Goal: Task Accomplishment & Management: Manage account settings

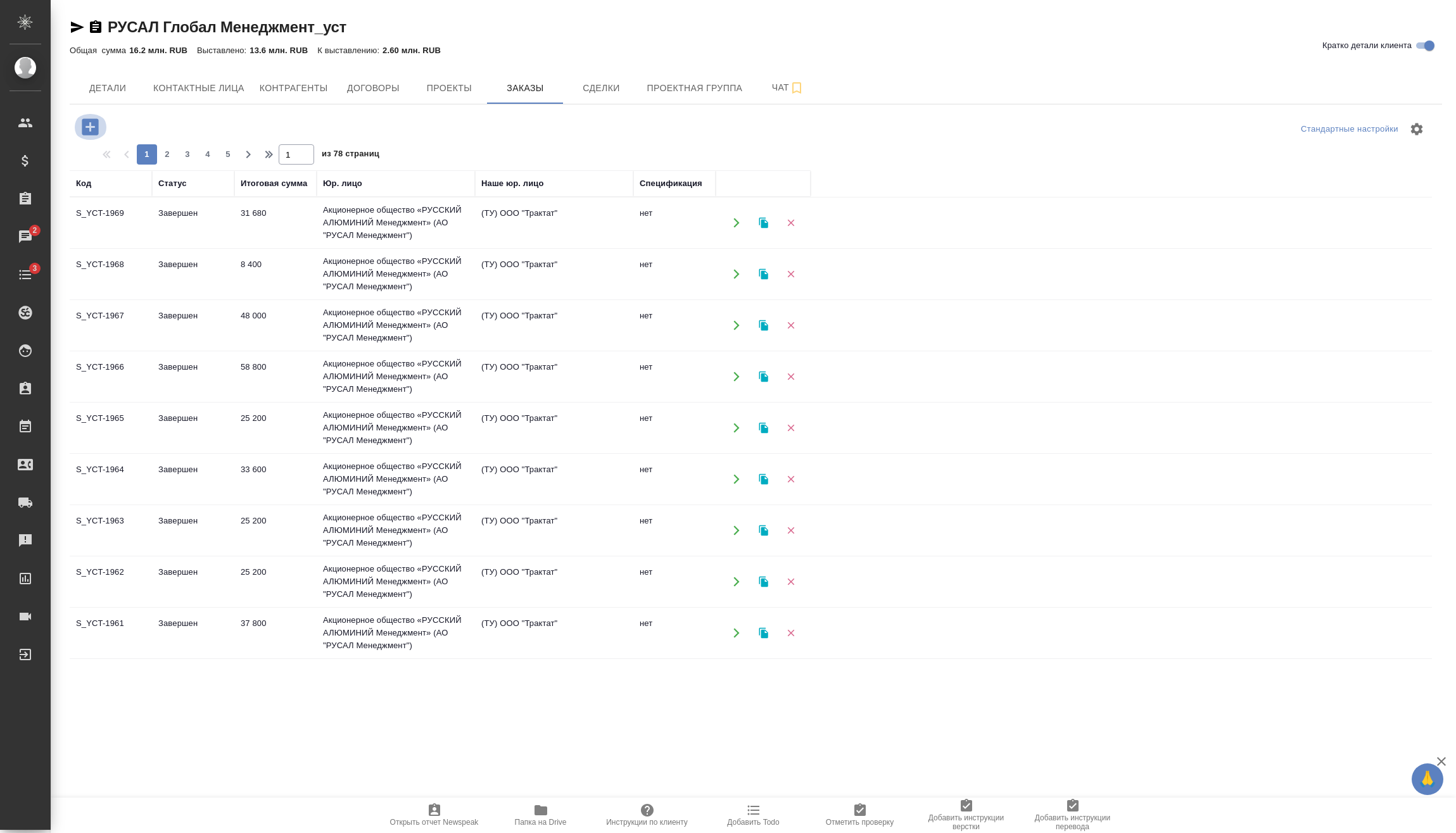
click at [86, 128] on icon "button" at bounding box center [89, 126] width 16 height 16
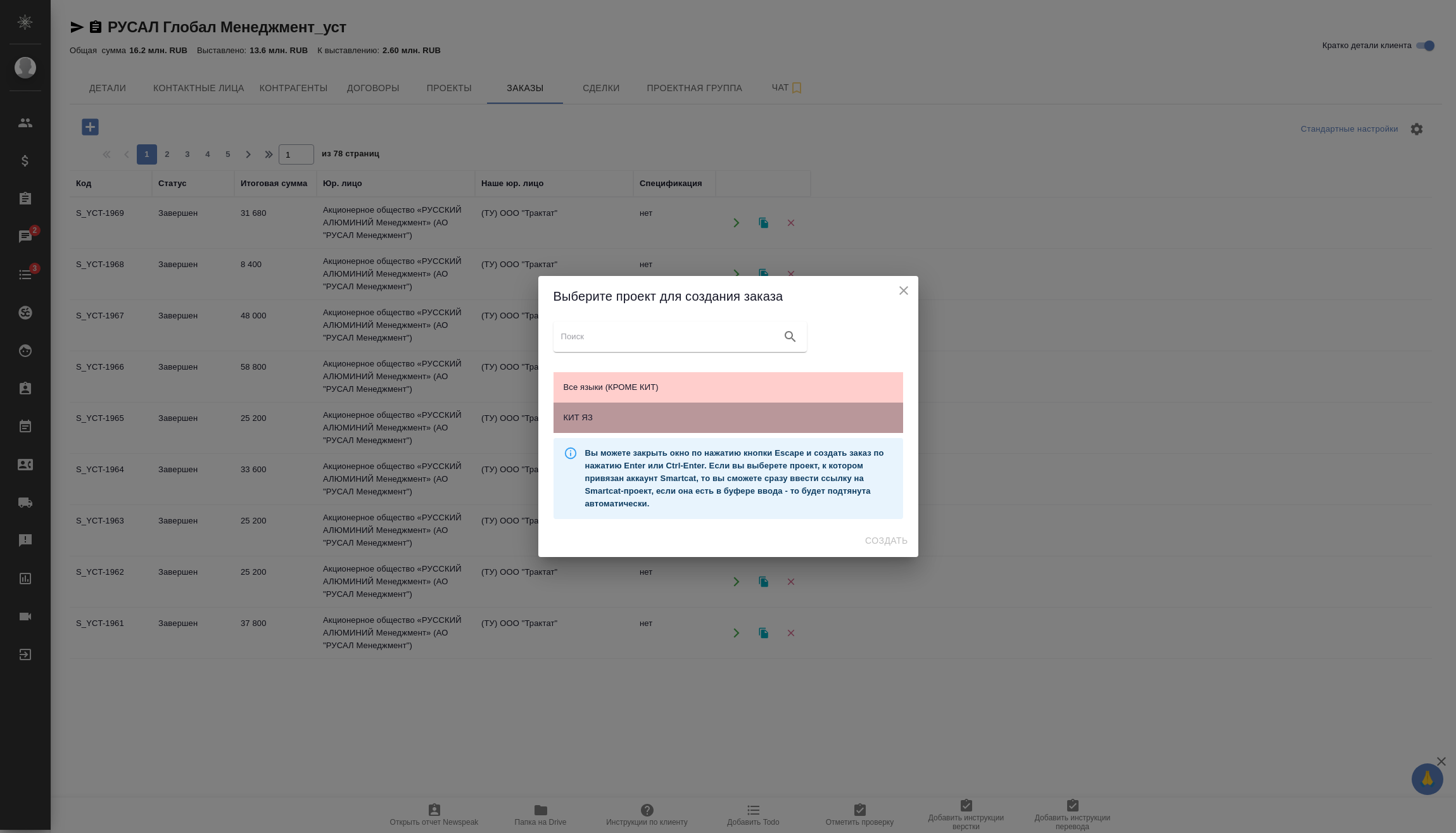
drag, startPoint x: 623, startPoint y: 408, endPoint x: 892, endPoint y: 535, distance: 297.5
click at [624, 408] on div "КИТ ЯЗ" at bounding box center [728, 418] width 350 height 31
click at [896, 544] on span "Создать" at bounding box center [885, 541] width 42 height 16
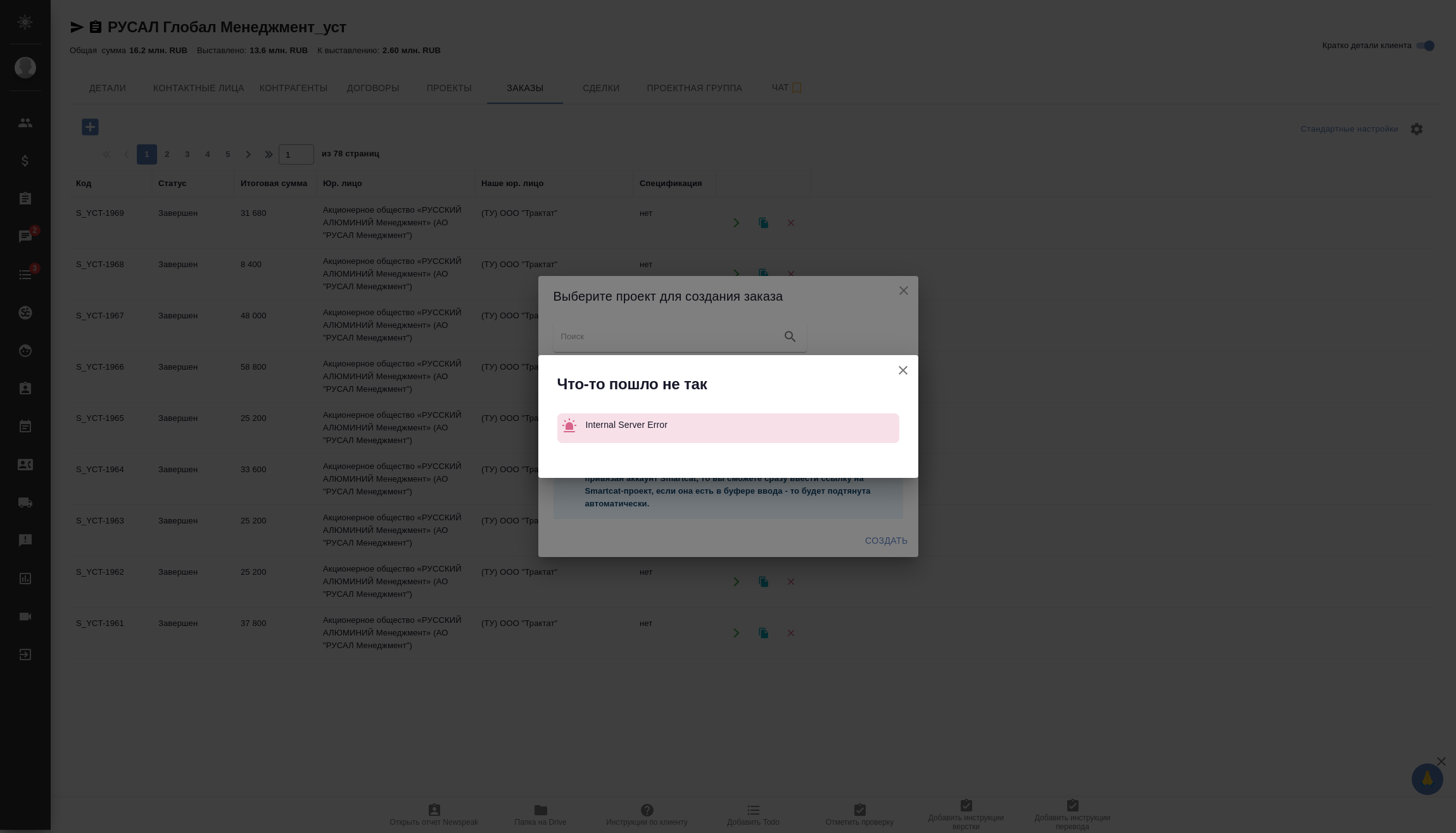
click at [901, 373] on icon "button" at bounding box center [903, 370] width 15 height 15
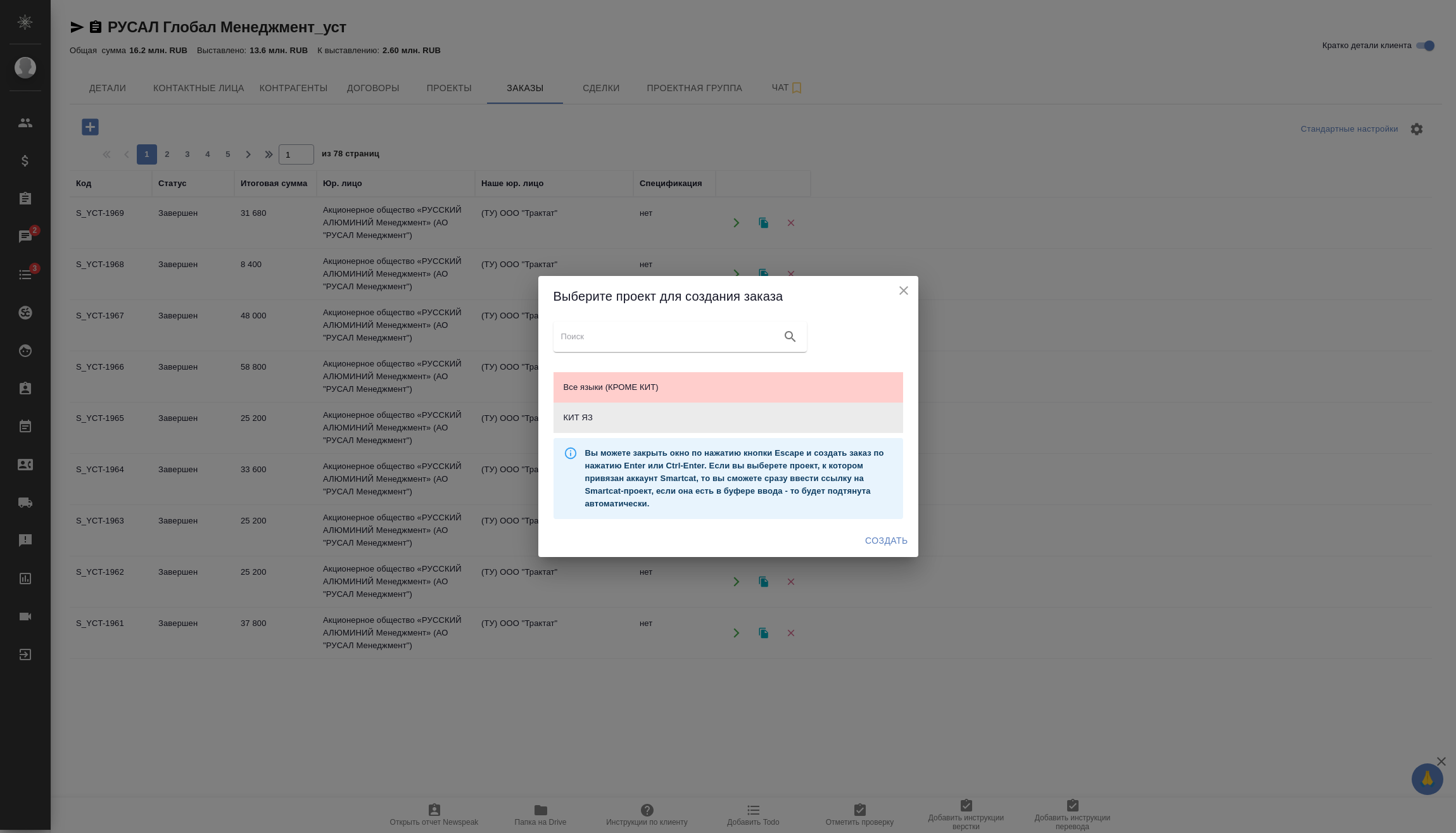
click at [903, 290] on icon "close" at bounding box center [904, 291] width 9 height 9
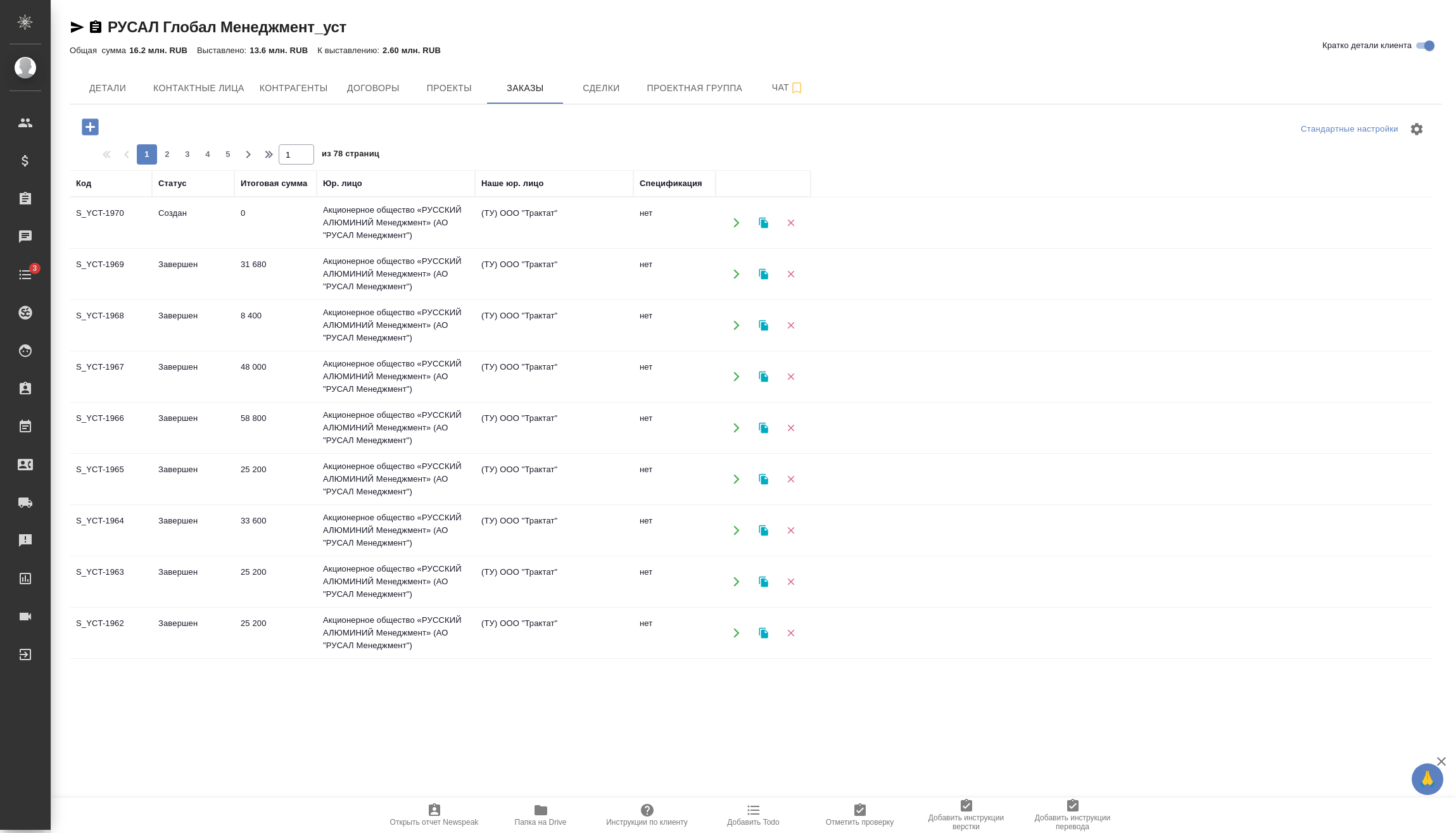
click at [174, 215] on td "Создан" at bounding box center [193, 223] width 82 height 44
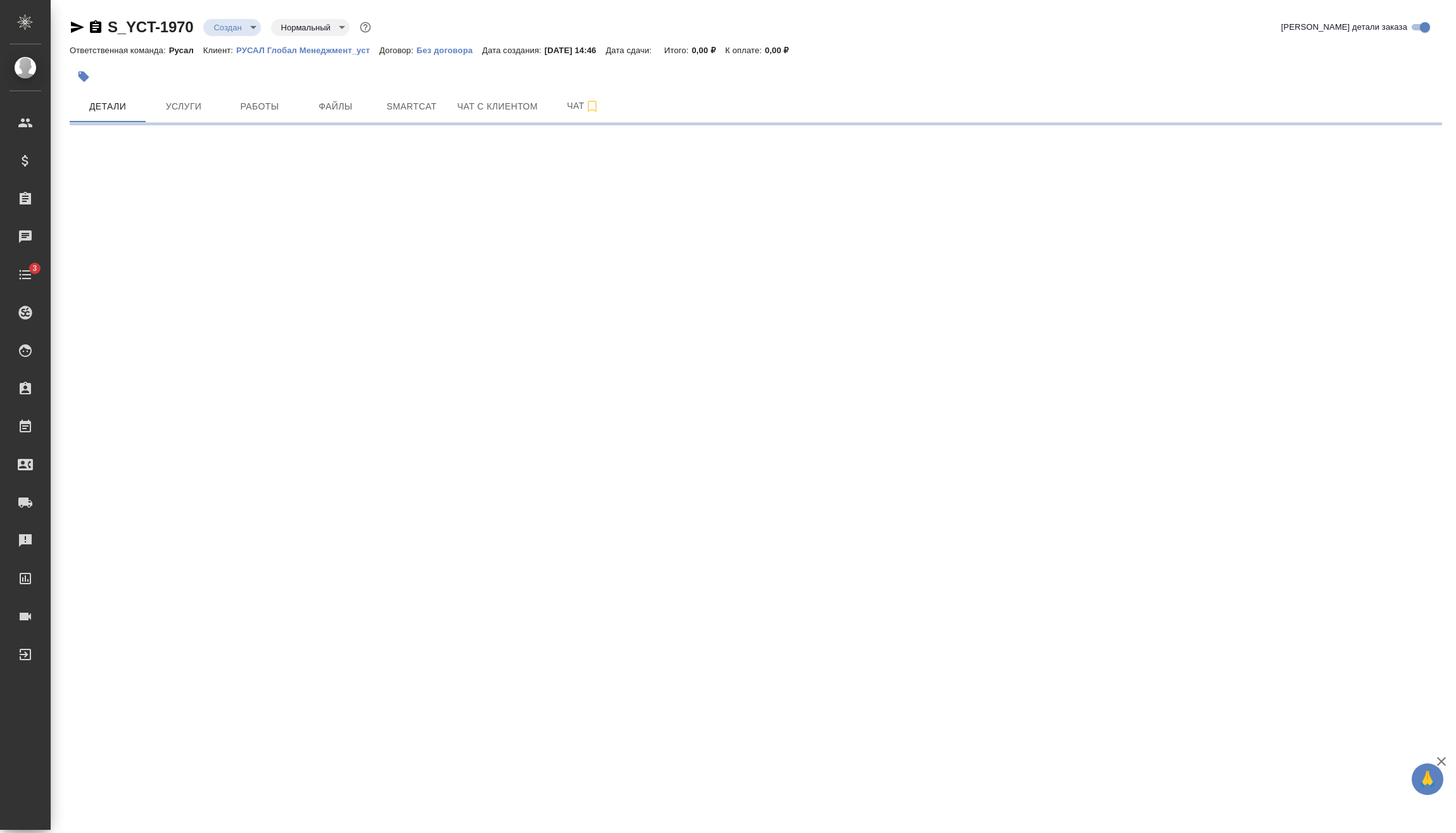
select select "RU"
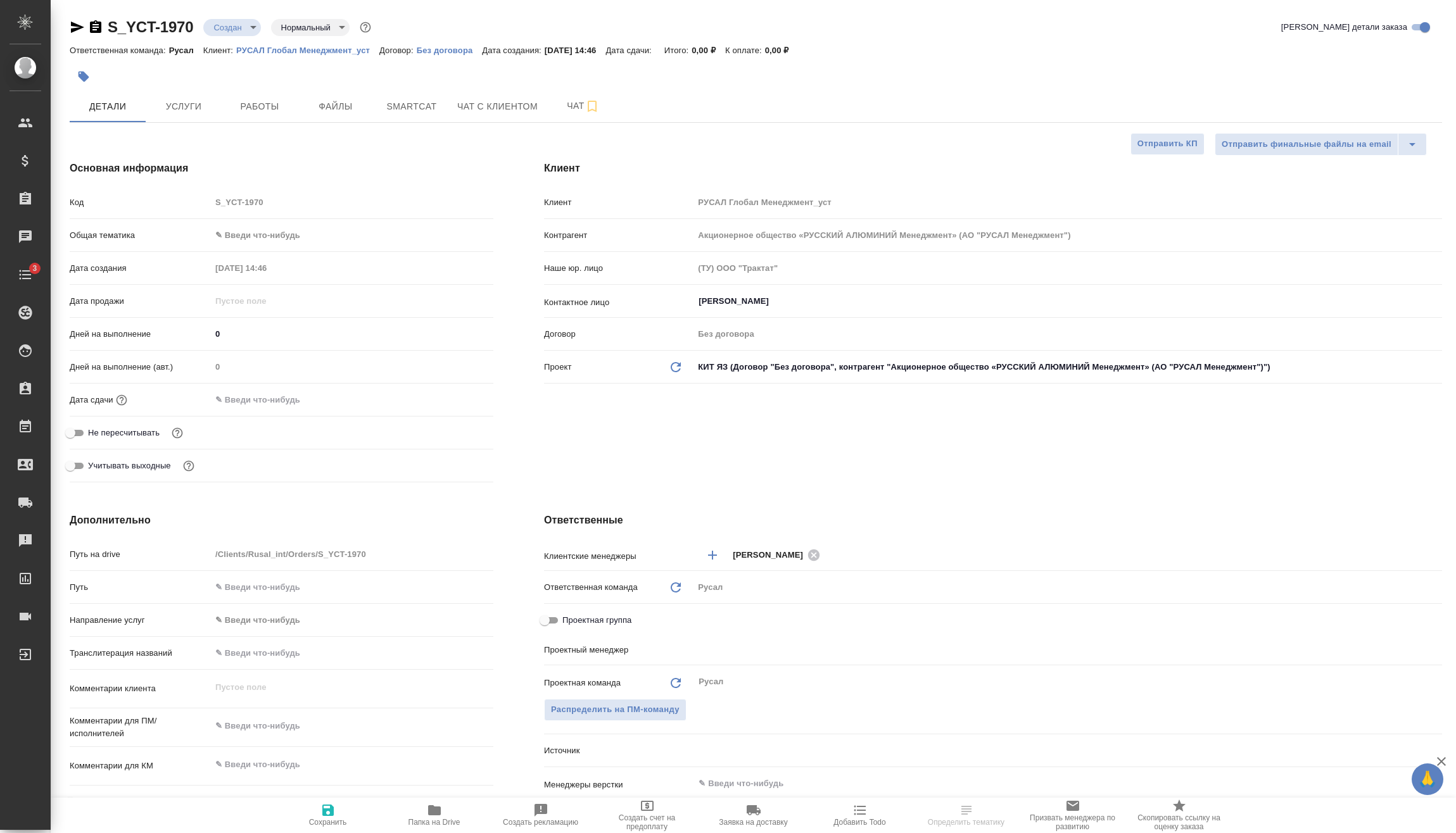
type textarea "x"
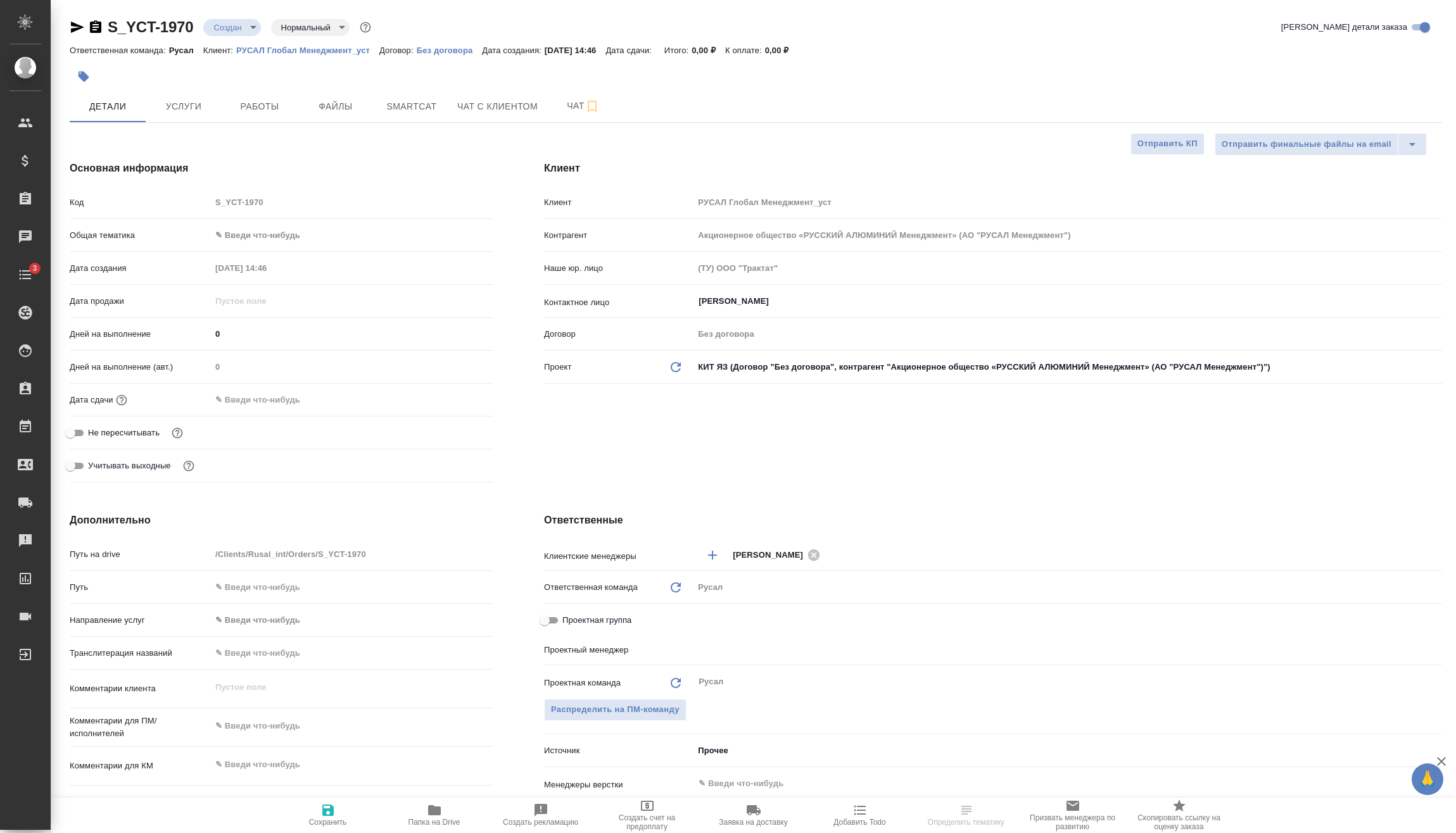
type textarea "x"
type input "[PERSON_NAME]"
type textarea "x"
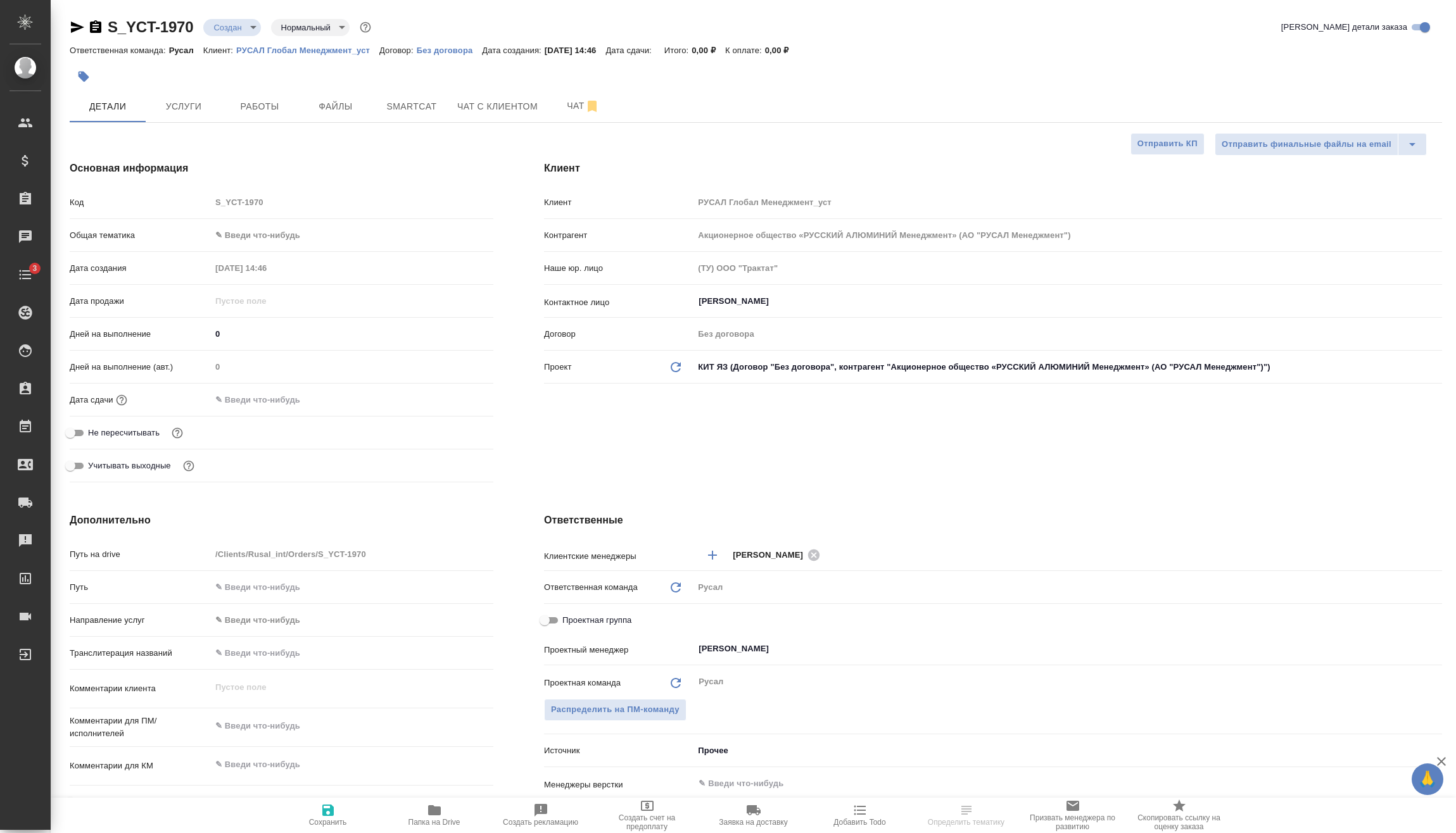
click at [301, 223] on div "Код S_YCT-1970" at bounding box center [282, 207] width 423 height 33
click at [298, 224] on body "🙏 .cls-1 fill:#fff; AWATERA Vasilev Evgeniy Клиенты Спецификации Заказы Чаты 3 …" at bounding box center [728, 416] width 1456 height 833
click at [279, 340] on li "Техника" at bounding box center [352, 337] width 282 height 20
type input "tech"
type textarea "x"
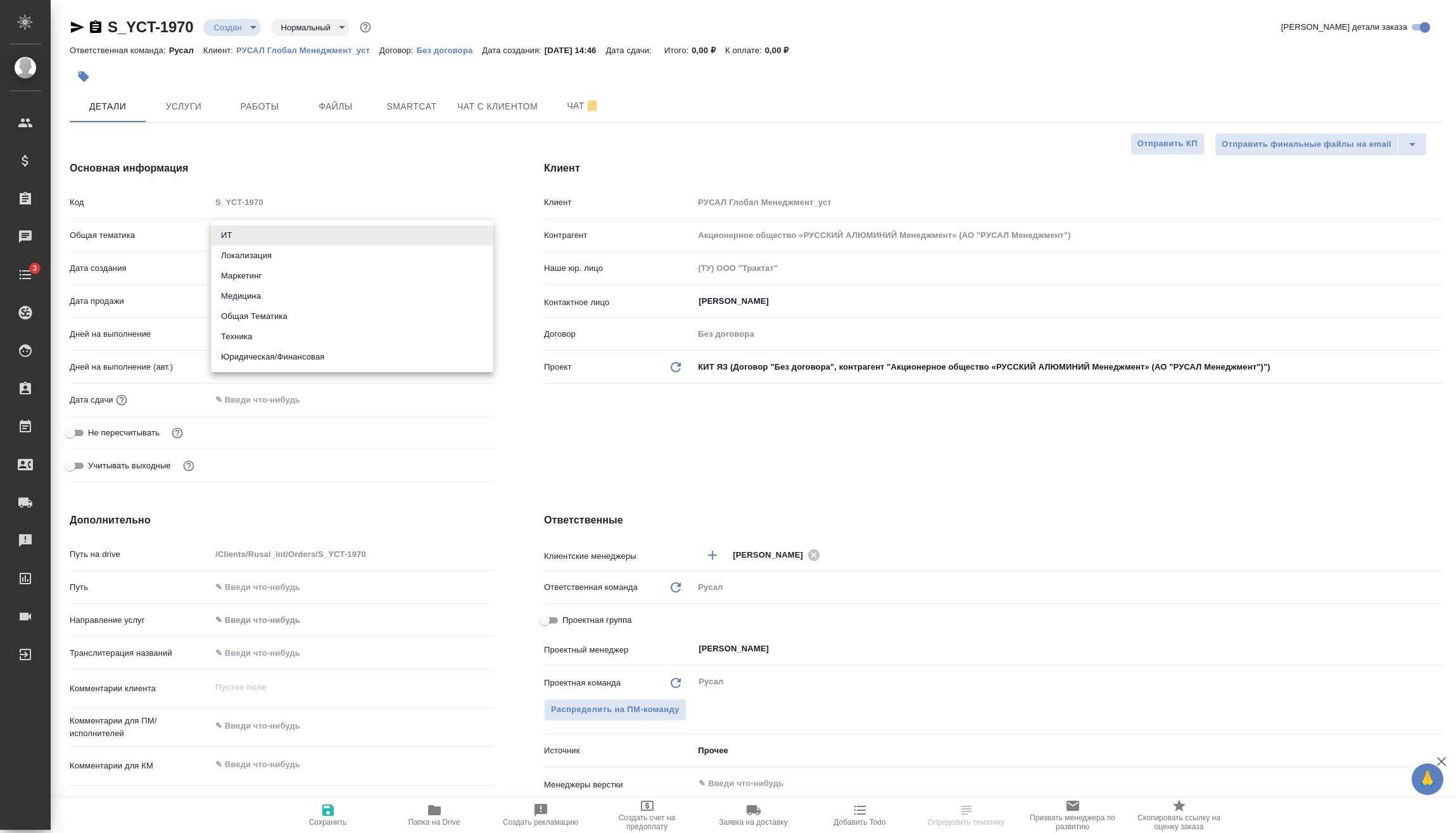
type textarea "x"
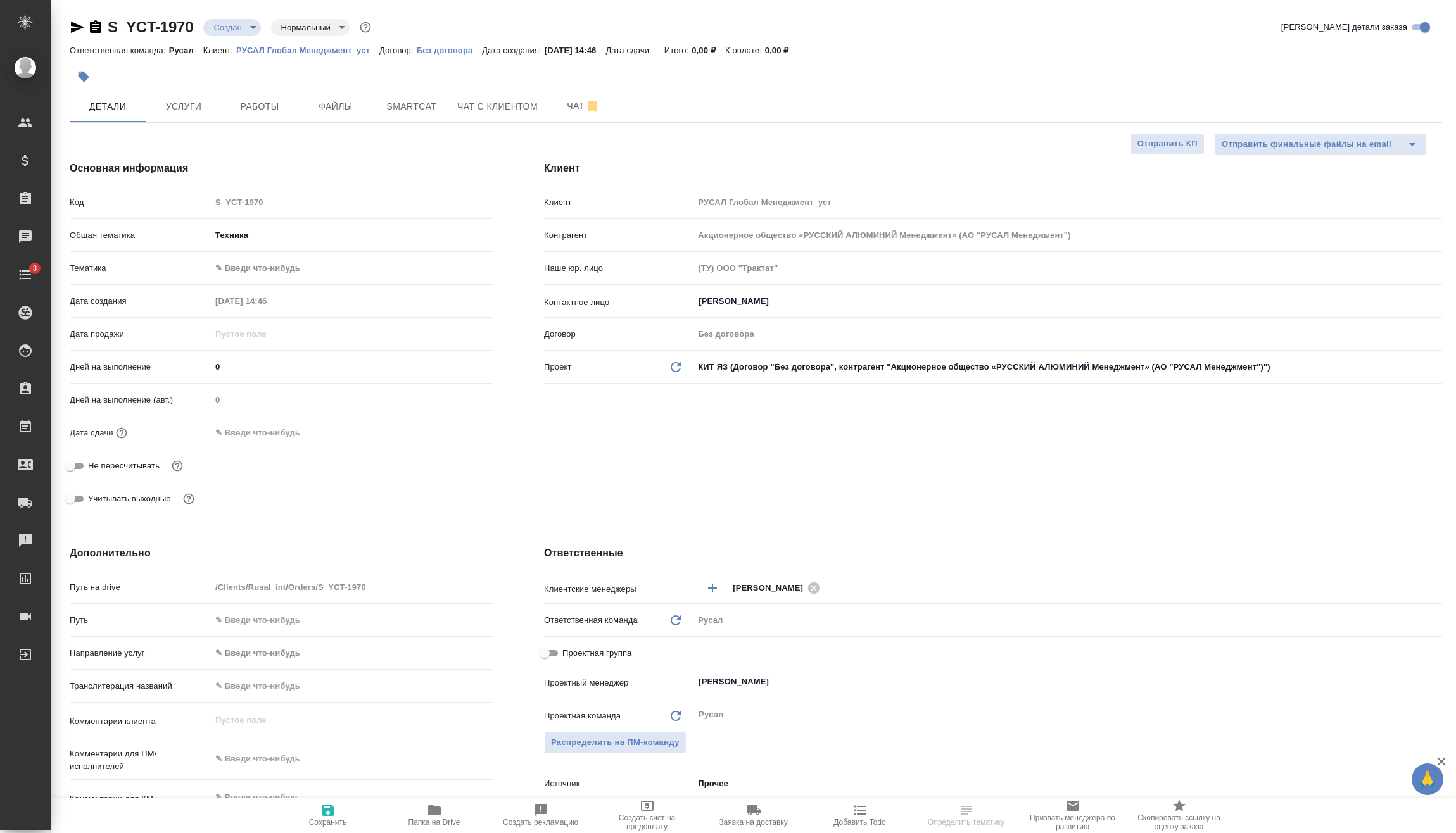
click at [285, 258] on body "🙏 .cls-1 fill:#fff; AWATERA Vasilev Evgeniy Клиенты Спецификации Заказы Чаты 3 …" at bounding box center [728, 416] width 1456 height 833
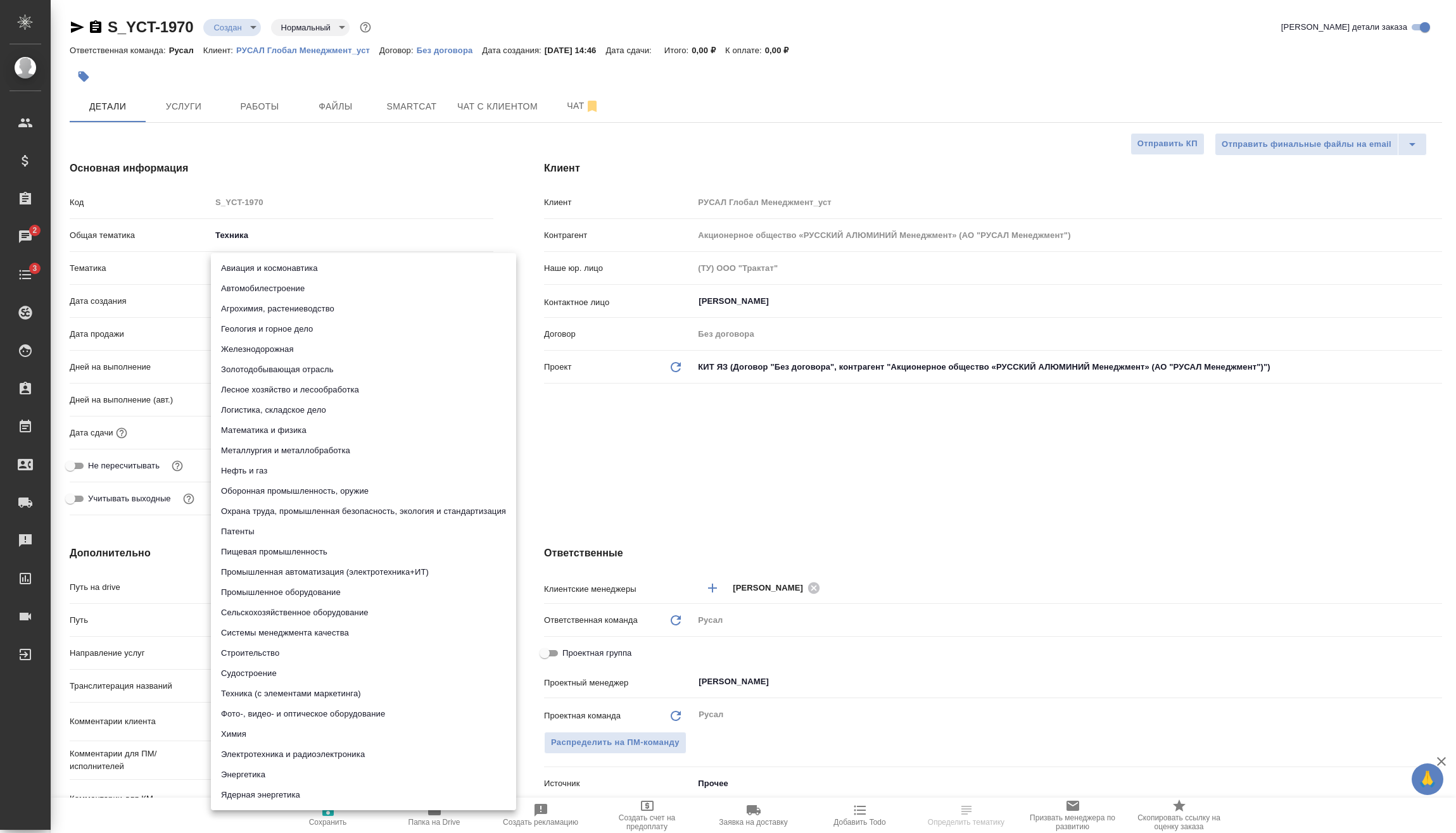
click at [289, 448] on li "Металлургия и металлобработка" at bounding box center [364, 450] width 305 height 20
type textarea "x"
type input "60014e23f7d9dc5f480a3cf8"
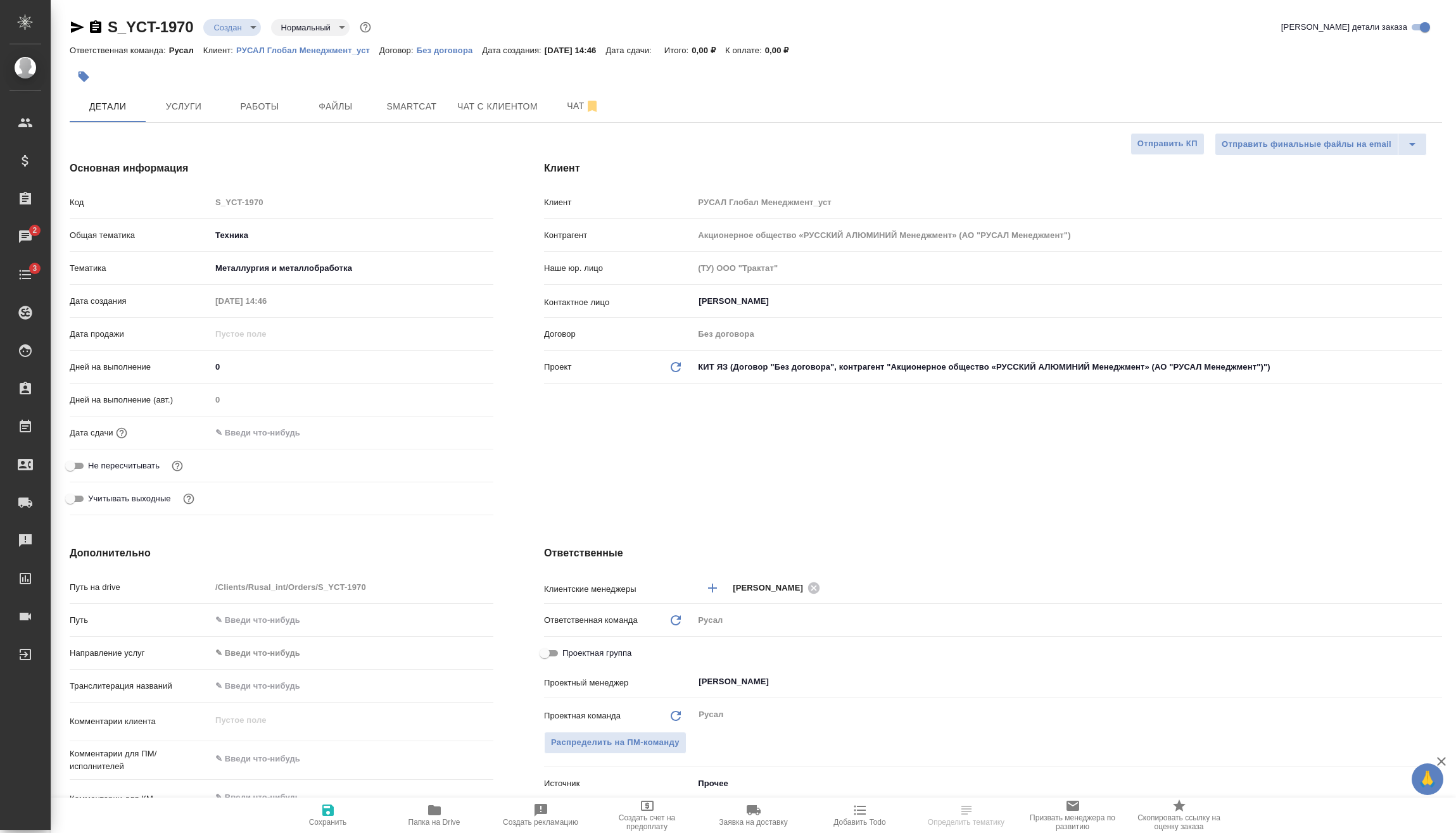
click at [318, 426] on input "text" at bounding box center [266, 433] width 110 height 18
click at [457, 430] on icon "button" at bounding box center [456, 433] width 15 height 15
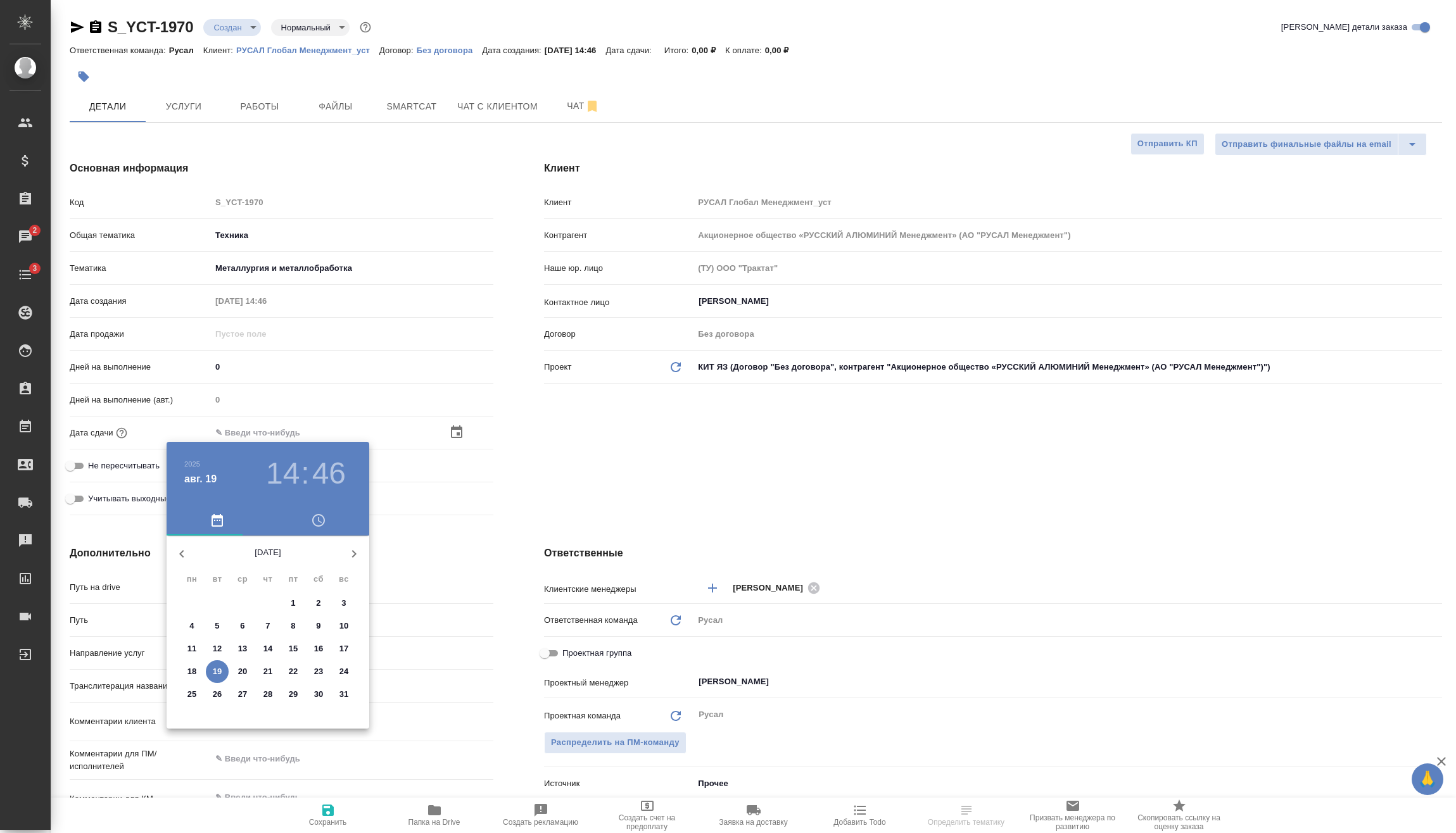
click at [291, 463] on h3 "14" at bounding box center [283, 473] width 34 height 35
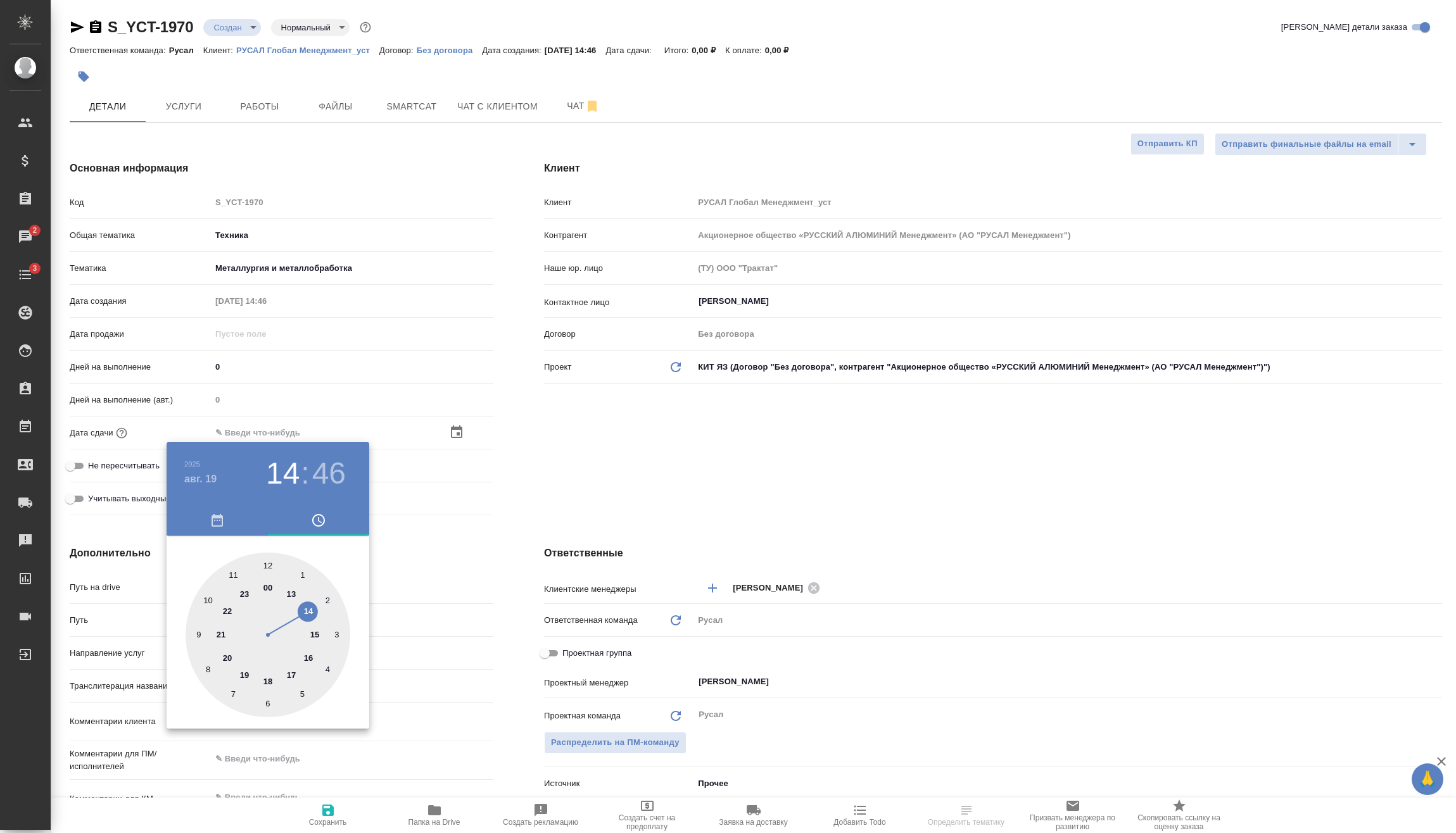
click at [229, 654] on div at bounding box center [268, 635] width 165 height 165
type input "19.08.2025 20:46"
type textarea "x"
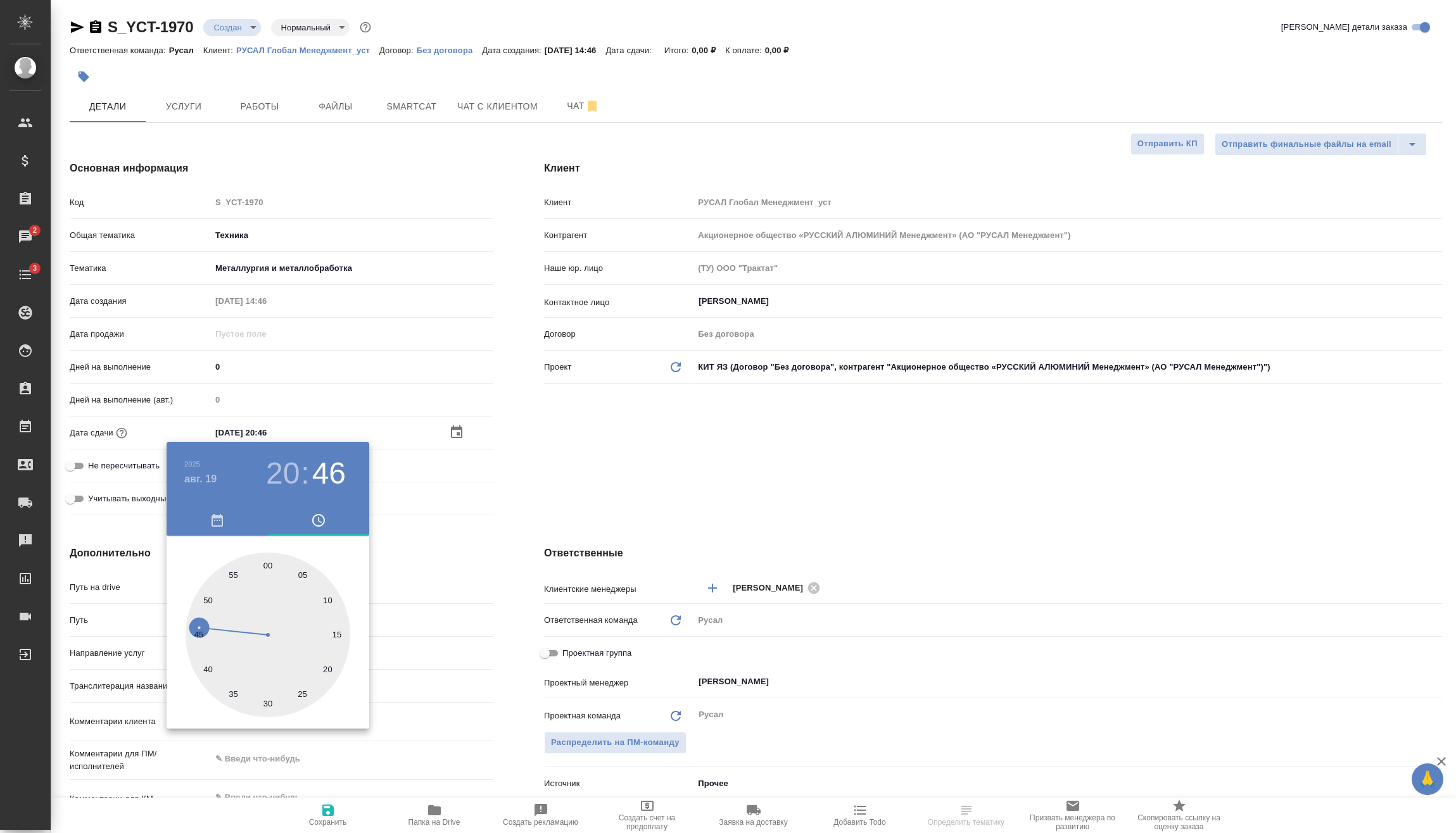
click at [431, 549] on div ".cls-1 fill:#fff; AWATERA Vasilev Evgeniy Клиенты Спецификации Заказы 2 Чаты 3 …" at bounding box center [728, 416] width 1456 height 833
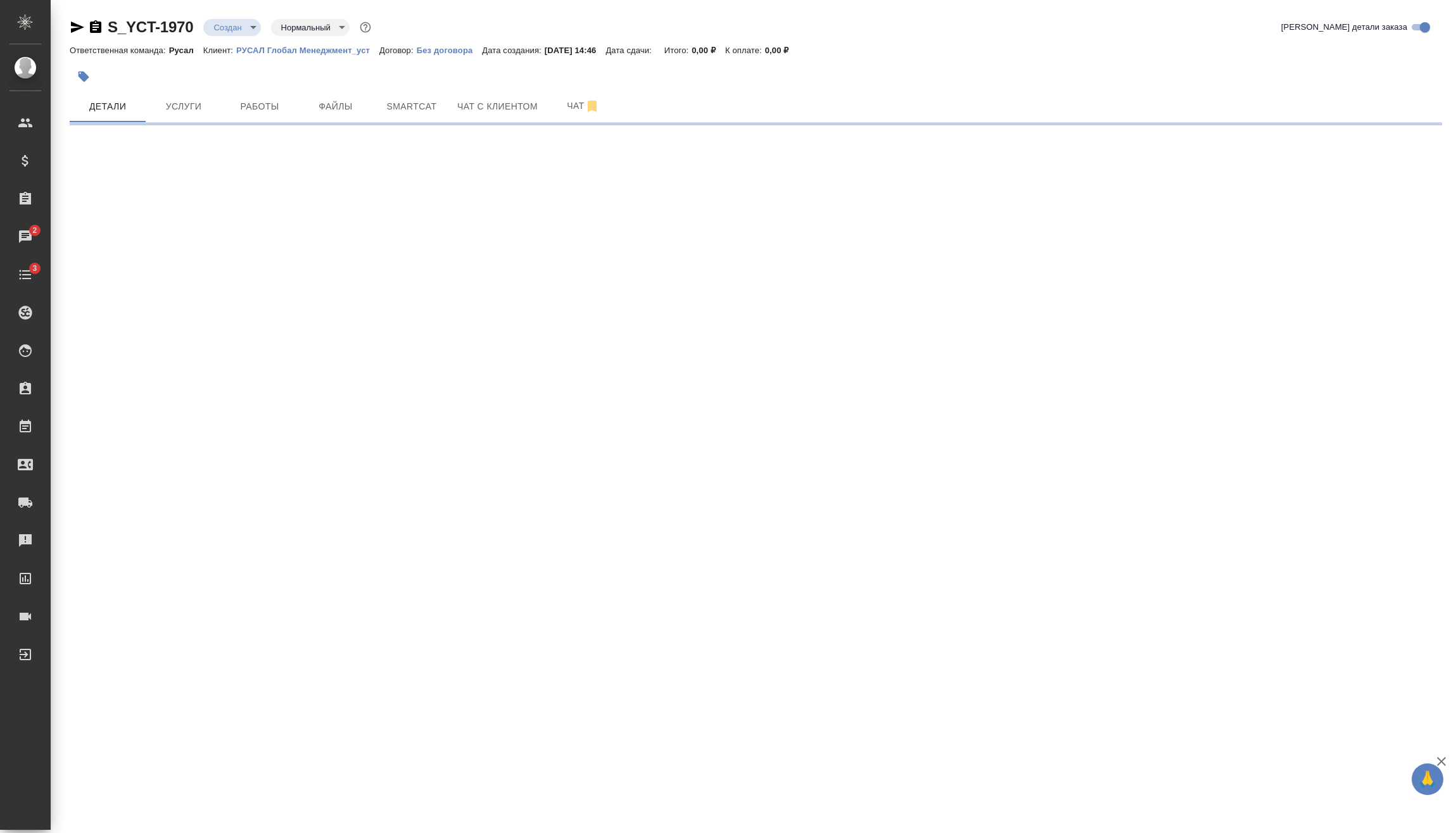
select select "RU"
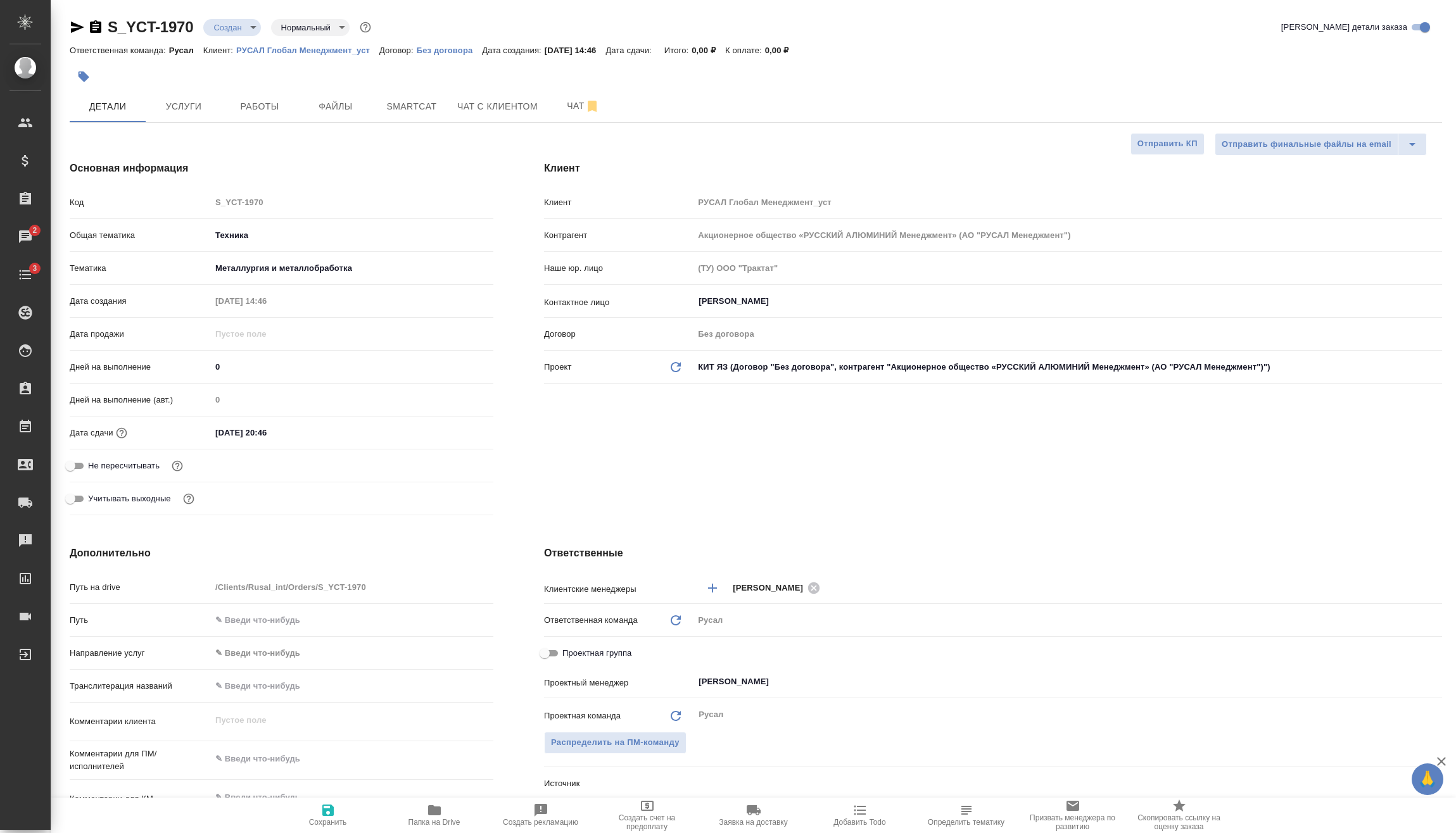
type textarea "x"
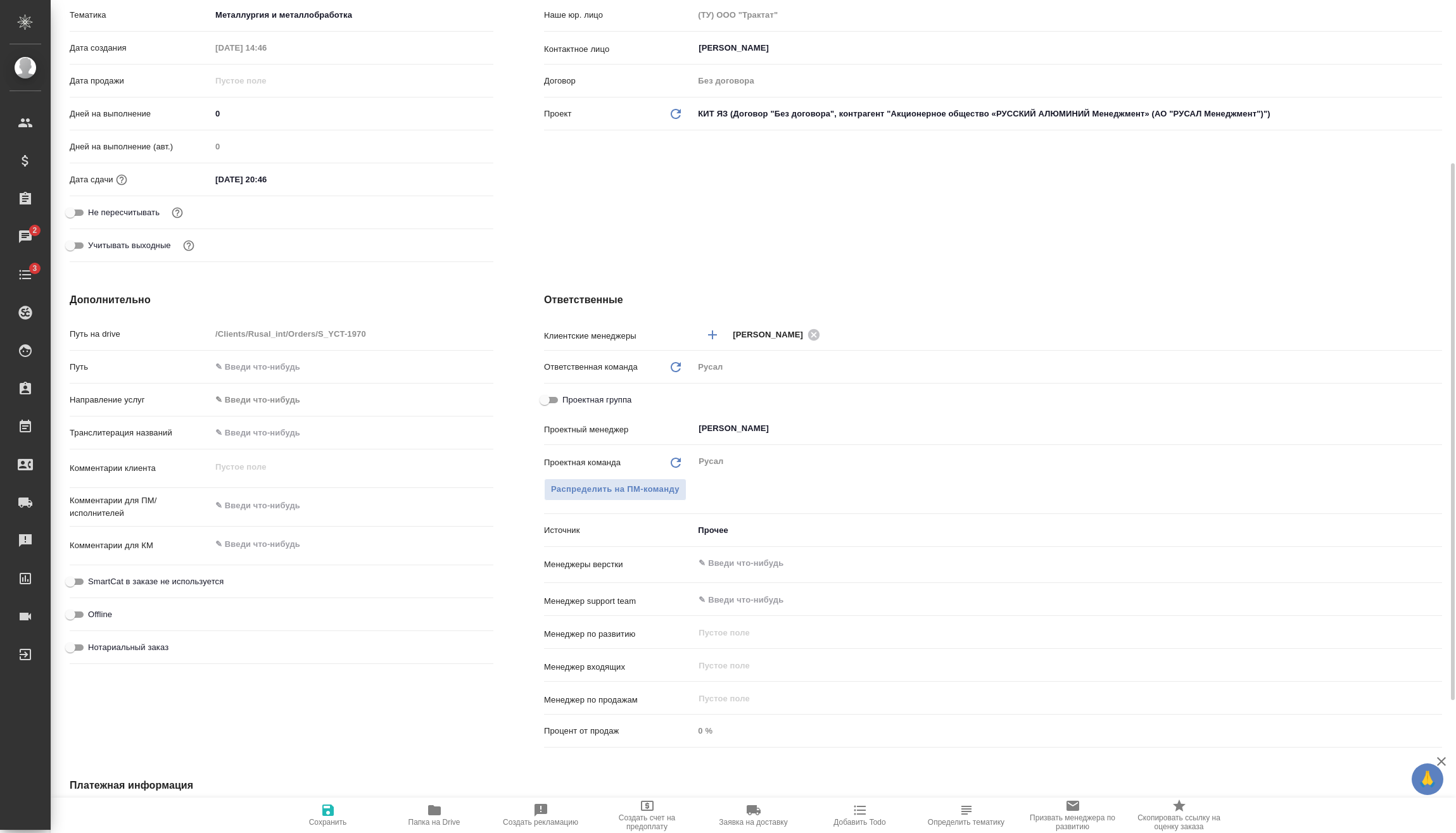
type textarea "x"
click at [263, 500] on textarea at bounding box center [352, 505] width 282 height 21
type textarea "x"
type textarea "0"
type textarea "x"
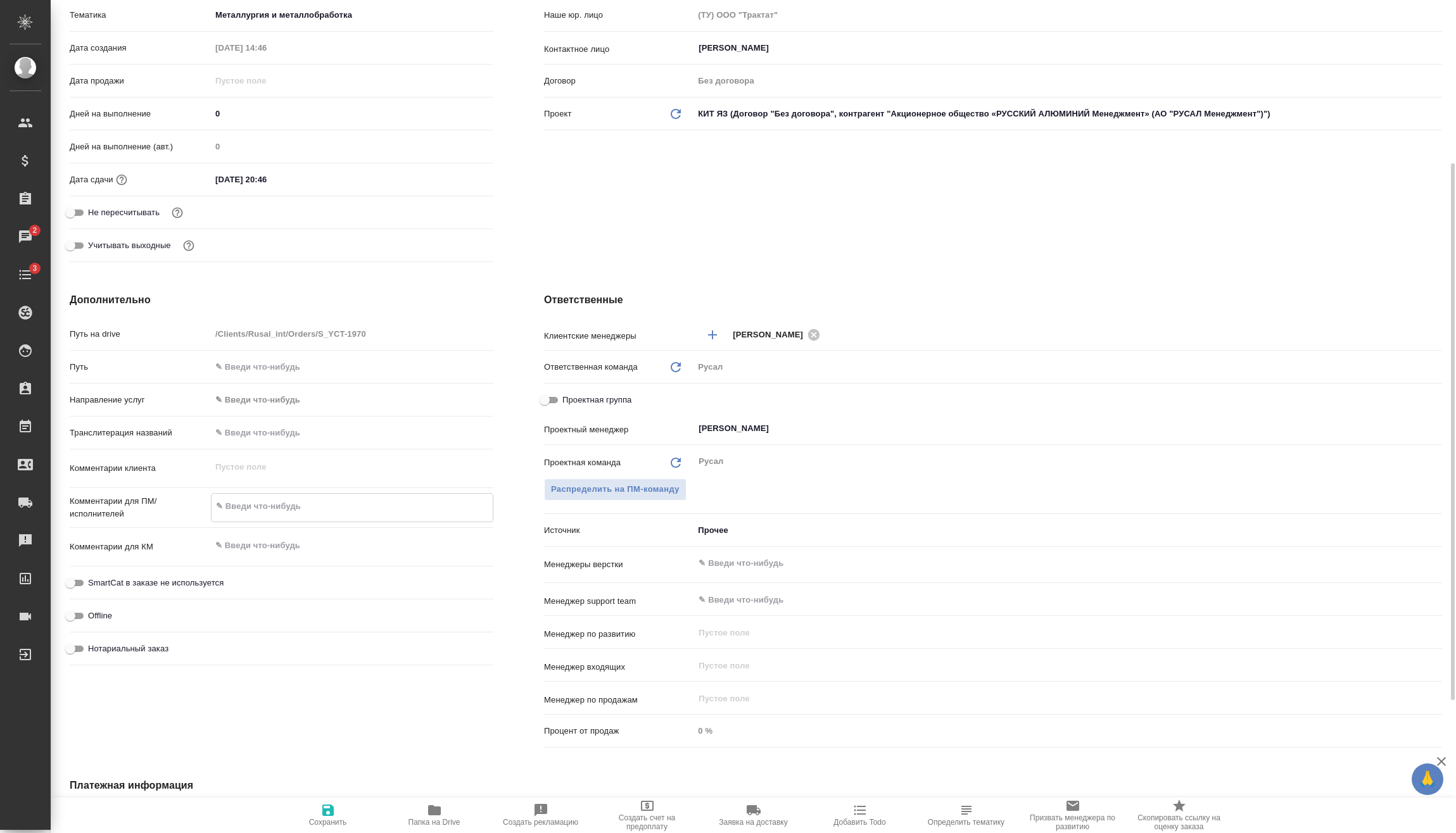
type textarea "x"
type textarea "08"
type textarea "x"
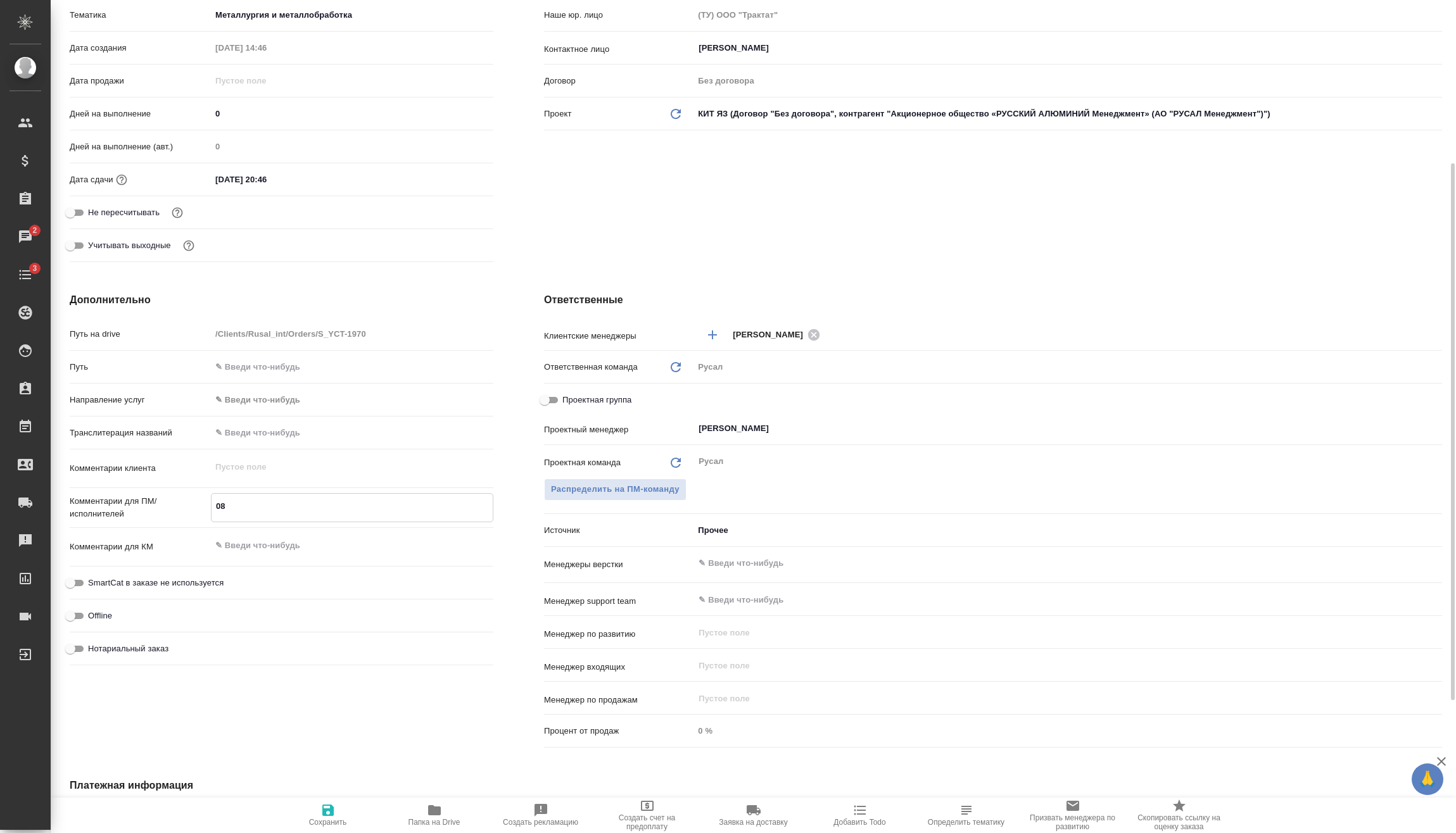
type textarea "x"
type textarea "08."
type textarea "x"
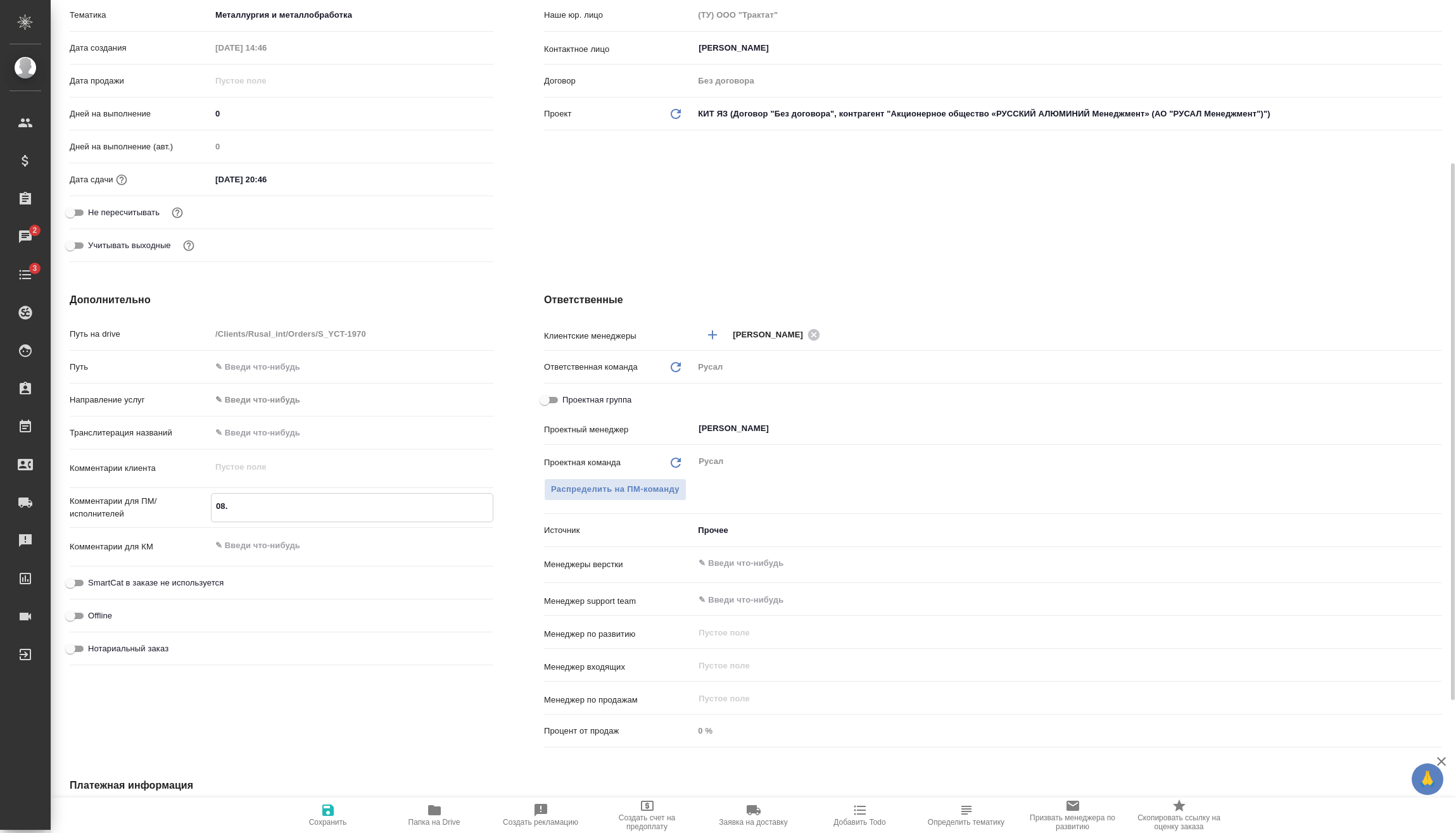
type textarea "08.0"
type textarea "x"
type textarea "08.08"
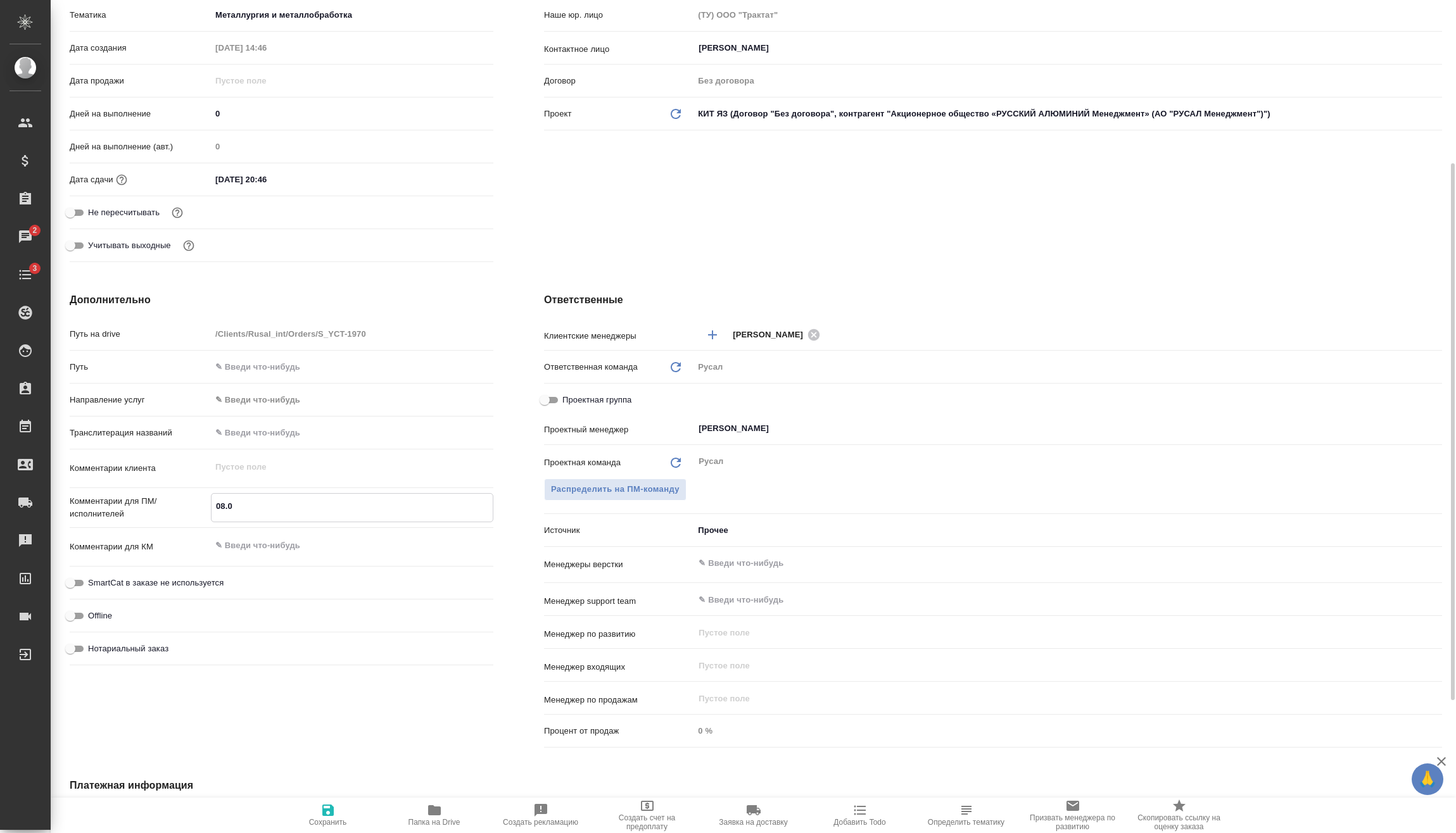
type textarea "x"
type textarea "08.08-"
type textarea "x"
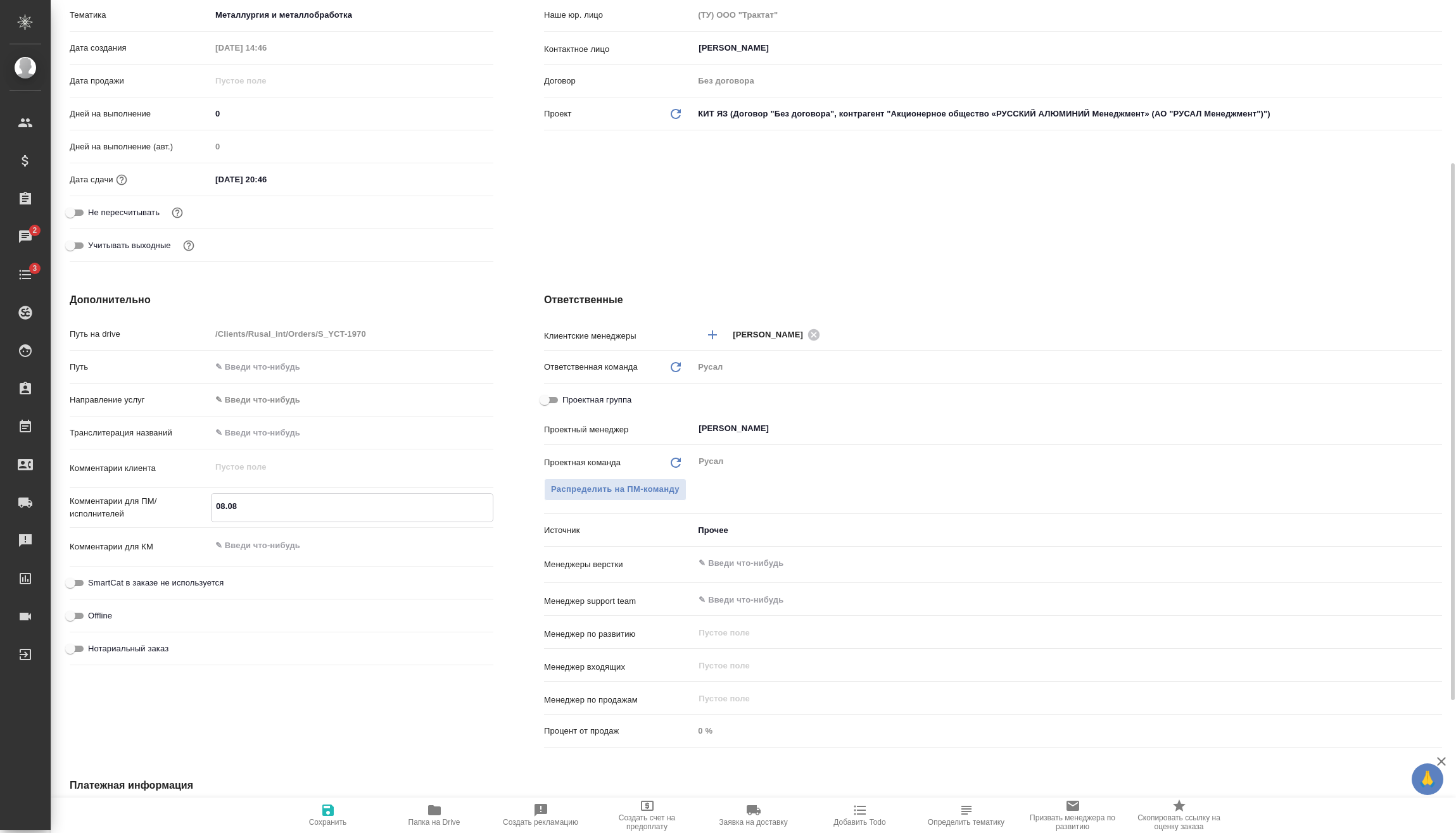
type textarea "x"
type textarea "08.08-1"
type textarea "x"
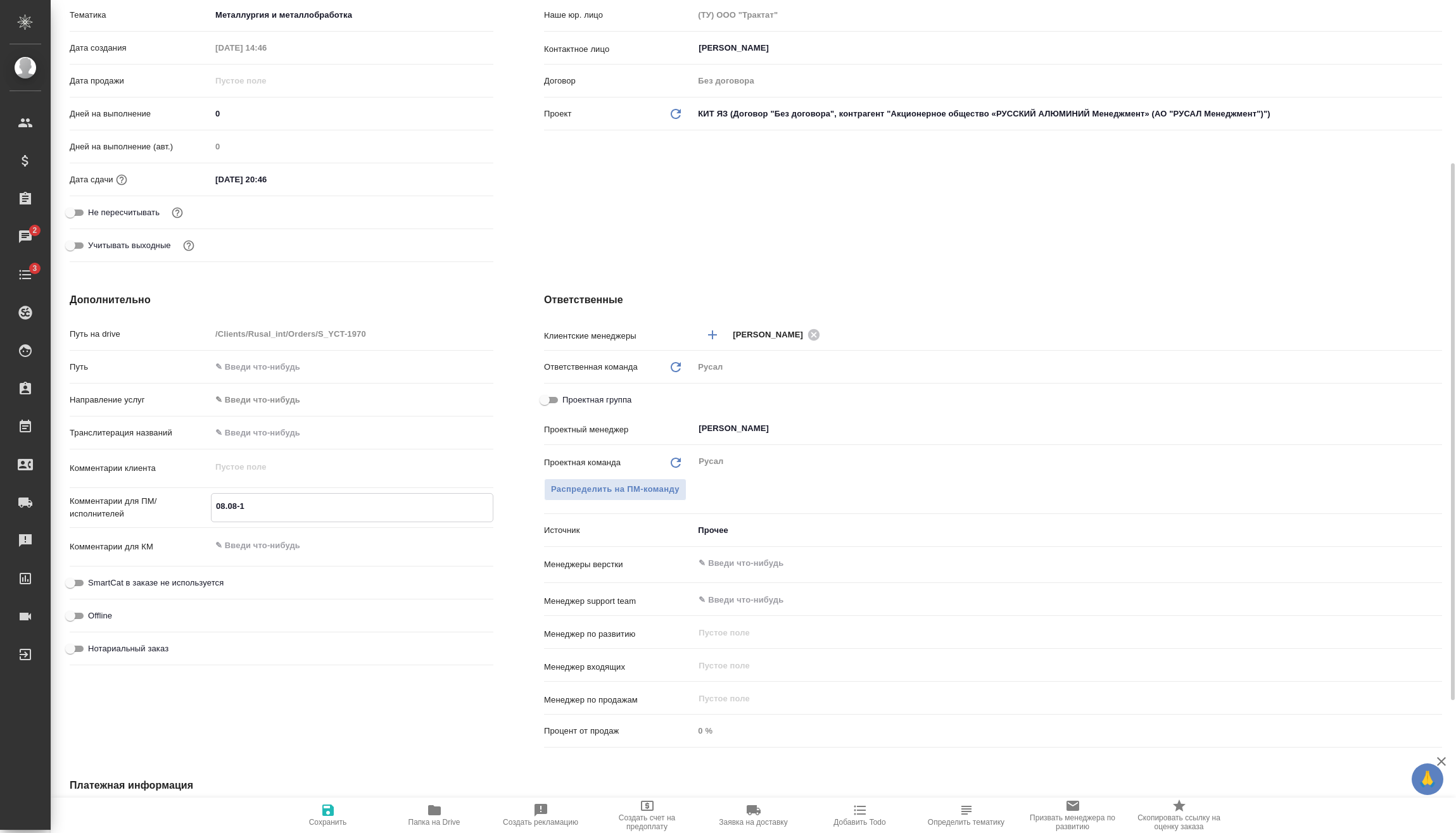
type textarea "x"
type textarea "08.08-16"
type textarea "x"
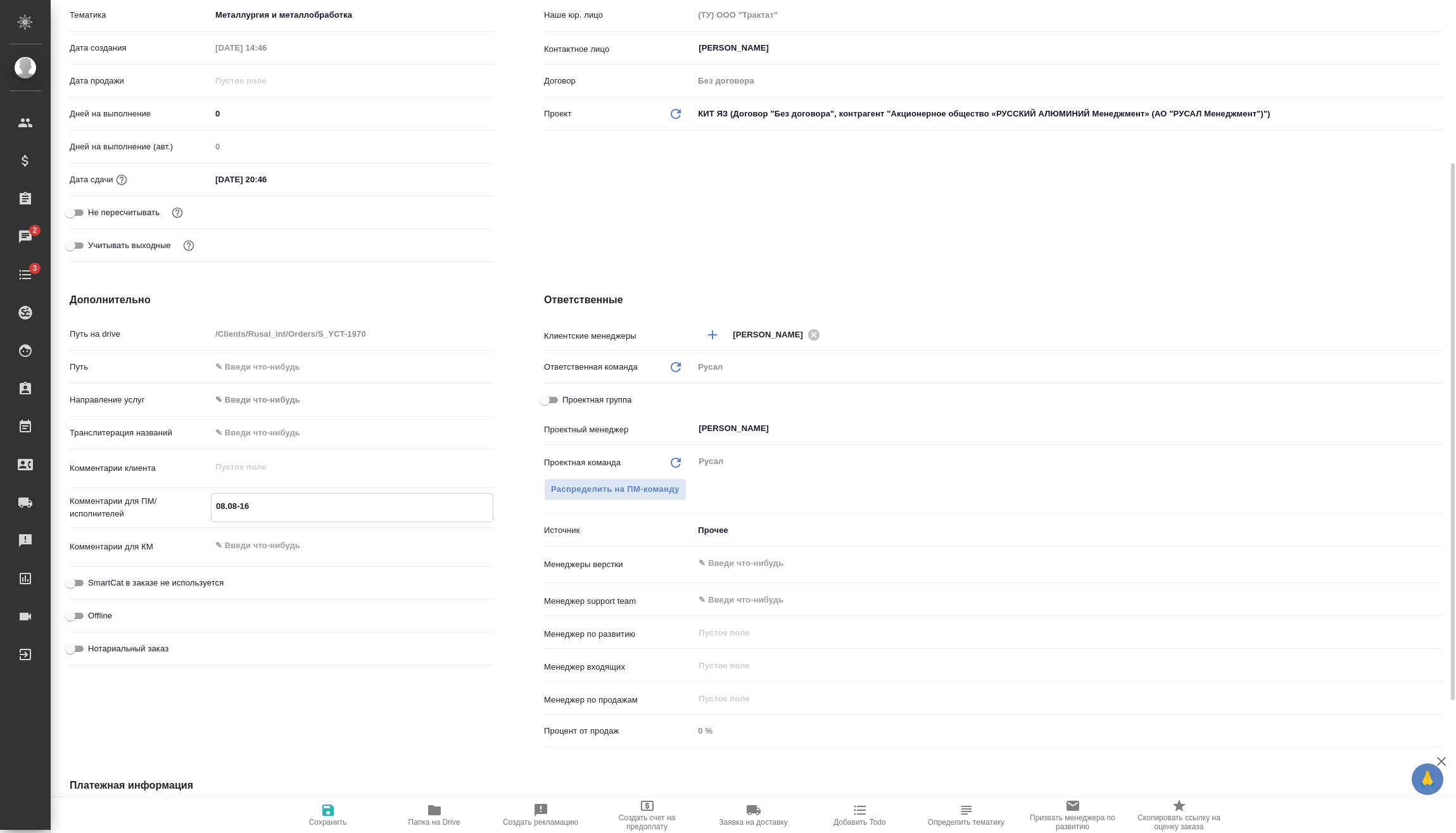
type textarea "08.08-16."
type textarea "x"
type textarea "08.08-16.0"
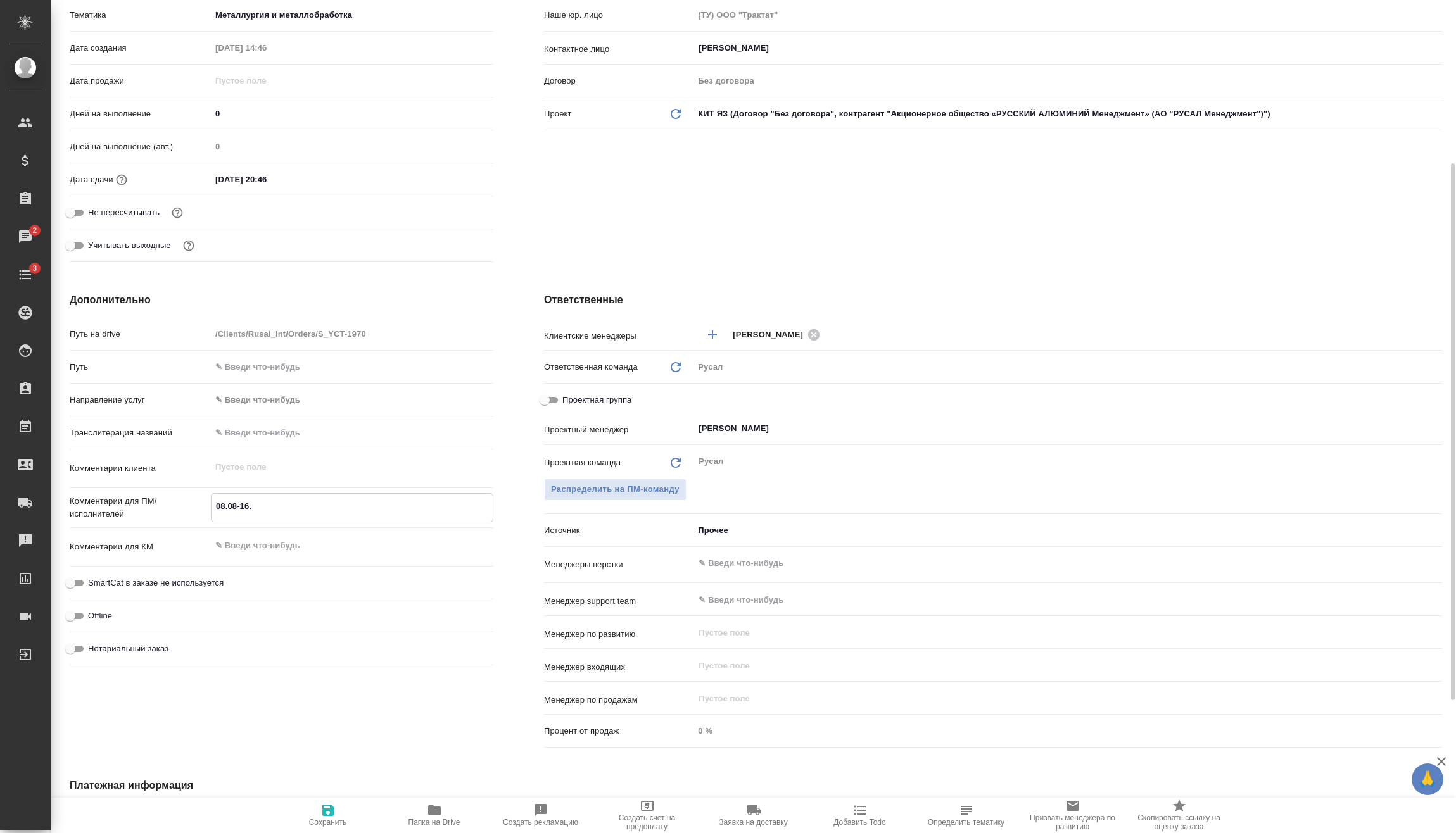
type textarea "x"
type textarea "08.08-16.08"
type textarea "x"
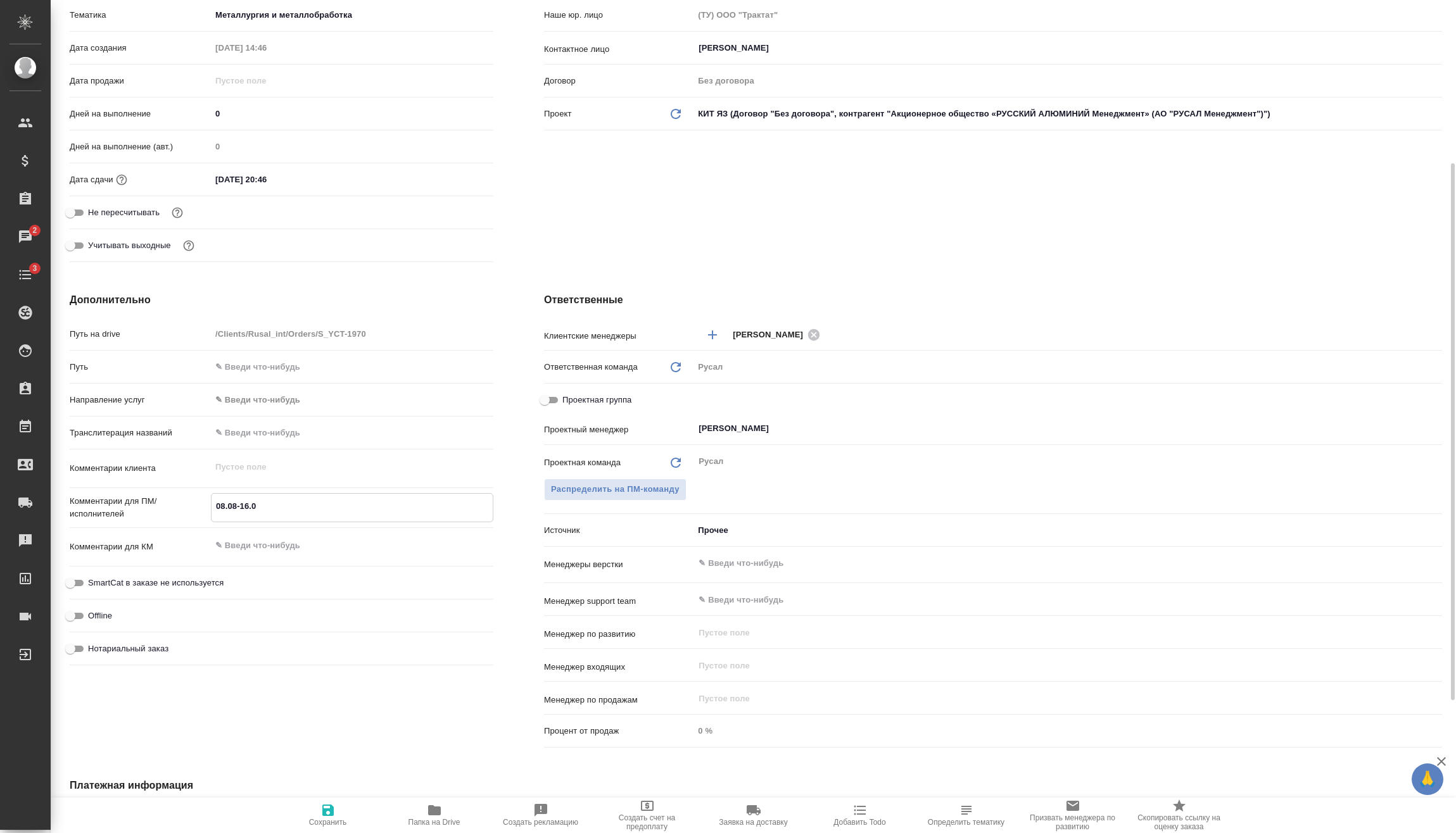
type textarea "x"
type textarea "08.08-16.08"
type textarea "x"
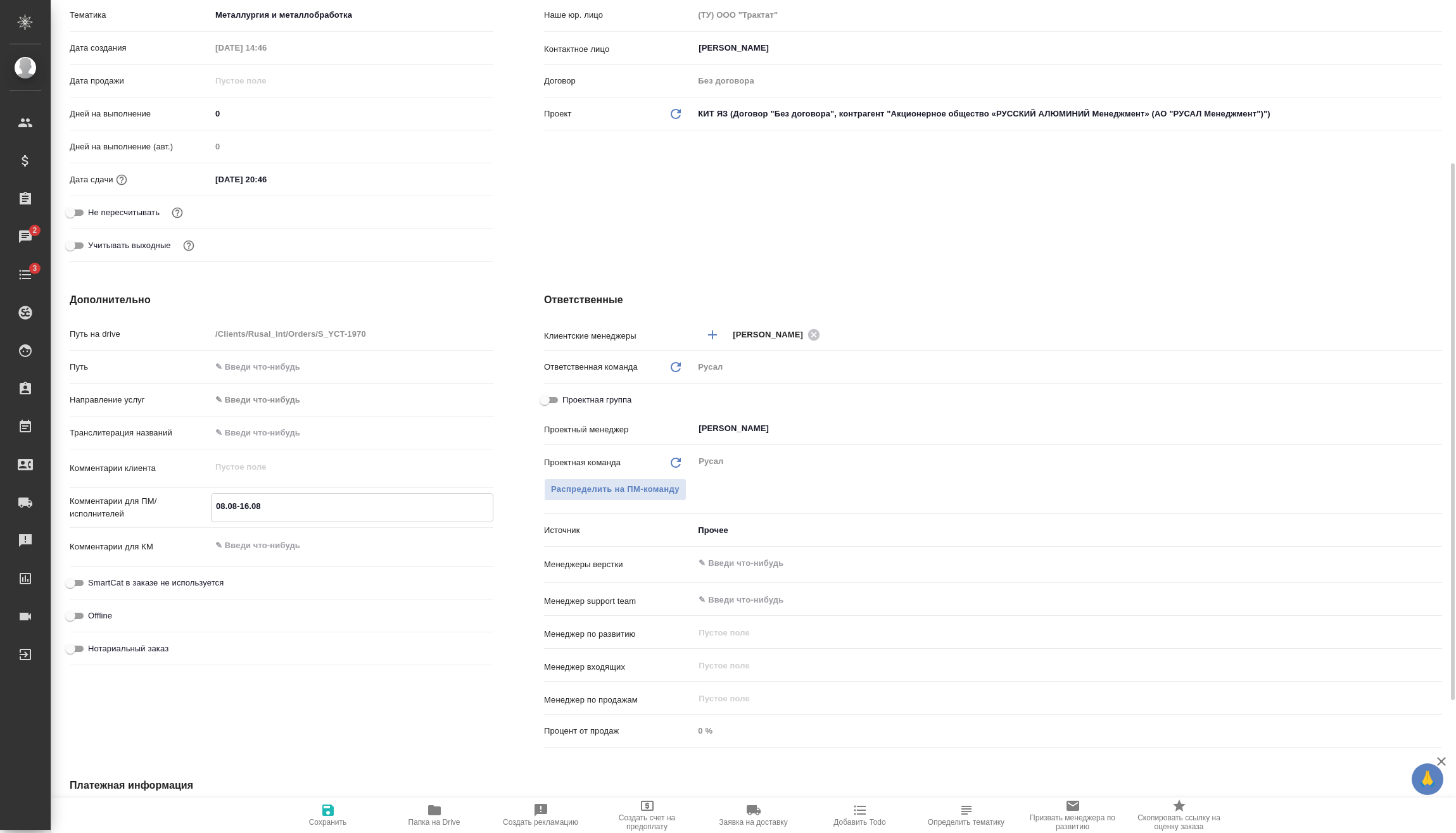
type textarea "08.08-16.08 А"
type textarea "x"
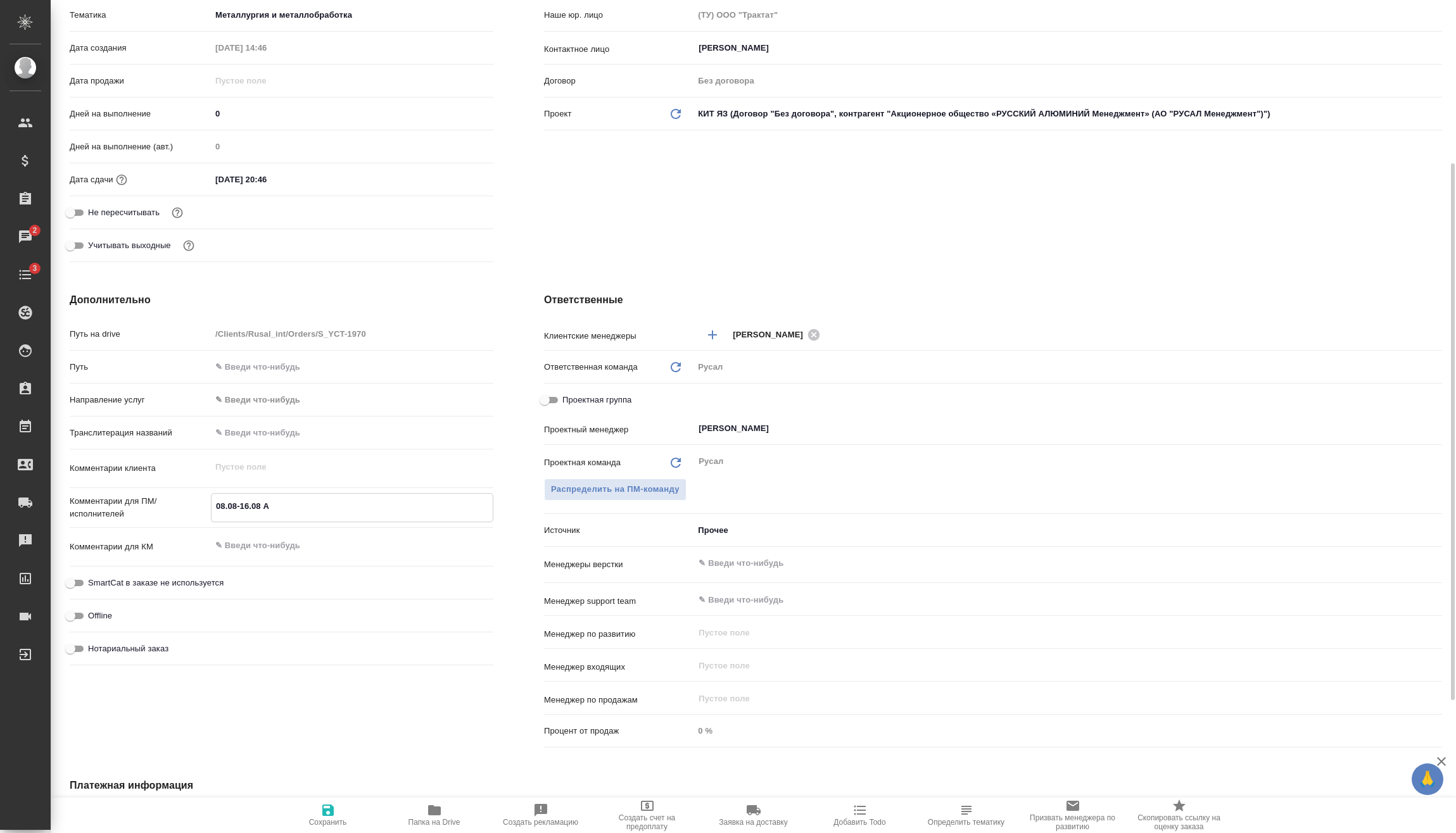
type textarea "08.08-16.08 Ан"
type textarea "x"
type textarea "08.08-16.08 Ант"
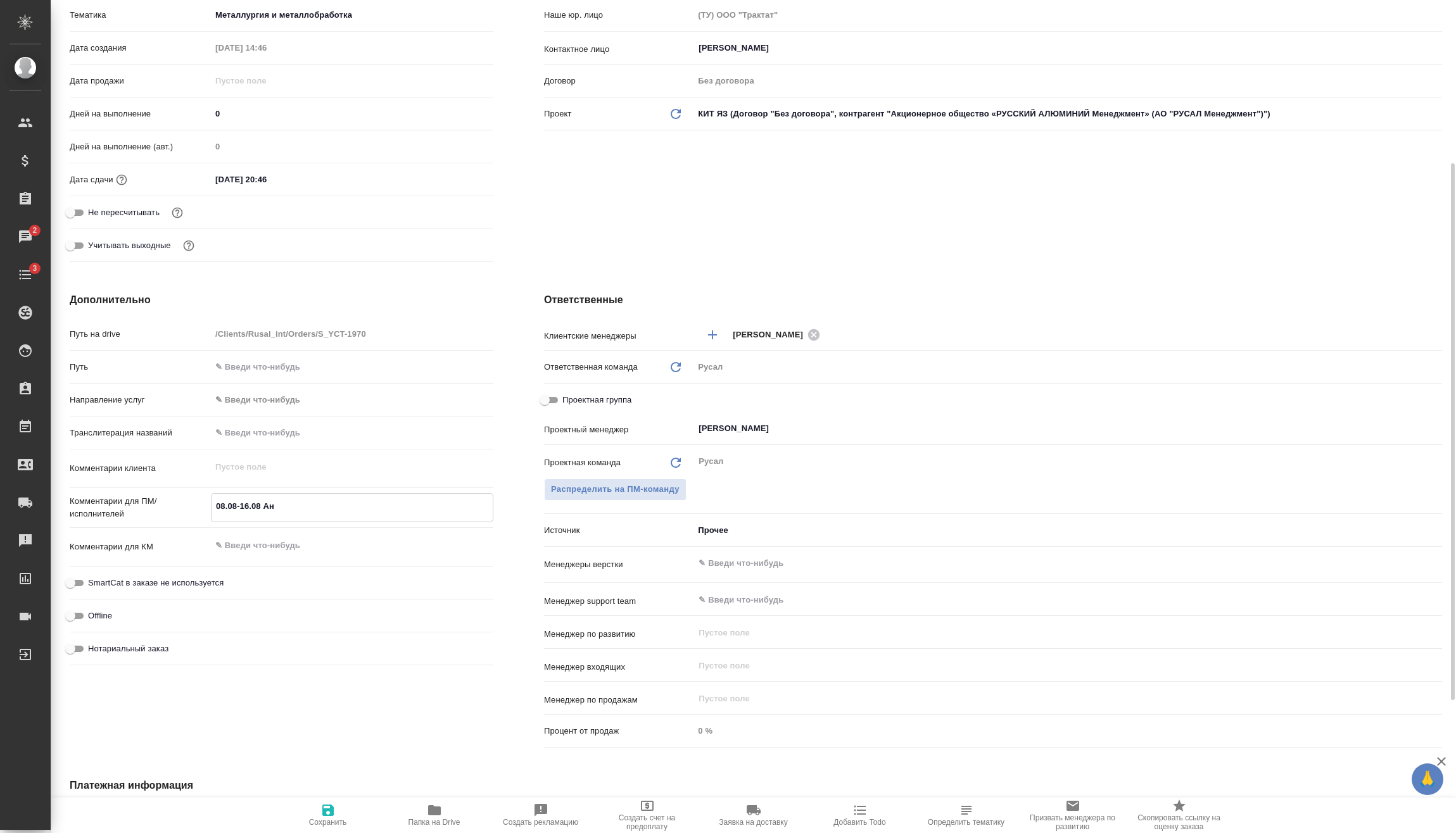
type textarea "x"
type textarea "08.08-16.08 Анто"
type textarea "x"
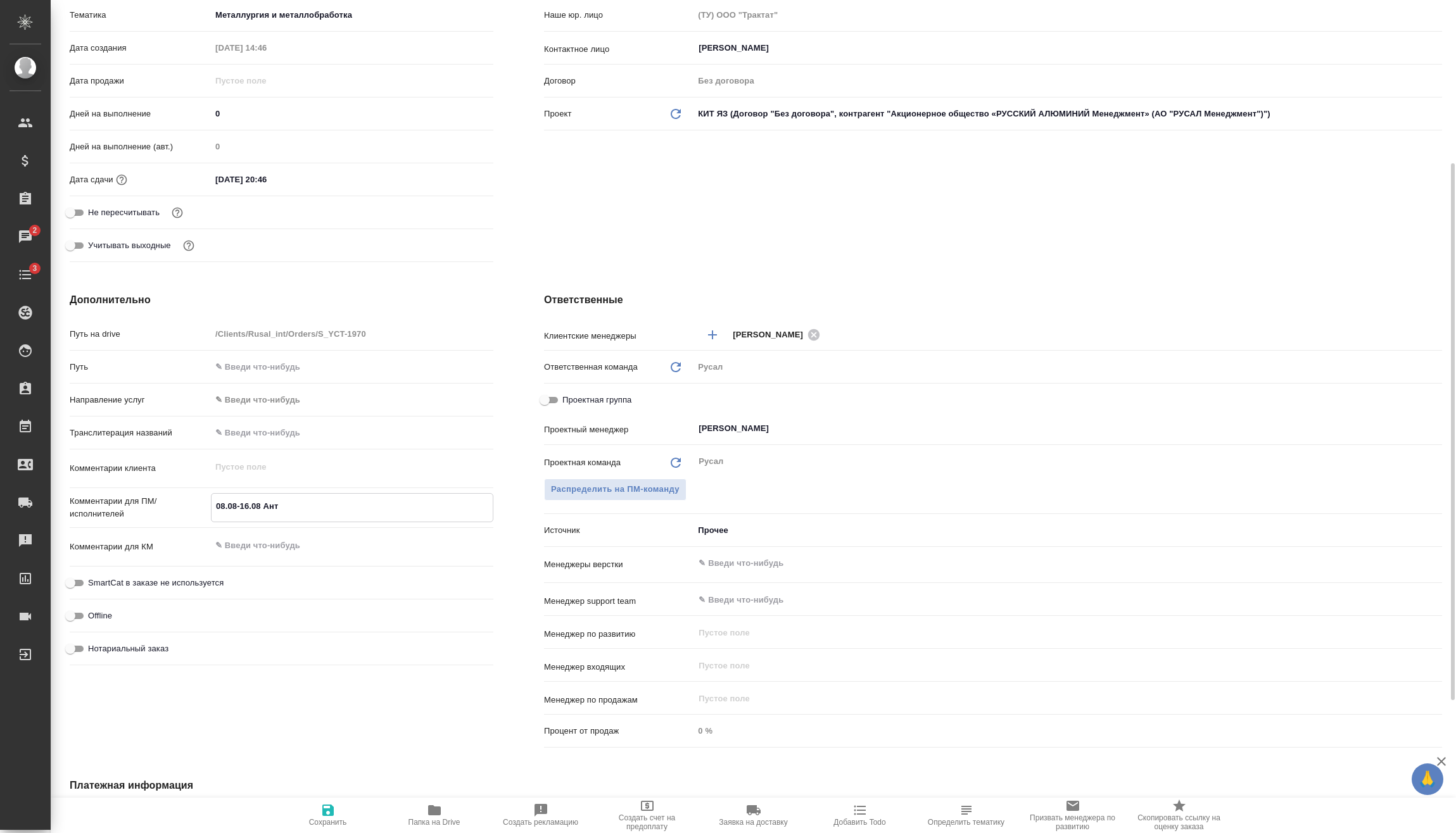
type textarea "x"
type textarea "08.08-16.08 Антон"
type textarea "x"
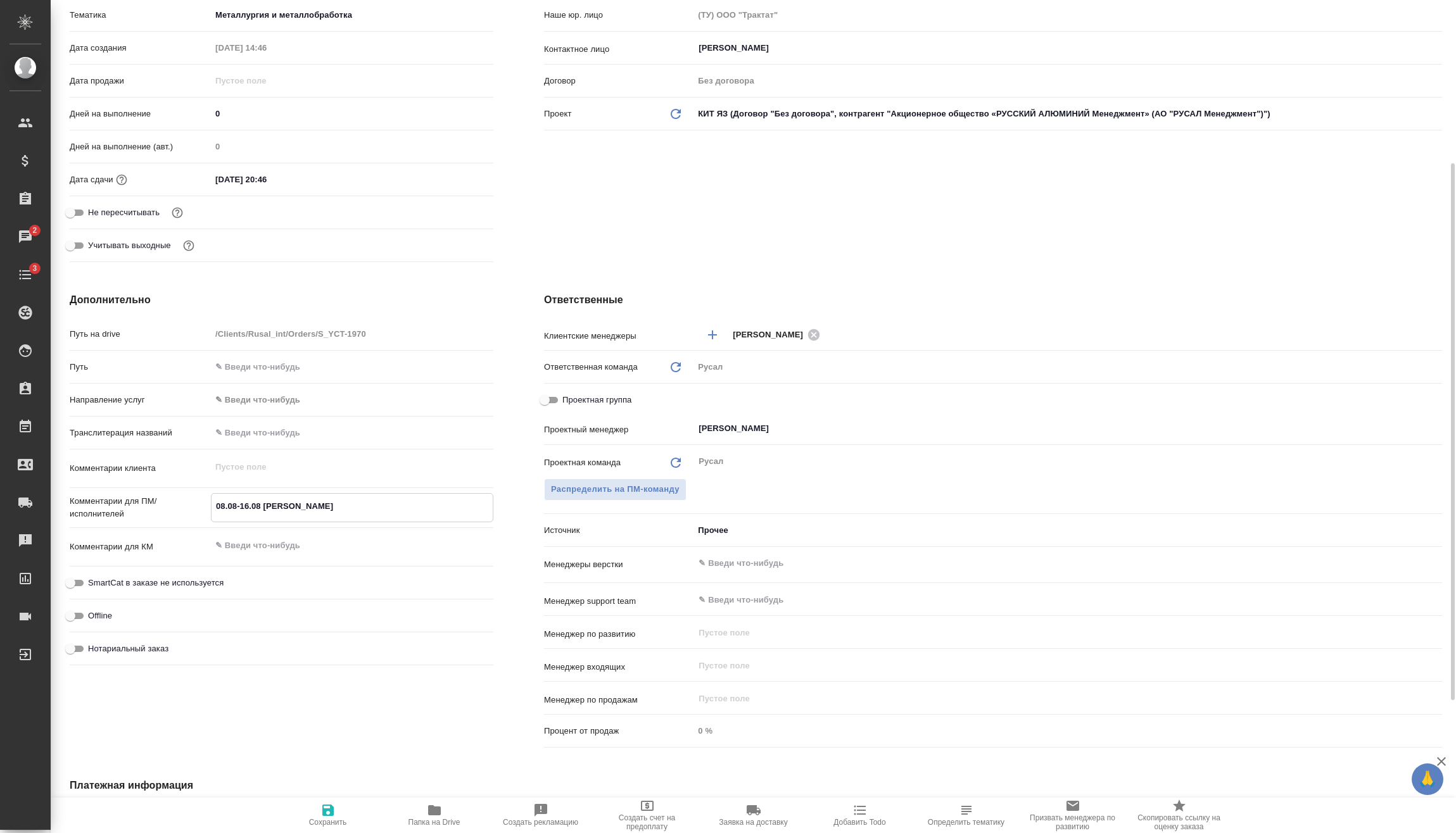
type textarea "x"
type textarea "08.08-16.08 Антон"
type textarea "x"
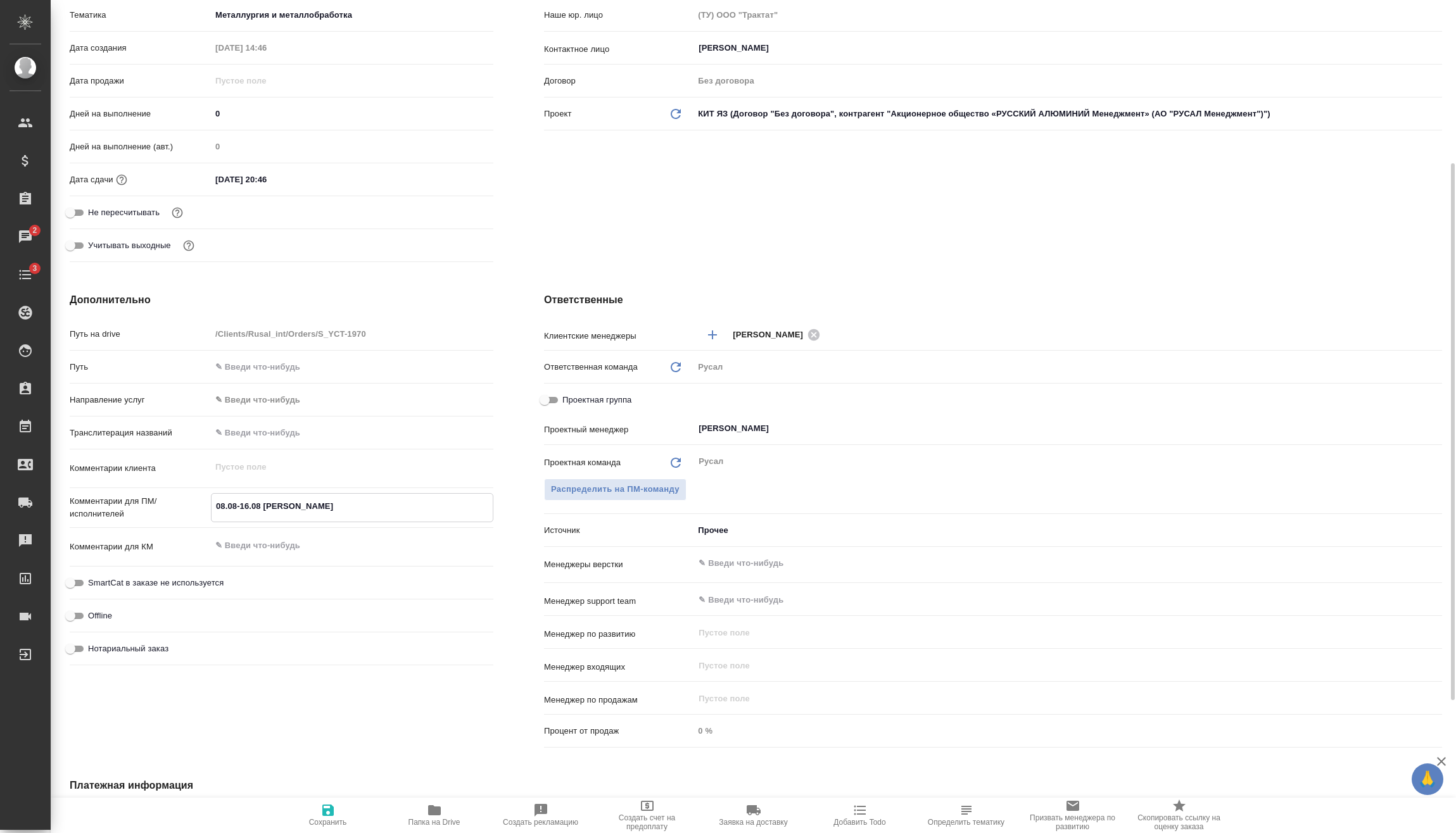
type textarea "08.08-16.08 Антон Ф"
type textarea "x"
type textarea "08.08-16.08 Антон Фо"
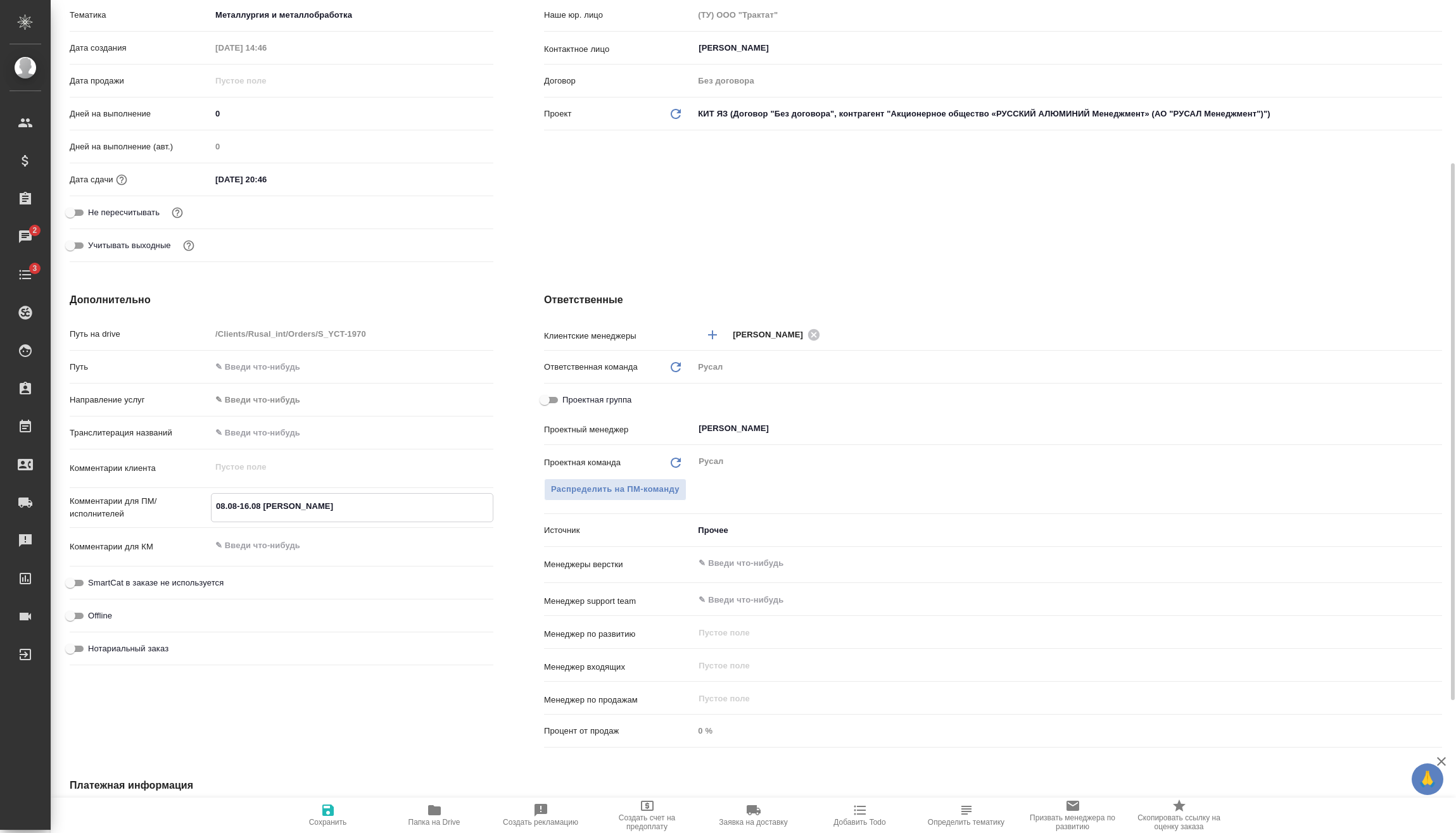
type textarea "x"
type textarea "08.08-16.08 Антон Фош"
type textarea "x"
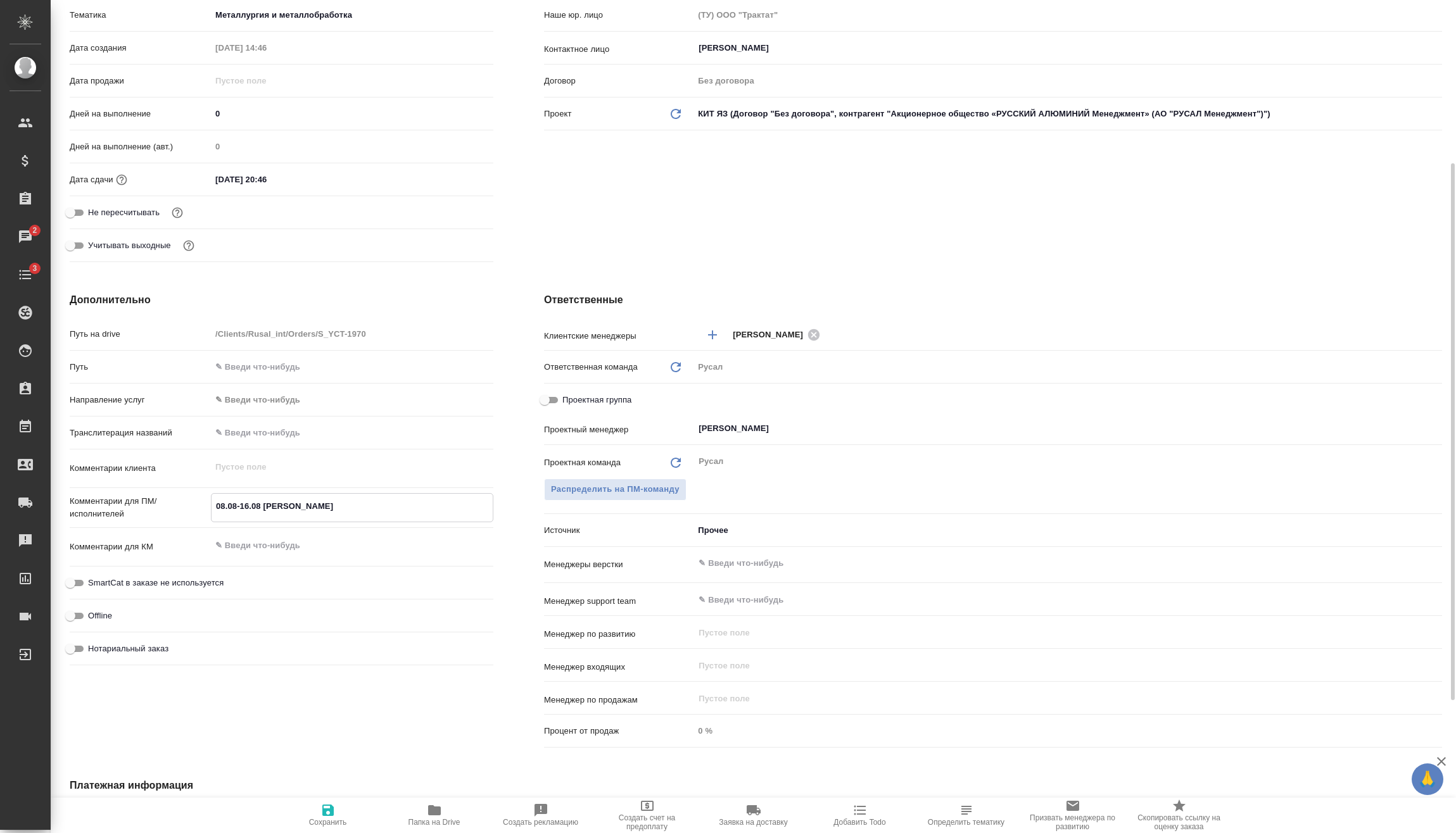
type textarea "x"
type textarea "08.08-16.08 Антон Фоша"
type textarea "x"
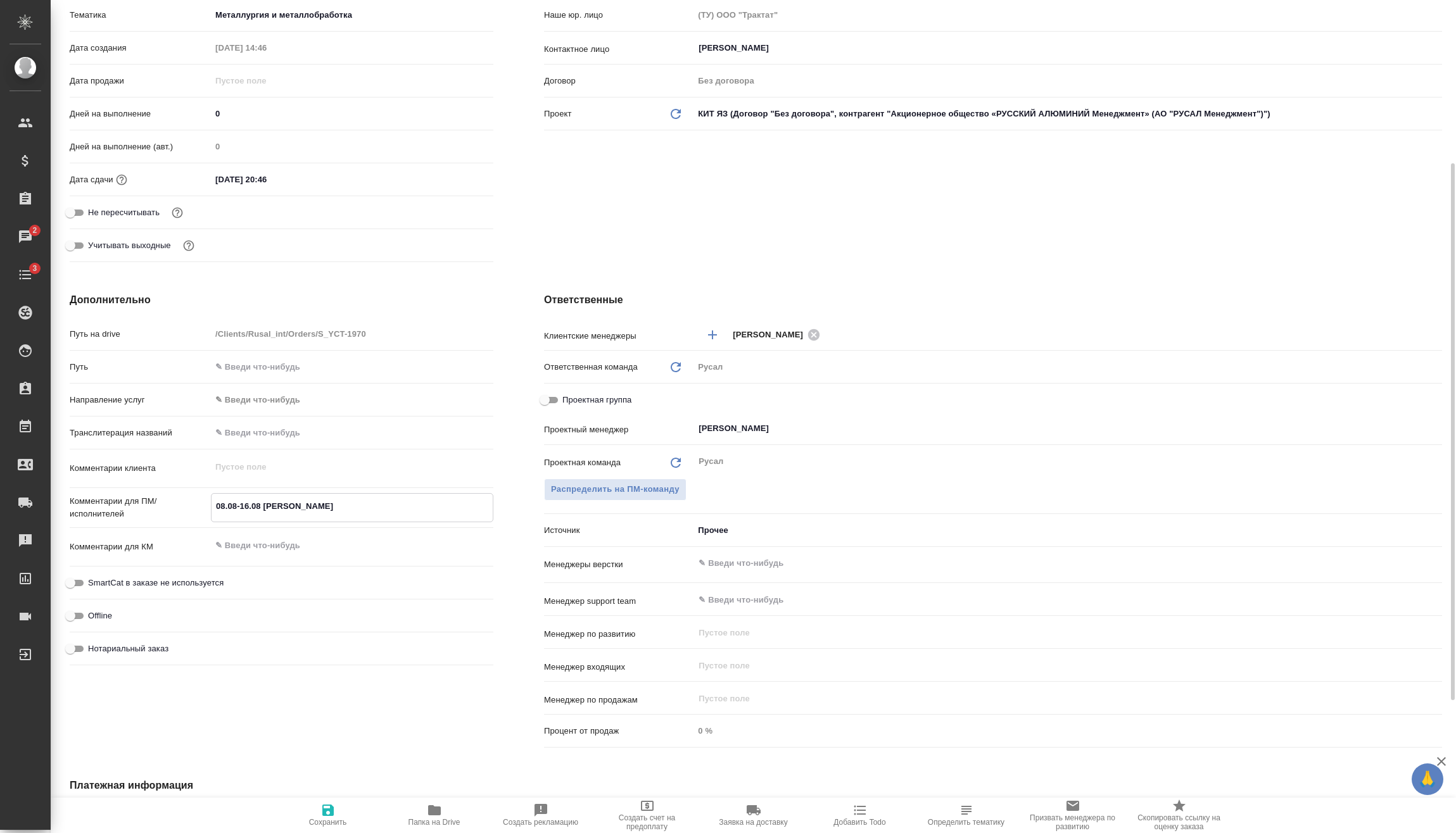
type textarea "x"
type textarea "08.08-16.08 Антон Фошан"
type textarea "x"
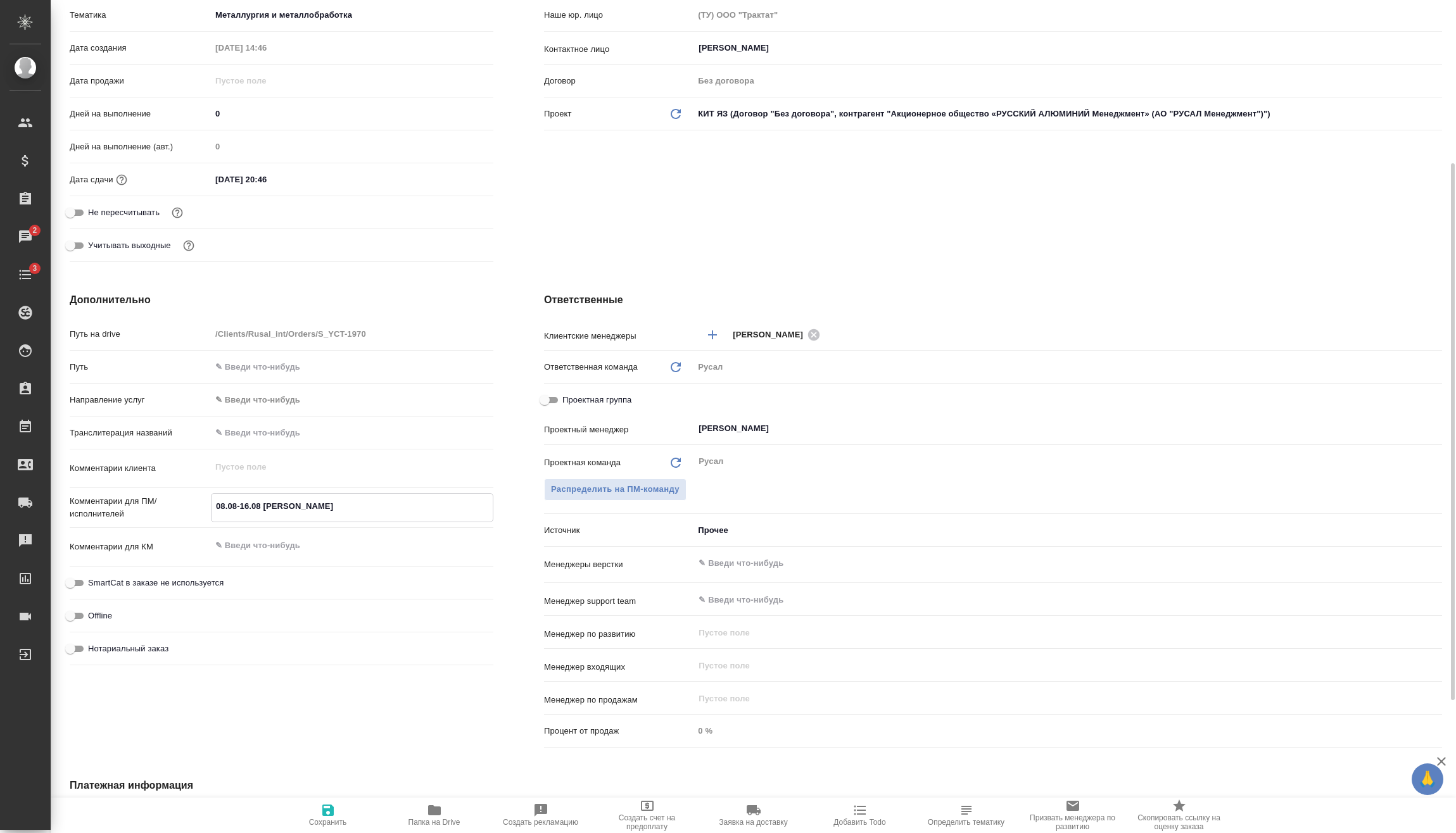
type textarea "08.08-16.08 Антон Фошань"
type textarea "x"
type textarea "08.08-16.08 Антон Фошань"
type textarea "x"
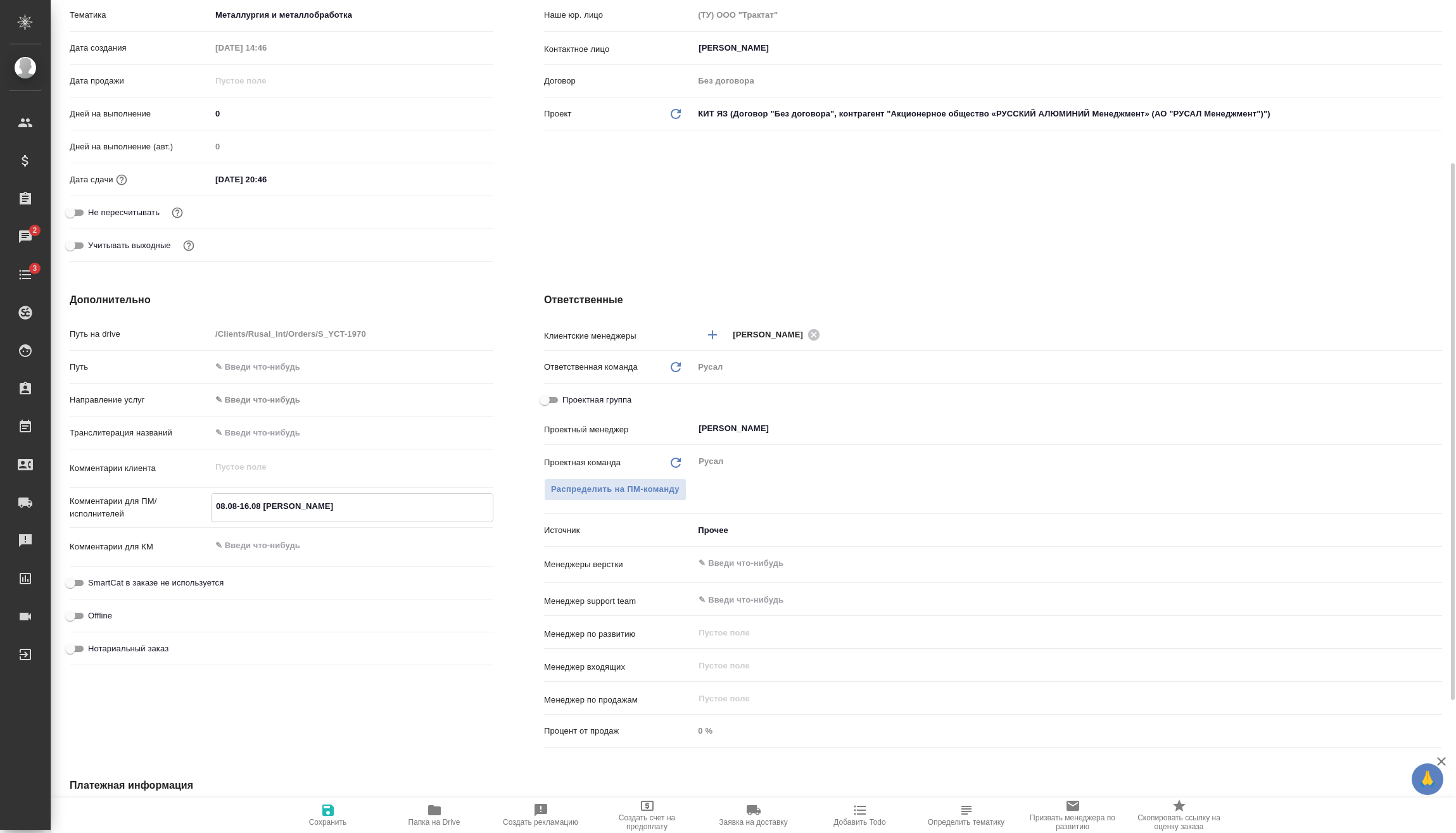
click at [306, 812] on span "Сохранить" at bounding box center [328, 815] width 91 height 24
type textarea "x"
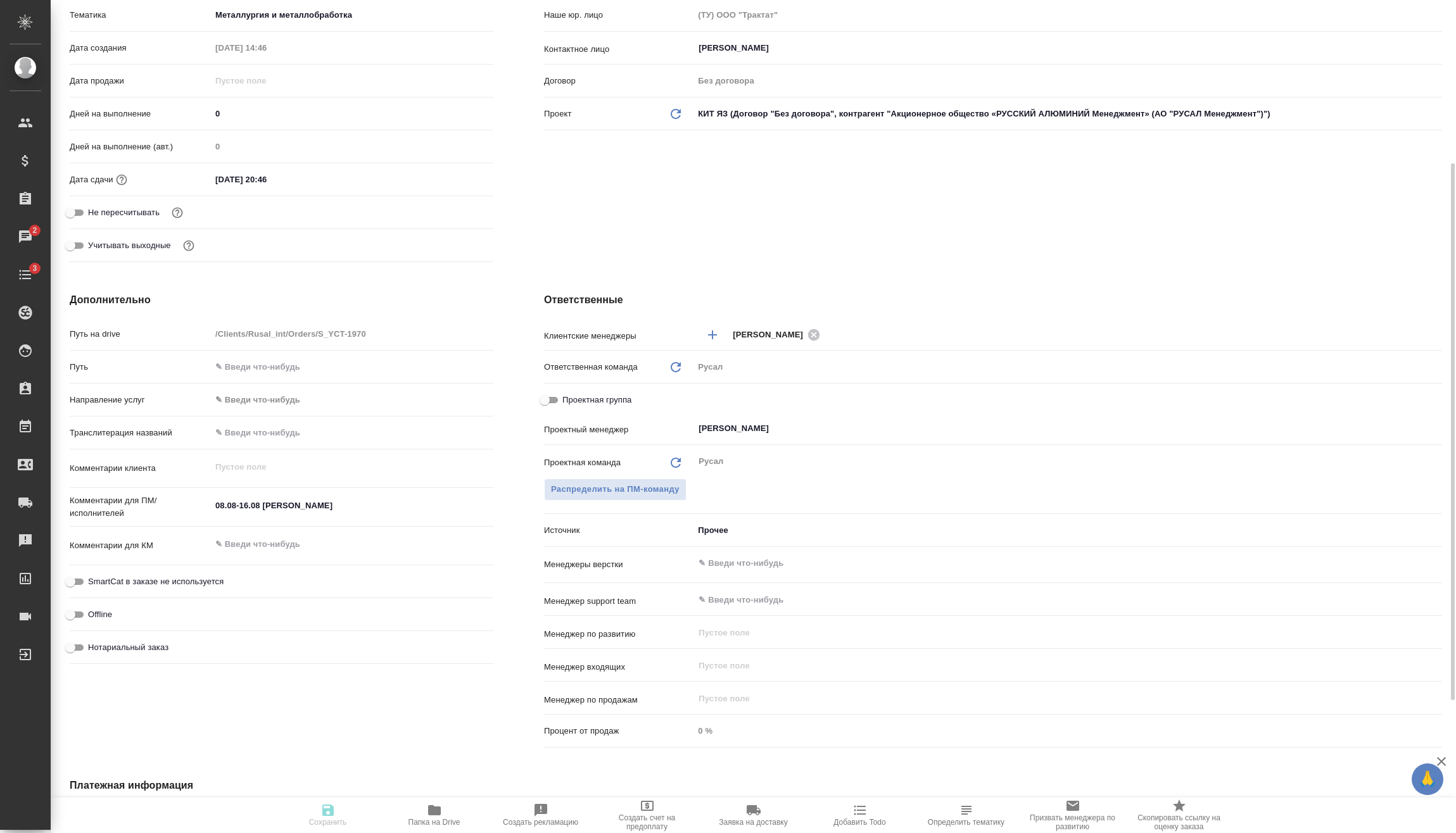
type textarea "x"
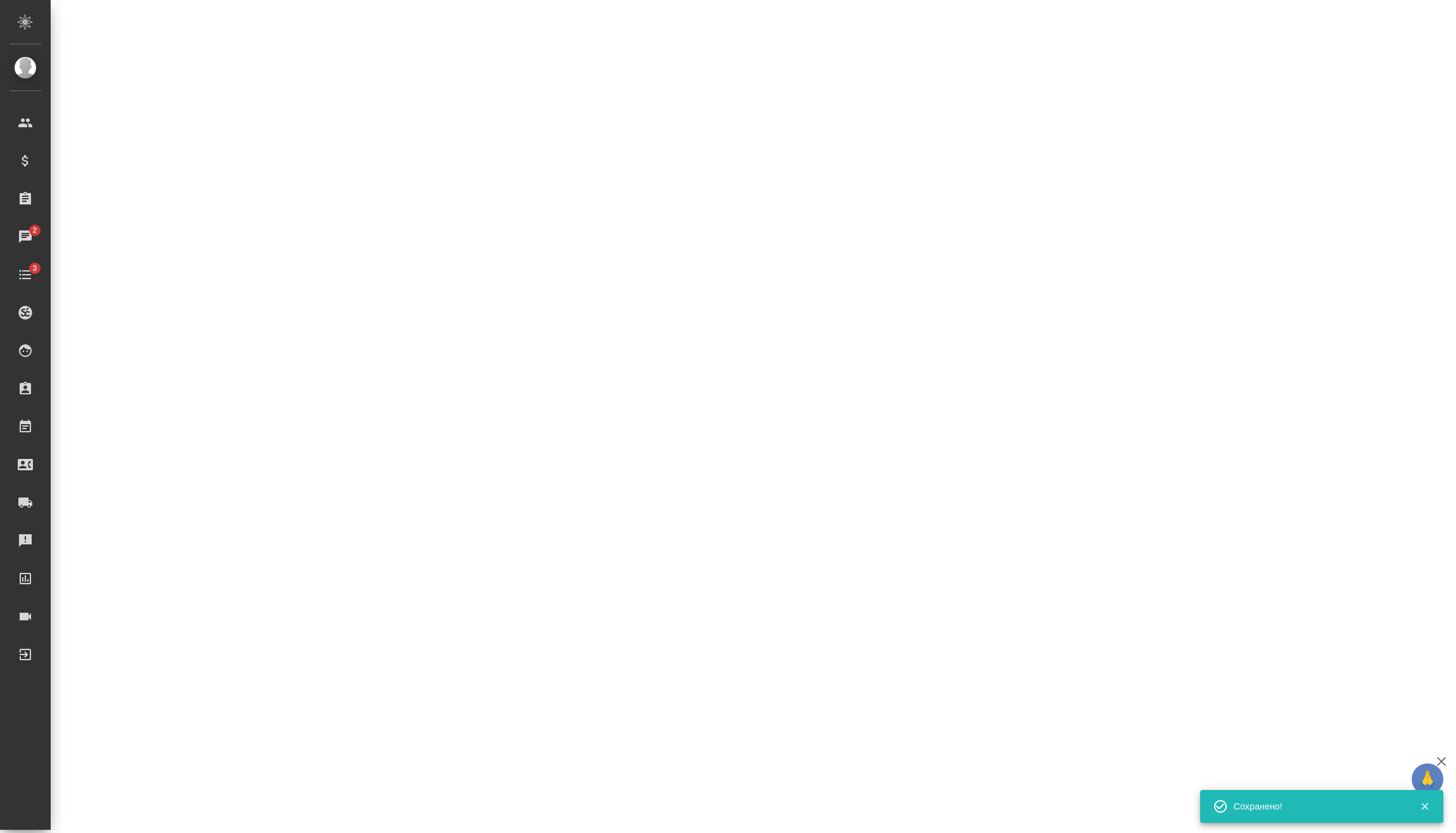
select select "RU"
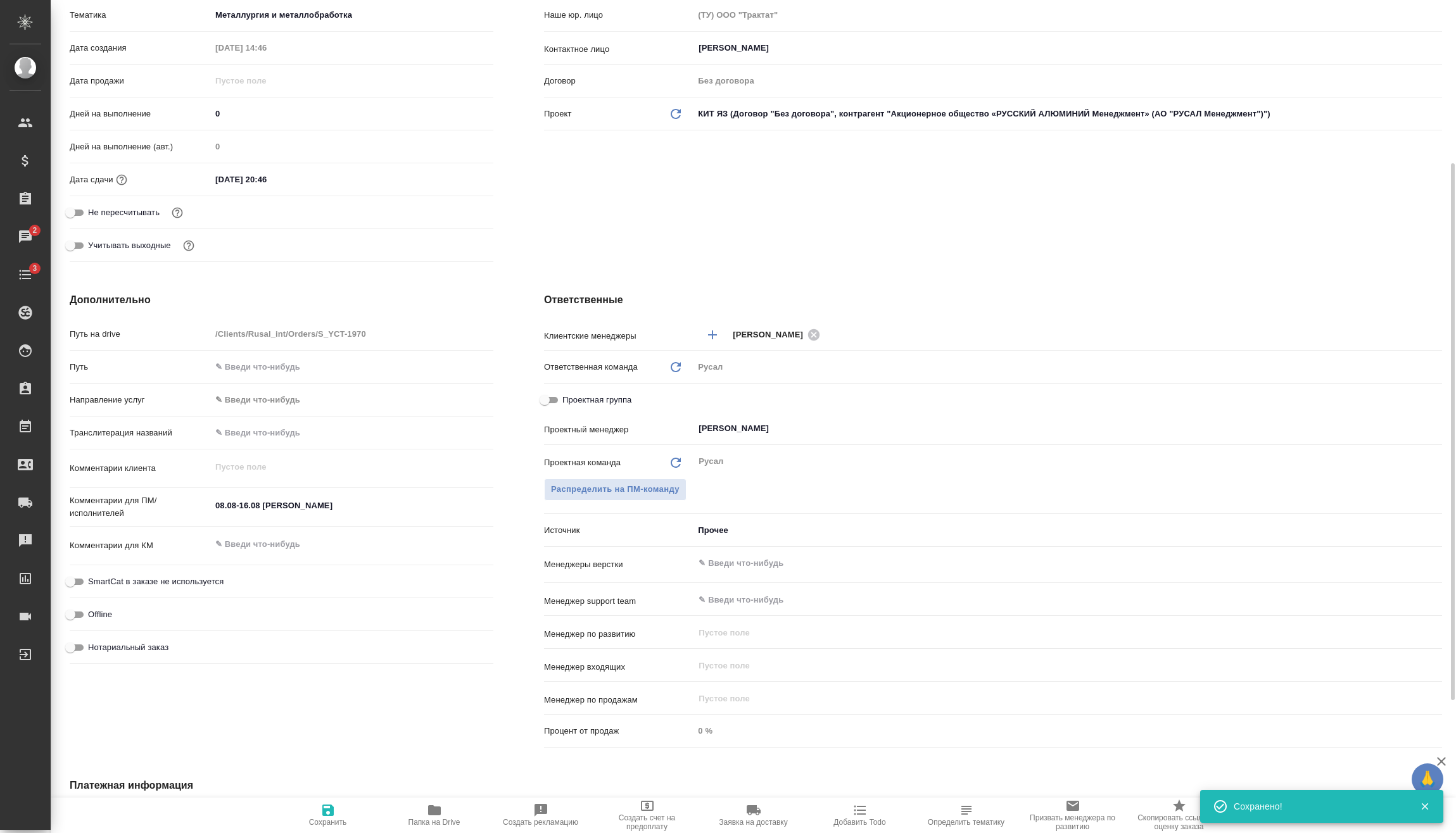
type textarea "x"
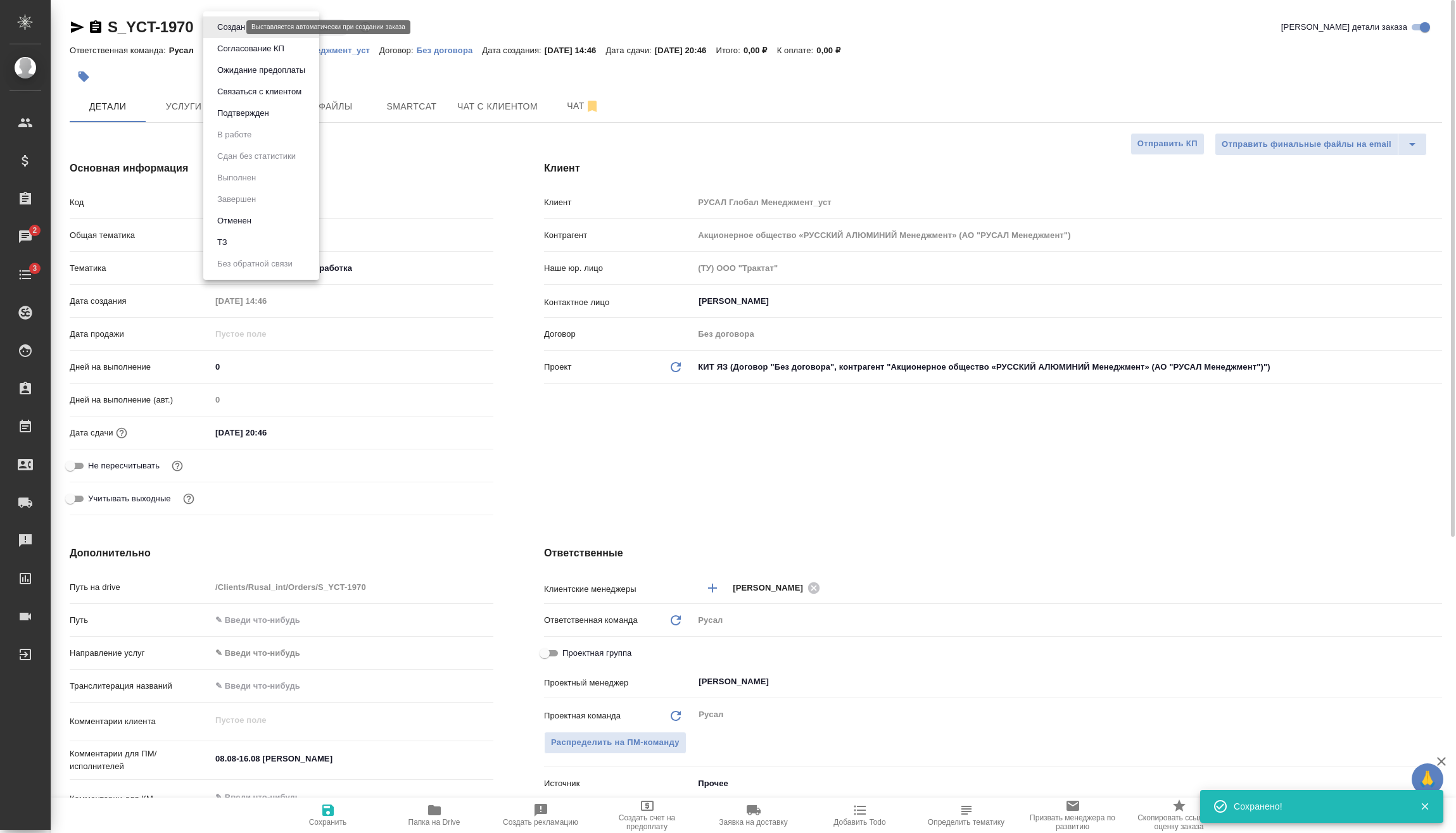
click at [238, 26] on body "🙏 .cls-1 fill:#fff; AWATERA Vasilev Evgeniy Клиенты Спецификации Заказы 2 Чаты …" at bounding box center [728, 416] width 1456 height 833
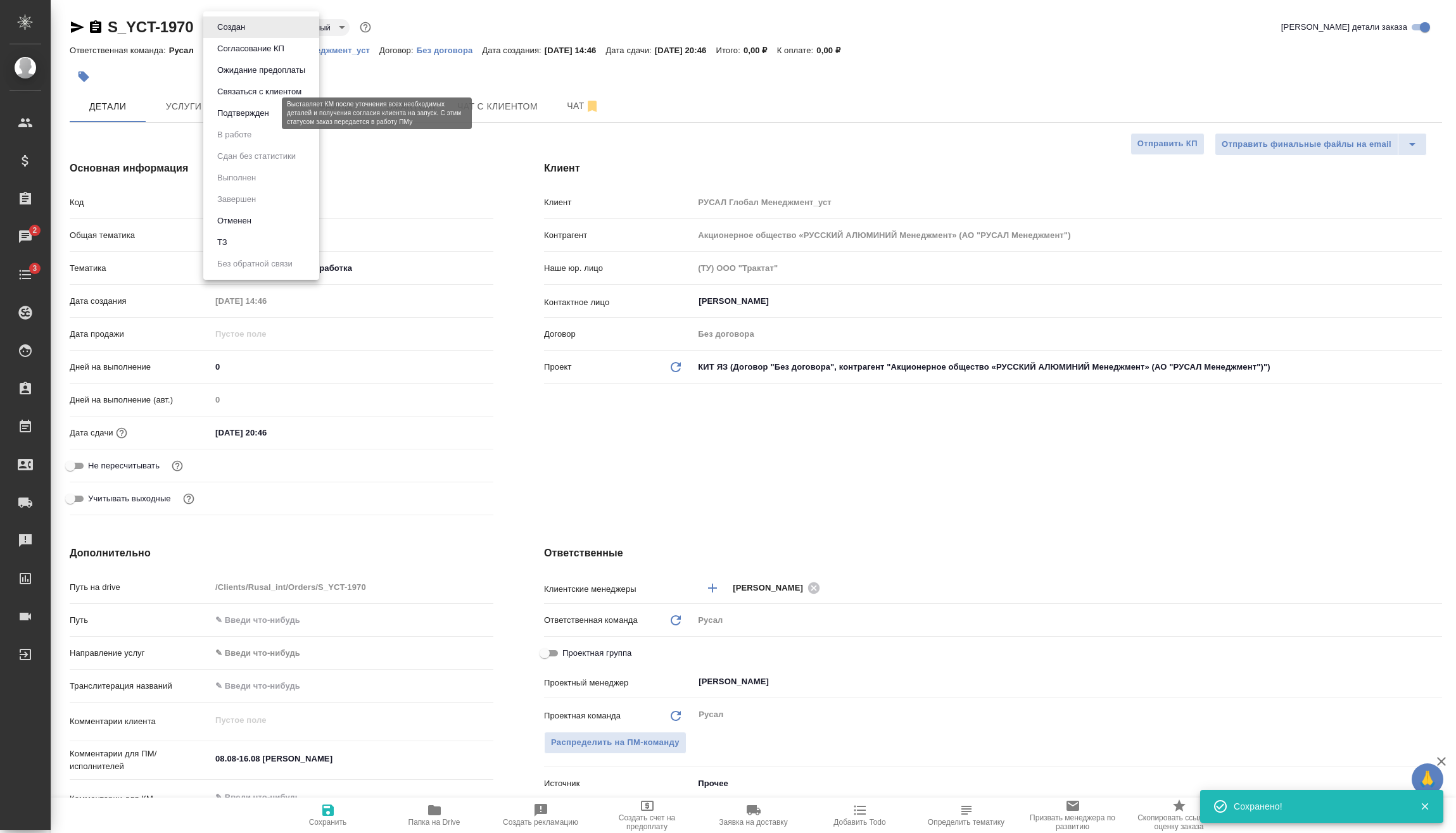
click at [242, 116] on button "Подтвержден" at bounding box center [243, 114] width 60 height 14
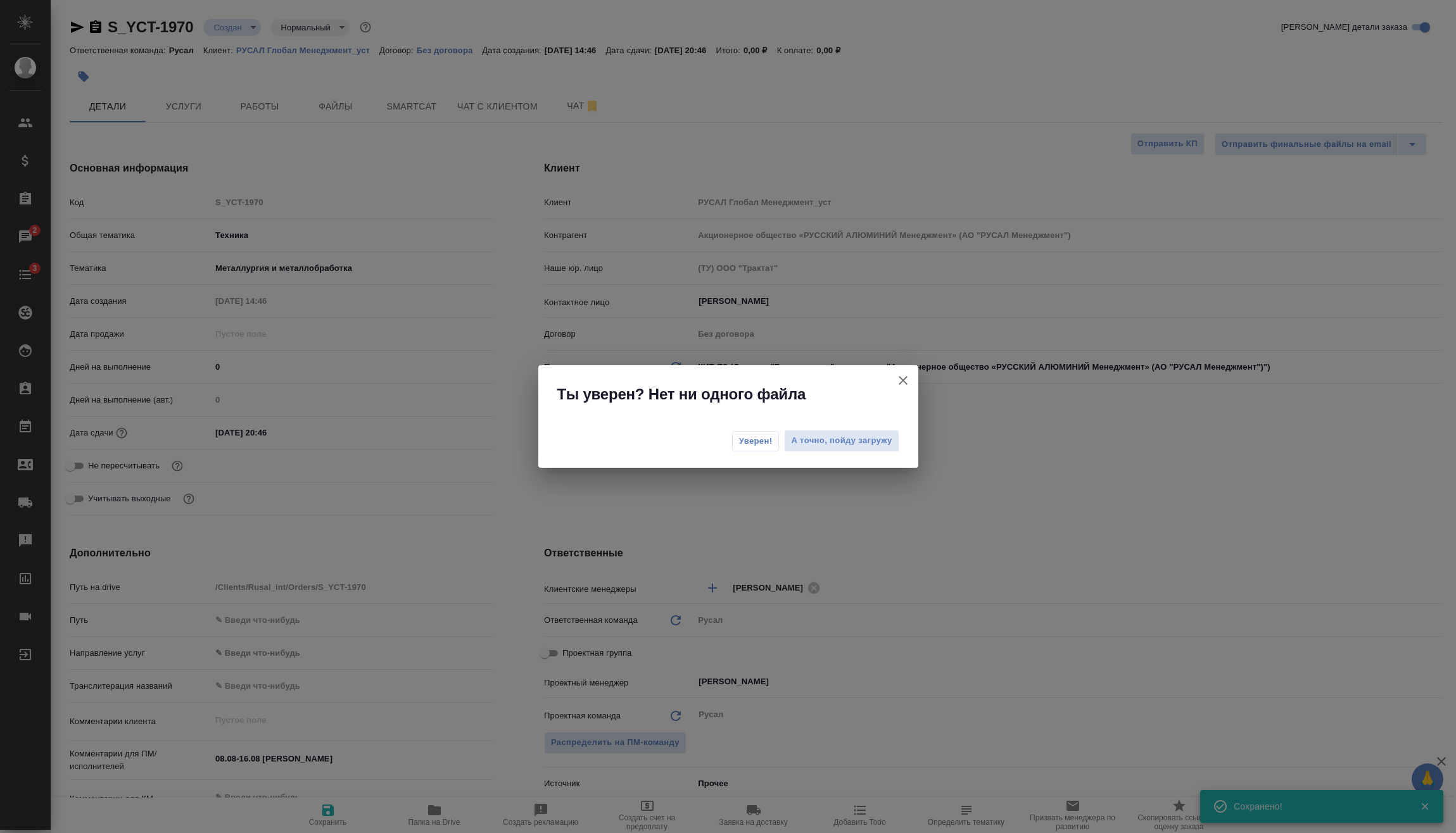
click at [748, 446] on span "Уверен!" at bounding box center [756, 441] width 34 height 13
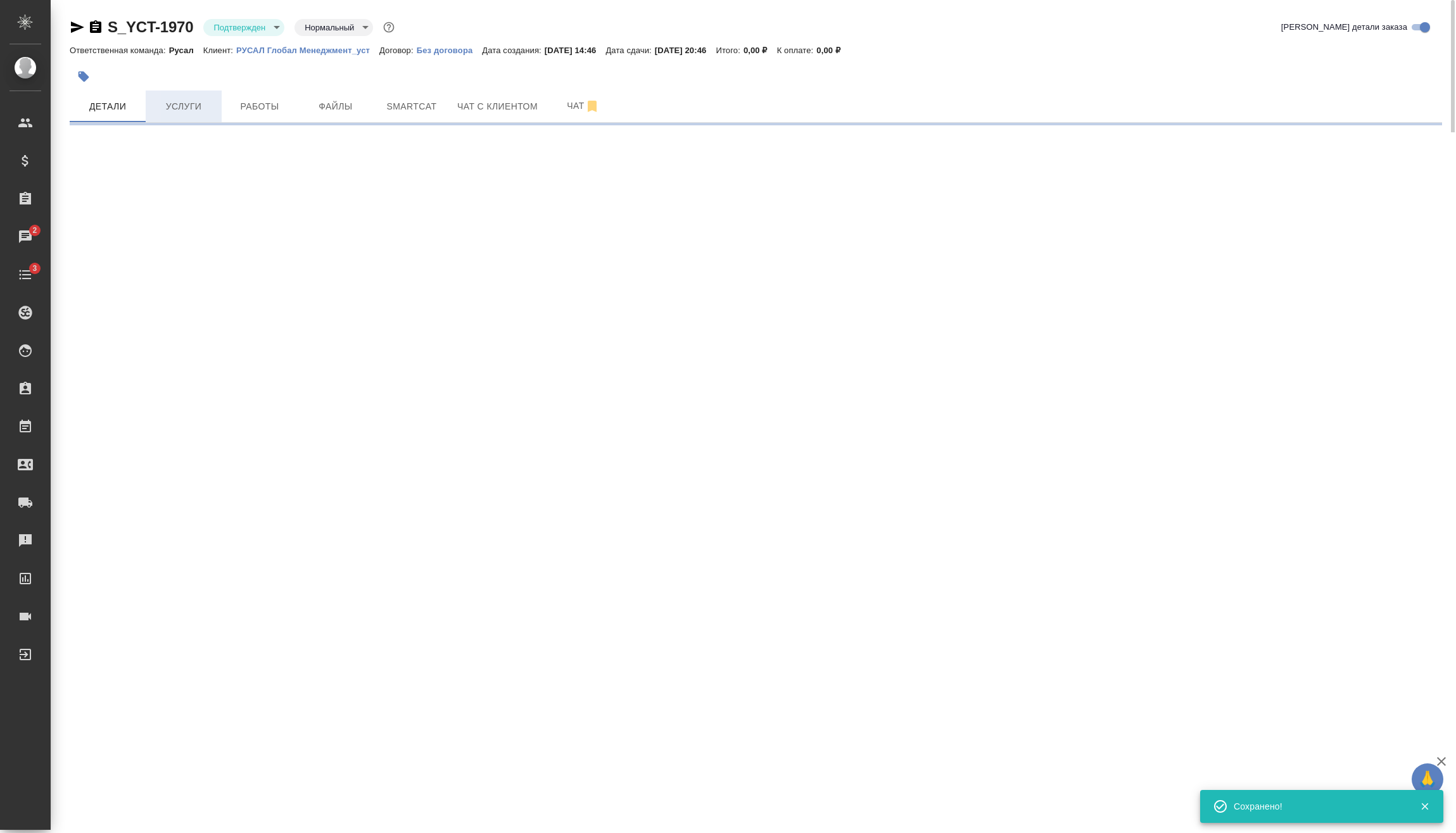
select select "RU"
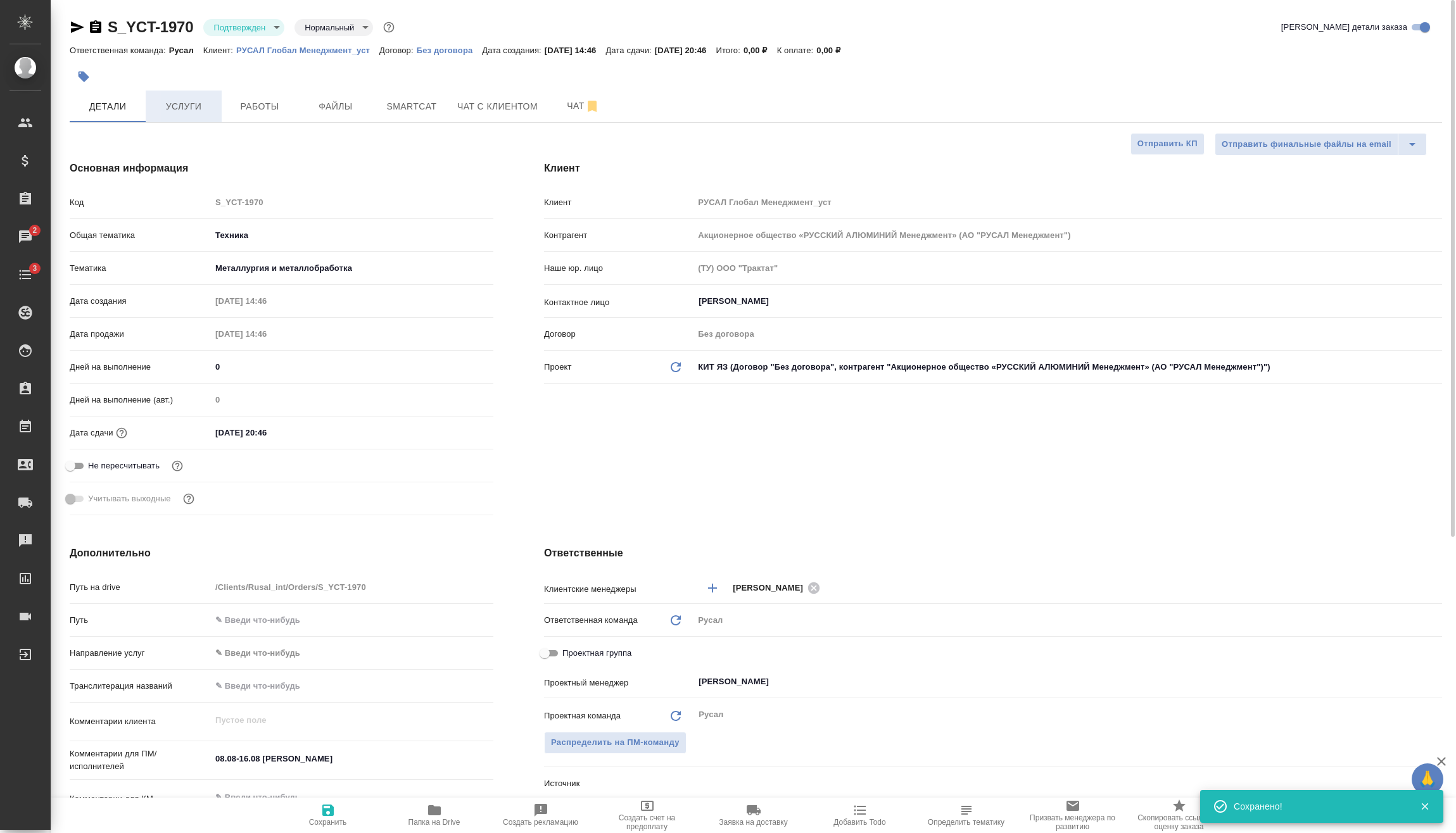
type textarea "x"
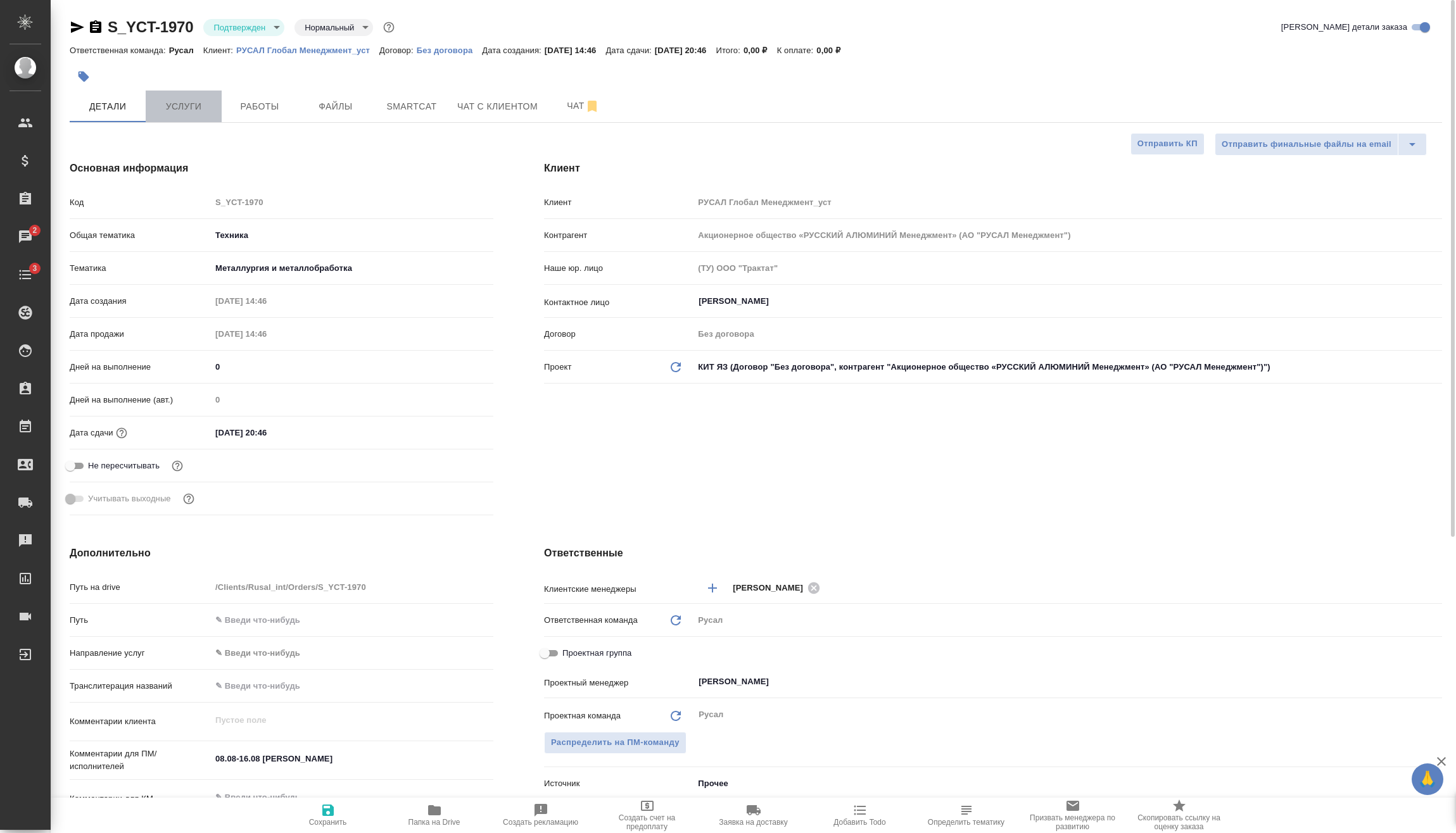
click at [189, 102] on span "Услуги" at bounding box center [183, 107] width 61 height 16
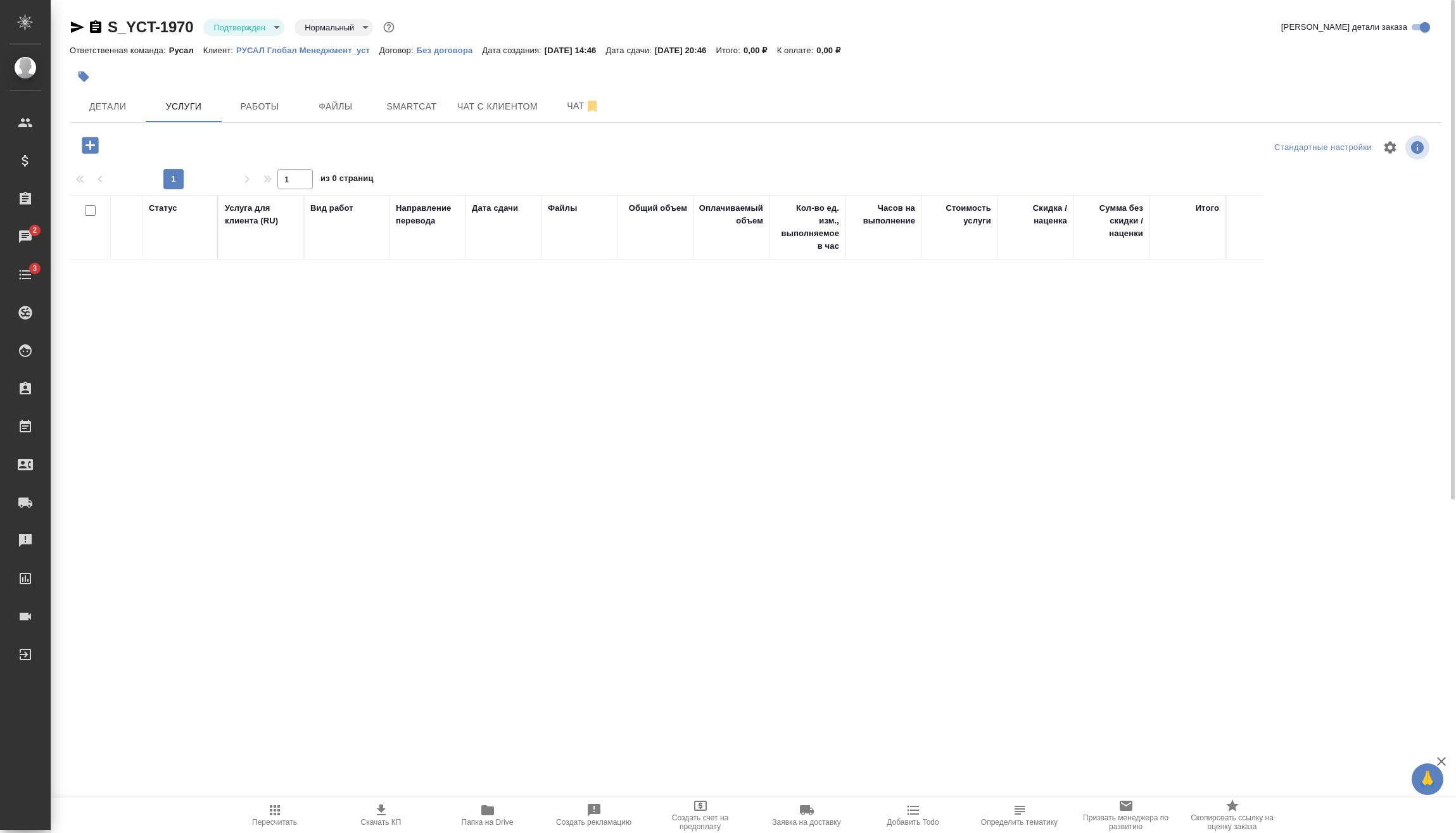
click at [88, 141] on icon "button" at bounding box center [89, 144] width 16 height 16
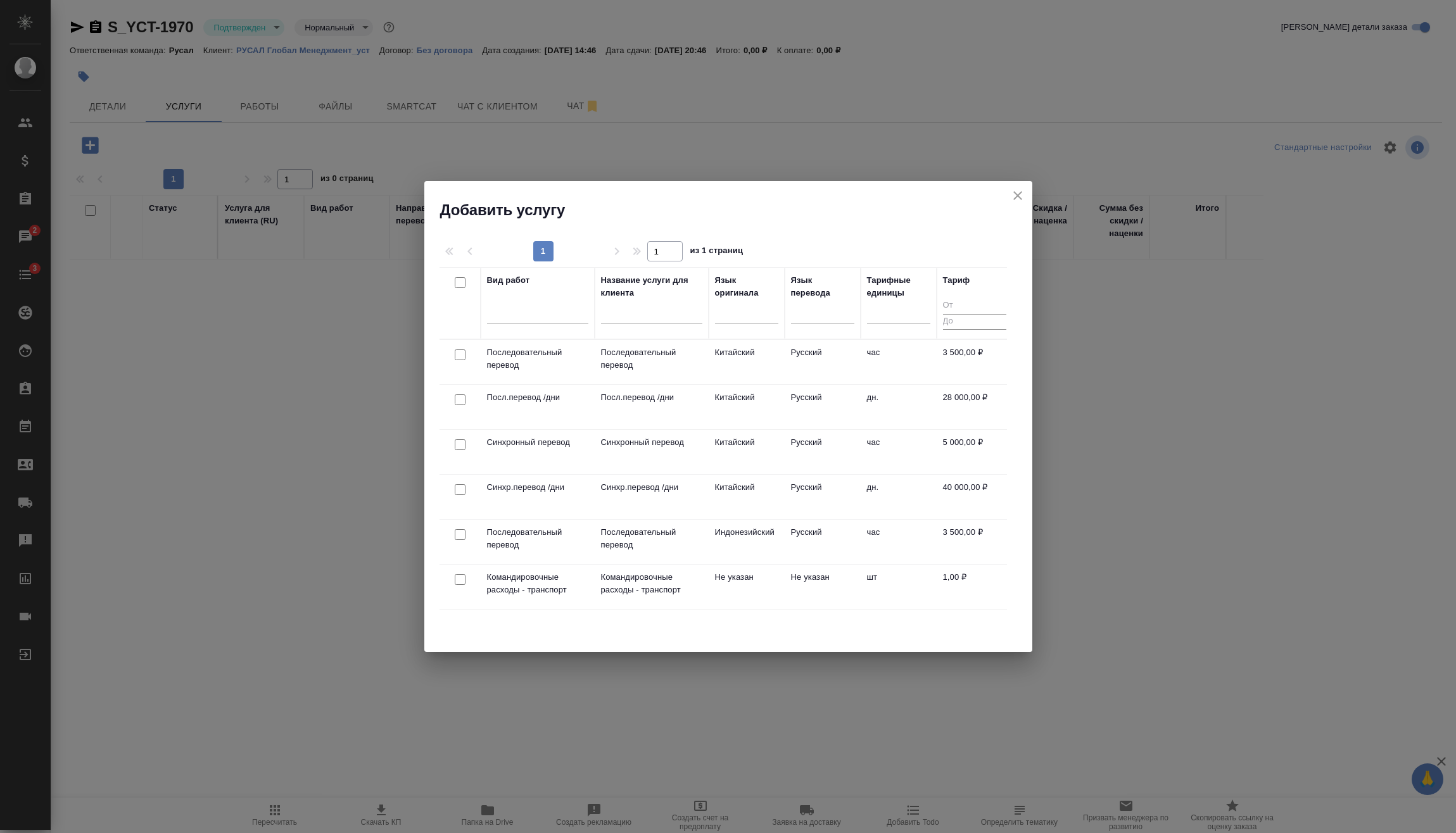
click at [462, 491] on input "checkbox" at bounding box center [460, 489] width 11 height 11
checkbox input "true"
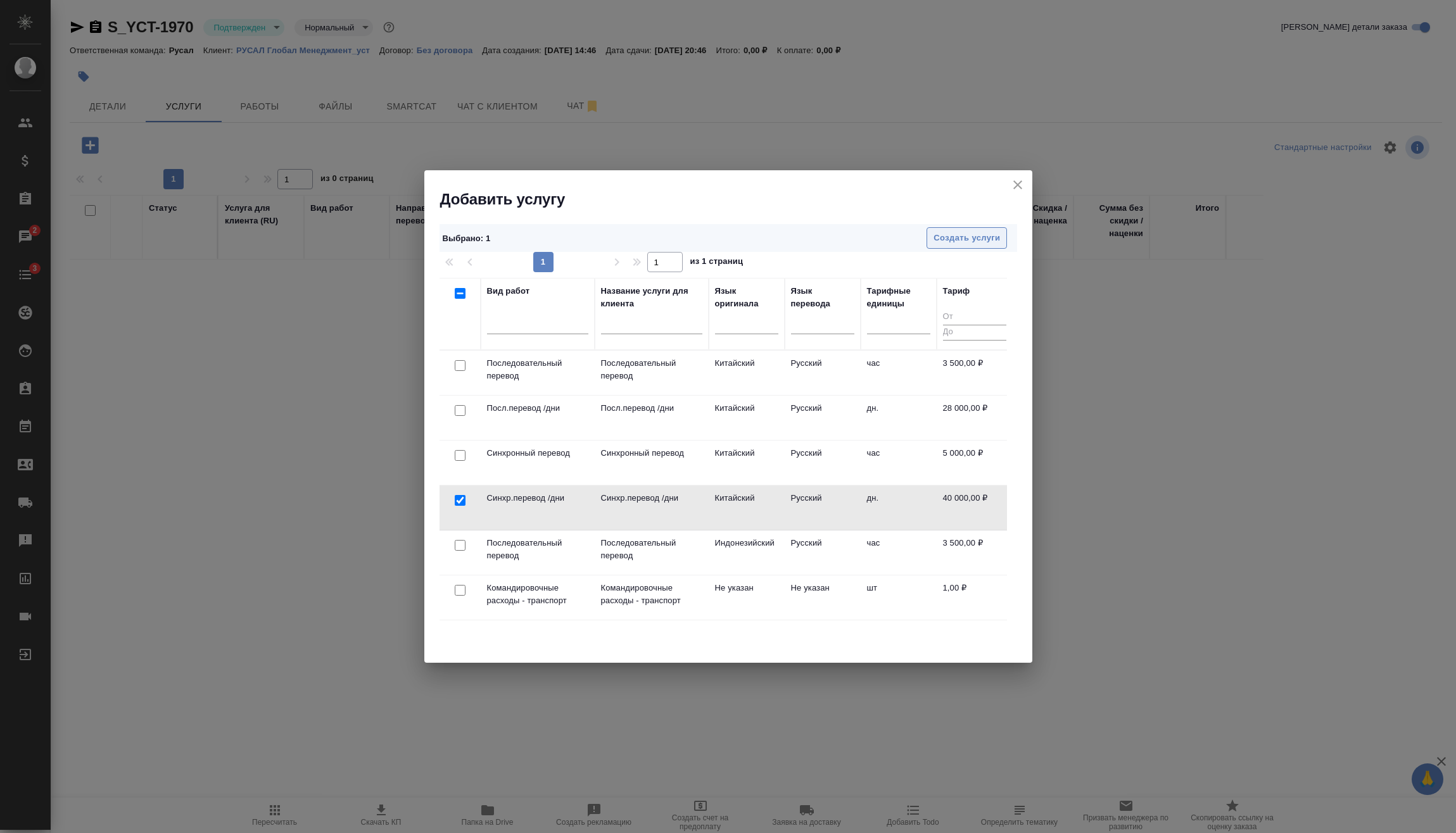
click at [996, 237] on span "Создать услуги" at bounding box center [967, 238] width 67 height 15
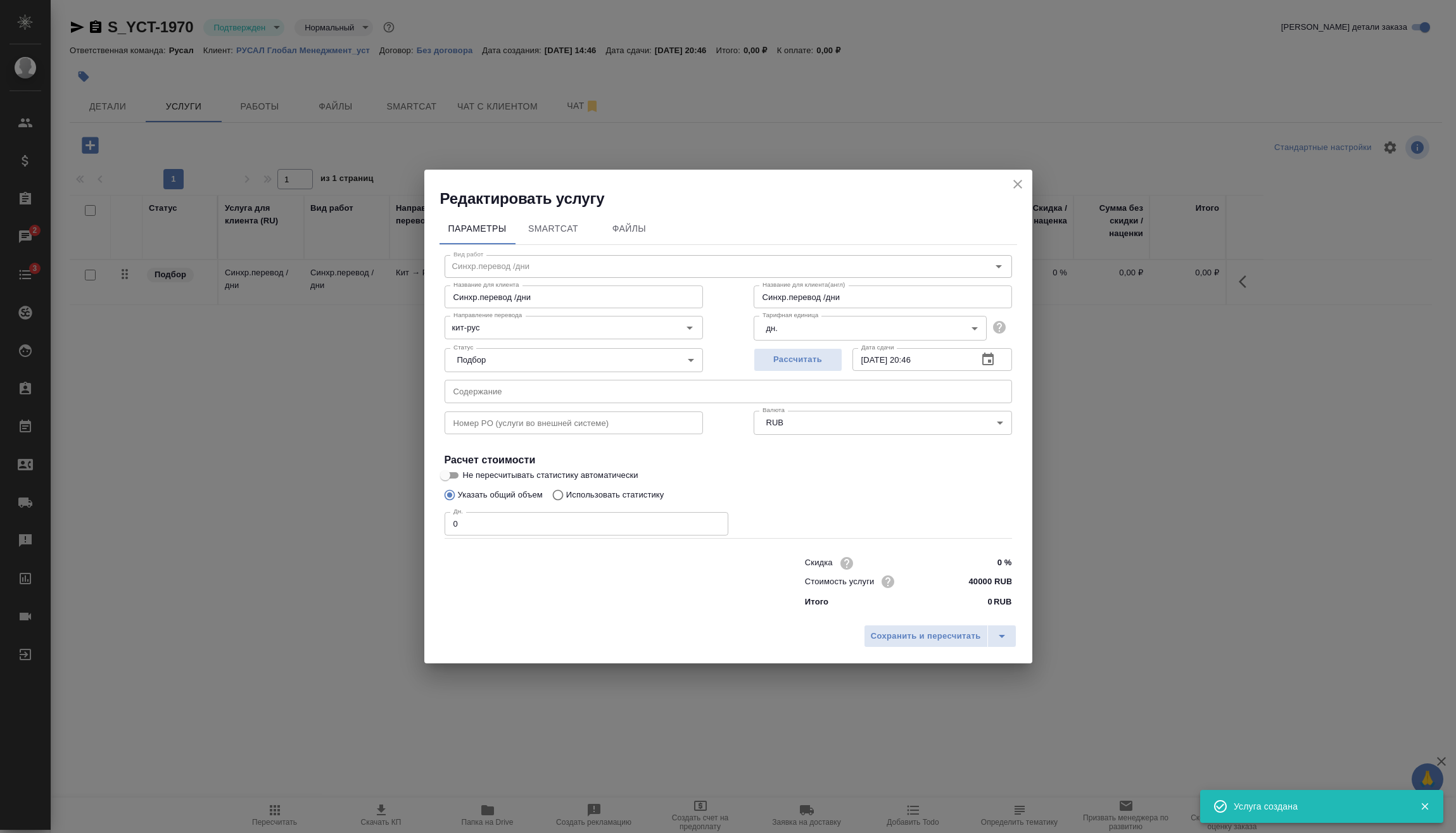
click at [308, 528] on div "Редактировать услугу Параметры SmartCat Файлы Вид работ Синхр.перевод /дни Вид …" at bounding box center [728, 416] width 1456 height 833
type input "13"
click at [962, 638] on span "Сохранить и пересчитать" at bounding box center [926, 636] width 110 height 15
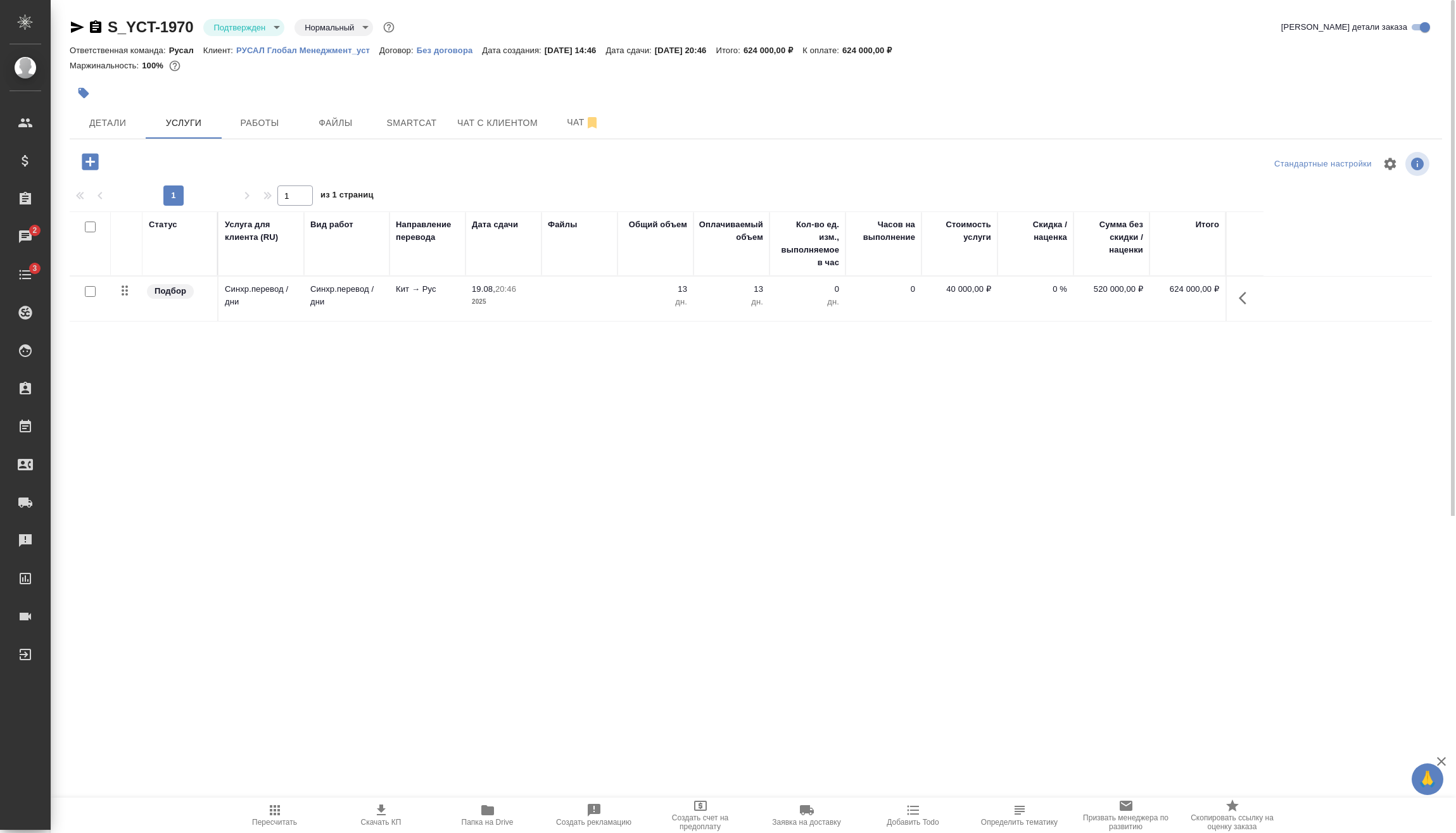
click at [90, 158] on icon "button" at bounding box center [90, 161] width 22 height 22
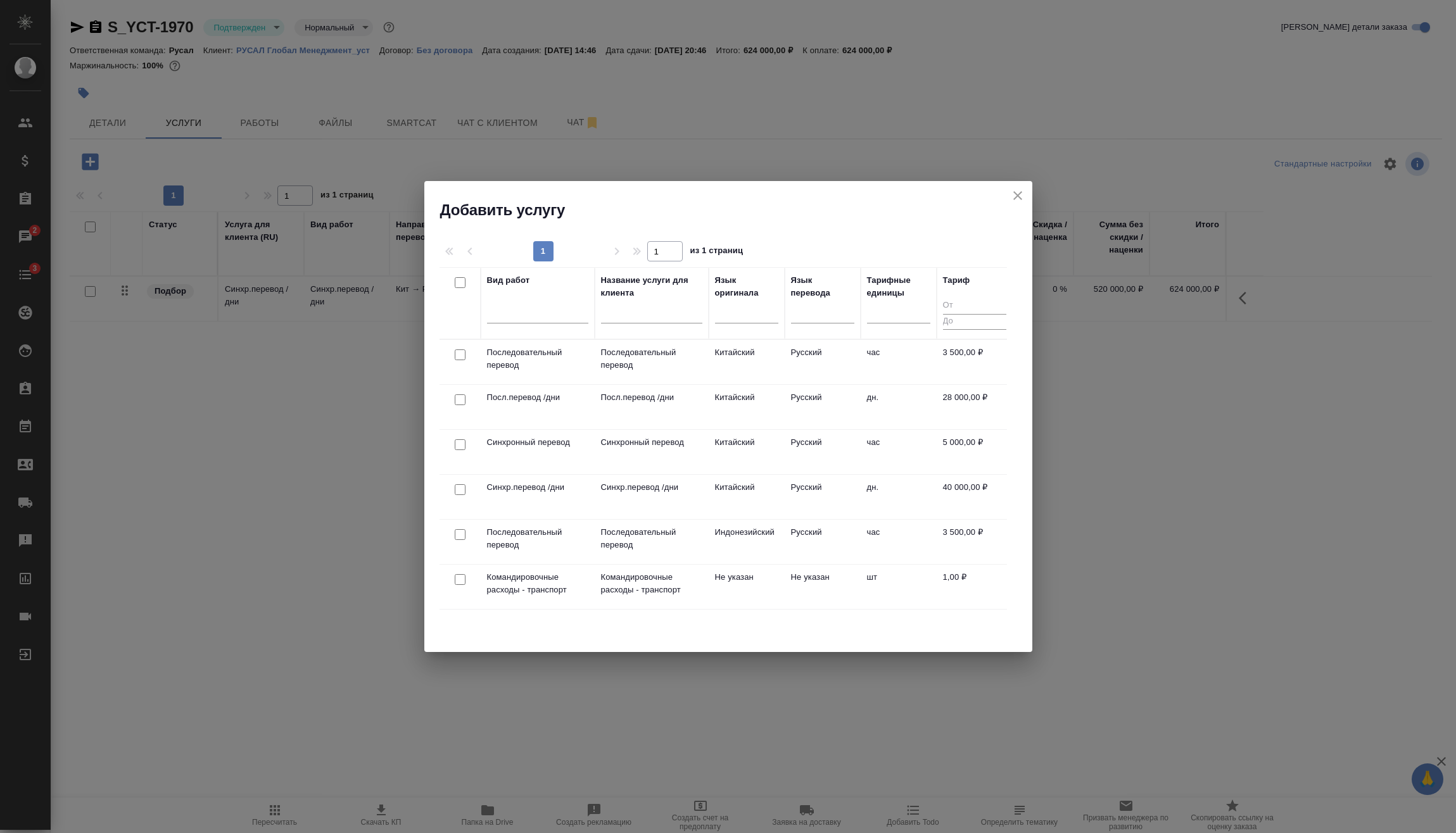
click at [462, 446] on input "checkbox" at bounding box center [460, 445] width 11 height 11
checkbox input "true"
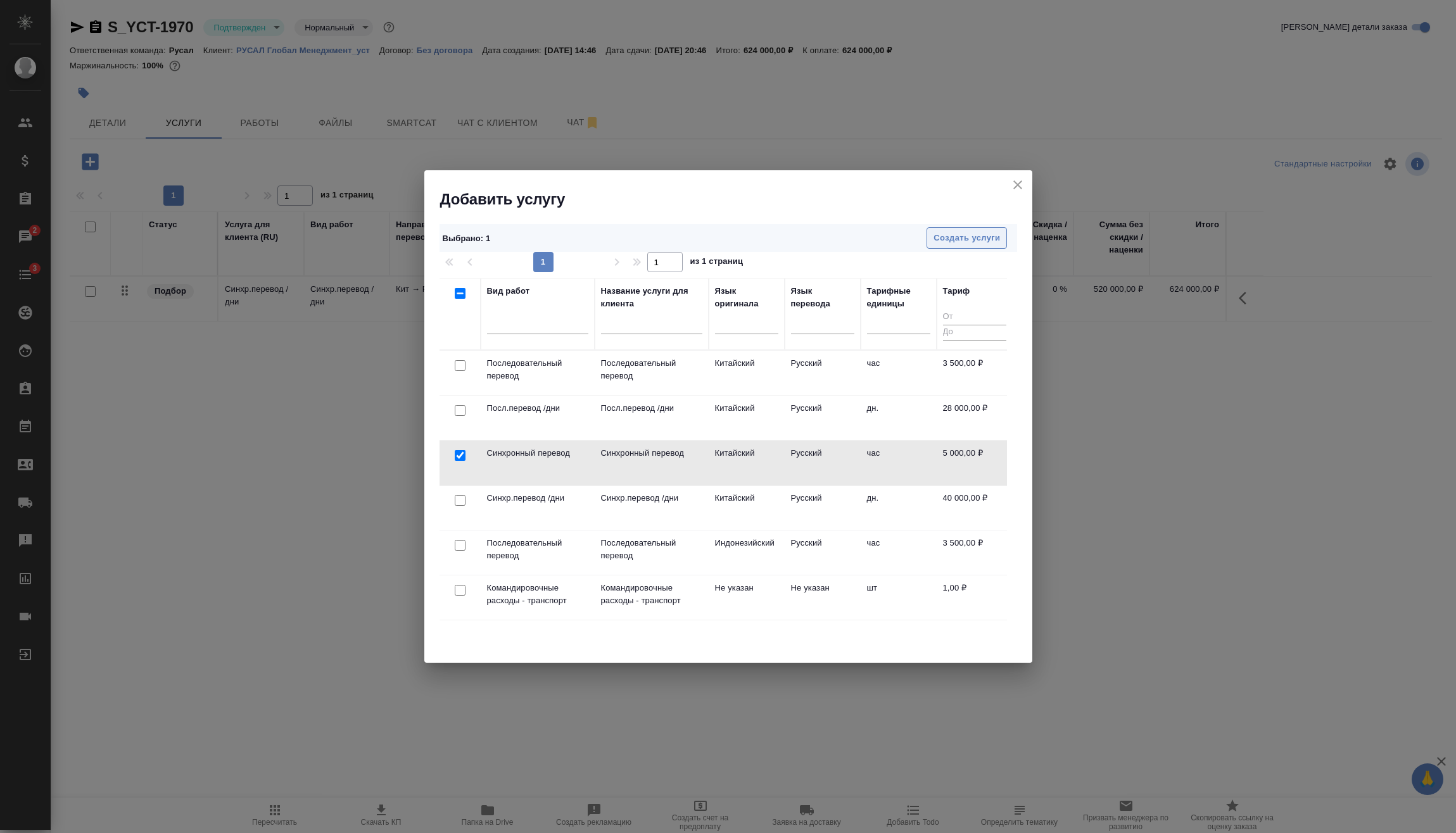
click at [982, 248] on button "Создать услуги" at bounding box center [967, 238] width 81 height 22
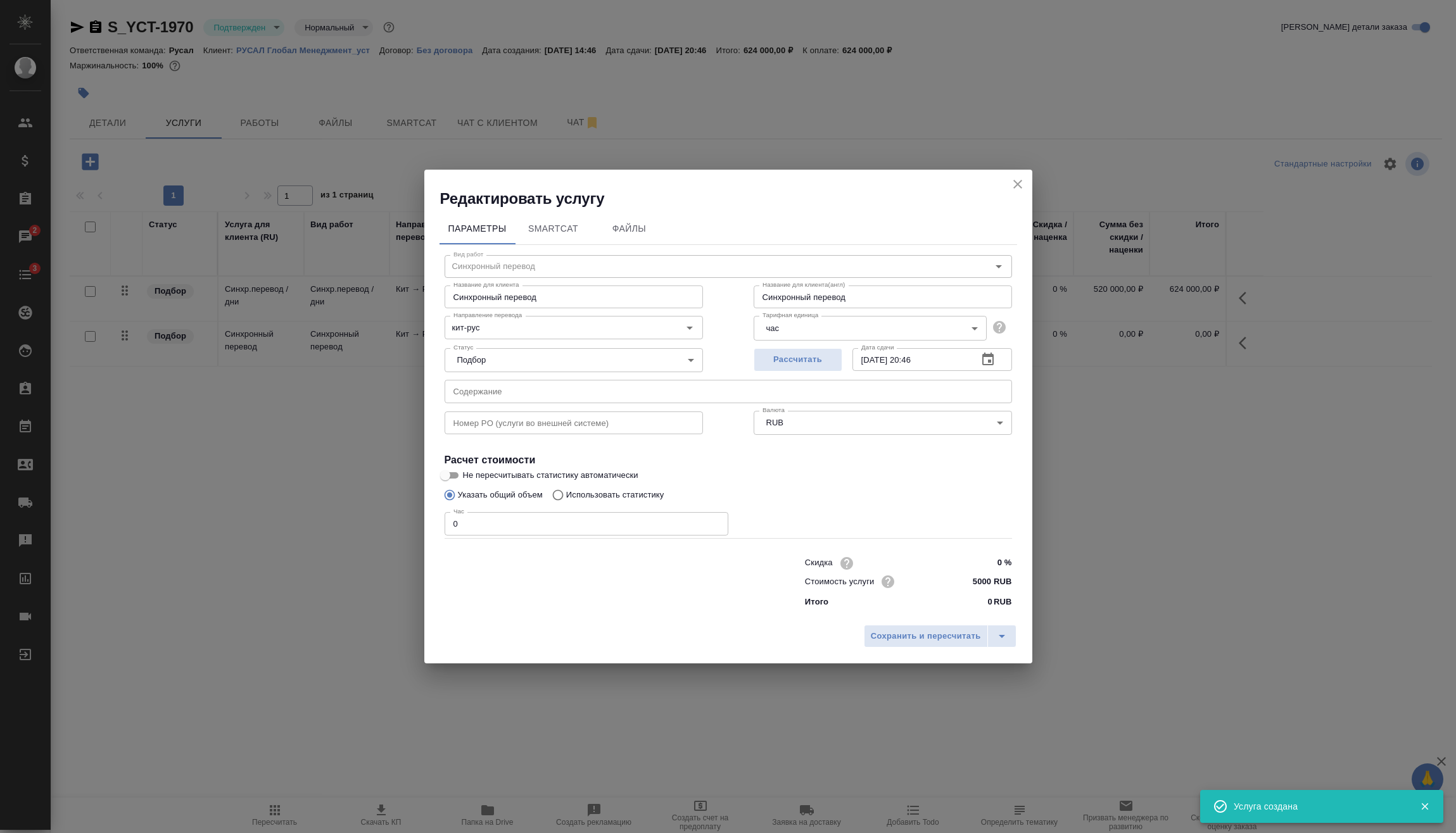
drag, startPoint x: 466, startPoint y: 520, endPoint x: 345, endPoint y: 528, distance: 121.3
click at [351, 528] on div "Редактировать услугу Параметры SmartCat Файлы Вид работ Синхронный перевод Вид …" at bounding box center [728, 416] width 1456 height 833
type input "7"
click at [916, 644] on span "Сохранить и пересчитать" at bounding box center [926, 636] width 110 height 15
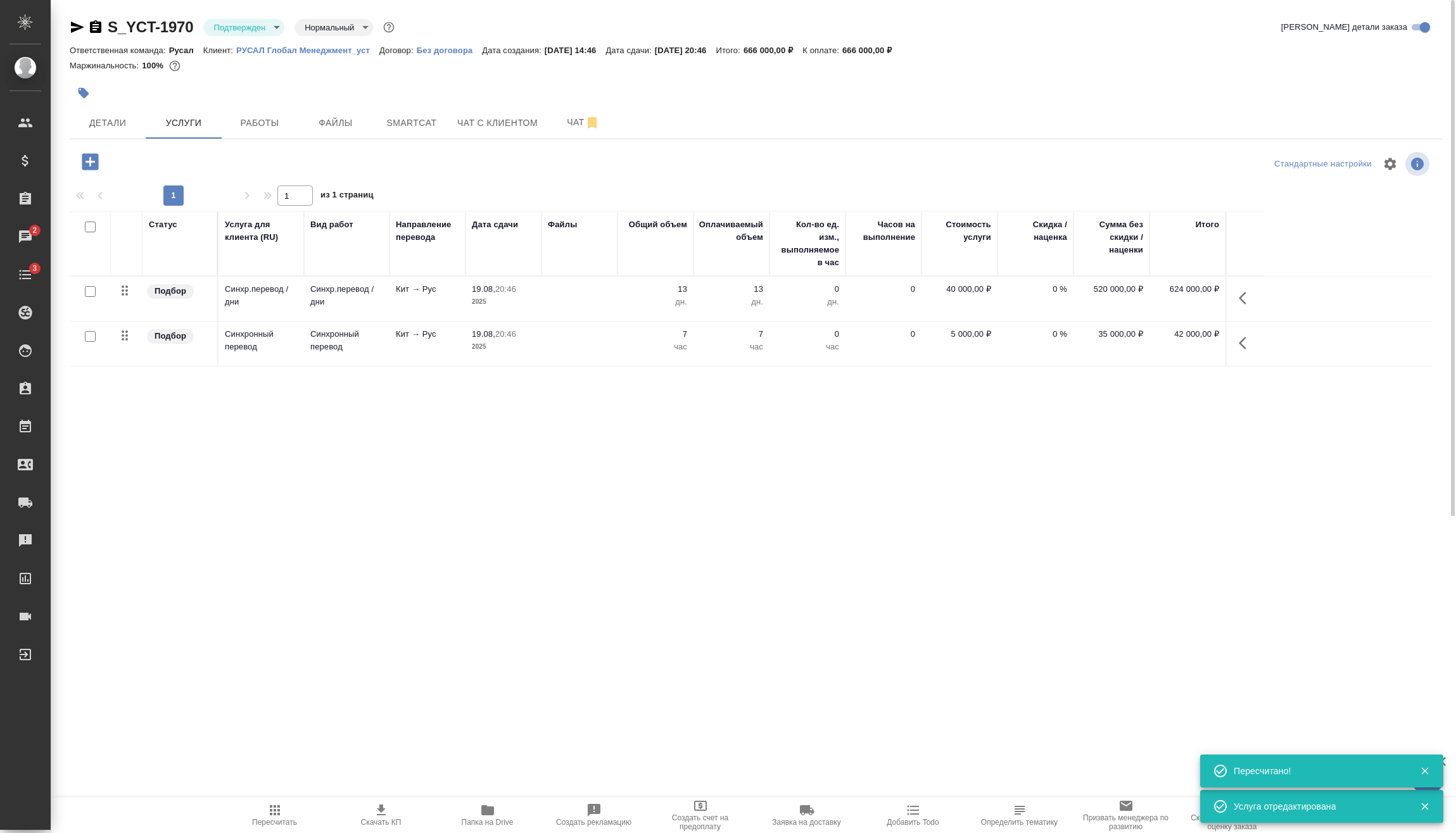
click at [98, 165] on icon "button" at bounding box center [89, 161] width 16 height 16
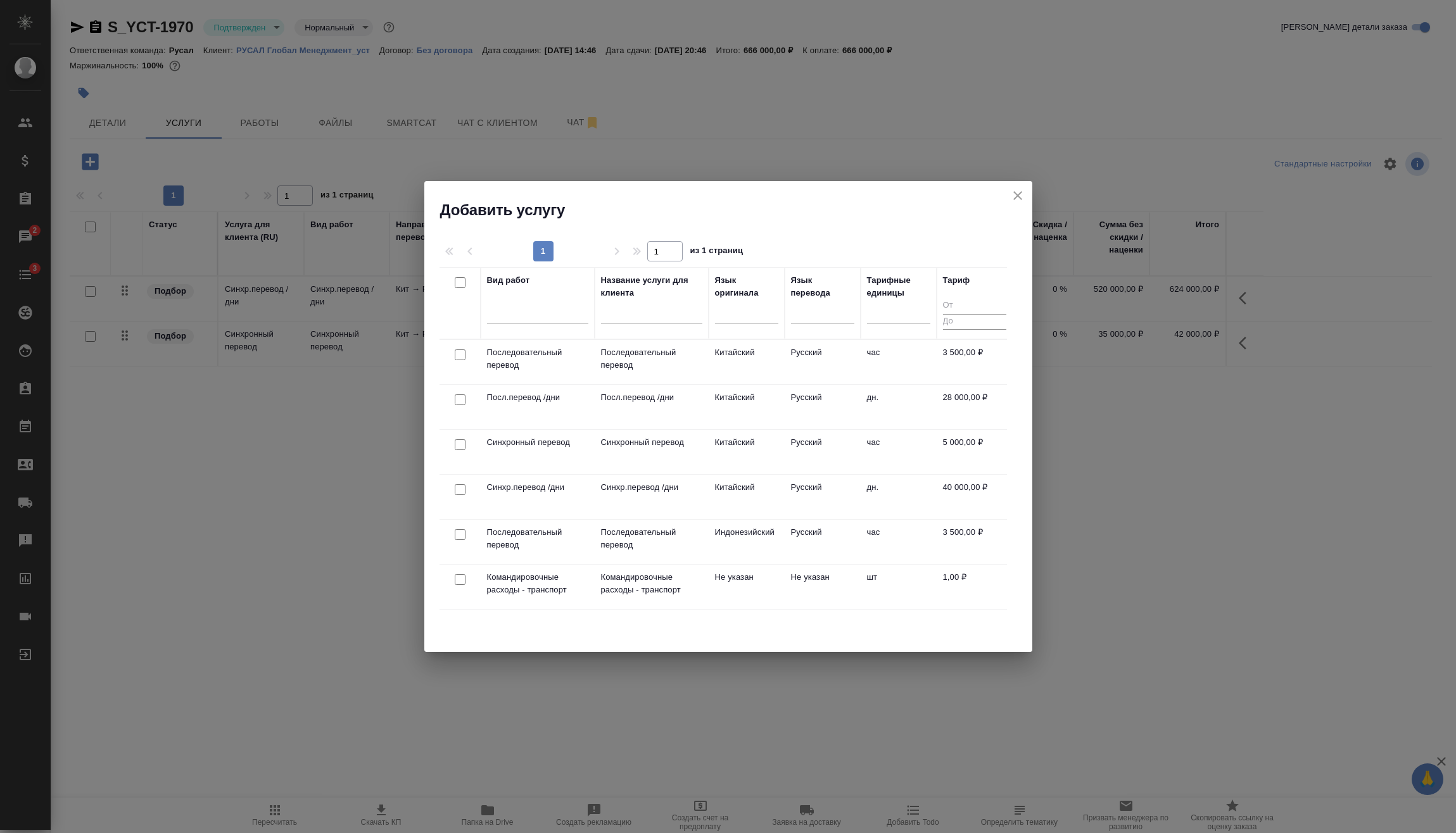
click at [462, 580] on input "checkbox" at bounding box center [460, 580] width 11 height 11
checkbox input "true"
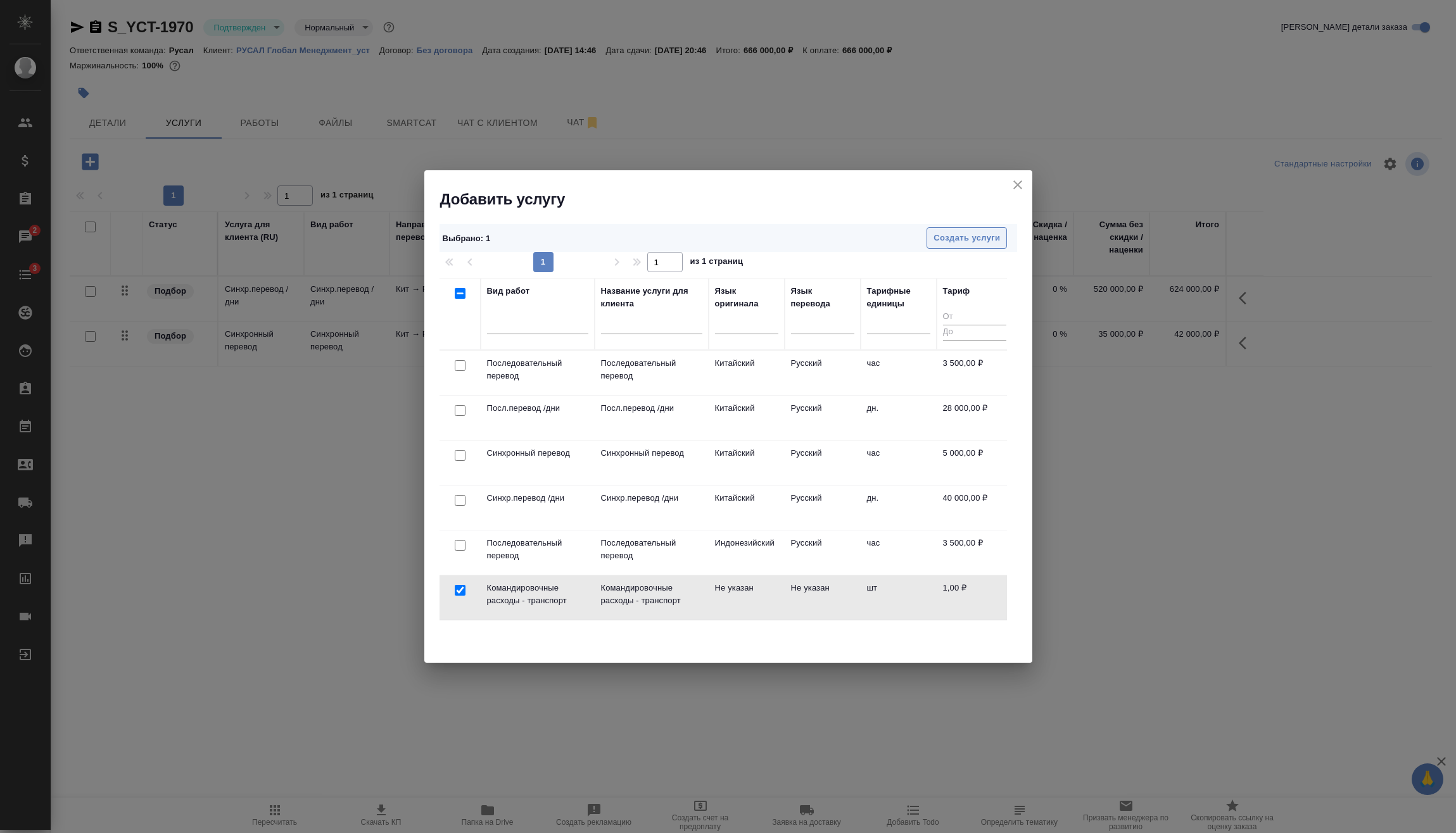
click at [977, 249] on button "Создать услуги" at bounding box center [967, 238] width 81 height 22
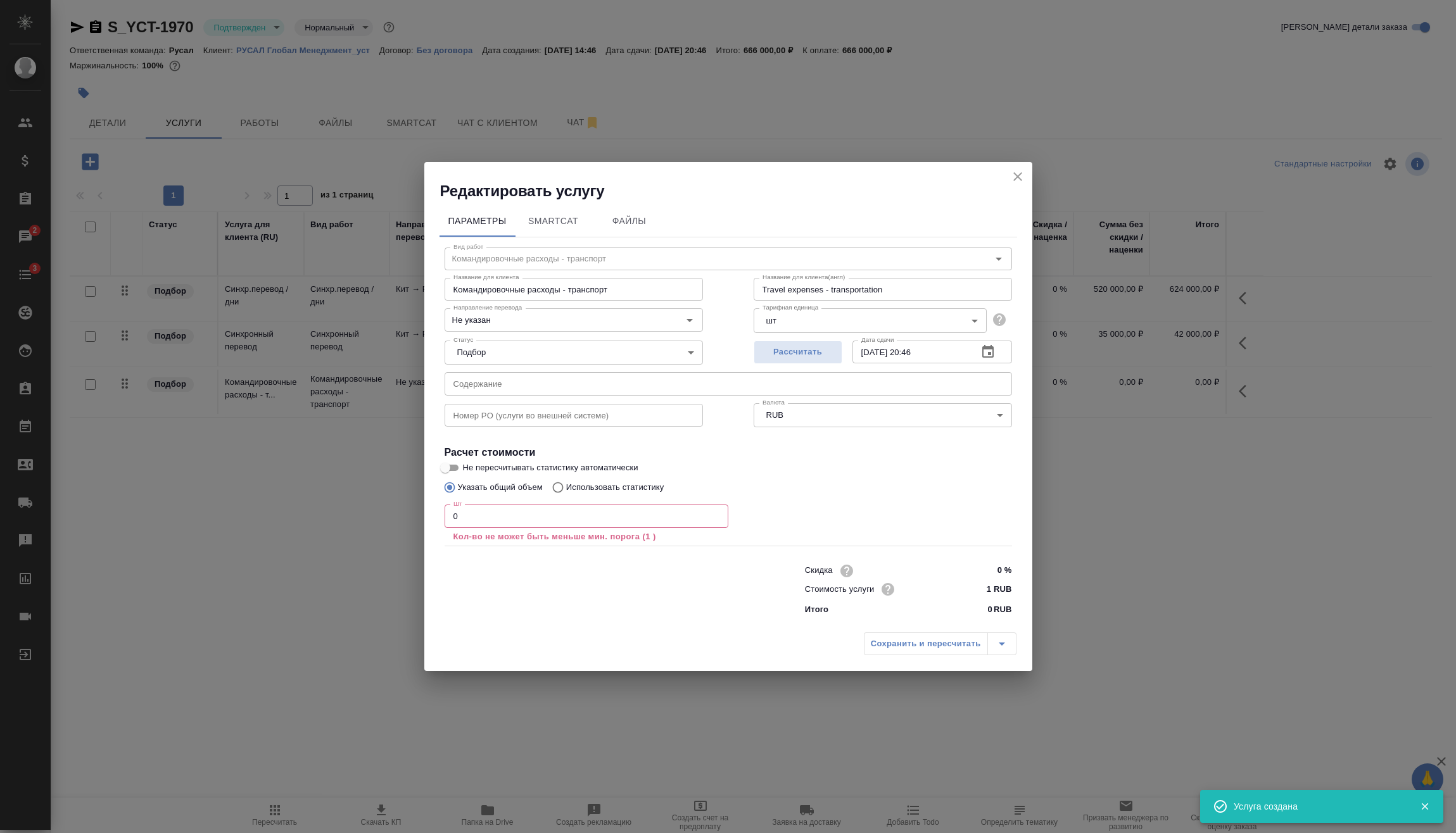
drag, startPoint x: 534, startPoint y: 516, endPoint x: 199, endPoint y: 528, distance: 335.2
click at [377, 523] on div "Редактировать услугу Параметры SmartCat Файлы Вид работ Командировочные расходы…" at bounding box center [728, 416] width 1456 height 833
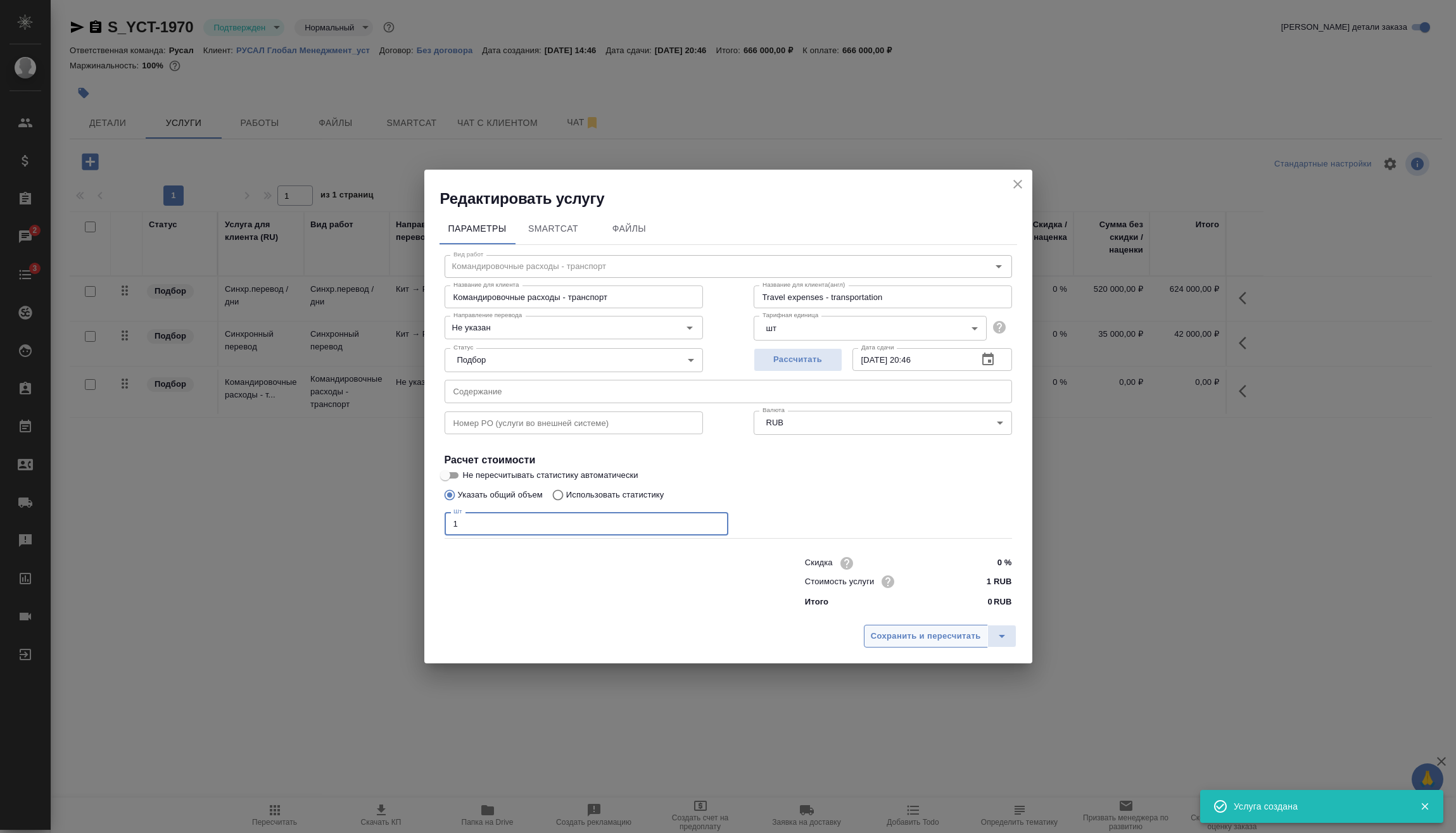
type input "1"
click at [888, 637] on span "Сохранить и пересчитать" at bounding box center [926, 636] width 110 height 15
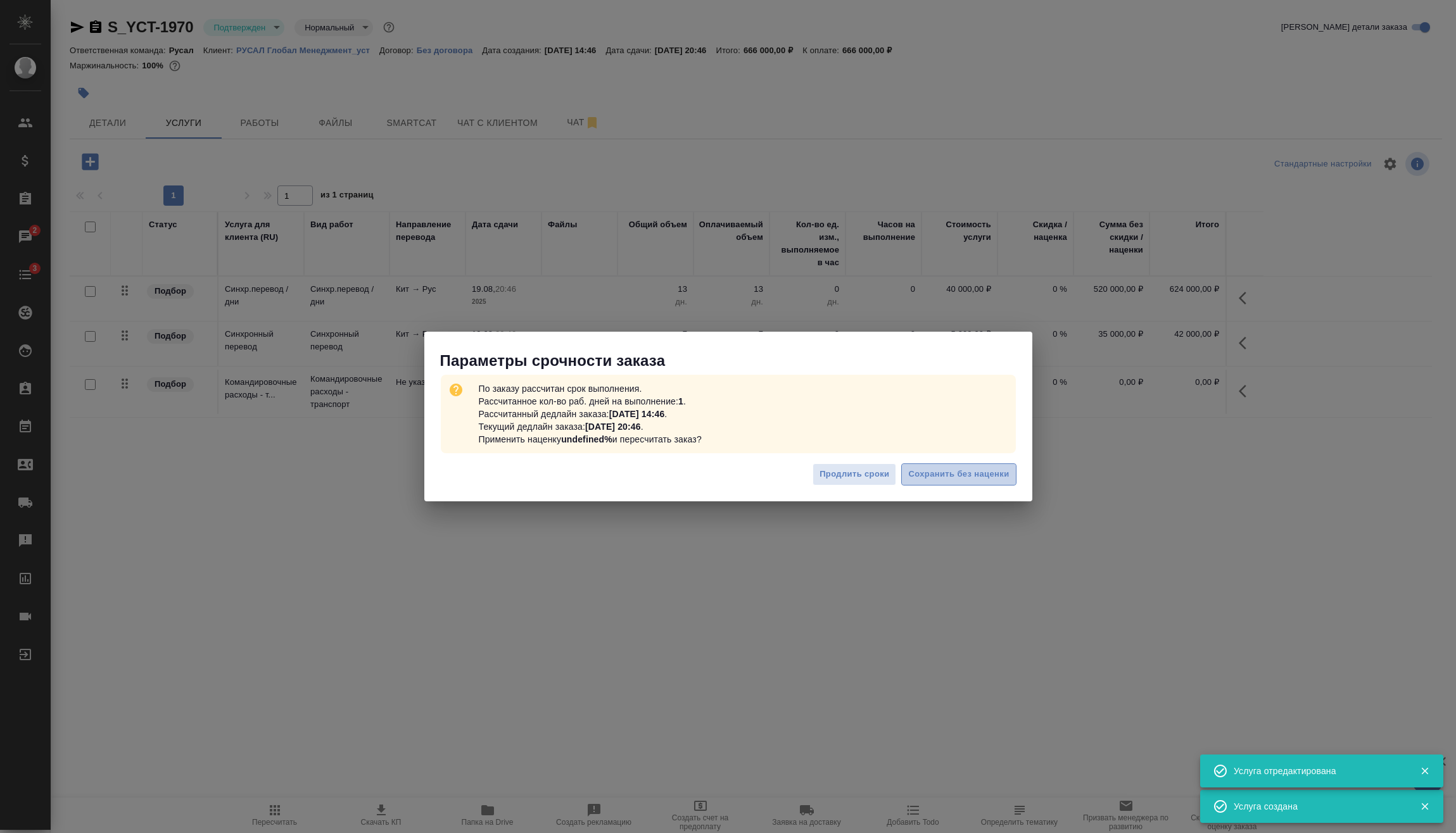
click at [959, 471] on span "Сохранить без наценки" at bounding box center [958, 474] width 100 height 15
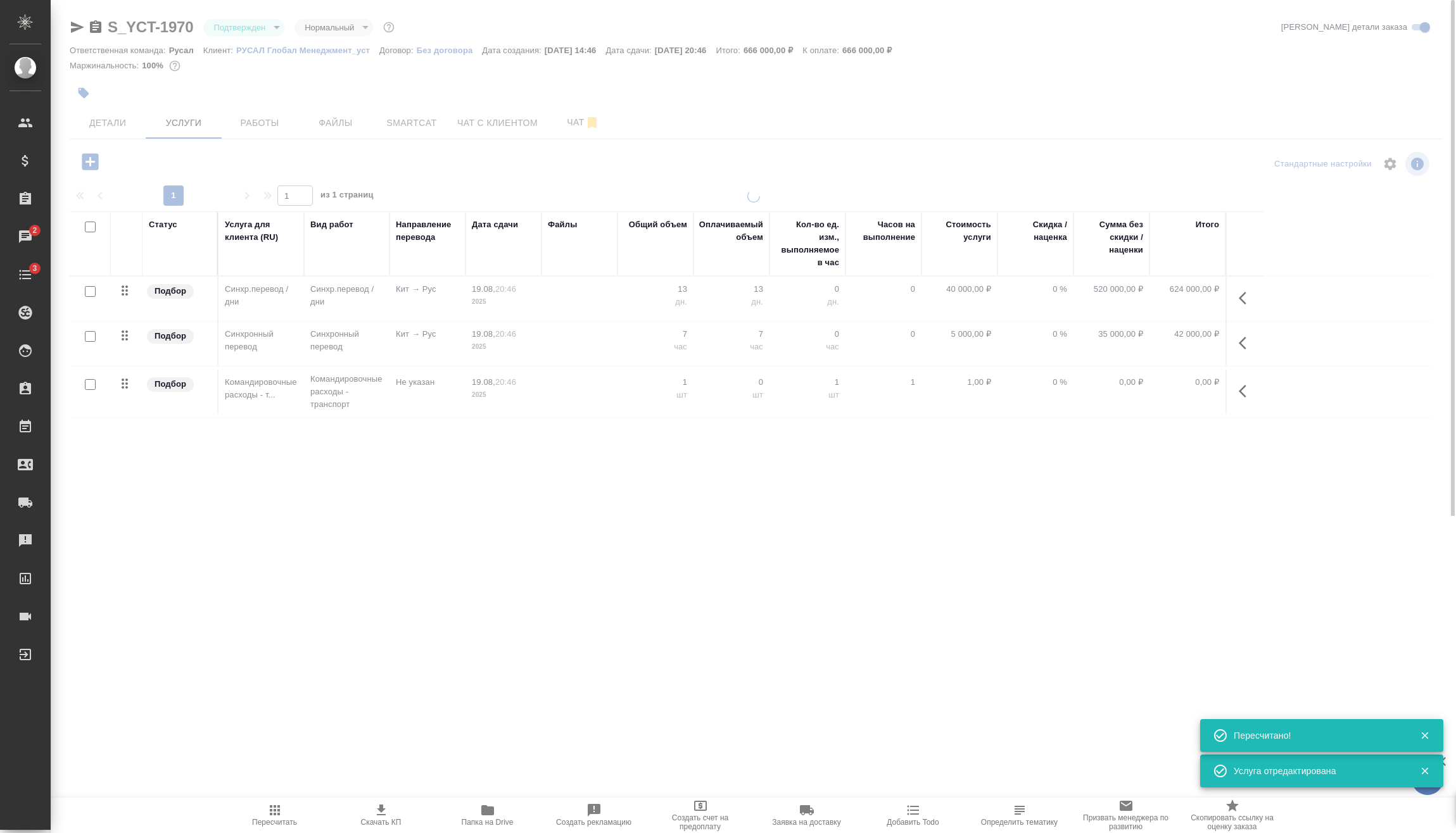
type input "urgent"
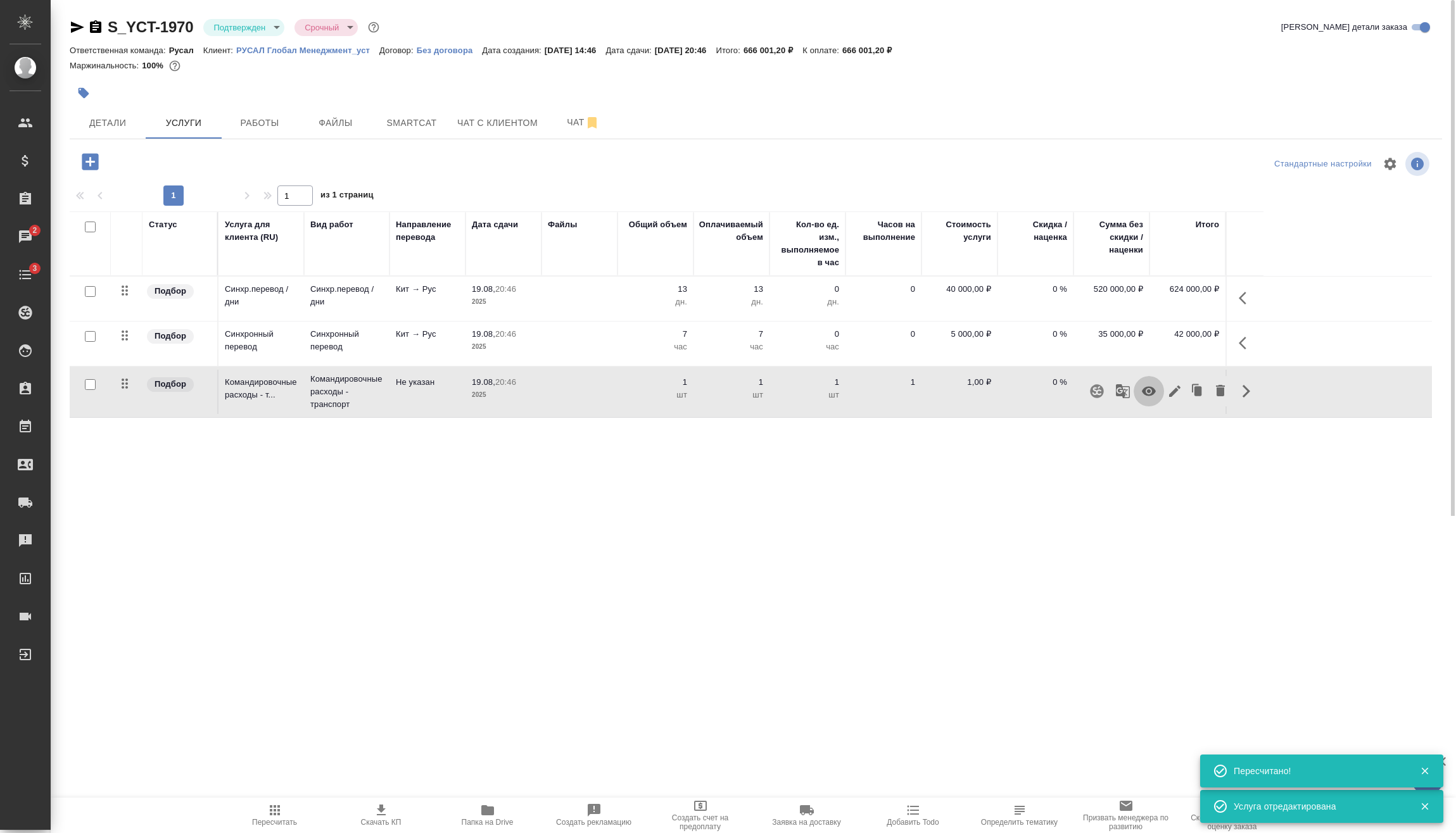
click at [1146, 397] on icon "button" at bounding box center [1148, 391] width 15 height 15
click at [1220, 557] on div ".cls-1 fill:#fff; AWATERA Vasilev Evgeniy Клиенты Спецификации Заказы 2 Чаты 3 …" at bounding box center [728, 416] width 1456 height 833
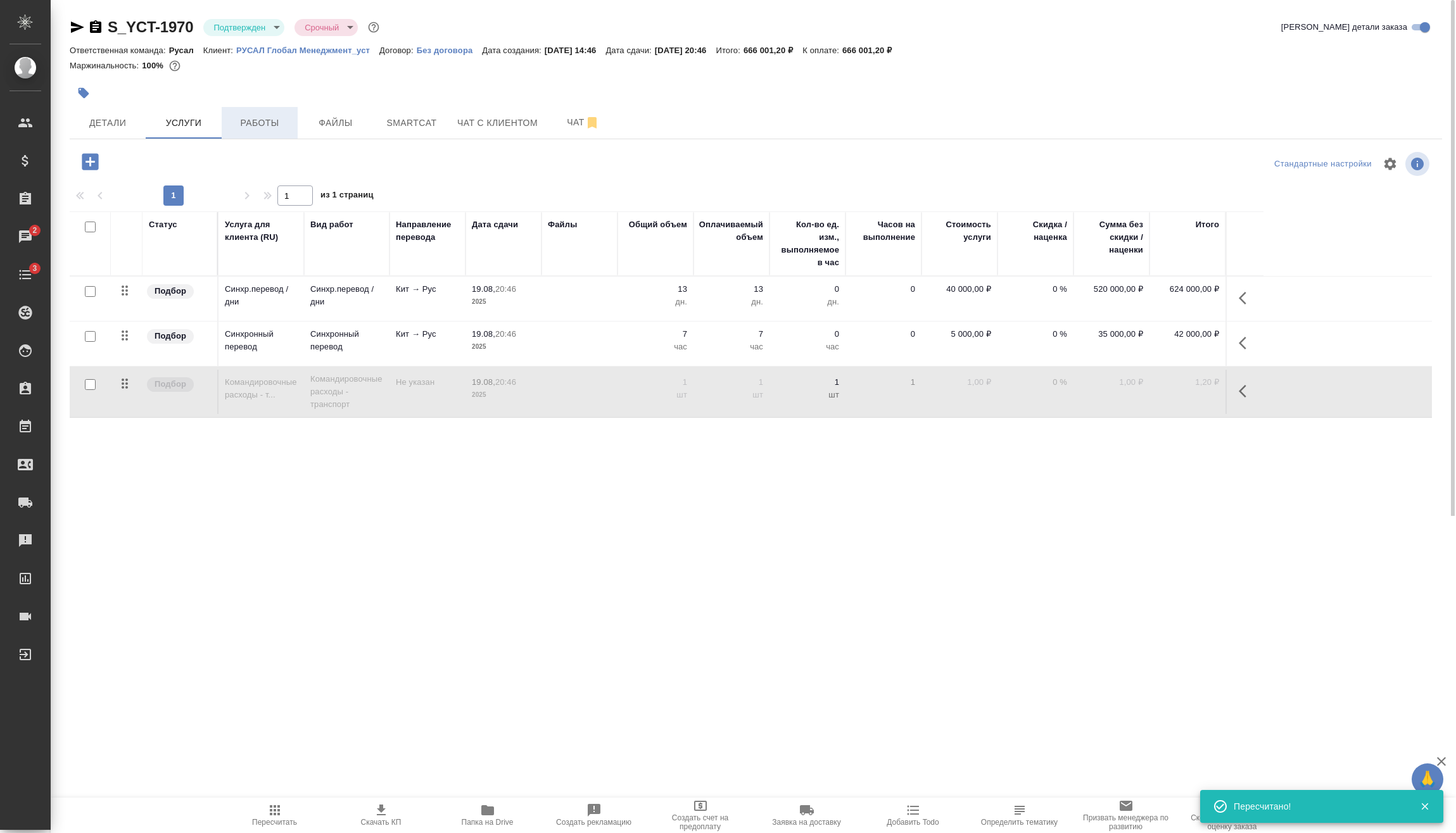
click at [248, 127] on span "Работы" at bounding box center [259, 123] width 61 height 16
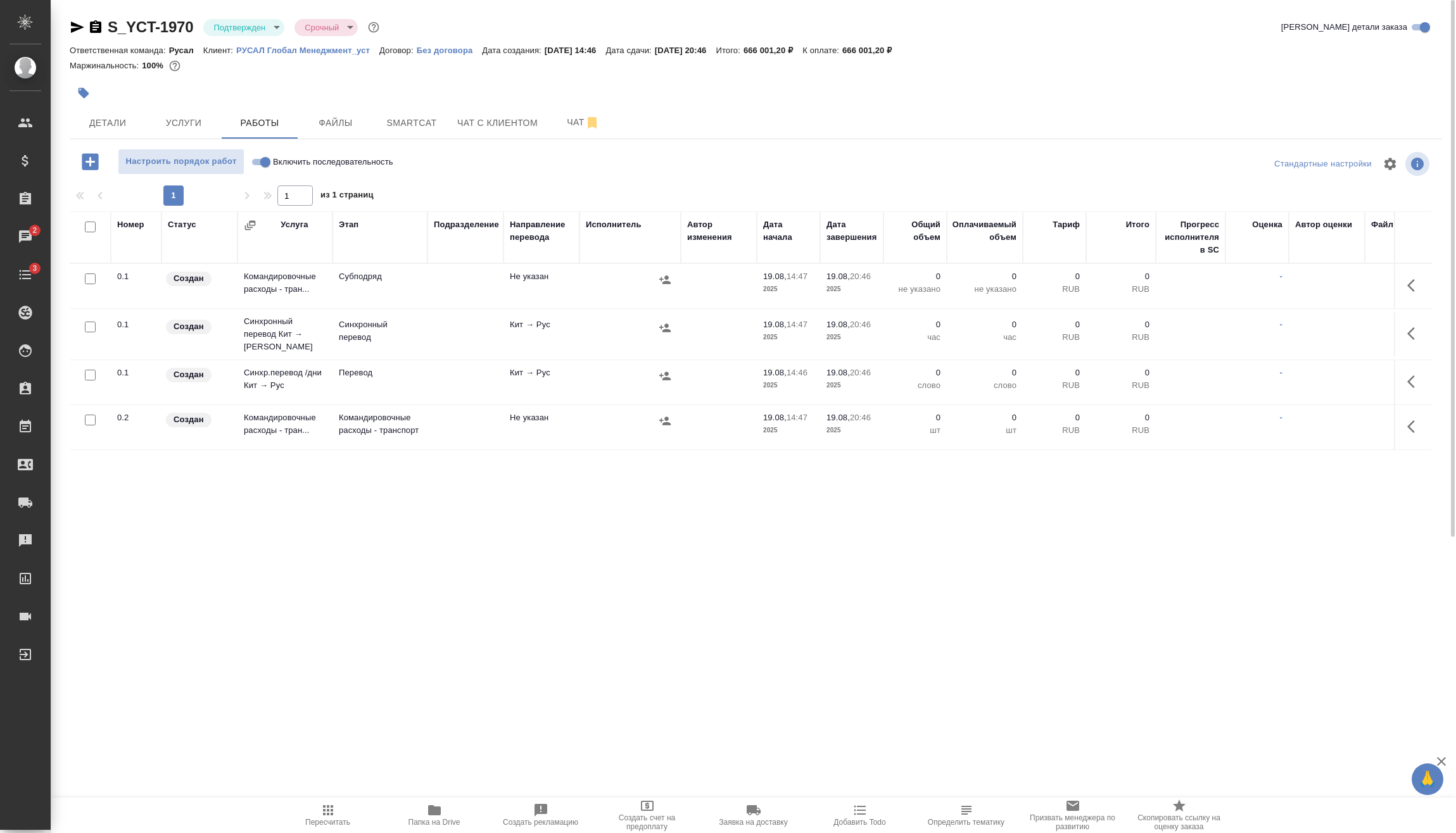
click at [274, 156] on span "Включить последовательность" at bounding box center [333, 162] width 120 height 13
click at [274, 156] on input "Включить последовательность" at bounding box center [265, 162] width 45 height 15
checkbox input "true"
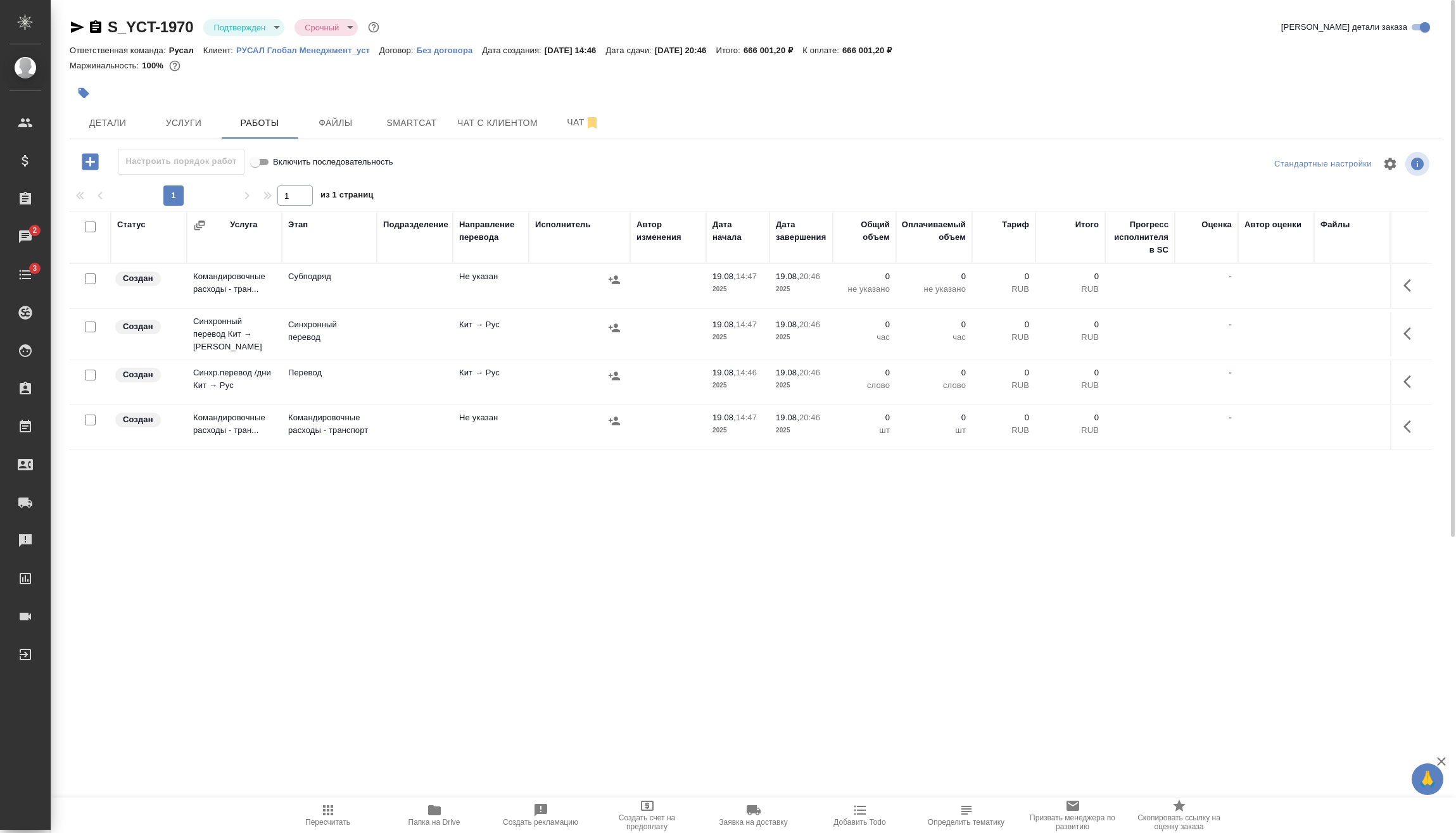
click at [266, 161] on input "Включить последовательность" at bounding box center [255, 162] width 45 height 15
checkbox input "false"
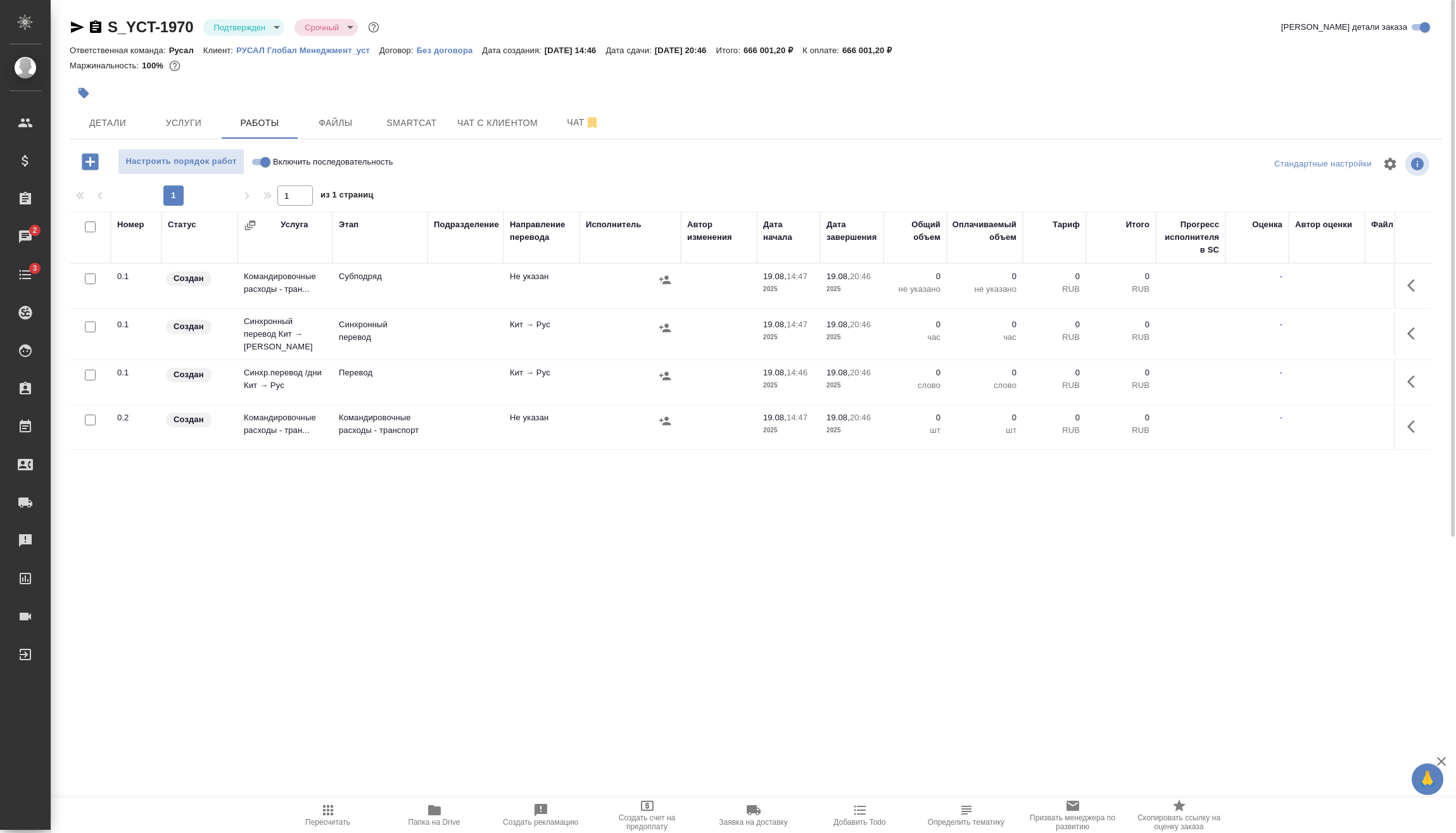
click at [263, 166] on input "Включить последовательность" at bounding box center [265, 162] width 45 height 15
checkbox input "true"
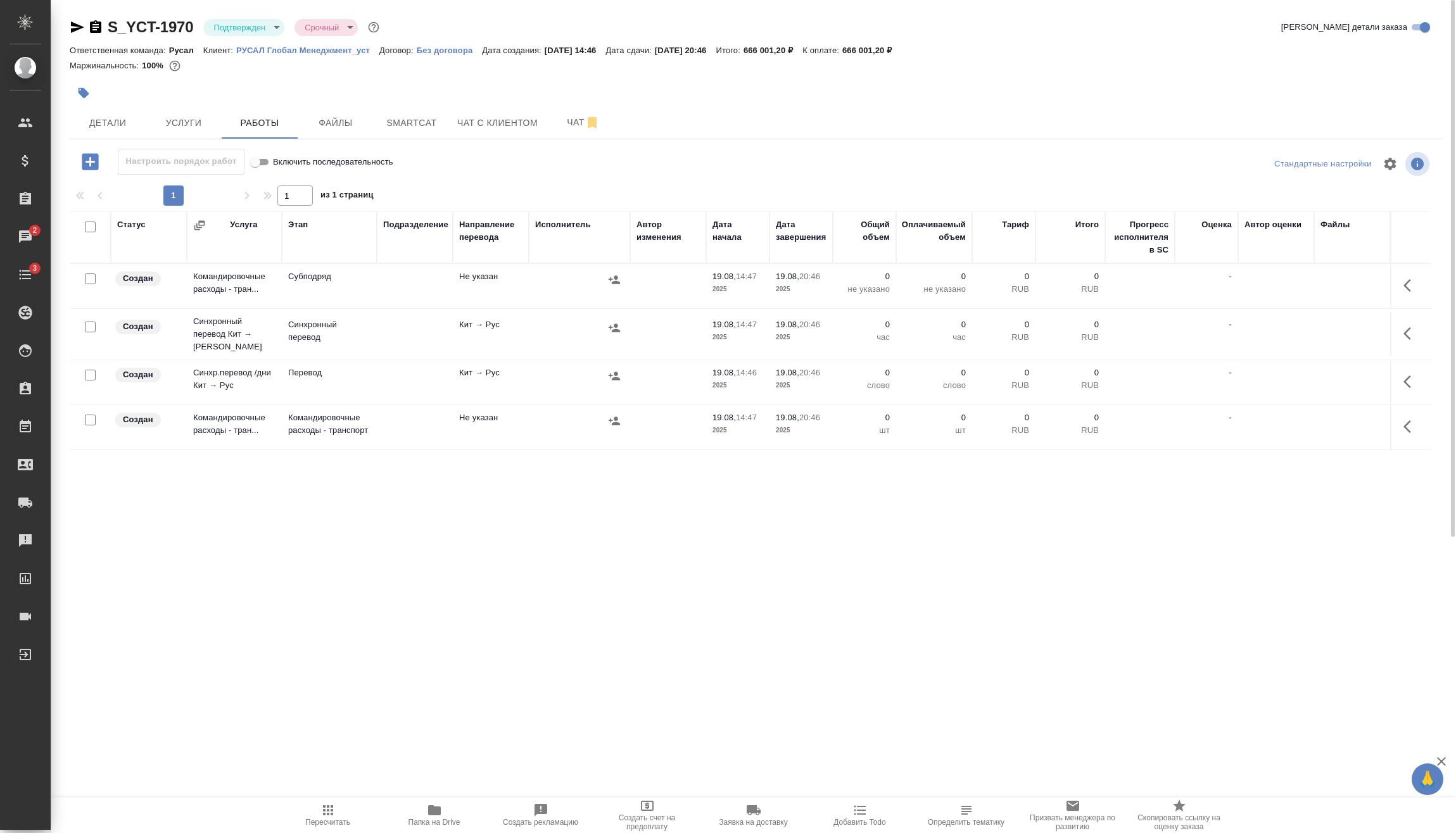
click at [88, 415] on input "checkbox" at bounding box center [91, 420] width 11 height 11
checkbox input "true"
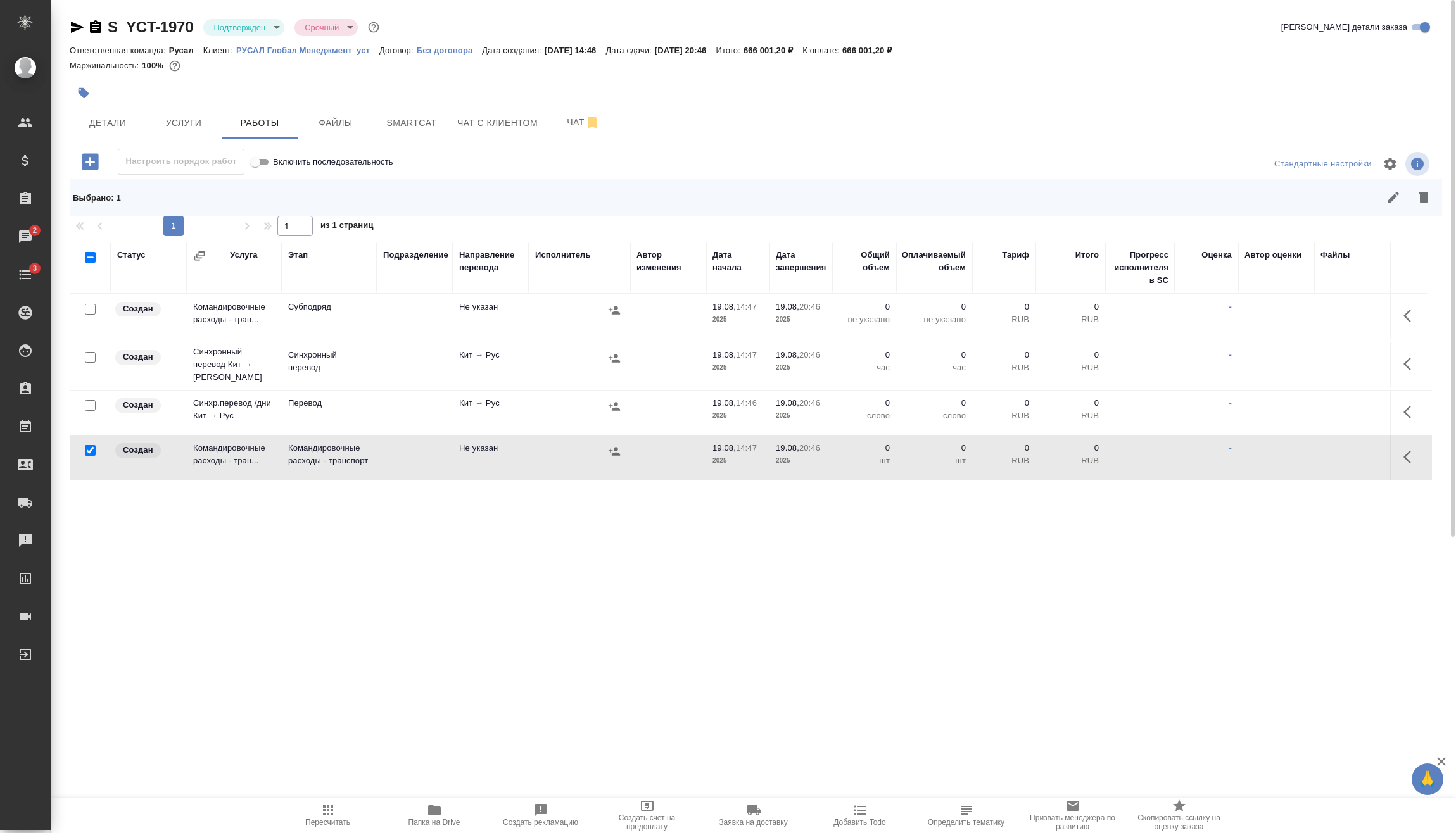
click at [91, 400] on input "checkbox" at bounding box center [91, 406] width 11 height 11
checkbox input "true"
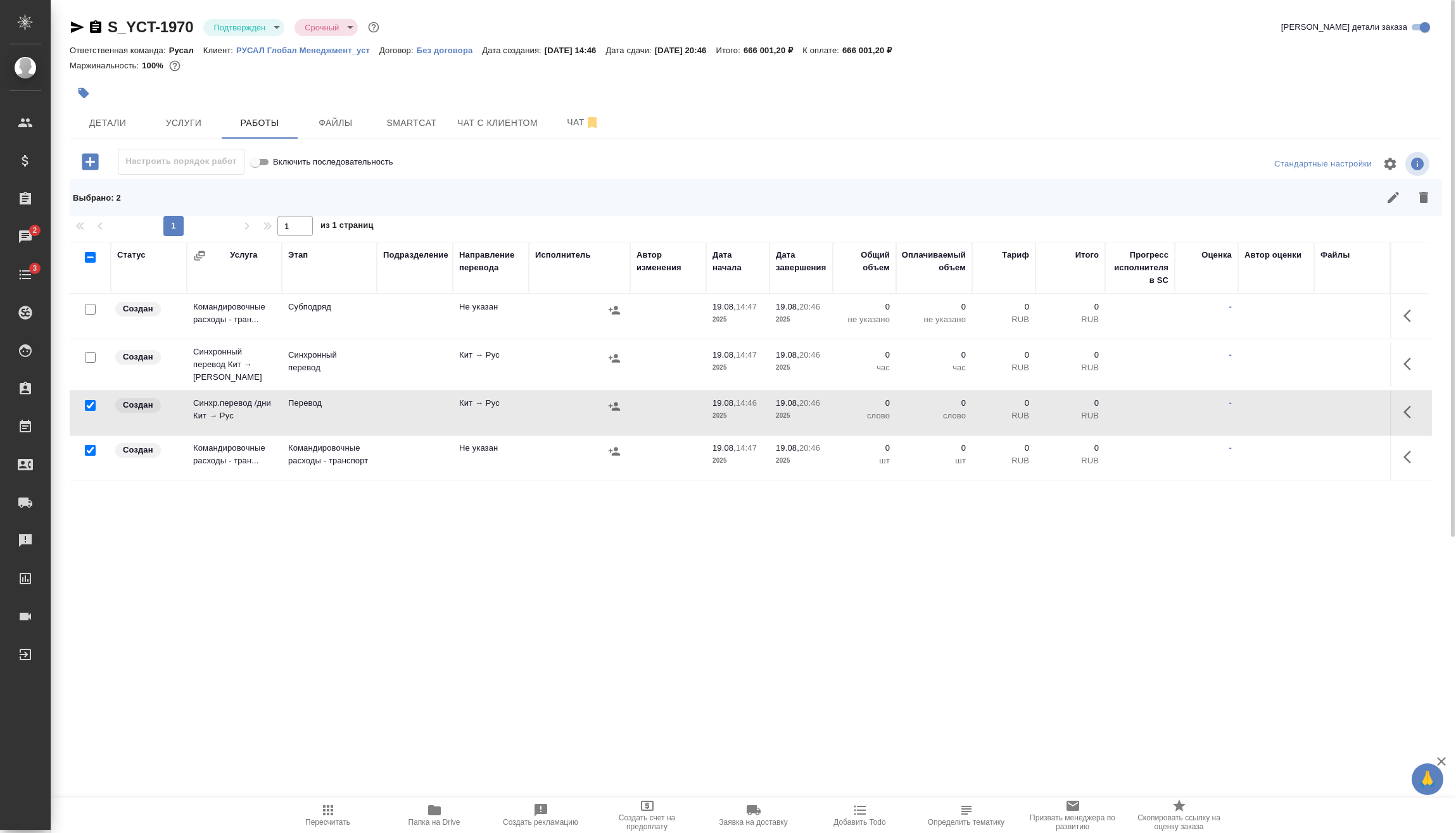
click at [91, 318] on div at bounding box center [90, 309] width 28 height 18
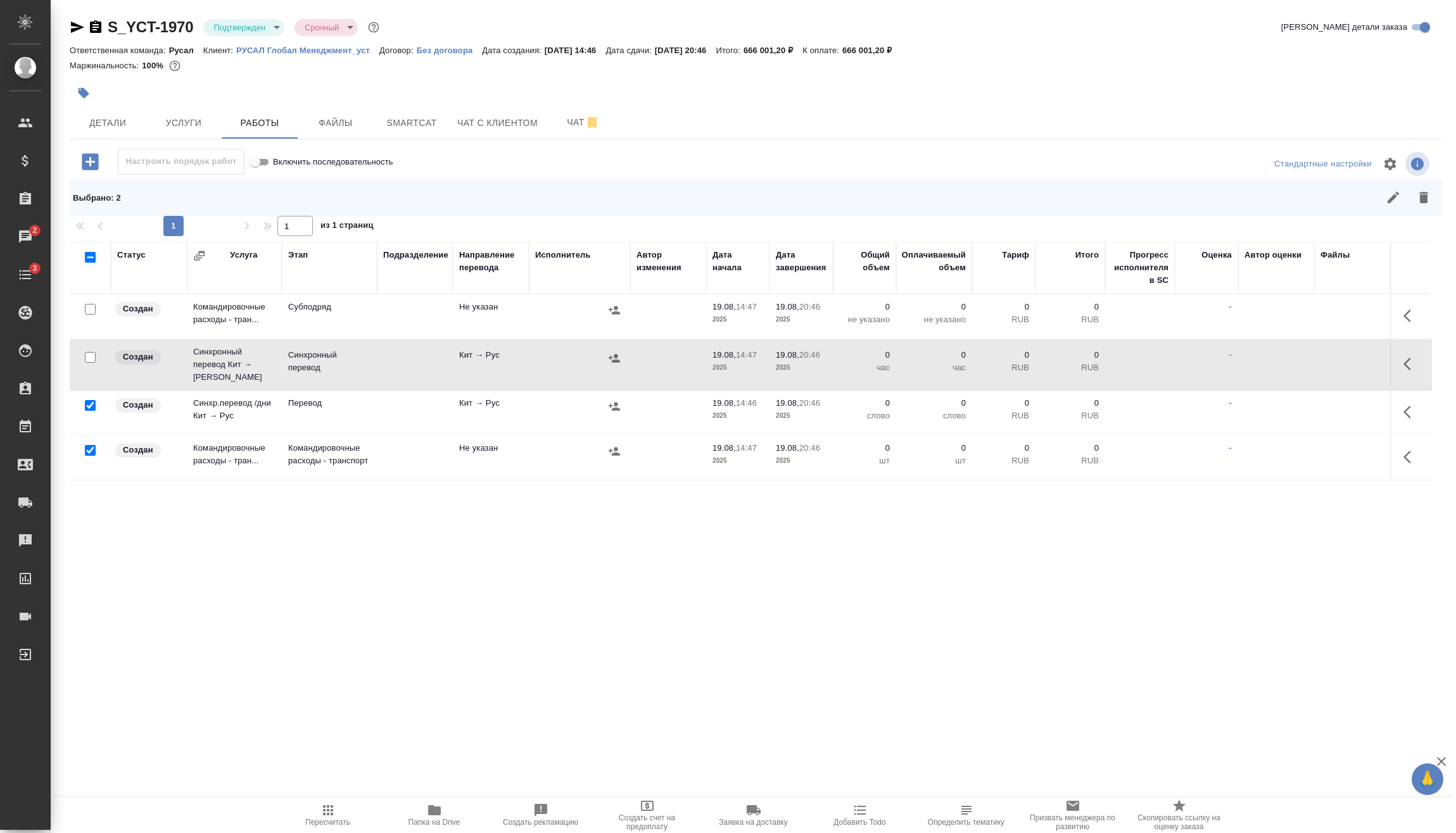
click at [87, 356] on input "checkbox" at bounding box center [91, 357] width 11 height 11
checkbox input "true"
click at [1418, 199] on icon "button" at bounding box center [1424, 198] width 15 height 15
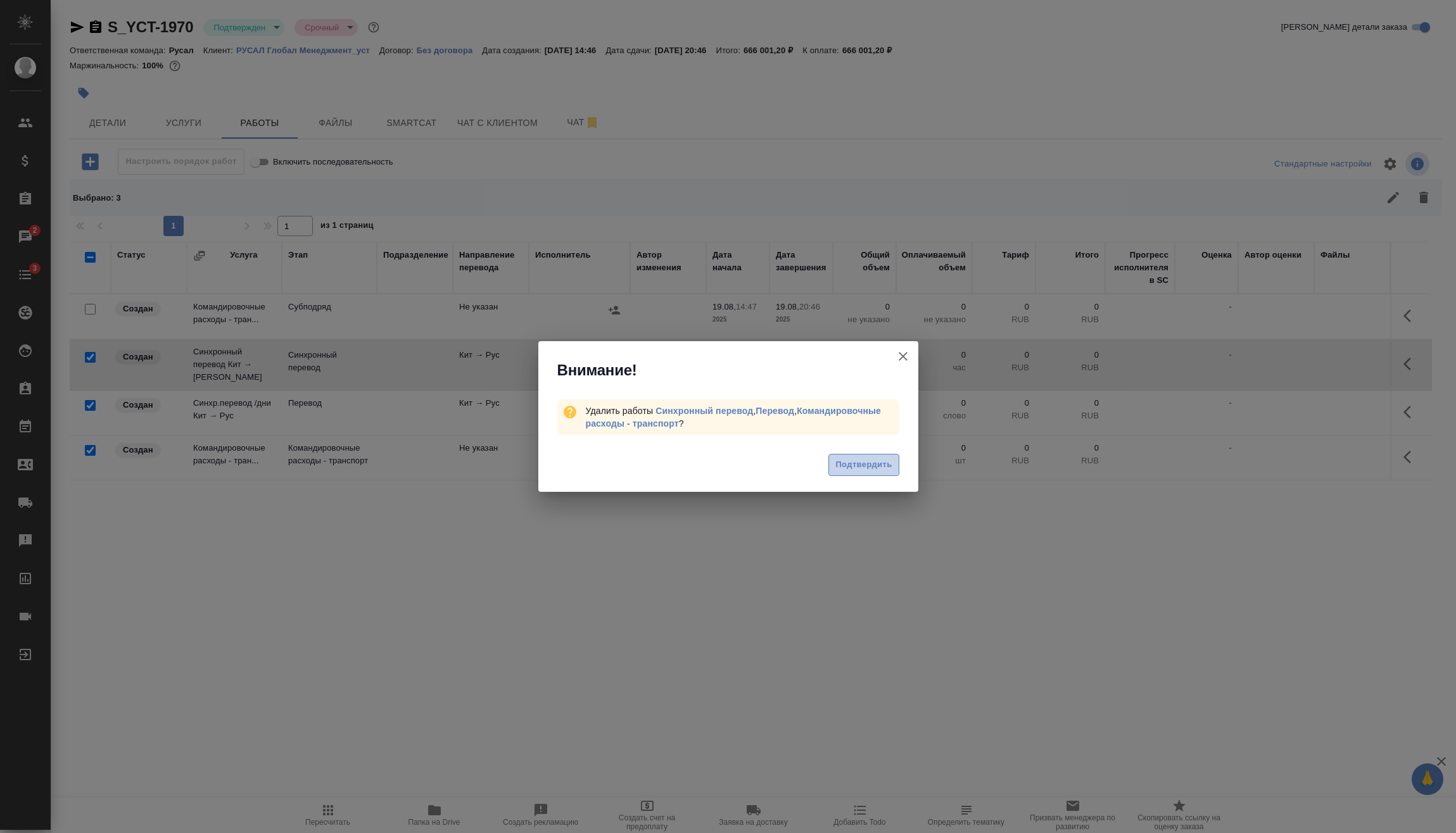
click at [881, 473] on button "Подтвердить" at bounding box center [864, 465] width 71 height 22
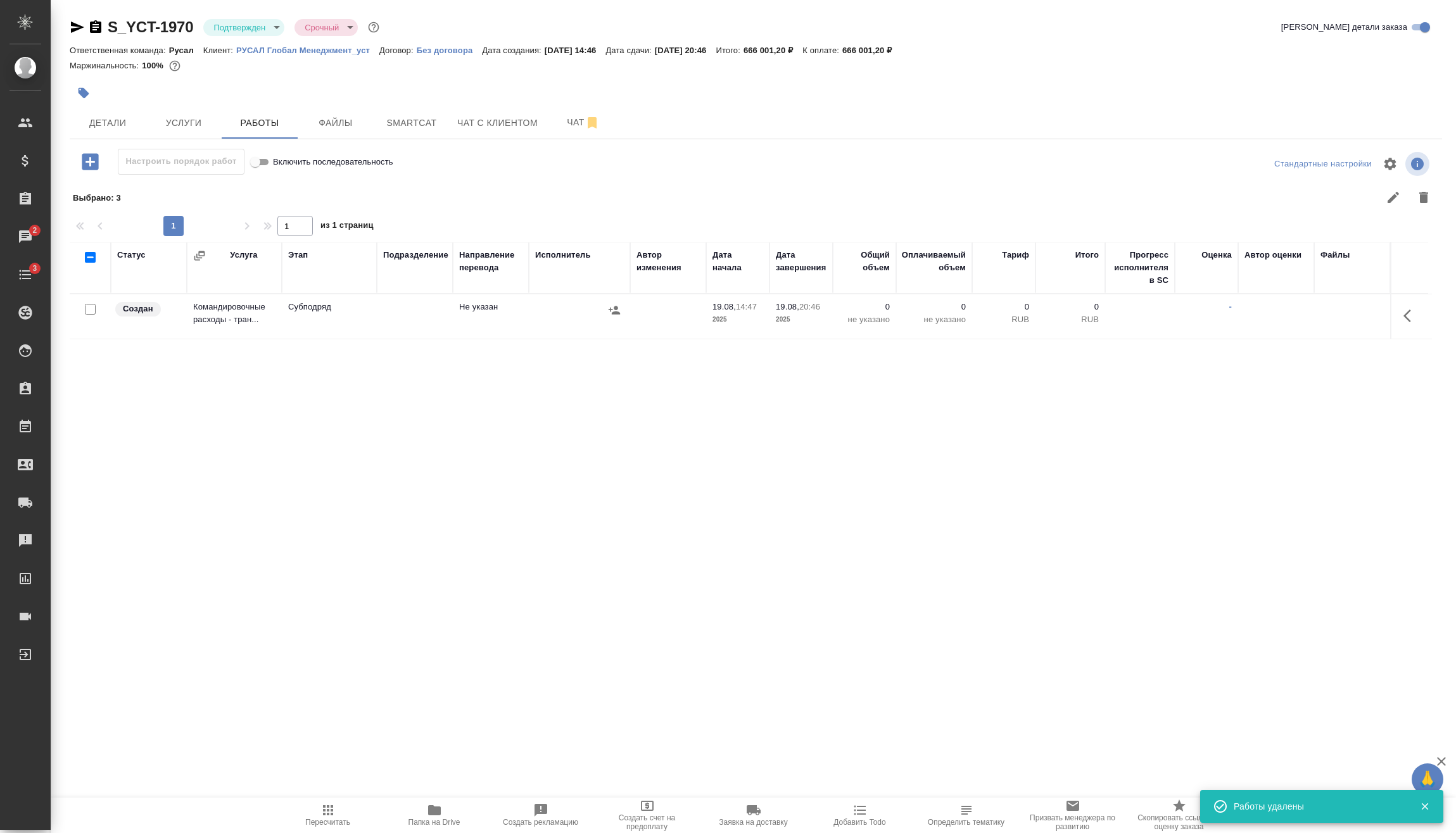
click at [1410, 318] on icon "button" at bounding box center [1411, 316] width 15 height 15
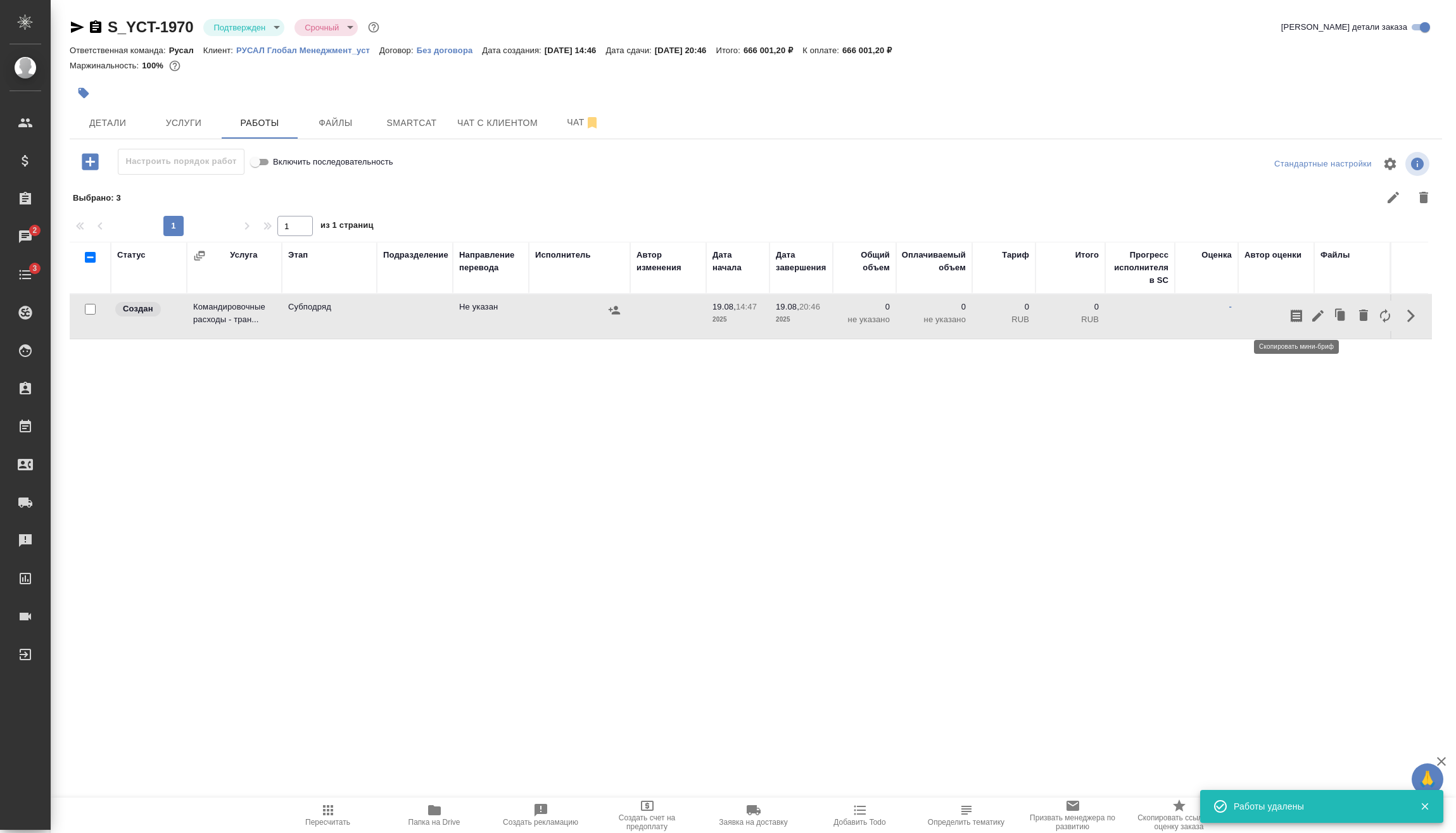
click at [1317, 318] on icon "button" at bounding box center [1317, 315] width 12 height 12
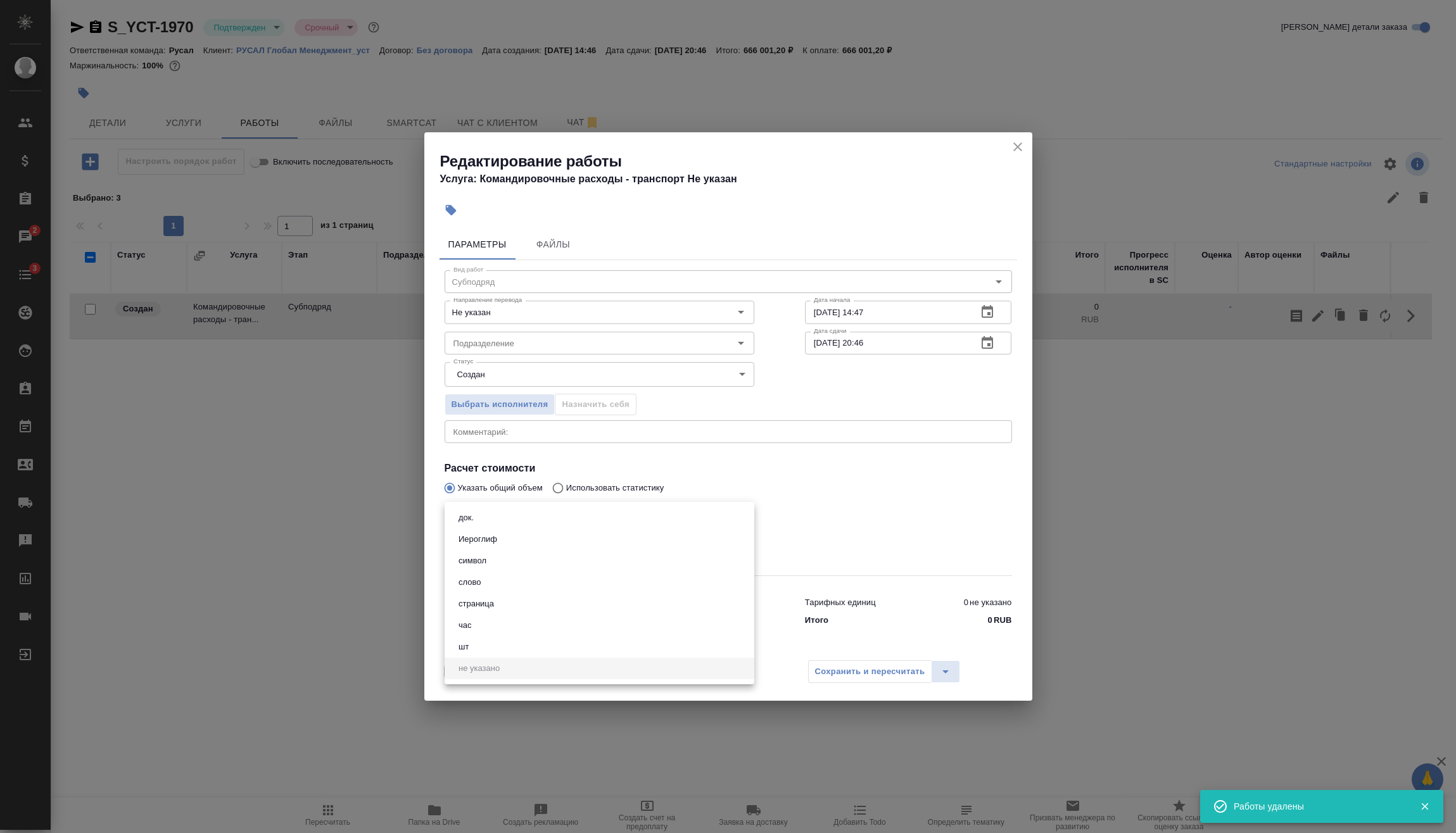
click at [535, 516] on body "🙏 .cls-1 fill:#fff; AWATERA Vasilev Evgeniy Клиенты Спецификации Заказы 2 Чаты …" at bounding box center [728, 416] width 1456 height 833
click at [488, 643] on li "шт" at bounding box center [599, 647] width 310 height 21
type input "5a8b1489cc6b4906c91bfdc1"
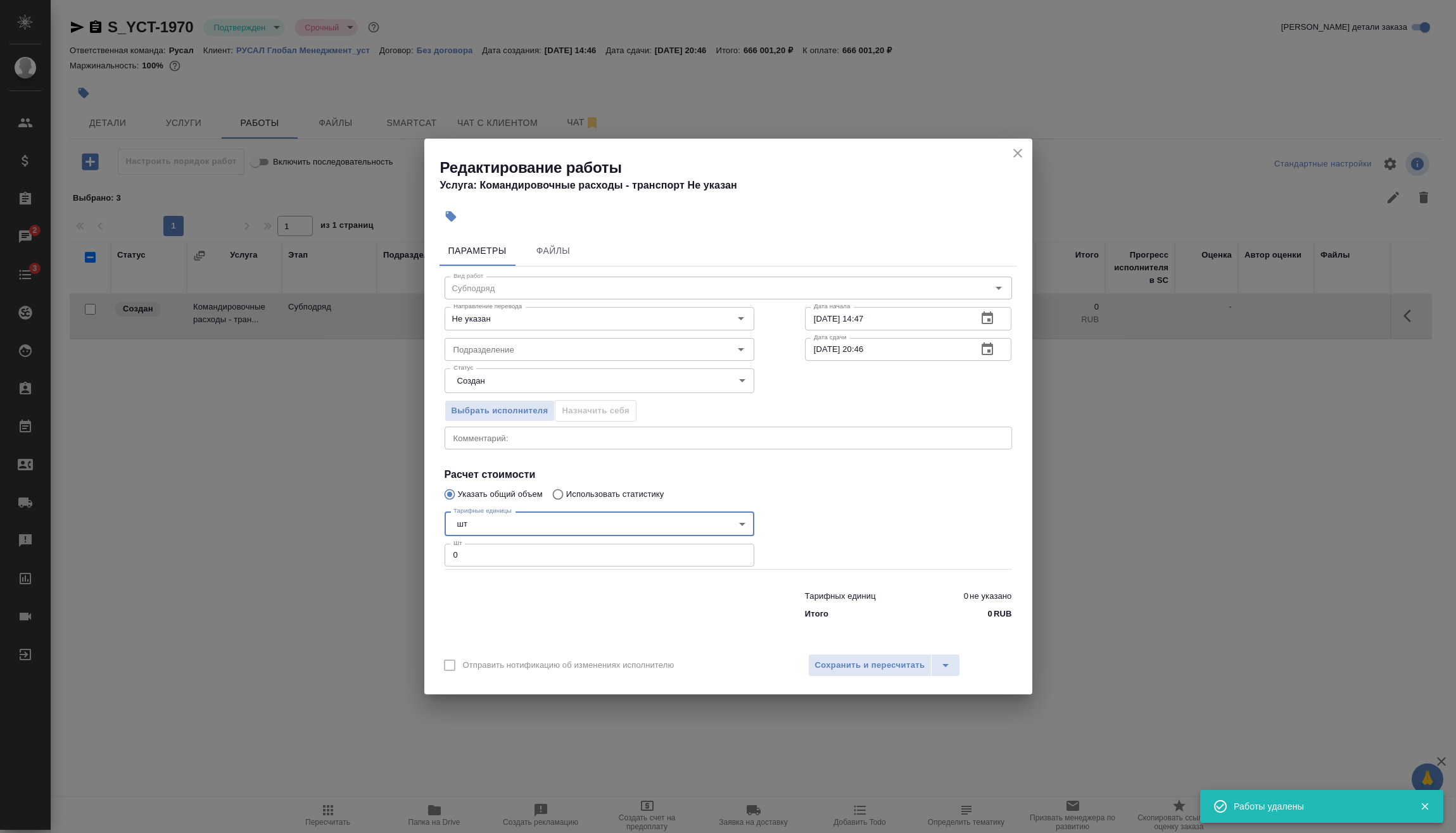
drag, startPoint x: 514, startPoint y: 553, endPoint x: 387, endPoint y: 546, distance: 127.2
click at [413, 551] on div "Редактирование работы Услуга: Командировочные расходы - транспорт Не указан Пар…" at bounding box center [728, 416] width 1456 height 833
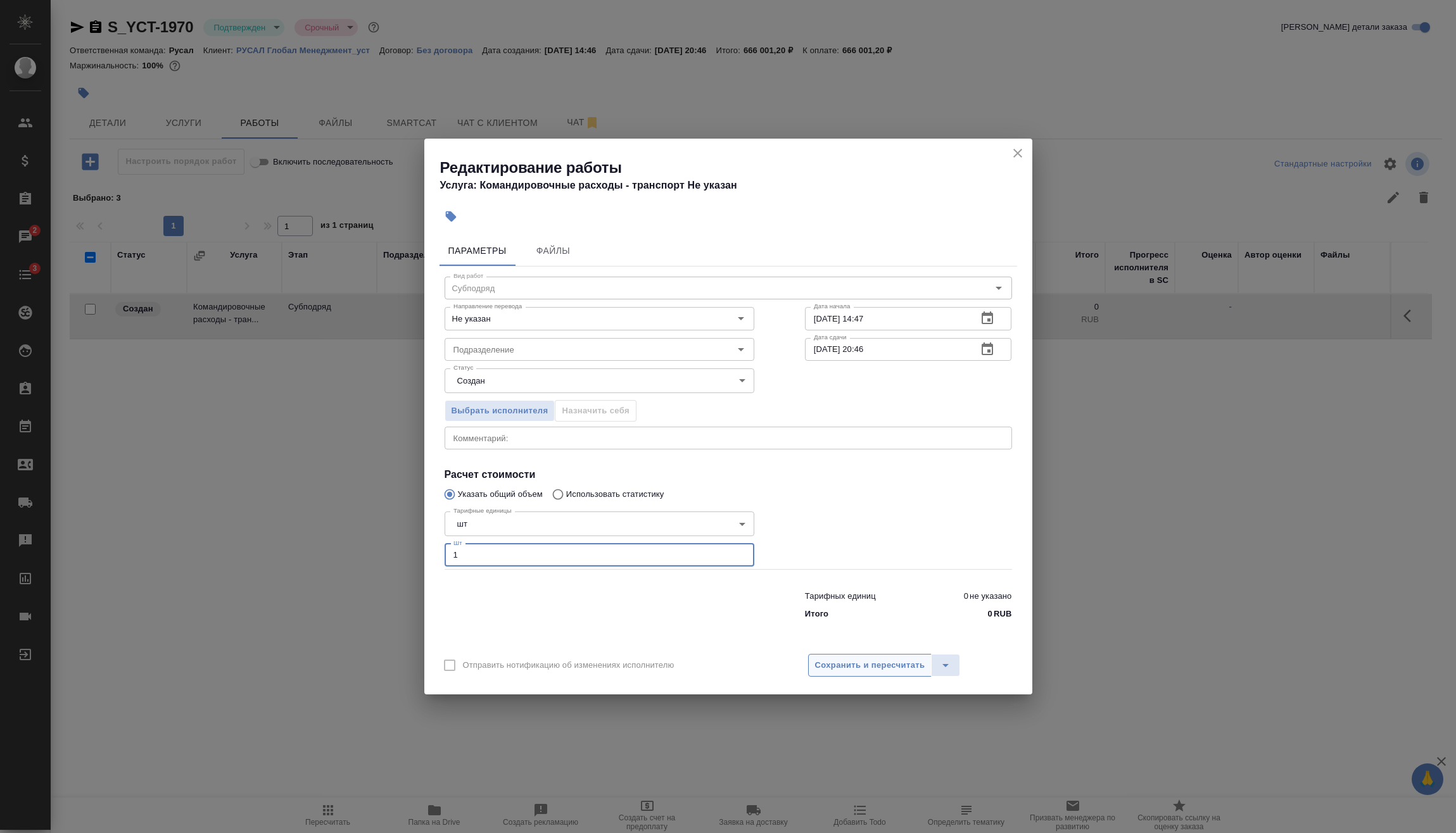
type input "1"
click at [858, 670] on span "Сохранить и пересчитать" at bounding box center [870, 665] width 110 height 15
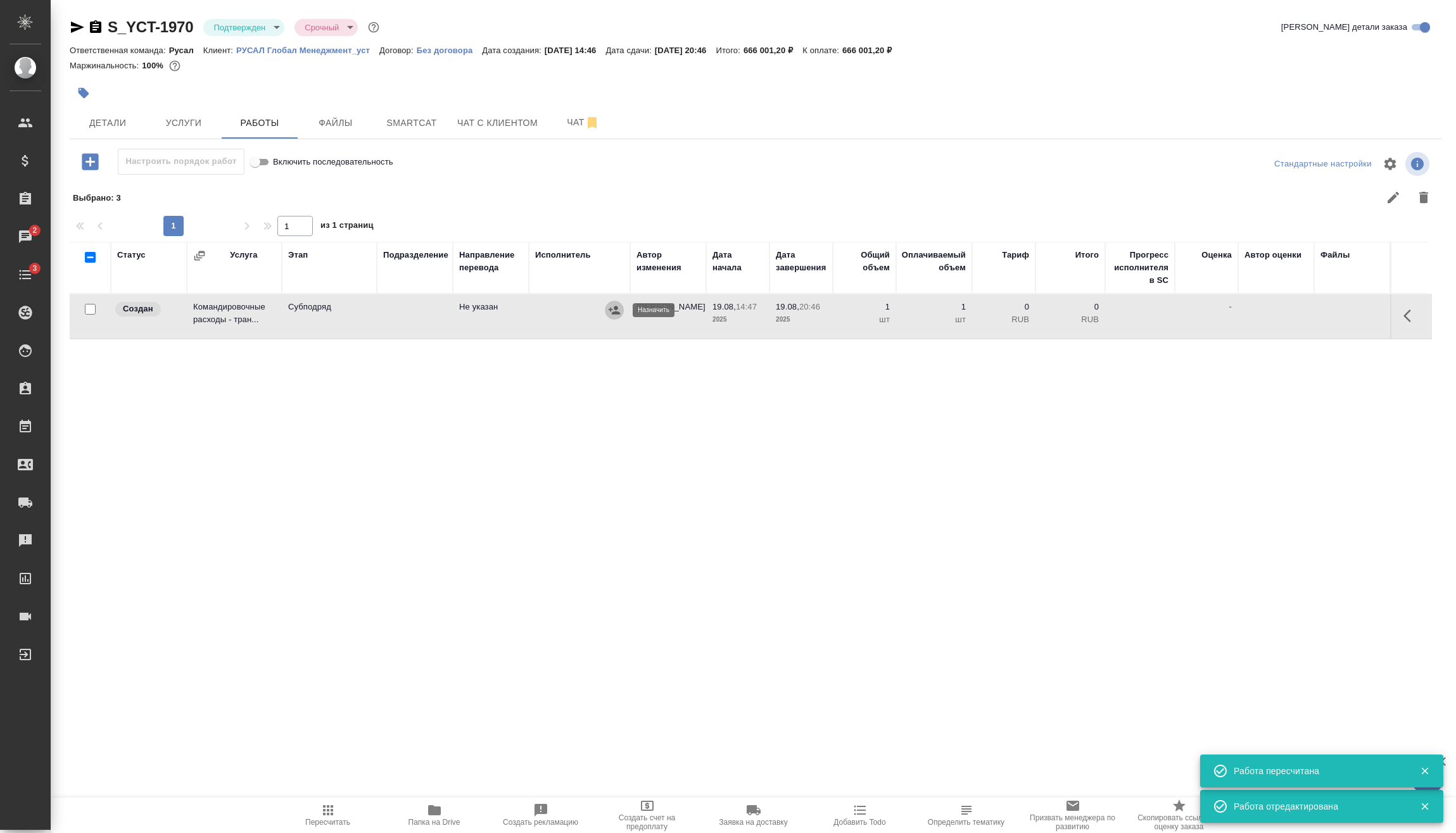
click at [617, 306] on icon "button" at bounding box center [614, 310] width 13 height 13
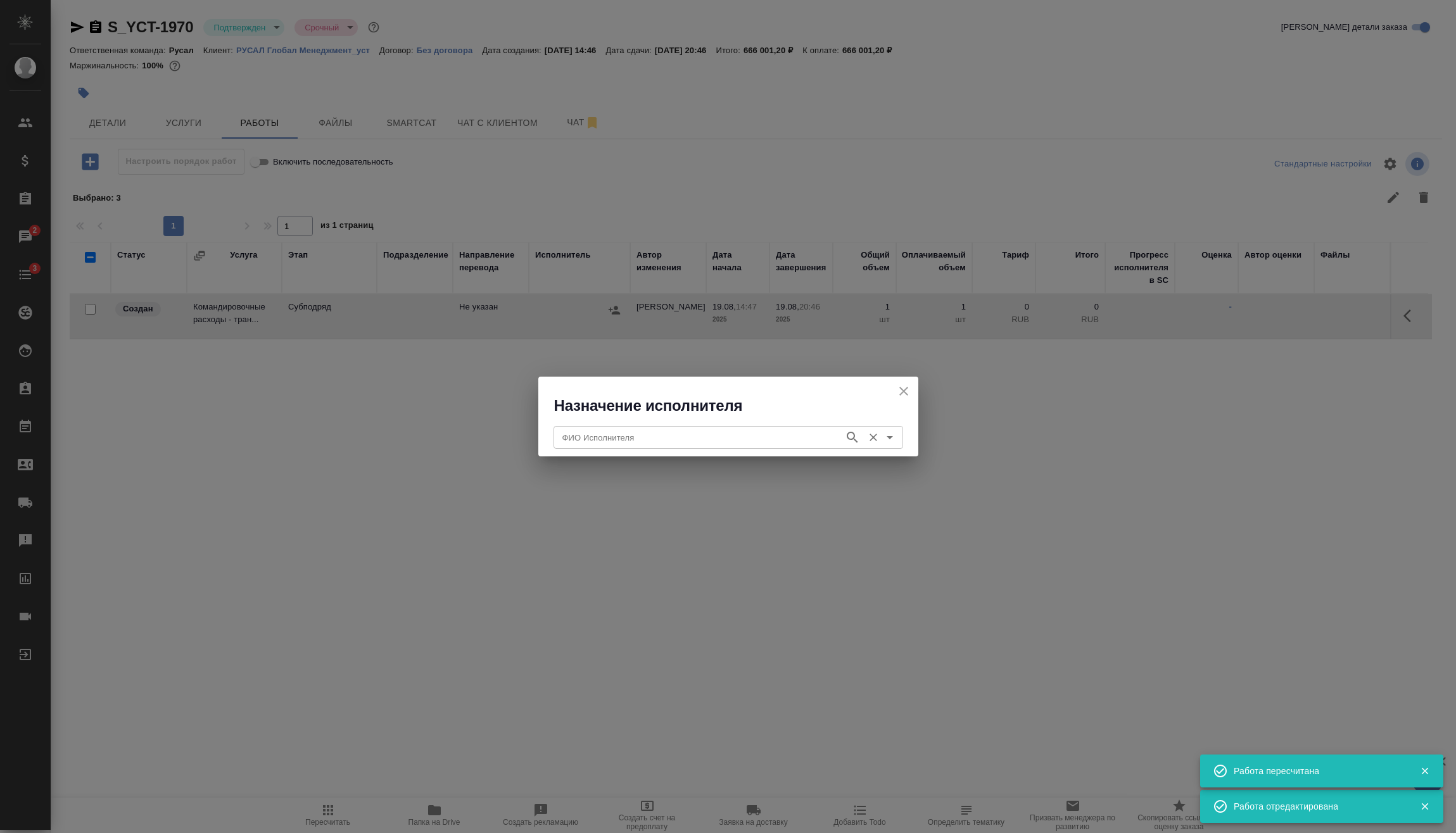
click at [579, 427] on div "ФИО Исполнителя" at bounding box center [728, 437] width 350 height 23
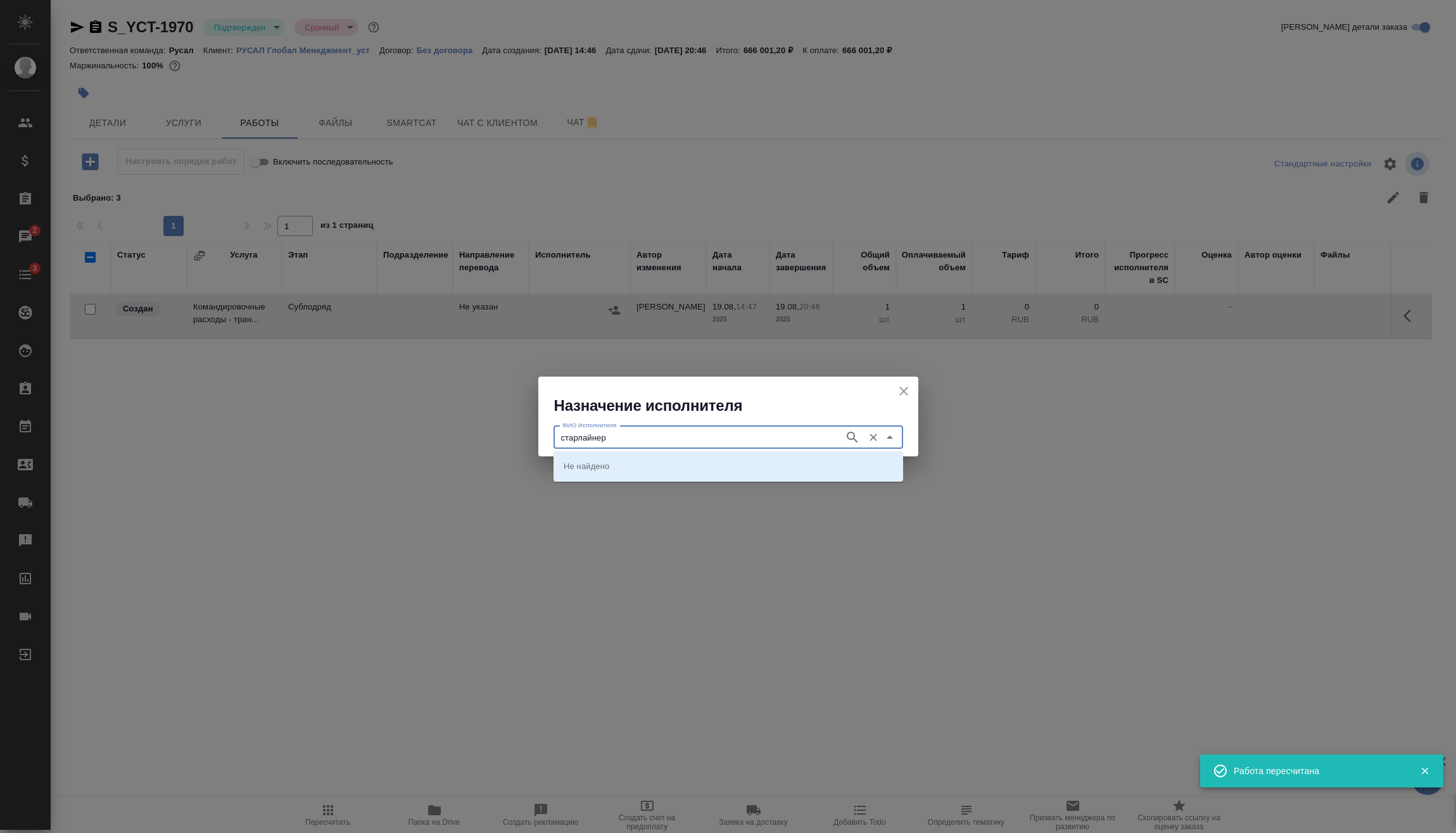
type input "старлайнер"
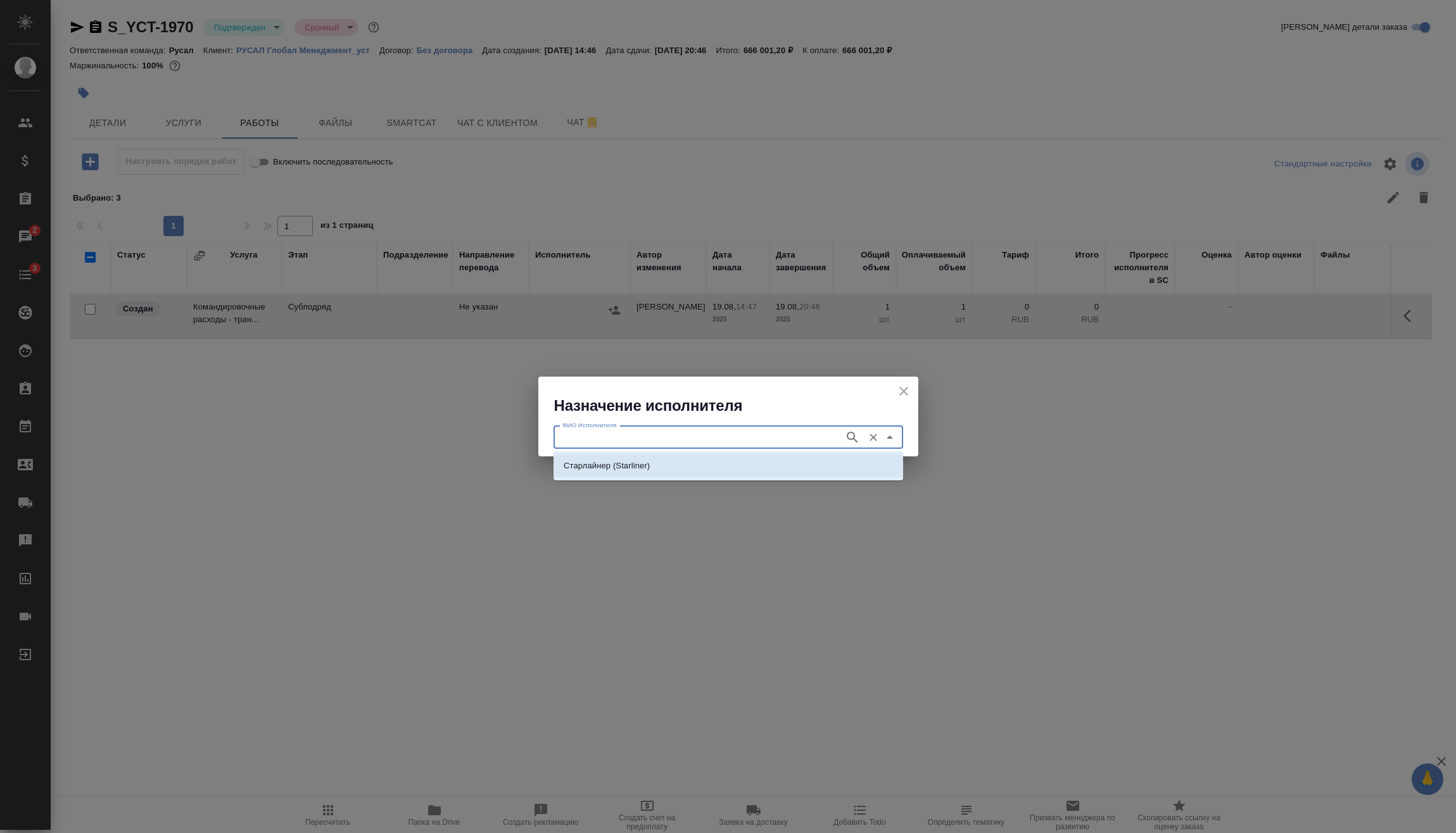
drag, startPoint x: 616, startPoint y: 469, endPoint x: 640, endPoint y: 513, distance: 50.1
click at [617, 469] on p "Старлайнер (Starliner)" at bounding box center [607, 466] width 86 height 13
type input "Старлайнер (Starliner)"
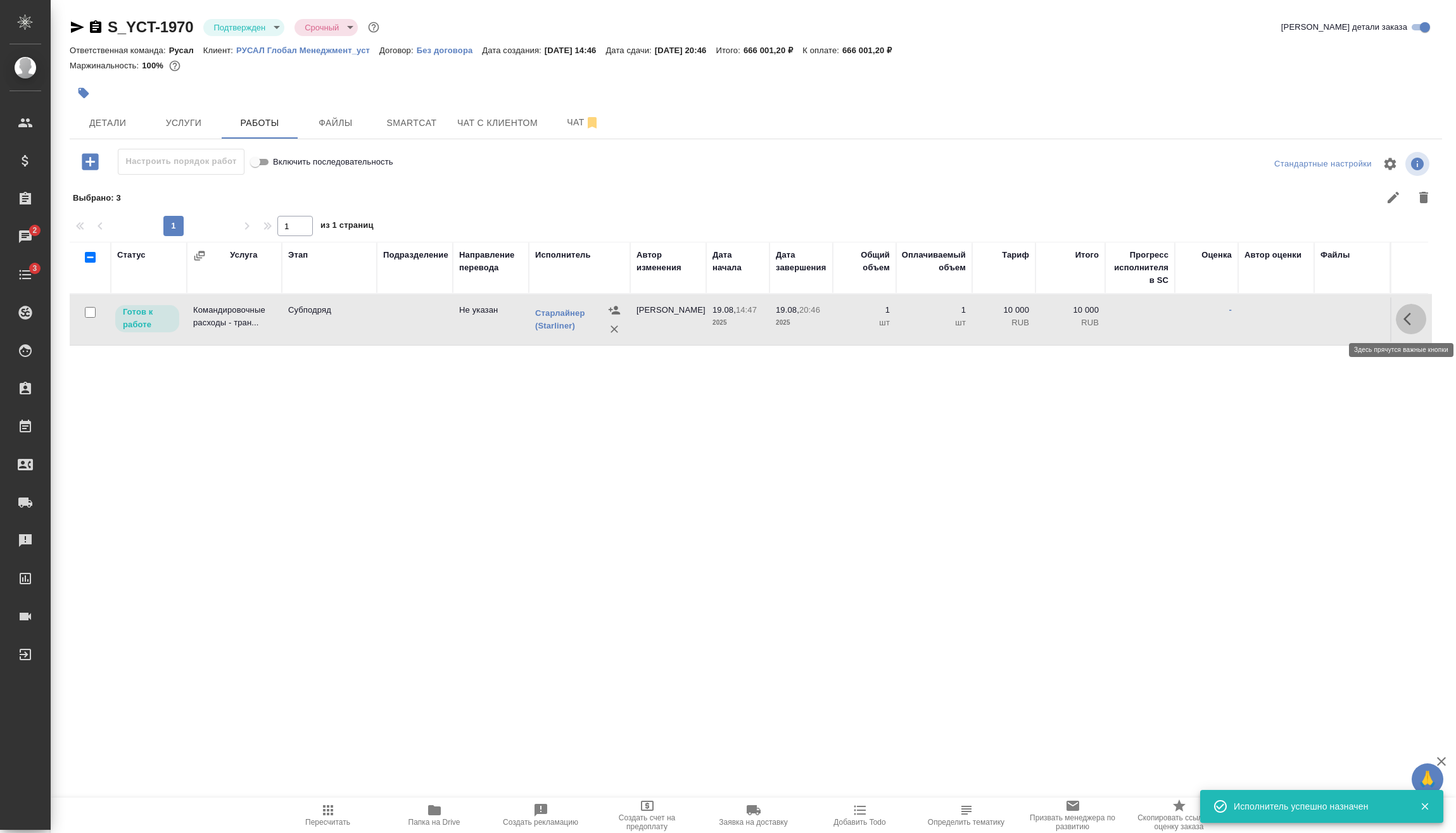
click at [1412, 328] on button "button" at bounding box center [1411, 319] width 31 height 31
click at [1315, 319] on icon "button" at bounding box center [1318, 319] width 15 height 15
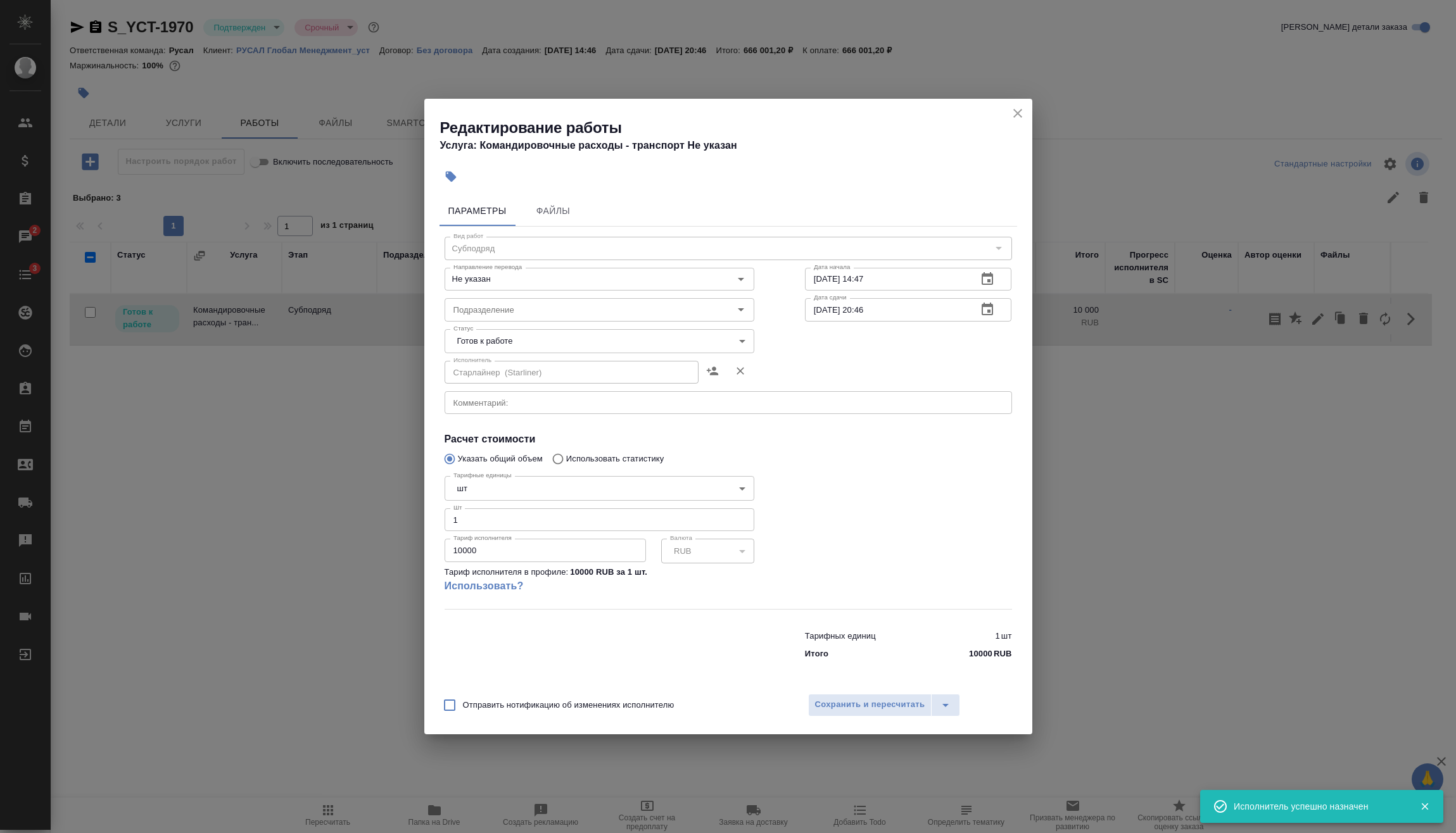
drag, startPoint x: 467, startPoint y: 560, endPoint x: 348, endPoint y: 575, distance: 119.9
click at [426, 568] on div "Параметры Файлы Вид работ Субподряд Вид работ Направление перевода Не указан На…" at bounding box center [728, 437] width 608 height 495
type input "83522"
type input "83522.75"
click at [890, 713] on span "Сохранить и пересчитать" at bounding box center [870, 705] width 110 height 15
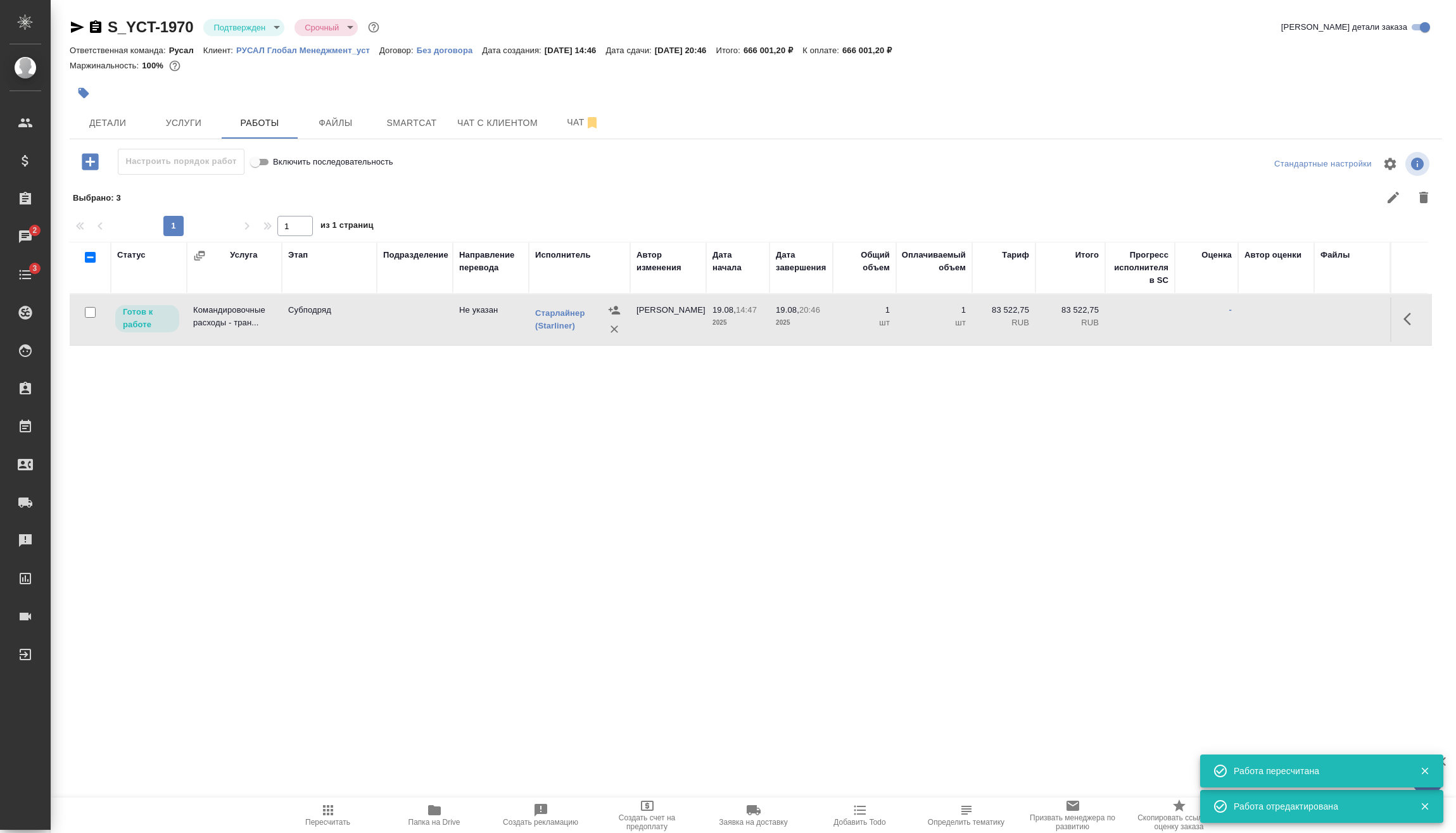
click at [88, 164] on icon "button" at bounding box center [89, 161] width 16 height 16
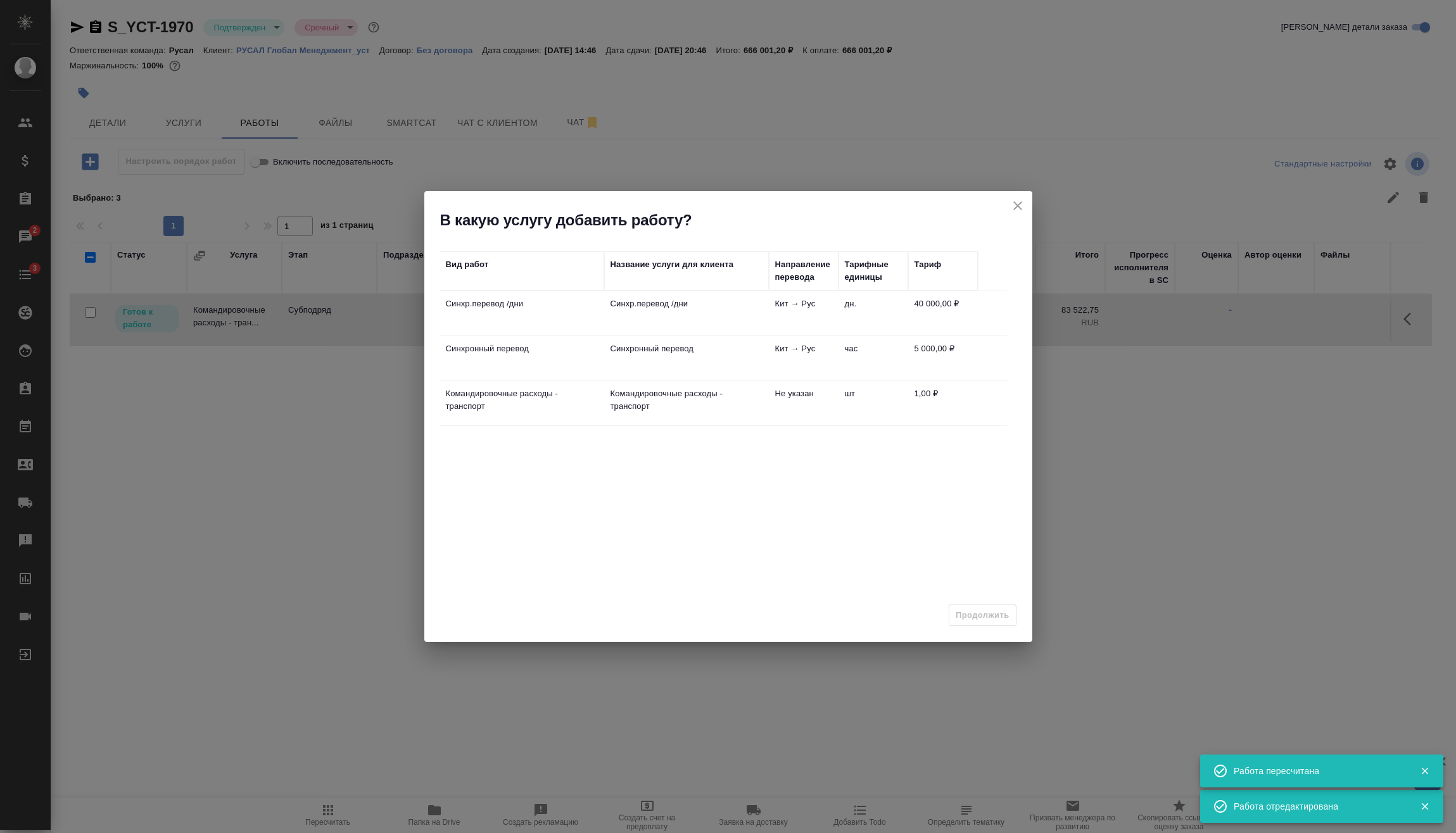
click at [746, 315] on td "Синхр.перевод /дни" at bounding box center [686, 314] width 165 height 44
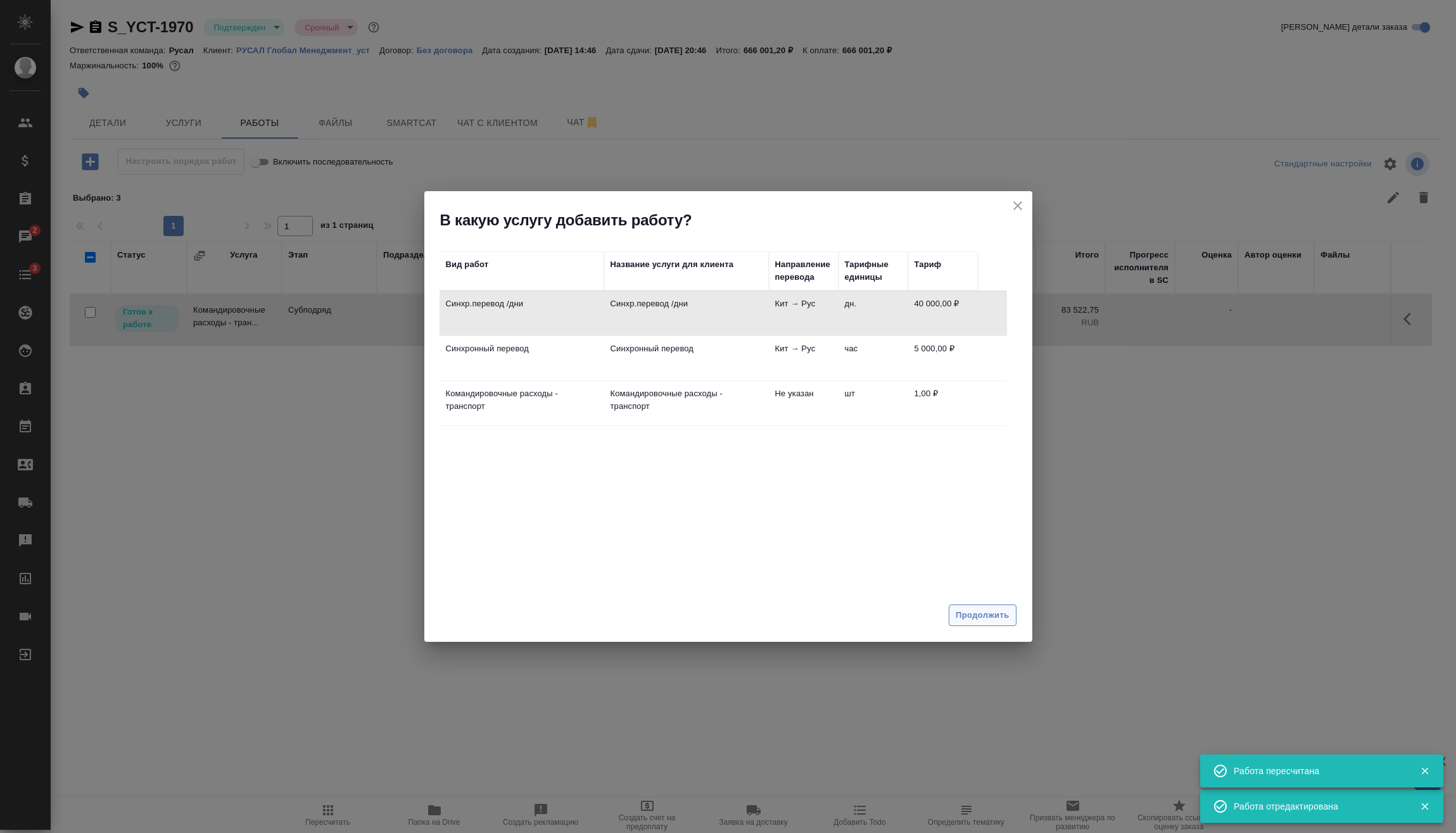
click at [995, 623] on button "Продолжить" at bounding box center [981, 615] width 67 height 22
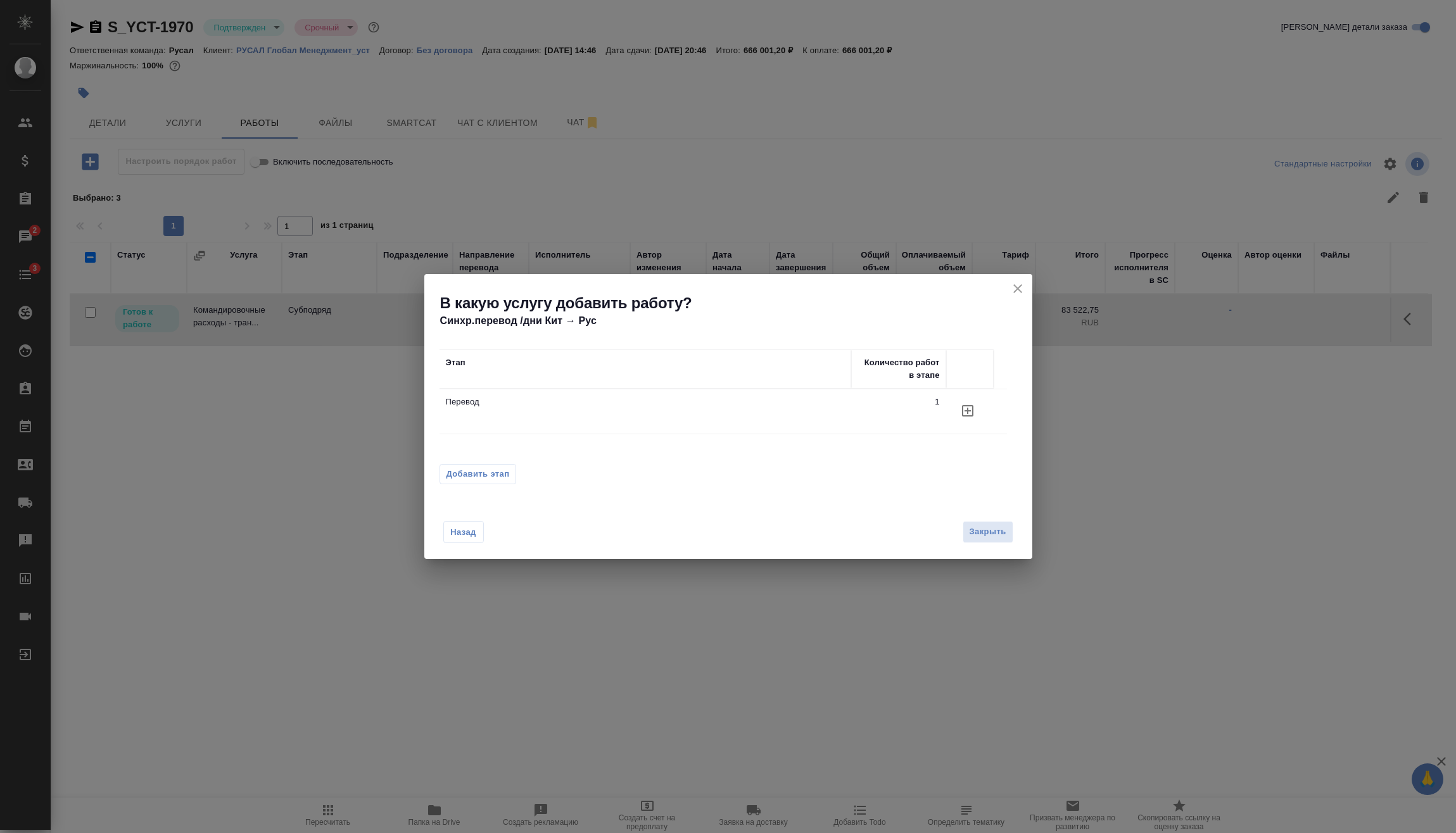
click at [517, 466] on div "Добавить этап" at bounding box center [728, 474] width 578 height 20
click at [492, 479] on span "Добавить этап" at bounding box center [478, 474] width 64 height 13
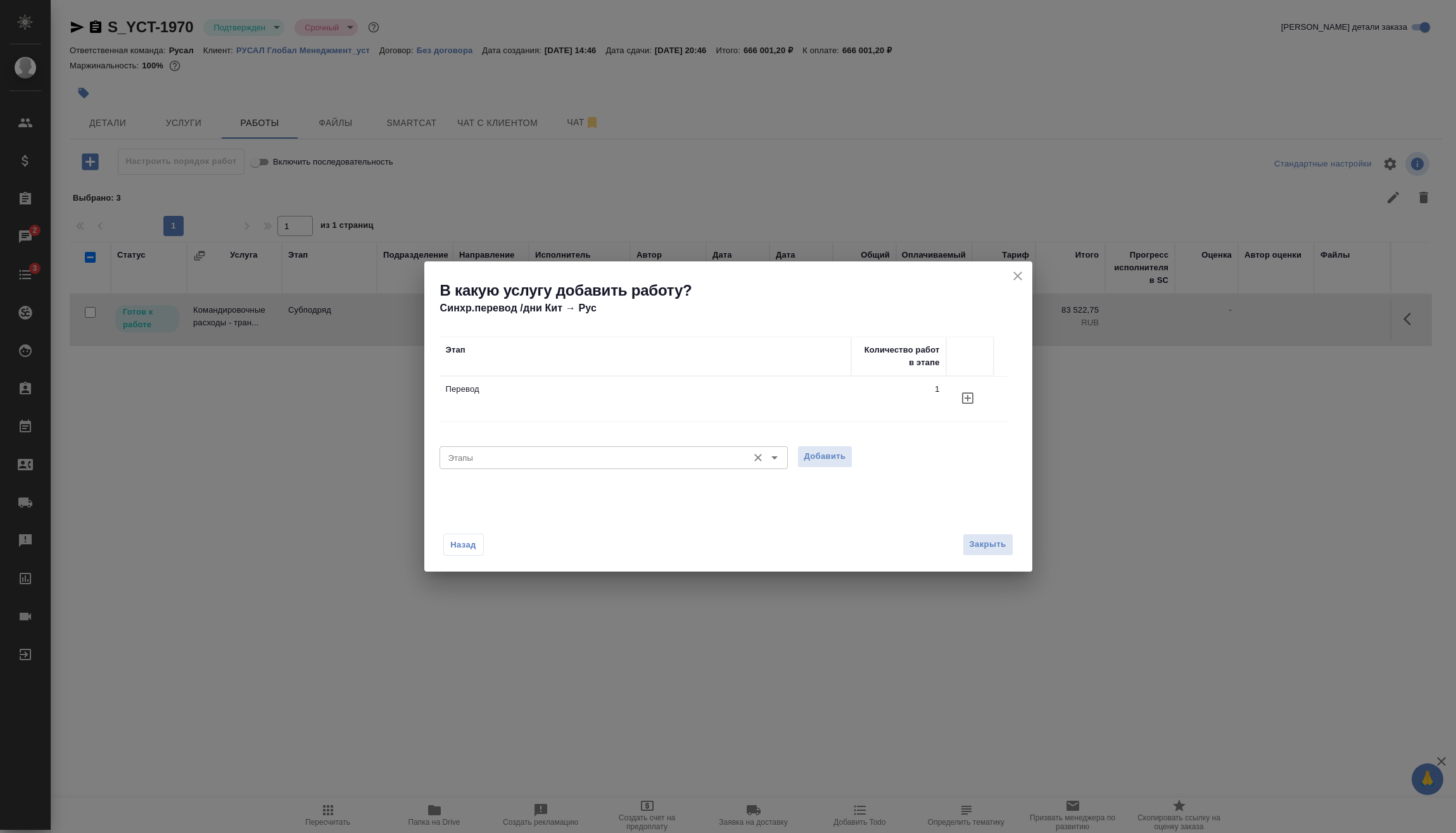
click at [581, 462] on input "Этапы" at bounding box center [592, 458] width 298 height 15
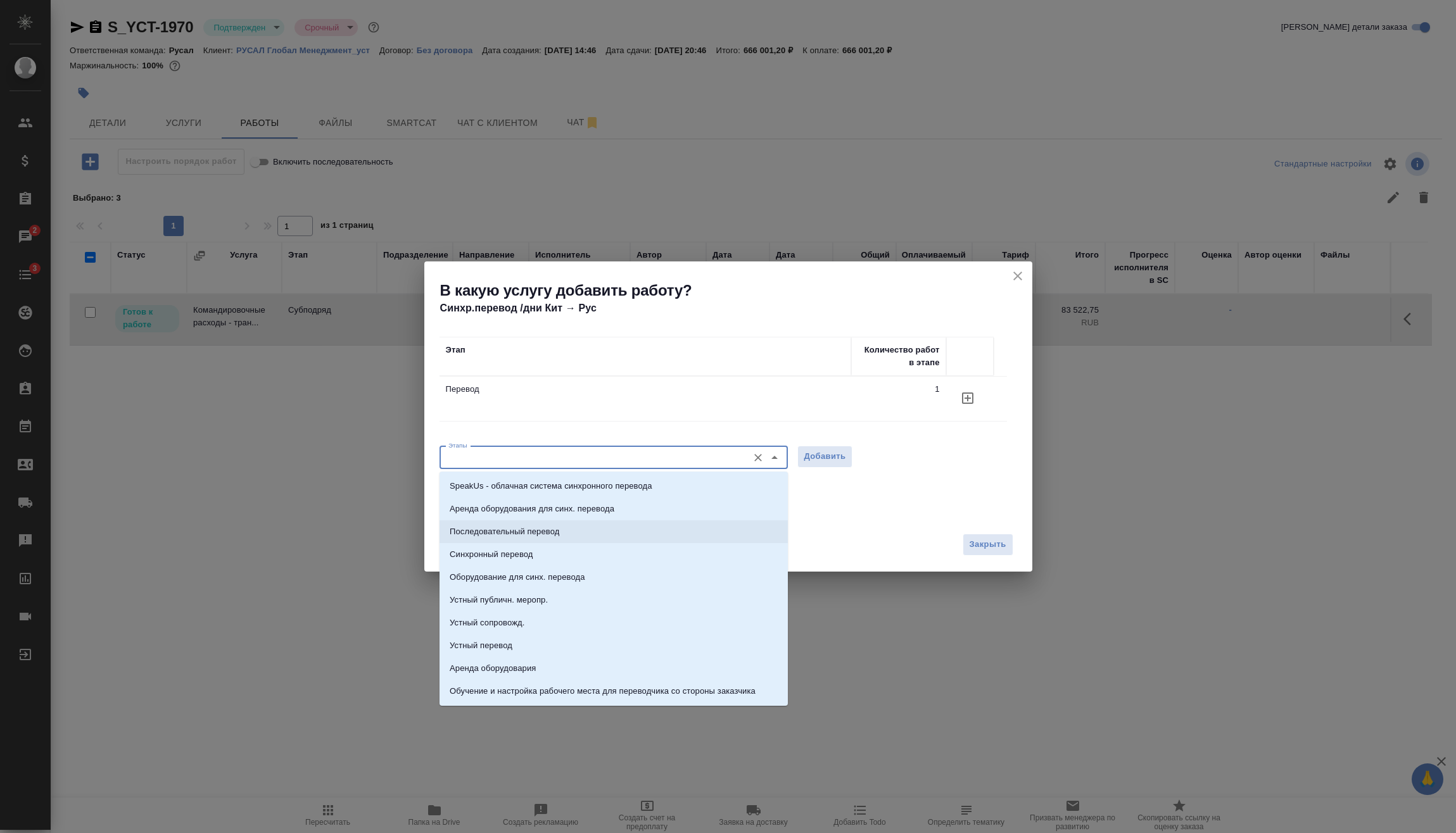
click at [539, 531] on p "Последовательный перевод" at bounding box center [504, 532] width 110 height 13
type input "Последовательный перевод"
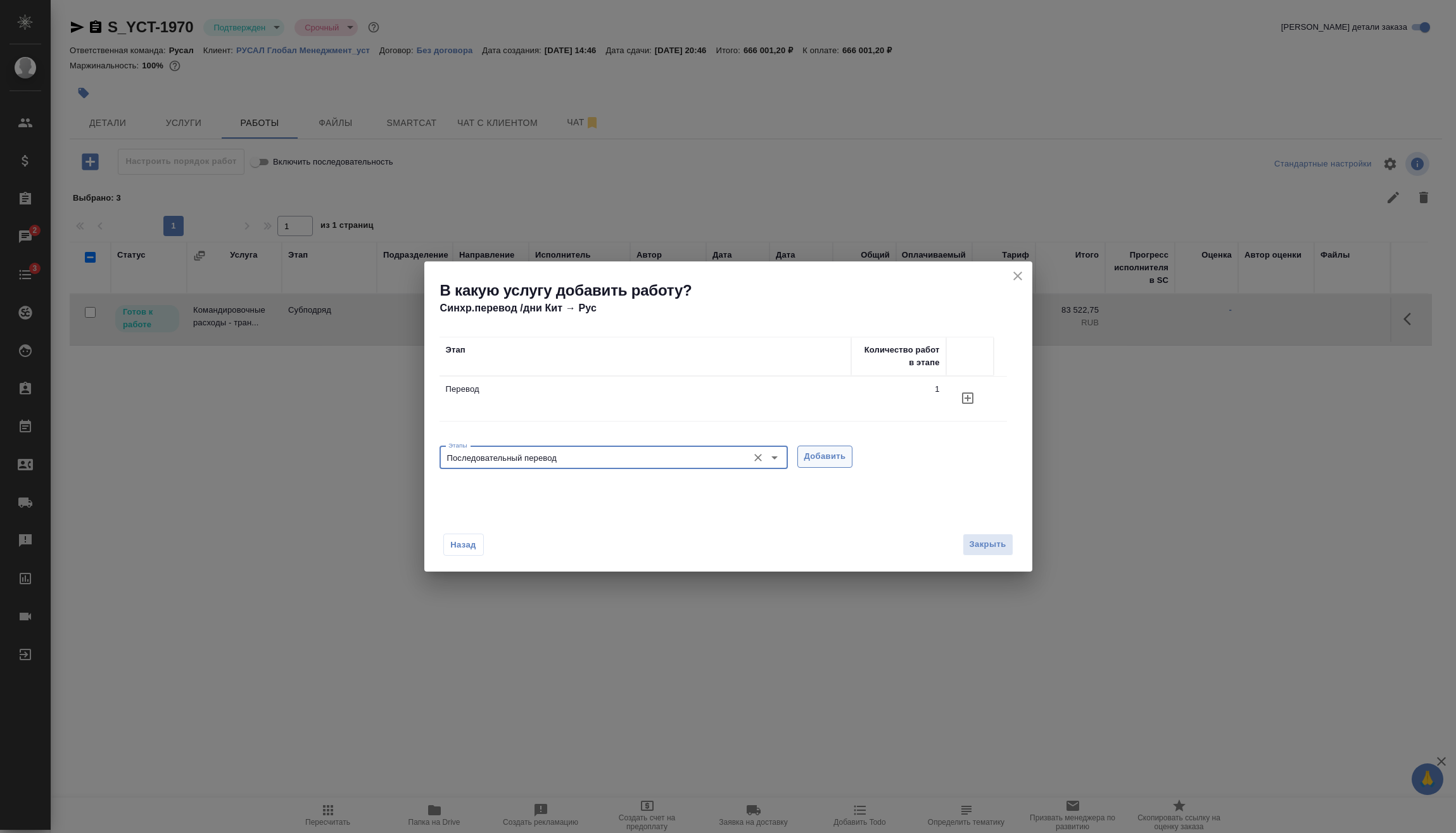
click at [810, 459] on span "Добавить" at bounding box center [825, 456] width 41 height 15
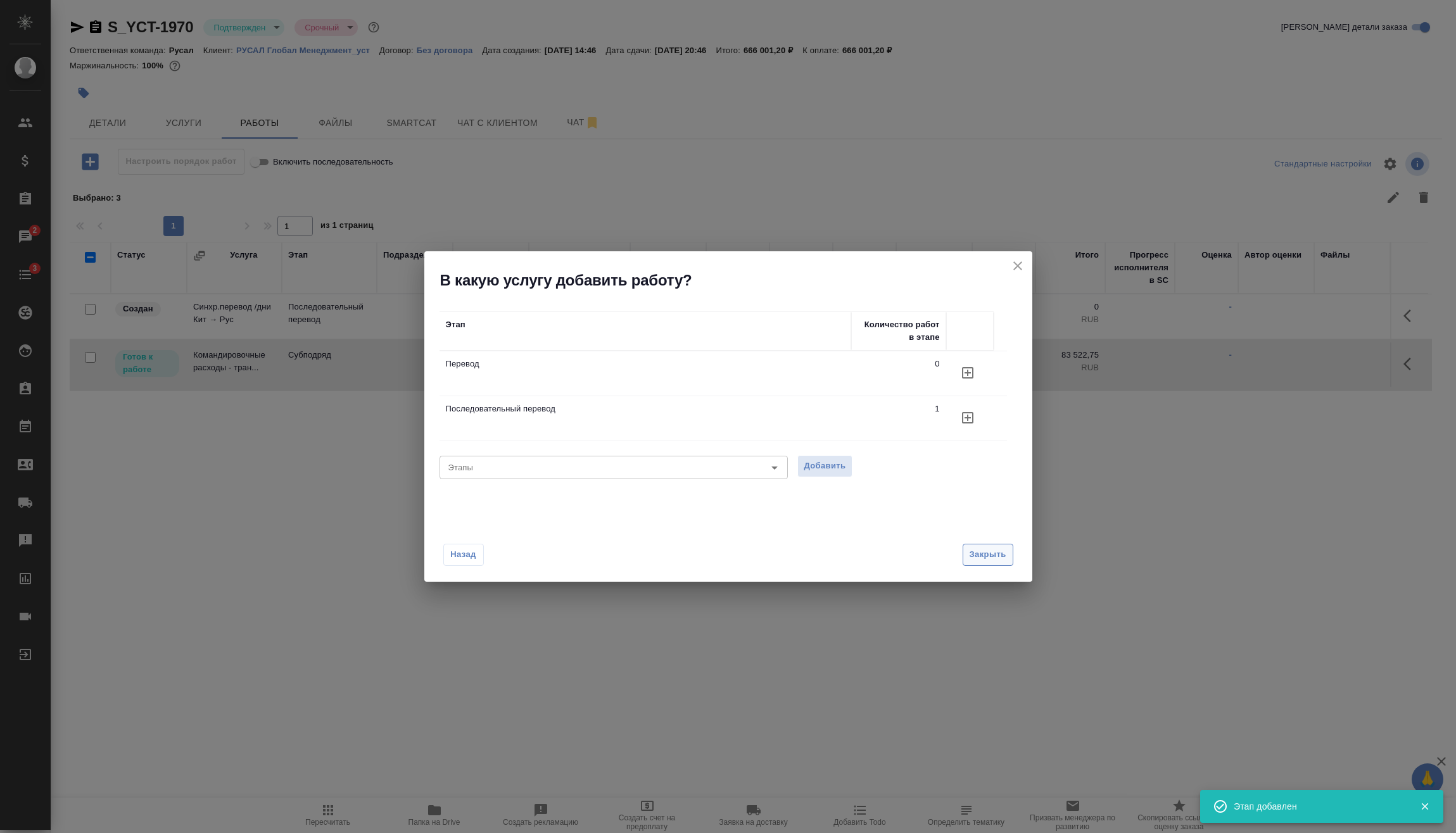
click at [996, 553] on span "Закрыть" at bounding box center [988, 555] width 37 height 15
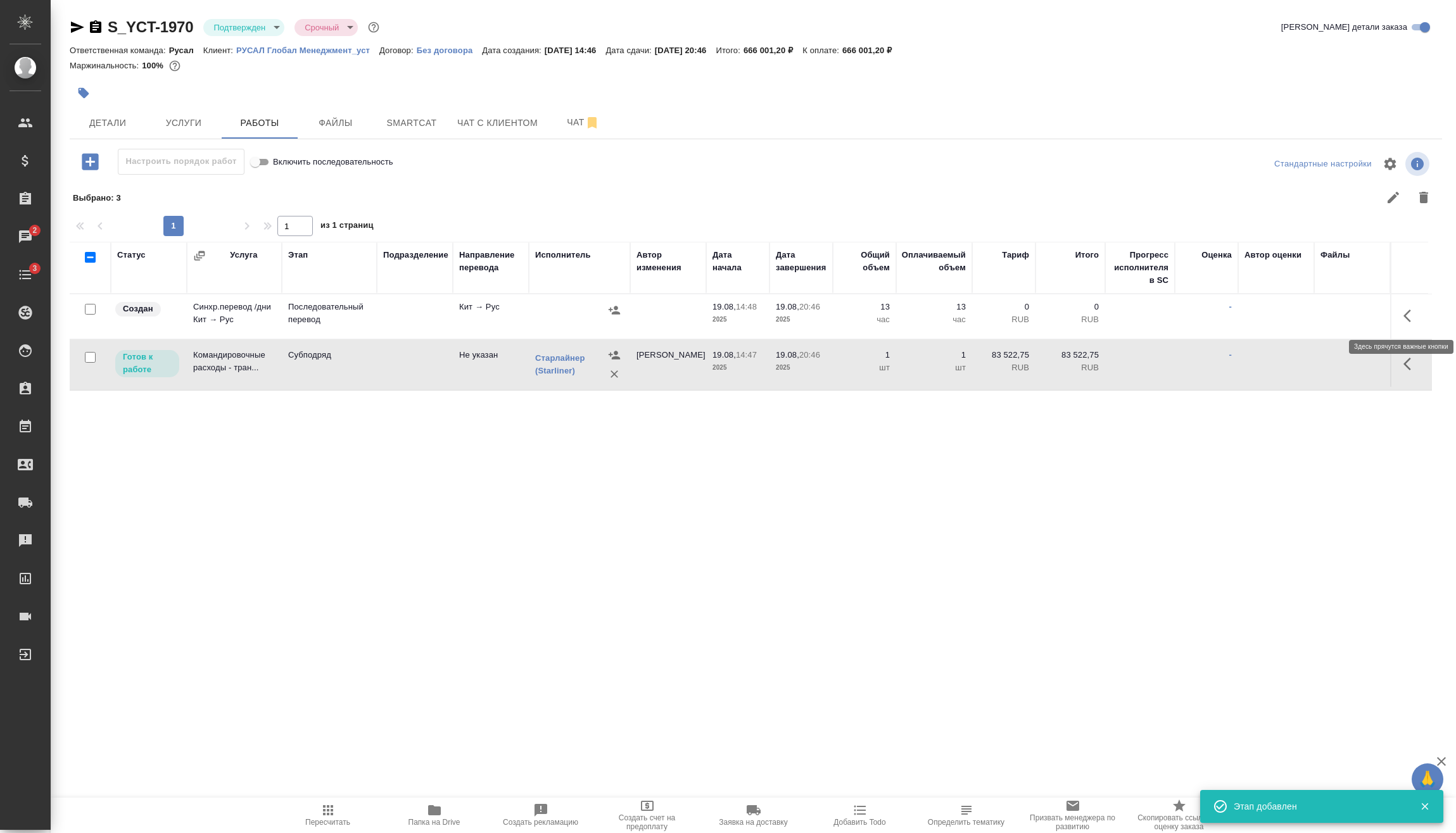
click at [1408, 310] on icon "button" at bounding box center [1411, 316] width 15 height 15
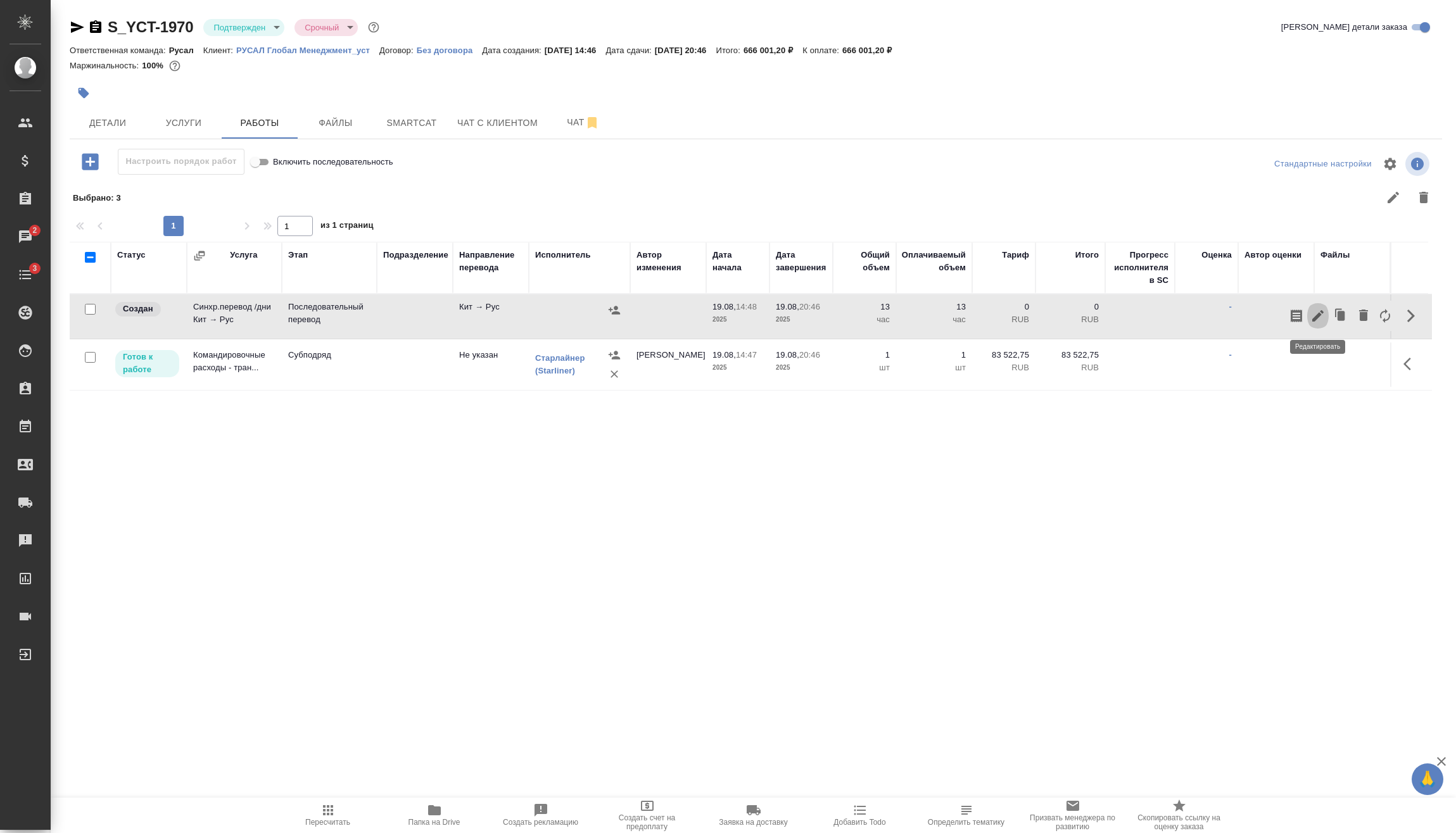
click at [1320, 311] on icon "button" at bounding box center [1317, 315] width 12 height 12
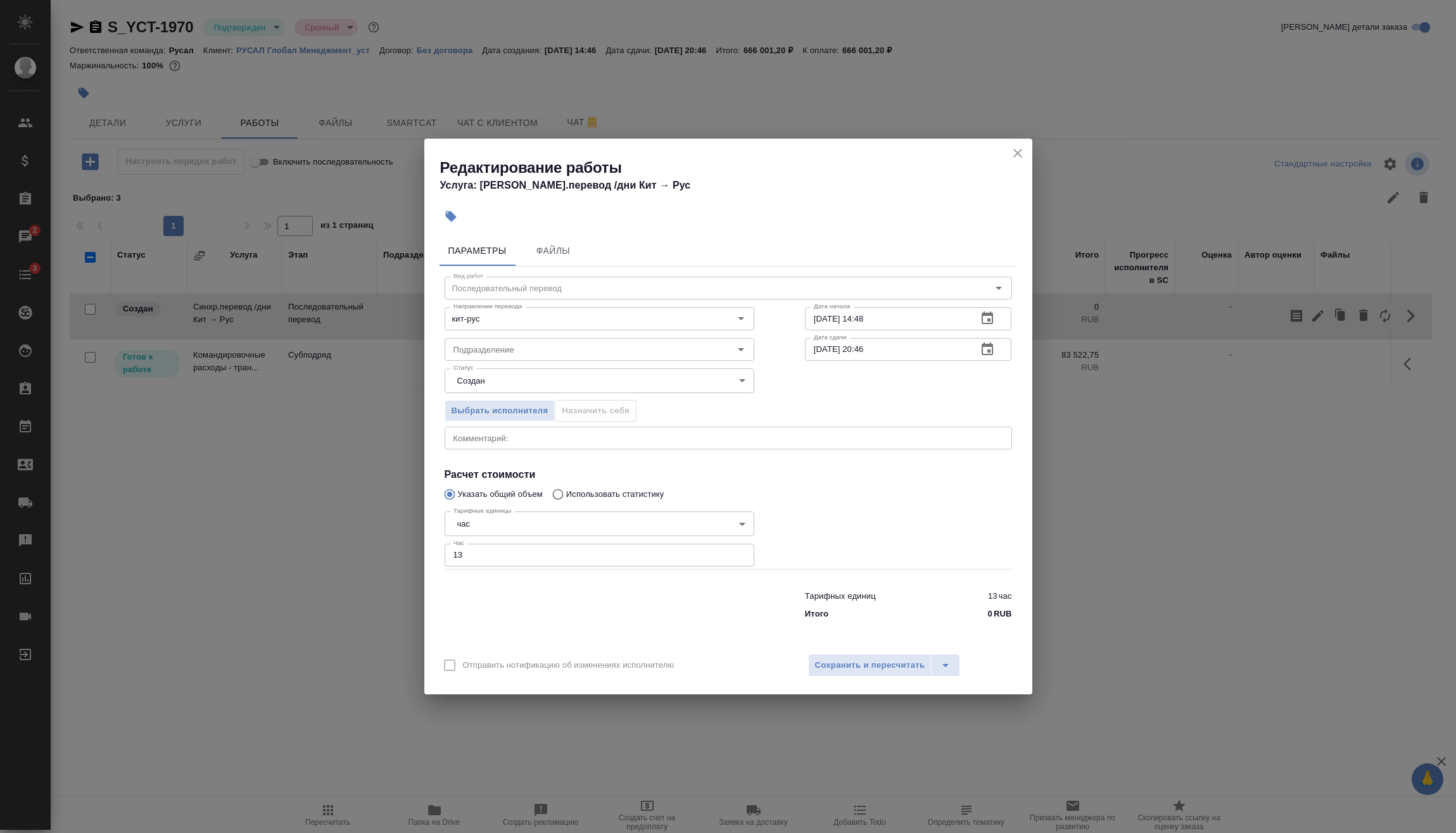
click at [536, 513] on body "🙏 .cls-1 fill:#fff; AWATERA Vasilev Evgeniy Клиенты Спецификации Заказы 2 Чаты …" at bounding box center [728, 416] width 1456 height 833
click at [493, 508] on li "дн." at bounding box center [599, 502] width 310 height 21
type input "5a8b1489cc6b4906c91bfd8a"
click at [530, 413] on span "Выбрать исполнителя" at bounding box center [500, 411] width 97 height 15
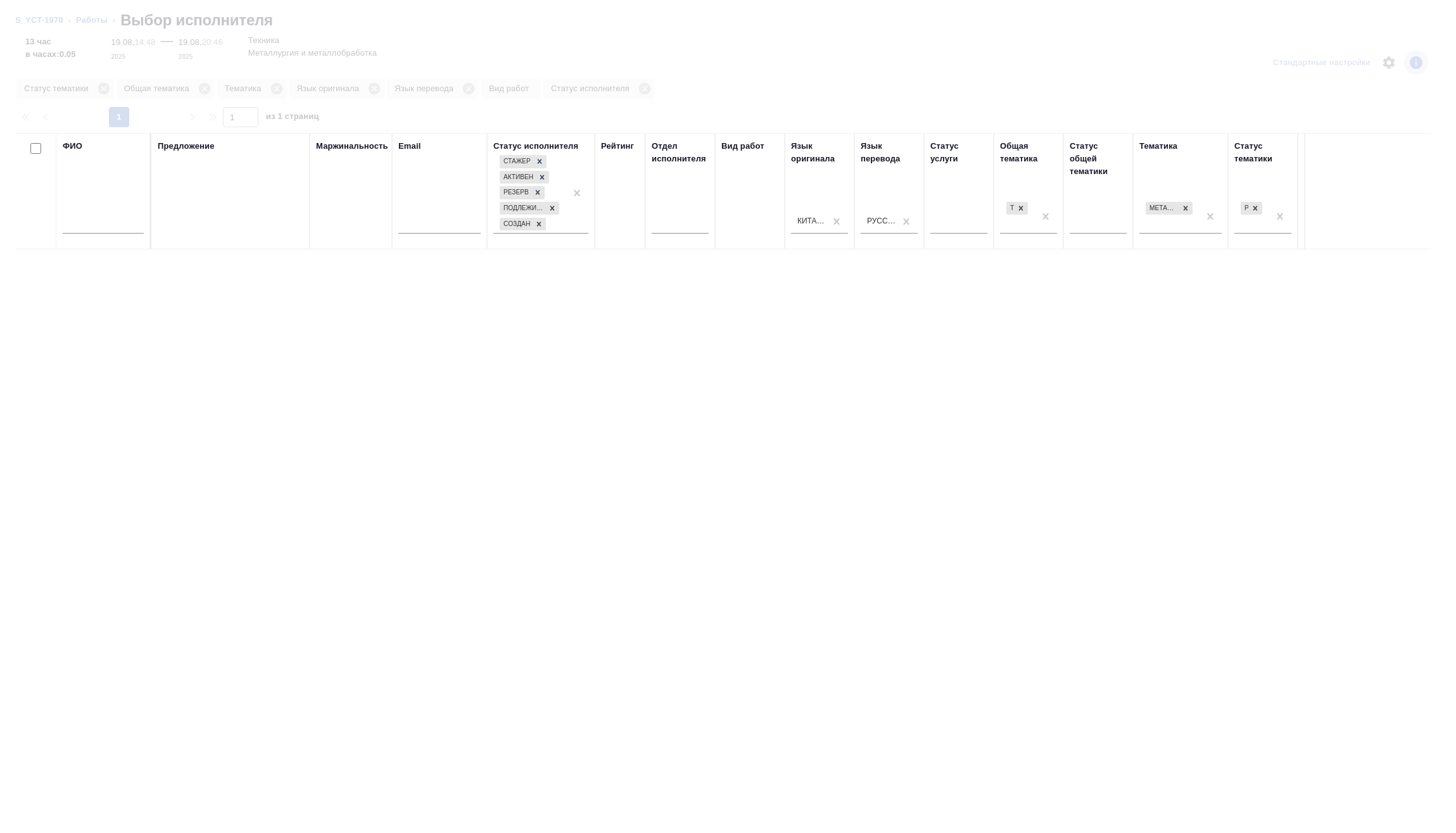
click at [130, 224] on input "text" at bounding box center [104, 226] width 81 height 16
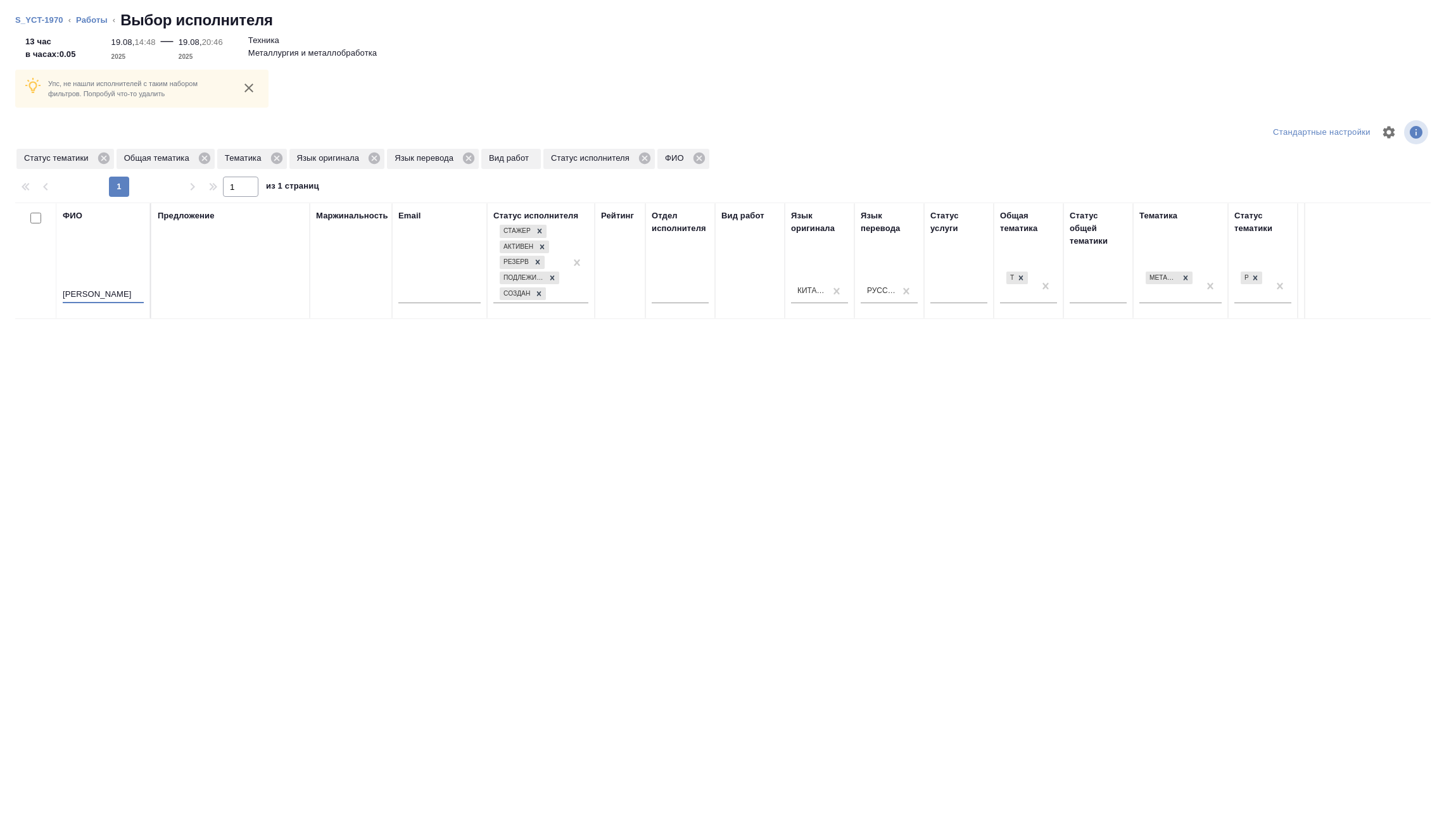
type input "ли гуосин"
click at [106, 162] on icon at bounding box center [103, 158] width 12 height 12
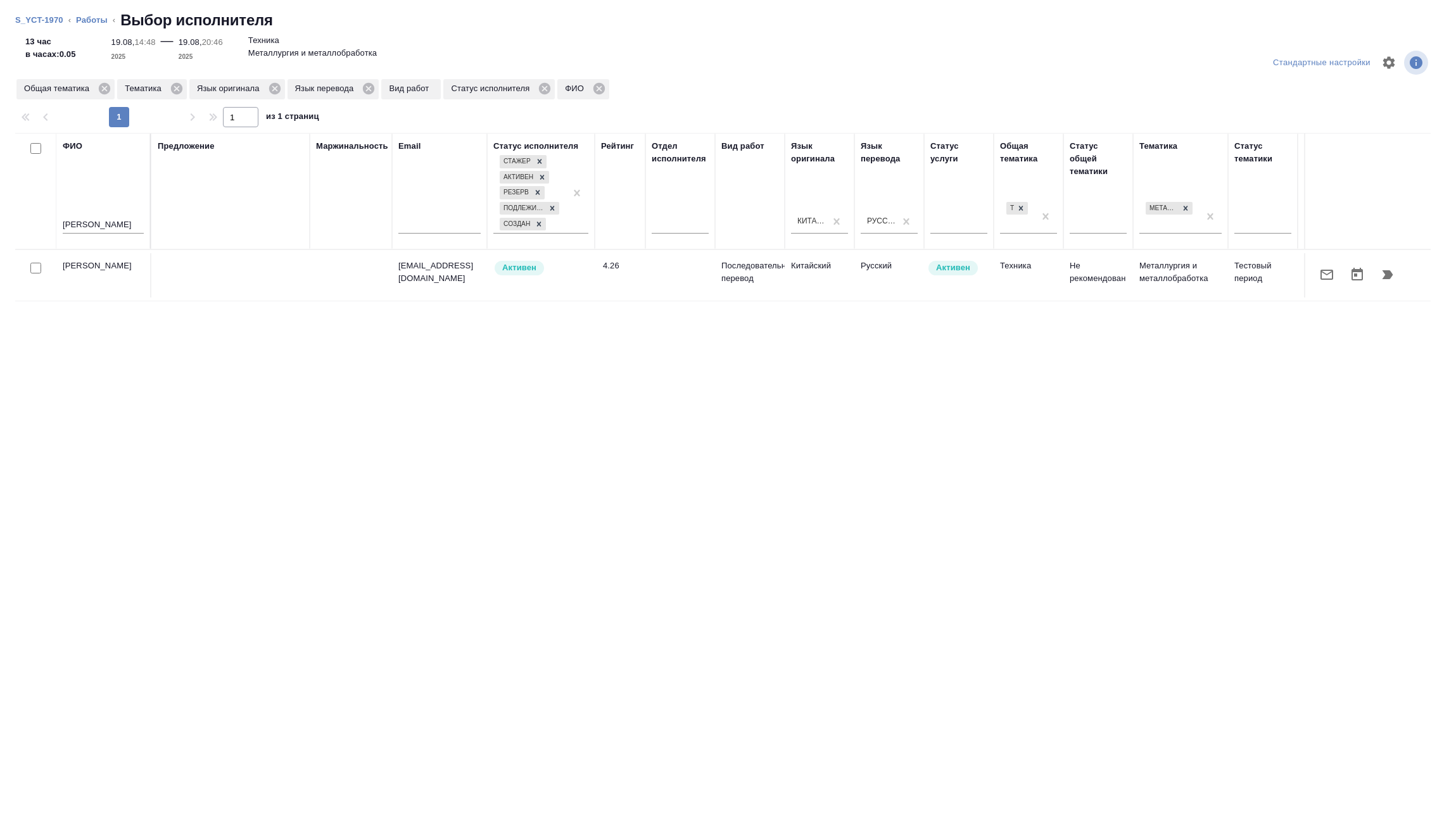
click at [1383, 279] on icon "button" at bounding box center [1388, 275] width 11 height 9
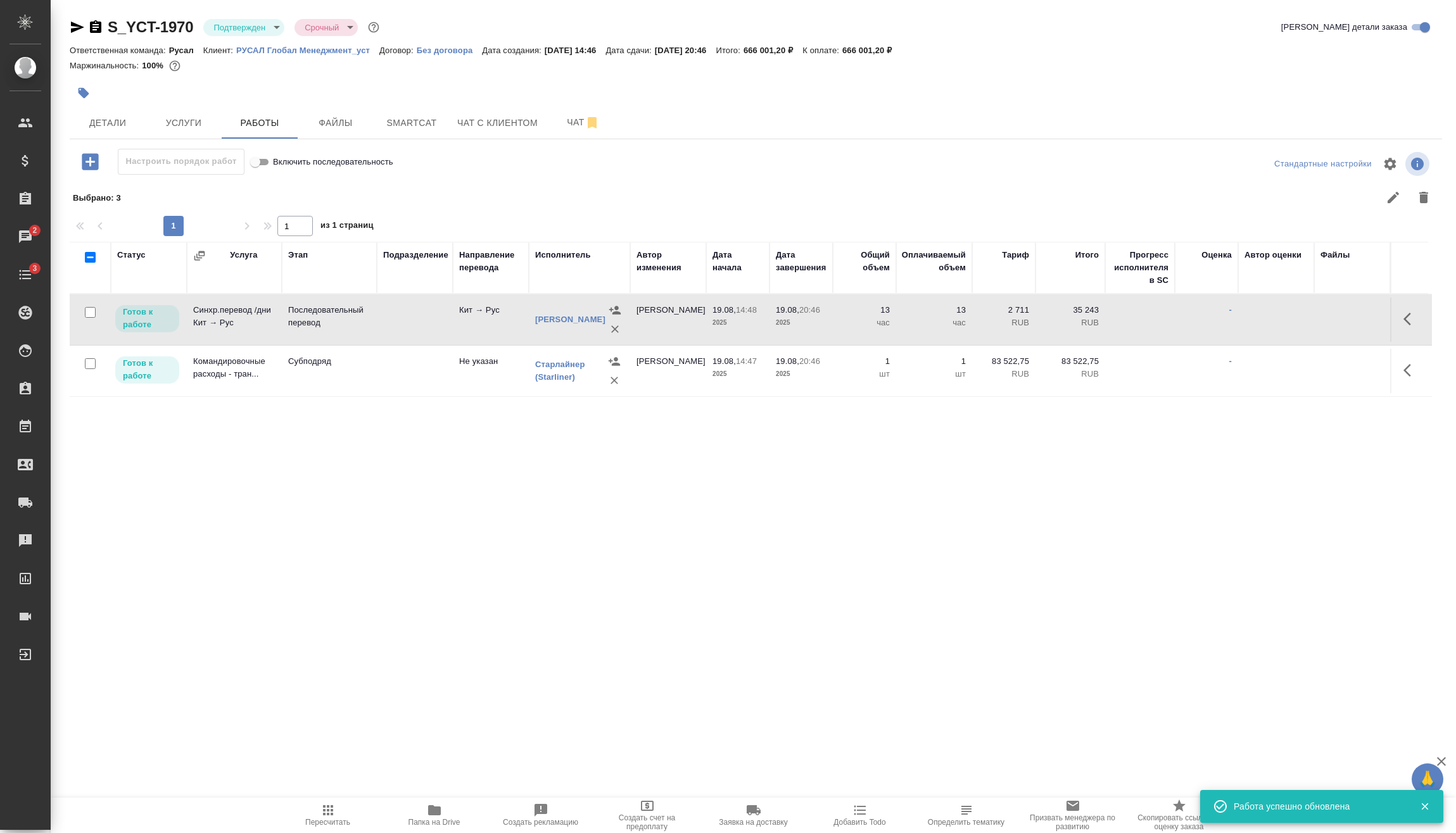
click at [1416, 318] on icon "button" at bounding box center [1411, 319] width 15 height 15
click at [1322, 323] on icon "button" at bounding box center [1318, 319] width 15 height 15
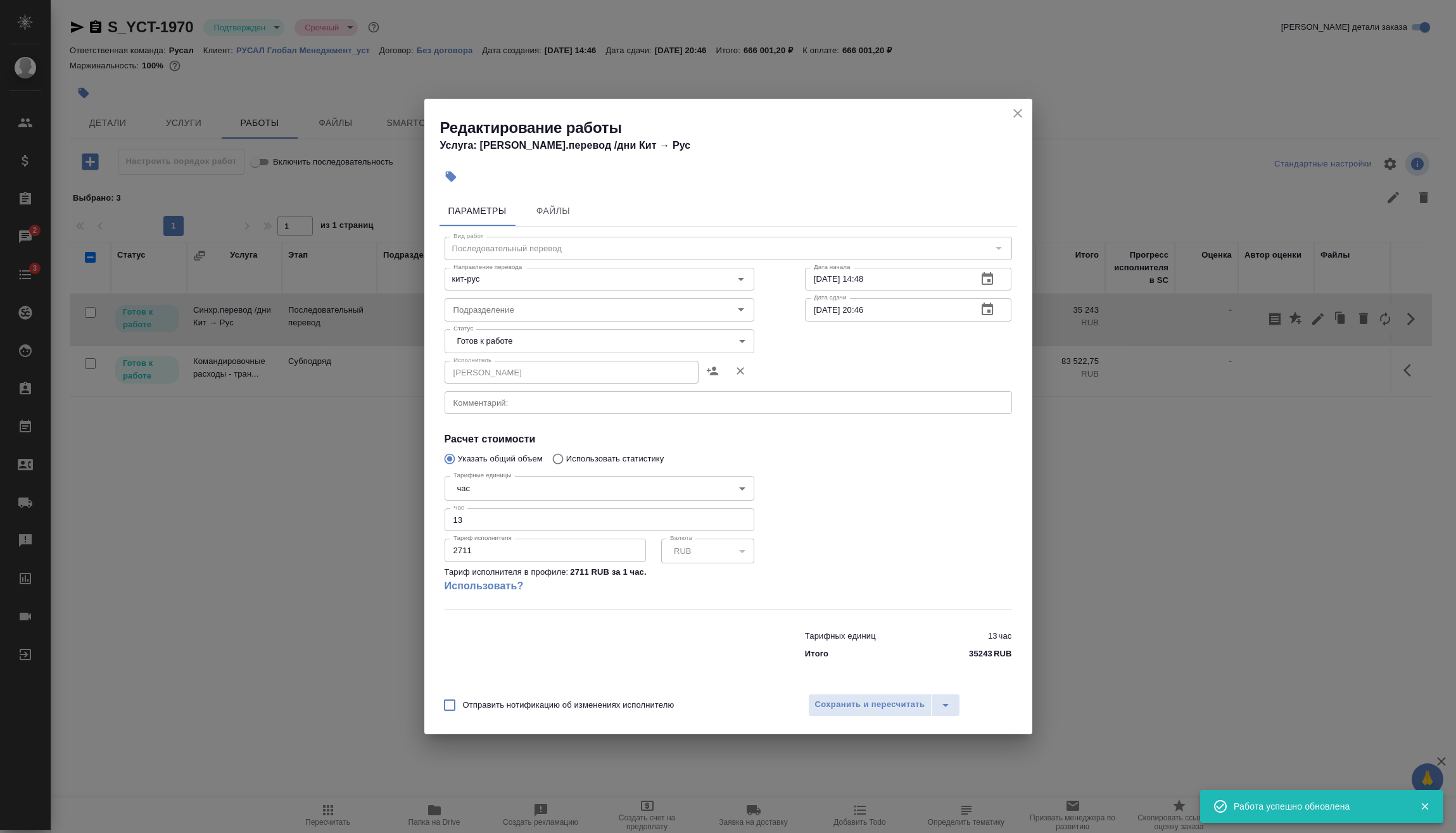
click at [529, 555] on input "2711" at bounding box center [545, 550] width 201 height 23
click at [509, 520] on input "13" at bounding box center [599, 520] width 310 height 23
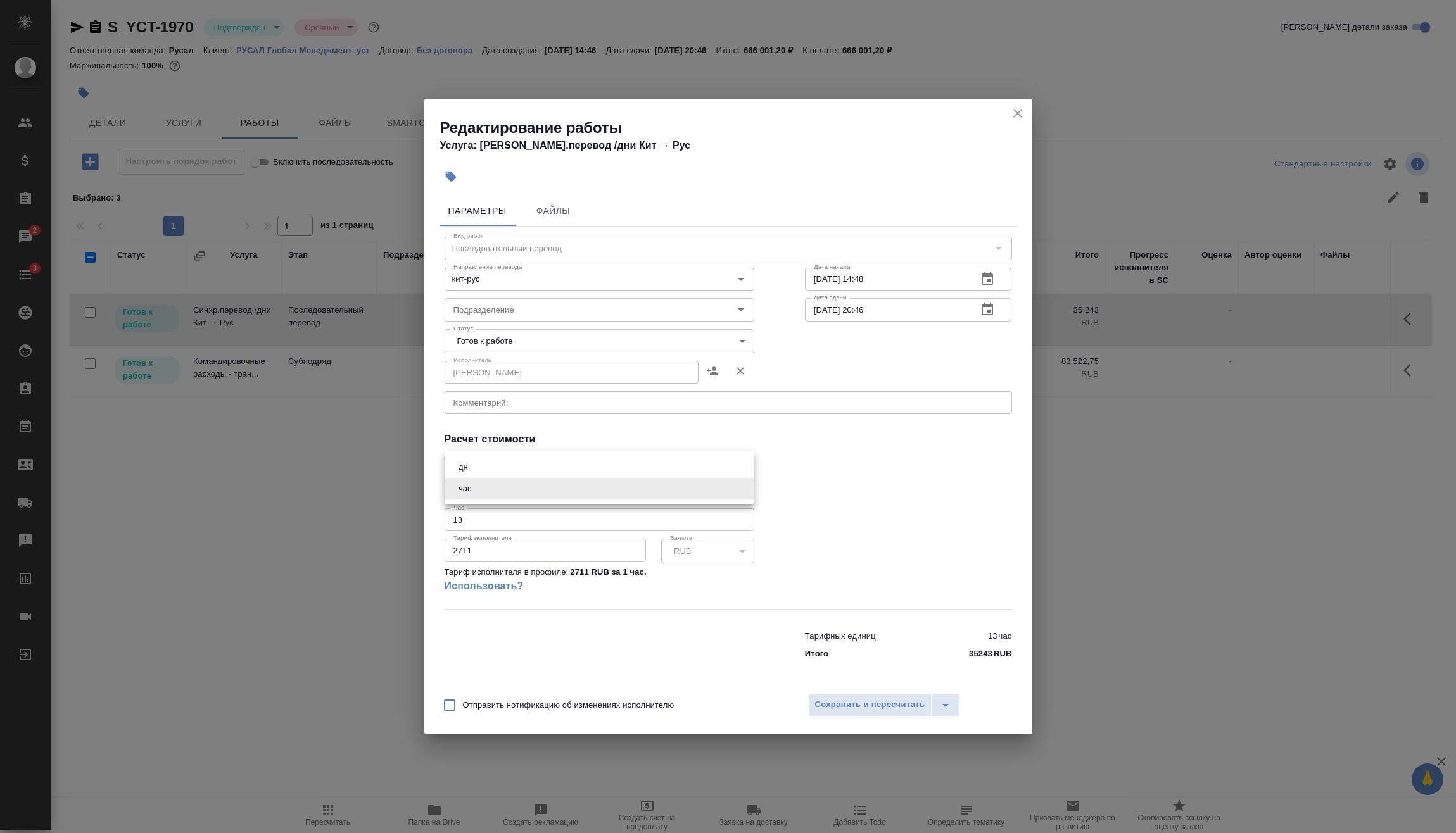
click at [517, 488] on body "🙏 .cls-1 fill:#fff; AWATERA Vasilev Evgeniy Клиенты Спецификации Заказы 2 Чаты …" at bounding box center [728, 416] width 1456 height 833
click at [520, 466] on li "дн." at bounding box center [599, 467] width 310 height 21
type input "5a8b1489cc6b4906c91bfd8a"
click at [506, 512] on input "13" at bounding box center [599, 520] width 310 height 23
drag, startPoint x: 364, startPoint y: 543, endPoint x: 288, endPoint y: 542, distance: 76.0
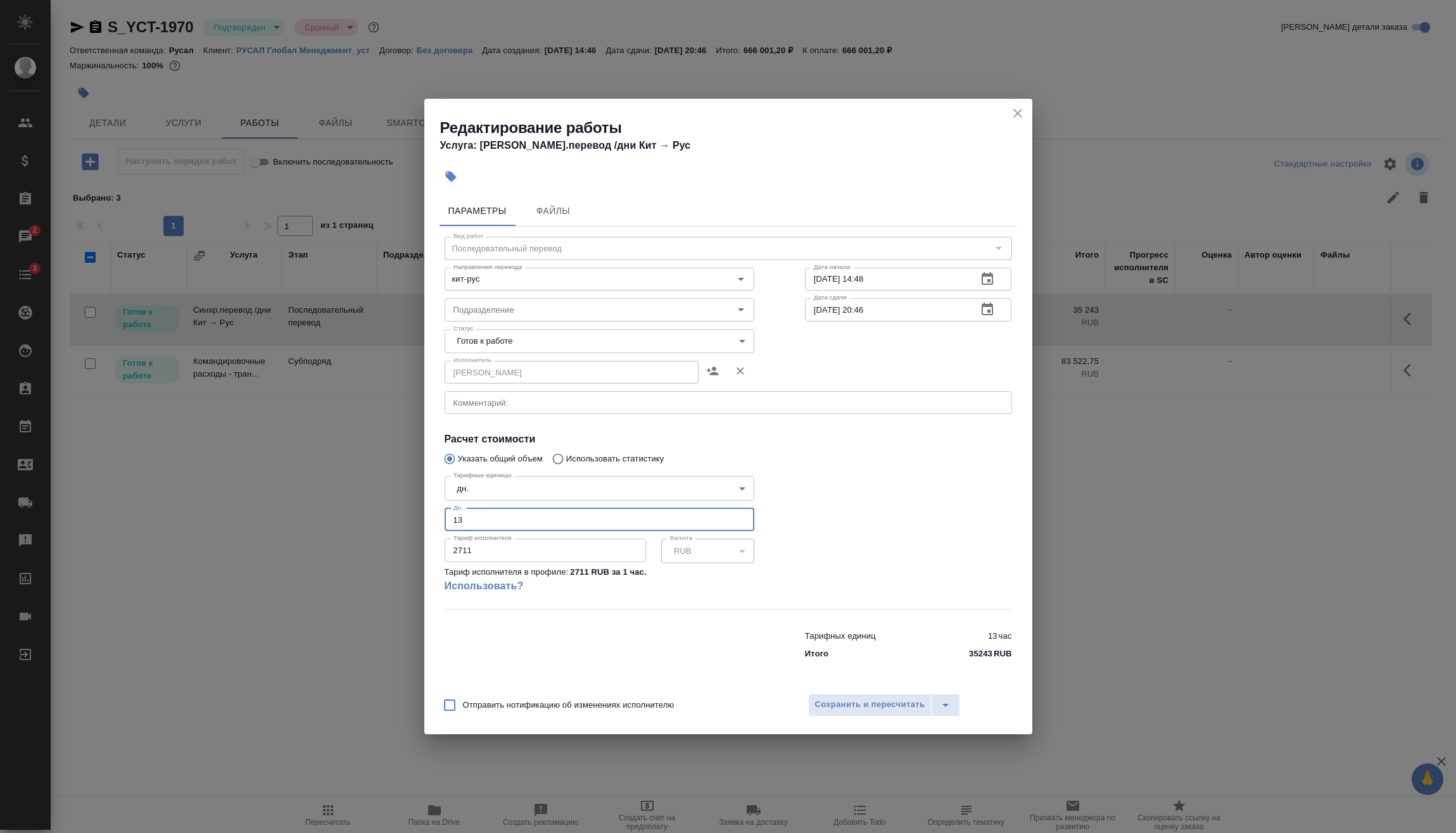
click at [273, 541] on div "Редактирование работы Услуга: Синхр.перевод /дни Кит → Рус Параметры Файлы Вид …" at bounding box center [728, 416] width 1456 height 833
drag, startPoint x: 484, startPoint y: 521, endPoint x: 404, endPoint y: 532, distance: 80.8
click at [409, 531] on div "Редактирование работы Услуга: Синхр.перевод /дни Кит → Рус Параметры Файлы Вид …" at bounding box center [728, 416] width 1456 height 833
type input "9"
drag, startPoint x: 482, startPoint y: 548, endPoint x: 394, endPoint y: 551, distance: 88.1
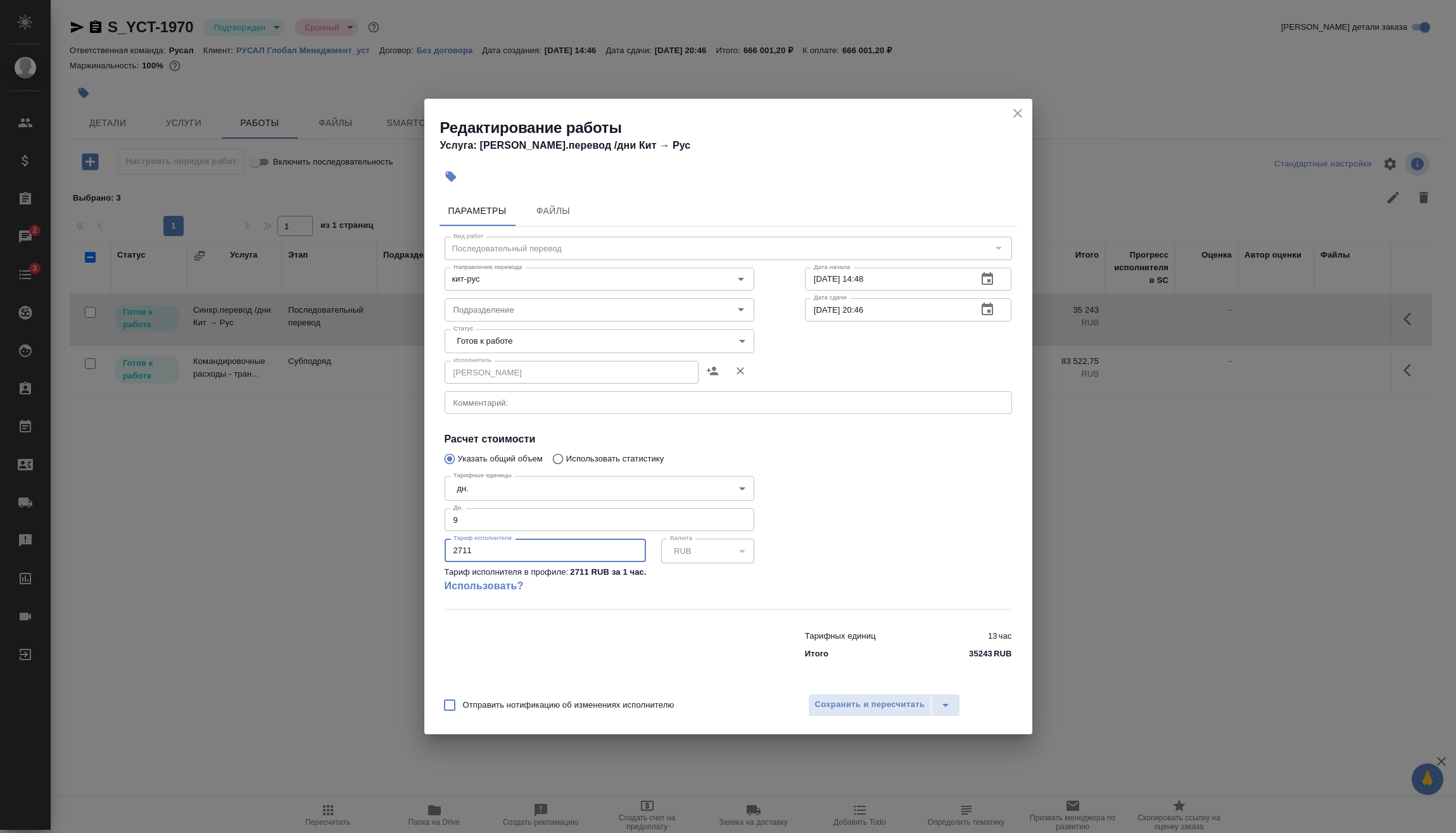
click at [394, 551] on div "Редактирование работы Услуга: Синхр.перевод /дни Кит → Рус Параметры Файлы Вид …" at bounding box center [728, 416] width 1456 height 833
type input "25187"
click at [895, 705] on span "Сохранить и пересчитать" at bounding box center [870, 705] width 110 height 15
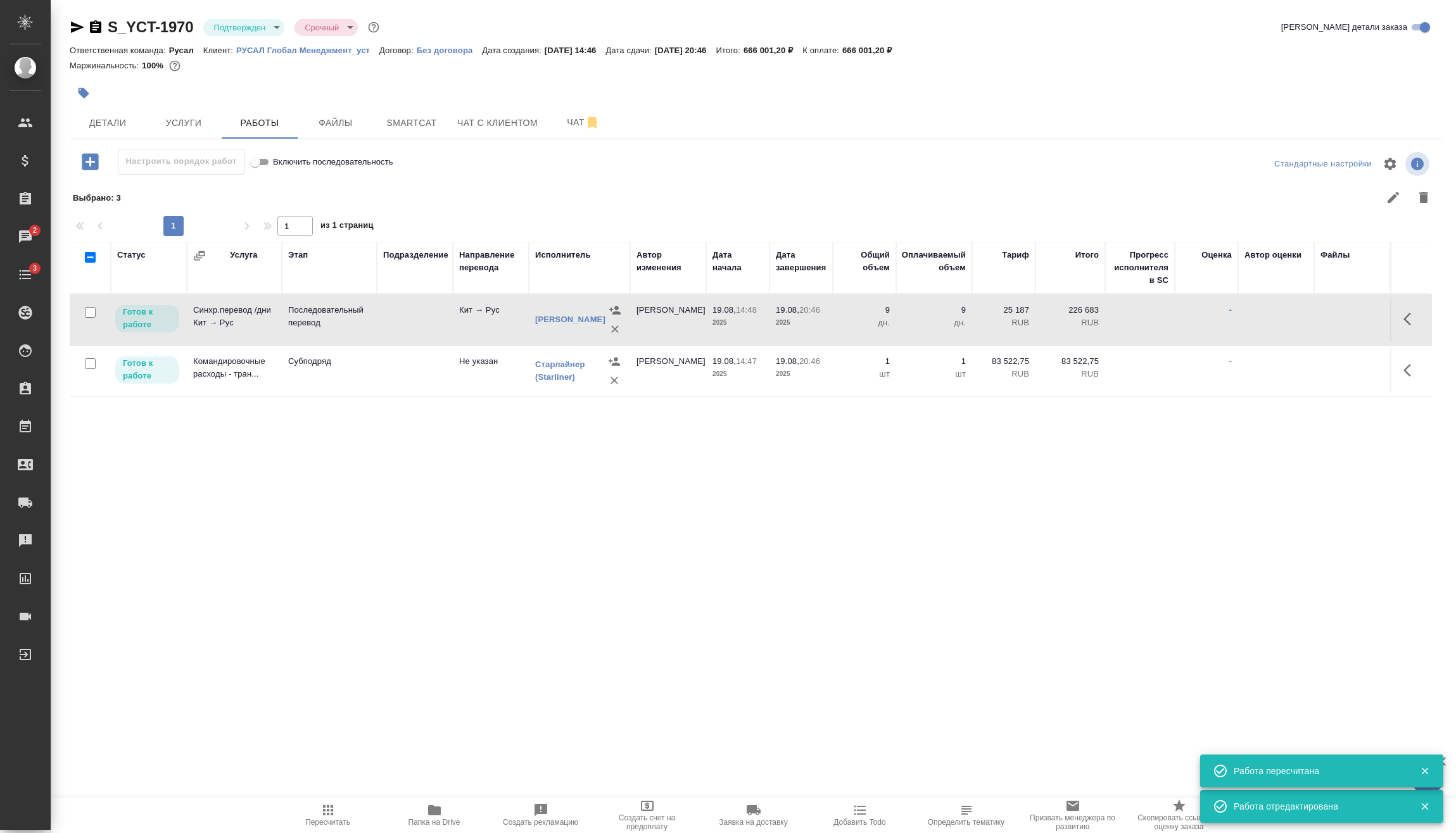
click at [323, 799] on button "Пересчитать" at bounding box center [328, 815] width 107 height 35
click at [264, 15] on div "S_YCT-1970 Подтвержден confirmed Срочный urgent Кратко детали заказа Ответствен…" at bounding box center [756, 390] width 1386 height 781
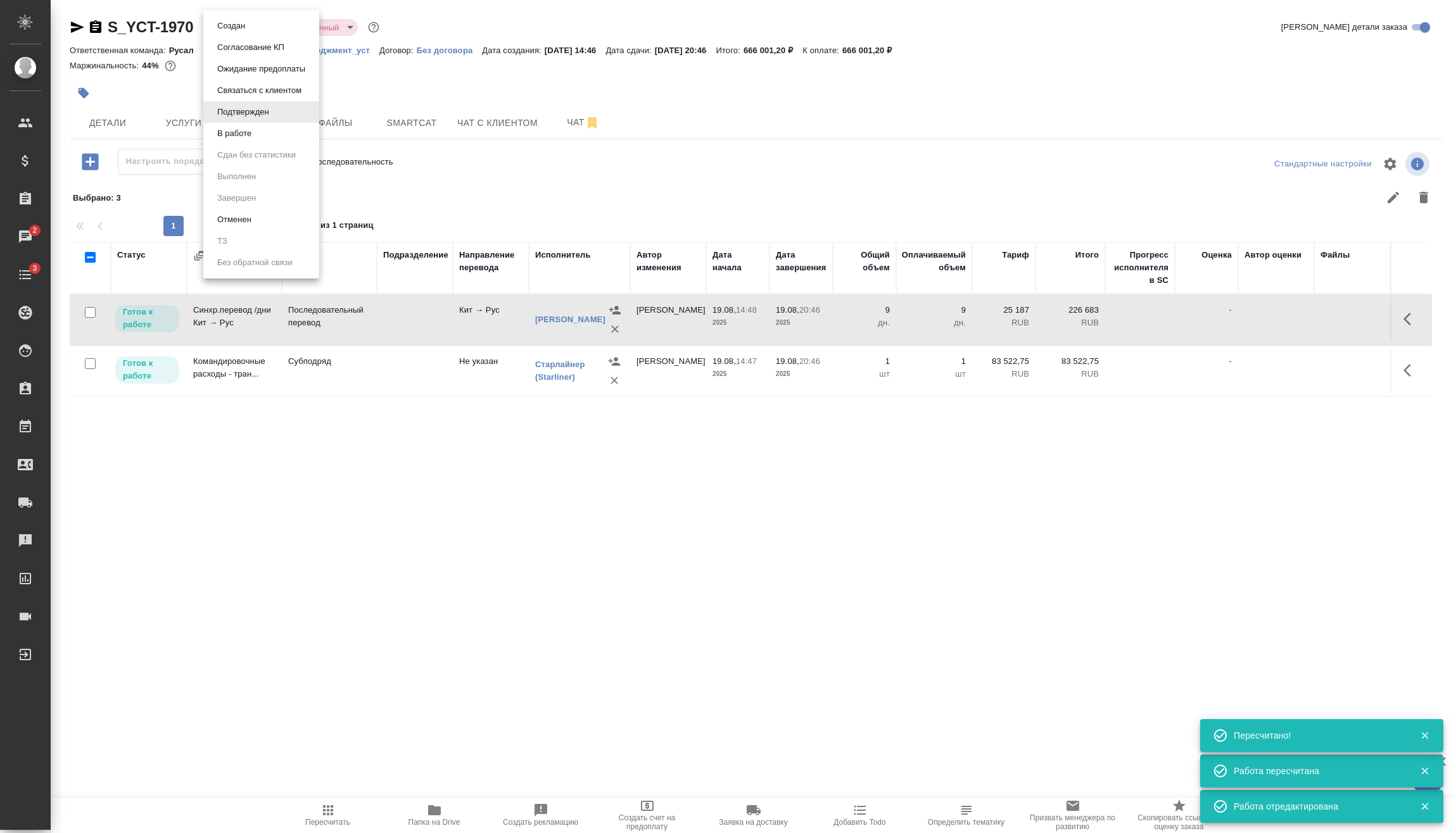
click at [255, 23] on body "🙏 .cls-1 fill:#fff; AWATERA Vasilev Evgeniy Клиенты Спецификации Заказы 2 Чаты …" at bounding box center [728, 416] width 1456 height 833
click at [260, 133] on li "В работе" at bounding box center [261, 133] width 116 height 21
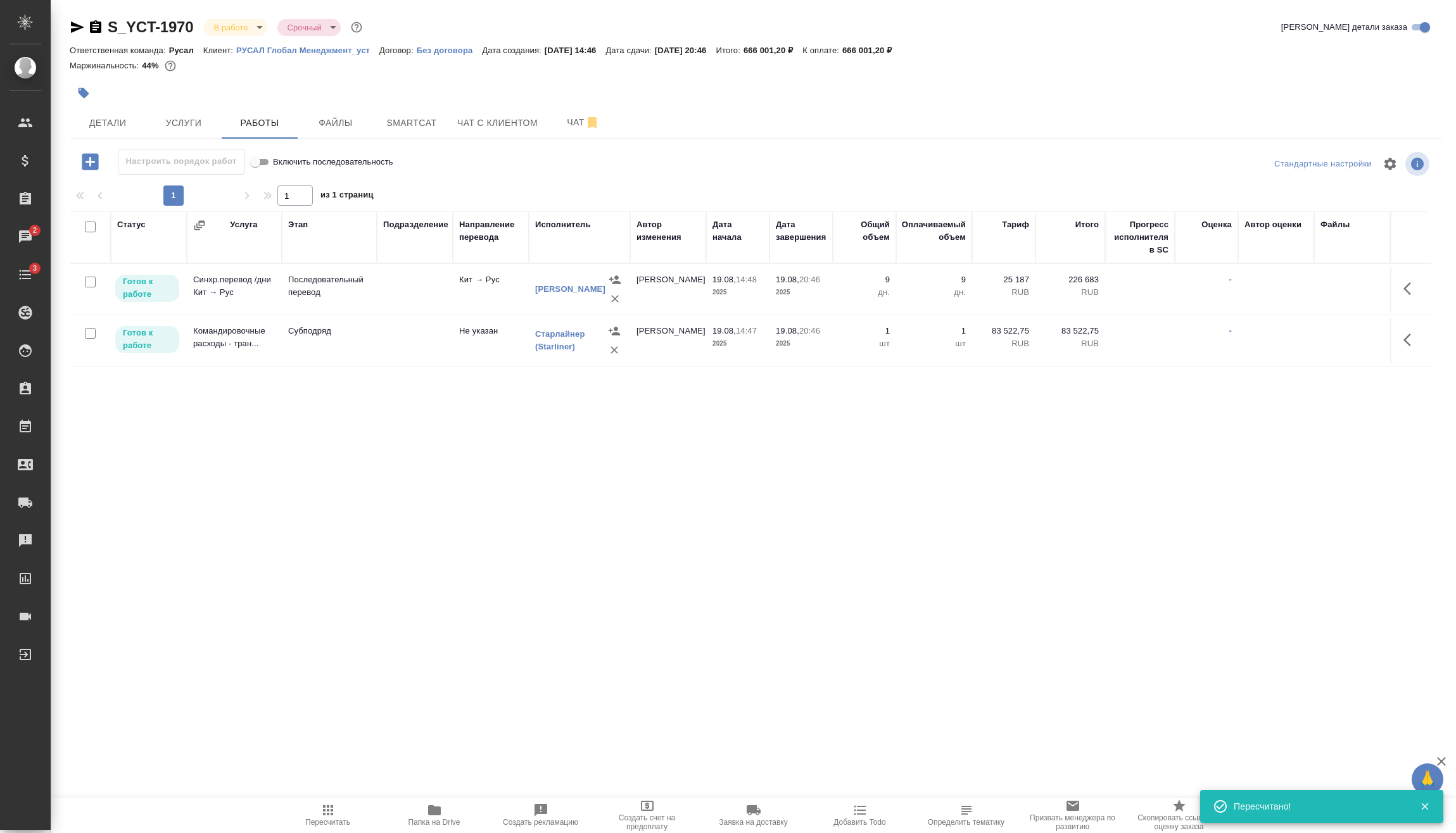
click at [97, 285] on div at bounding box center [90, 282] width 28 height 18
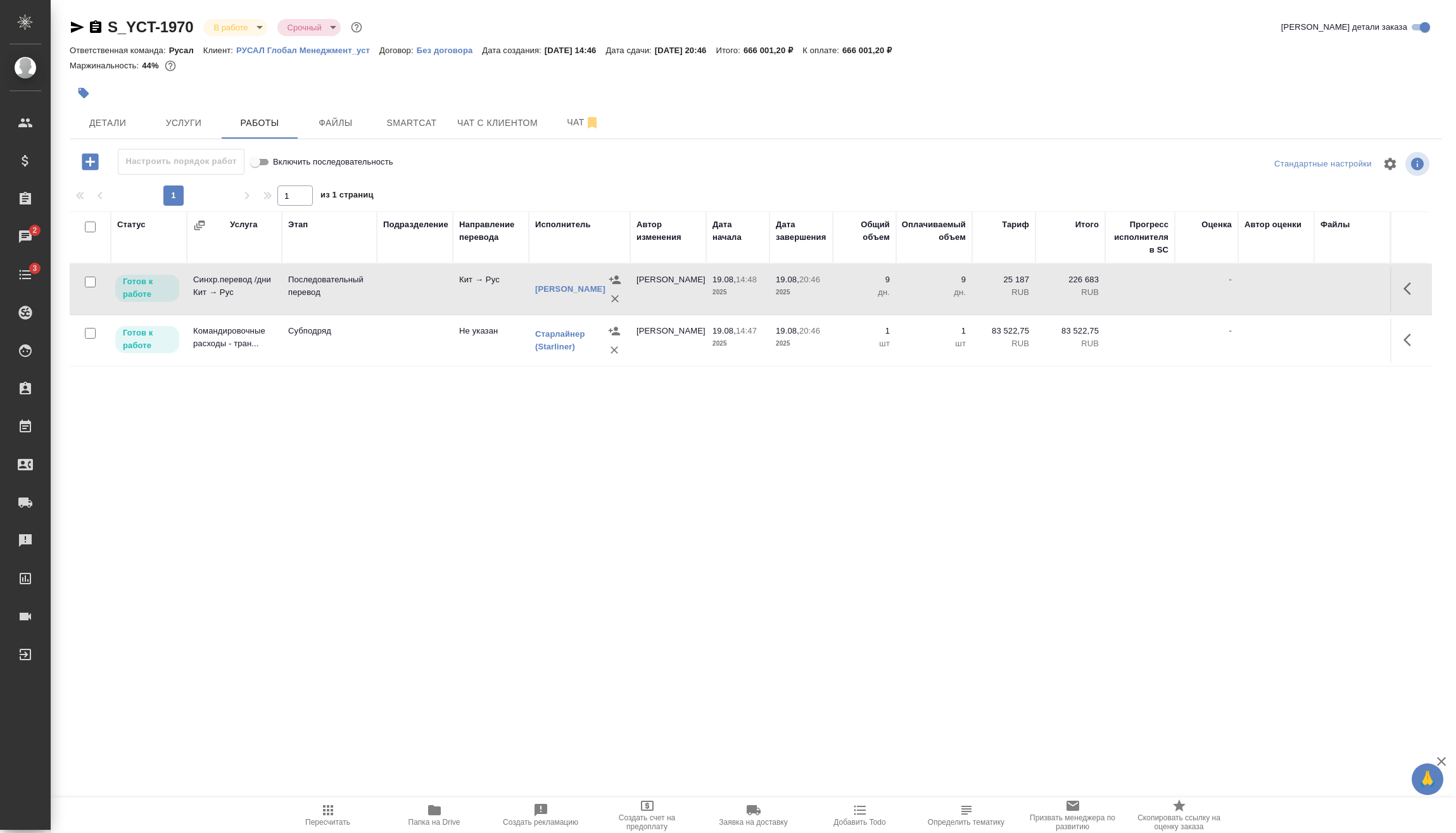
drag, startPoint x: 93, startPoint y: 282, endPoint x: 93, endPoint y: 295, distance: 13.0
click at [91, 282] on input "checkbox" at bounding box center [91, 282] width 11 height 11
checkbox input "true"
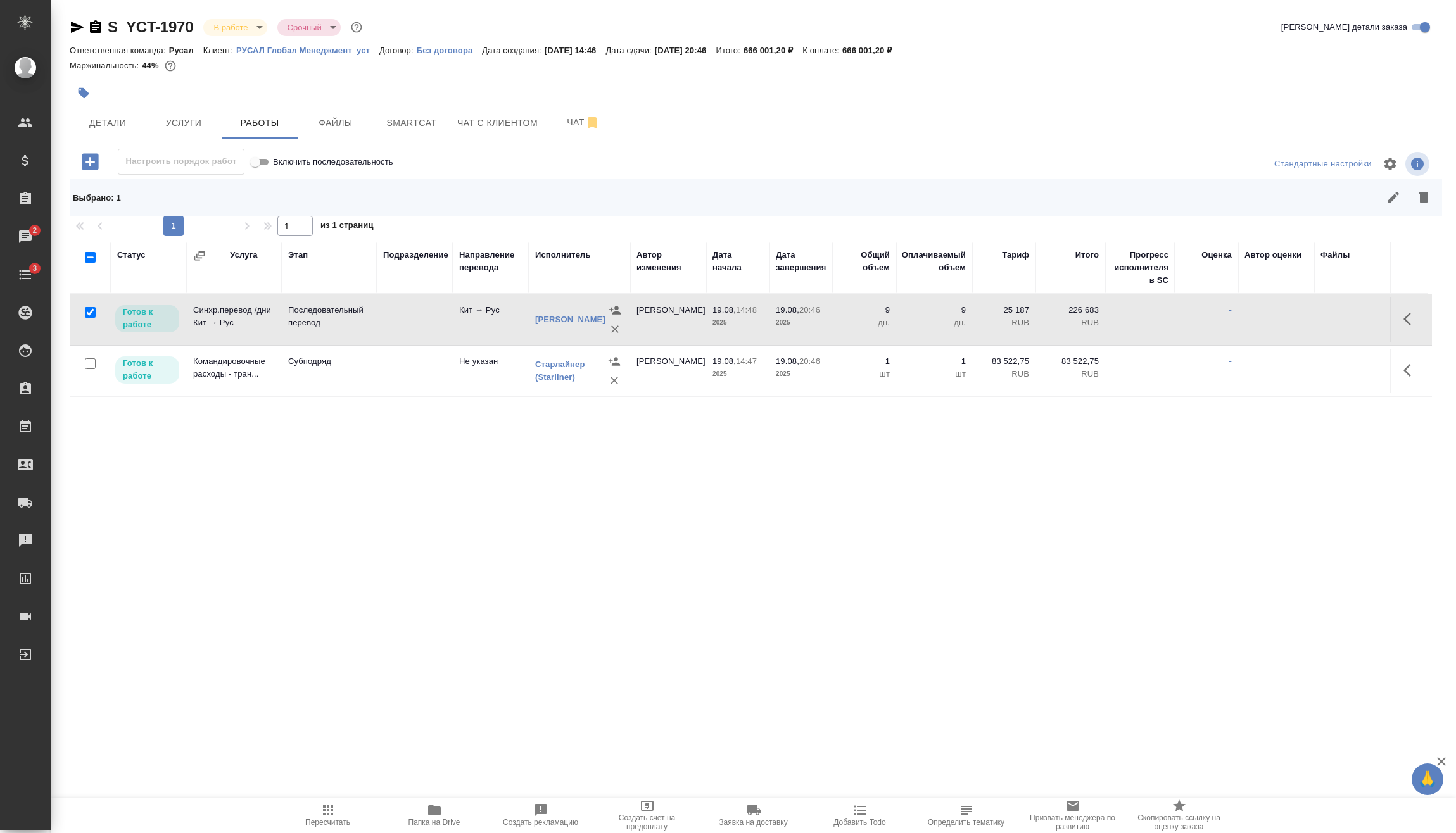
click at [91, 361] on input "checkbox" at bounding box center [91, 364] width 11 height 11
checkbox input "true"
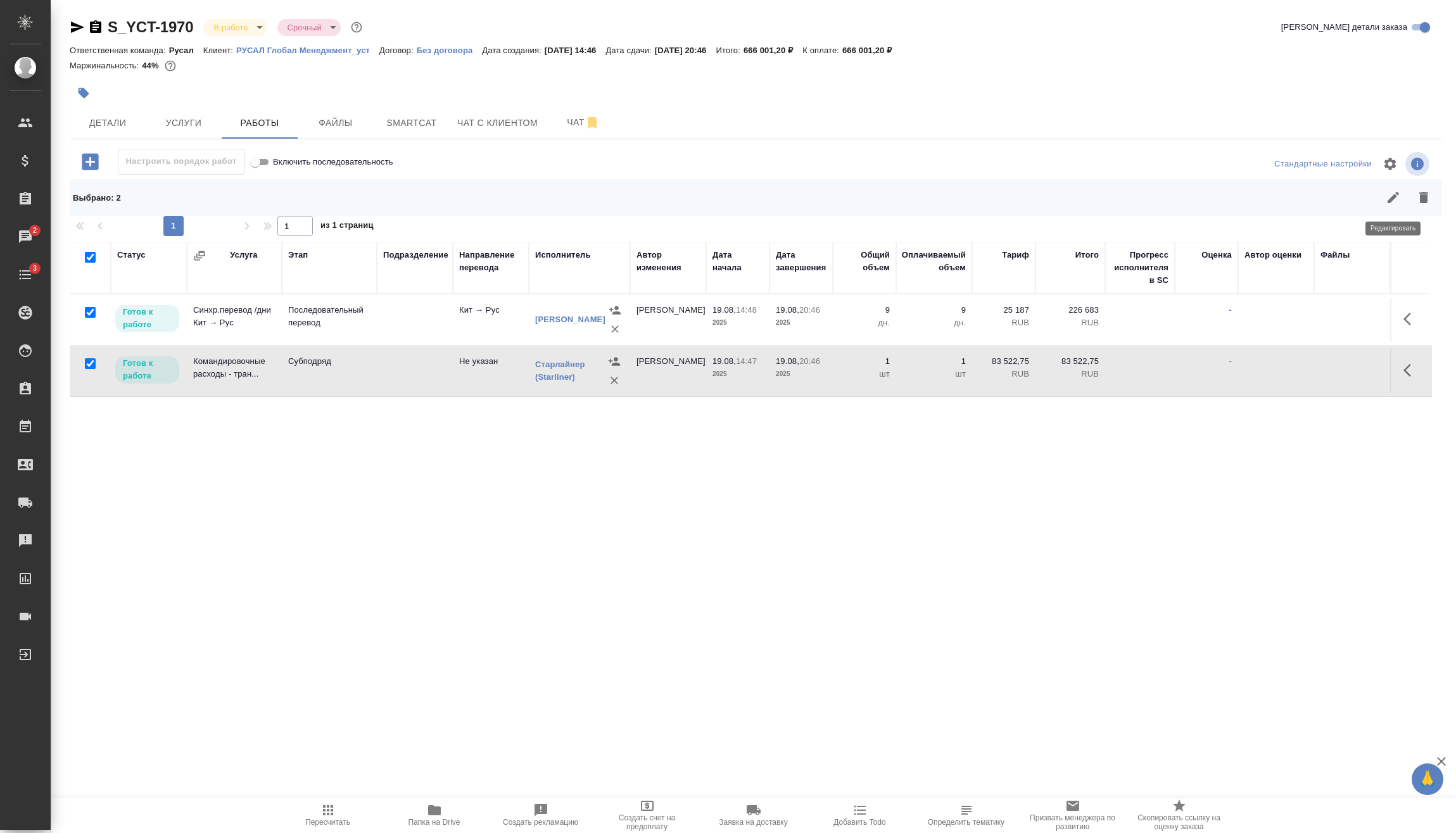
click at [1396, 194] on icon "button" at bounding box center [1392, 197] width 12 height 12
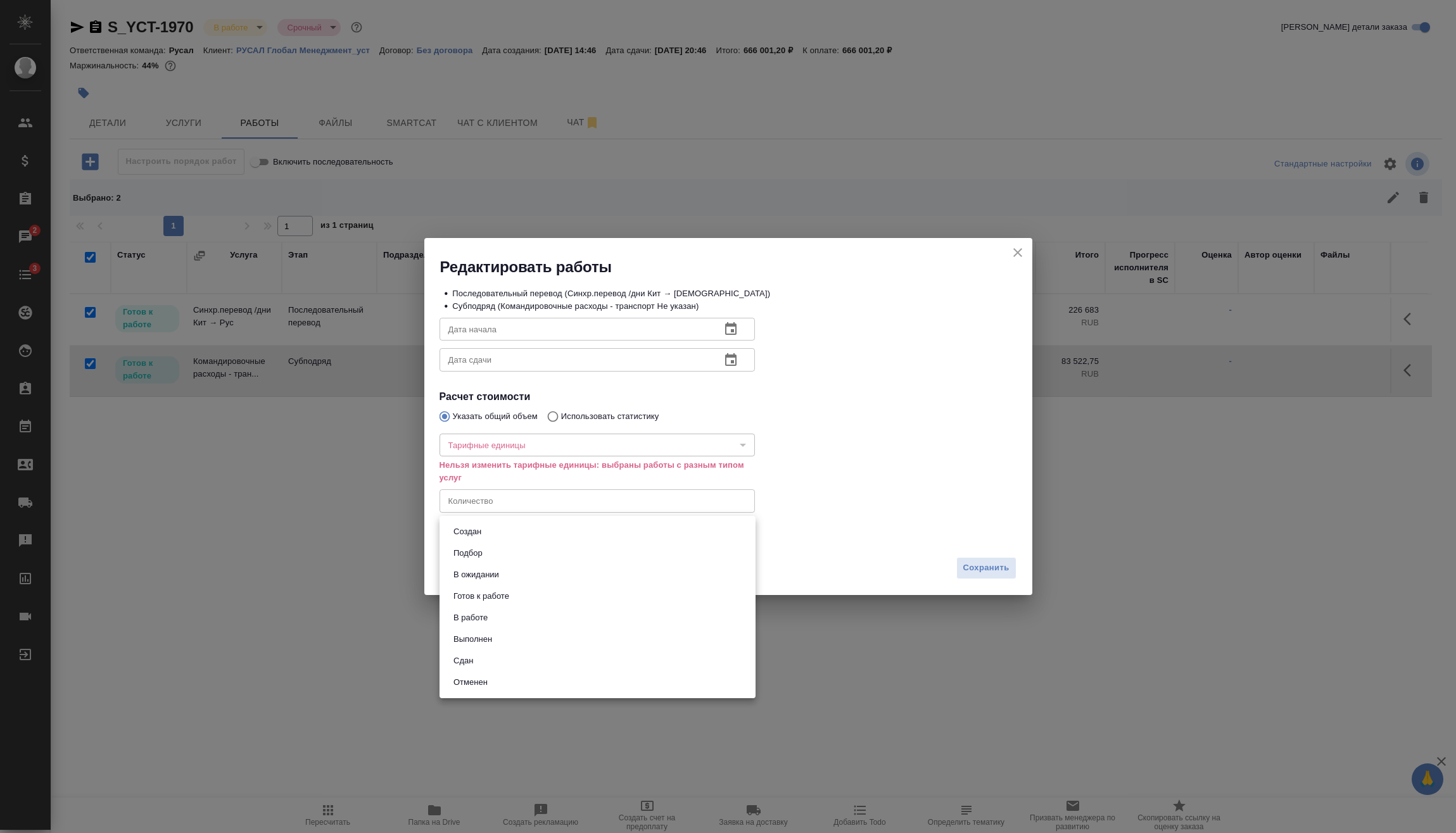
click at [517, 538] on body "🙏 .cls-1 fill:#fff; AWATERA Vasilev Evgeniy Клиенты Спецификации Заказы 2 Чаты …" at bounding box center [728, 416] width 1456 height 833
click at [488, 658] on li "Сдан" at bounding box center [598, 661] width 316 height 21
type input "closed"
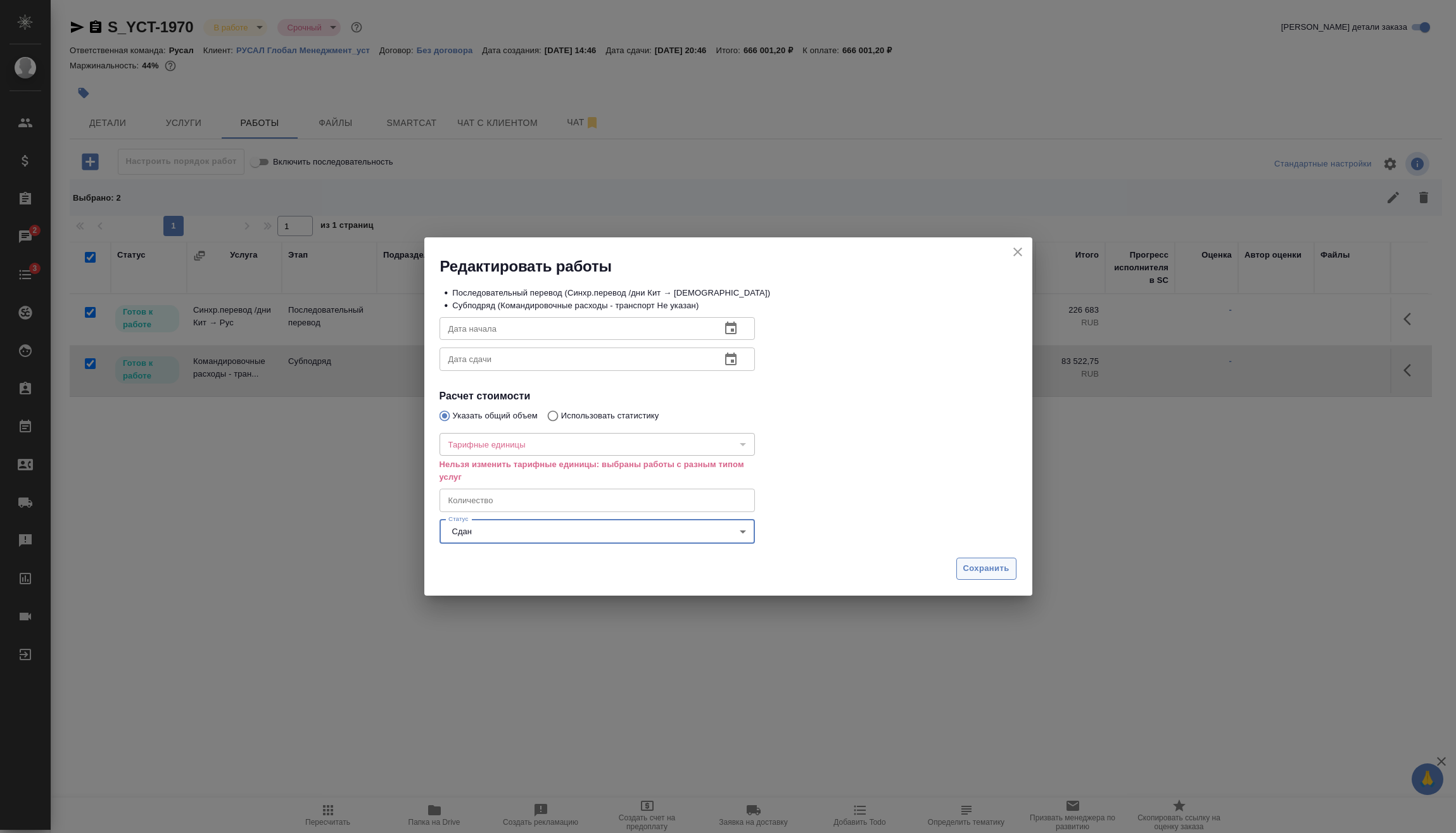
click at [984, 575] on span "Сохранить" at bounding box center [986, 568] width 46 height 15
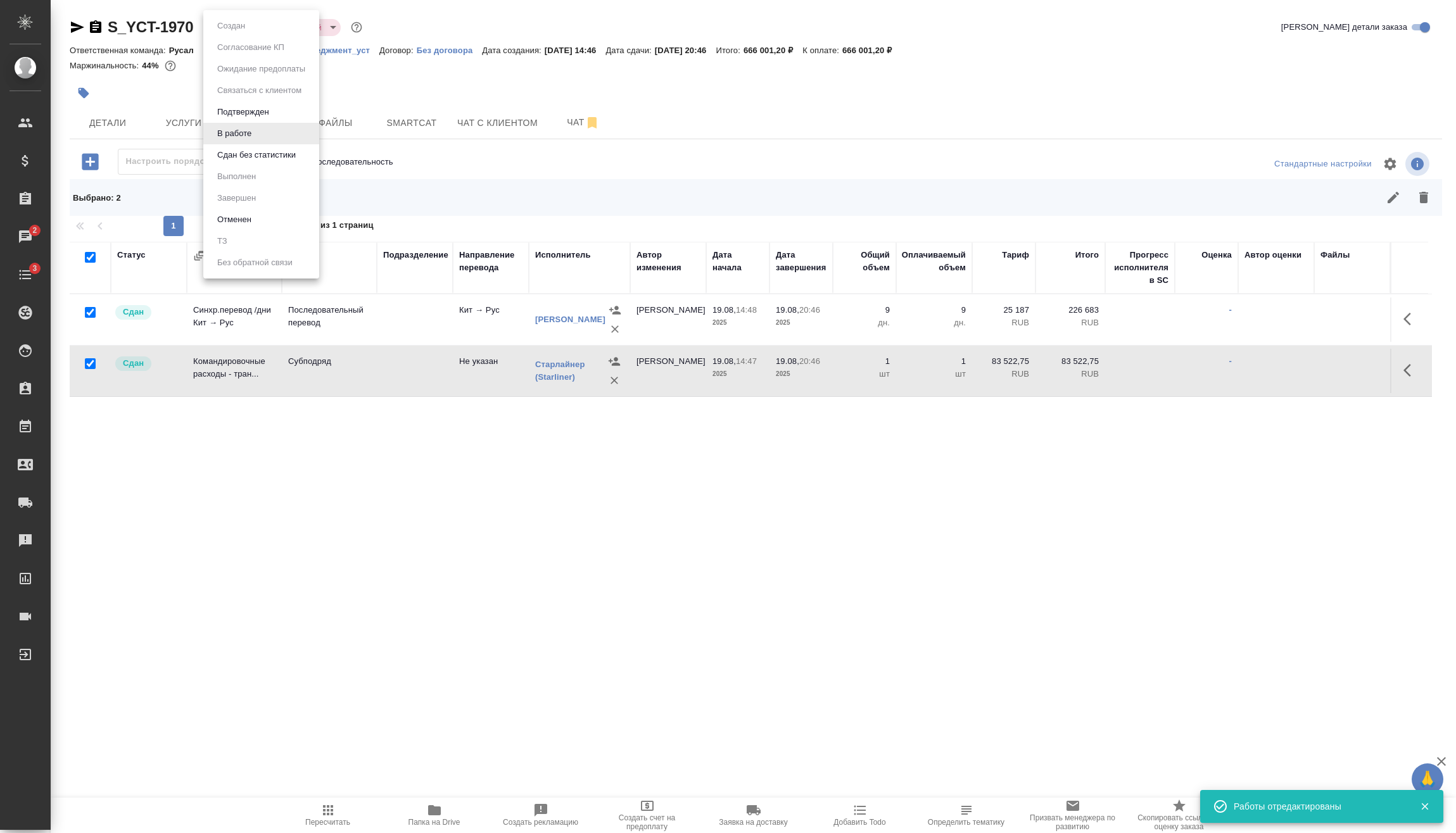
click at [251, 24] on body "🙏 .cls-1 fill:#fff; AWATERA Vasilev Evgeniy Клиенты Спецификации Заказы 2 Чаты …" at bounding box center [728, 416] width 1456 height 833
click at [257, 154] on button "Сдан без статистики" at bounding box center [256, 155] width 86 height 14
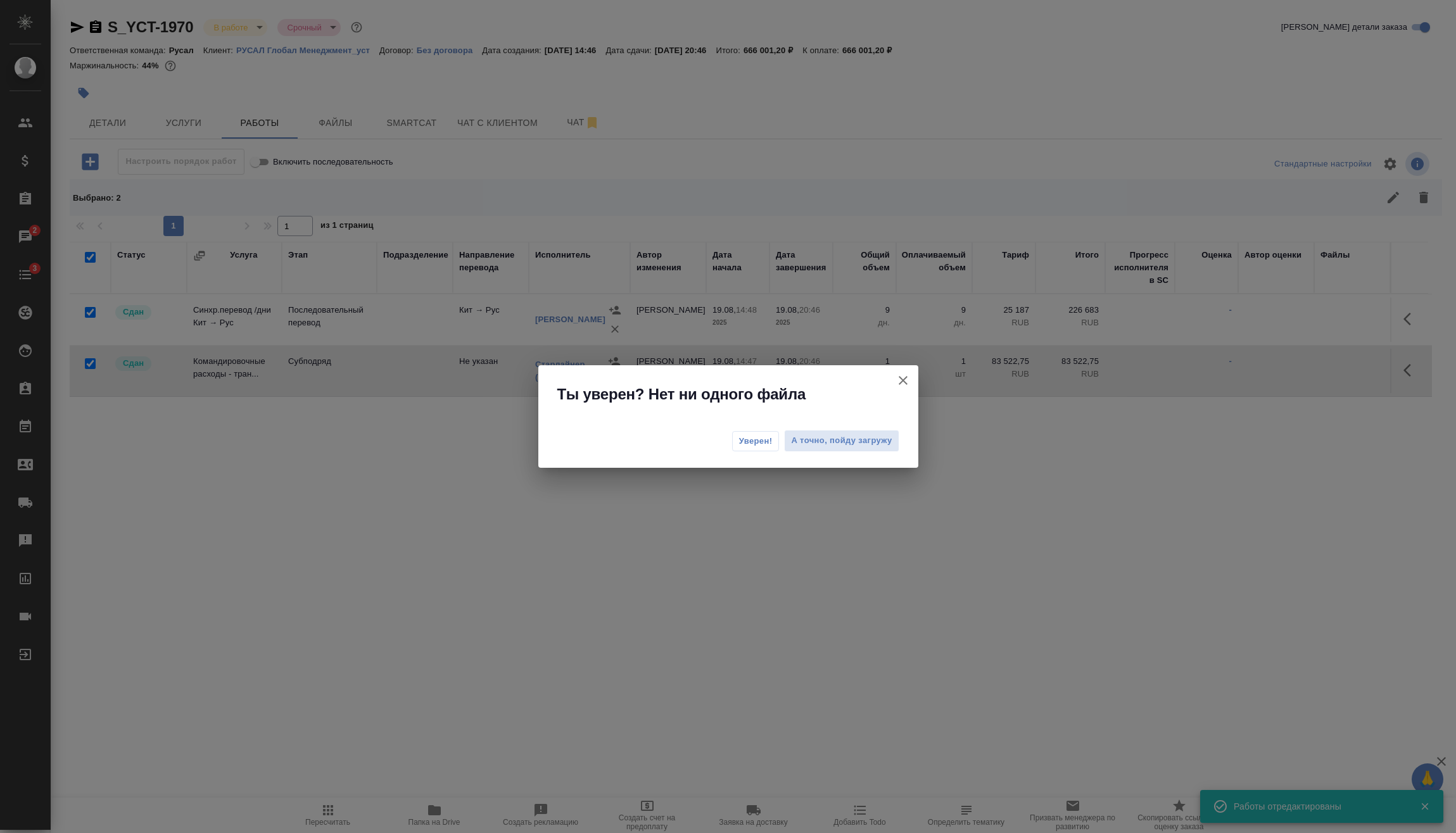
click at [773, 442] on button "Уверен!" at bounding box center [756, 441] width 48 height 20
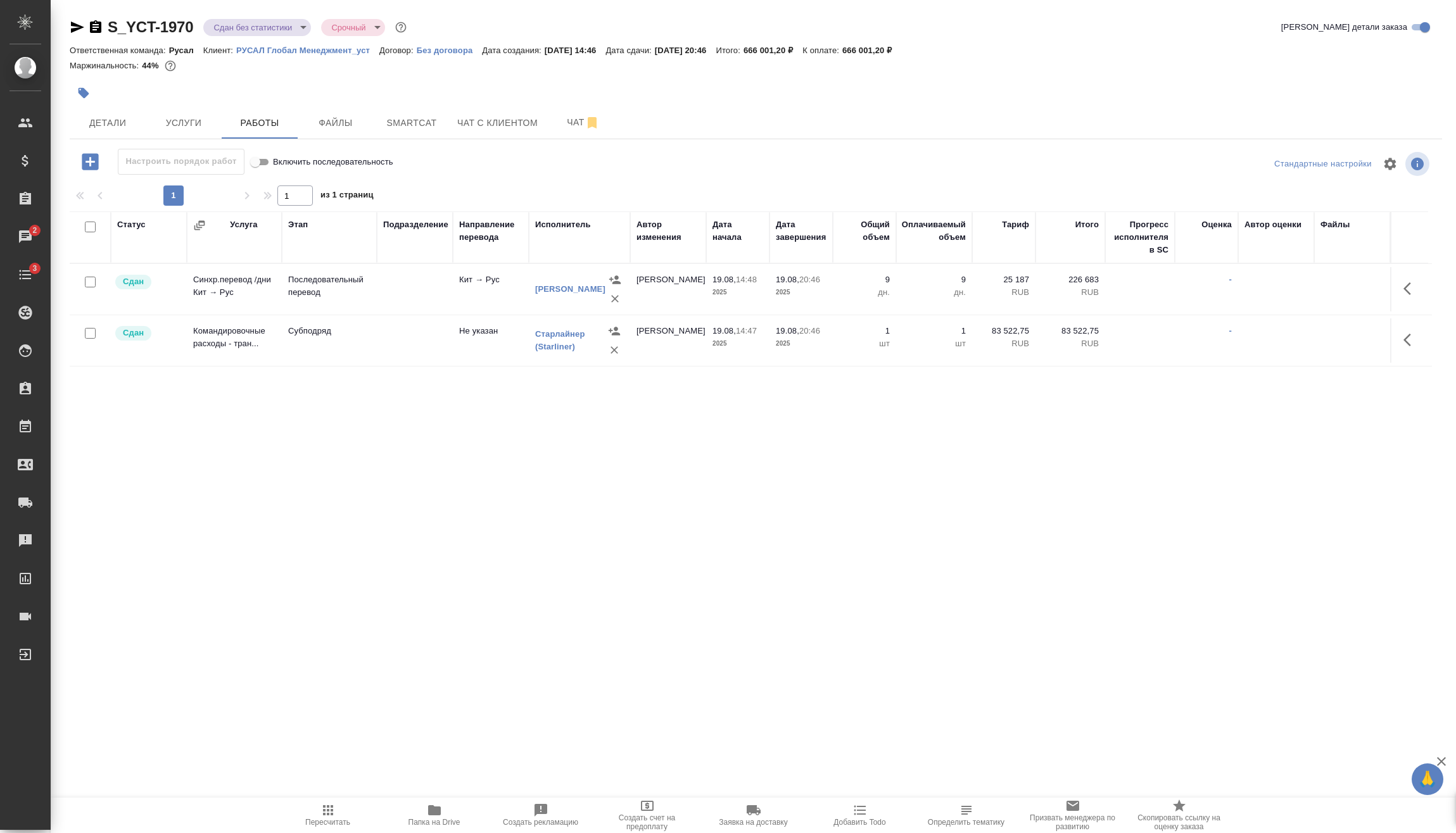
click at [270, 28] on body "🙏 .cls-1 fill:#fff; AWATERA Vasilev Evgeniy Клиенты Спецификации Заказы 2 Чаты …" at bounding box center [728, 416] width 1456 height 833
click at [273, 181] on li "Выполнен" at bounding box center [261, 176] width 116 height 21
click at [229, 33] on body "🙏 .cls-1 fill:#fff; AWATERA Vasilev Evgeniy Клиенты Спецификации Заказы 2 Чаты …" at bounding box center [728, 416] width 1456 height 833
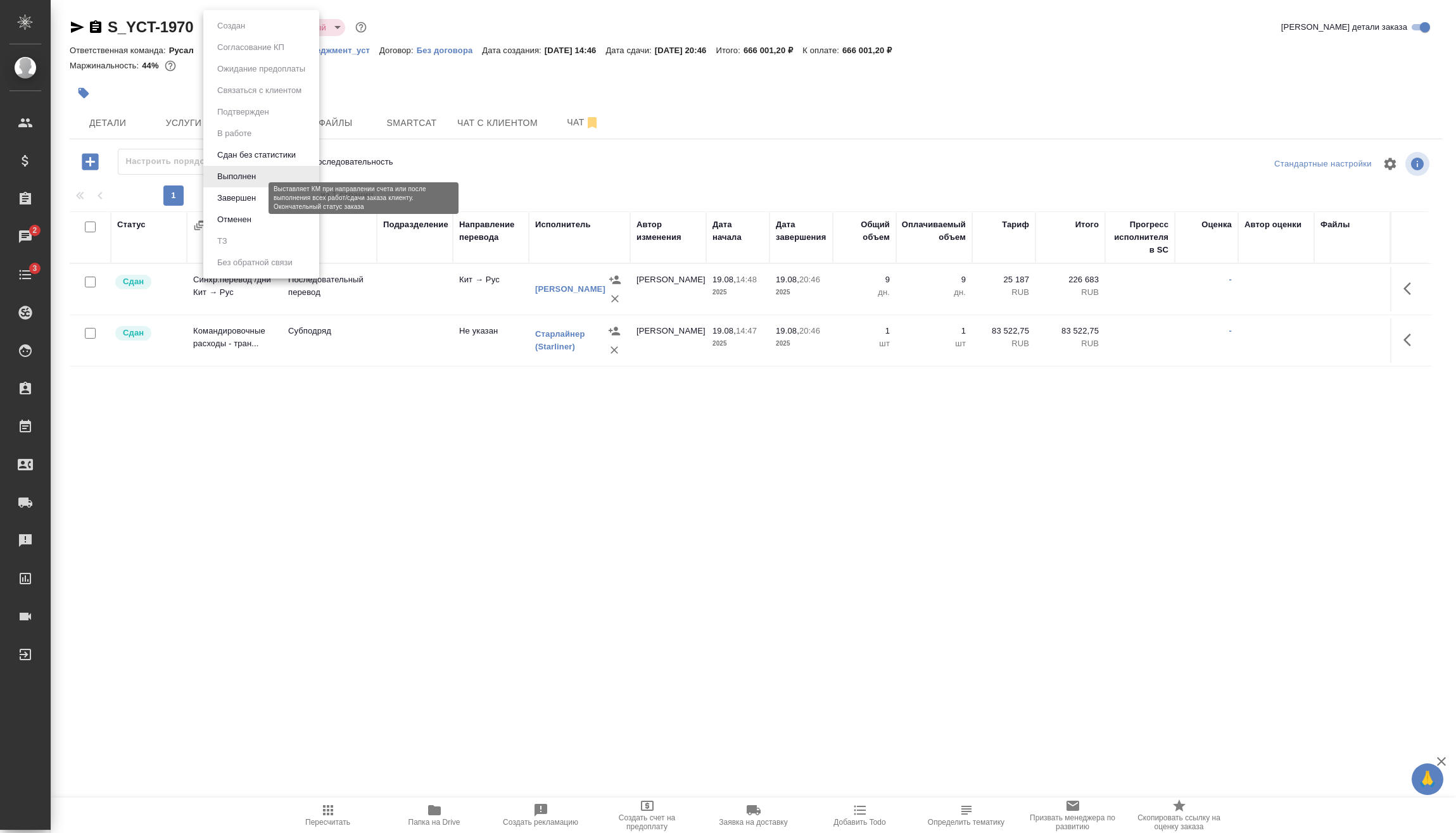
click at [259, 196] on button "Завершен" at bounding box center [236, 198] width 46 height 14
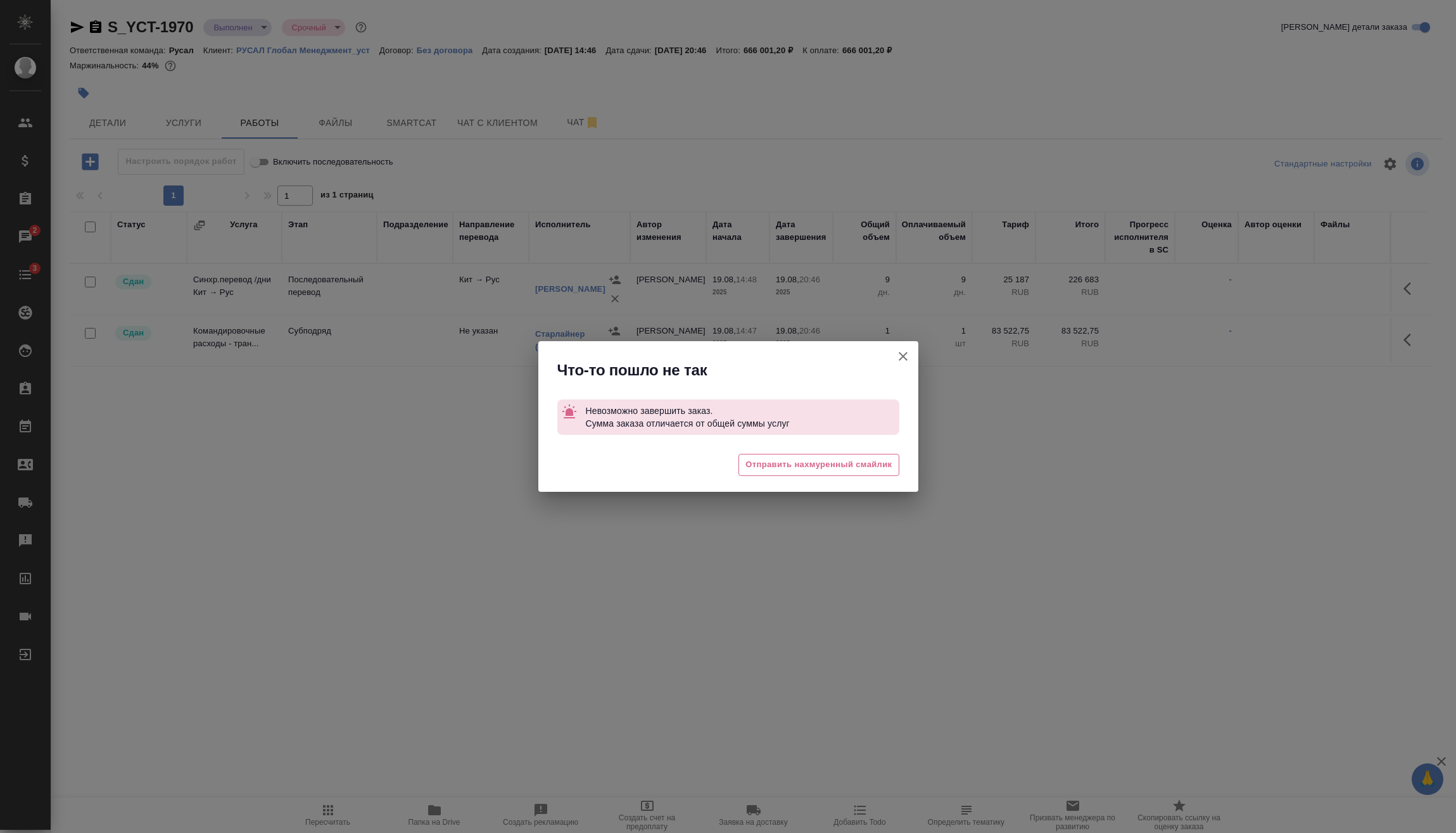
click at [901, 357] on icon "button" at bounding box center [903, 357] width 9 height 9
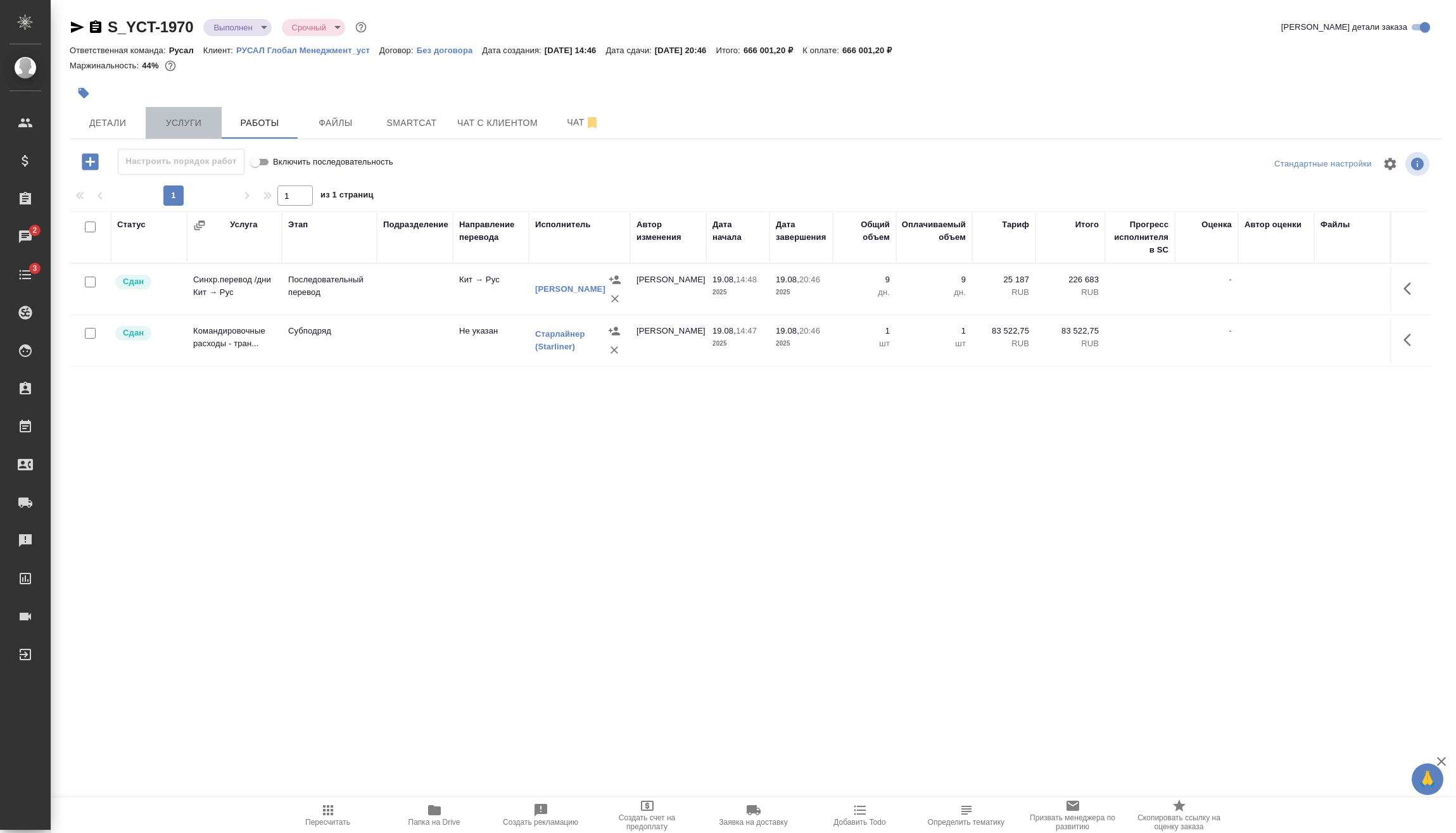
click at [181, 110] on button "Услуги" at bounding box center [183, 122] width 76 height 31
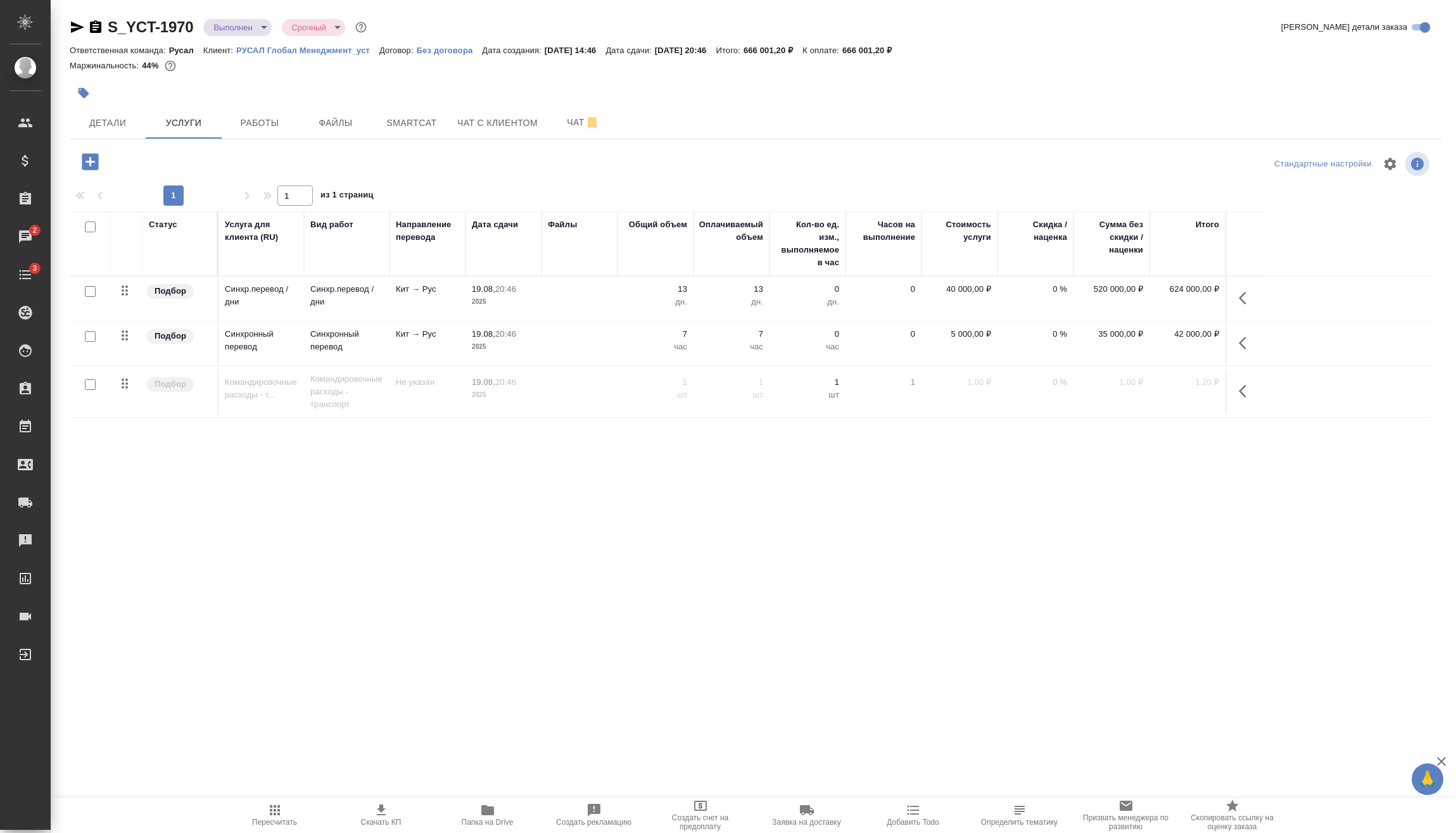
click at [275, 819] on span "Пересчитать" at bounding box center [275, 822] width 45 height 9
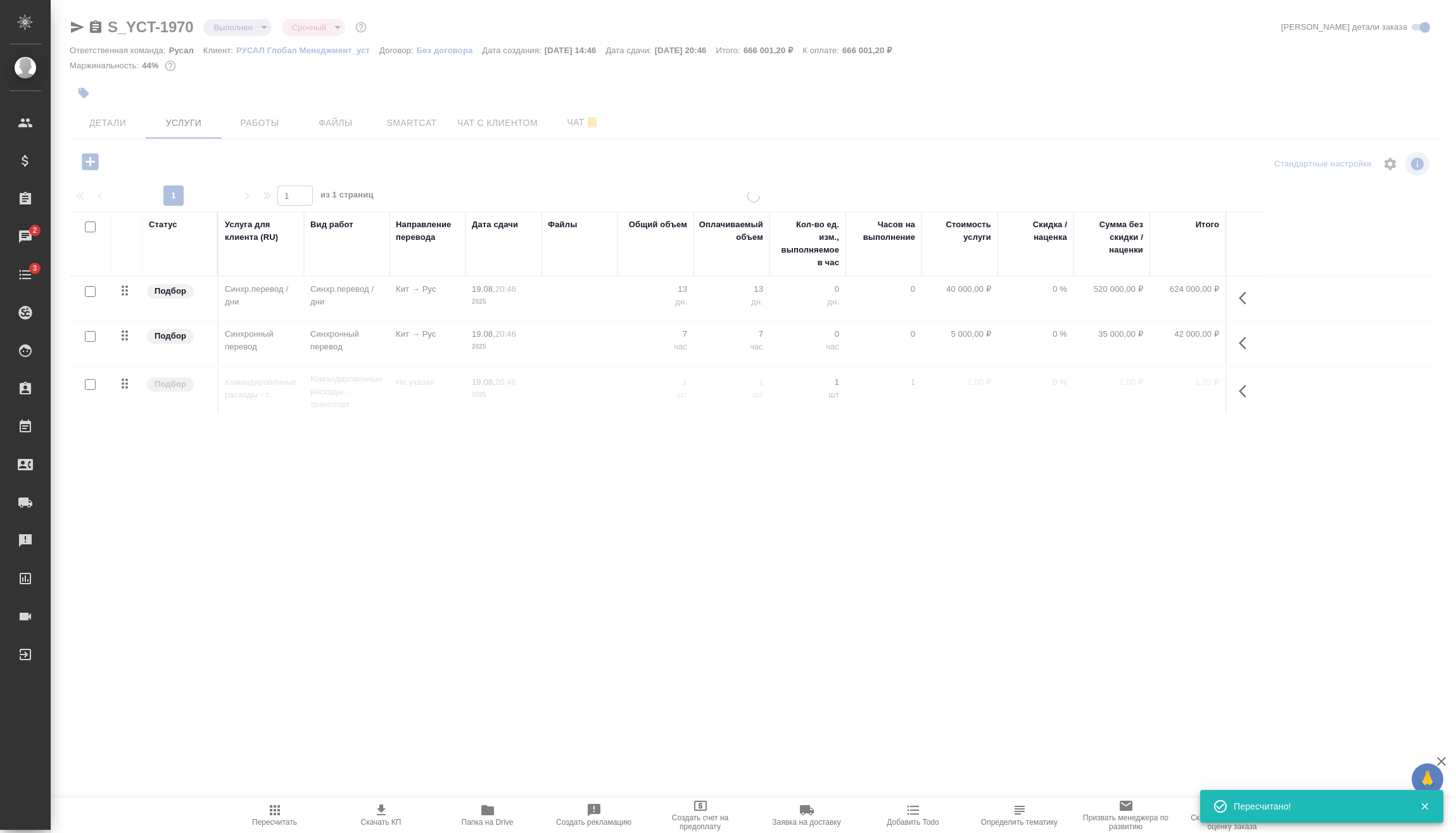
type input "normal"
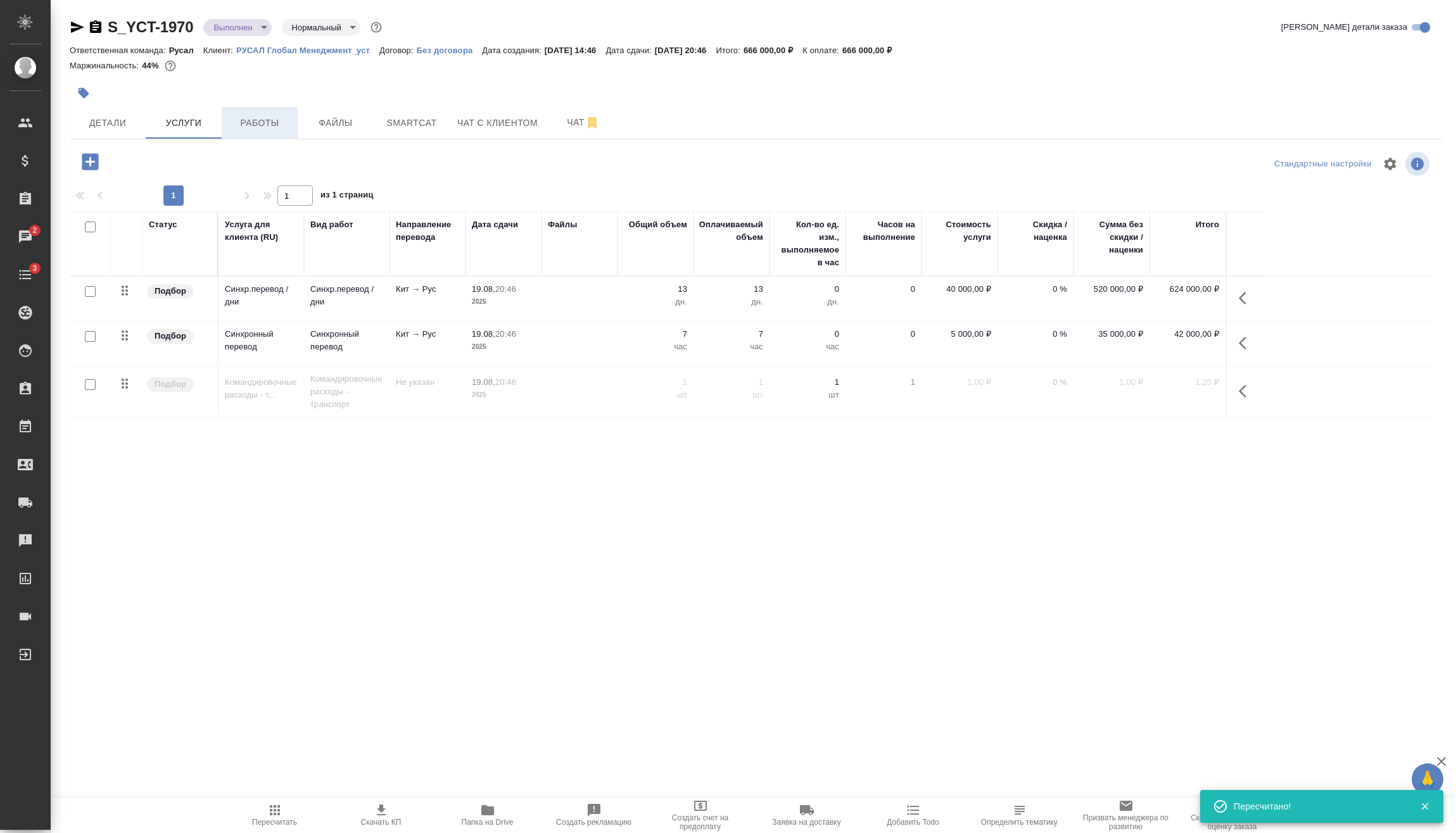
click at [243, 116] on span "Работы" at bounding box center [259, 123] width 61 height 16
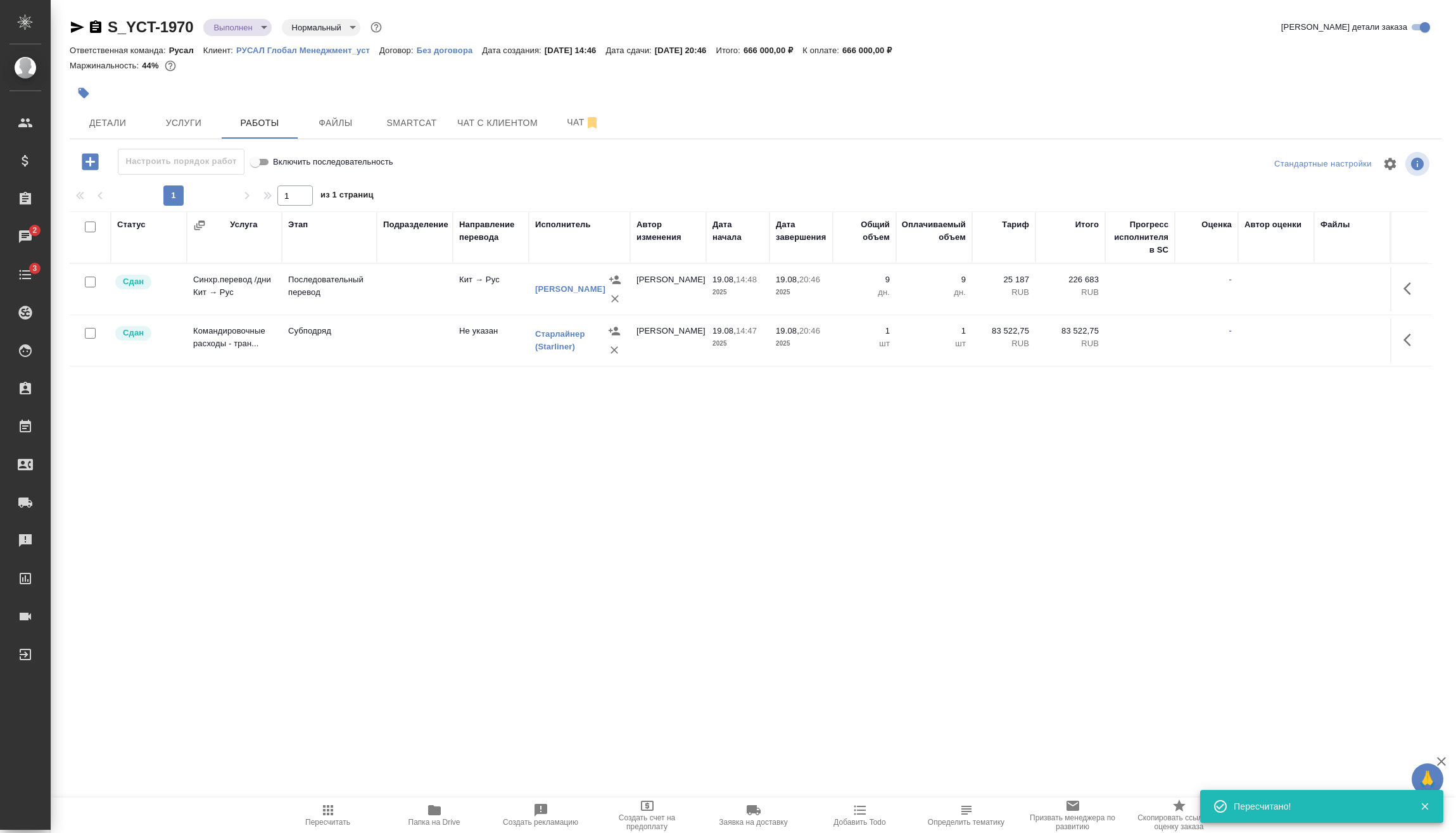
click at [257, 25] on body "🙏 .cls-1 fill:#fff; AWATERA Vasilev Evgeniy Клиенты Спецификации Заказы 2 Чаты …" at bounding box center [728, 416] width 1456 height 833
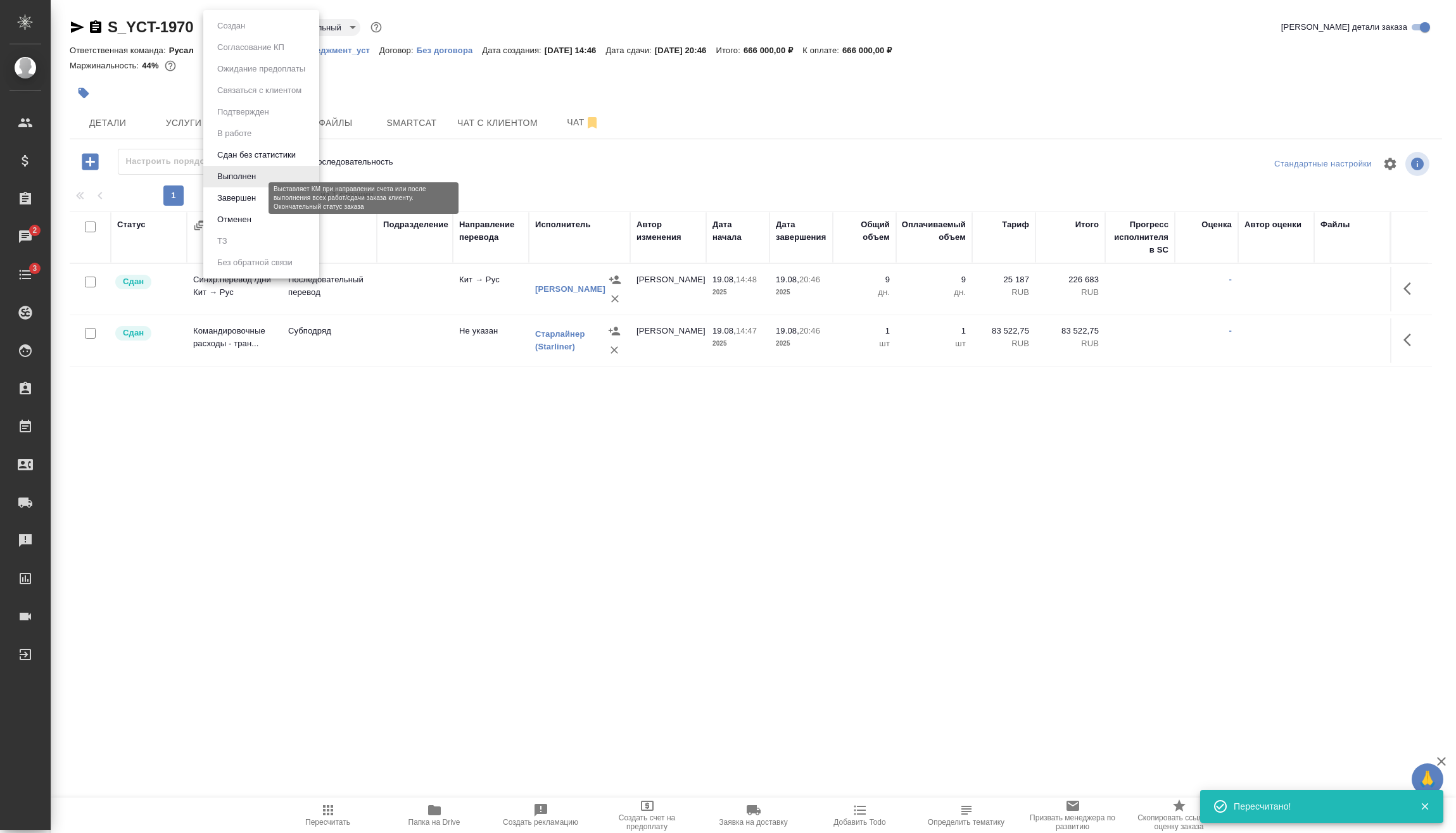
click at [238, 194] on button "Завершен" at bounding box center [236, 198] width 46 height 14
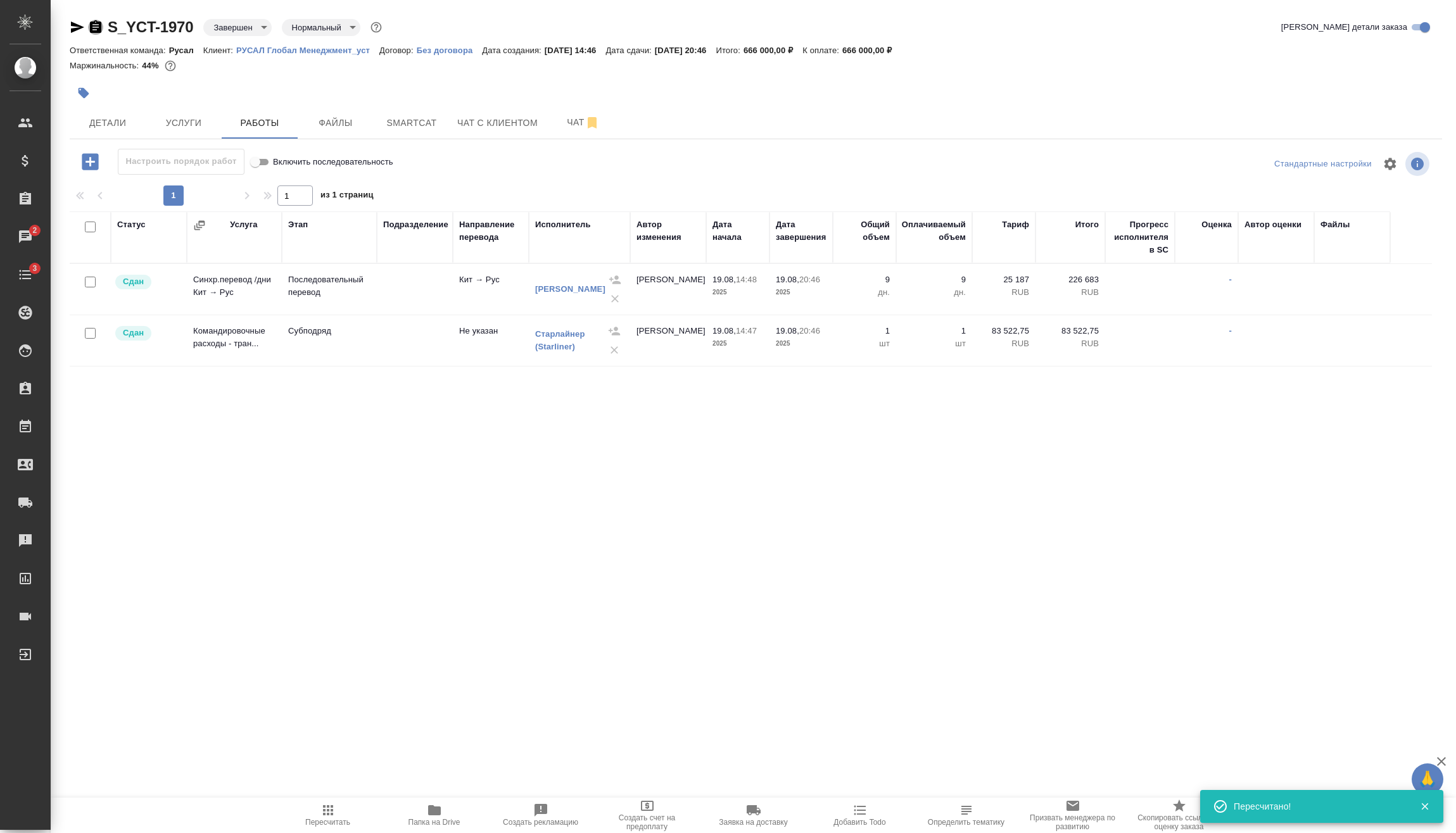
click at [96, 24] on icon "button" at bounding box center [95, 26] width 12 height 13
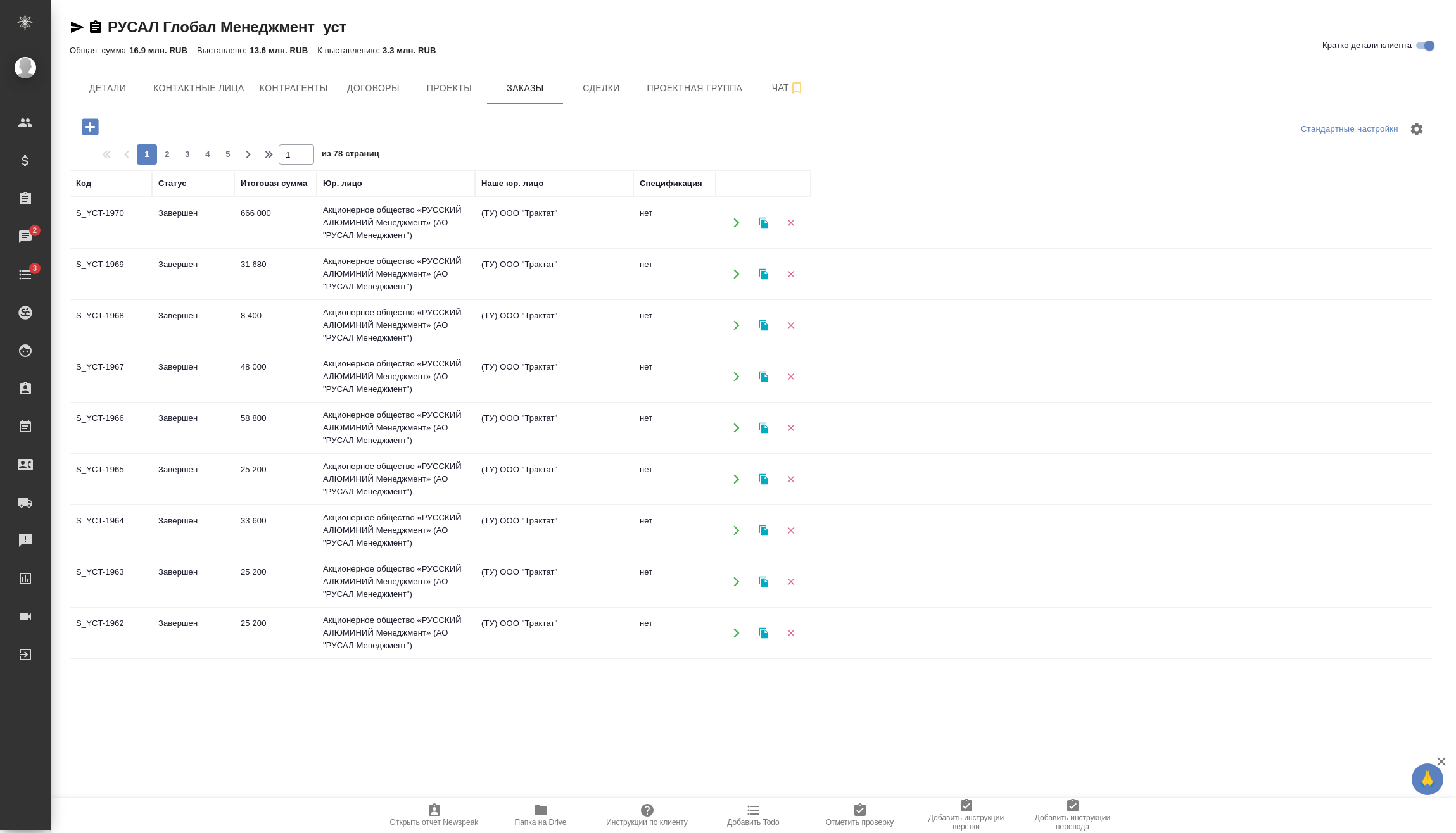
drag, startPoint x: 93, startPoint y: 132, endPoint x: 209, endPoint y: 205, distance: 137.1
click at [93, 132] on icon "button" at bounding box center [89, 126] width 16 height 16
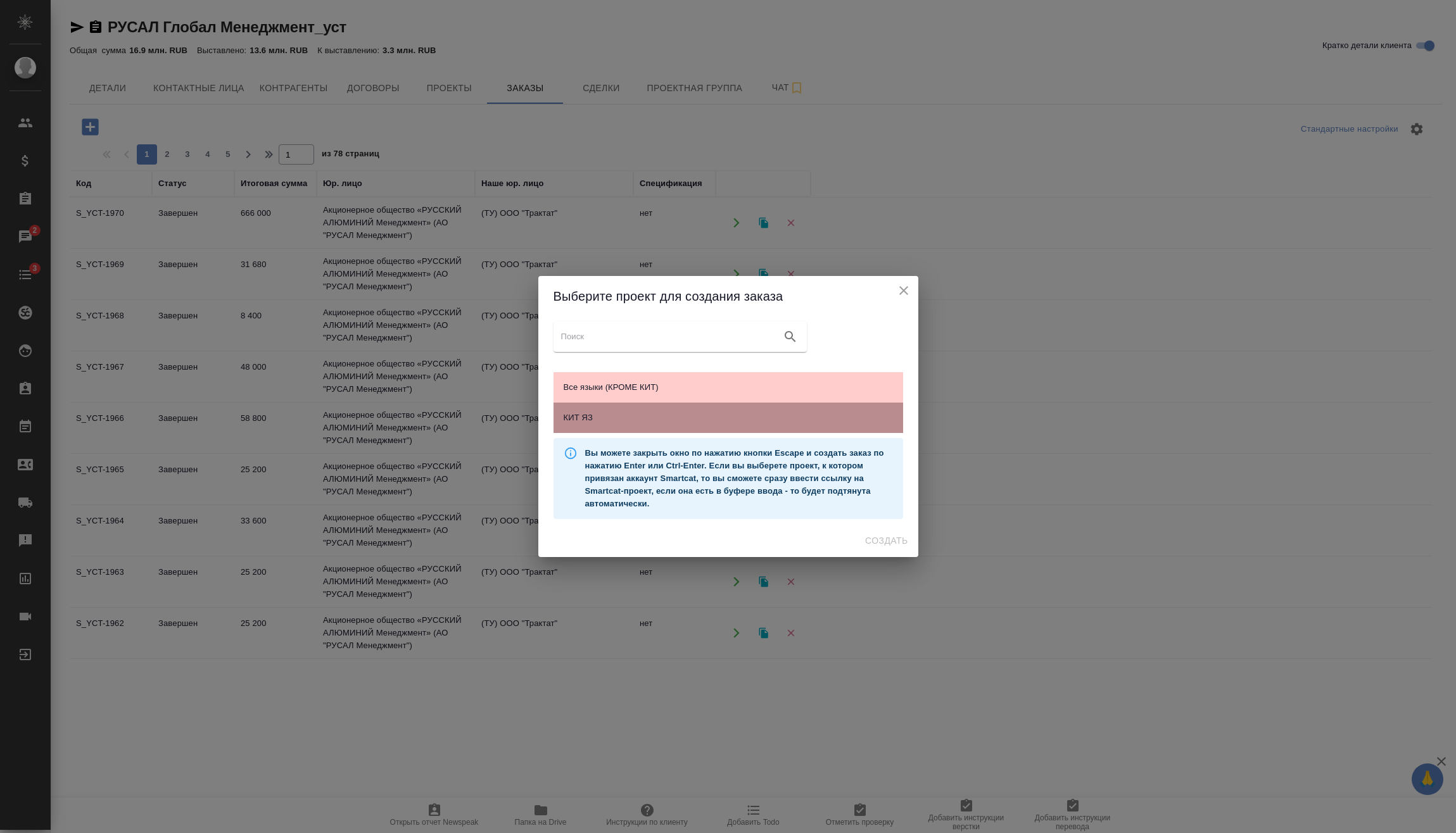
click at [677, 425] on div "КИТ ЯЗ" at bounding box center [728, 418] width 350 height 31
click at [872, 538] on span "Создать" at bounding box center [885, 541] width 42 height 16
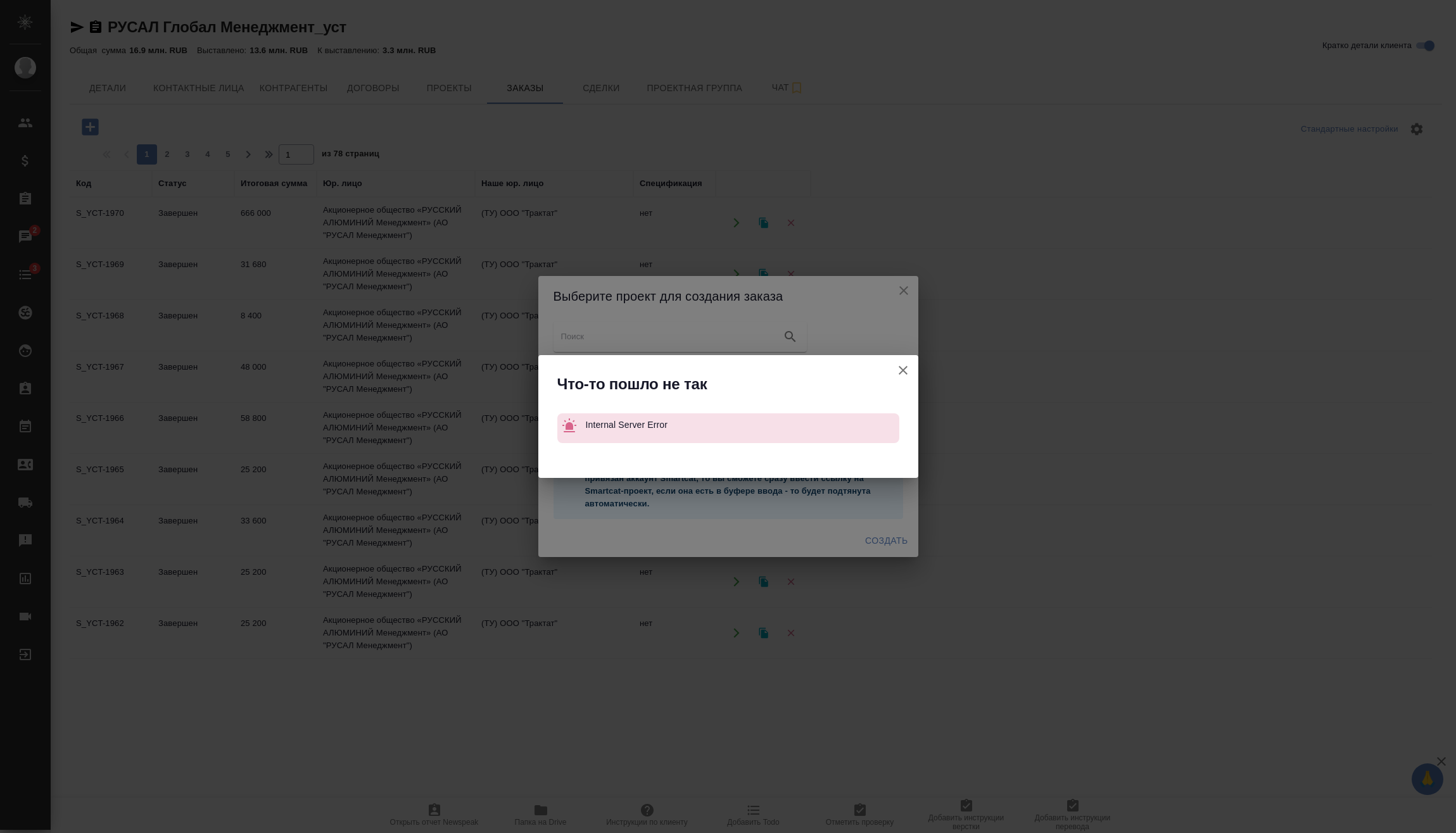
click at [896, 367] on icon "button" at bounding box center [903, 370] width 15 height 15
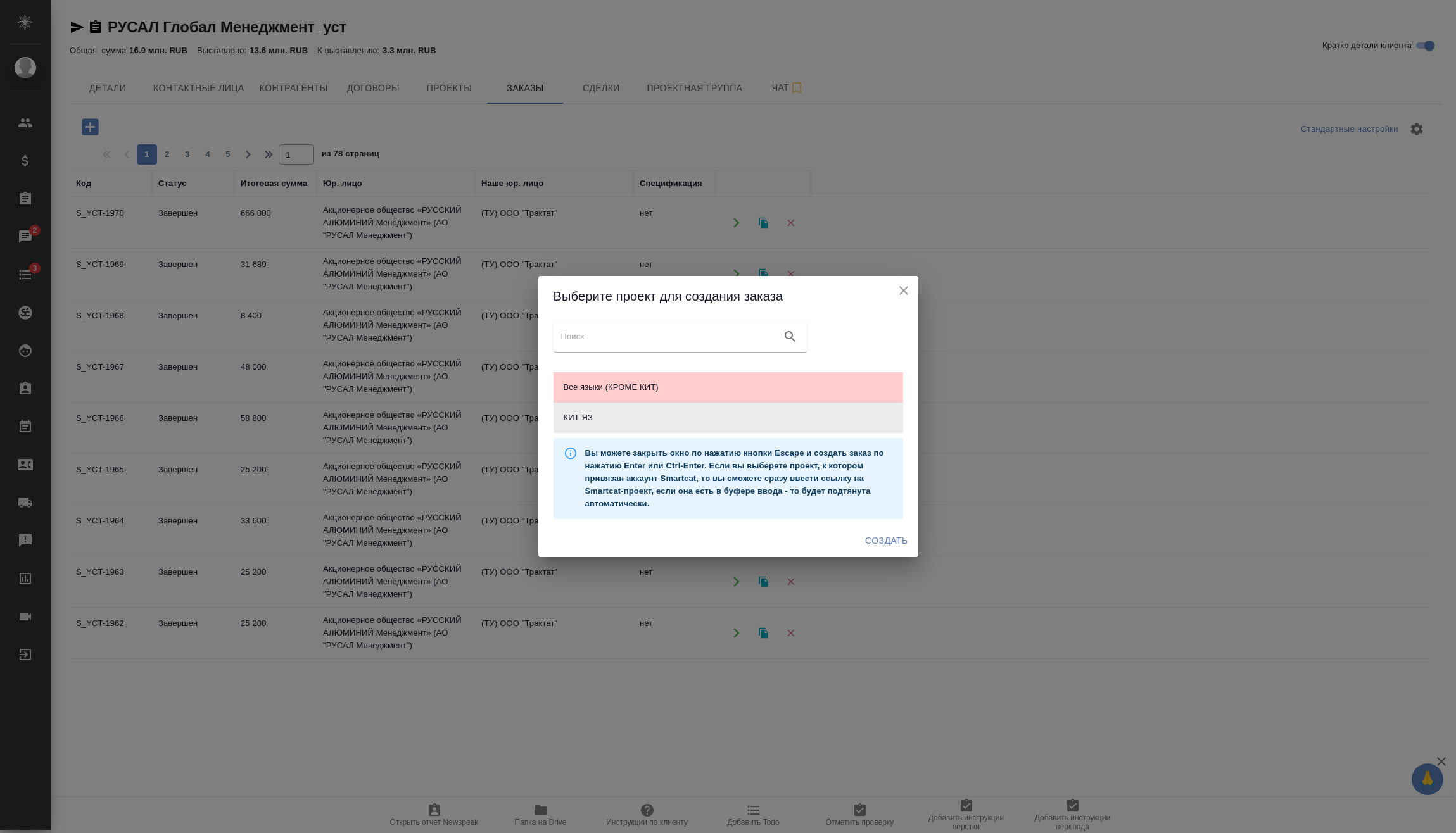
click at [904, 295] on icon "close" at bounding box center [904, 291] width 15 height 15
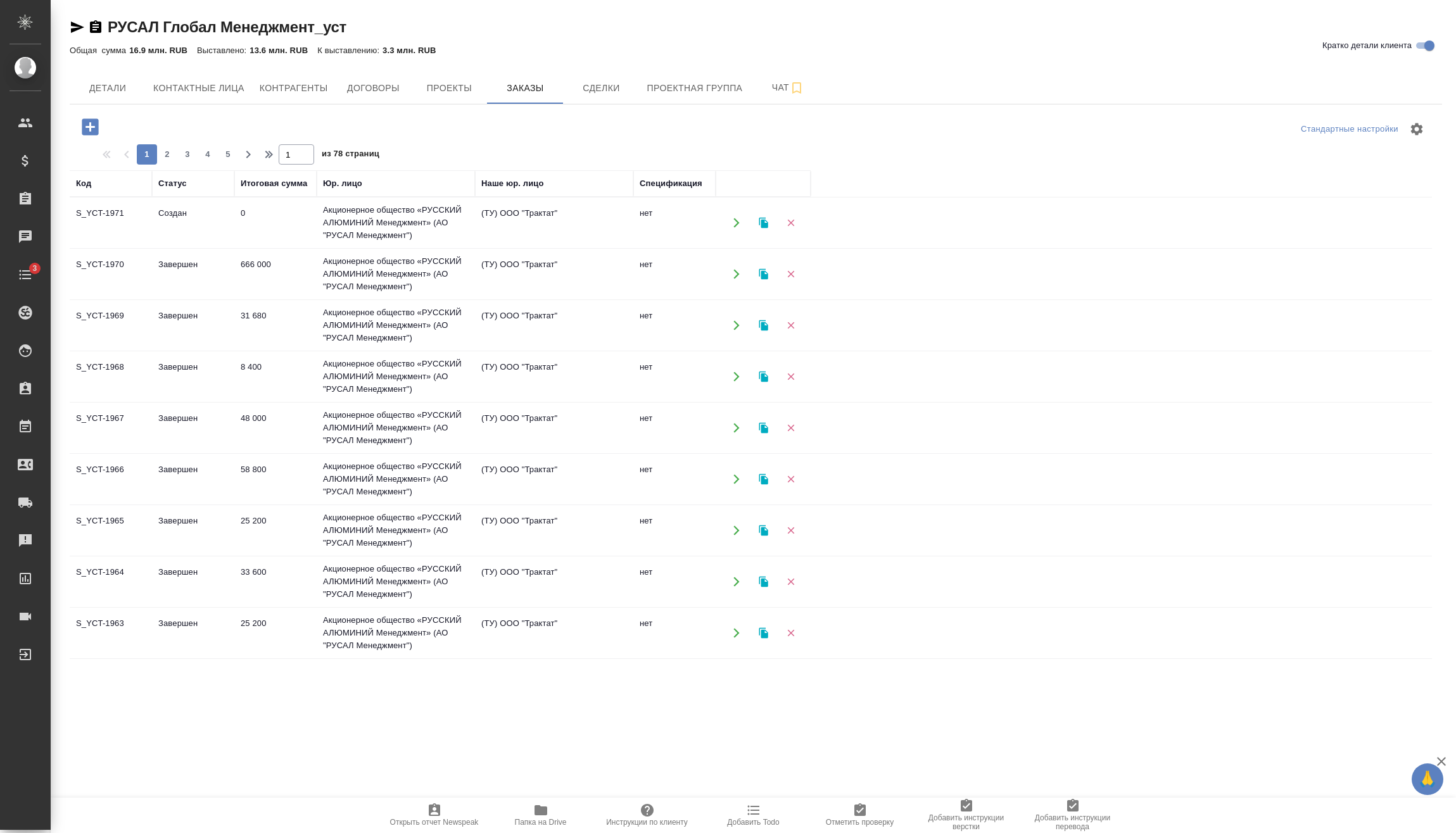
click at [249, 222] on td "0" at bounding box center [275, 223] width 82 height 44
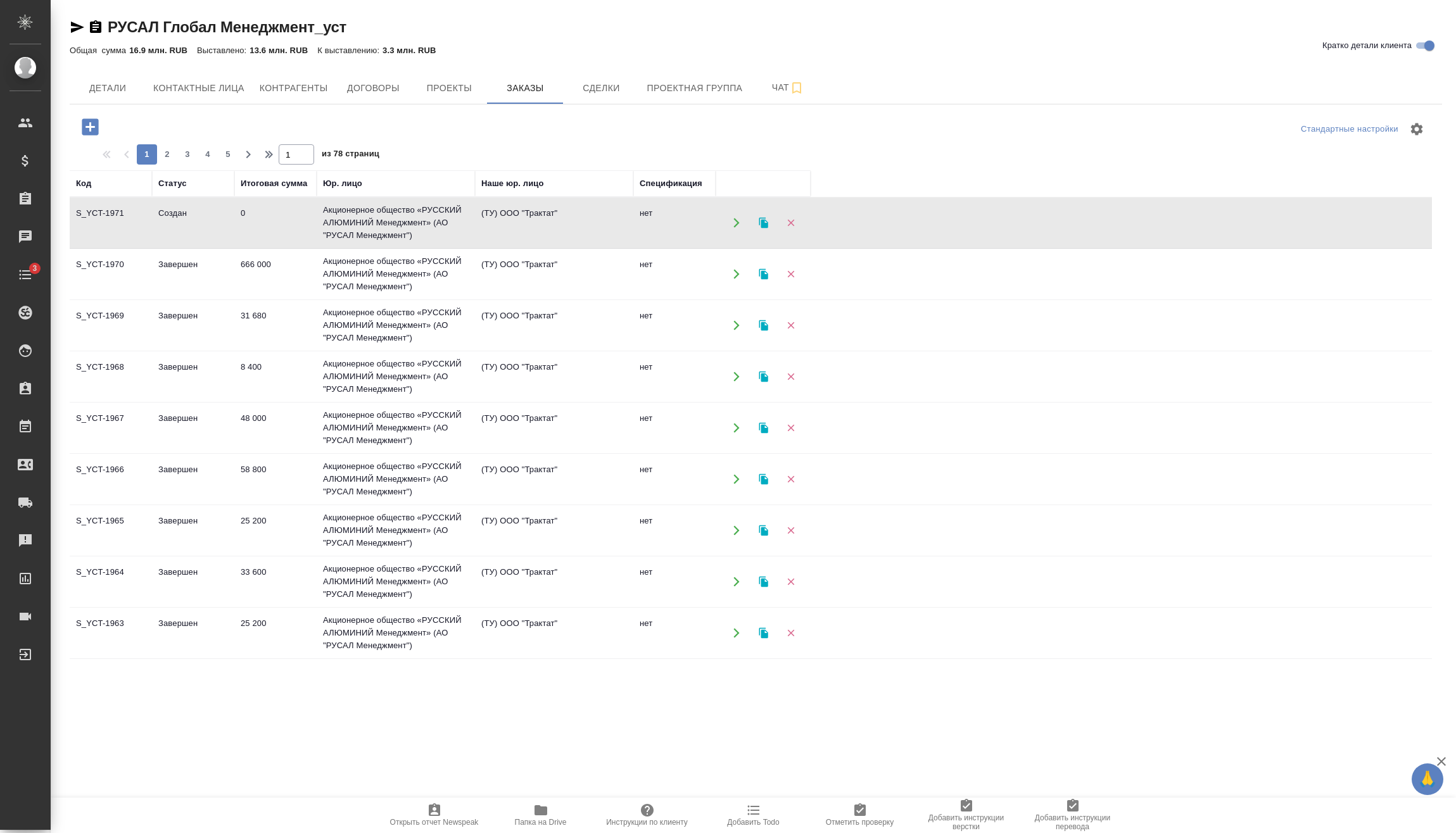
click at [250, 222] on td "0" at bounding box center [275, 223] width 82 height 44
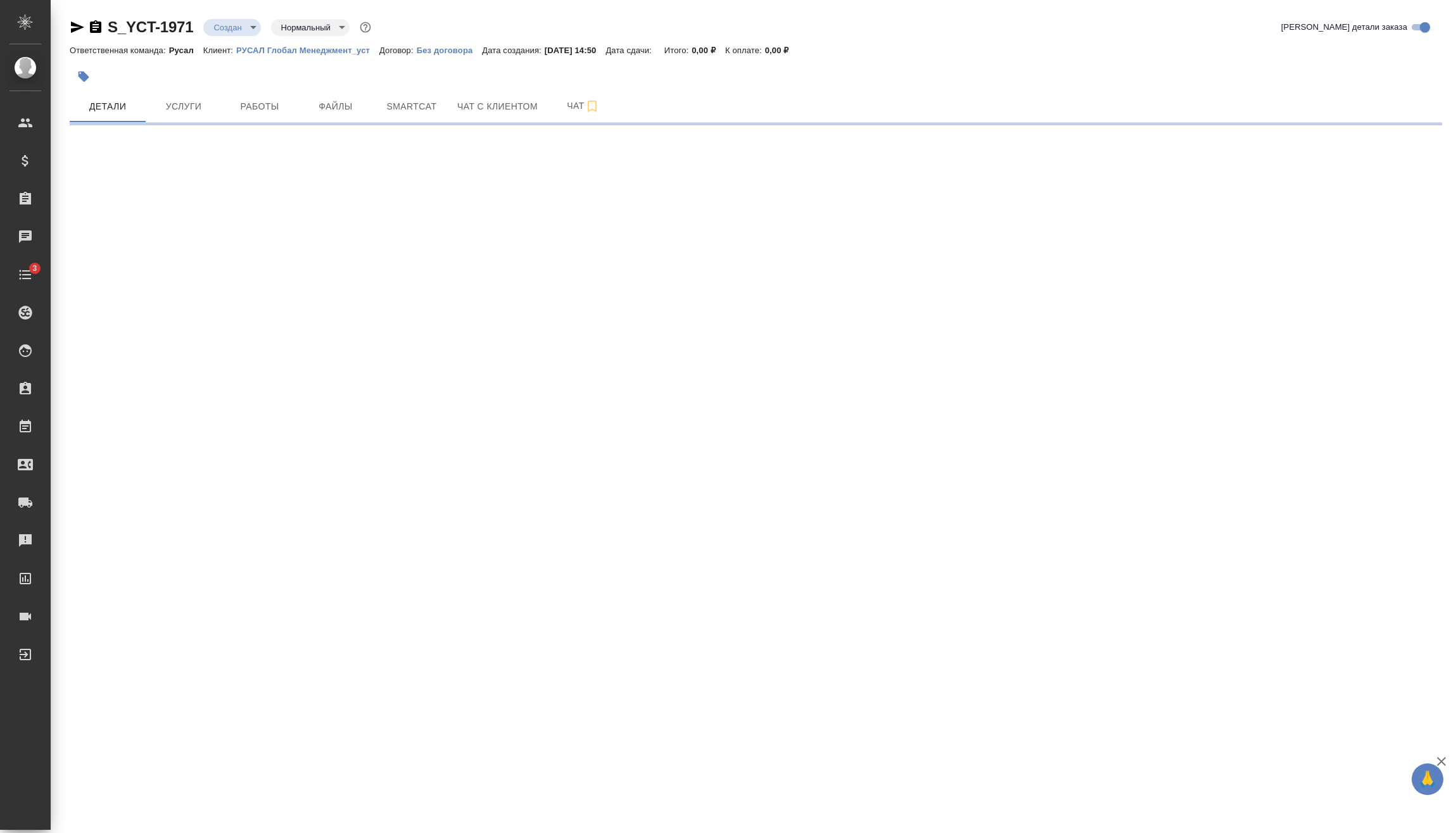
select select "RU"
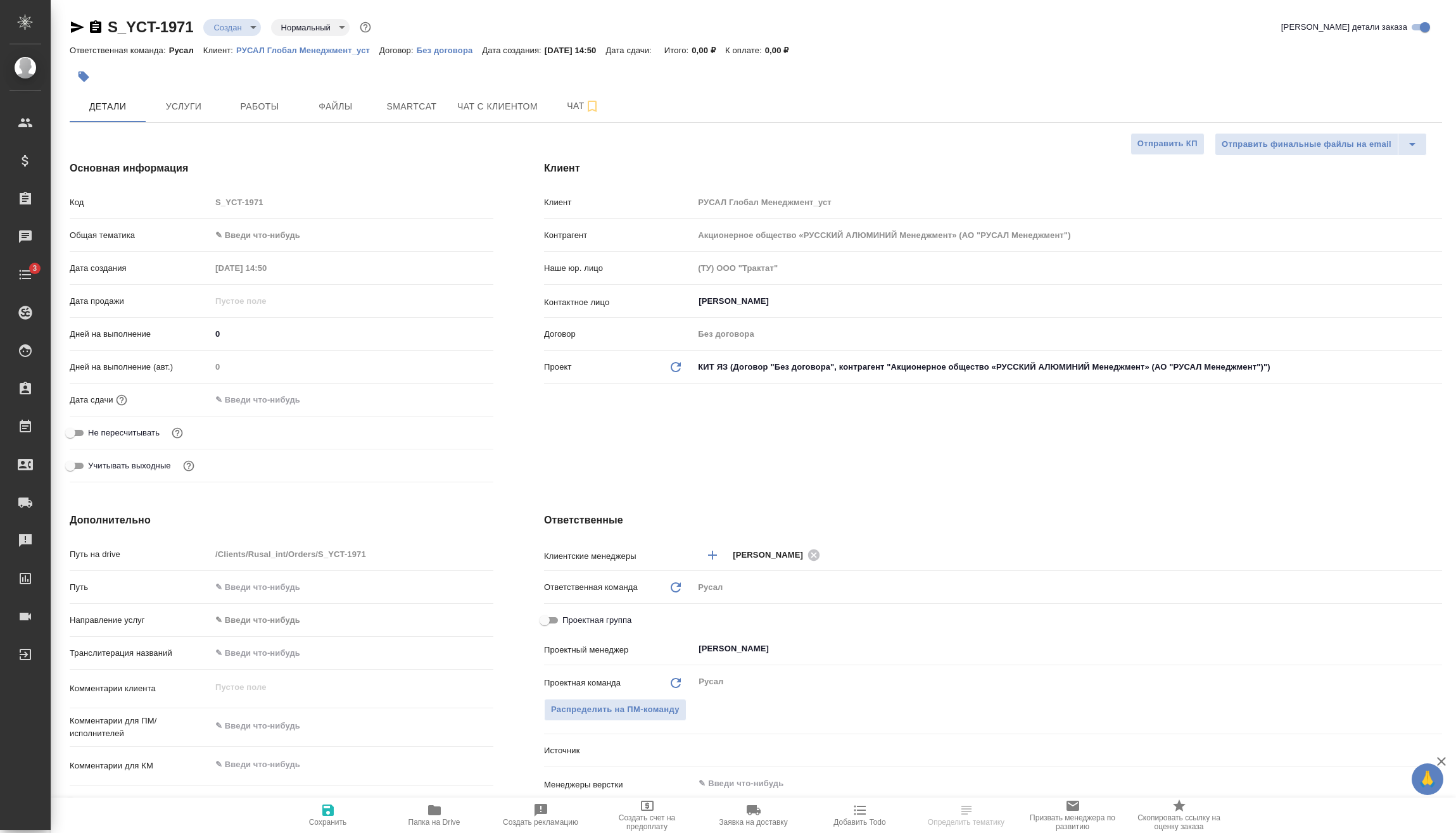
type textarea "x"
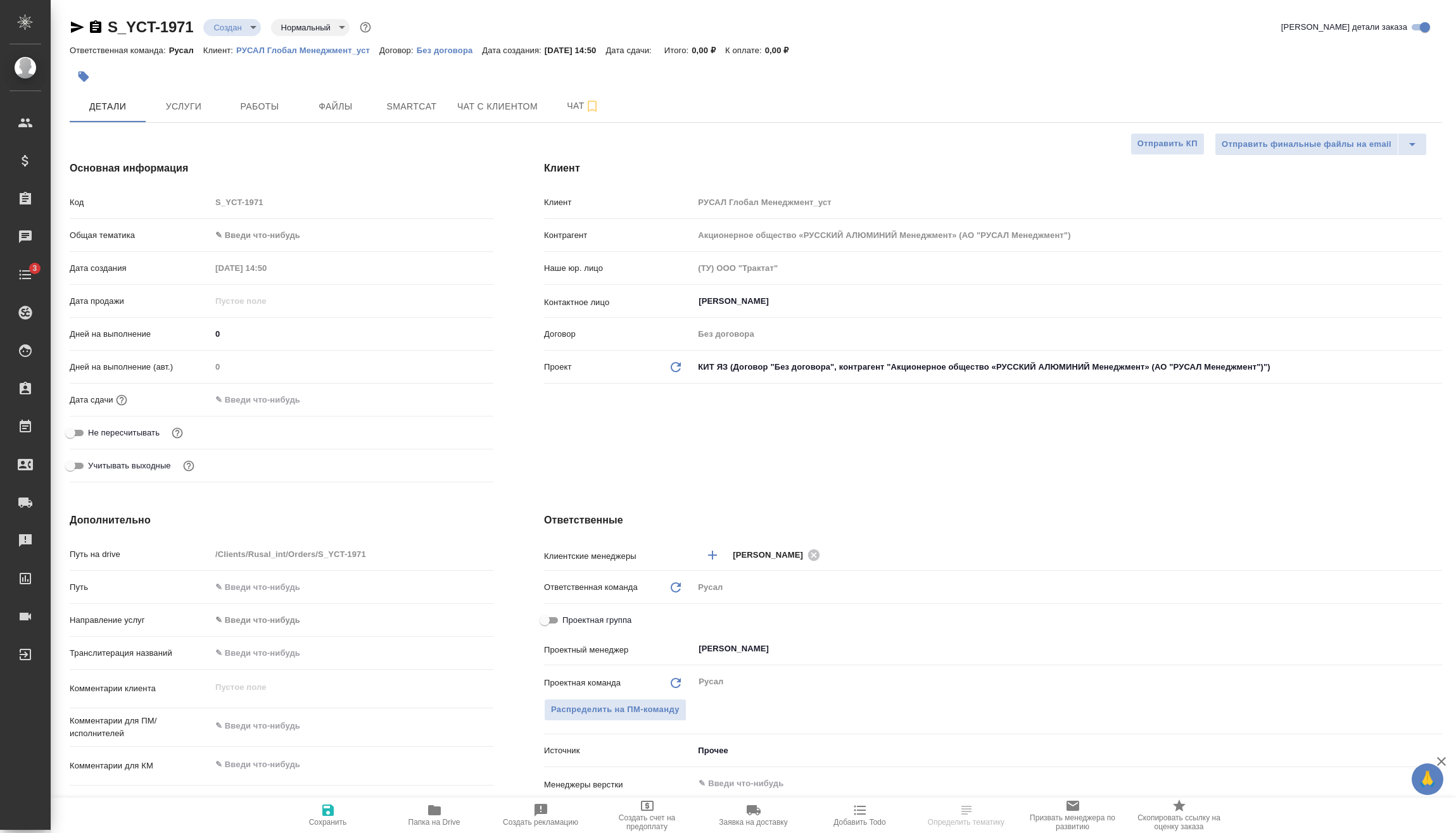
type textarea "x"
click at [245, 233] on body "🙏 .cls-1 fill:#fff; AWATERA Vasilev Evgeniy Клиенты Спецификации Заказы Чаты 3 …" at bounding box center [728, 416] width 1456 height 833
type textarea "x"
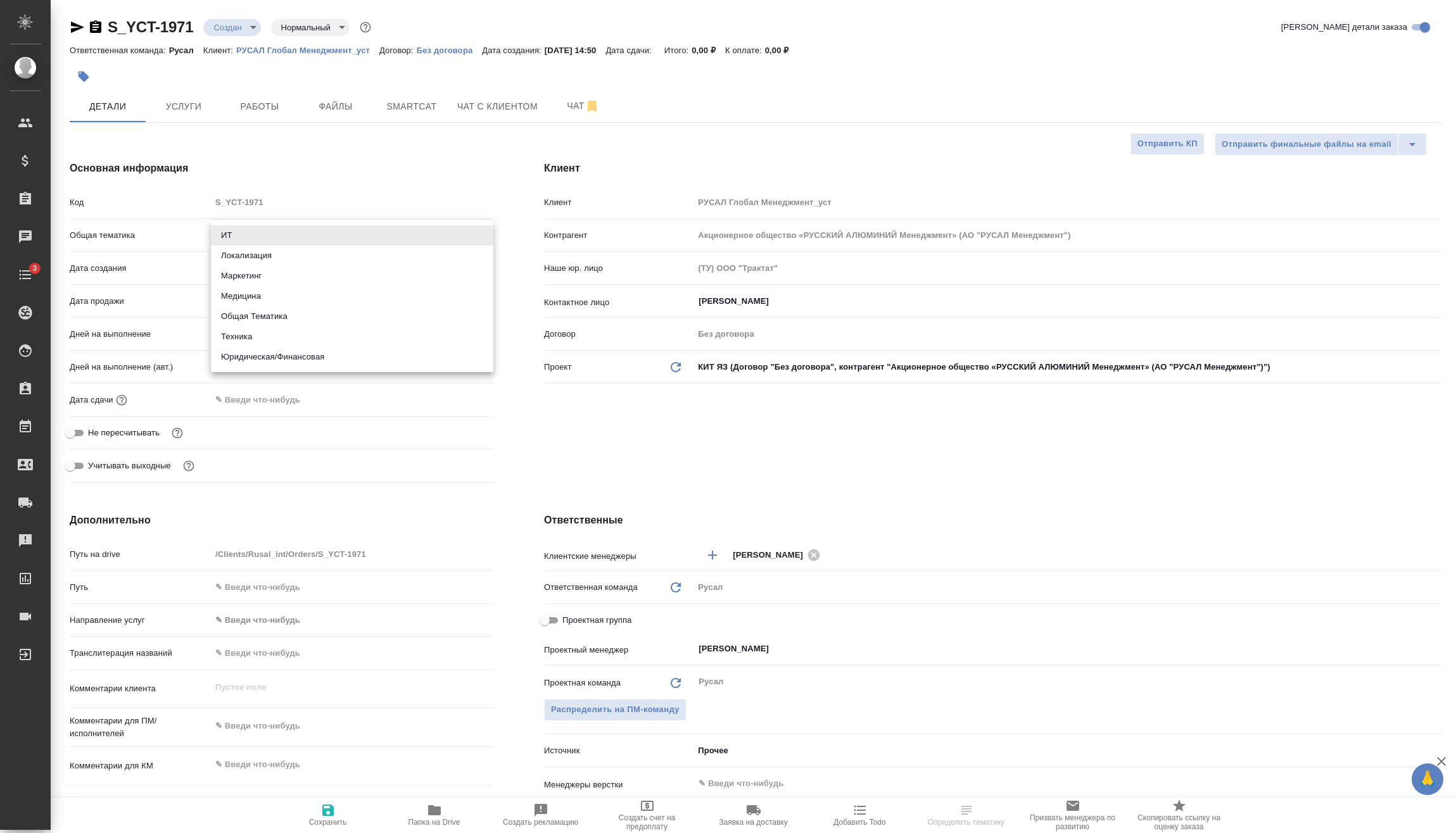
click at [239, 331] on li "Техника" at bounding box center [352, 337] width 282 height 20
type input "tech"
type textarea "x"
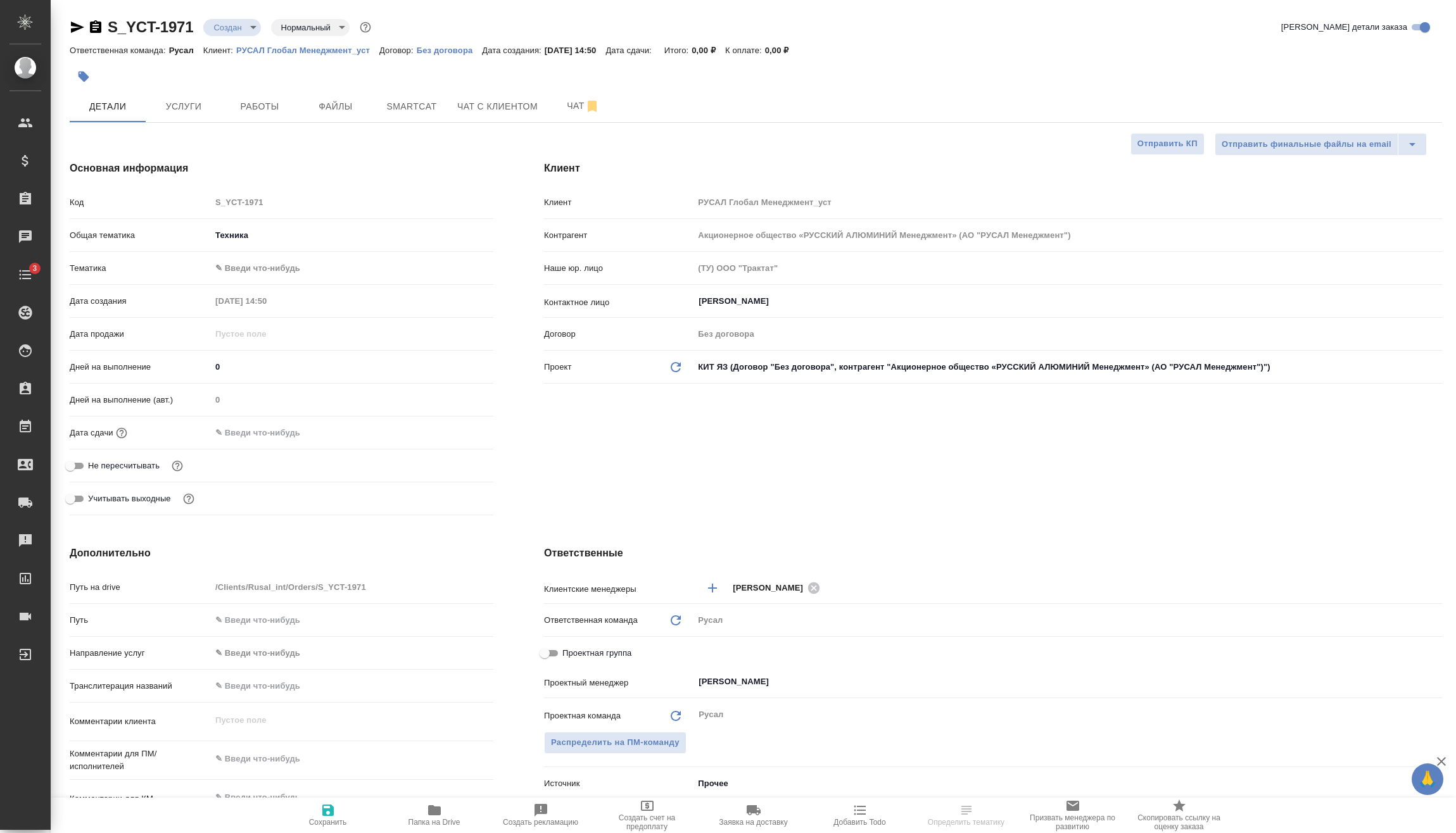
click at [290, 258] on body "🙏 .cls-1 fill:#fff; AWATERA Vasilev Evgeniy Клиенты Спецификации Заказы Чаты 3 …" at bounding box center [728, 416] width 1456 height 833
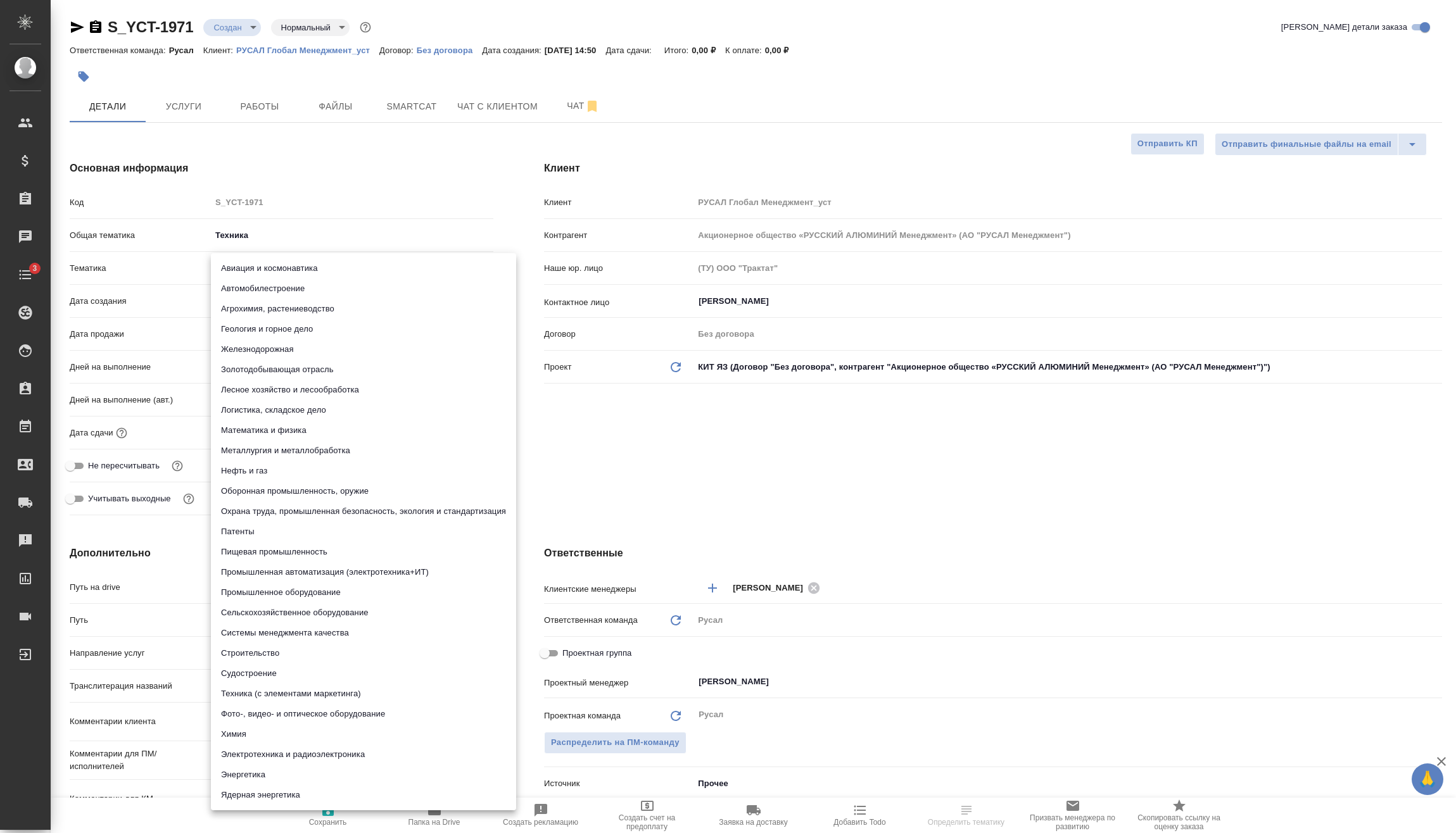
click at [298, 452] on li "Металлургия и металлобработка" at bounding box center [364, 450] width 305 height 20
type textarea "x"
type input "60014e23f7d9dc5f480a3cf8"
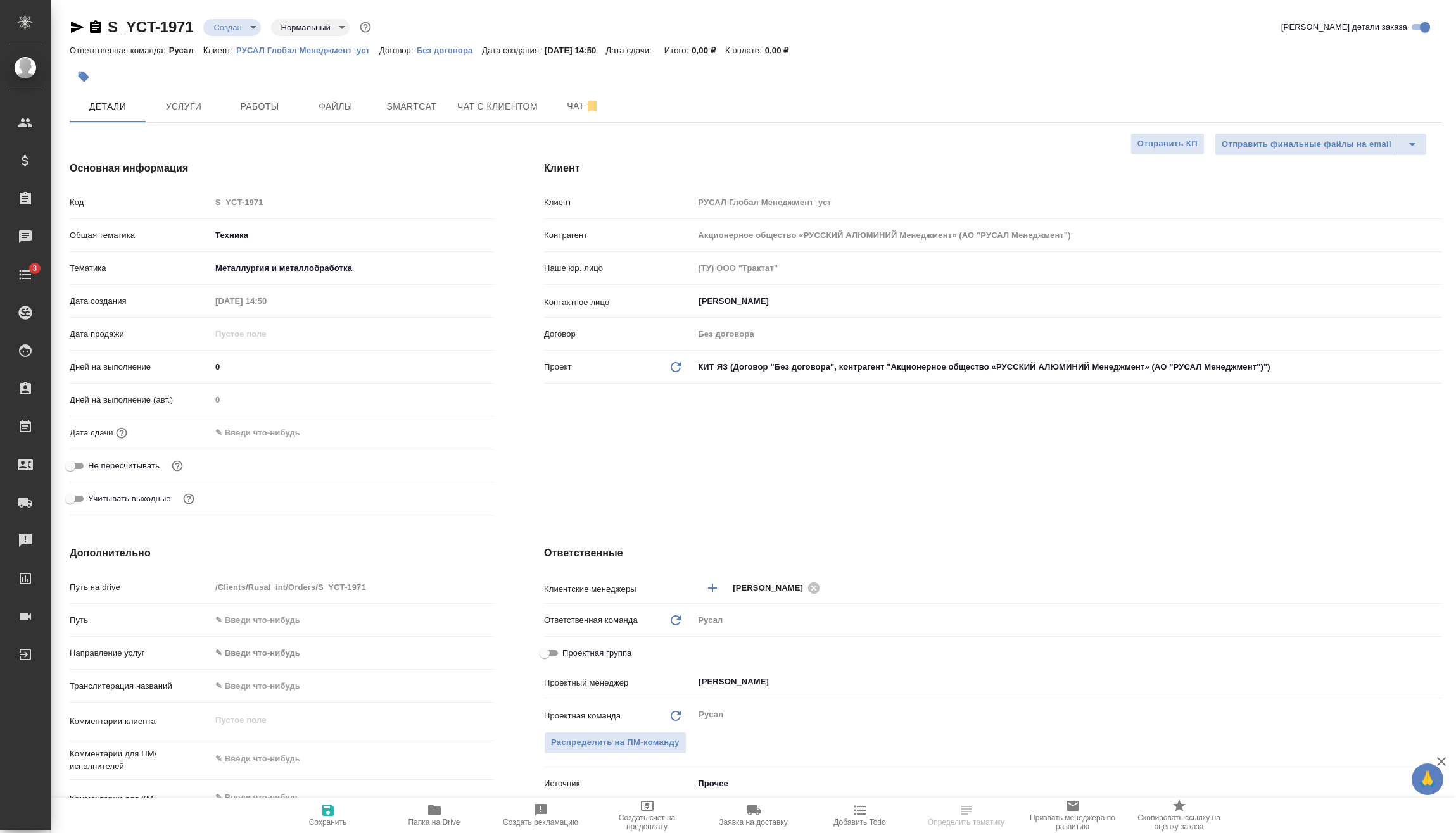
click at [303, 433] on input "text" at bounding box center [266, 433] width 110 height 18
click at [450, 434] on icon "button" at bounding box center [456, 432] width 15 height 15
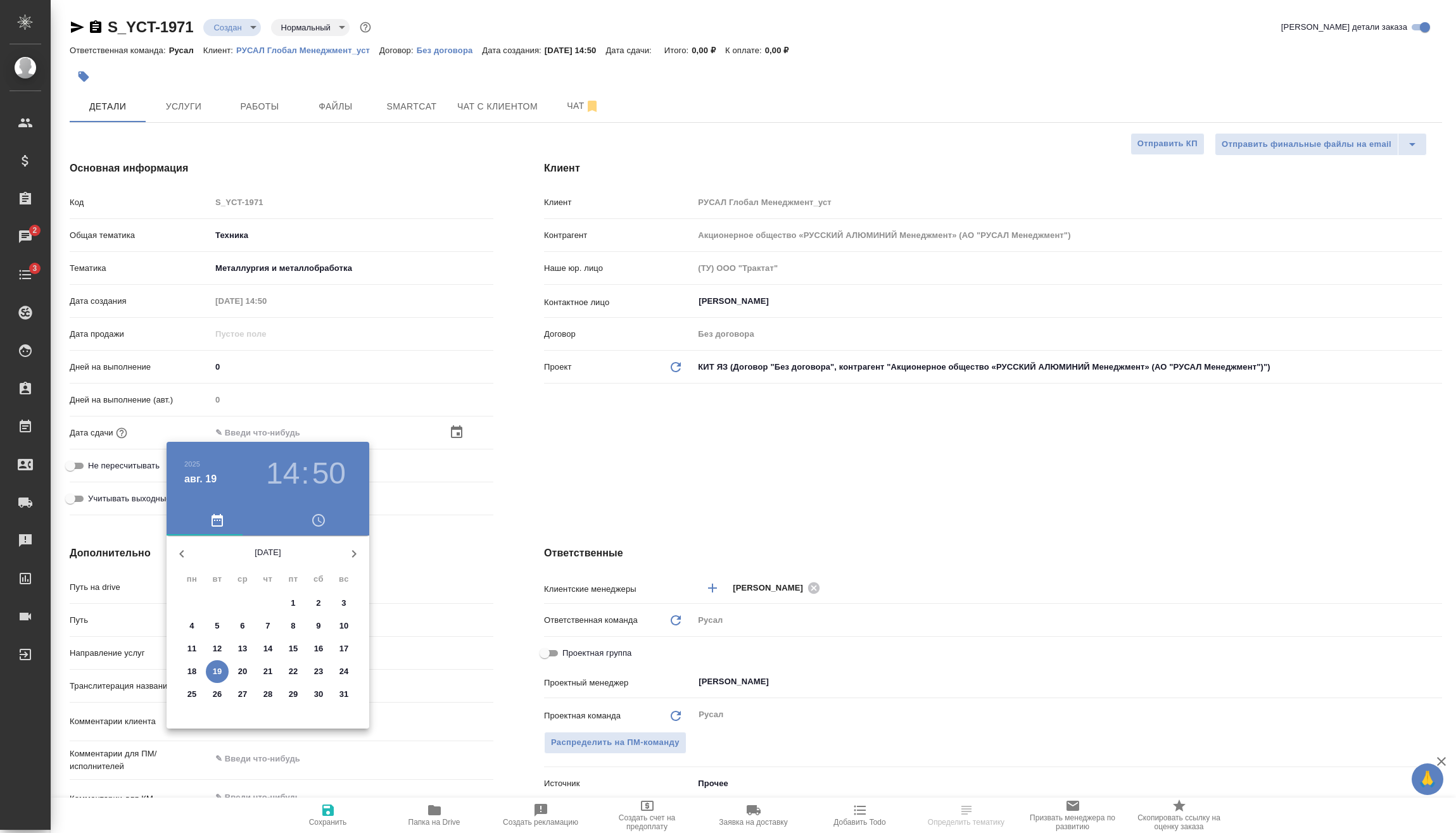
click at [283, 477] on h3 "14" at bounding box center [283, 473] width 34 height 35
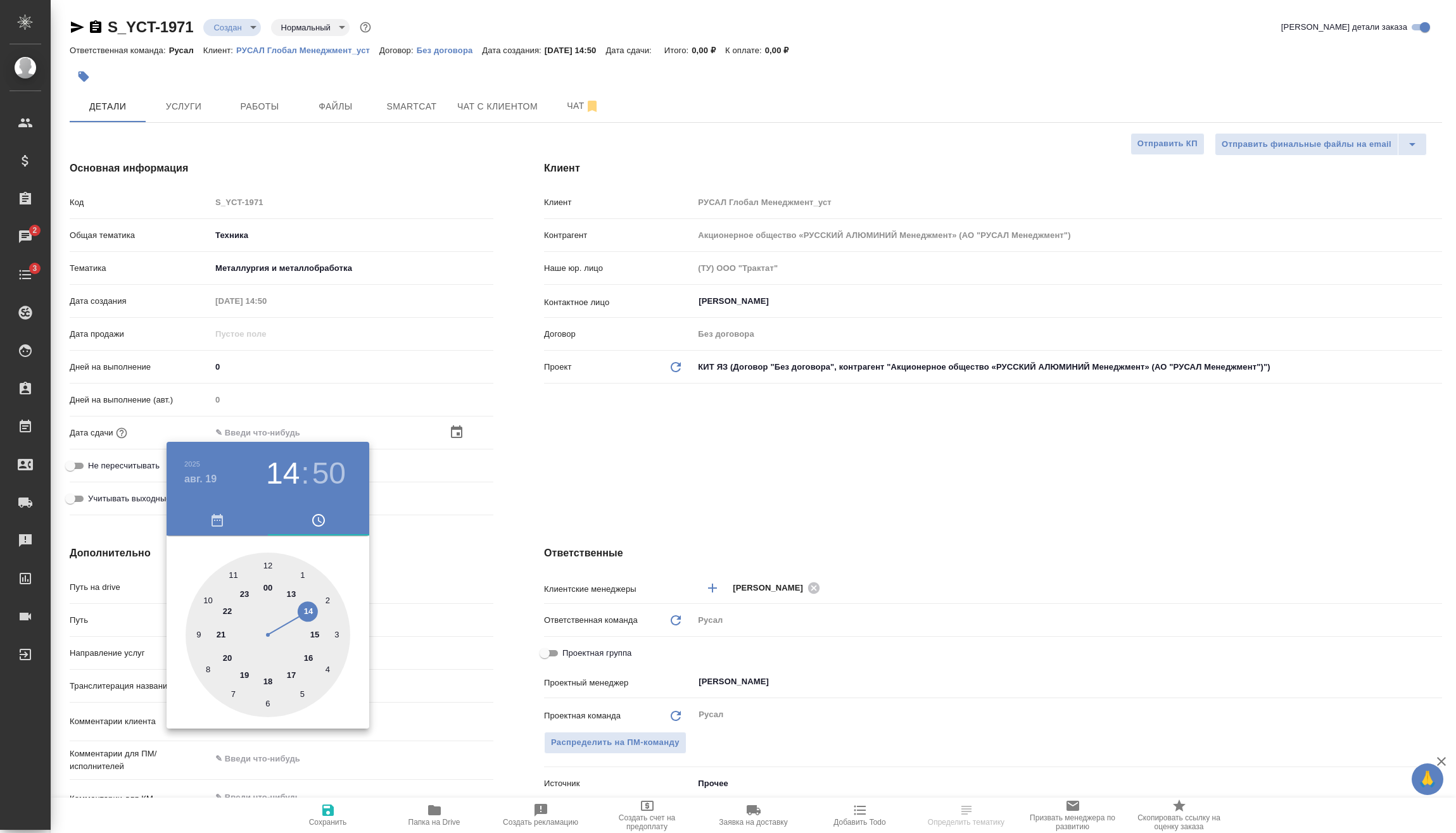
click at [232, 656] on div at bounding box center [268, 635] width 165 height 165
type input "19.08.2025 20:50"
type textarea "x"
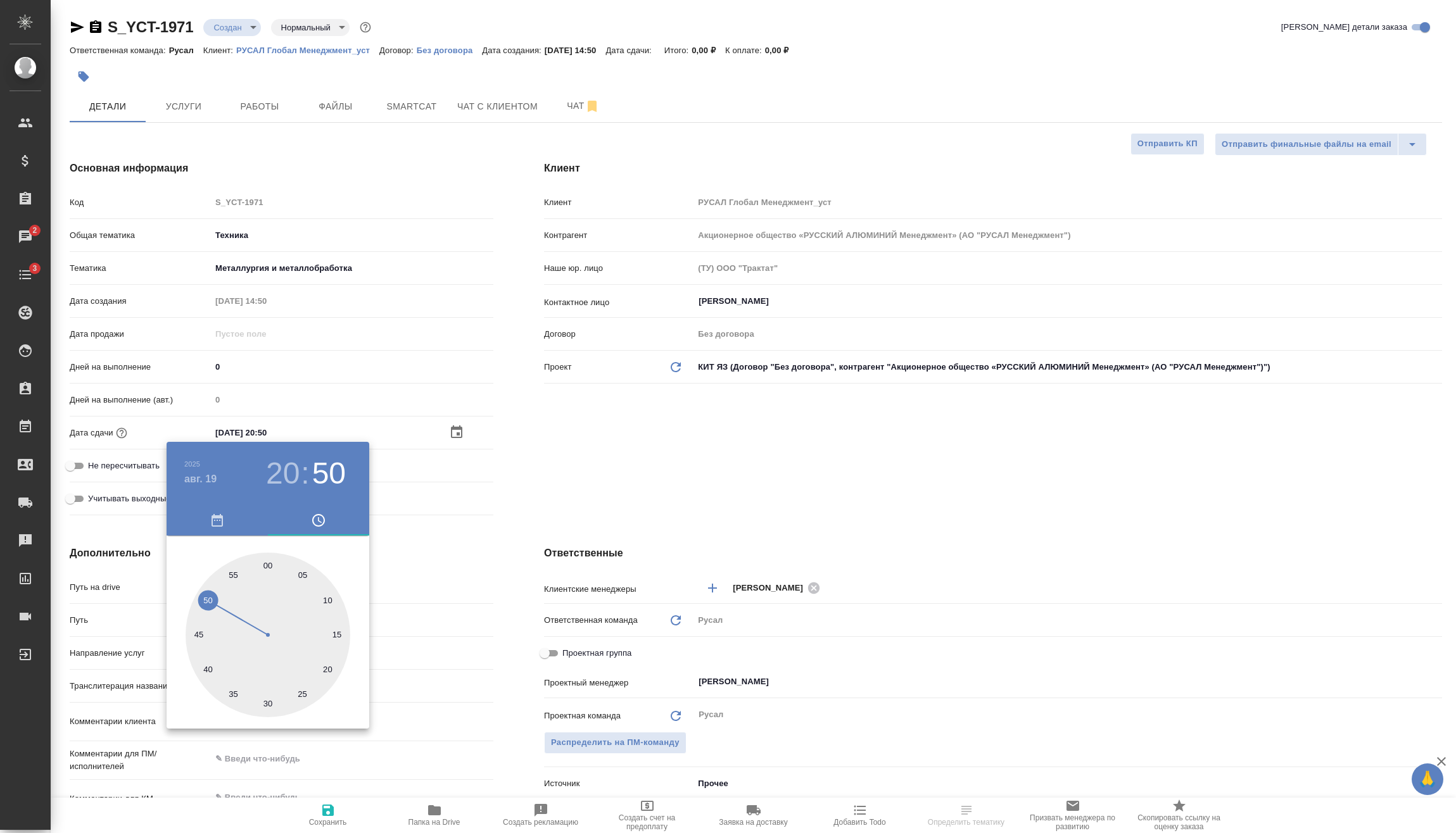
click at [443, 575] on div at bounding box center [728, 416] width 1456 height 833
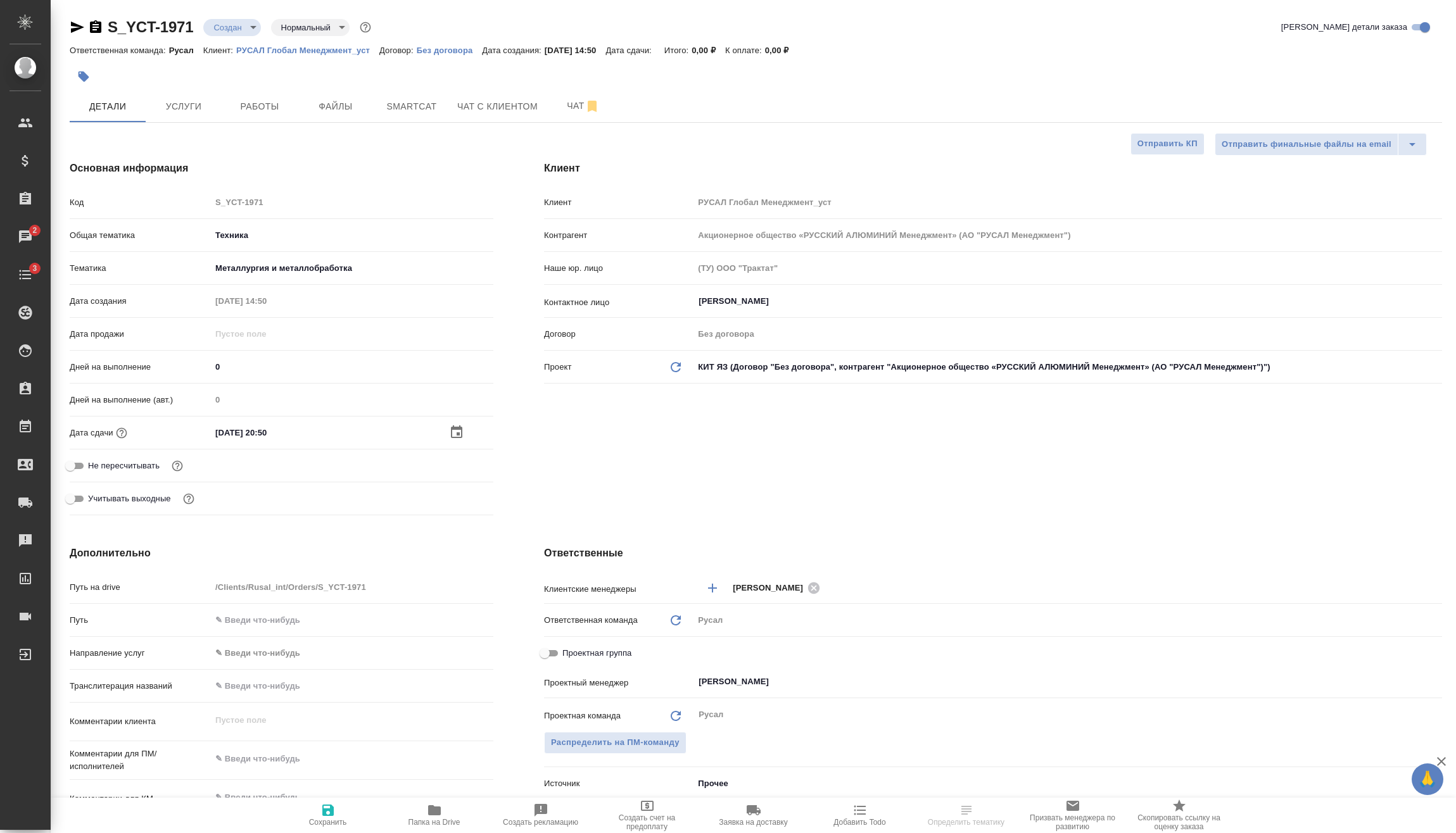
scroll to position [127, 0]
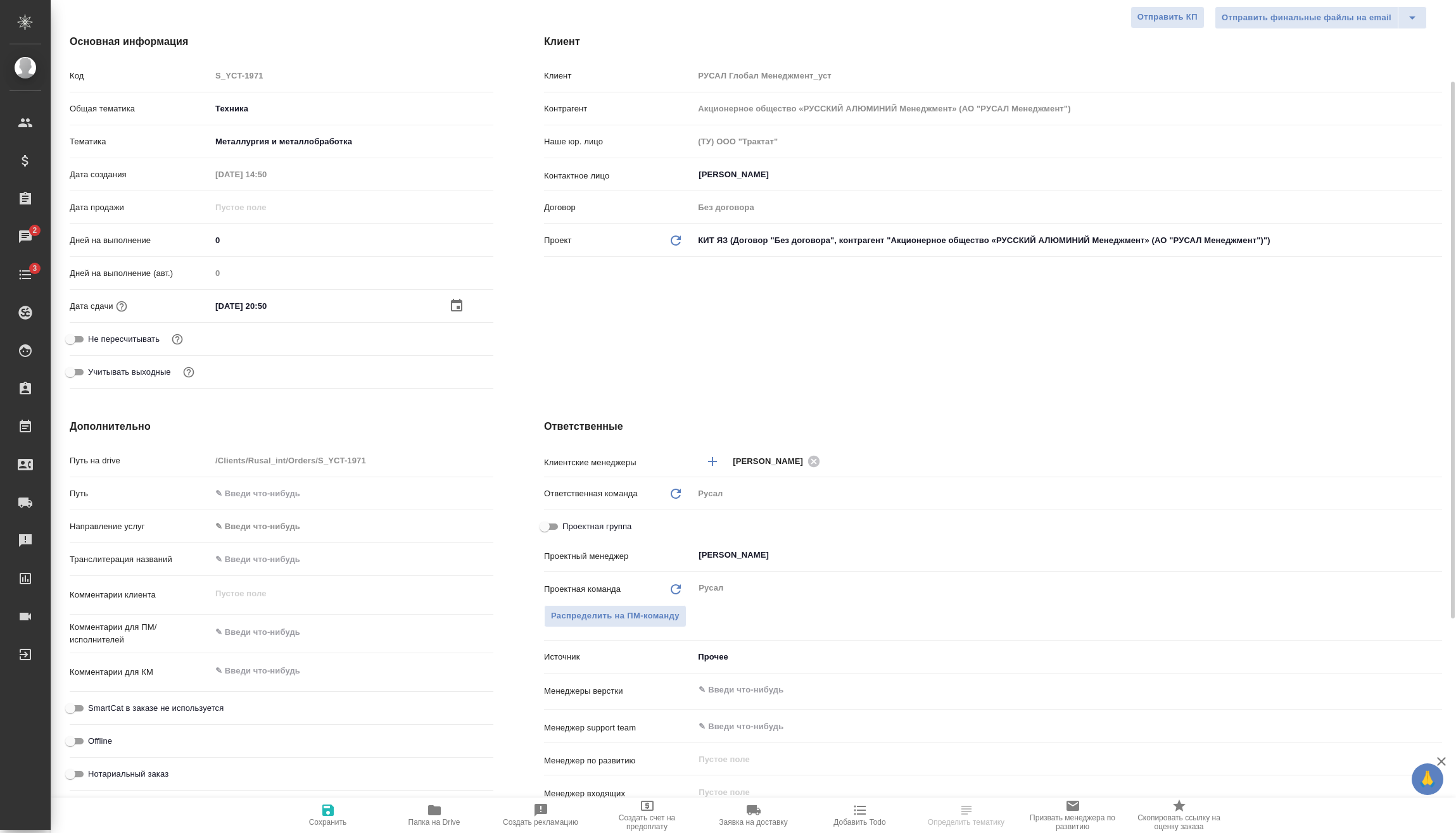
type textarea "x"
click at [291, 634] on textarea at bounding box center [352, 633] width 282 height 21
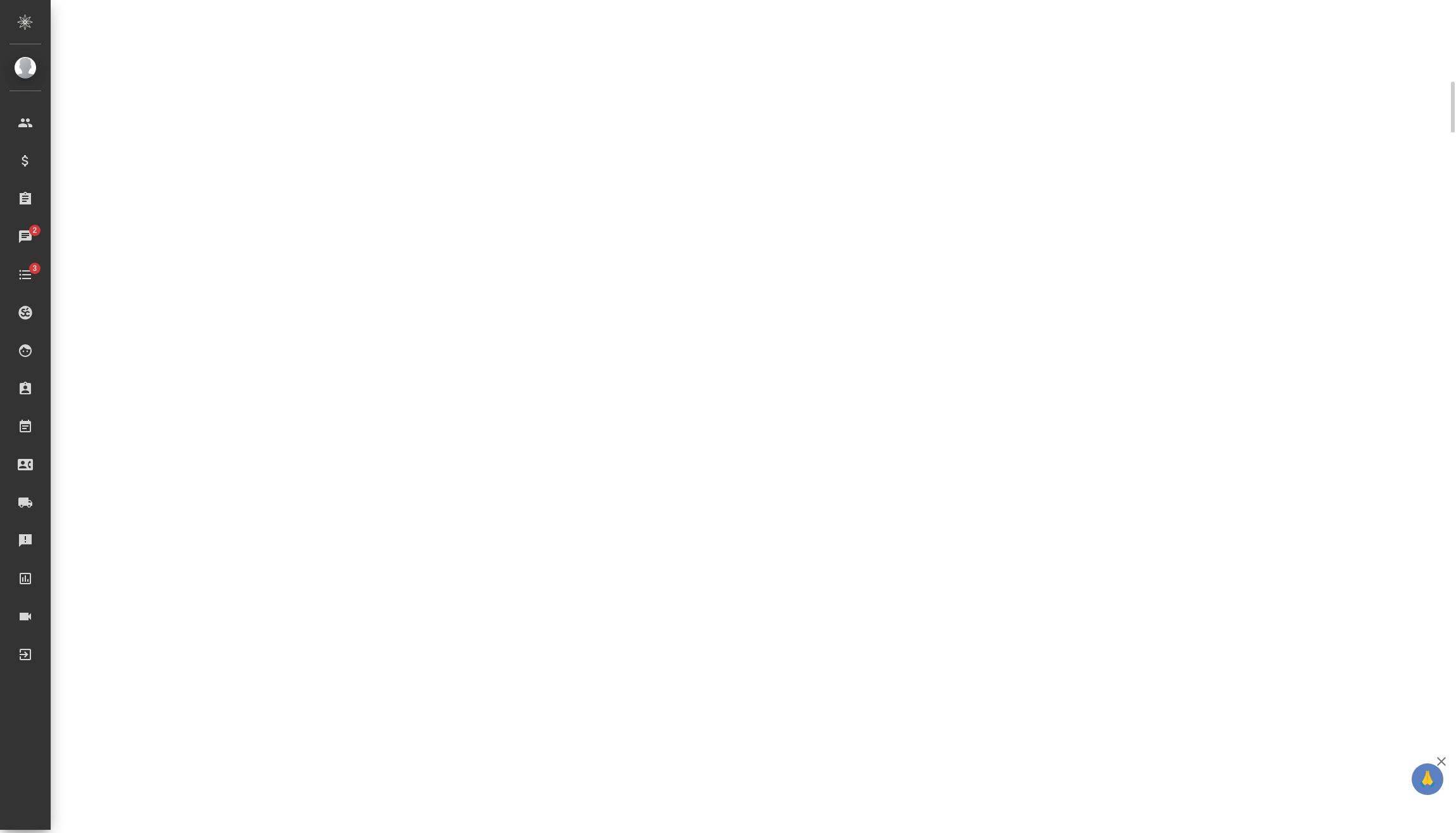
select select "RU"
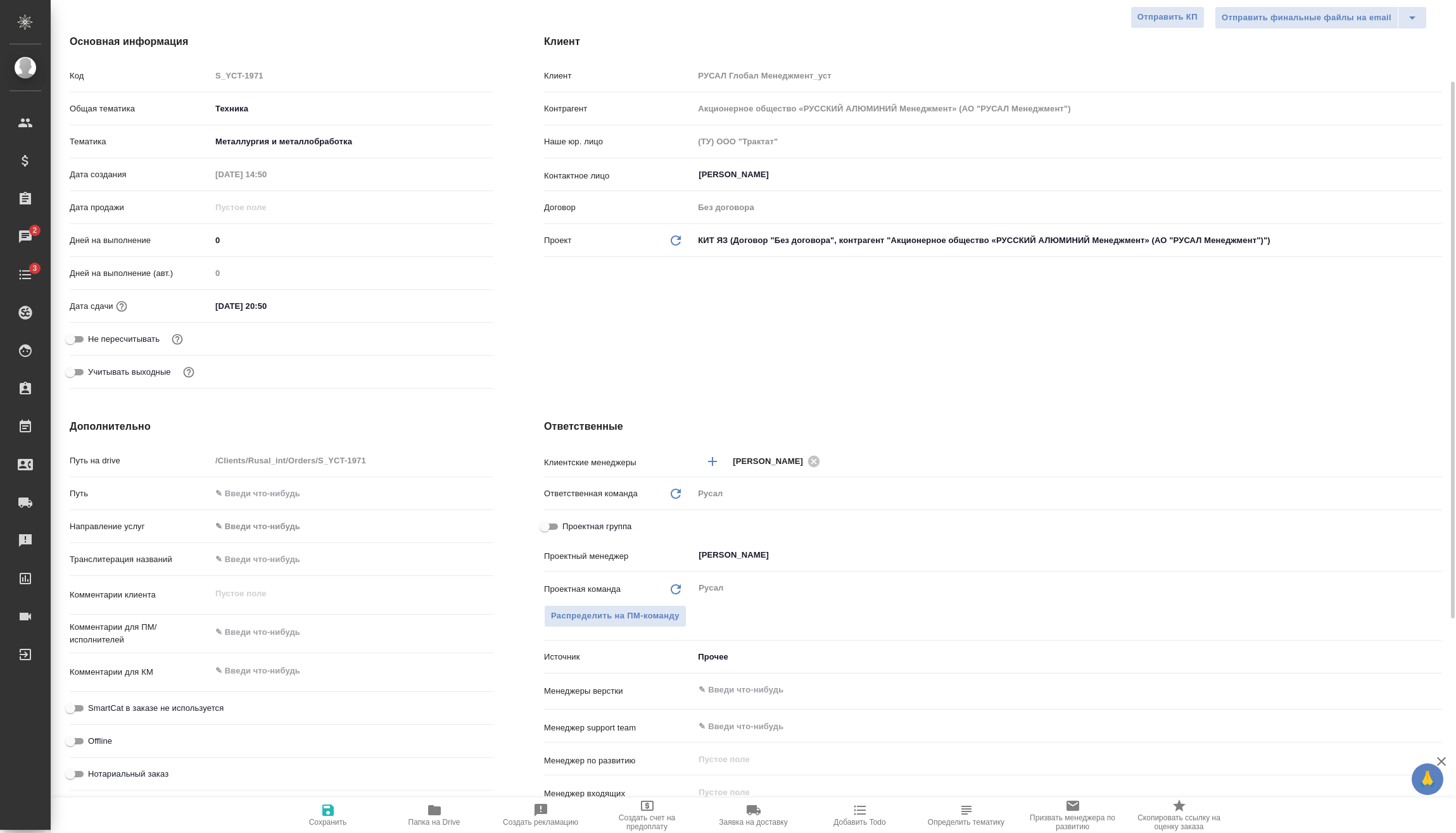
type textarea "x"
click at [291, 634] on textarea at bounding box center [352, 633] width 281 height 21
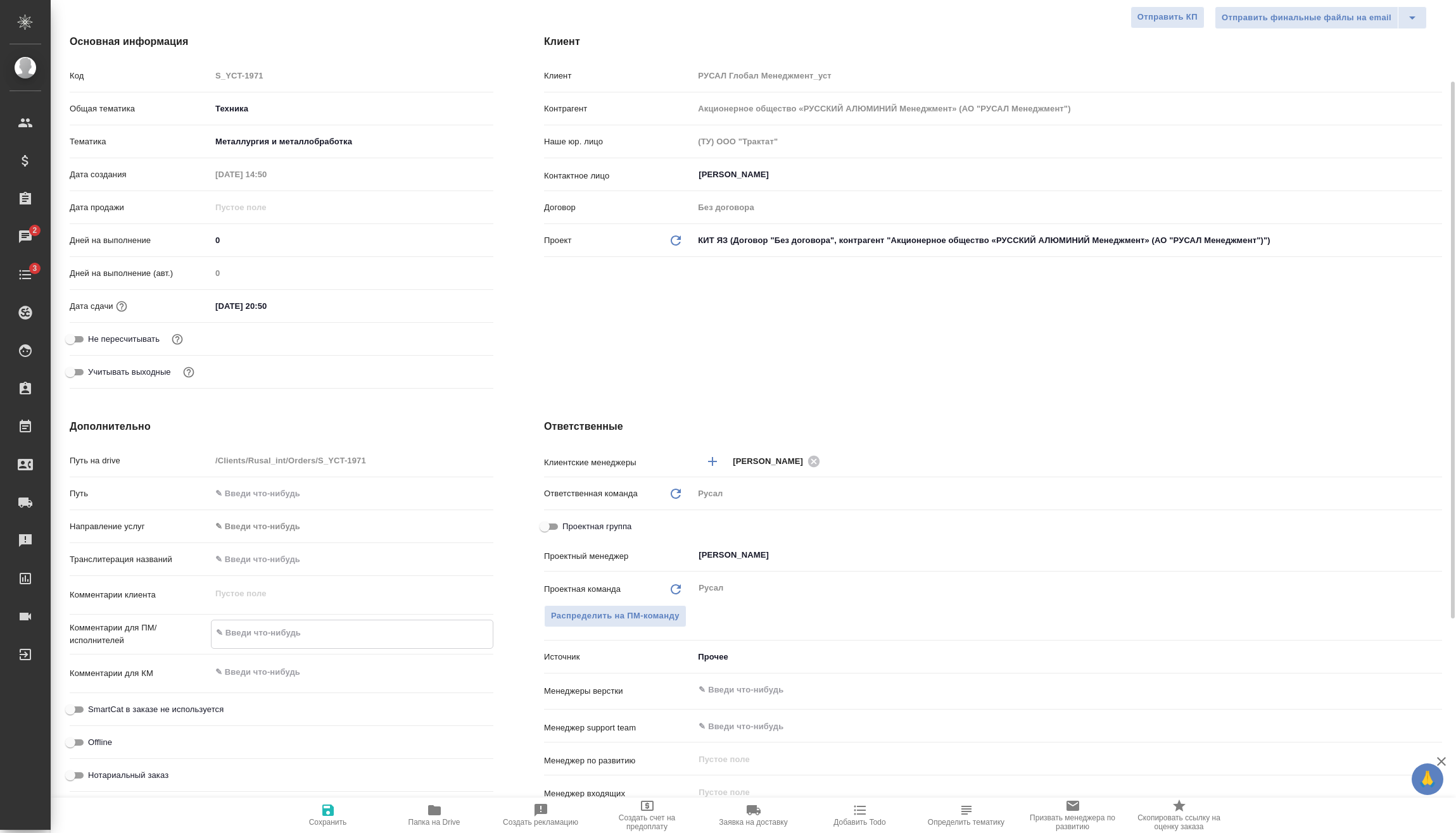
type textarea "x"
type textarea "1"
type textarea "x"
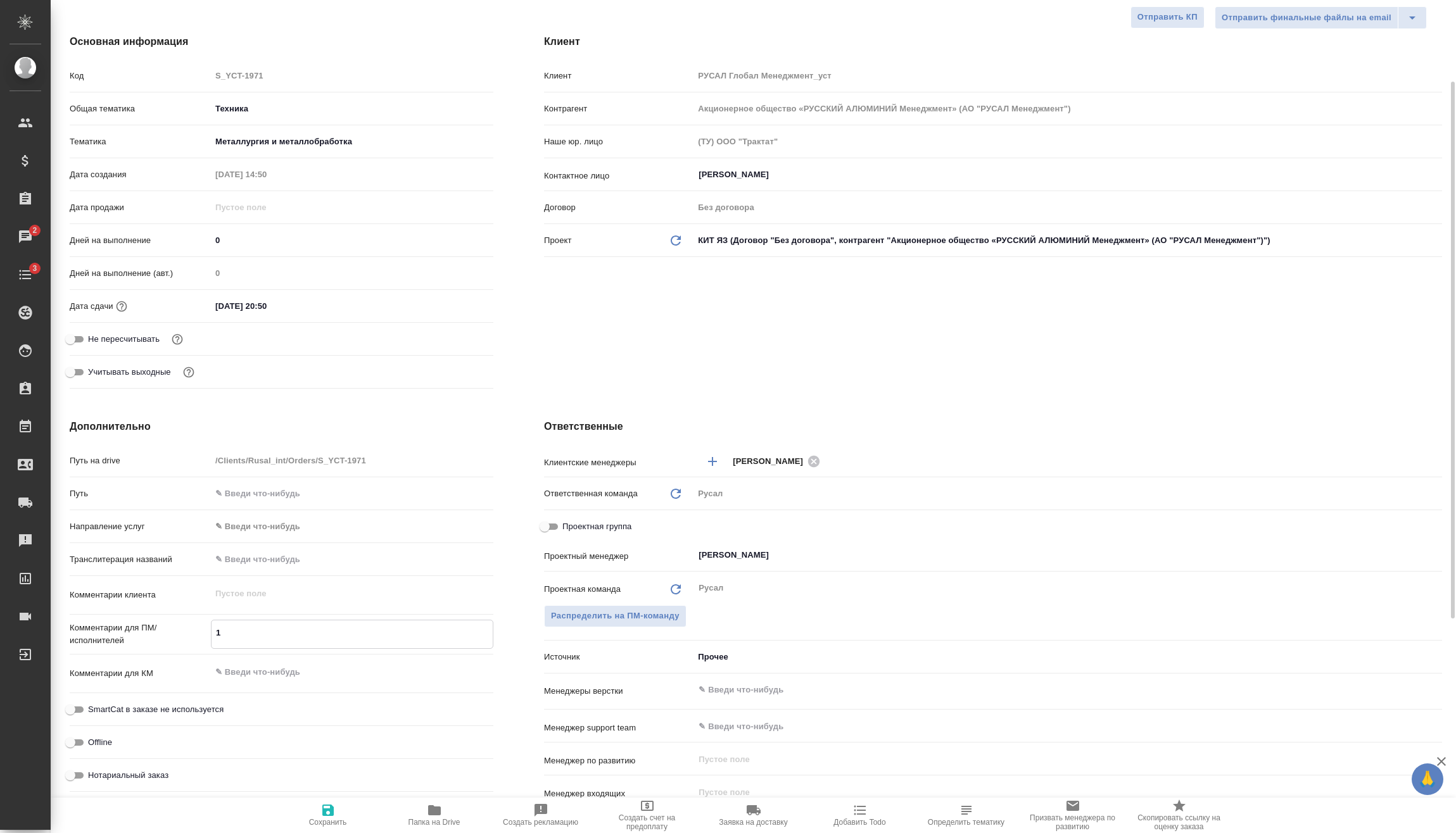
type textarea "19"
type textarea "x"
type textarea "19."
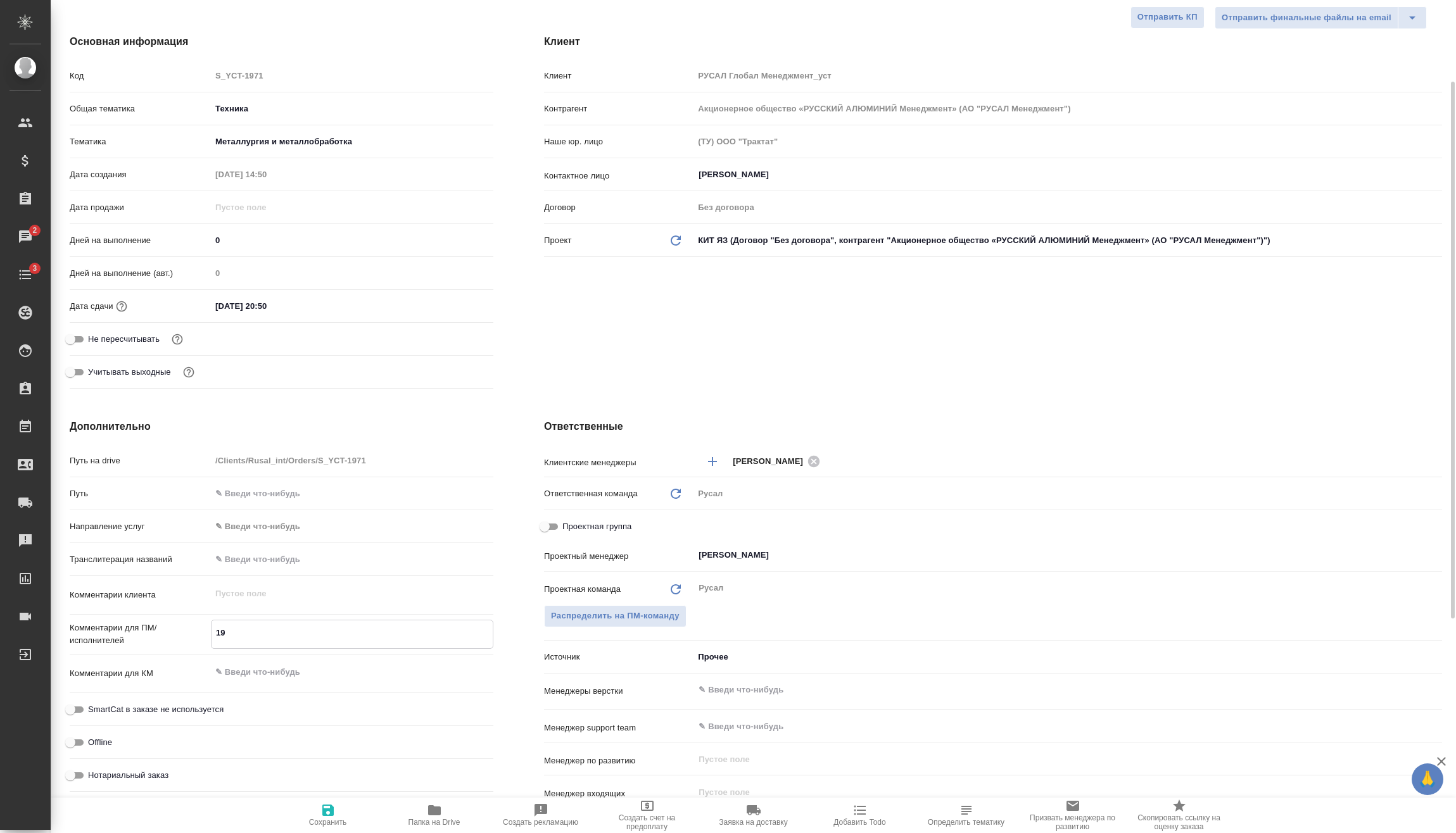
type textarea "x"
type textarea "19.0"
type textarea "x"
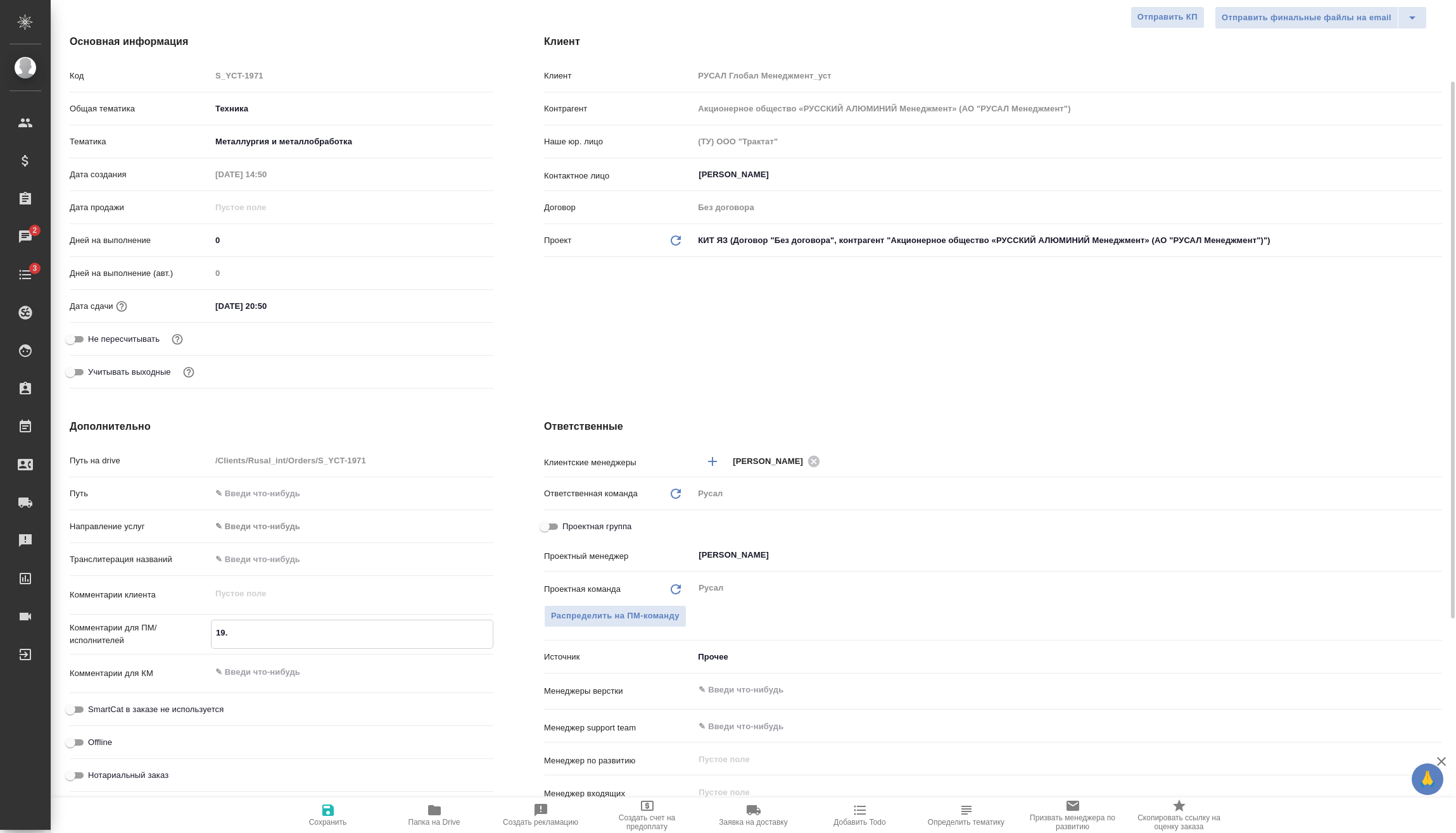
type textarea "x"
type textarea "19.08"
type textarea "x"
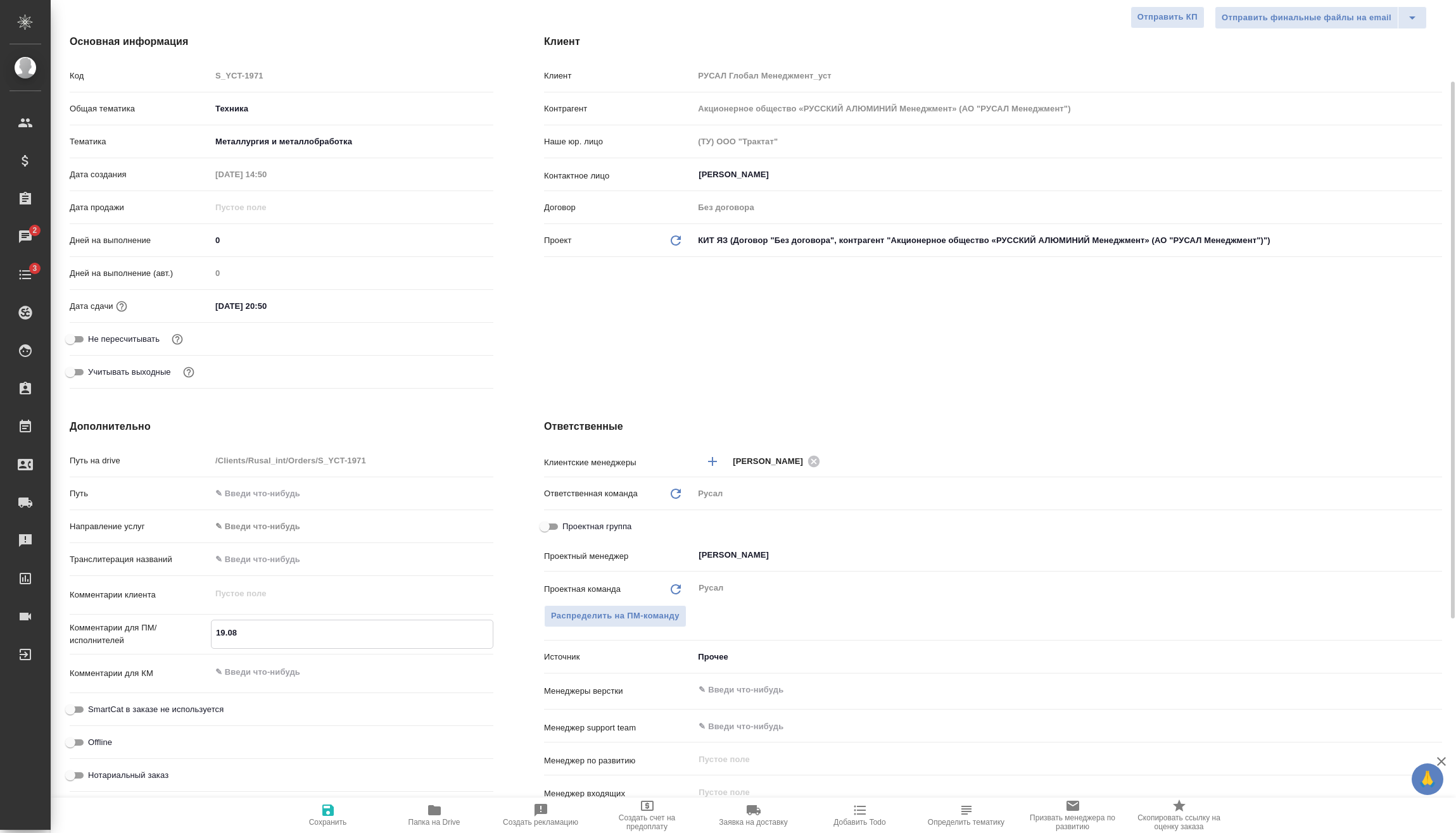
type textarea "x"
type textarea "19.08"
type textarea "x"
type textarea "19.08 П"
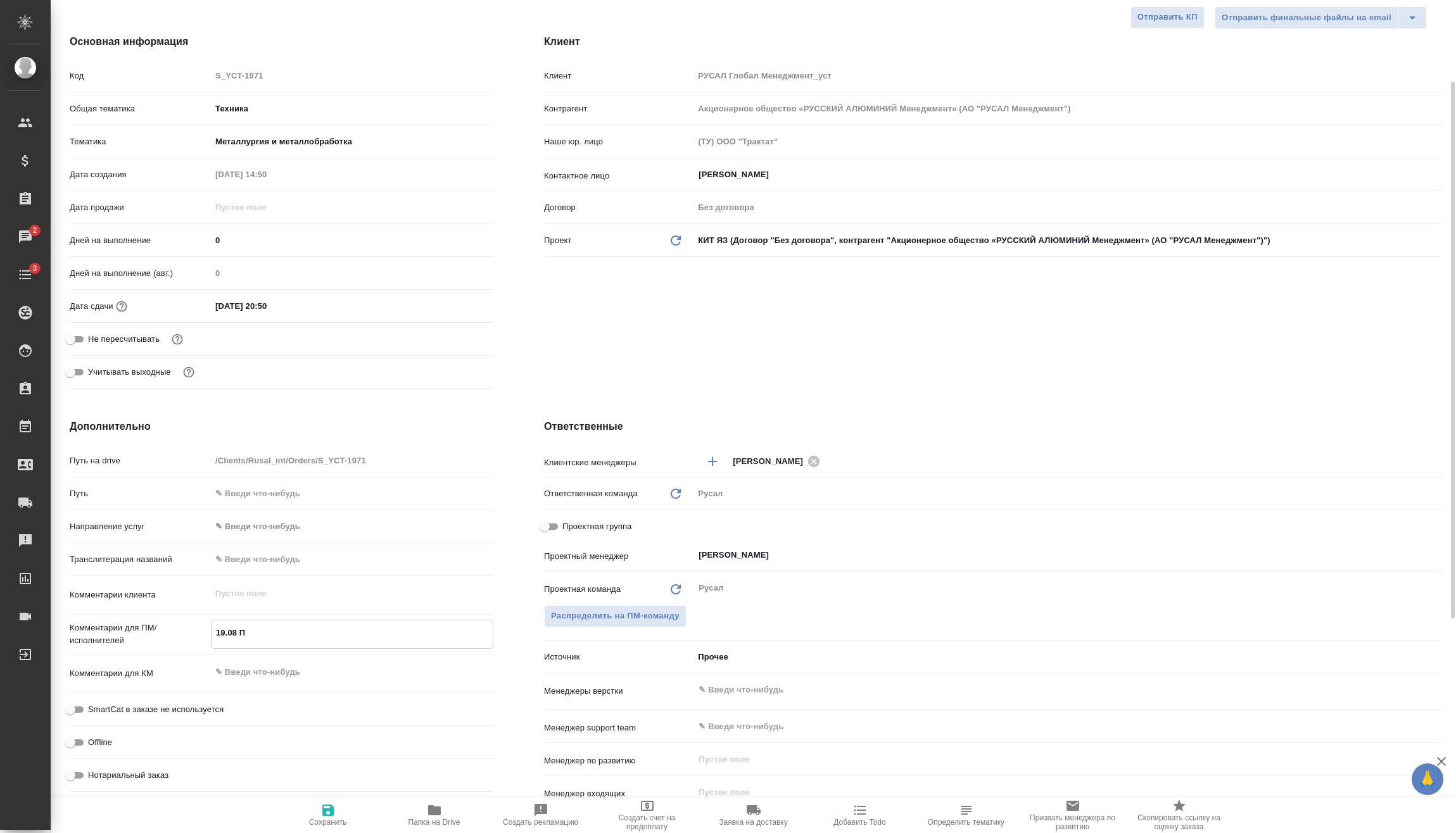
type textarea "x"
type textarea "19.08 По"
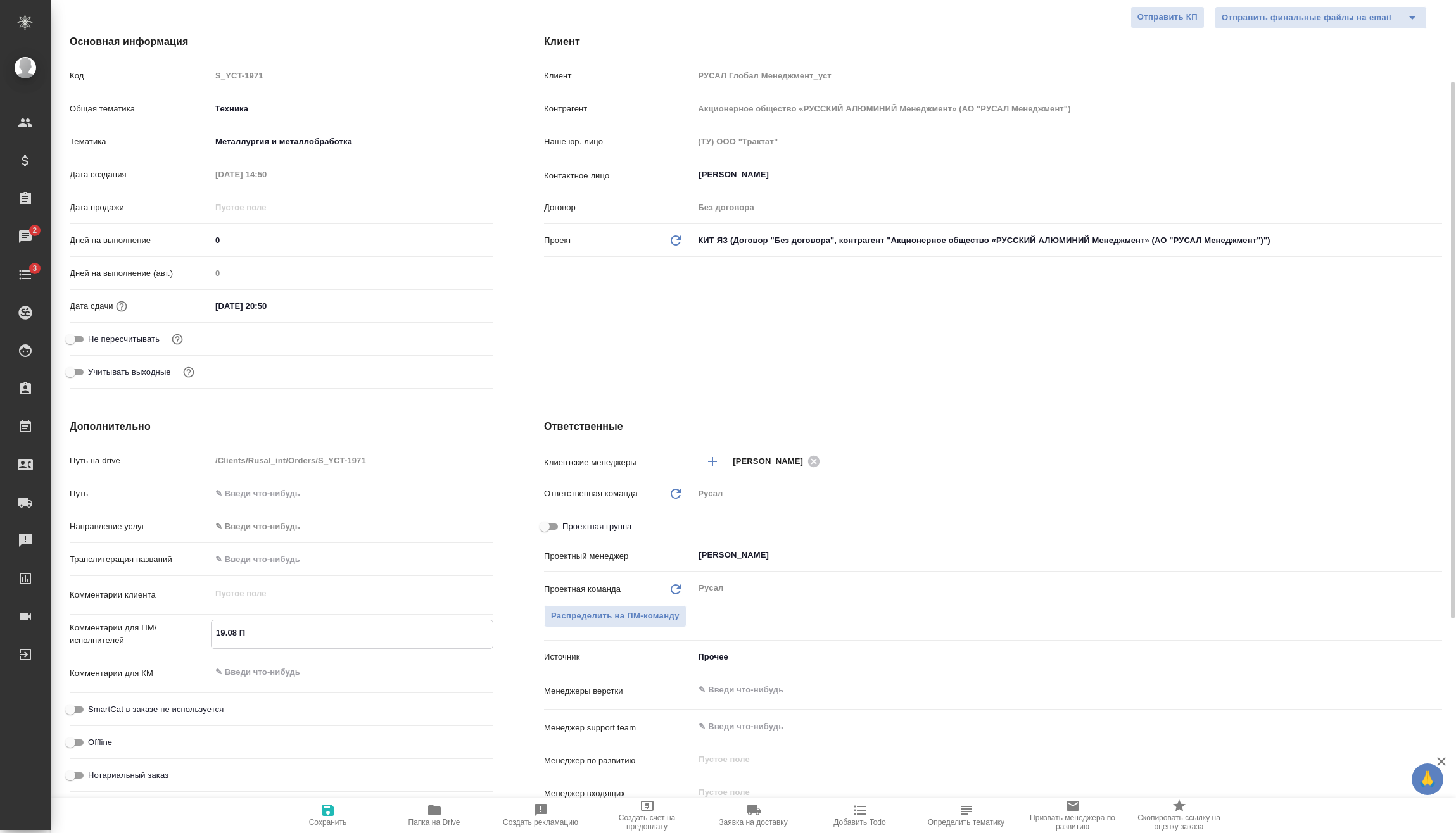
type textarea "x"
type textarea "19.08 Пор"
type textarea "x"
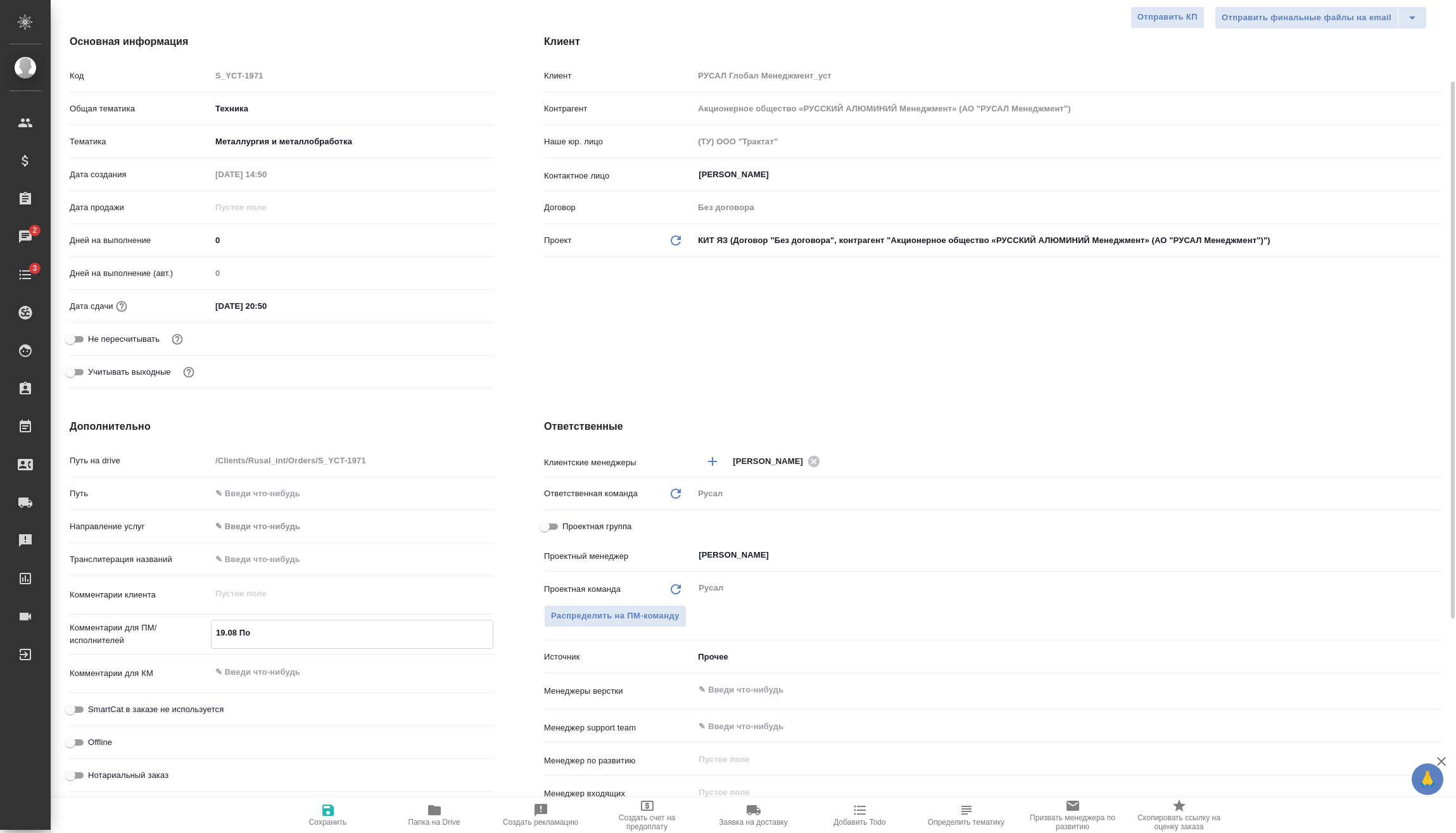
type textarea "x"
type textarea "19.08 Порт"
type textarea "x"
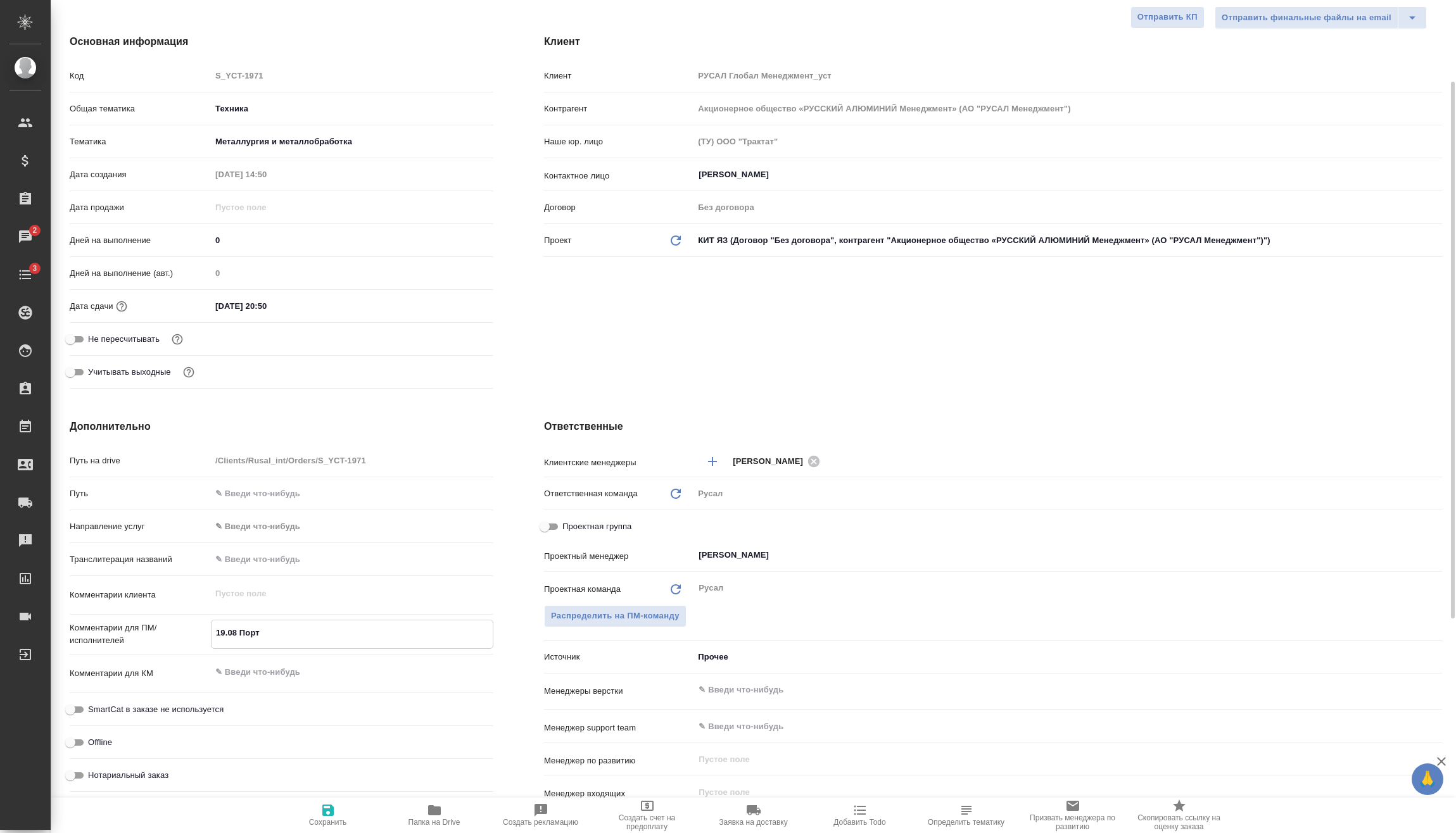
type textarea "19.08 Портн"
type textarea "x"
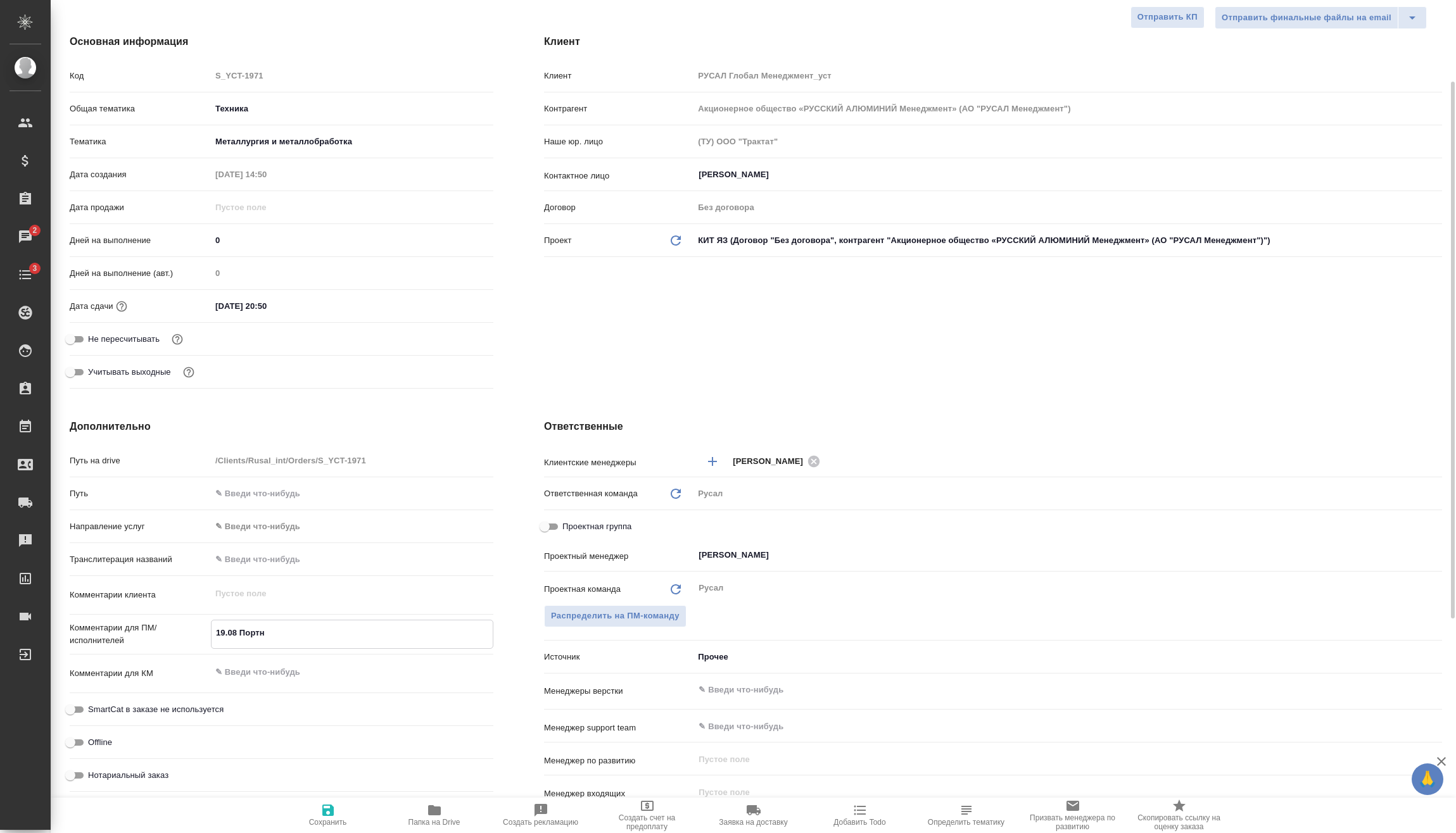
type textarea "19.08 Портно"
type textarea "x"
type textarea "19.08 Портнов"
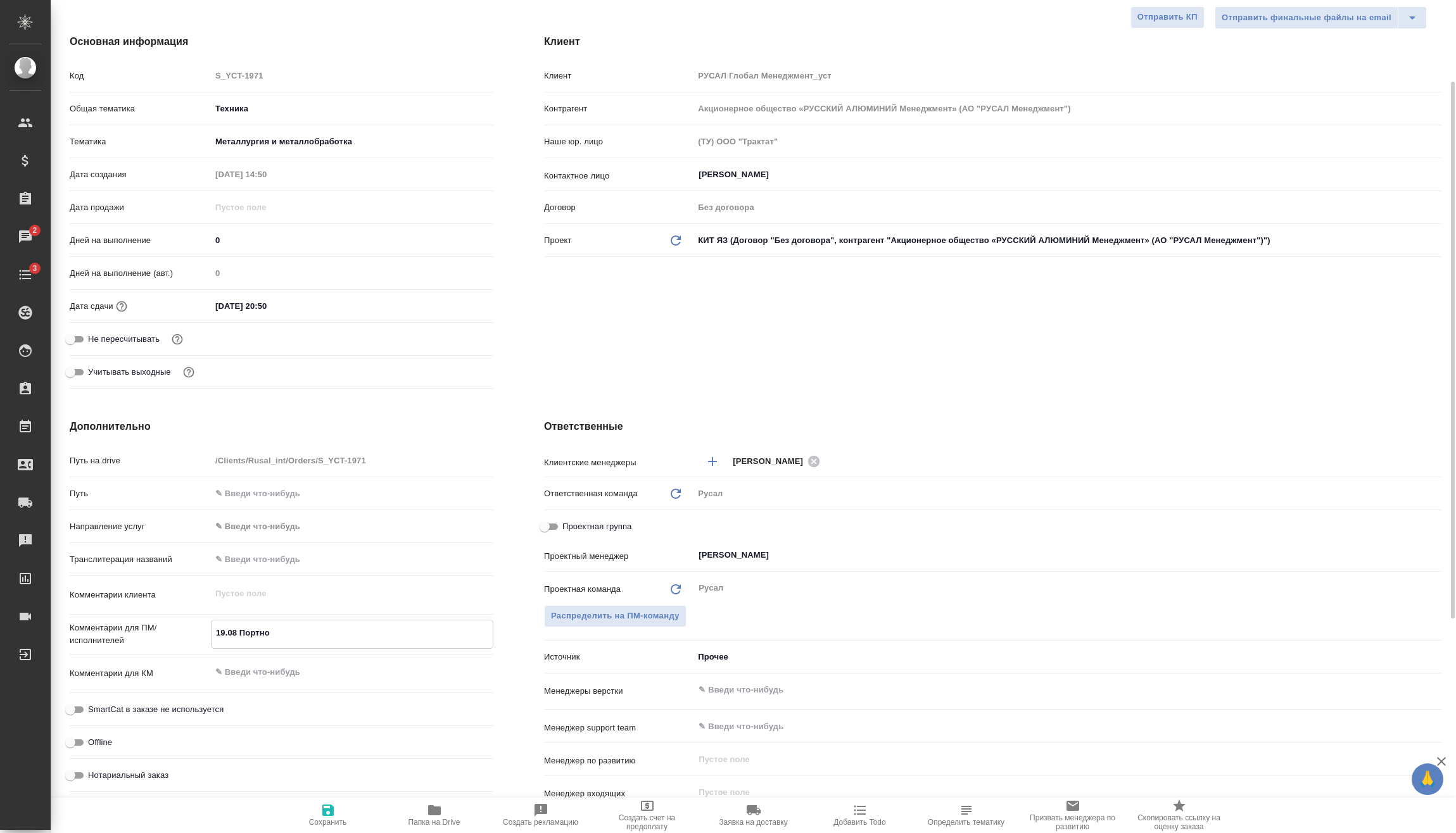
type textarea "x"
type textarea "19.08 Портнова"
type textarea "x"
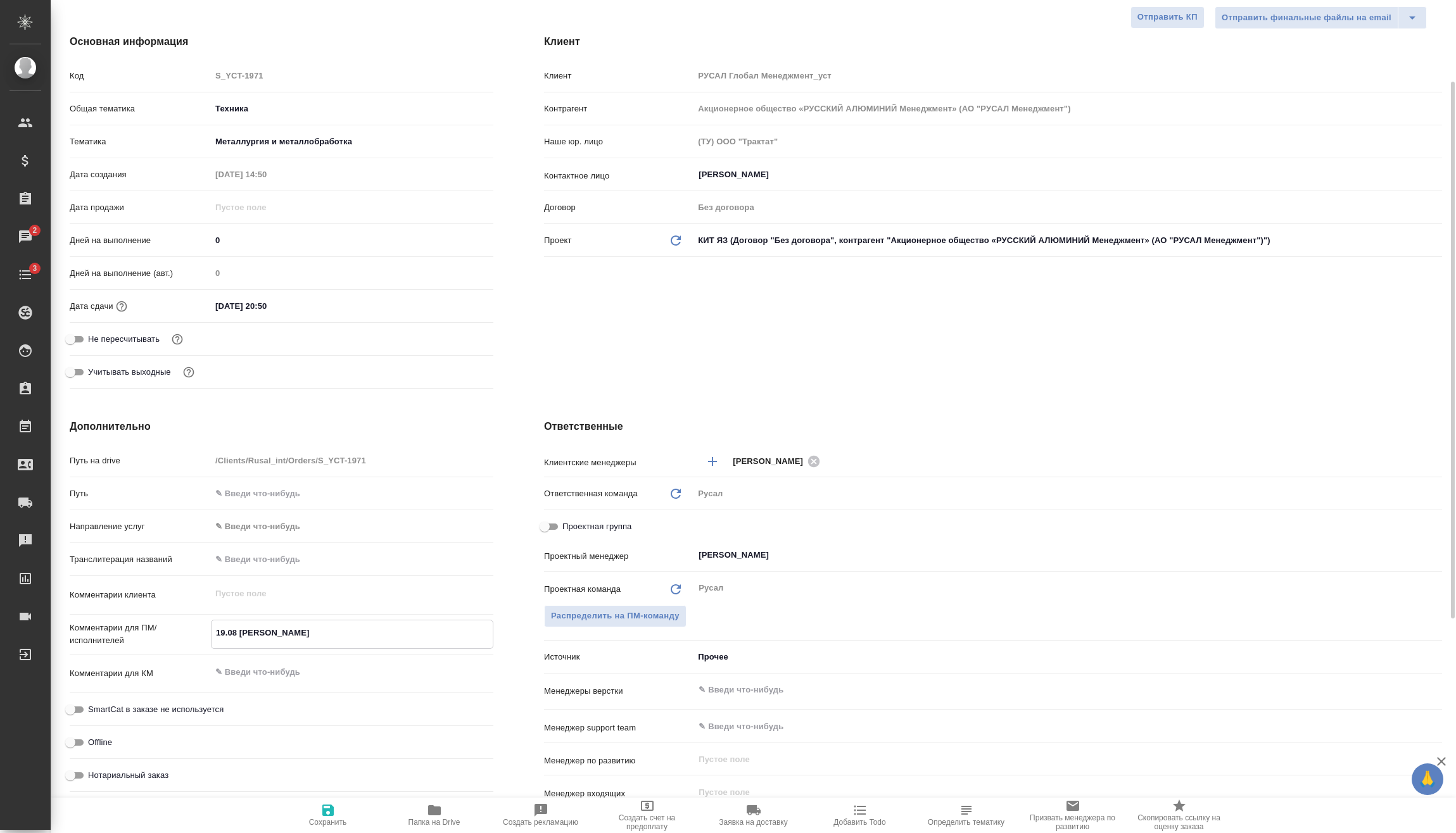
type textarea "x"
type textarea "19.08 Портнова"
type textarea "x"
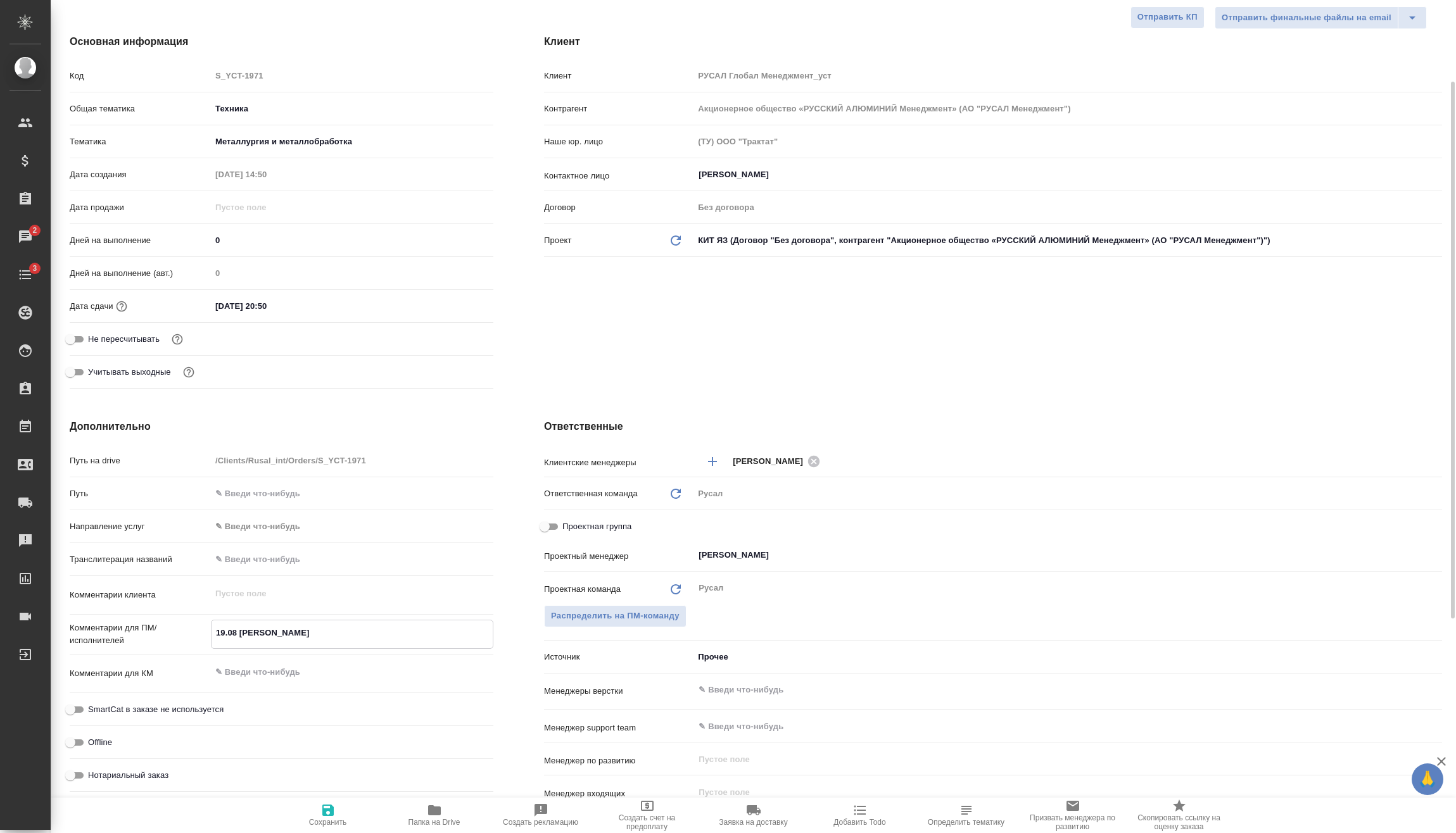
type textarea "x"
type textarea "19.08 Портнова о"
type textarea "x"
type textarea "19.08 Портнова он"
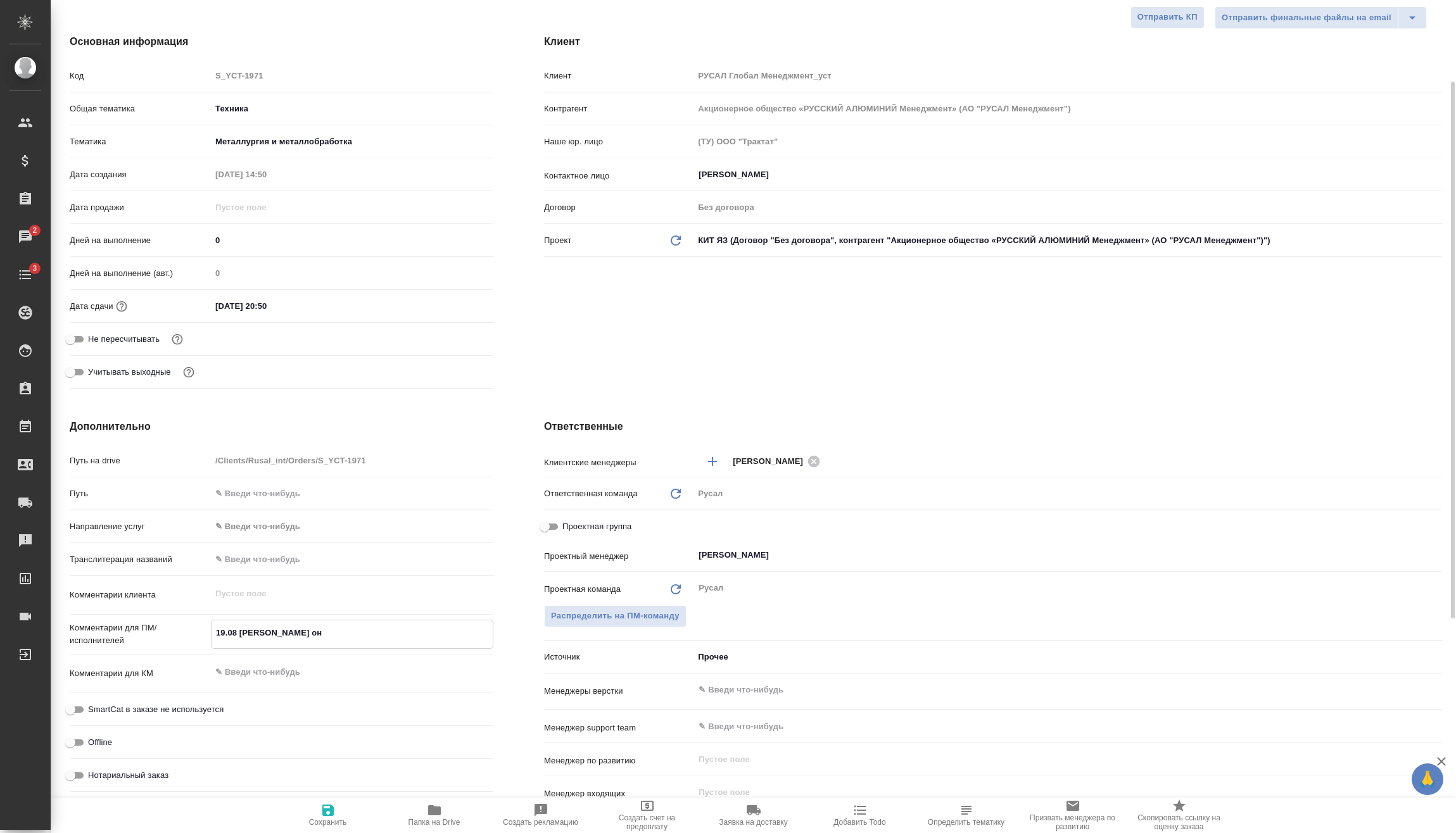
type textarea "x"
type textarea "19.08 Портнова онл"
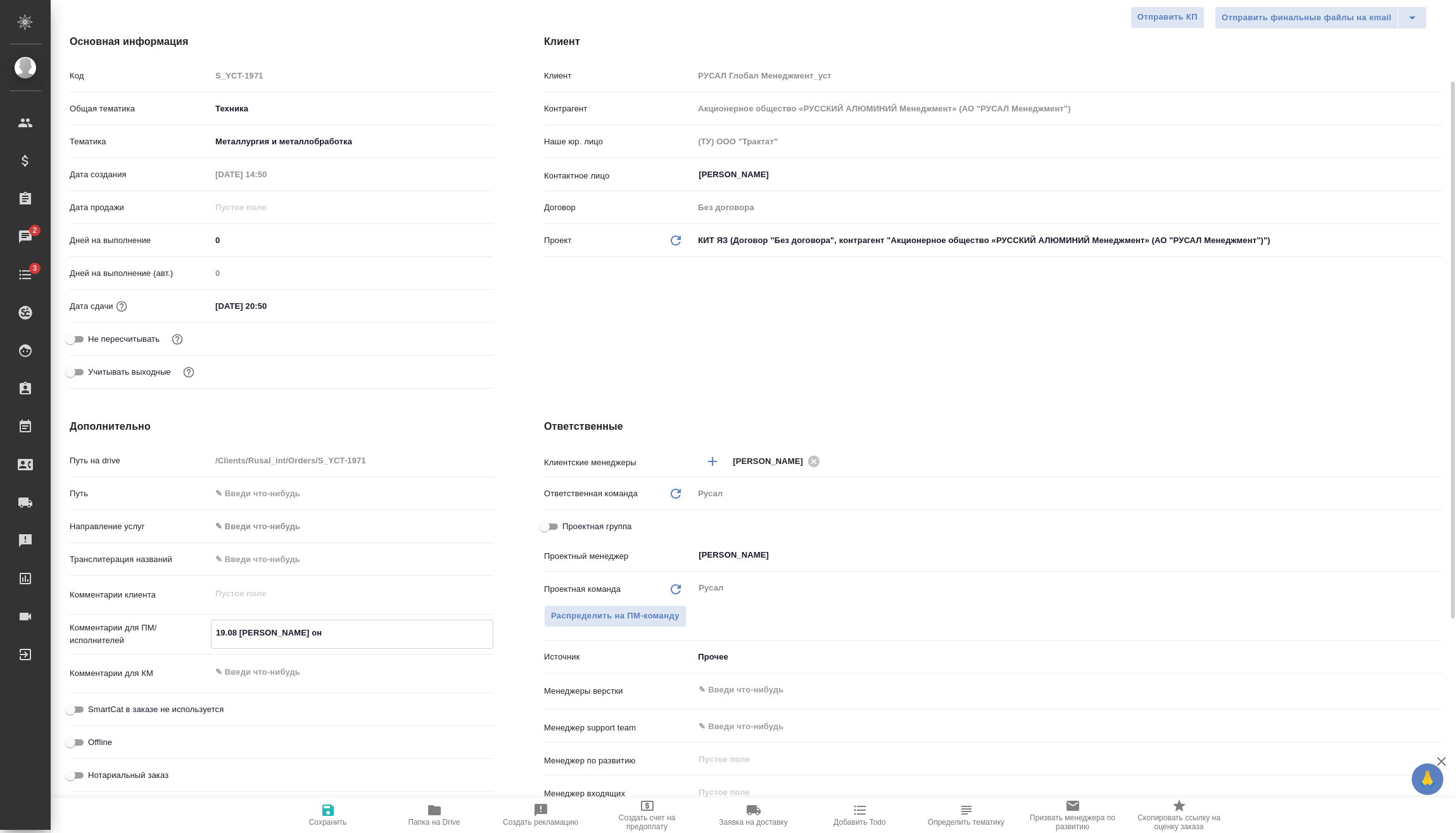
type textarea "x"
type textarea "19.08 Портнова онла"
type textarea "x"
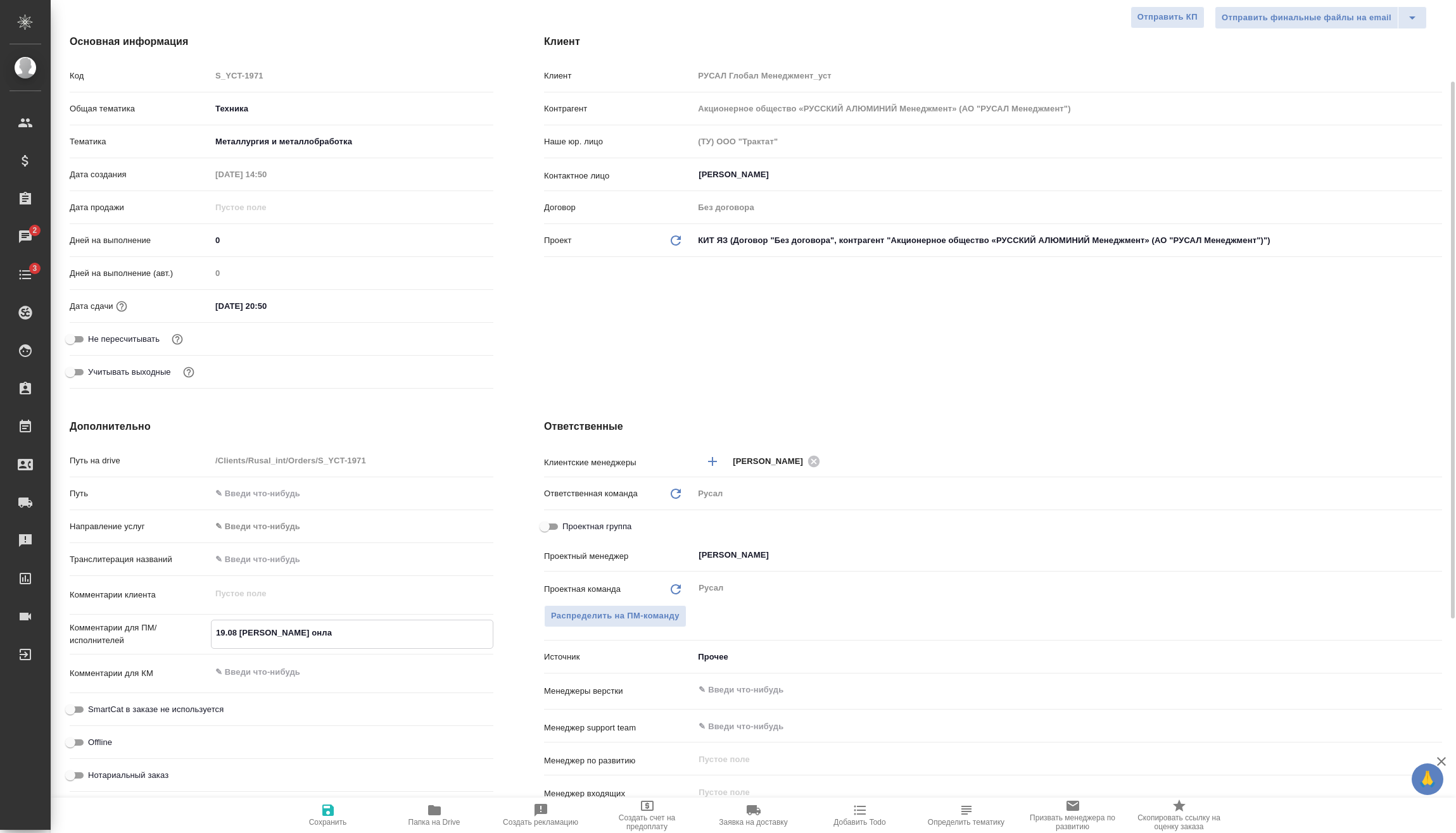
type textarea "x"
type textarea "19.08 Портнова онлай"
type textarea "x"
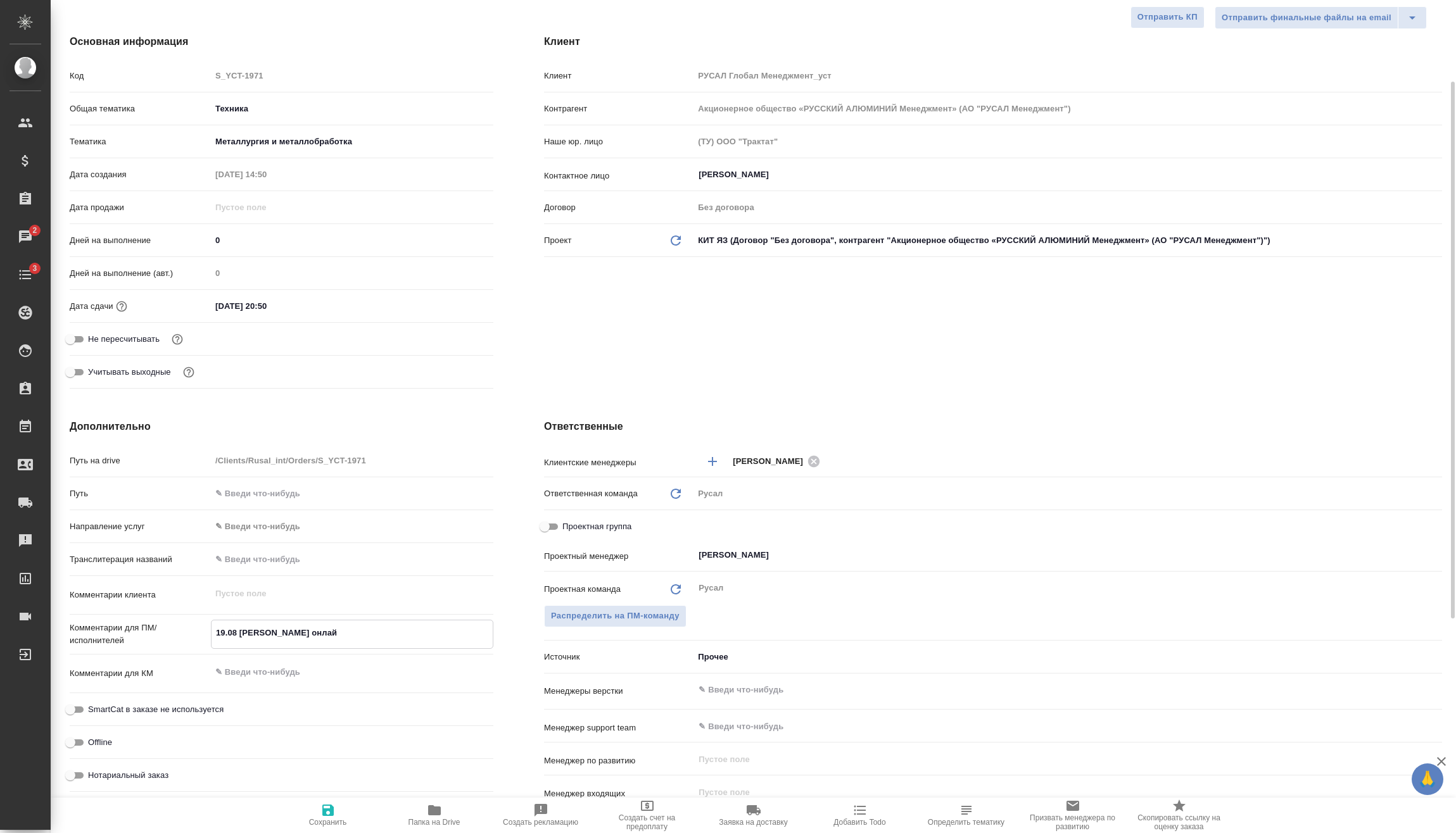
type textarea "x"
type textarea "19.08 Портнова онлайн"
type textarea "x"
type textarea "19.08 Портнова онлайн"
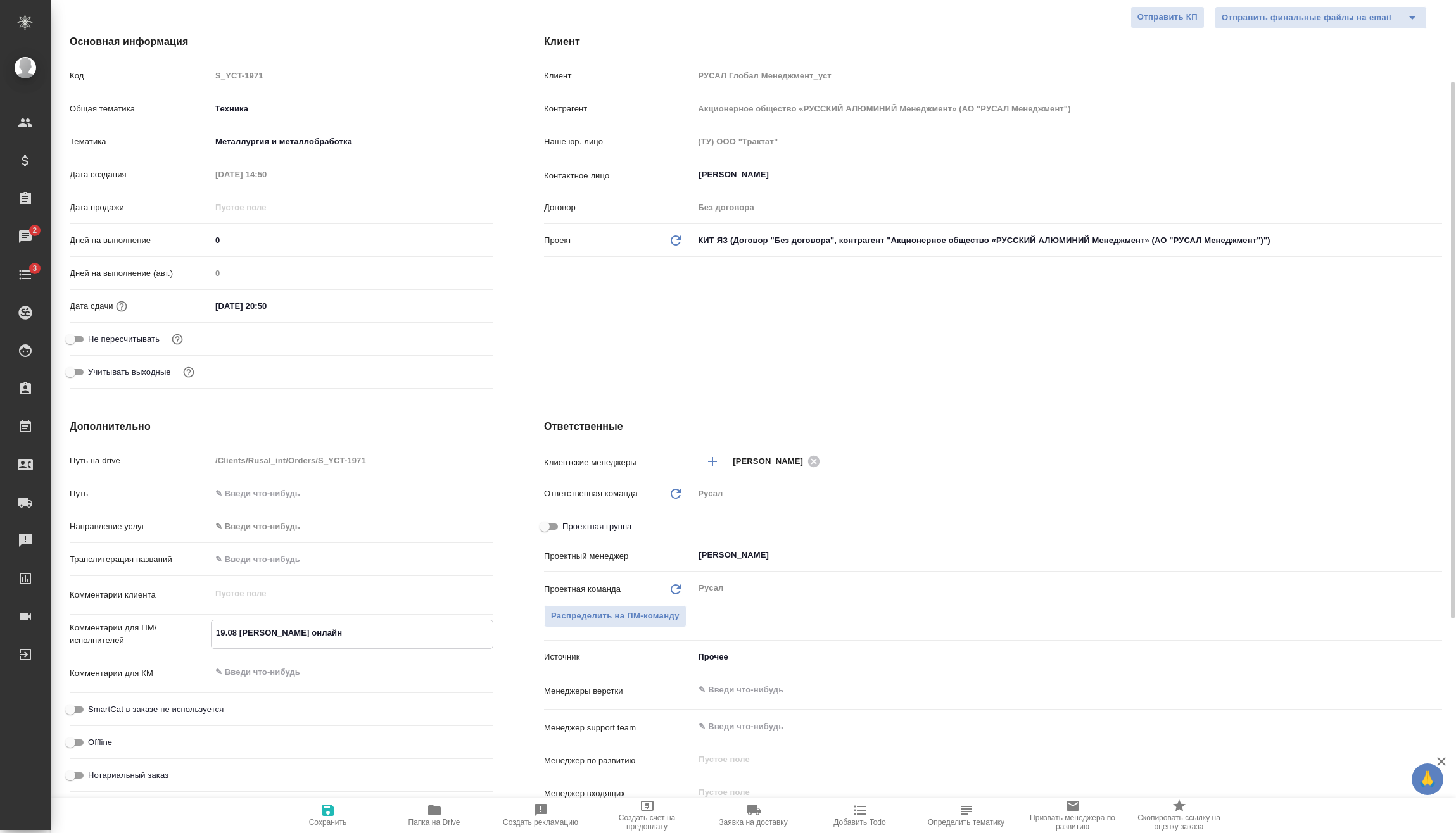
type textarea "x"
click at [332, 813] on icon "button" at bounding box center [328, 810] width 12 height 12
type textarea "x"
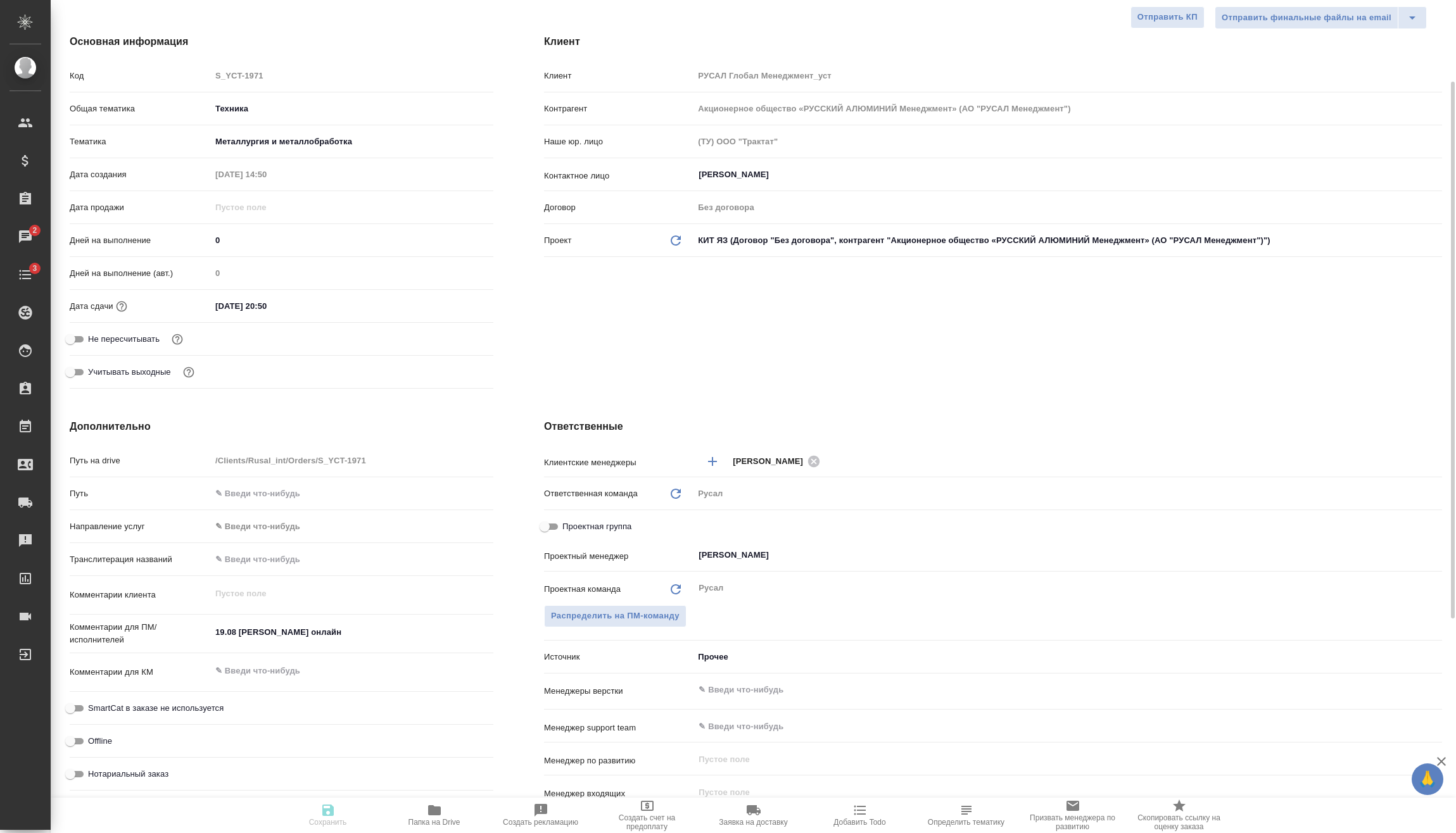
type textarea "x"
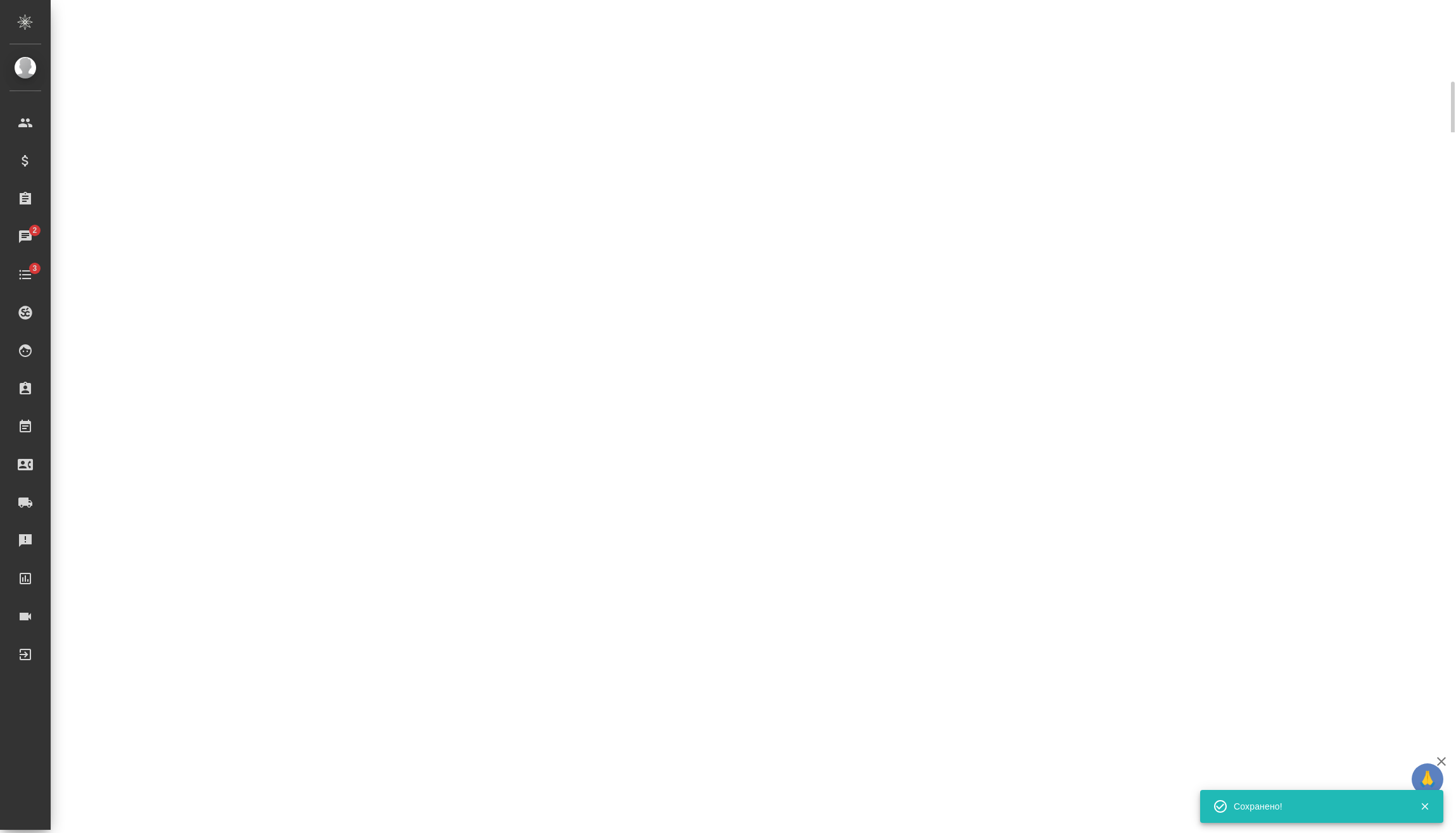
select select "RU"
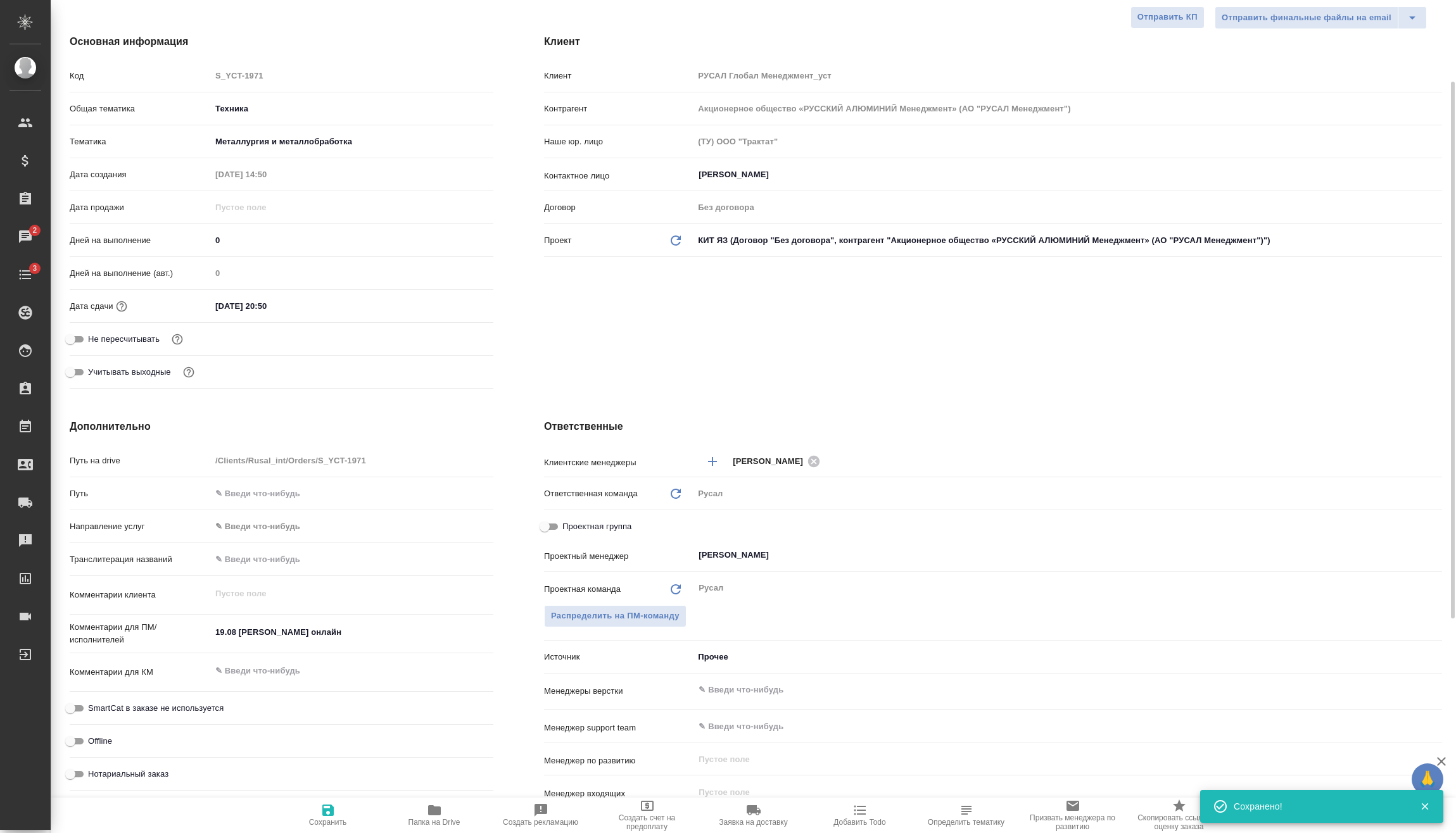
type textarea "x"
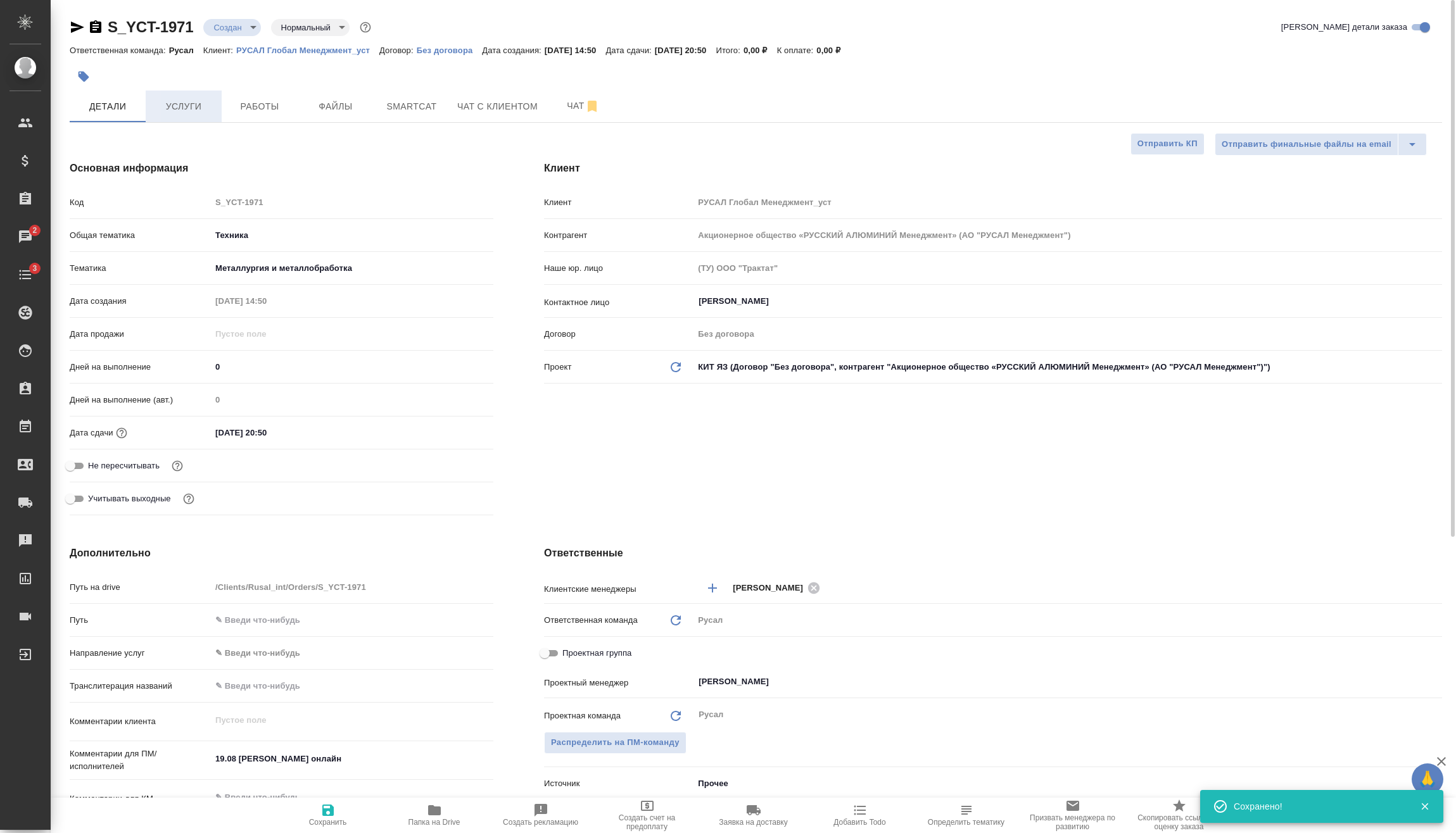
click at [194, 99] on span "Услуги" at bounding box center [183, 107] width 61 height 16
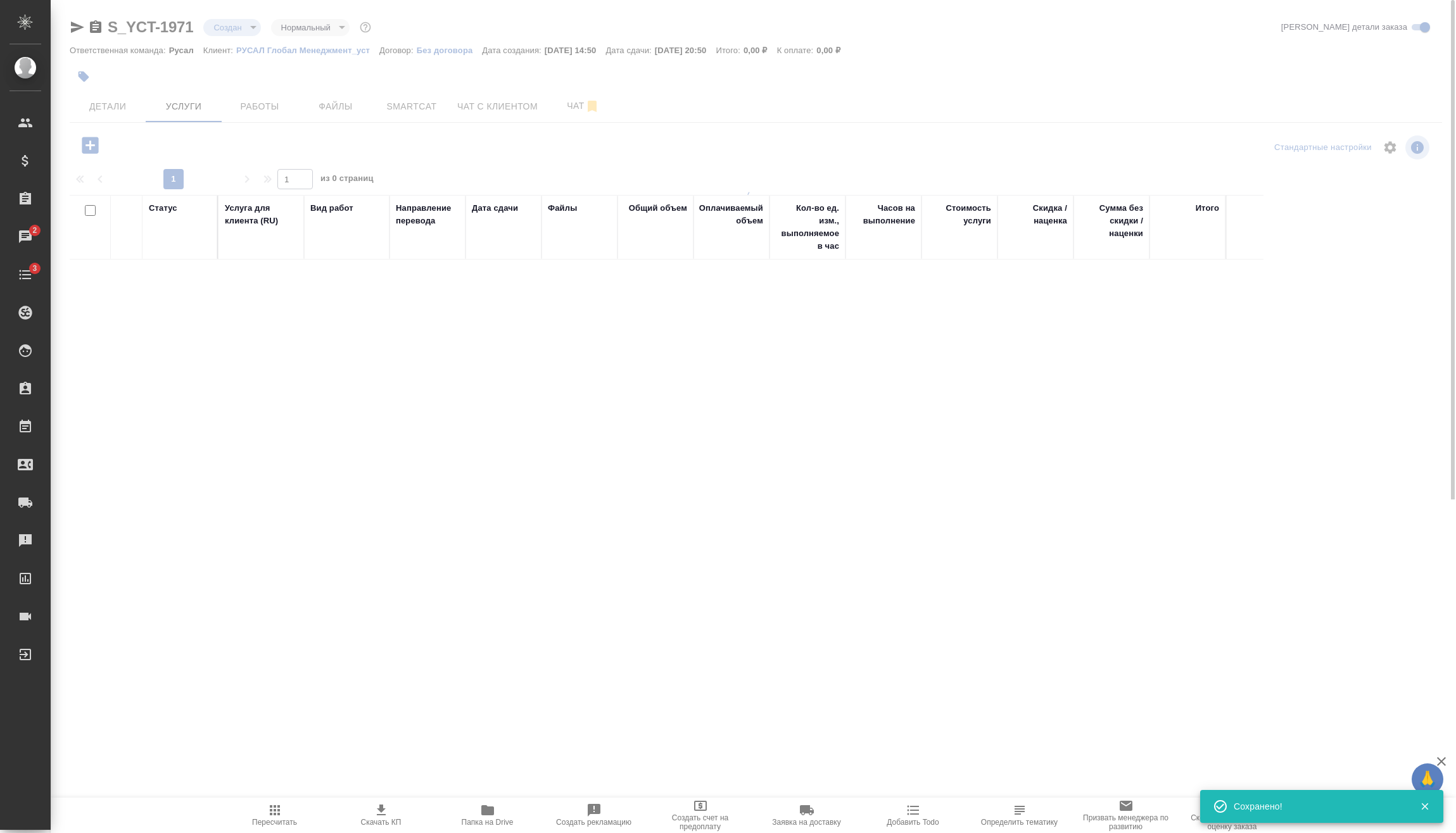
click at [245, 21] on body "🙏 .cls-1 fill:#fff; AWATERA Vasilev Evgeniy Клиенты Спецификации Заказы 2 Чаты …" at bounding box center [728, 416] width 1456 height 833
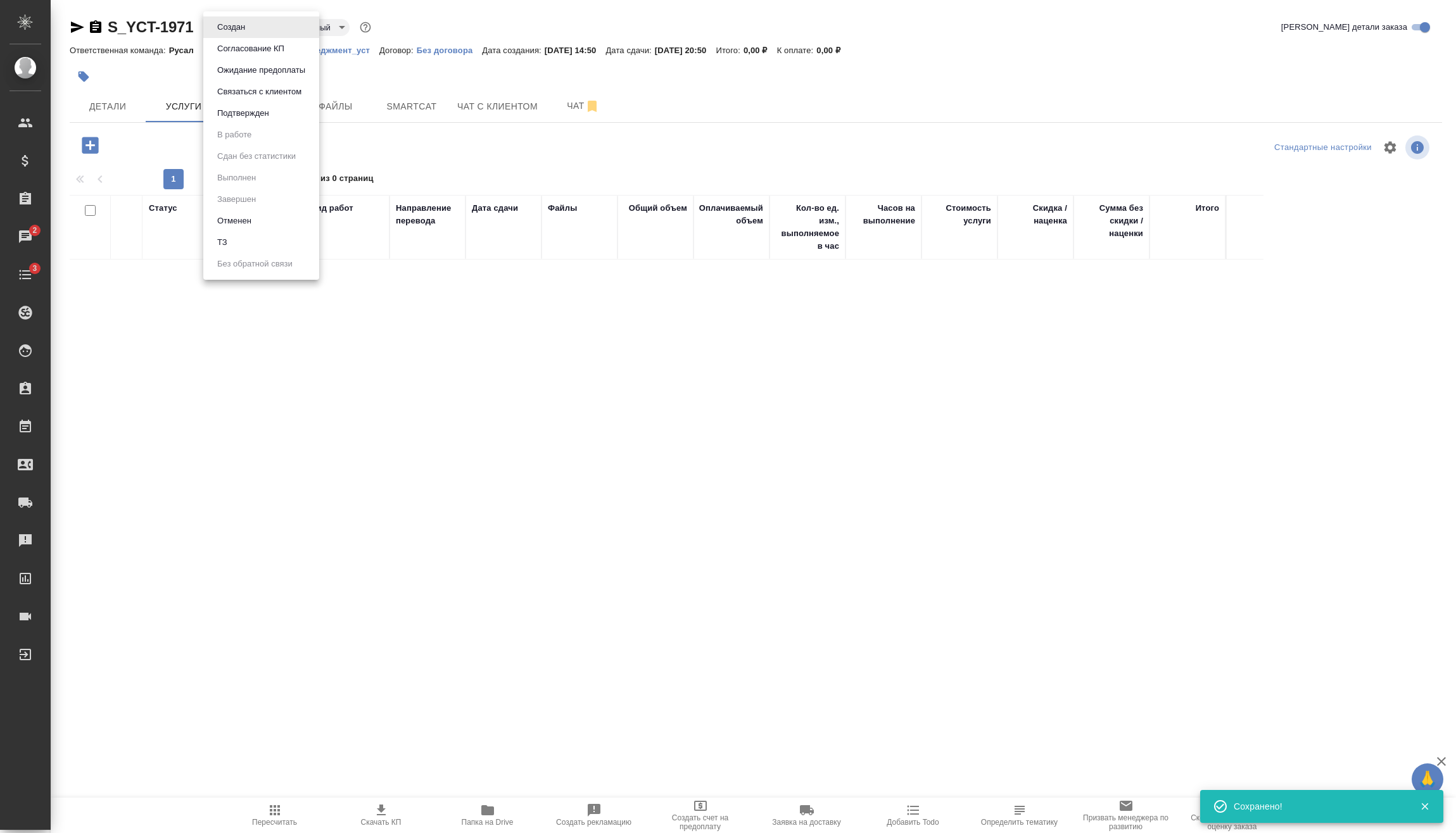
click at [251, 106] on li "Подтвержден" at bounding box center [261, 114] width 116 height 21
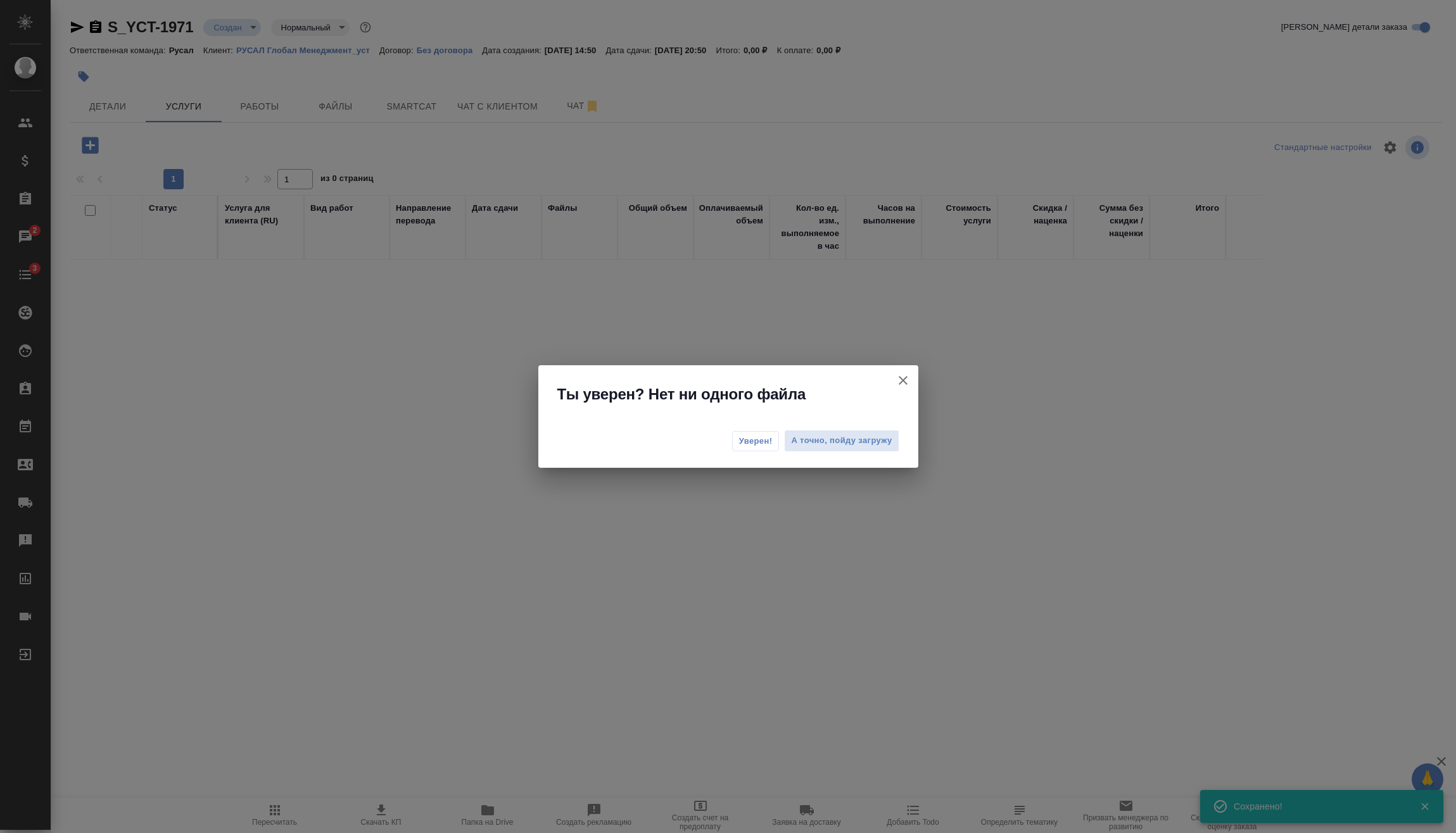
click at [761, 440] on span "Уверен!" at bounding box center [756, 441] width 34 height 13
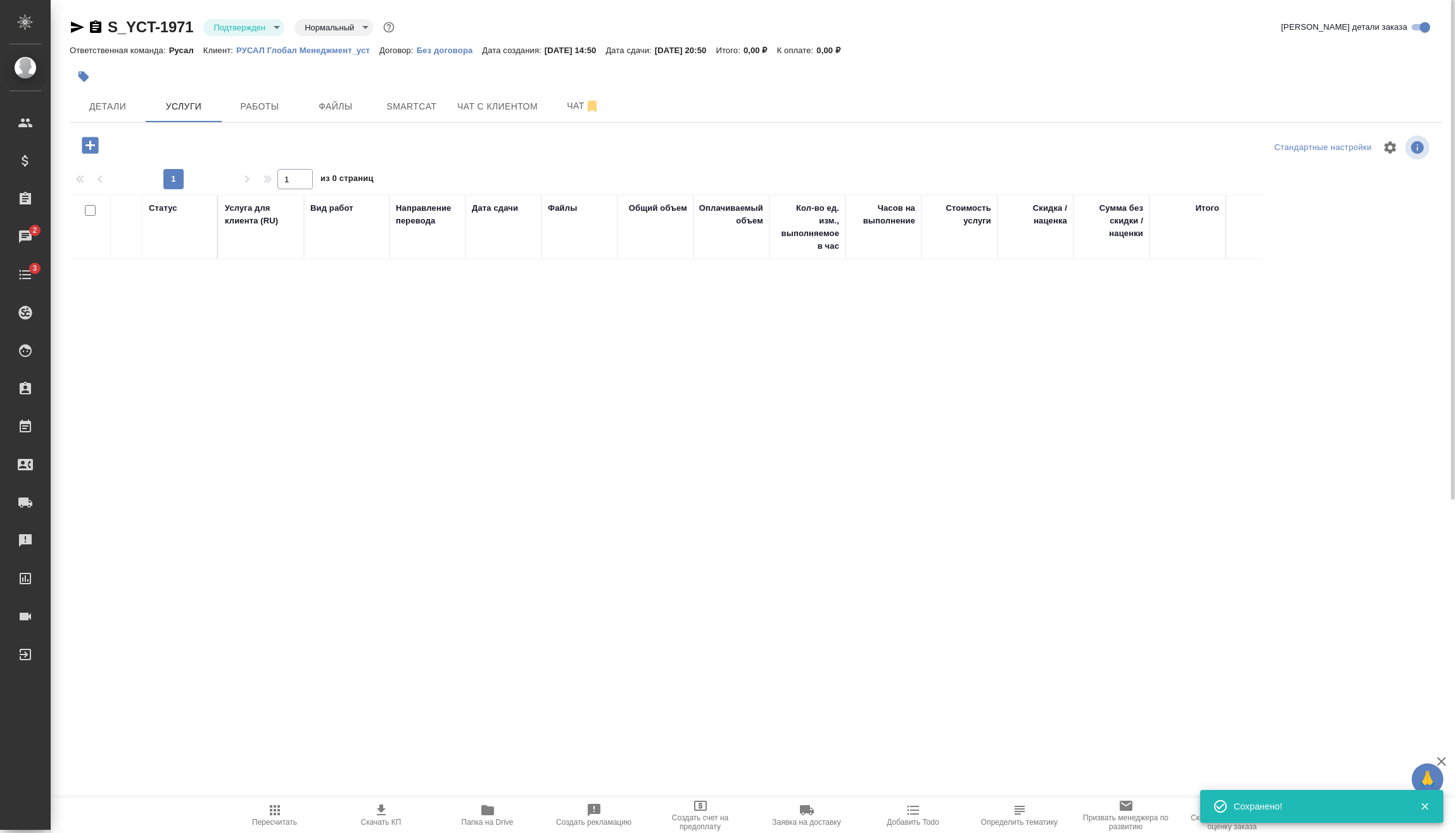
click at [98, 147] on icon "button" at bounding box center [89, 144] width 16 height 16
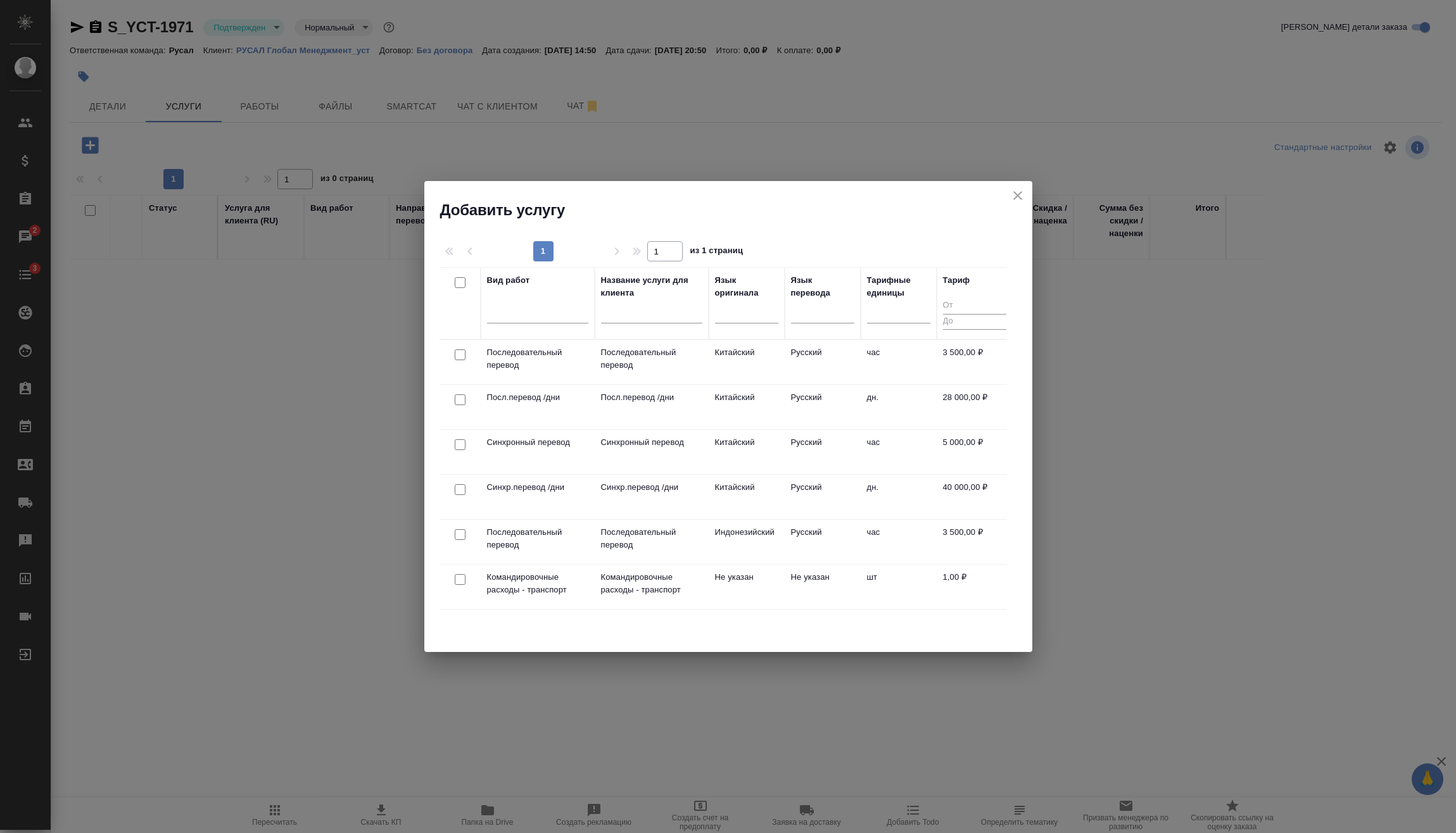
click at [459, 355] on input "checkbox" at bounding box center [460, 355] width 11 height 11
checkbox input "true"
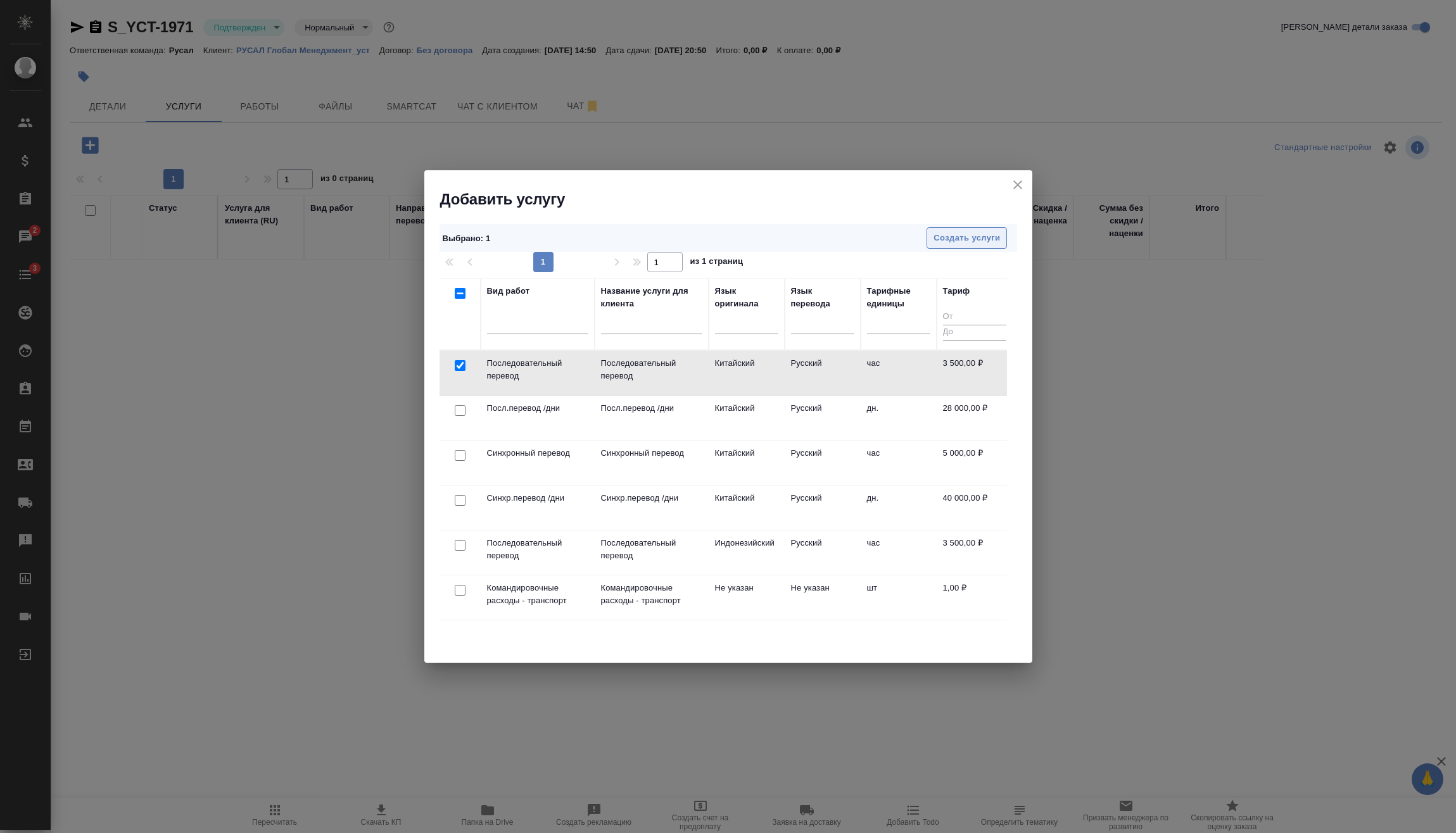
click at [1003, 233] on button "Создать услуги" at bounding box center [967, 238] width 81 height 22
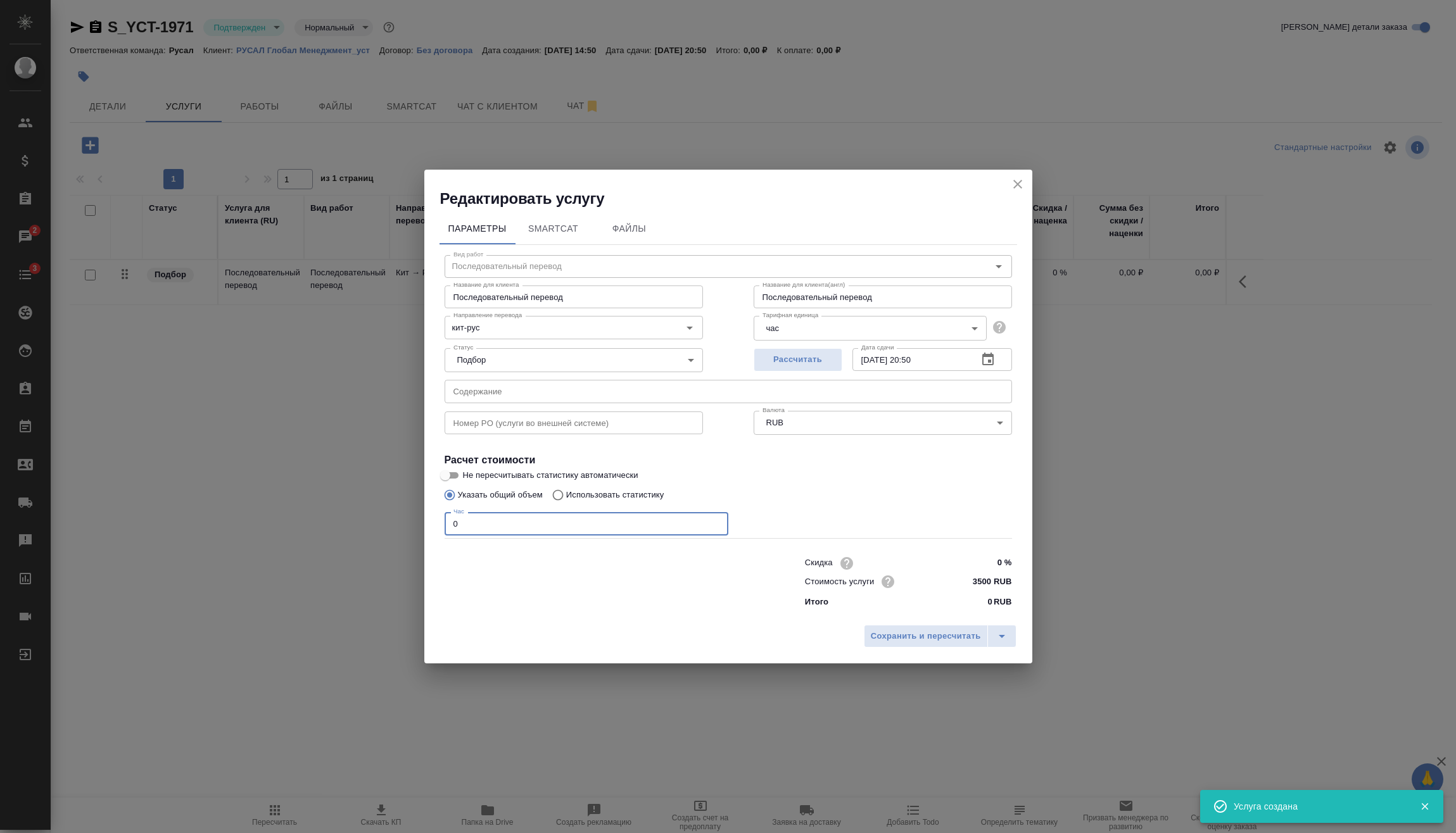
drag, startPoint x: 497, startPoint y: 528, endPoint x: 335, endPoint y: 546, distance: 163.0
click at [418, 535] on div "Редактировать услугу Параметры SmartCat Файлы Вид работ Последовательный перево…" at bounding box center [728, 416] width 1456 height 833
type input "6"
click at [934, 654] on div "Сохранить и пересчитать" at bounding box center [728, 640] width 608 height 45
click at [930, 634] on span "Сохранить и пересчитать" at bounding box center [926, 636] width 110 height 15
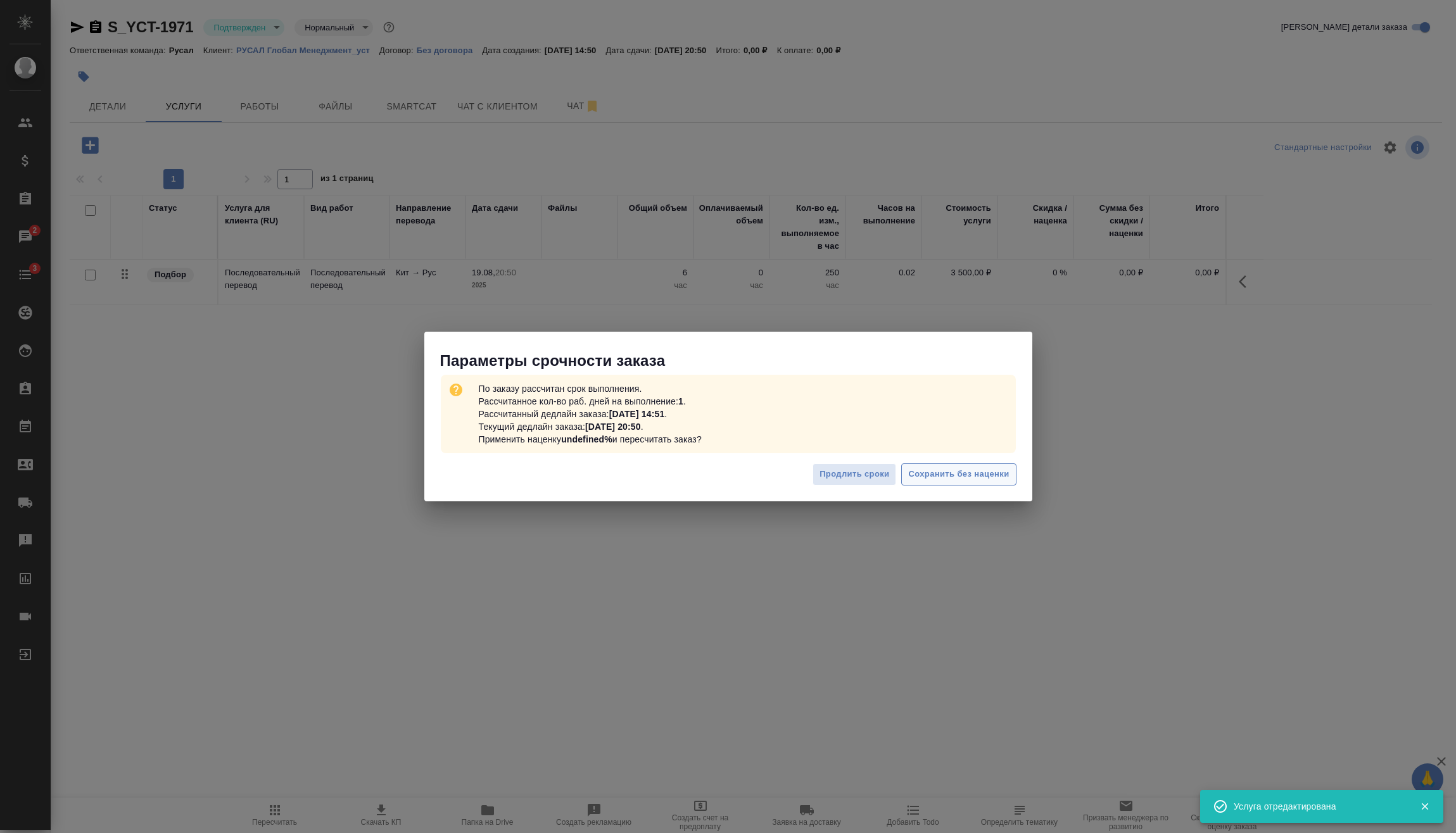
click at [954, 480] on span "Сохранить без наценки" at bounding box center [958, 474] width 100 height 15
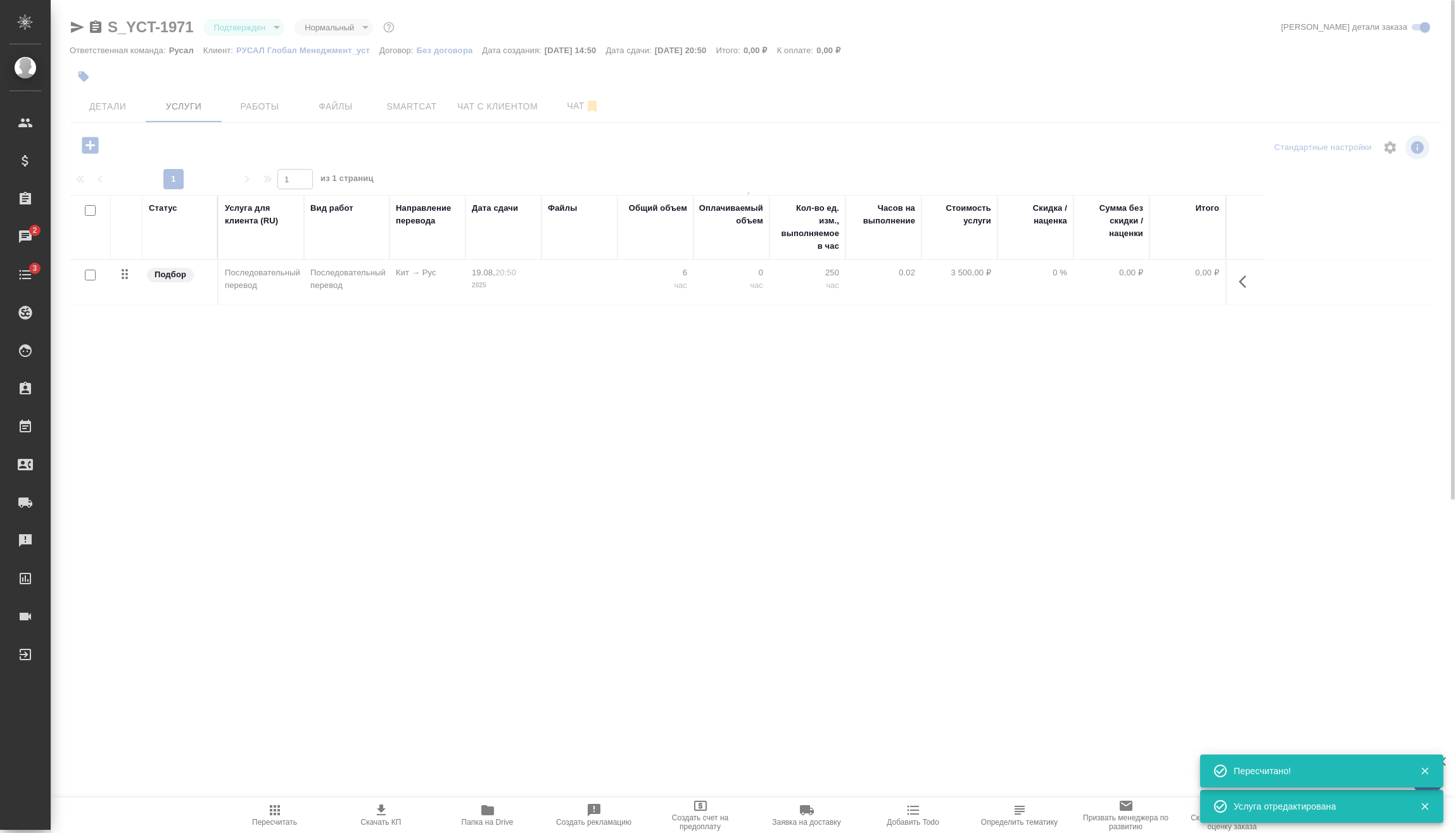
type input "urgent"
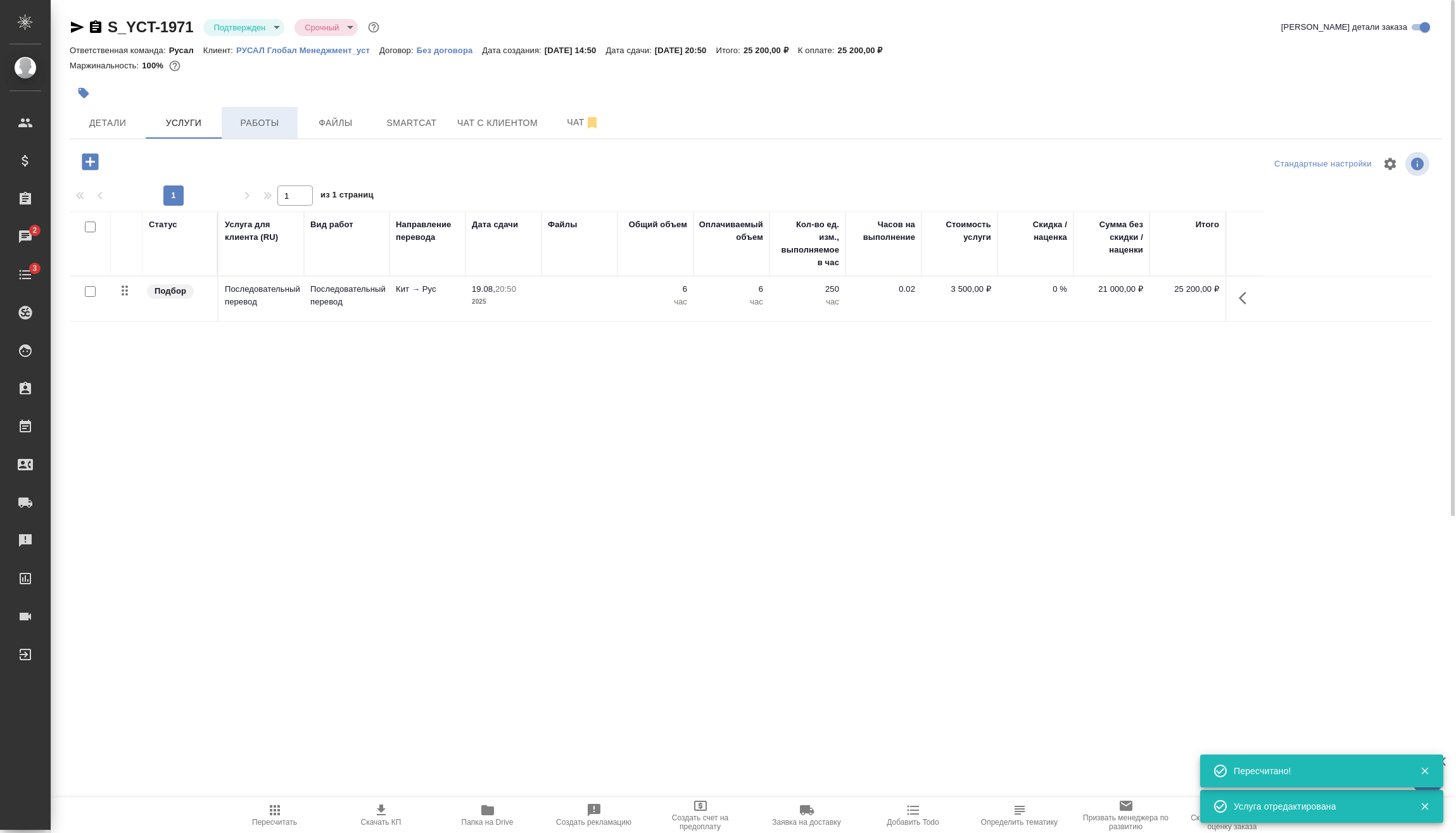
click at [273, 125] on span "Работы" at bounding box center [259, 123] width 61 height 16
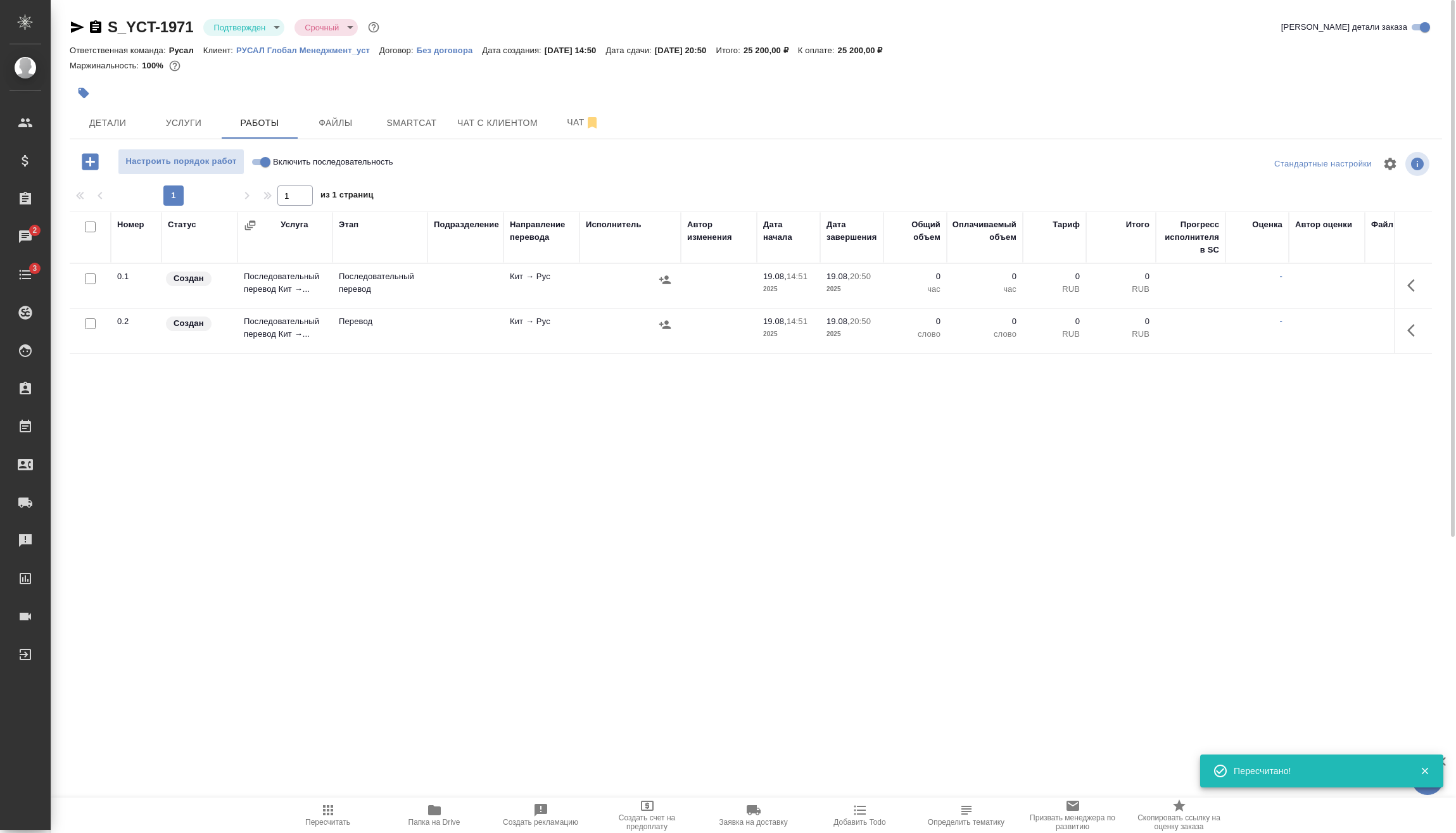
click at [92, 324] on input "checkbox" at bounding box center [91, 324] width 11 height 11
checkbox input "true"
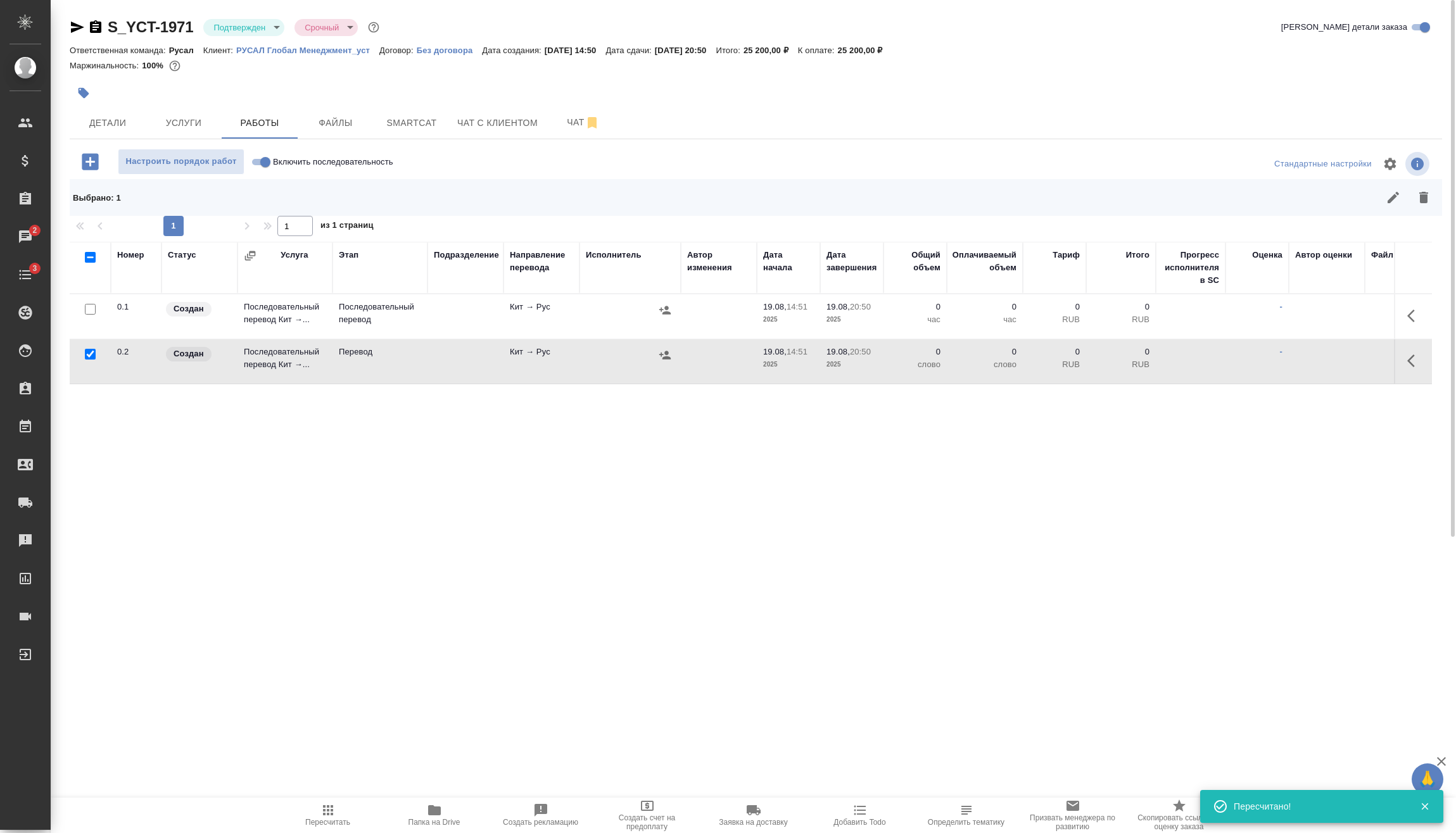
click at [264, 161] on input "Включить последовательность" at bounding box center [265, 162] width 45 height 15
checkbox input "true"
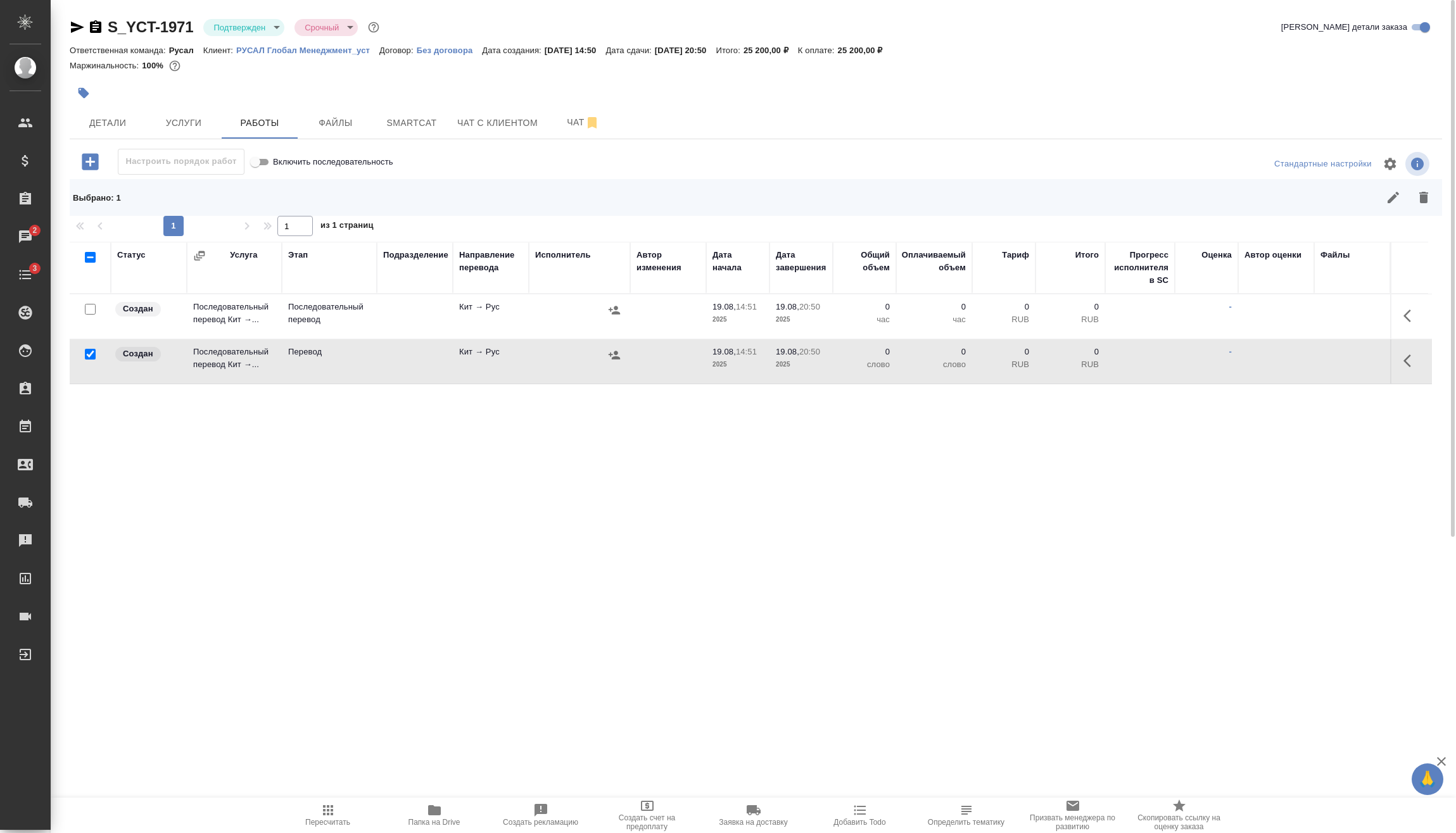
click at [1429, 204] on icon "button" at bounding box center [1424, 198] width 15 height 15
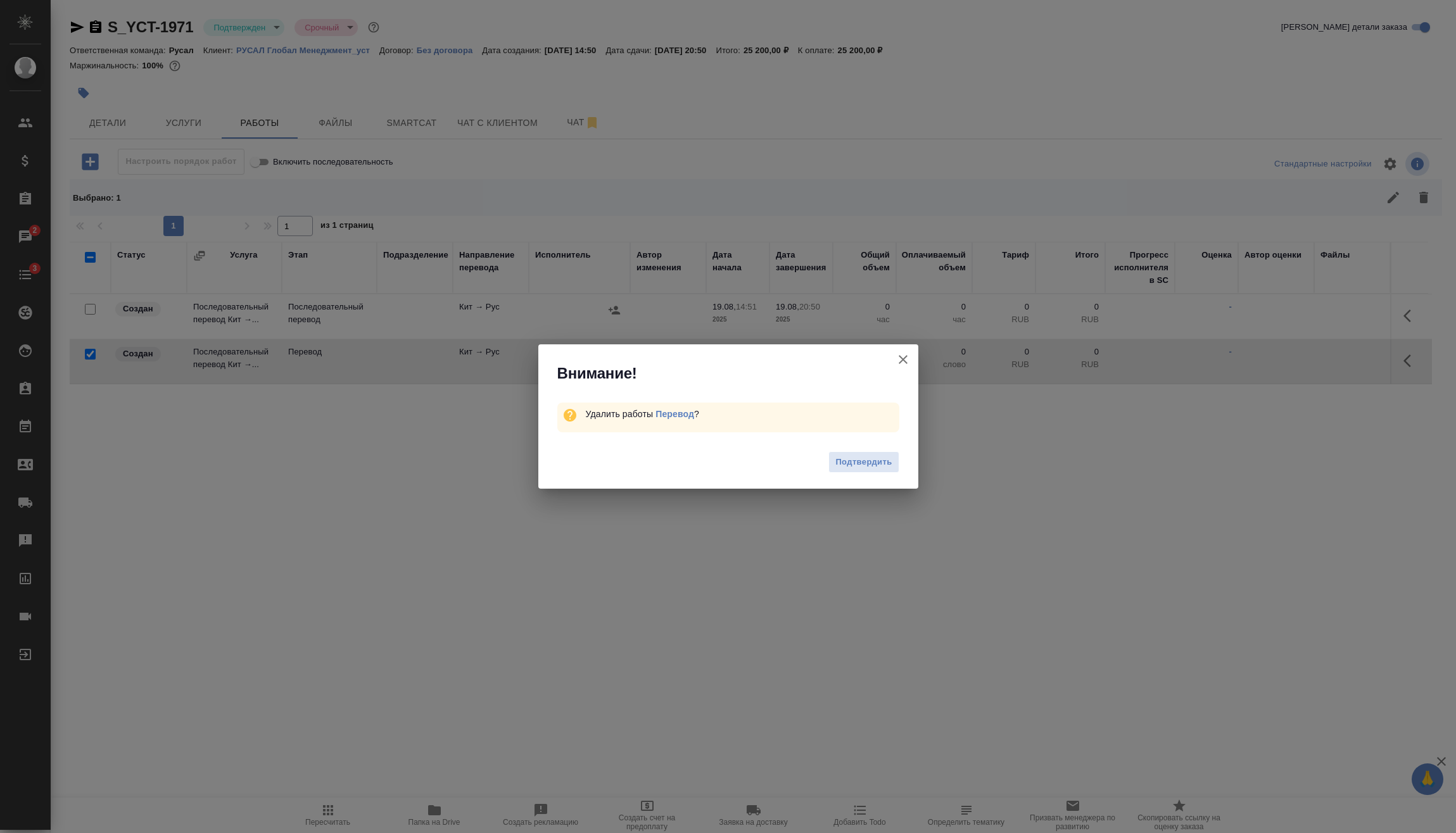
click at [868, 452] on button "Подтвердить" at bounding box center [864, 463] width 71 height 22
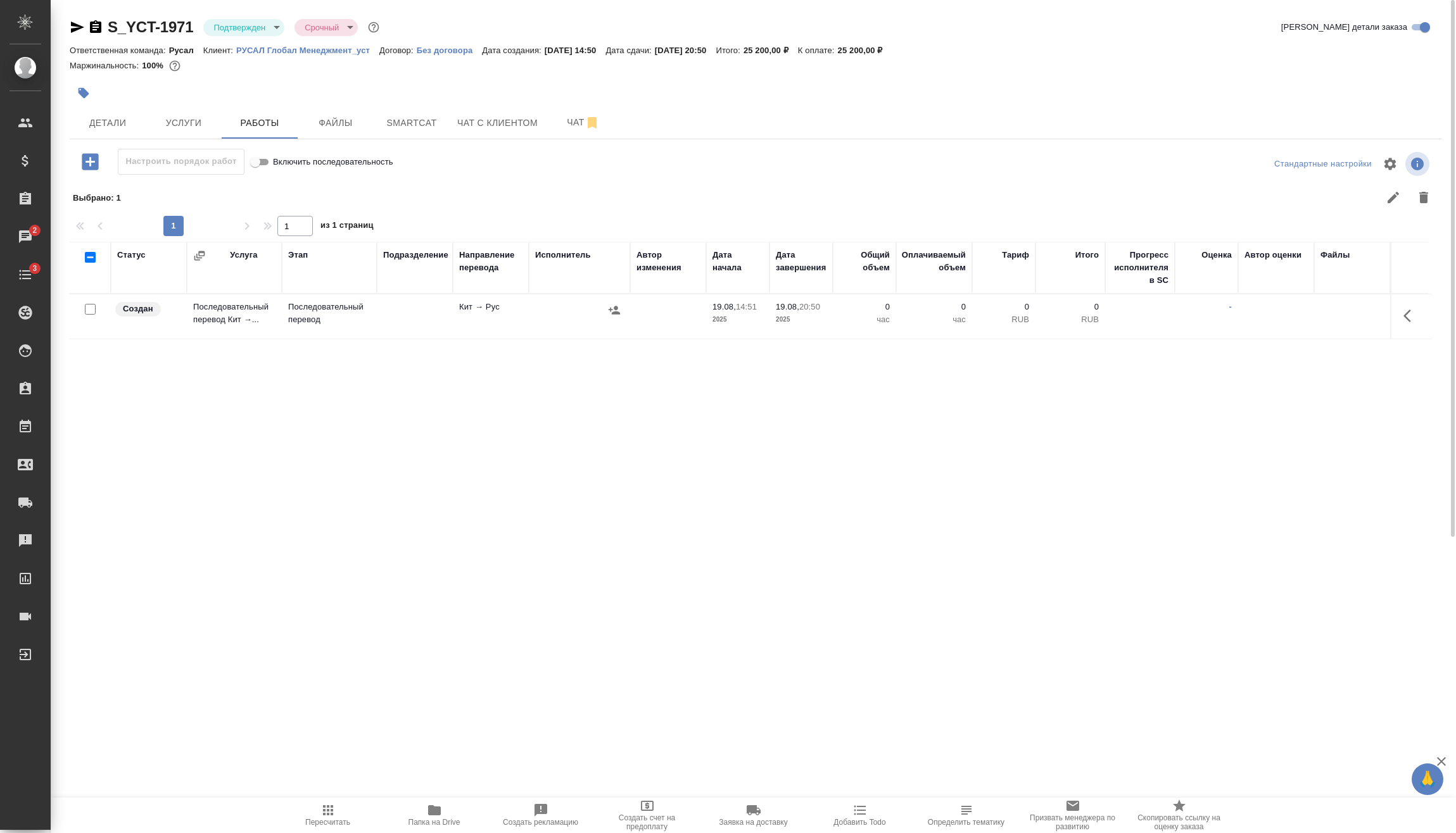
click at [1405, 322] on icon "button" at bounding box center [1411, 316] width 15 height 15
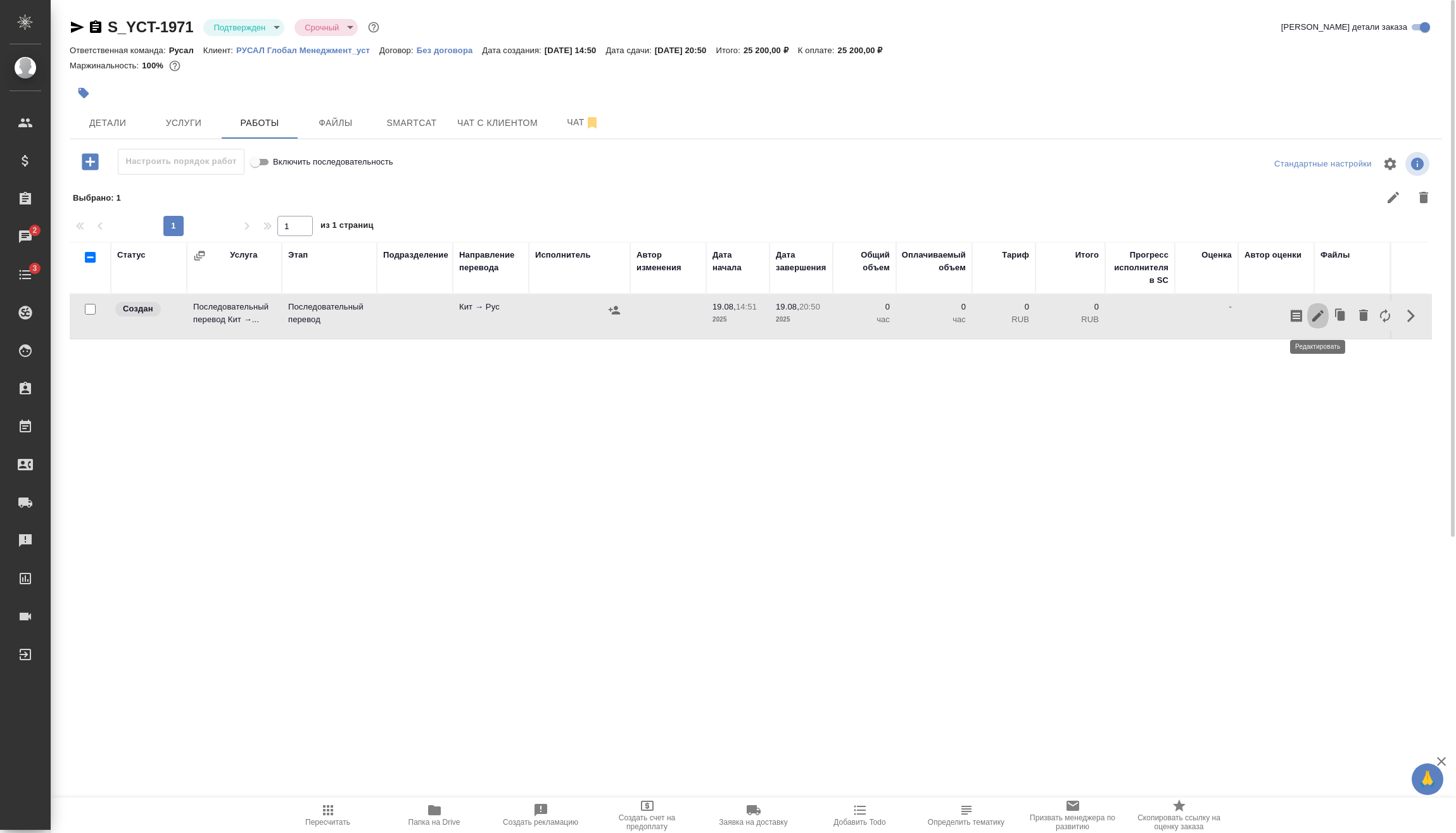
click at [1313, 322] on icon "button" at bounding box center [1318, 316] width 15 height 15
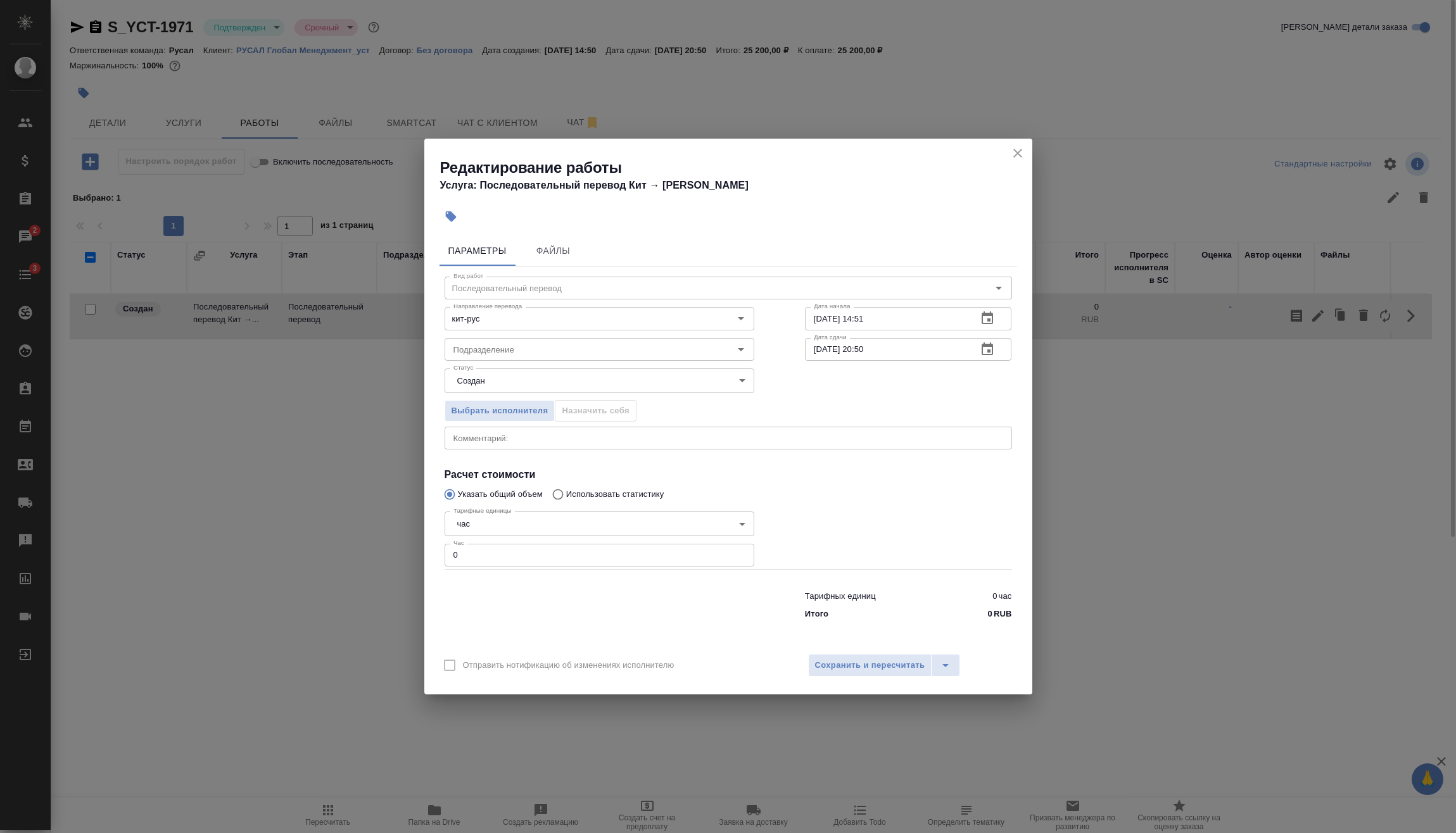
drag, startPoint x: 512, startPoint y: 549, endPoint x: 251, endPoint y: 549, distance: 261.0
click at [314, 549] on div "Редактирование работы Услуга: Последовательный перевод Кит → Рус Параметры Файл…" at bounding box center [728, 416] width 1456 height 833
type input "3"
click at [878, 665] on span "Сохранить и пересчитать" at bounding box center [870, 665] width 110 height 15
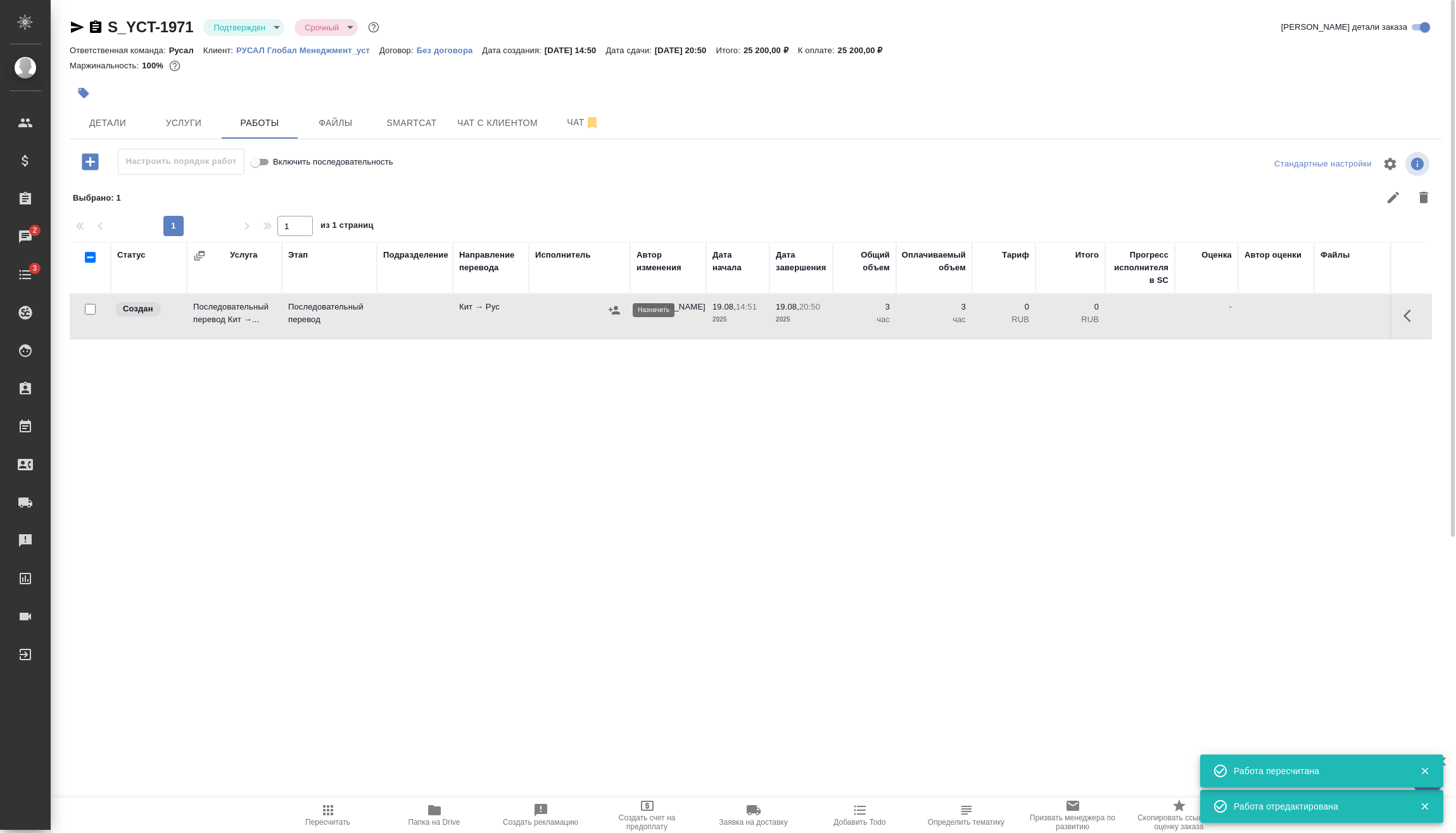
click at [622, 308] on button "button" at bounding box center [614, 310] width 19 height 19
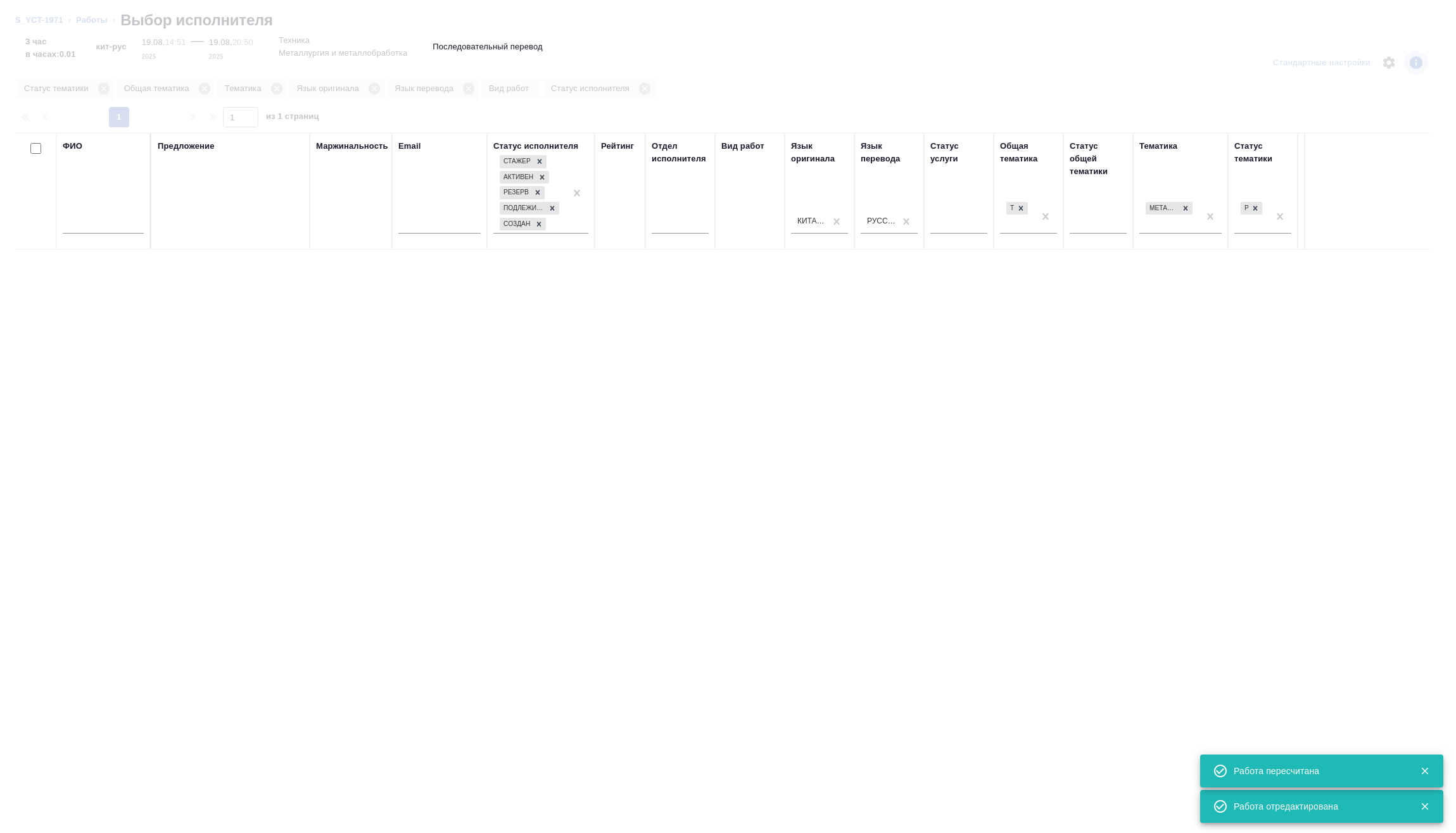
click at [94, 224] on input "text" at bounding box center [104, 226] width 81 height 16
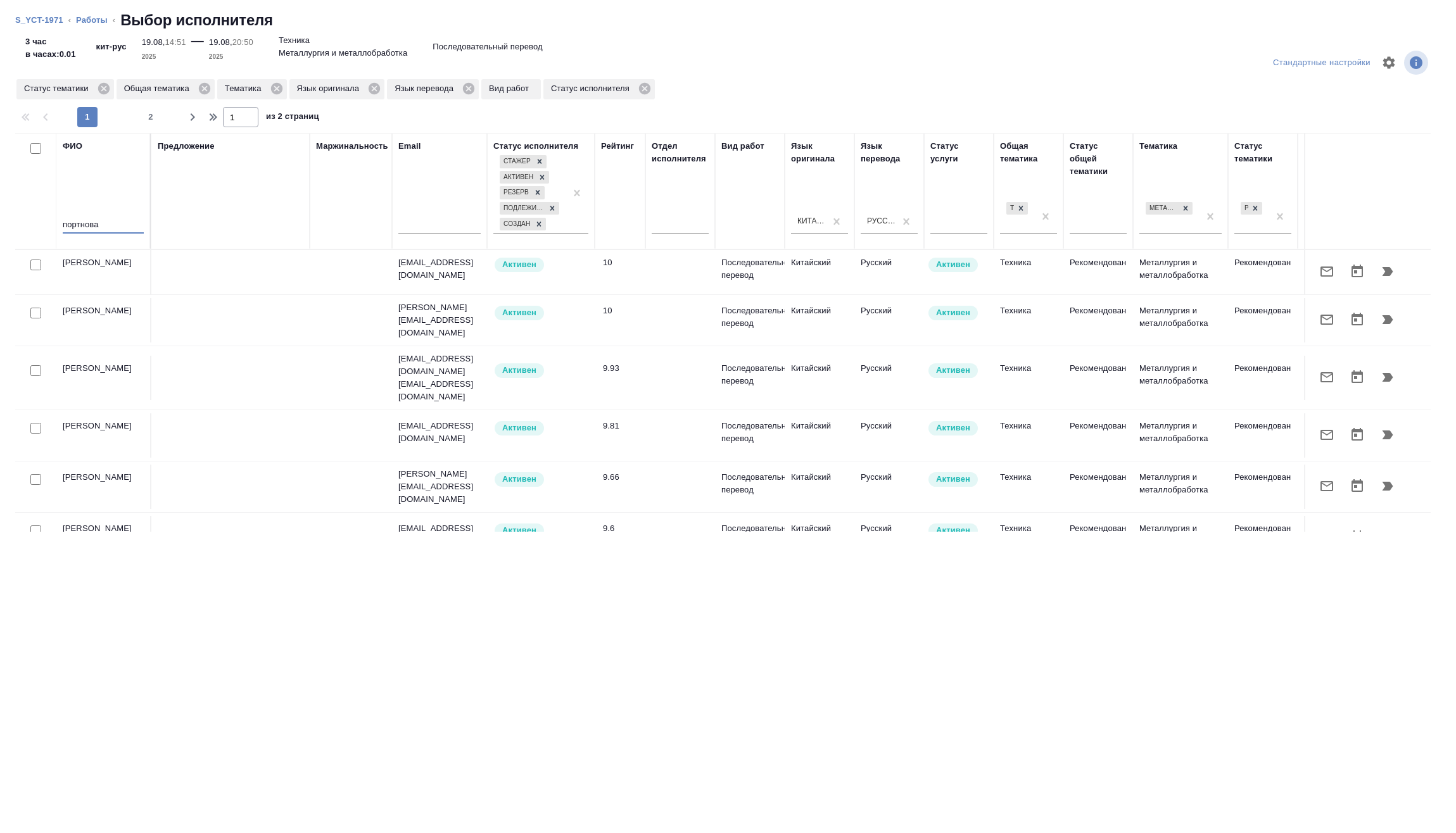
type input "портнова"
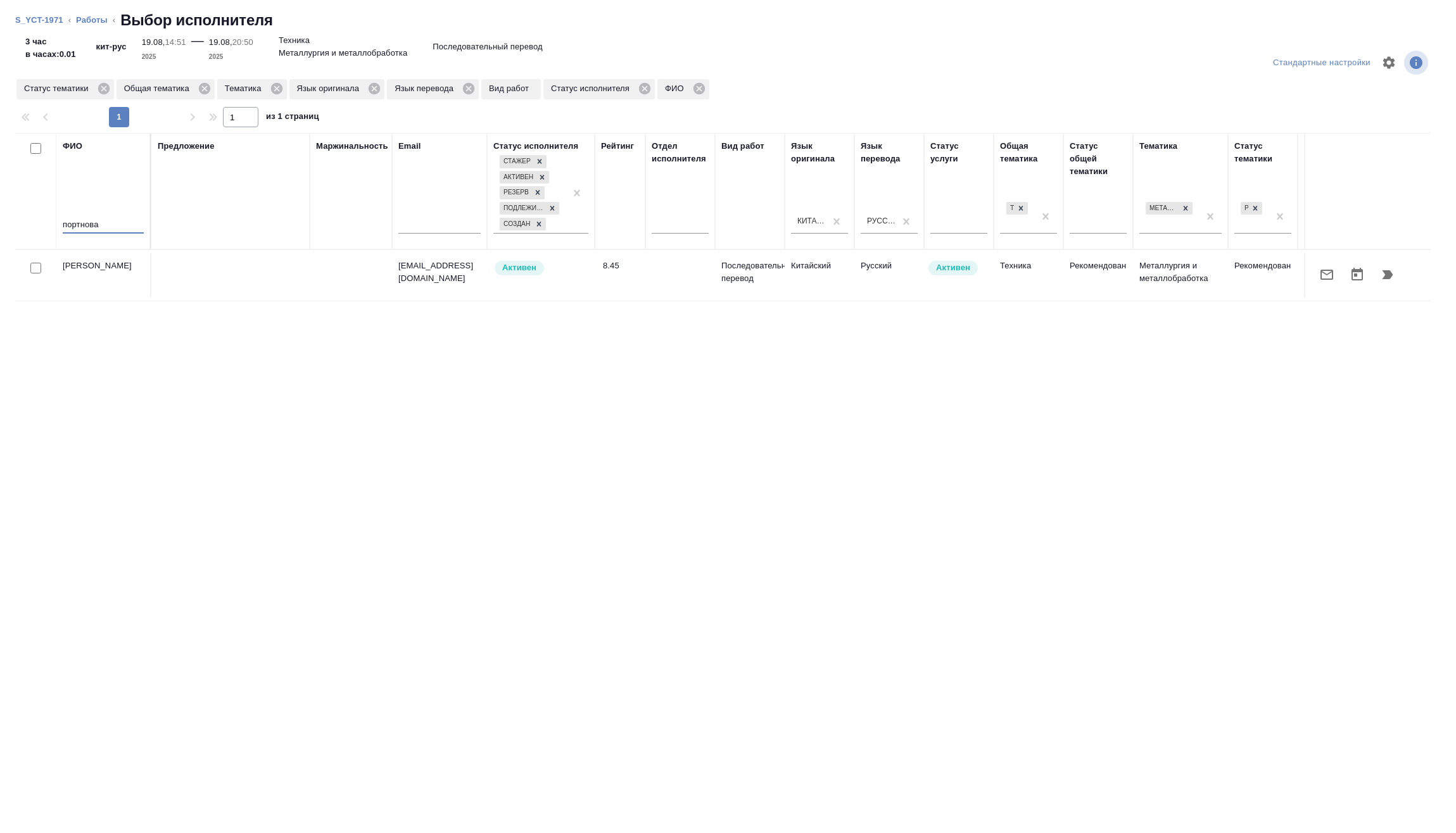
click at [1387, 278] on icon "button" at bounding box center [1388, 275] width 11 height 9
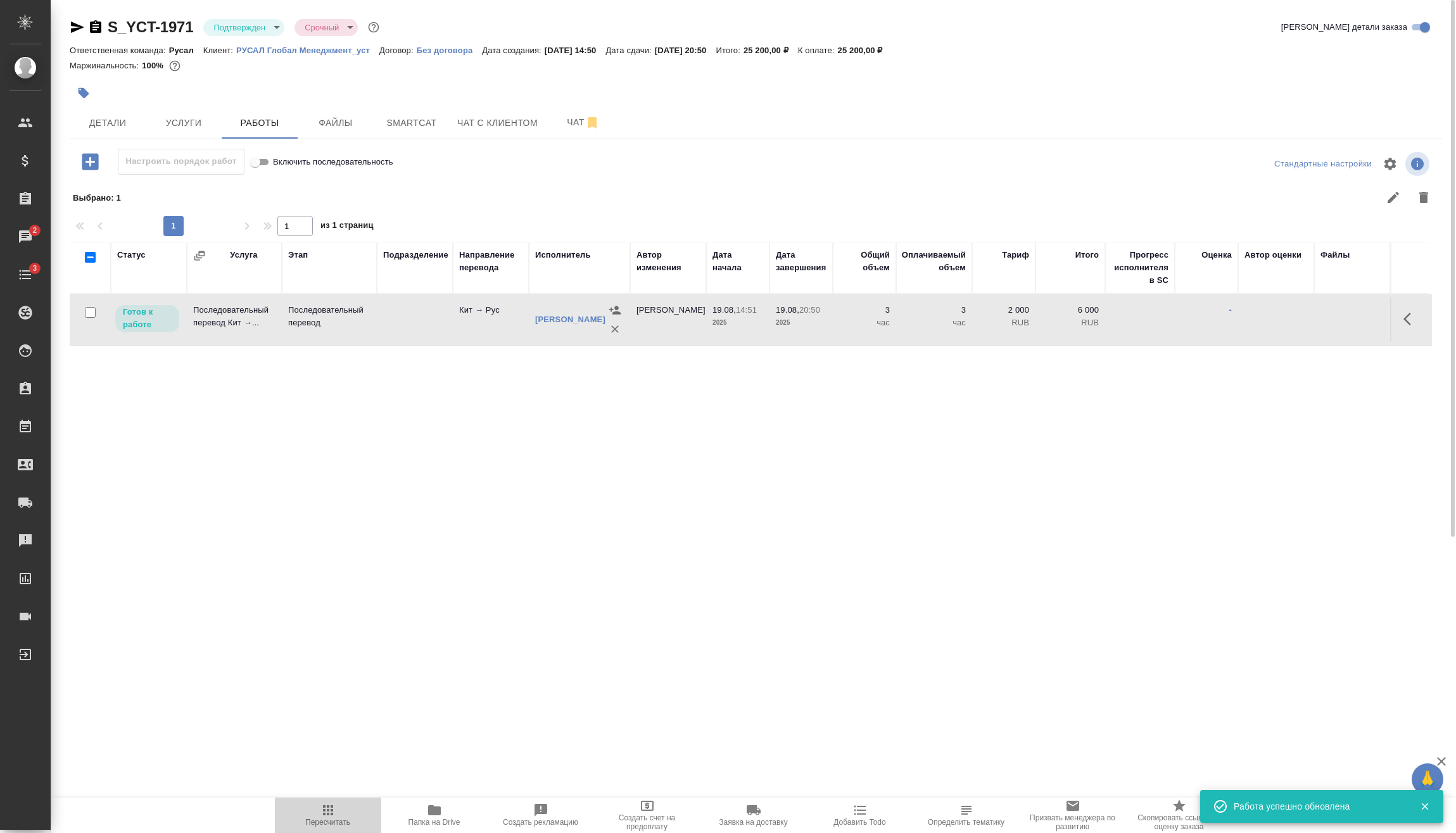
click at [325, 805] on icon "button" at bounding box center [328, 811] width 15 height 15
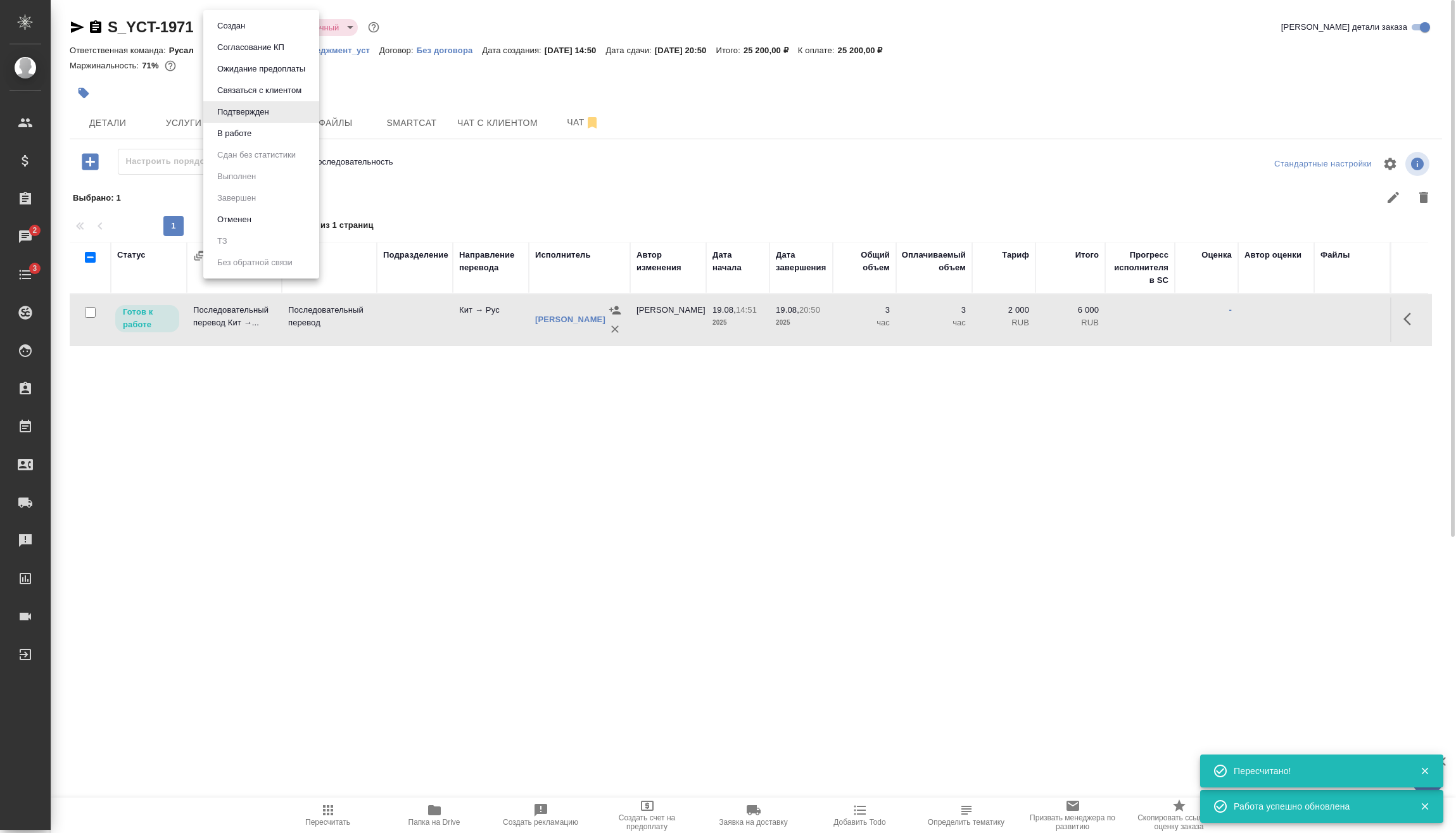
click at [259, 28] on body "🙏 .cls-1 fill:#fff; AWATERA Vasilev Evgeniy Клиенты Спецификации Заказы 2 Чаты …" at bounding box center [728, 416] width 1456 height 833
click at [270, 136] on li "В работе" at bounding box center [261, 133] width 116 height 21
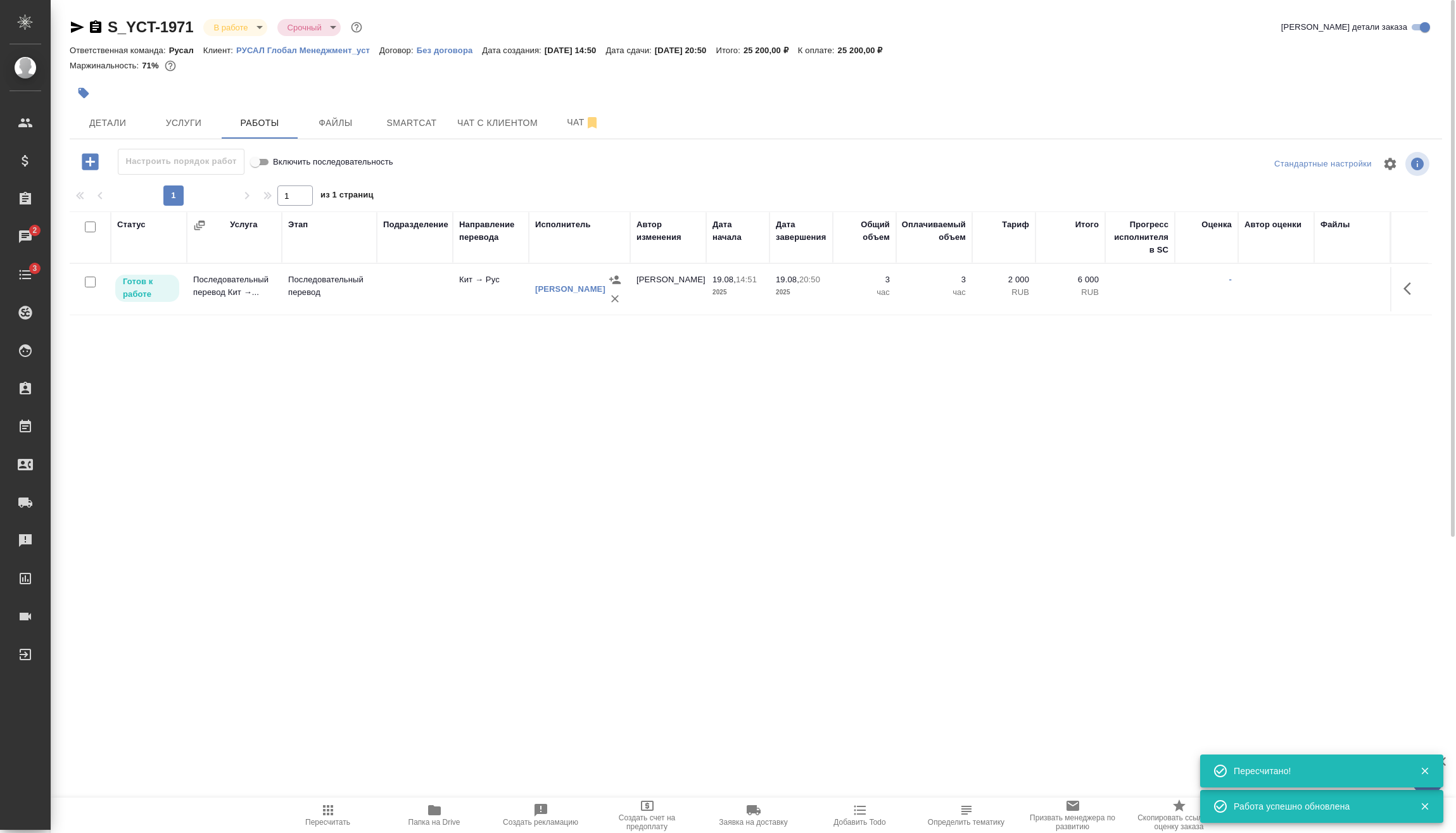
click at [90, 281] on input "checkbox" at bounding box center [91, 282] width 11 height 11
checkbox input "true"
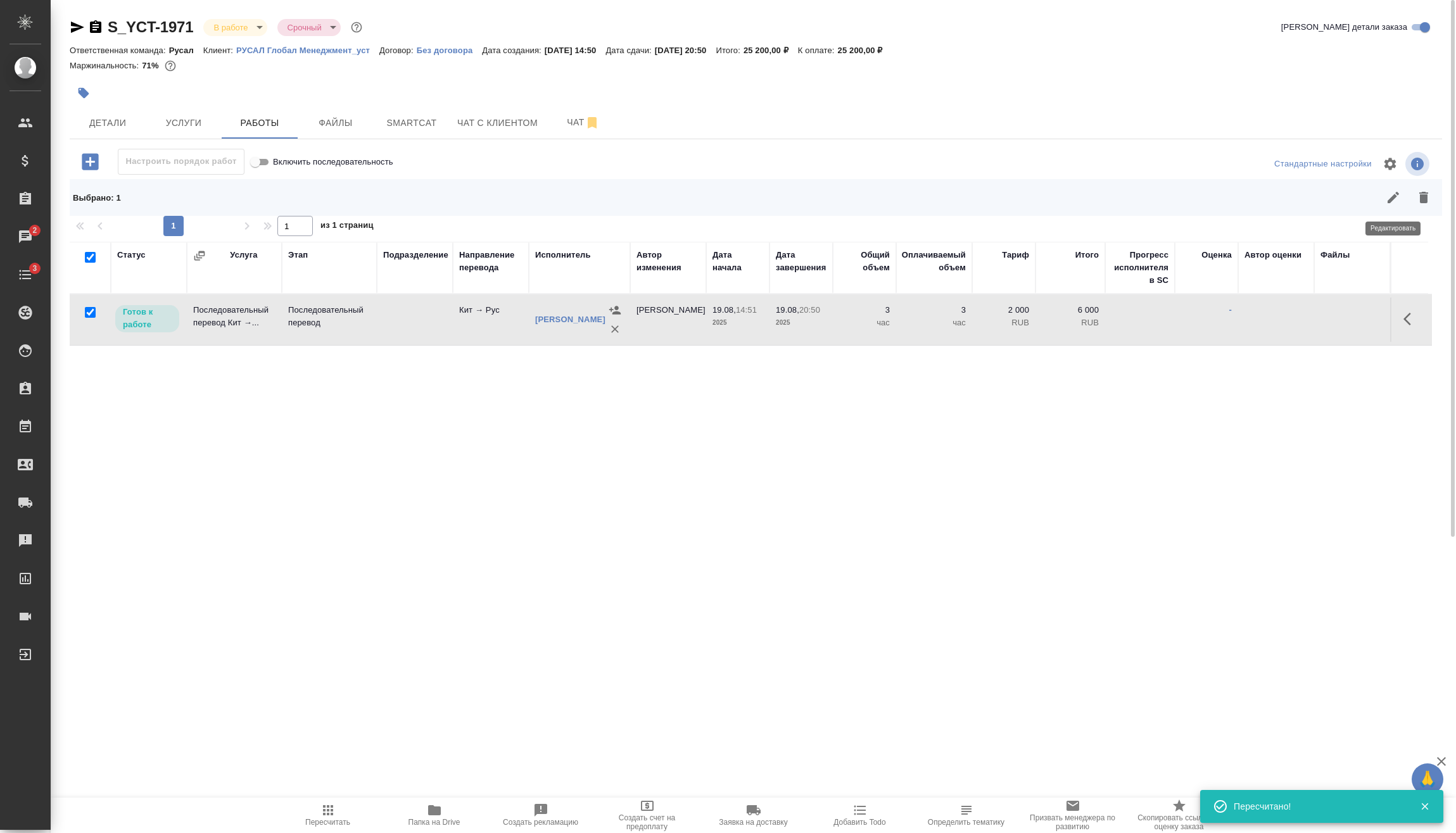
click at [1402, 193] on button "button" at bounding box center [1393, 198] width 31 height 31
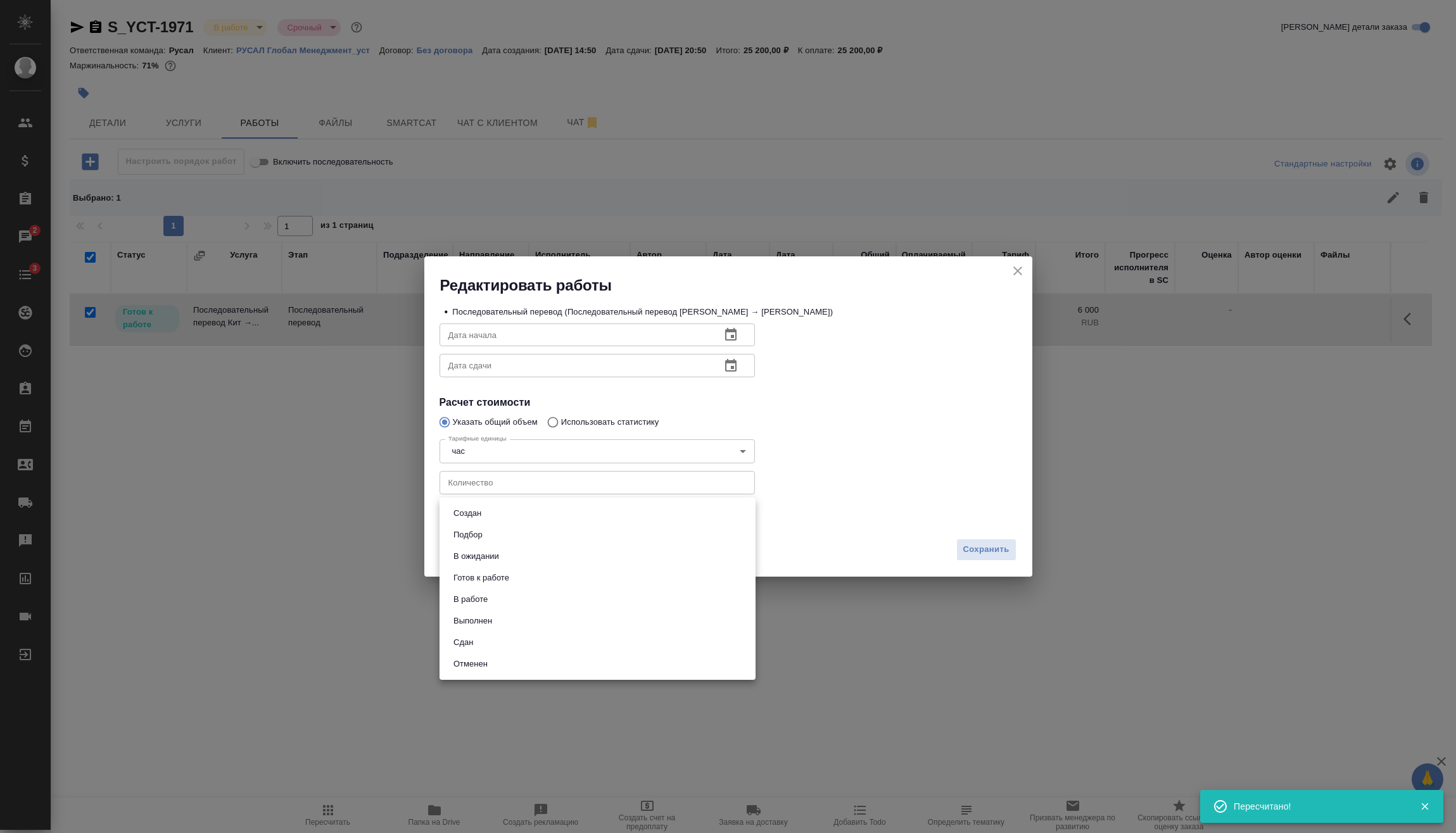
drag, startPoint x: 528, startPoint y: 512, endPoint x: 529, endPoint y: 519, distance: 7.1
click at [529, 512] on body "🙏 .cls-1 fill:#fff; AWATERA Vasilev Evgeniy Клиенты Спецификации Заказы 2 Чаты …" at bounding box center [728, 416] width 1456 height 833
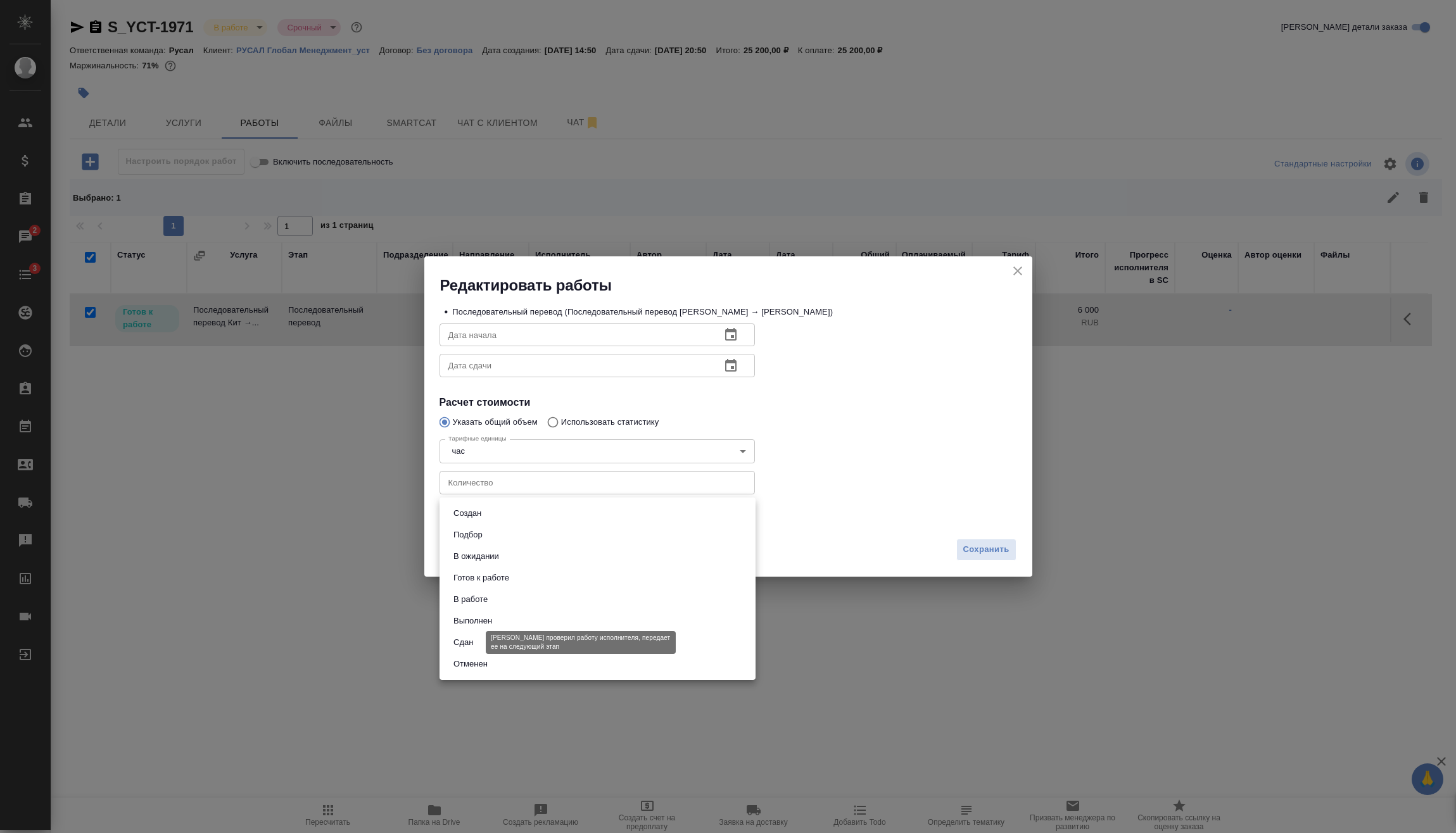
click at [463, 640] on button "Сдан" at bounding box center [463, 643] width 27 height 14
type input "closed"
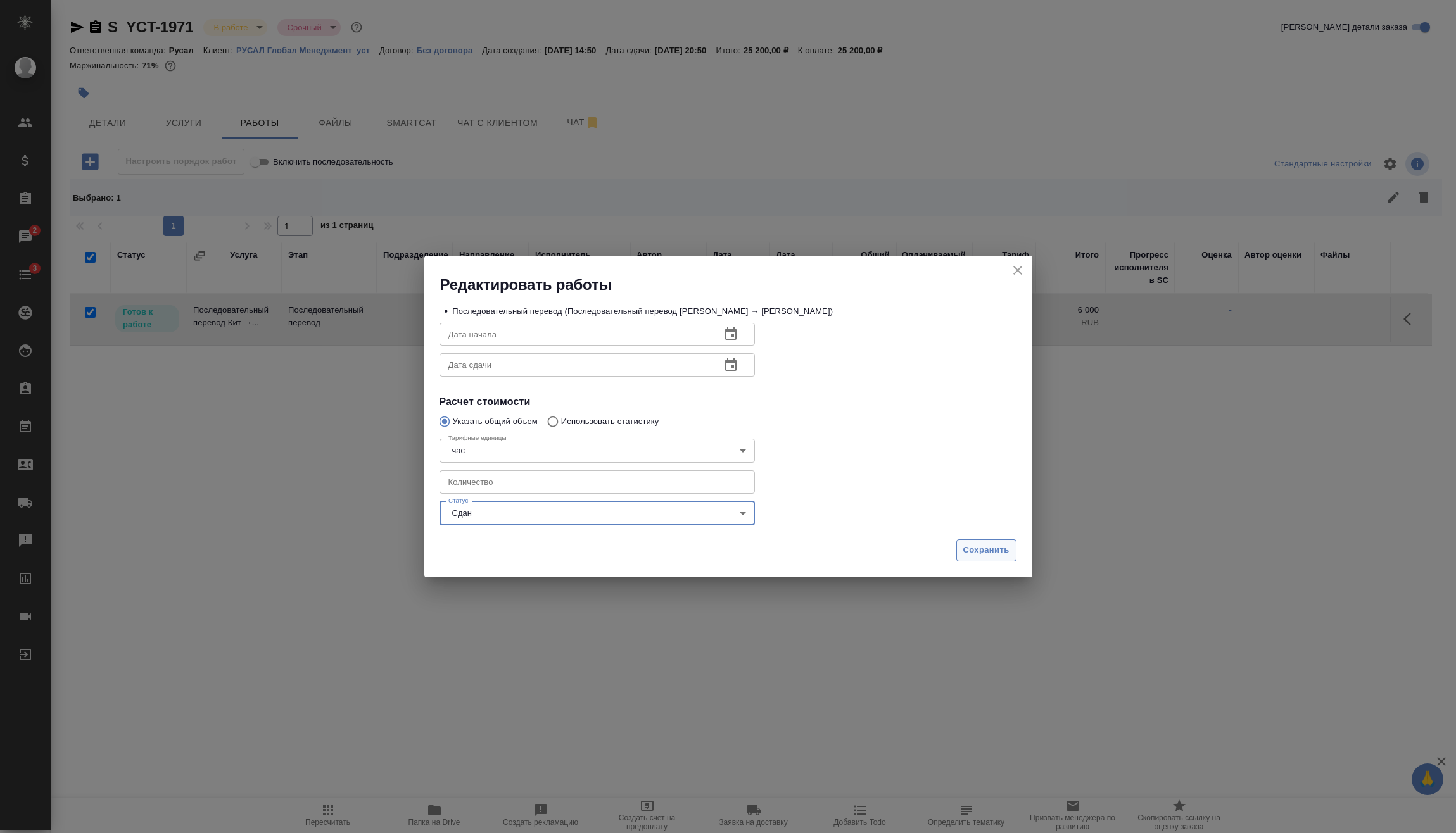
click at [1012, 539] on button "Сохранить" at bounding box center [986, 550] width 60 height 22
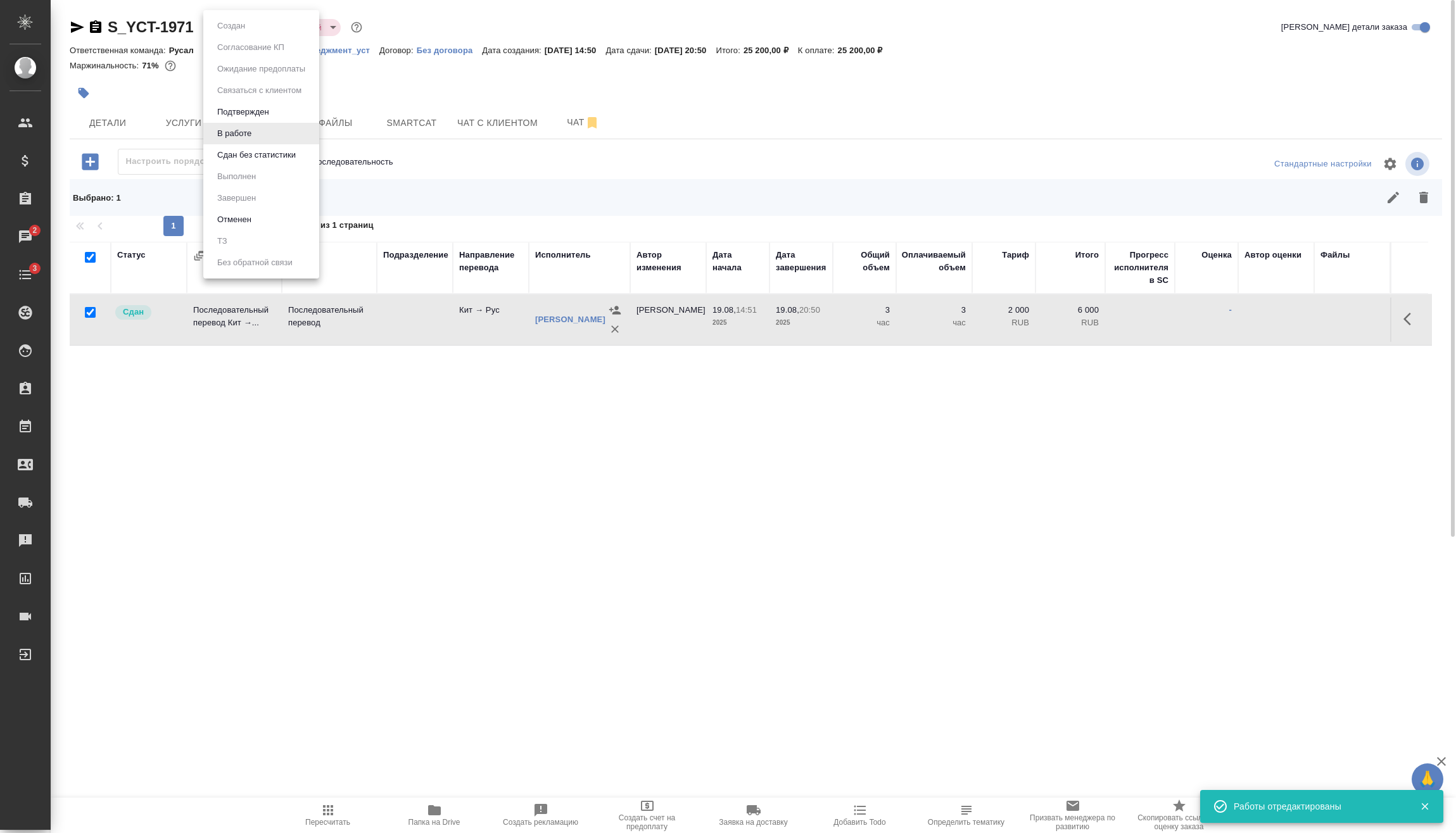
click at [232, 25] on body "🙏 .cls-1 fill:#fff; AWATERA Vasilev Evgeniy Клиенты Спецификации Заказы 2 Чаты …" at bounding box center [728, 416] width 1456 height 833
click at [248, 33] on button "Сдан без статистики" at bounding box center [231, 26] width 35 height 14
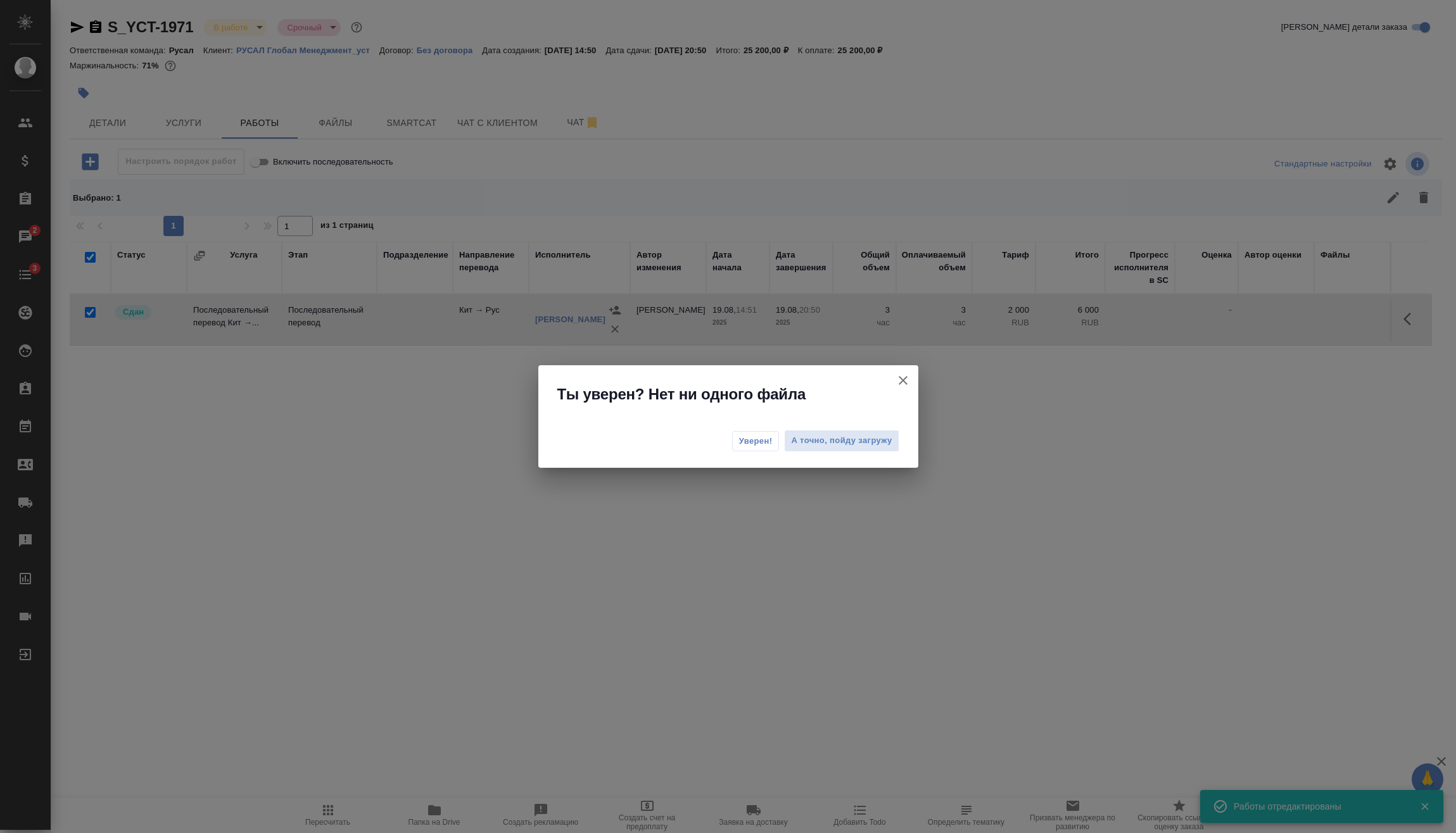
click at [776, 444] on button "Уверен!" at bounding box center [756, 441] width 48 height 20
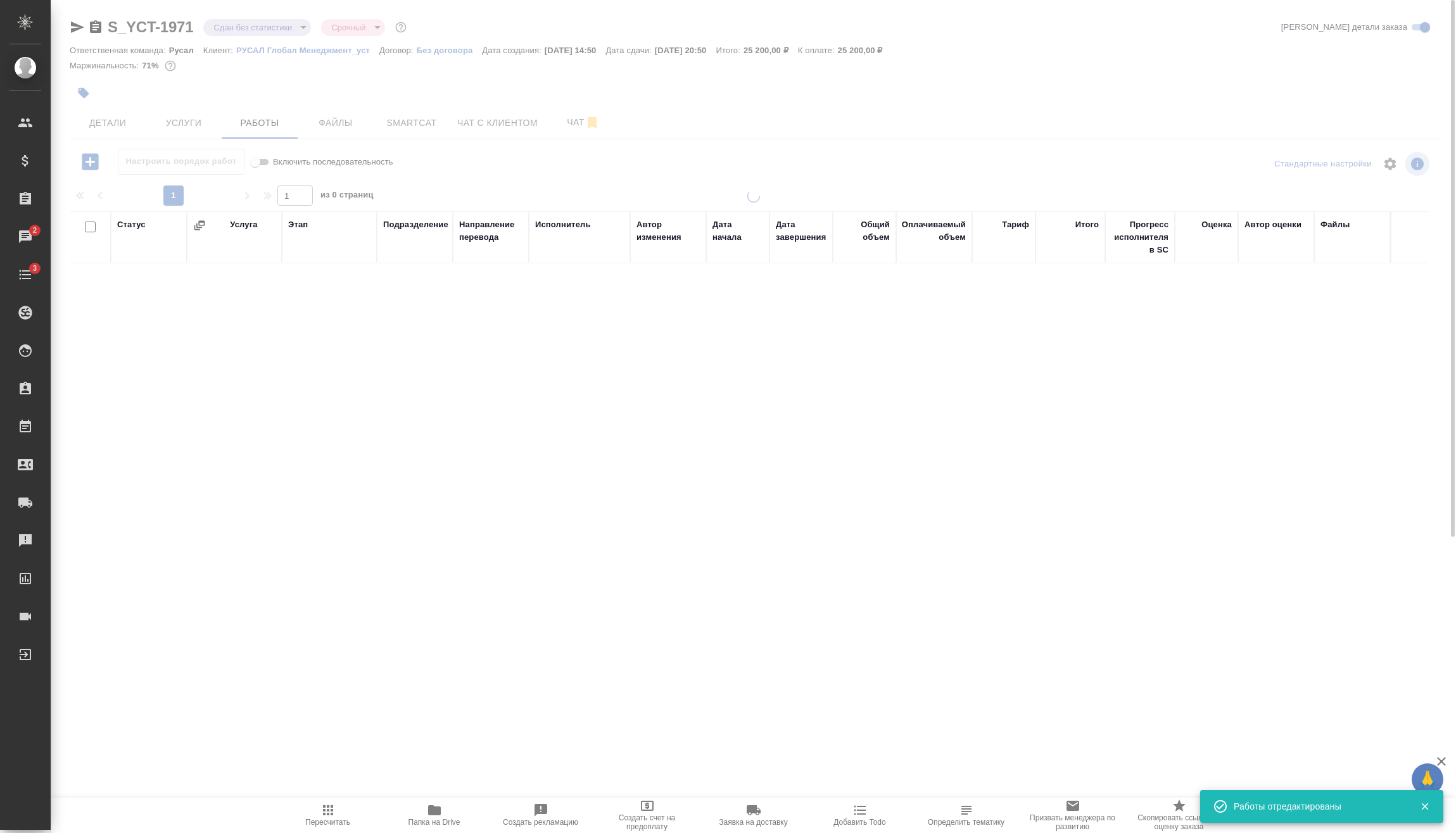
click at [226, 31] on body "🙏 .cls-1 fill:#fff; AWATERA Vasilev Evgeniy Клиенты Спецификации Заказы 2 Чаты …" at bounding box center [728, 416] width 1456 height 833
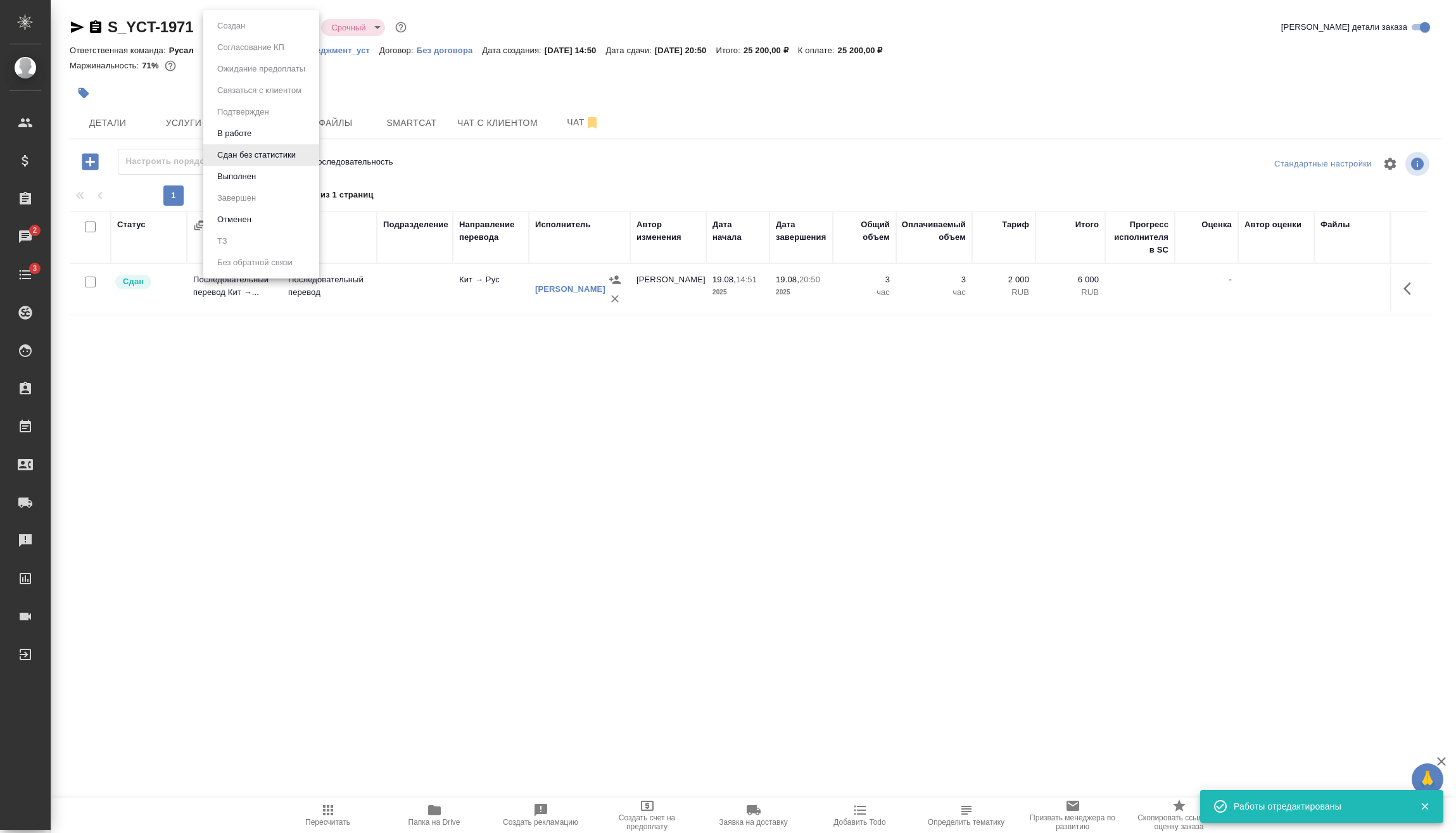
click at [236, 33] on button "Выполнен" at bounding box center [231, 26] width 35 height 14
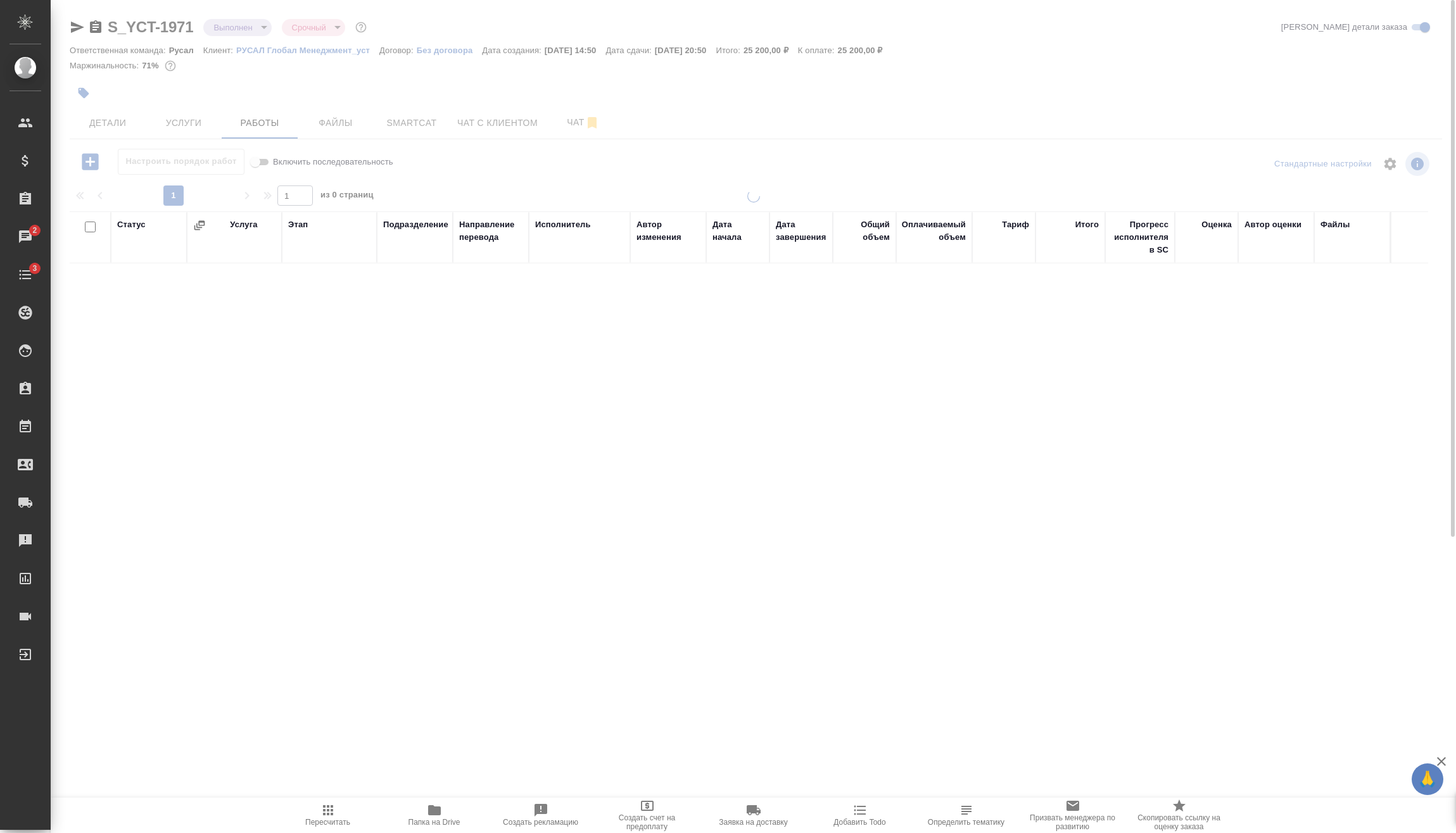
click at [245, 28] on body "🙏 .cls-1 fill:#fff; AWATERA Vasilev Evgeniy Клиенты Спецификации Заказы 2 Чаты …" at bounding box center [728, 416] width 1456 height 833
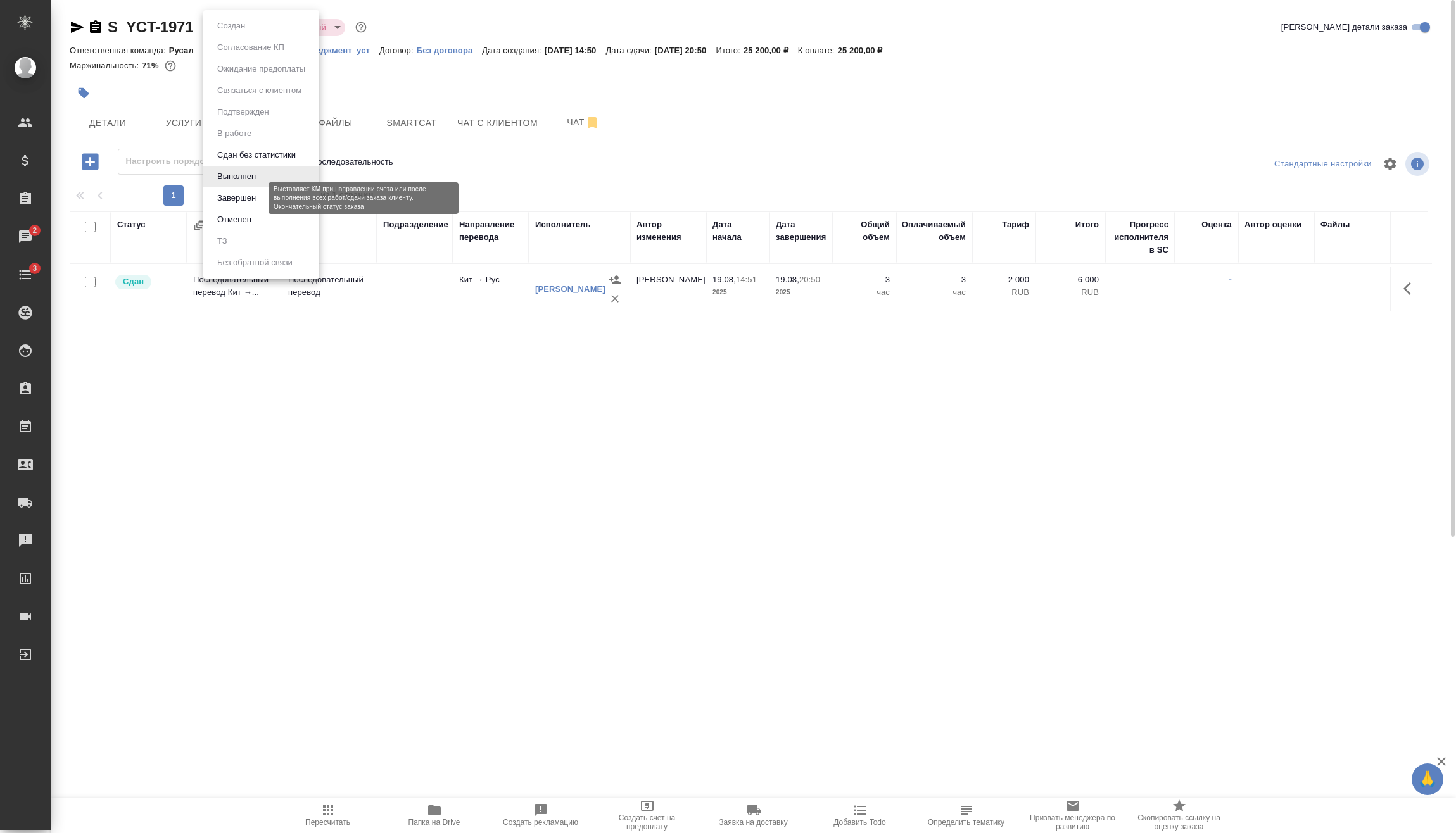
click at [245, 191] on button "Завершен" at bounding box center [236, 198] width 46 height 14
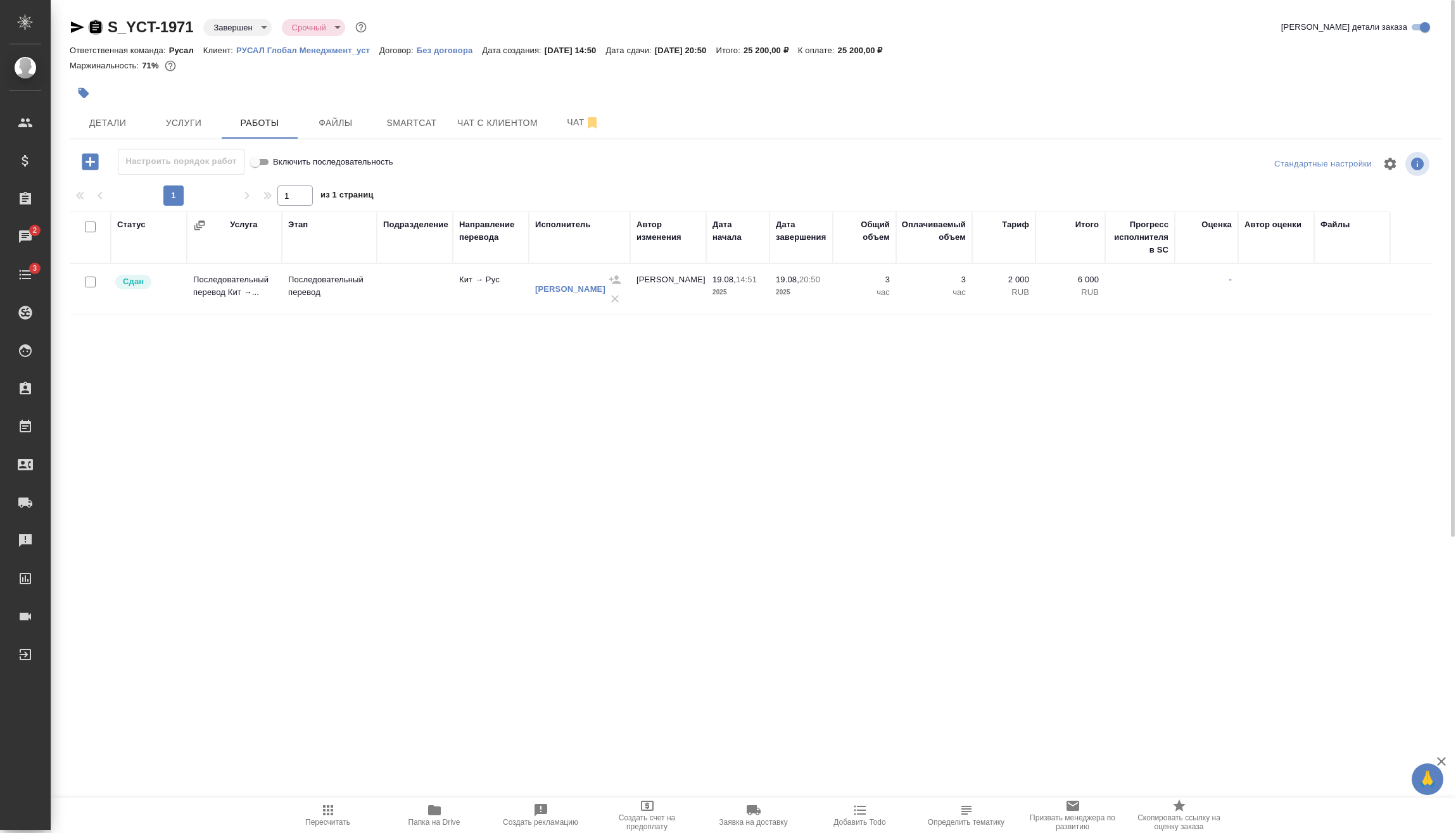
click at [94, 28] on icon "button" at bounding box center [95, 26] width 12 height 13
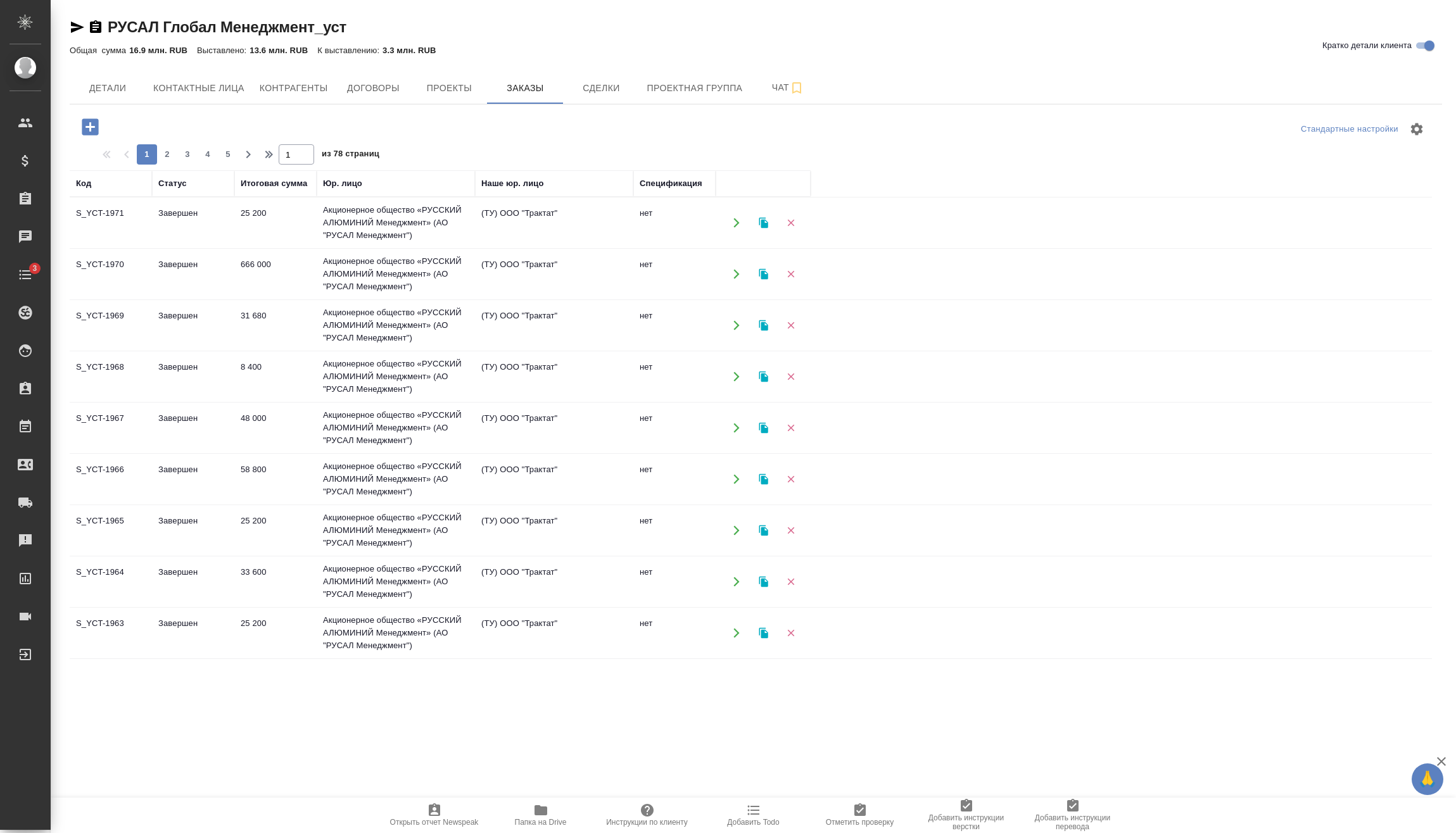
click at [93, 133] on icon "button" at bounding box center [89, 126] width 16 height 16
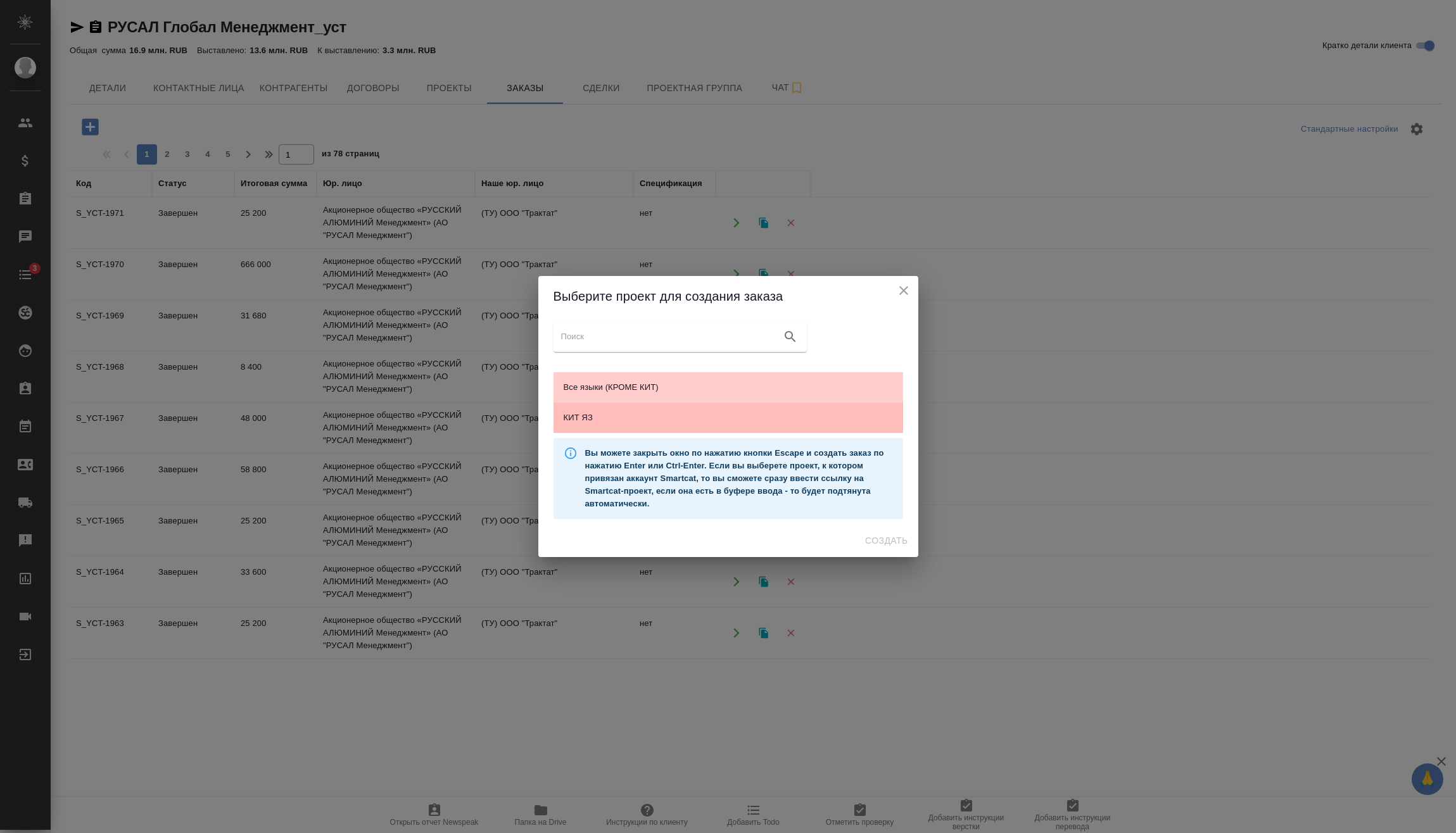
drag, startPoint x: 656, startPoint y: 420, endPoint x: 670, endPoint y: 433, distance: 19.1
click at [656, 419] on span "КИТ ЯЗ" at bounding box center [728, 418] width 329 height 13
click at [879, 532] on button "Создать" at bounding box center [886, 541] width 53 height 24
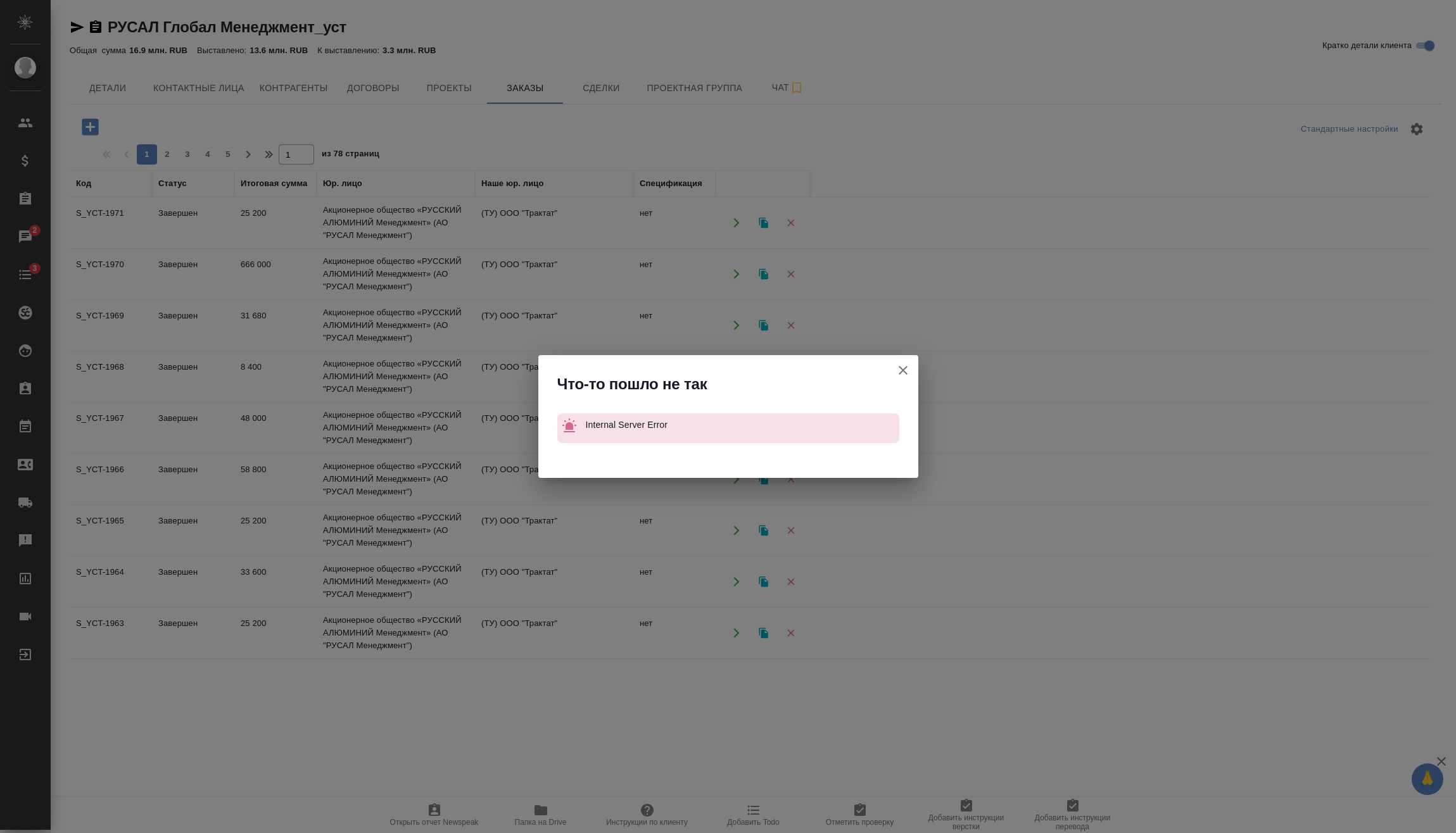
click at [907, 366] on icon "button" at bounding box center [903, 370] width 15 height 15
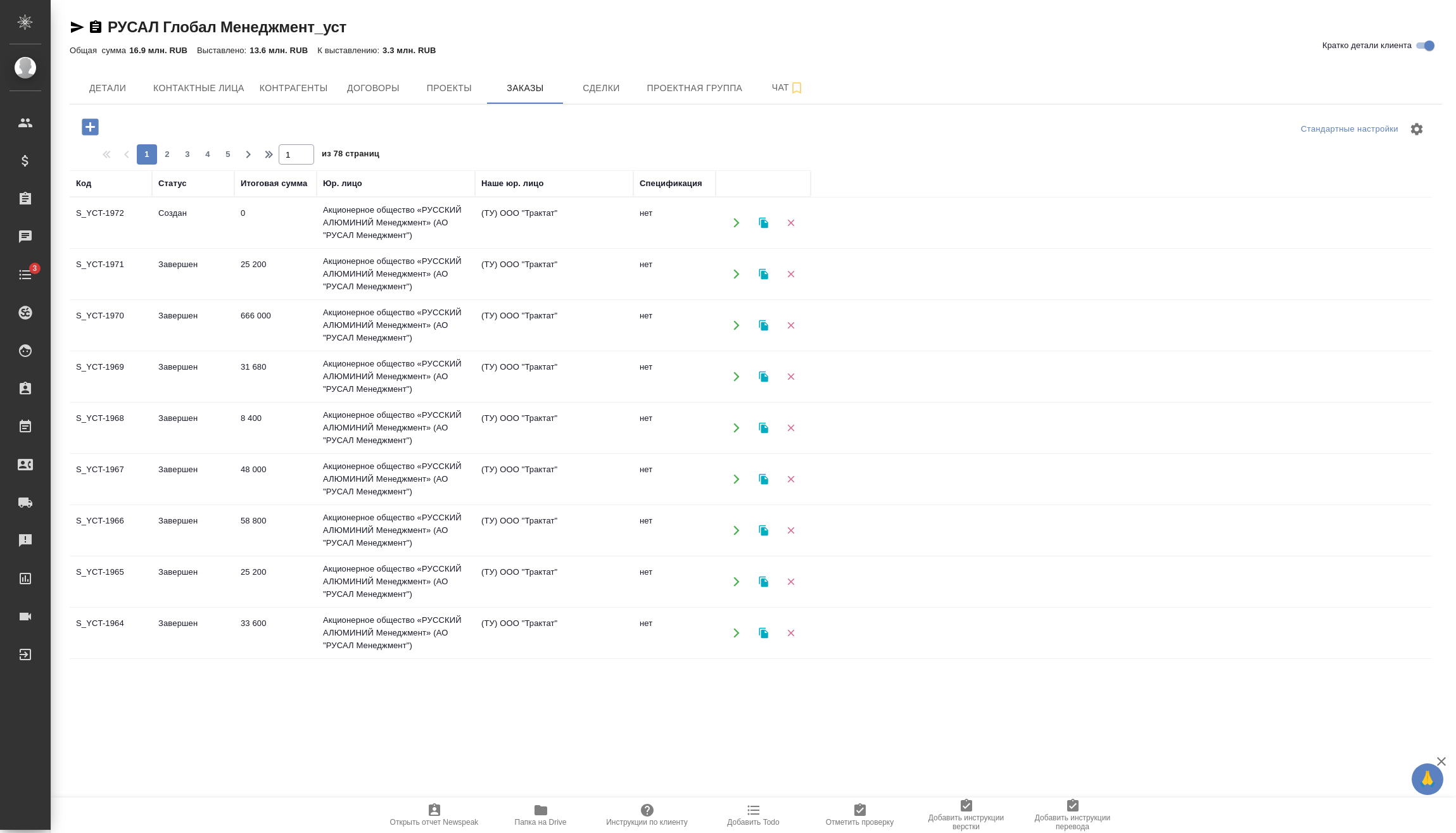
click at [394, 223] on td "Акционерное общество «РУССКИЙ АЛЮМИНИЙ Менеджмент» (АО "РУСАЛ Менеджмент")" at bounding box center [396, 223] width 158 height 51
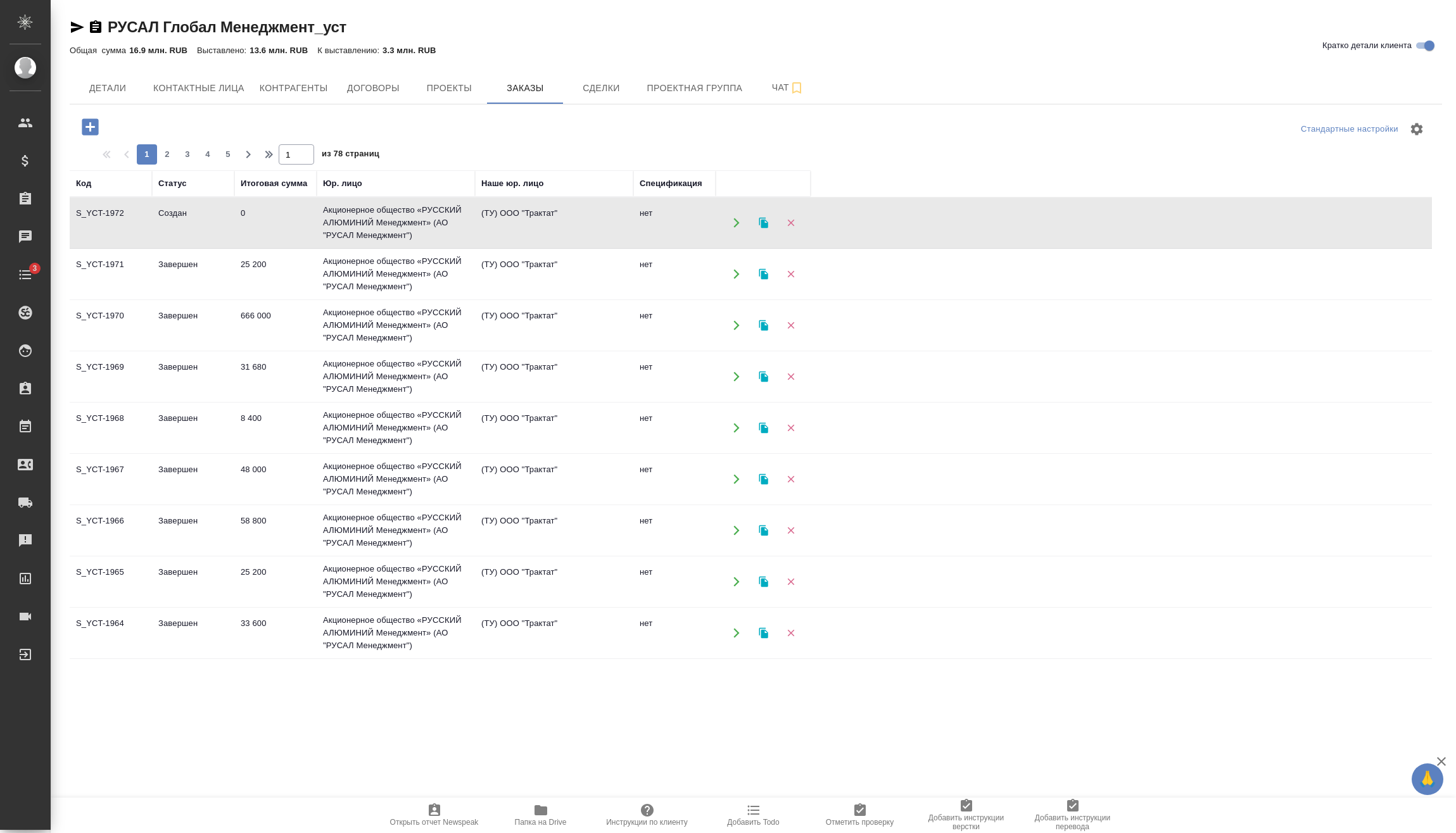
click at [394, 223] on td "Акционерное общество «РУССКИЙ АЛЮМИНИЙ Менеджмент» (АО "РУСАЛ Менеджмент")" at bounding box center [396, 223] width 158 height 51
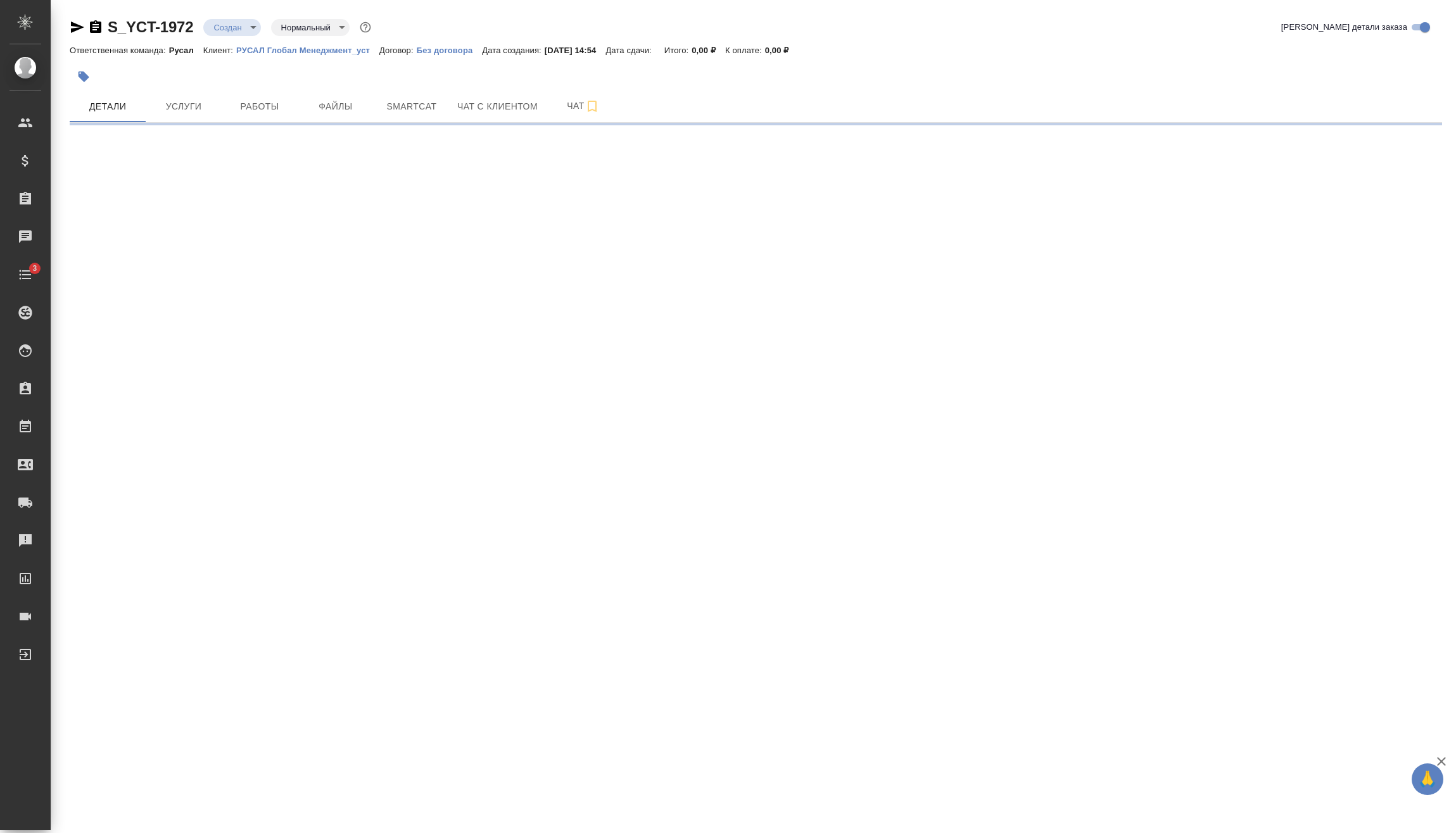
select select "RU"
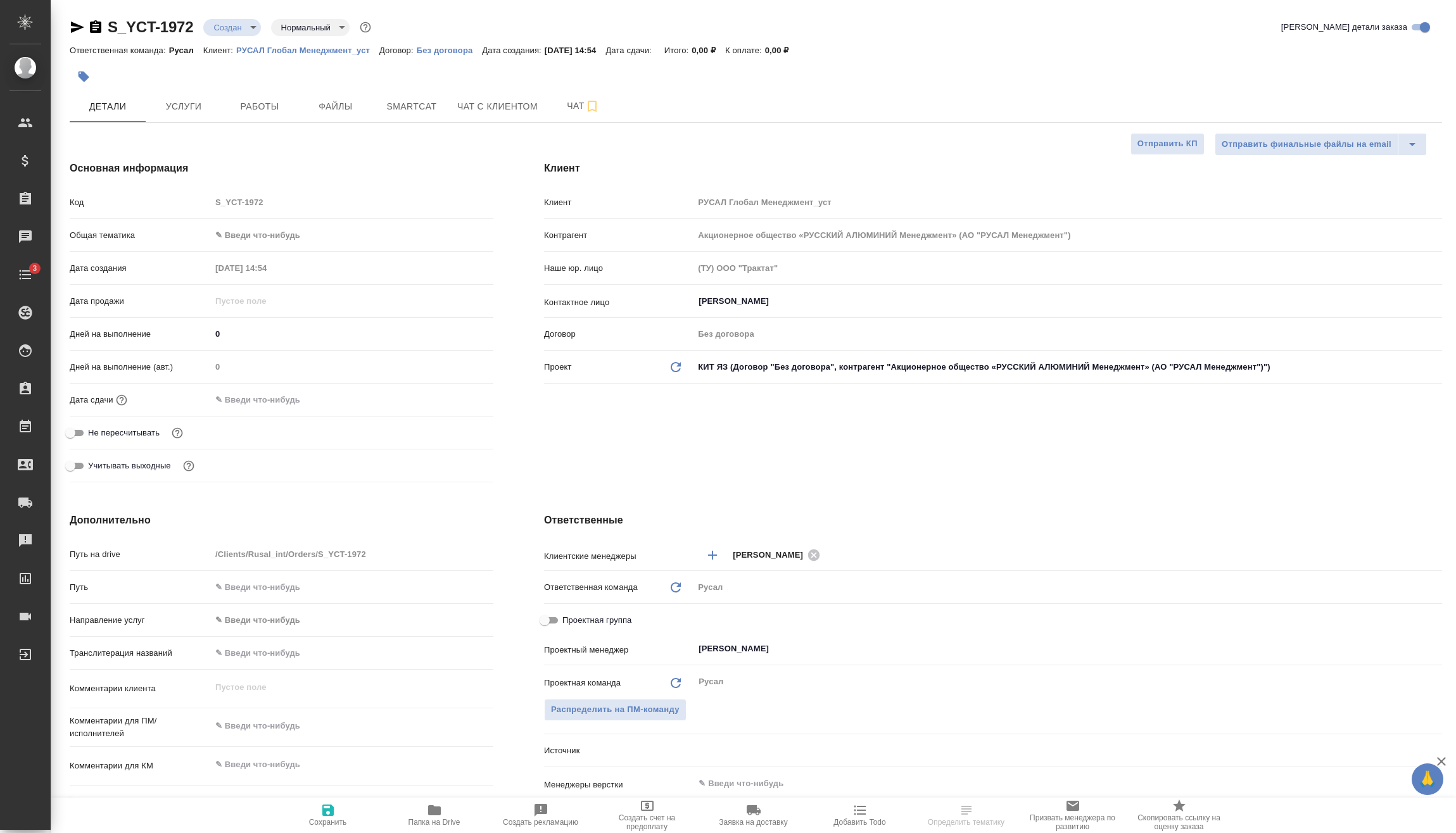
type textarea "x"
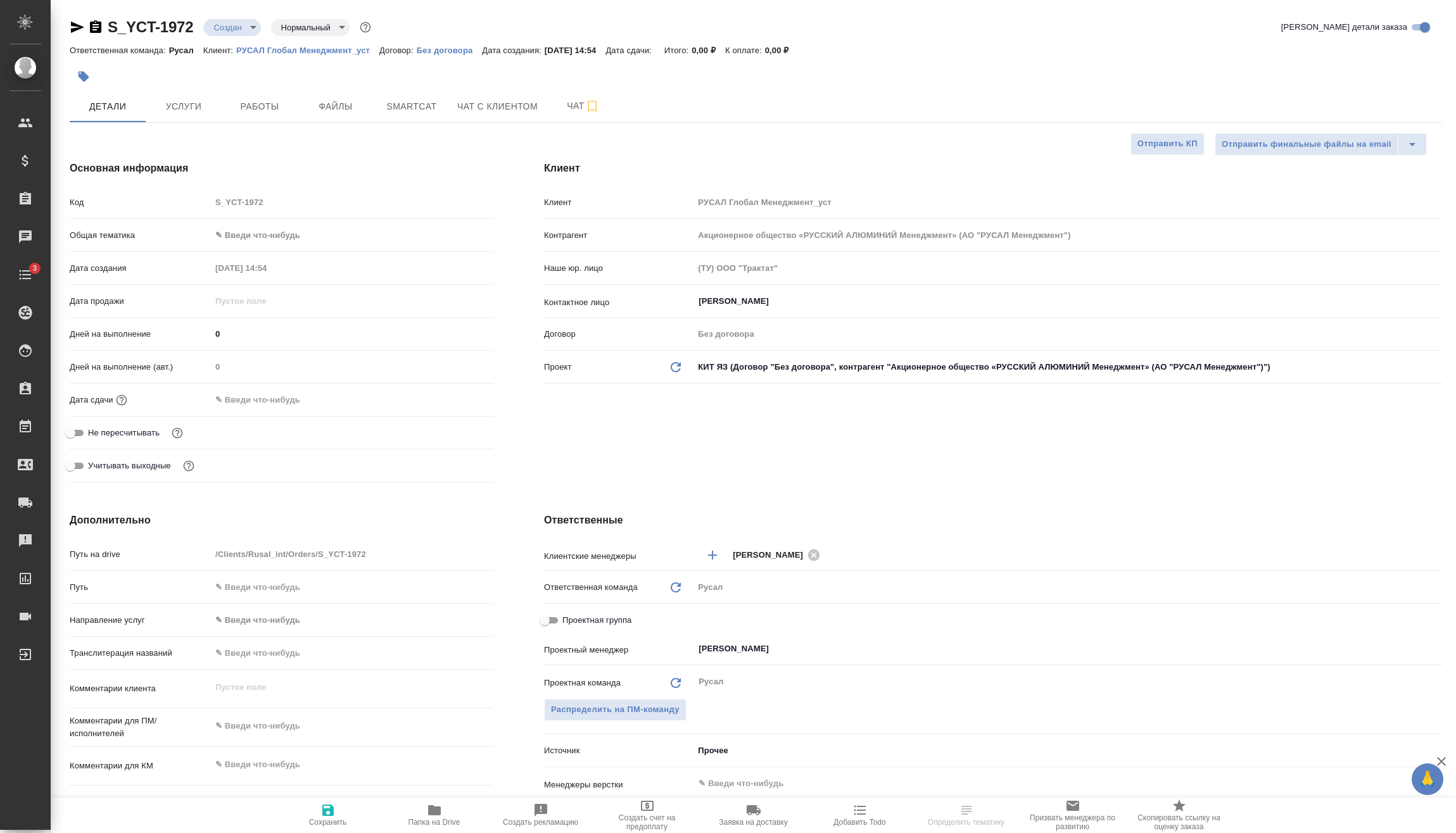
type textarea "x"
click at [262, 236] on body "🙏 .cls-1 fill:#fff; AWATERA Vasilev Evgeniy Клиенты Спецификации Заказы Чаты 3 …" at bounding box center [728, 416] width 1456 height 833
type textarea "x"
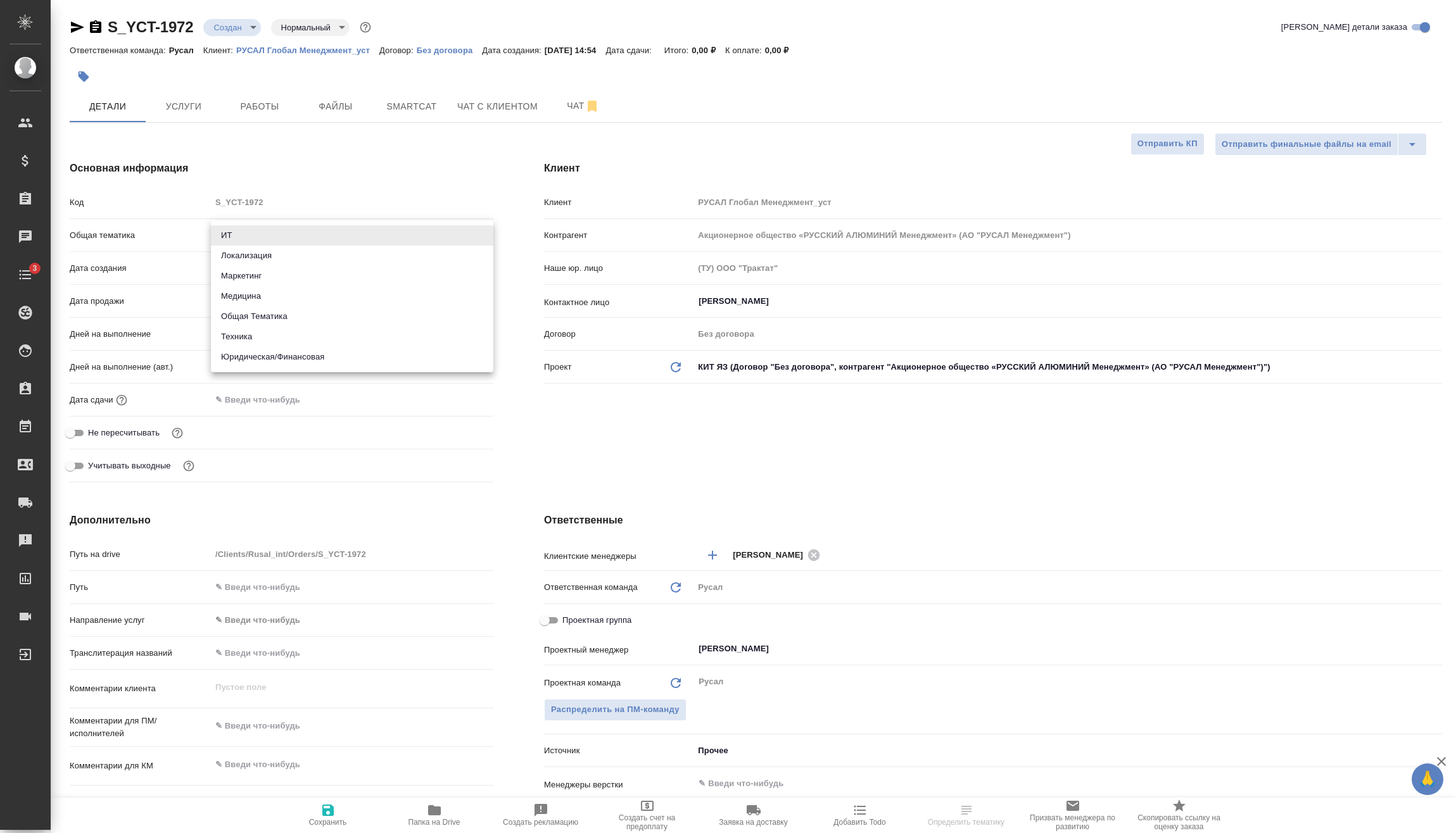
click at [271, 337] on li "Техника" at bounding box center [352, 337] width 282 height 20
type input "tech"
type textarea "x"
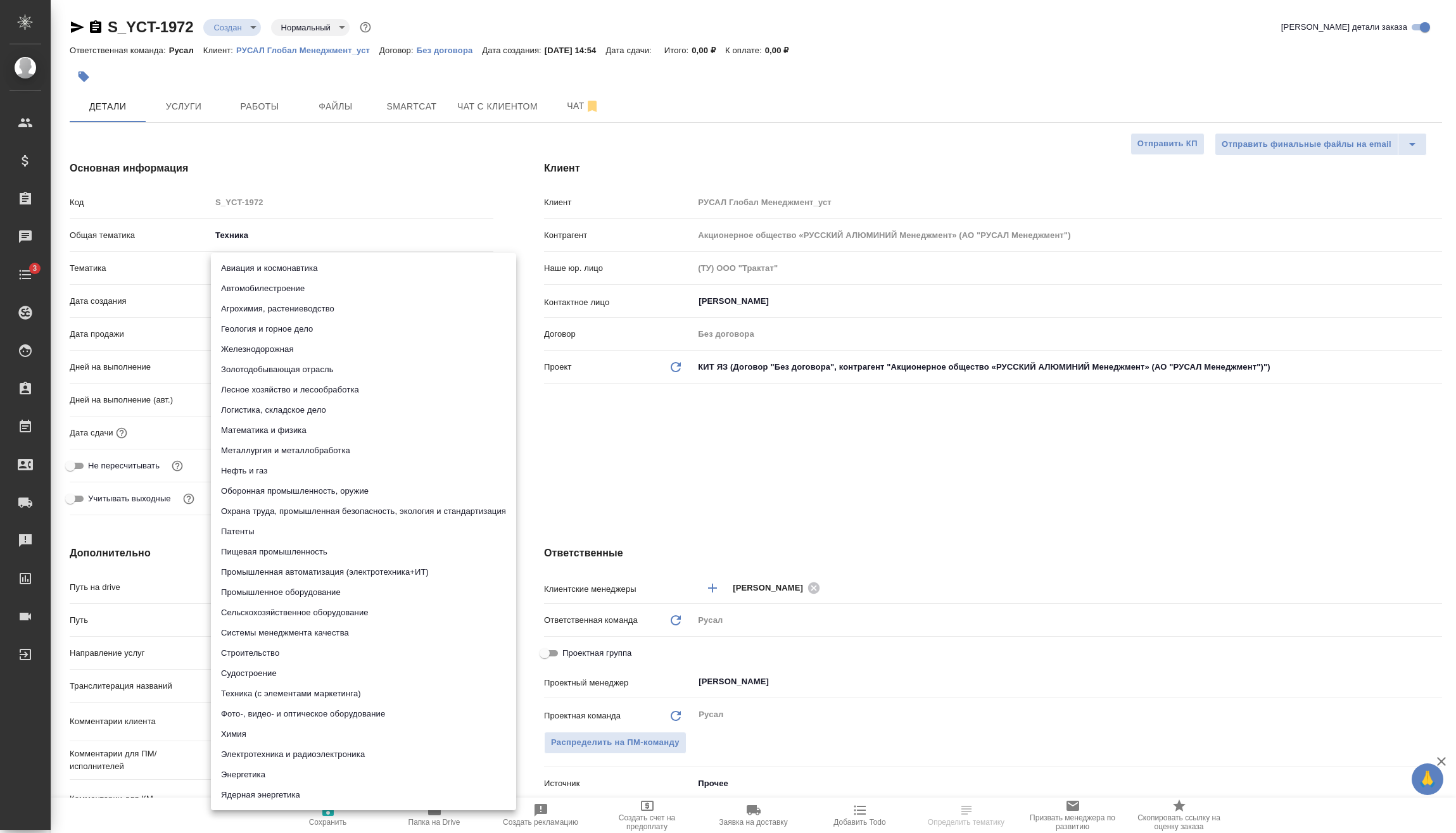
click at [276, 268] on body "🙏 .cls-1 fill:#fff; AWATERA Vasilev Evgeniy Клиенты Спецификации Заказы Чаты 3 …" at bounding box center [728, 416] width 1456 height 833
click at [304, 451] on li "Металлургия и металлобработка" at bounding box center [364, 450] width 305 height 20
type textarea "x"
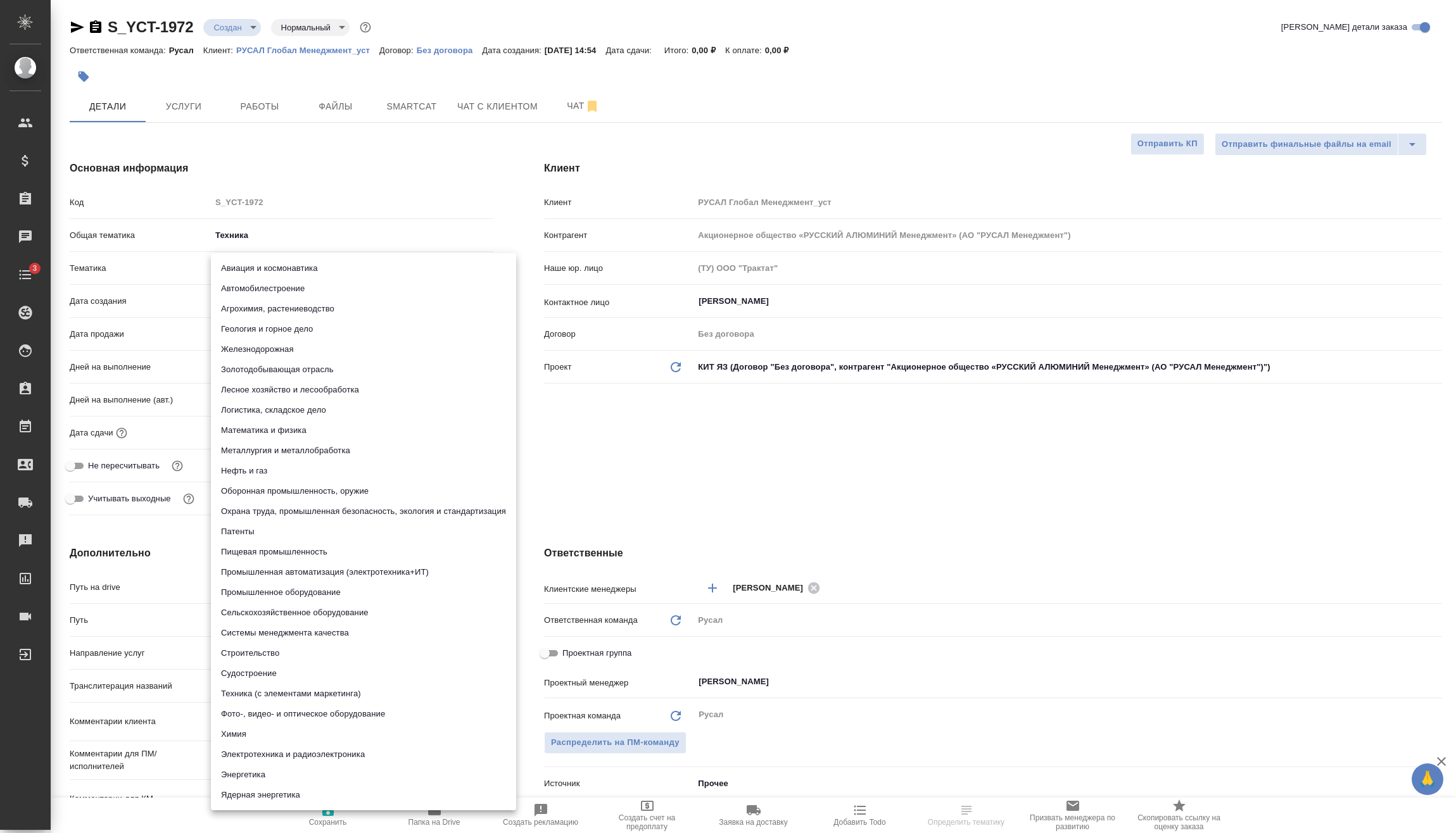
type input "60014e23f7d9dc5f480a3cf8"
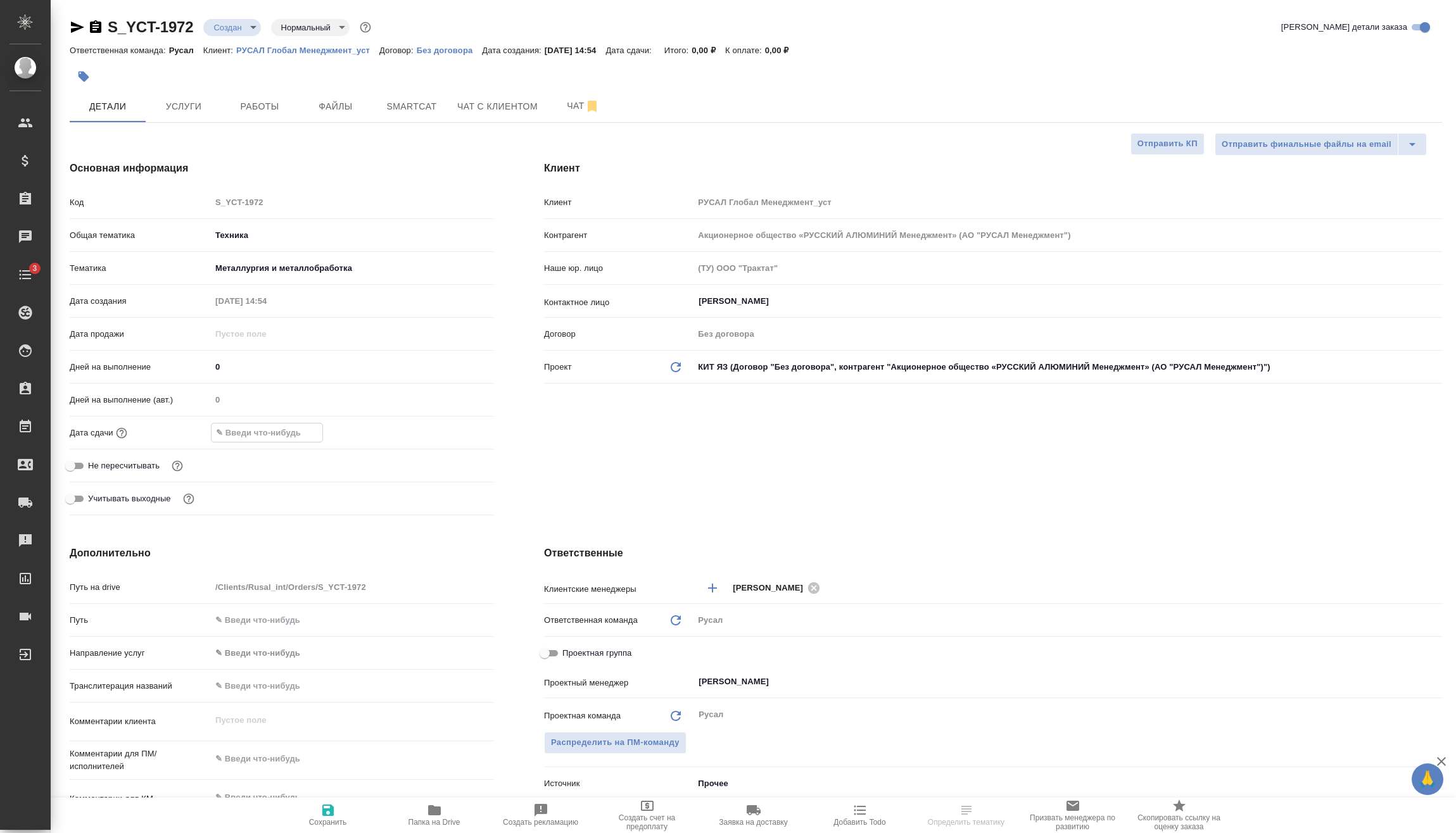
click at [297, 430] on input "text" at bounding box center [267, 433] width 110 height 18
click at [450, 433] on icon "button" at bounding box center [456, 433] width 15 height 15
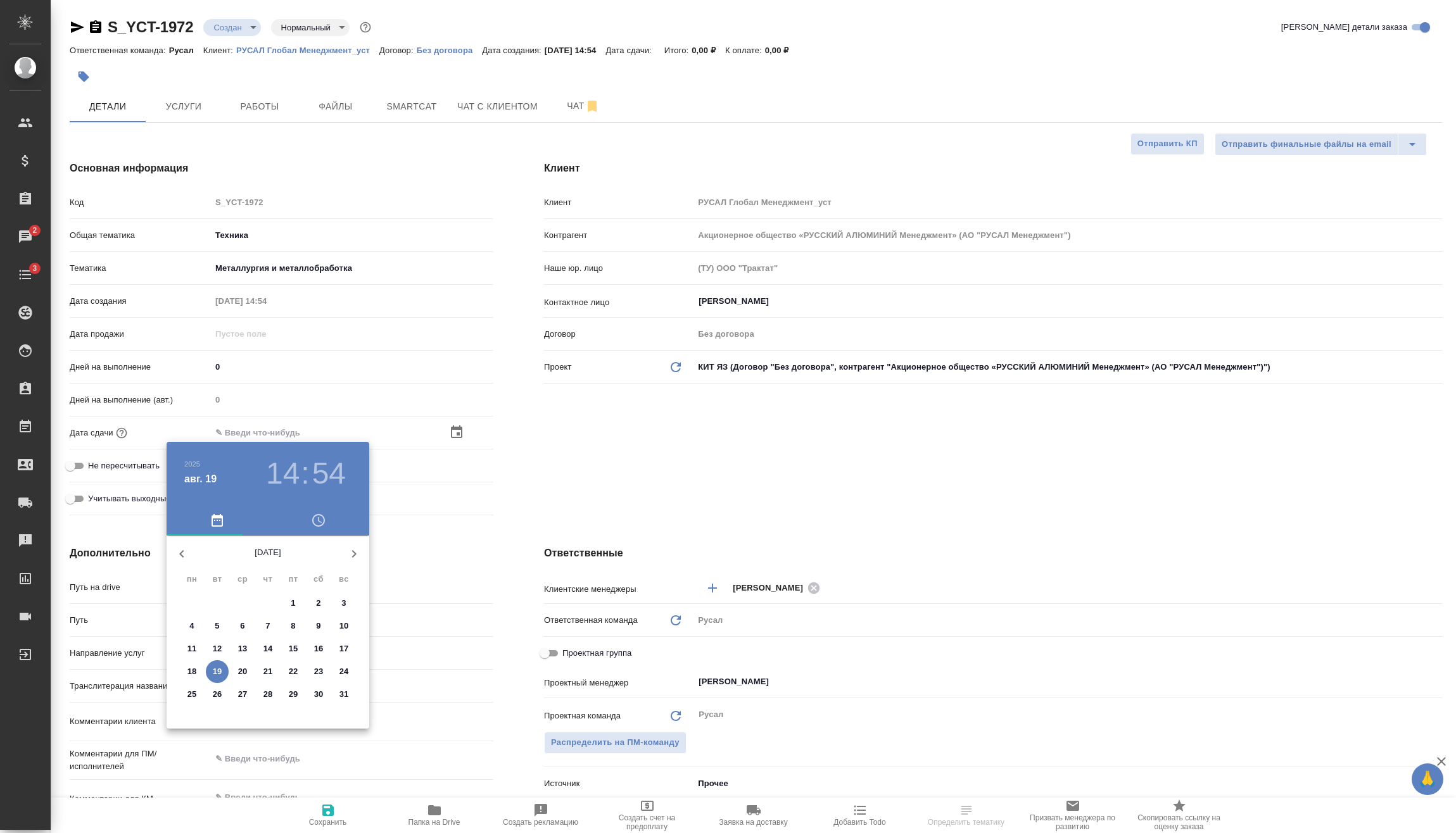
click at [280, 479] on h3 "14" at bounding box center [283, 473] width 34 height 35
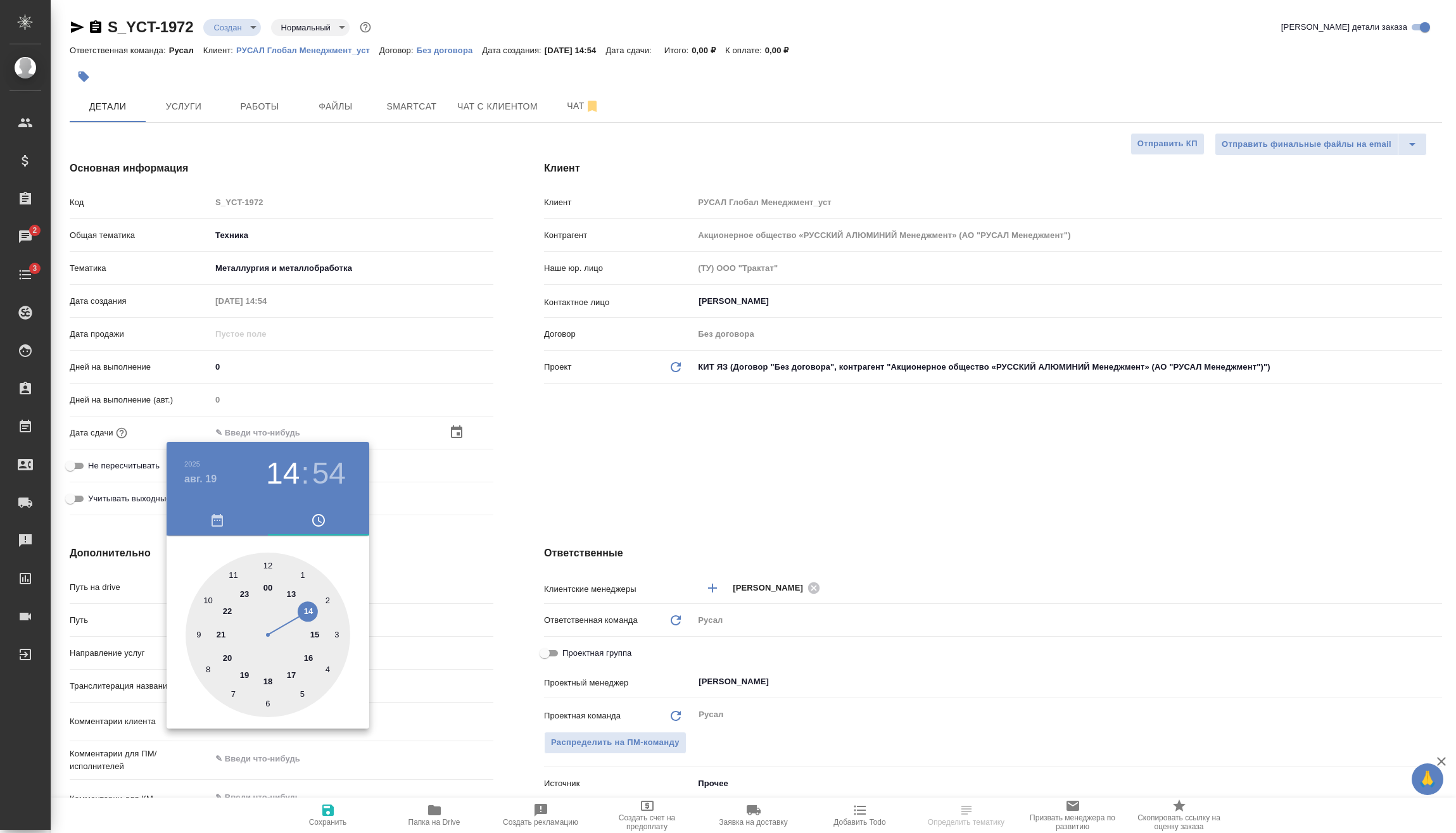
click at [229, 657] on div at bounding box center [268, 635] width 165 height 165
type input "19.08.2025 20:54"
type textarea "x"
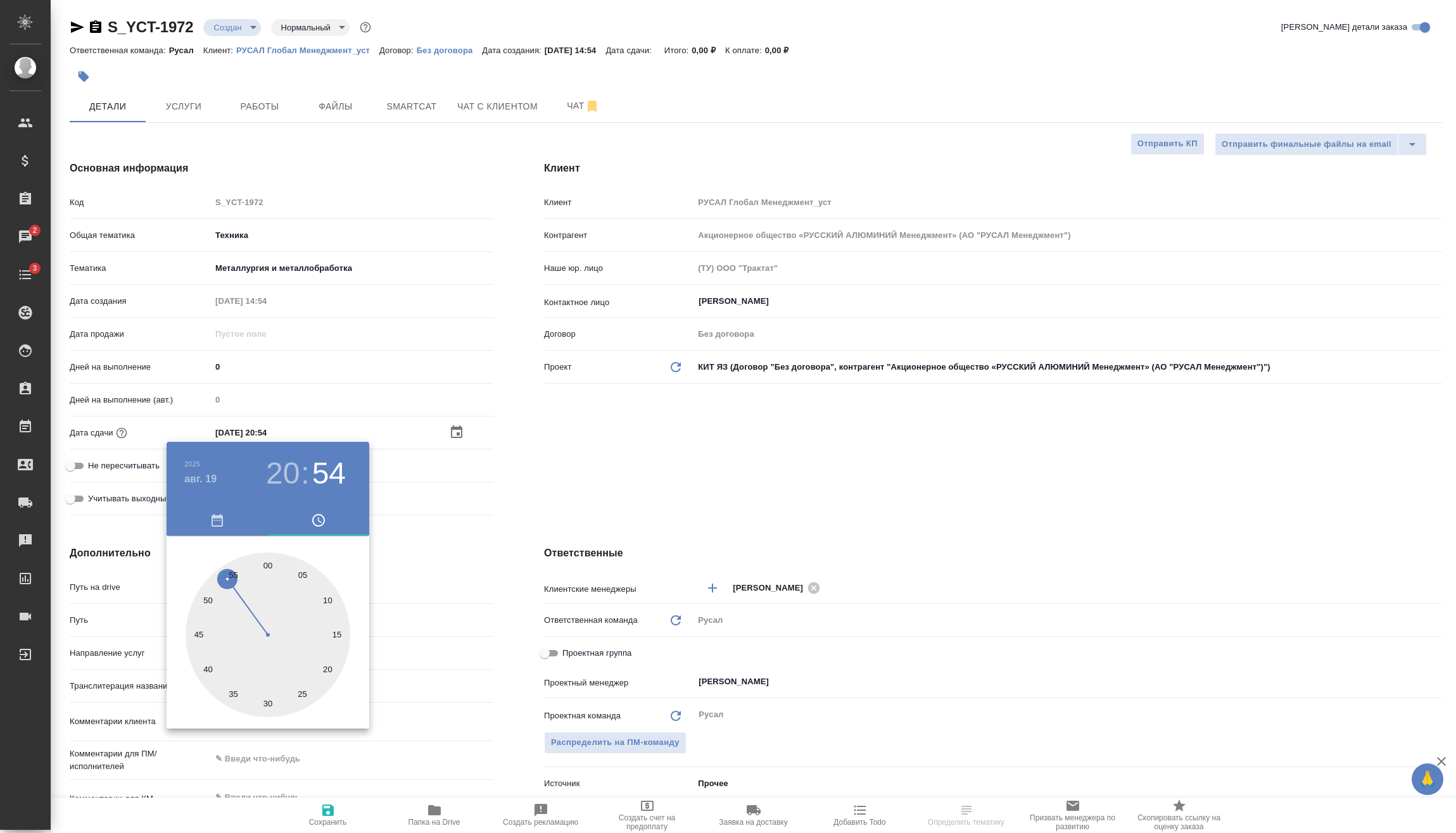
click at [441, 528] on div at bounding box center [728, 416] width 1456 height 833
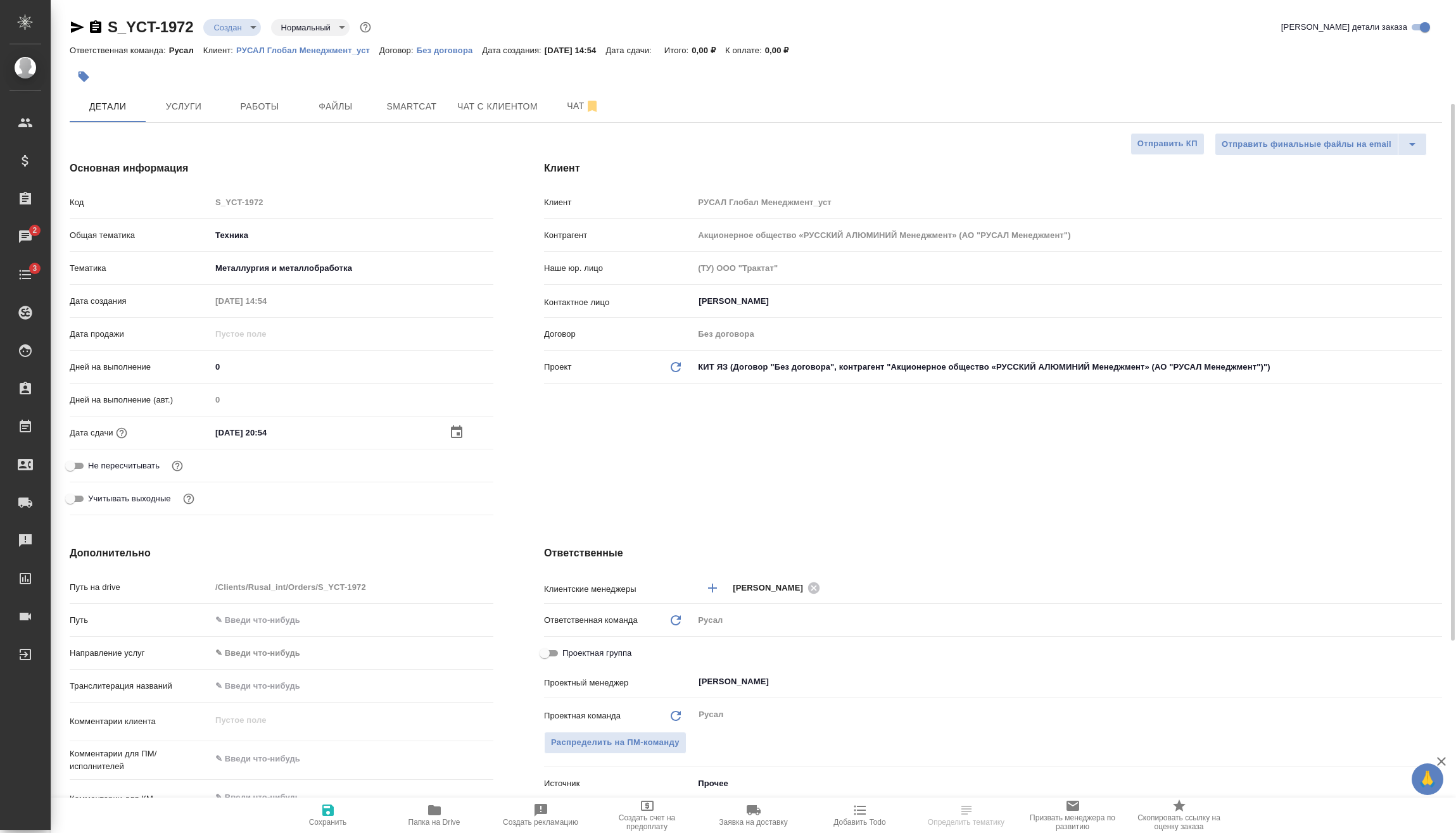
scroll to position [127, 0]
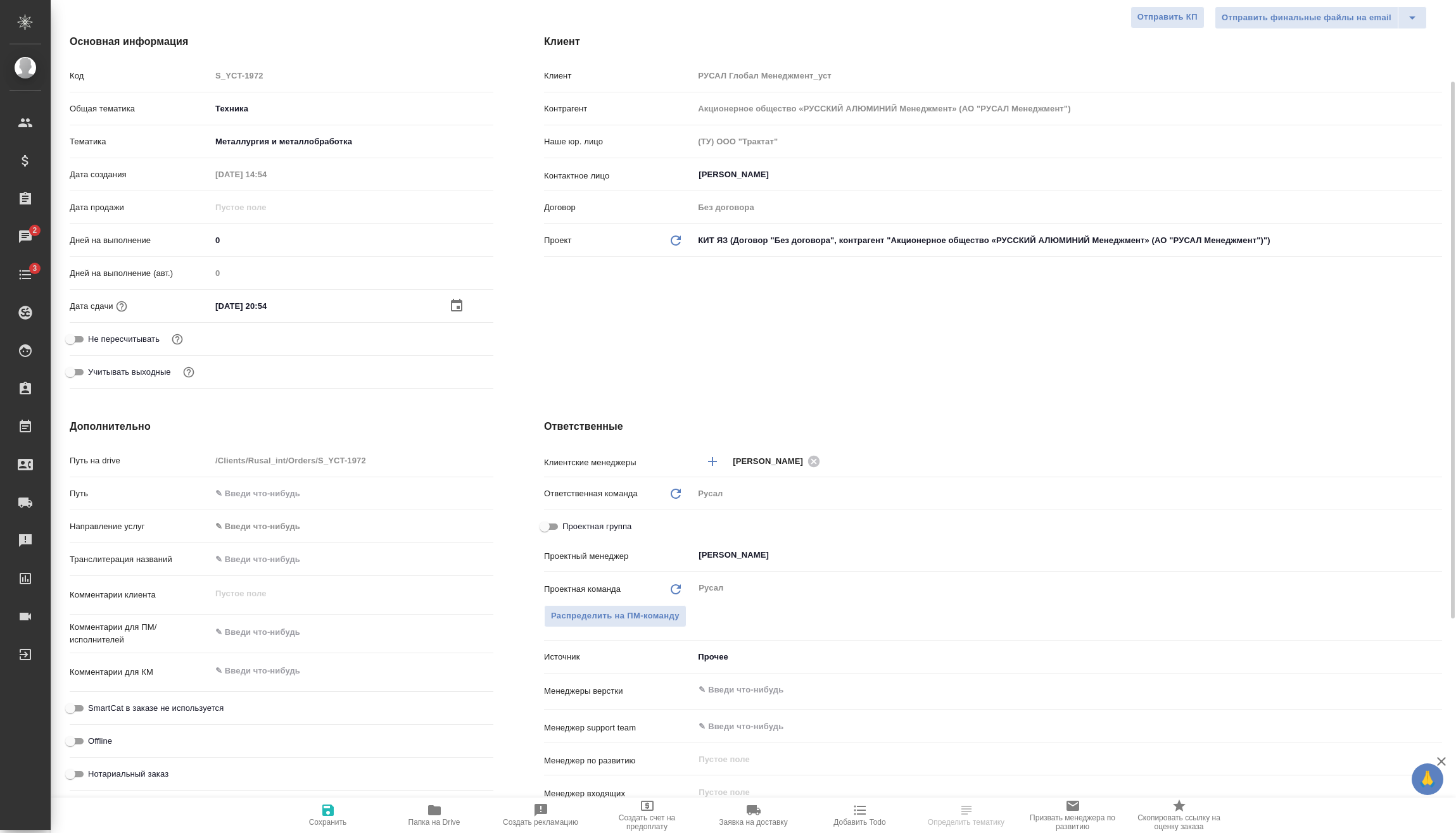
type textarea "x"
click at [288, 637] on textarea at bounding box center [352, 633] width 282 height 21
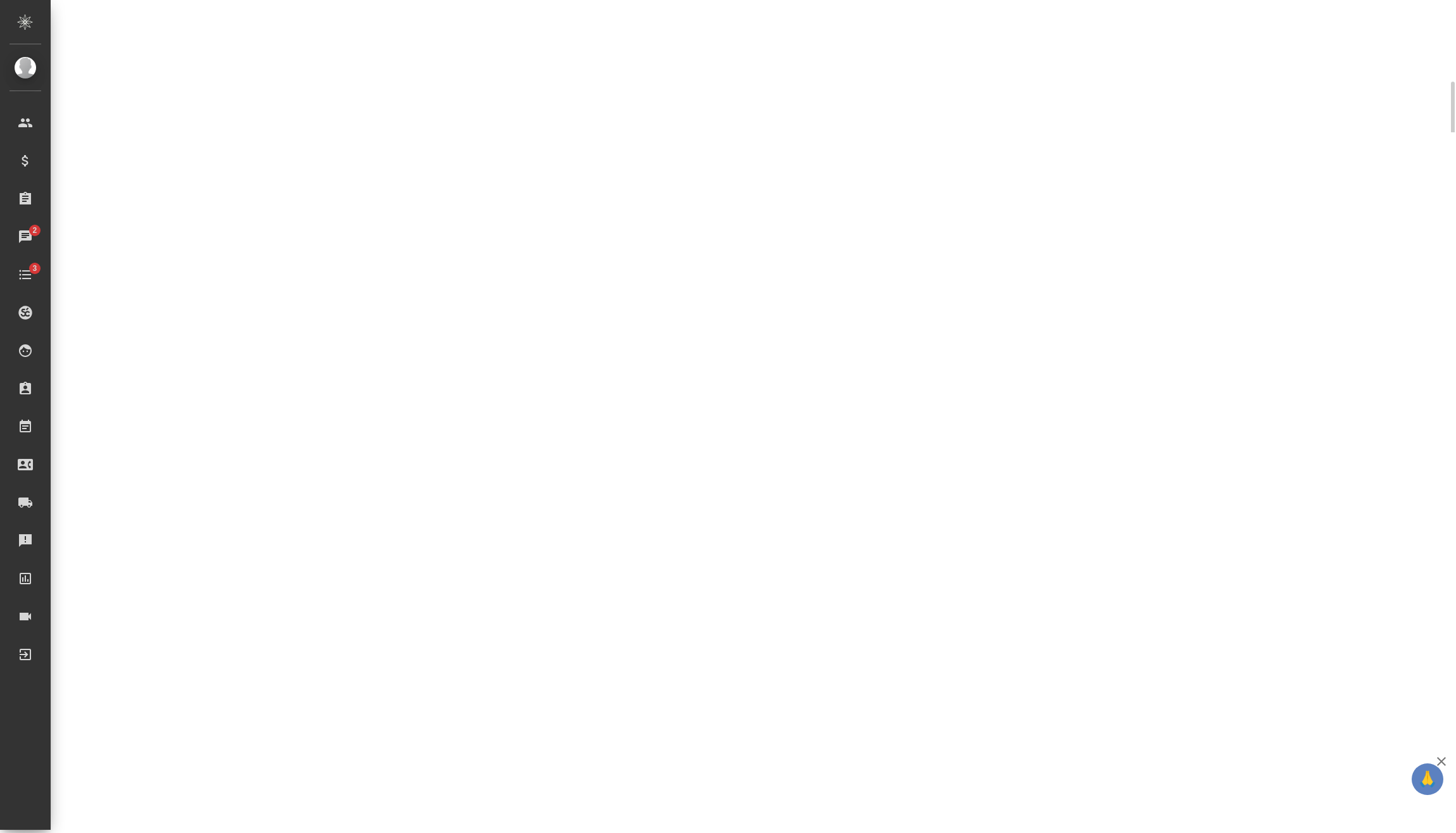
select select "RU"
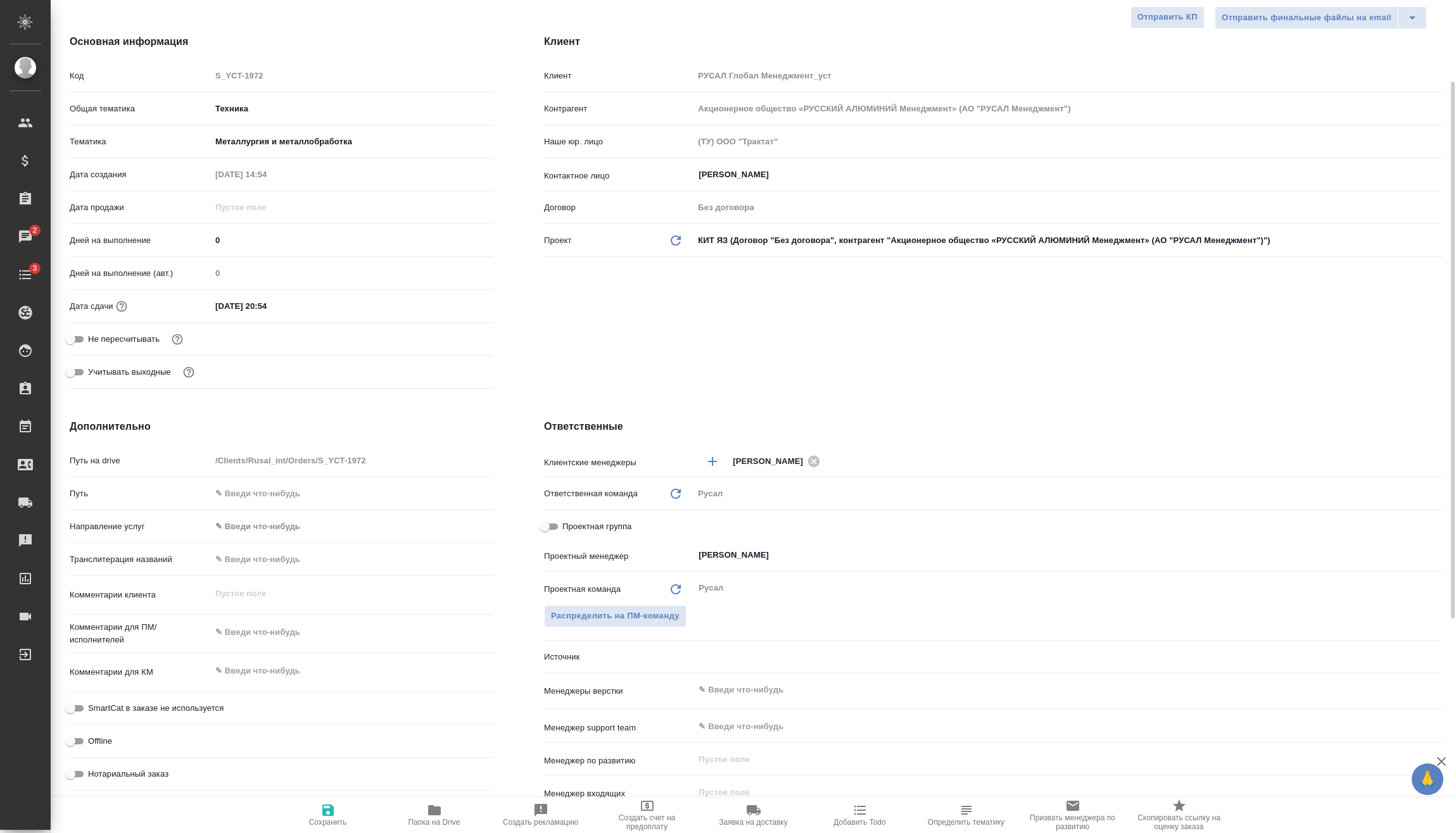
type textarea "x"
click at [288, 637] on textarea at bounding box center [352, 633] width 281 height 21
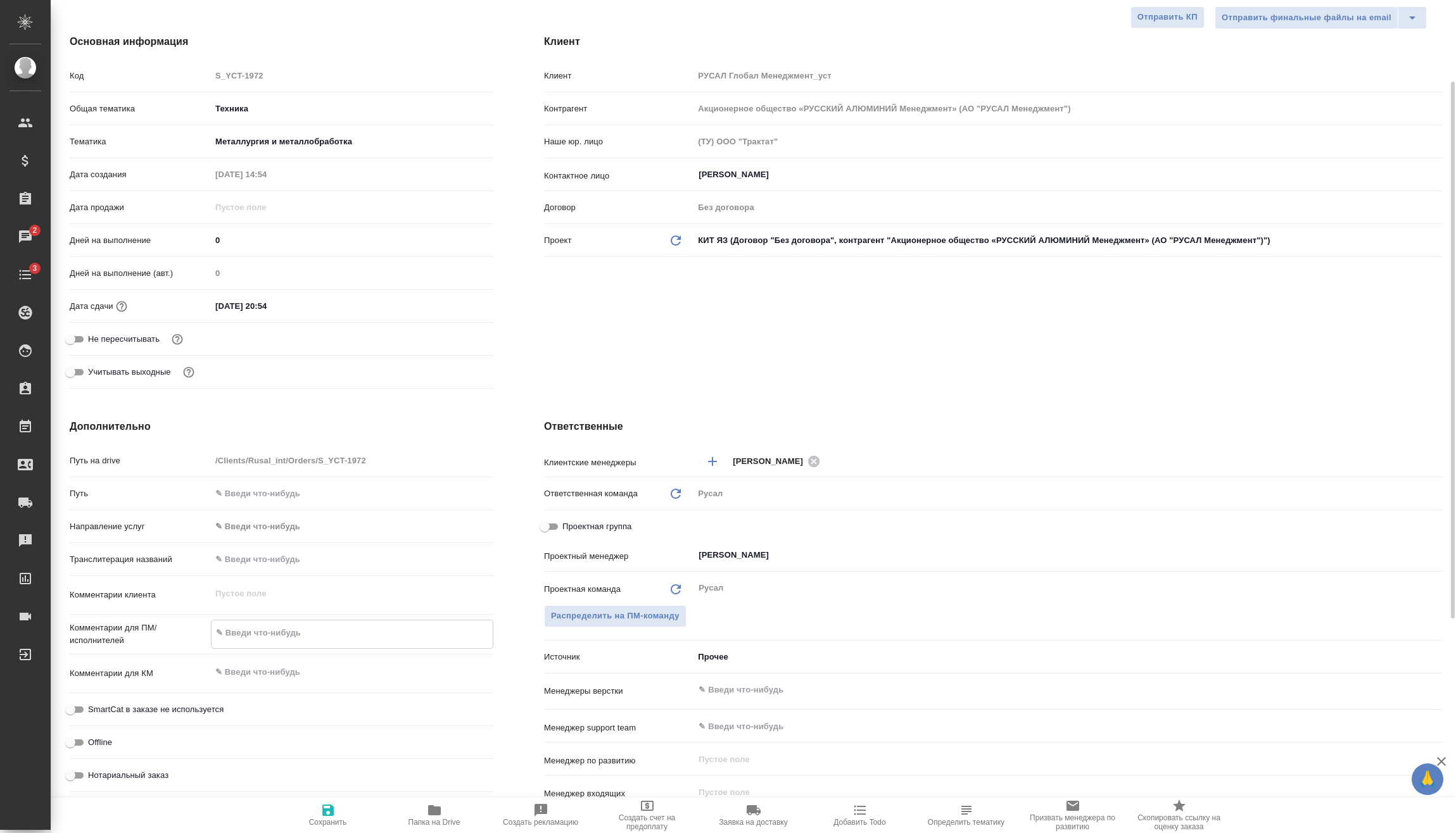
type textarea "x"
type textarea "1"
type textarea "x"
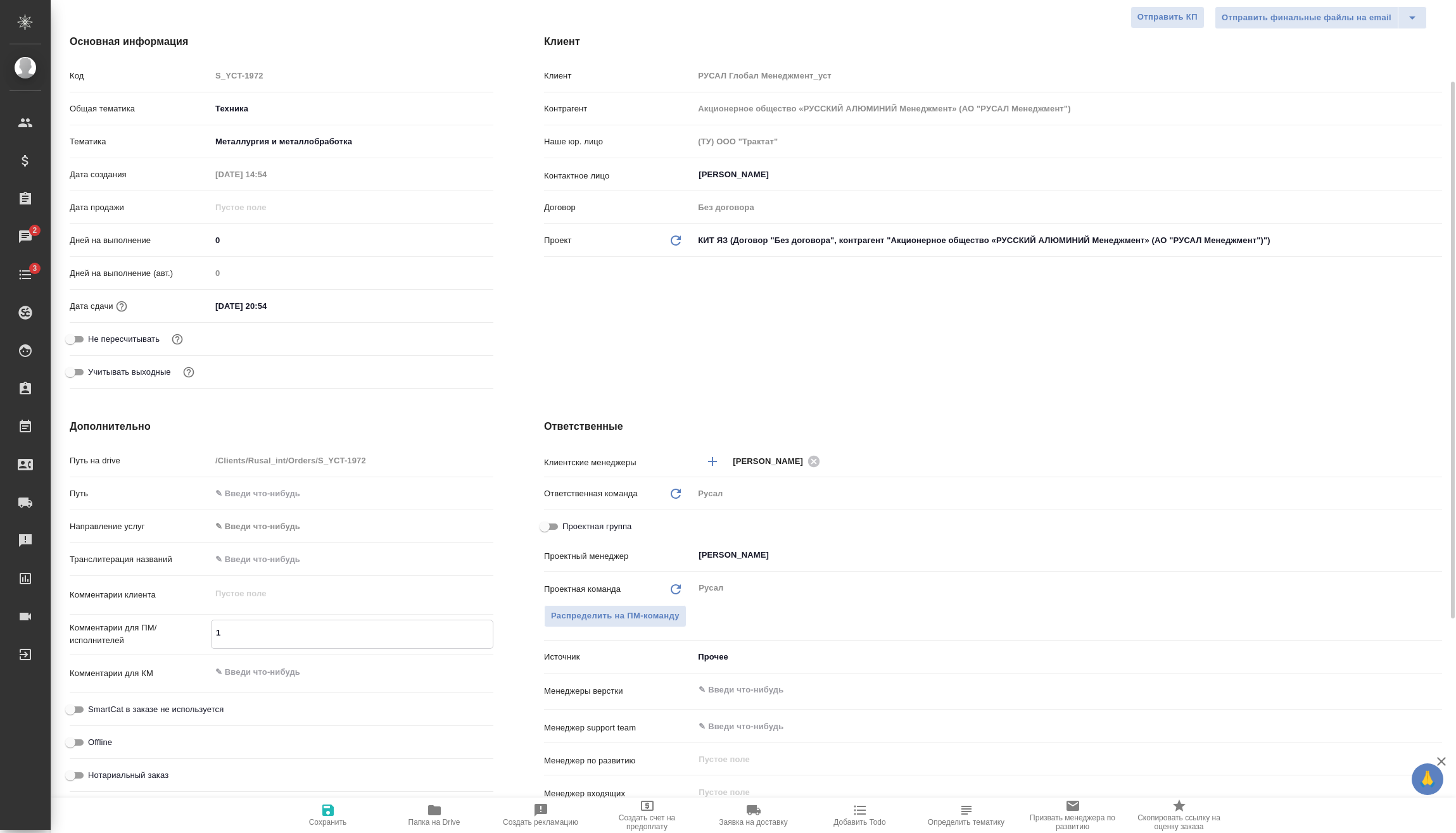
type textarea "19"
type textarea "x"
type textarea "19."
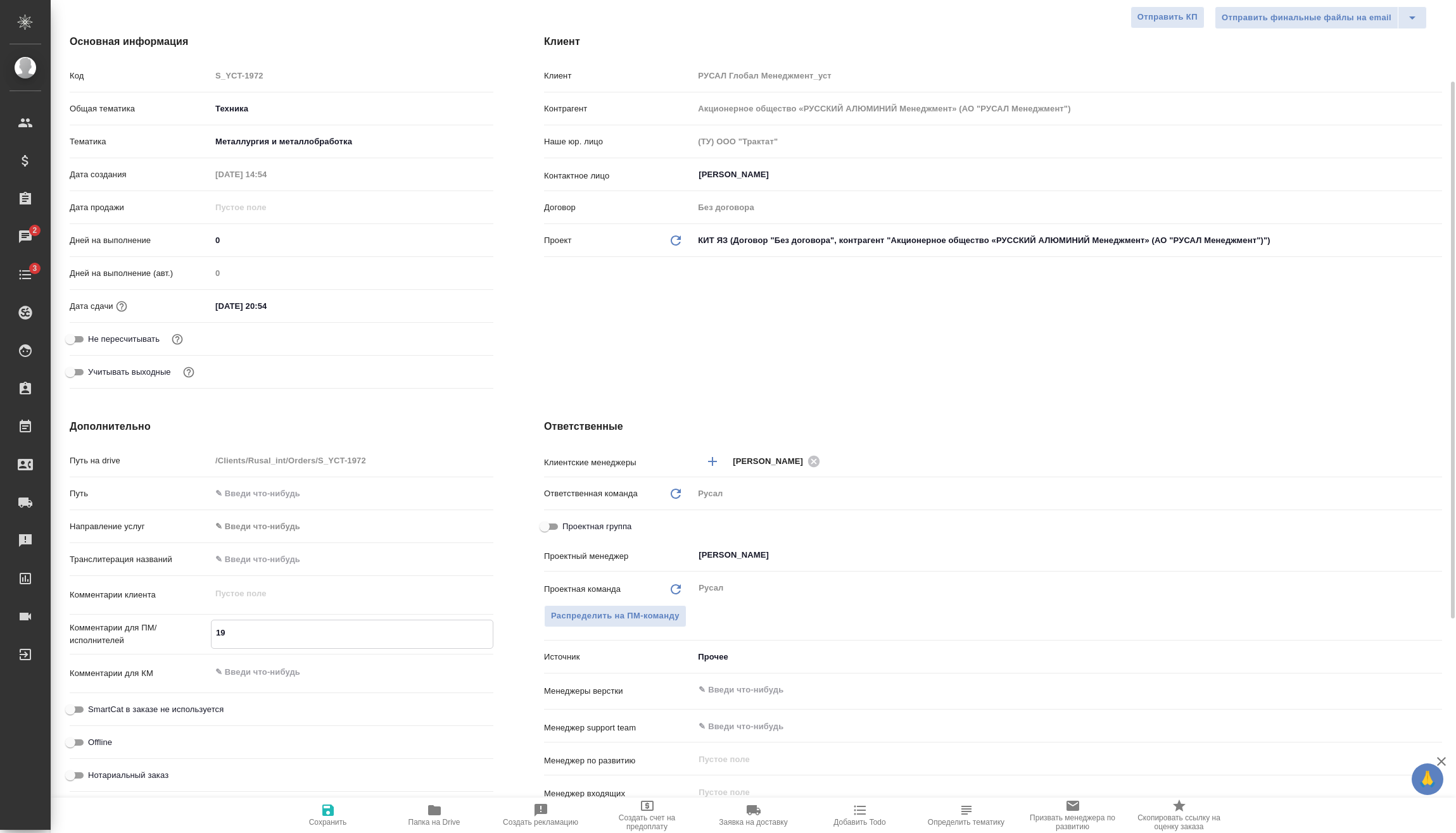
type textarea "x"
type textarea "19.0"
type textarea "x"
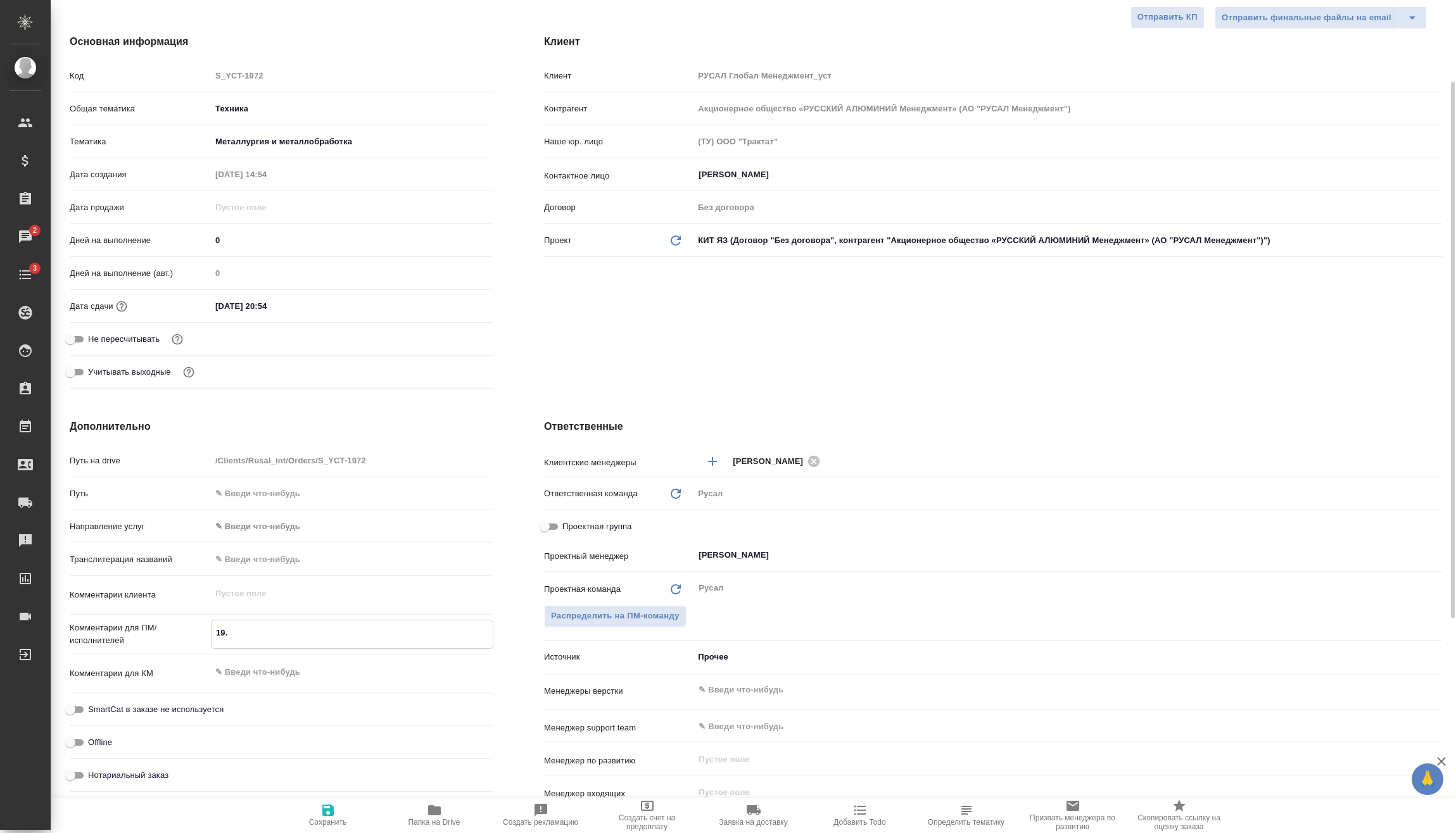
type textarea "x"
type textarea "19.08"
type textarea "x"
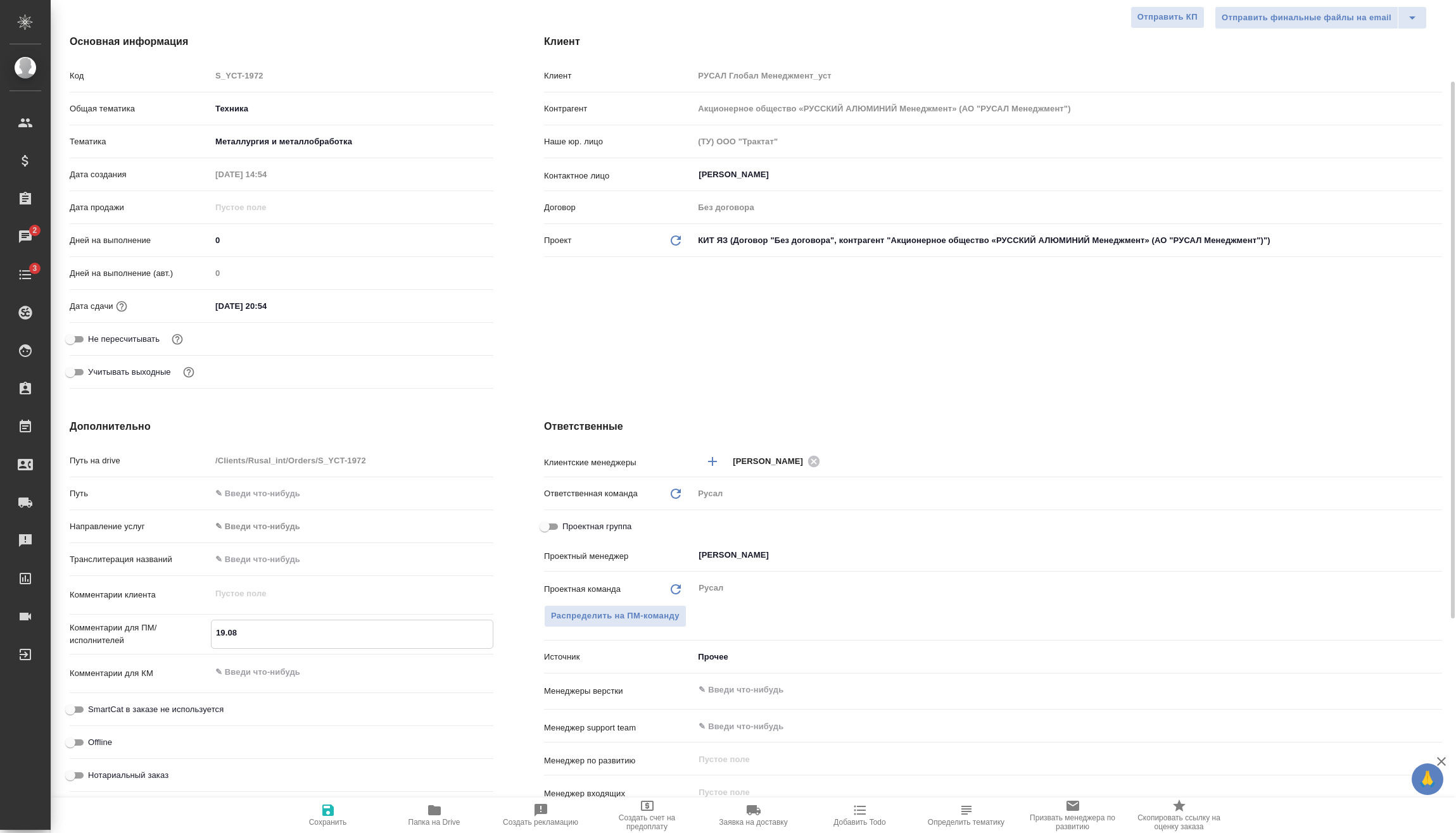
type textarea "x"
type textarea "19.08"
type textarea "x"
type textarea "19.08 М"
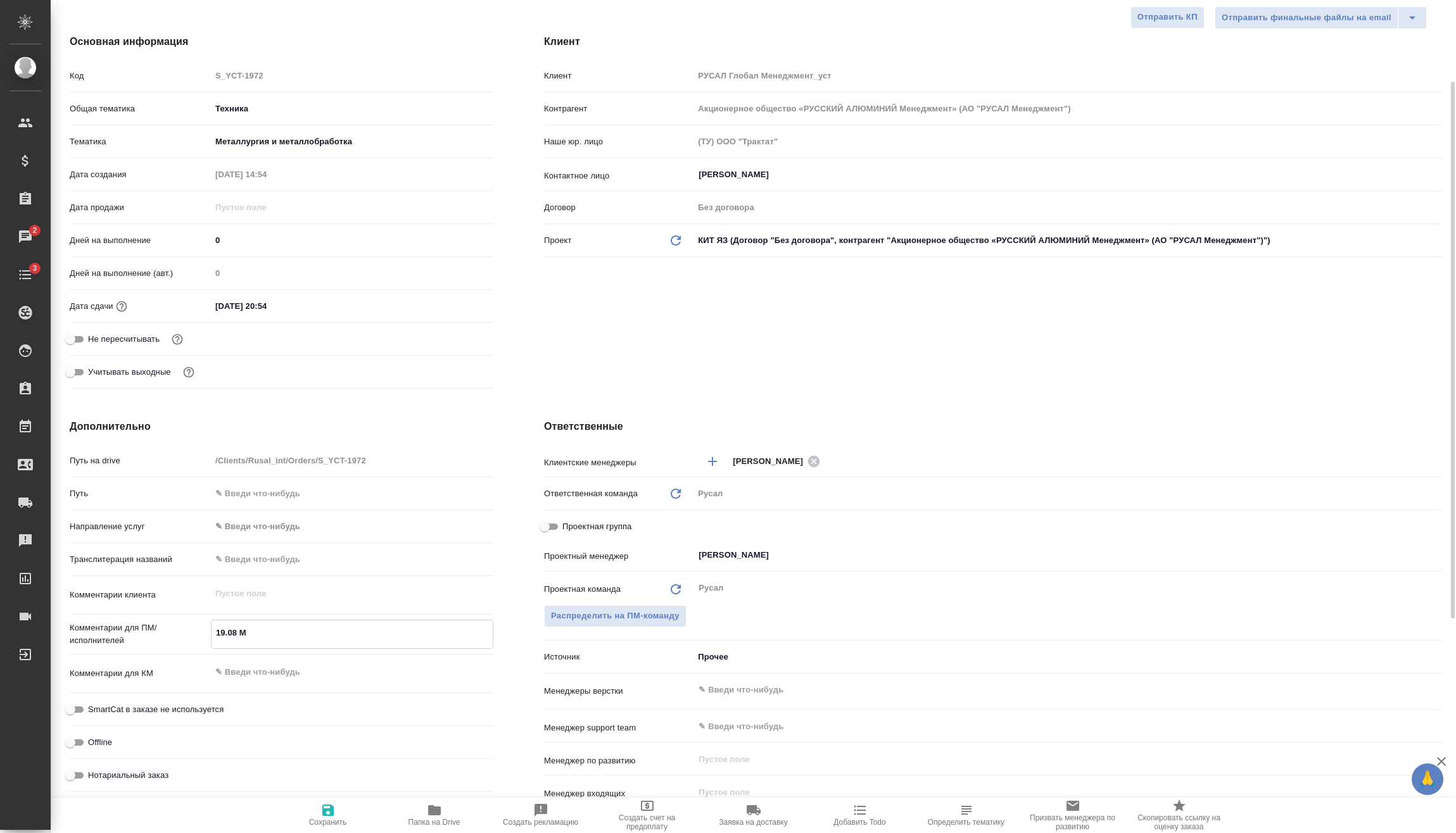
type textarea "x"
type textarea "19.08 Ми"
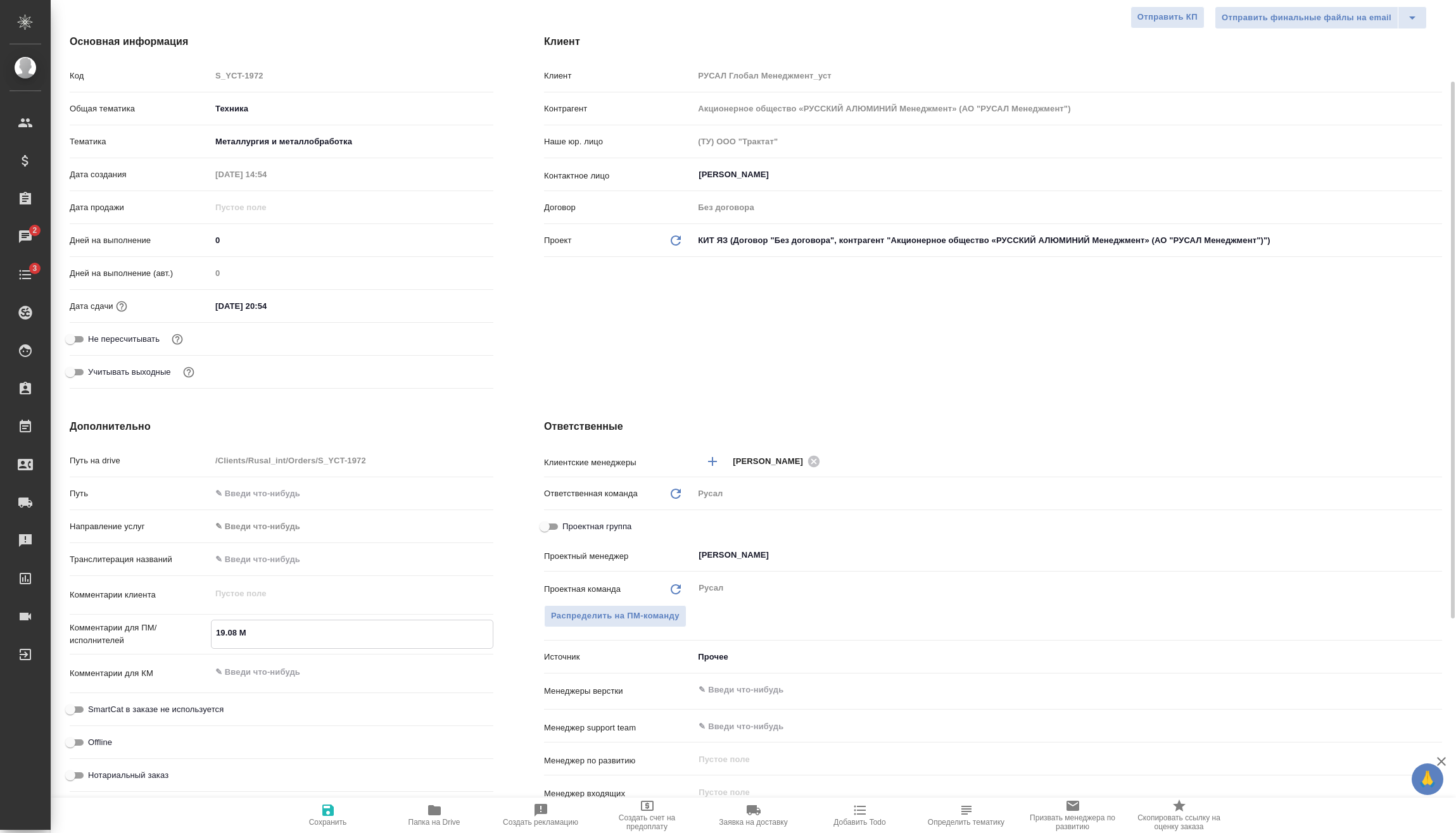
type textarea "x"
type textarea "19.08 Мир"
type textarea "x"
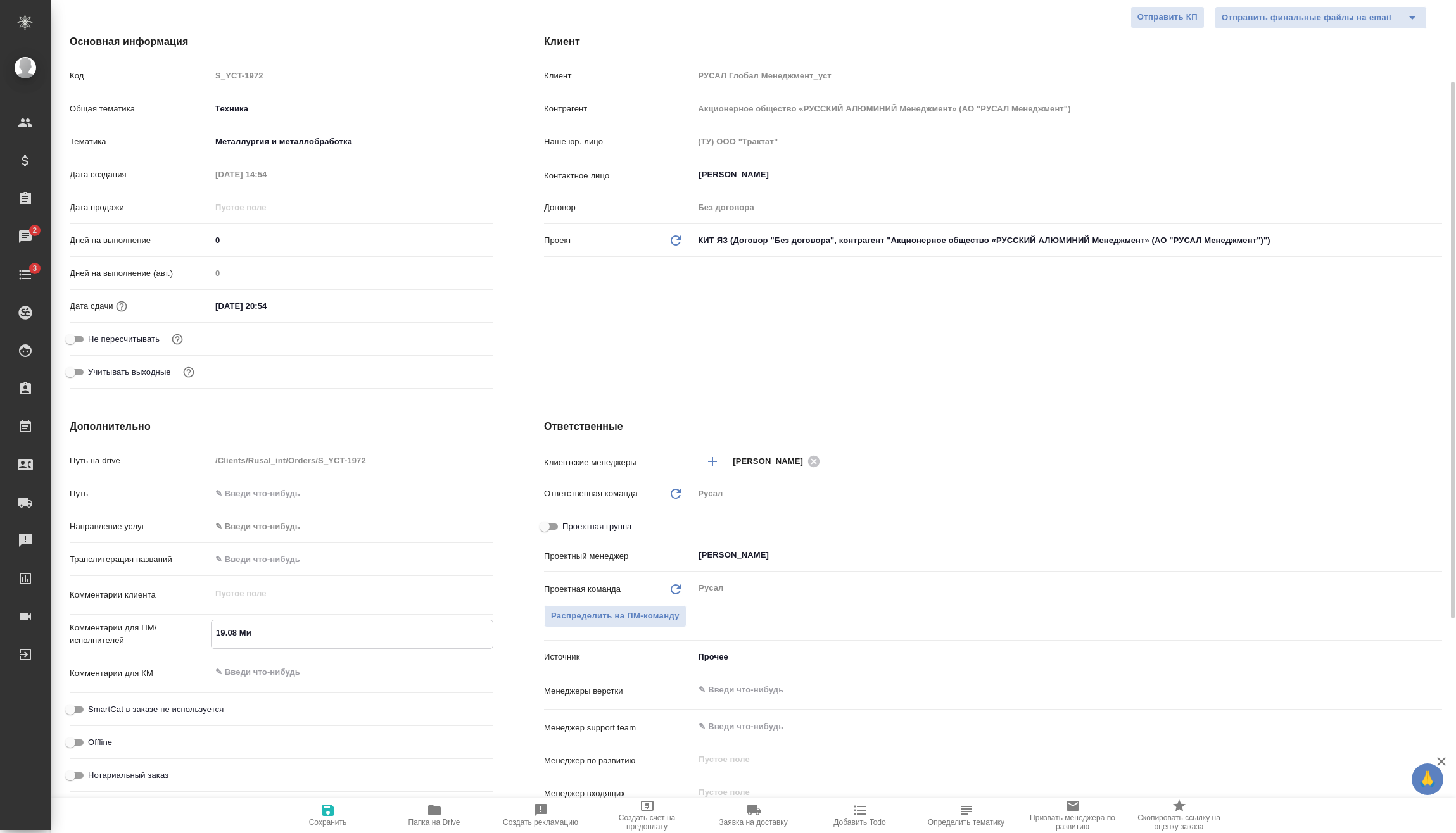
type textarea "x"
type textarea "19.08 Миро"
type textarea "x"
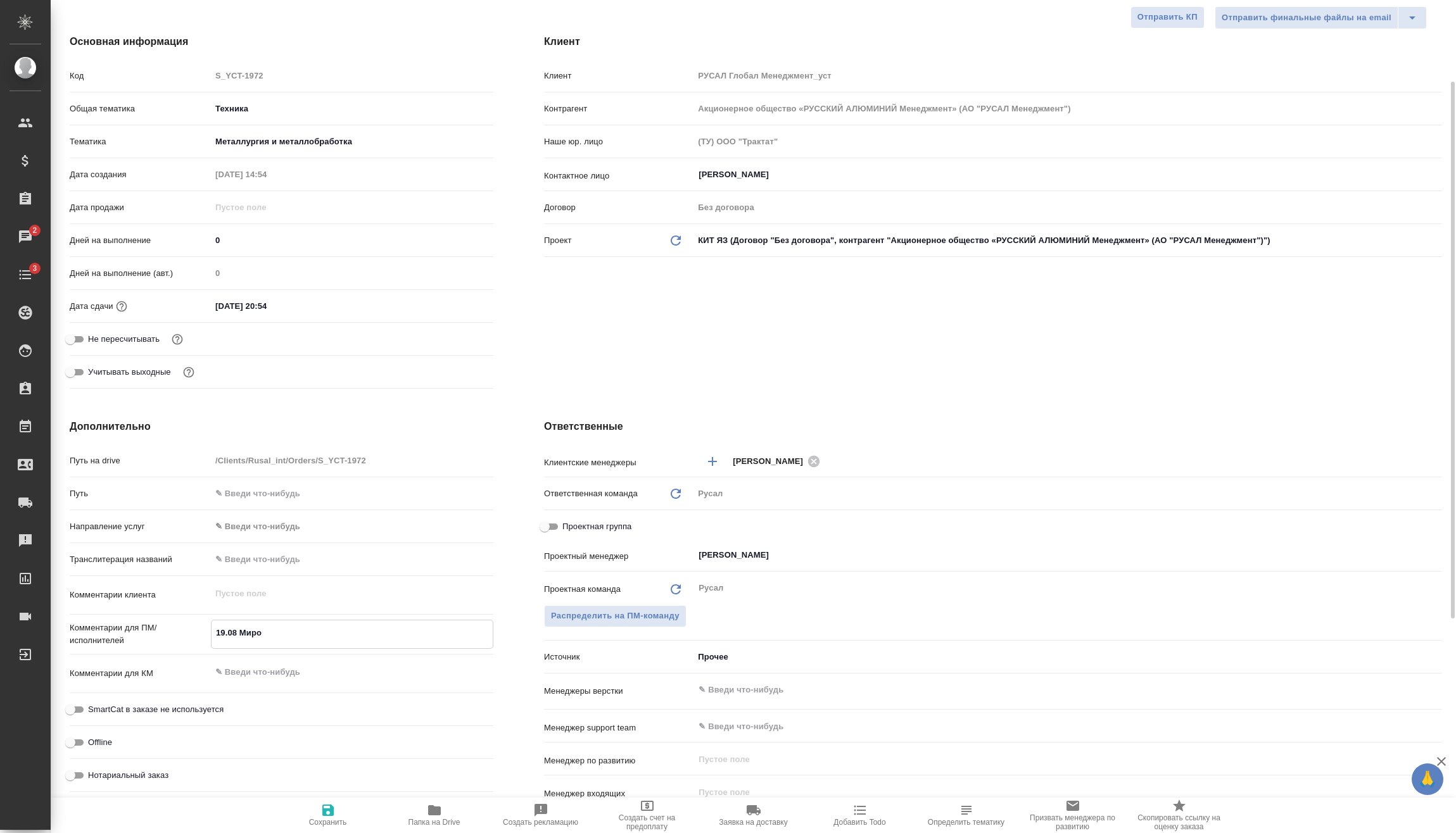
type textarea "x"
type textarea "19.08 Мирош"
type textarea "x"
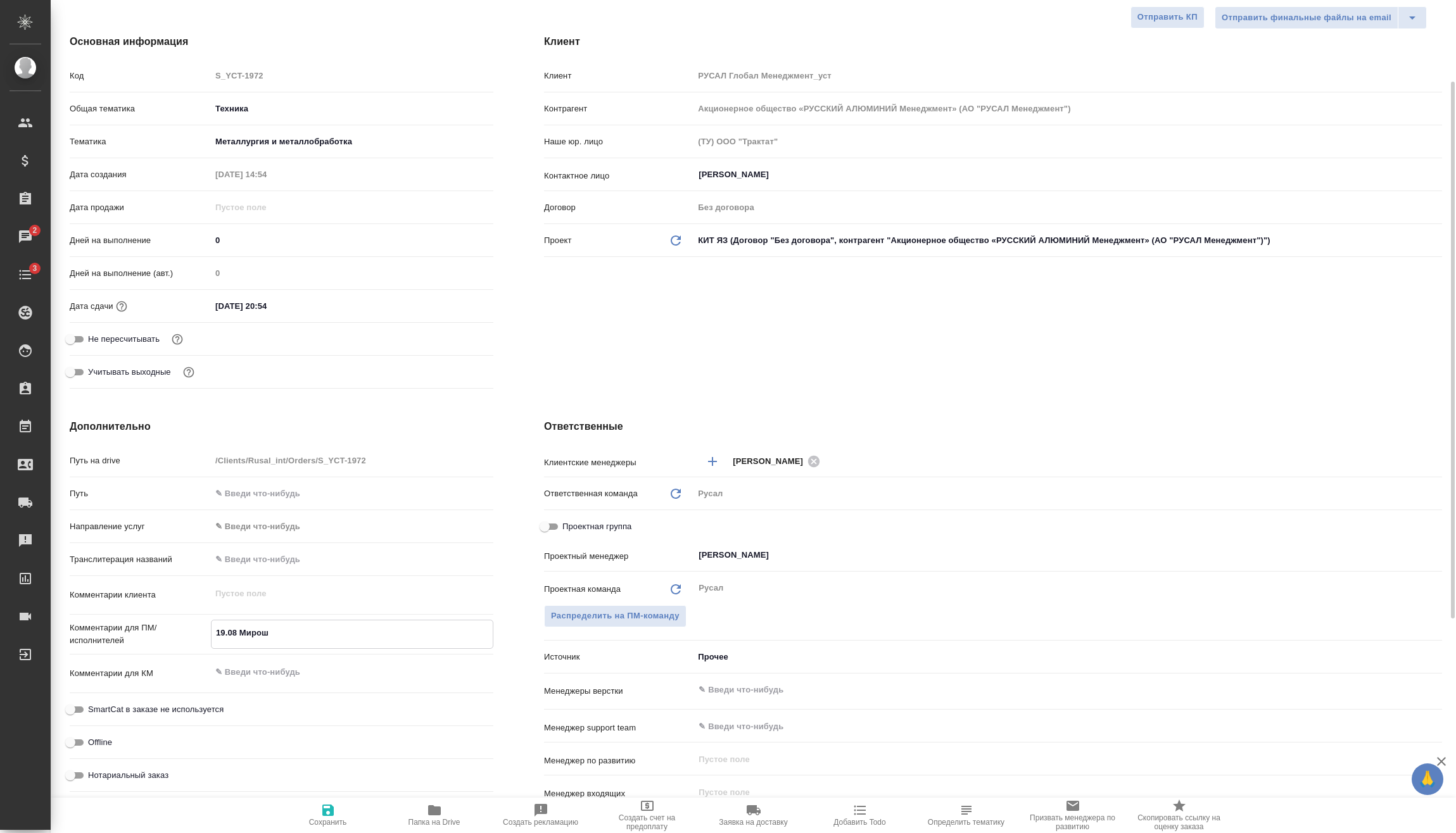
type textarea "19.08 Мироши"
type textarea "x"
type textarea "19.08 Мирошин"
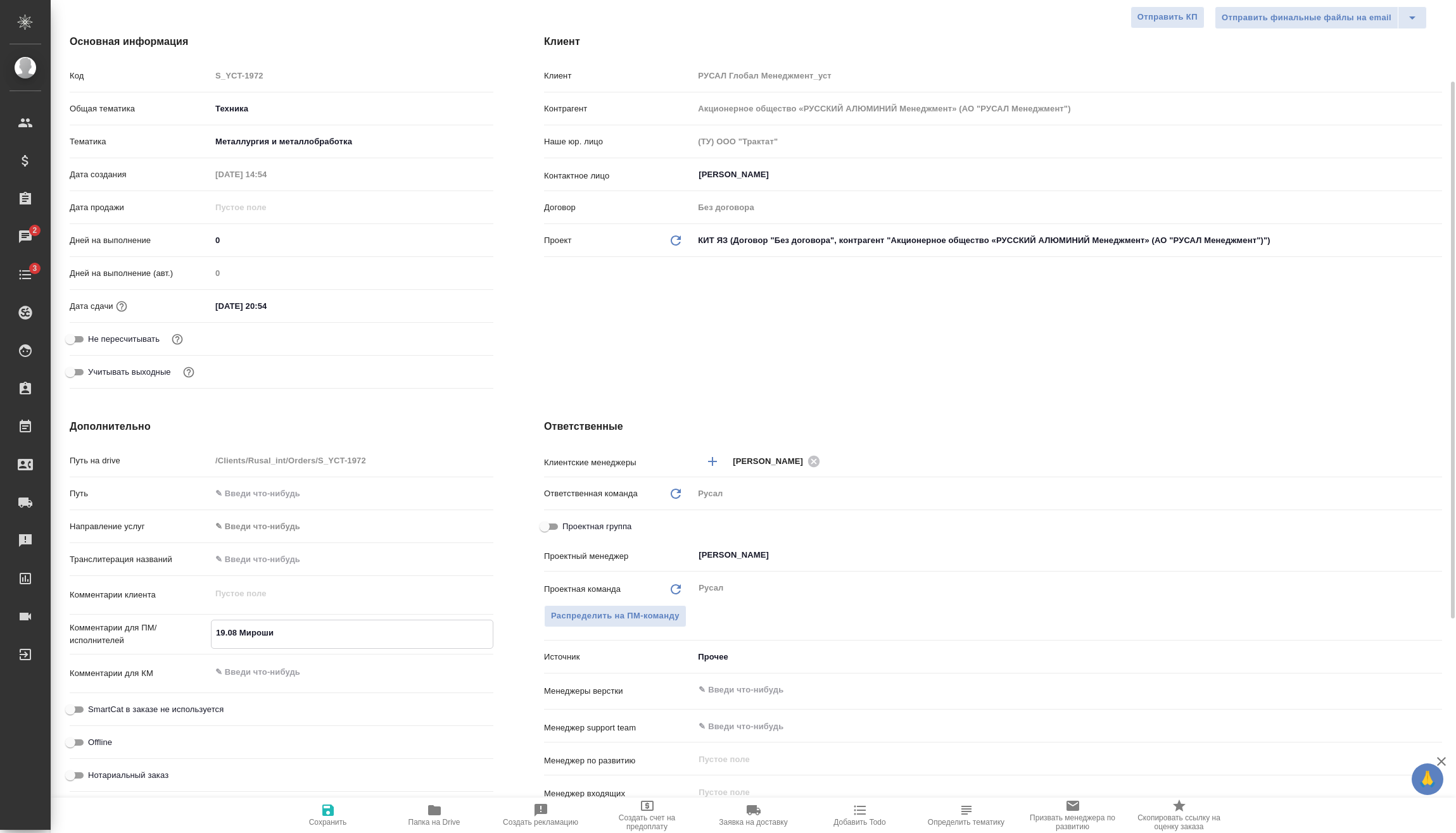
type textarea "x"
type textarea "19.08 Мирошина"
type textarea "x"
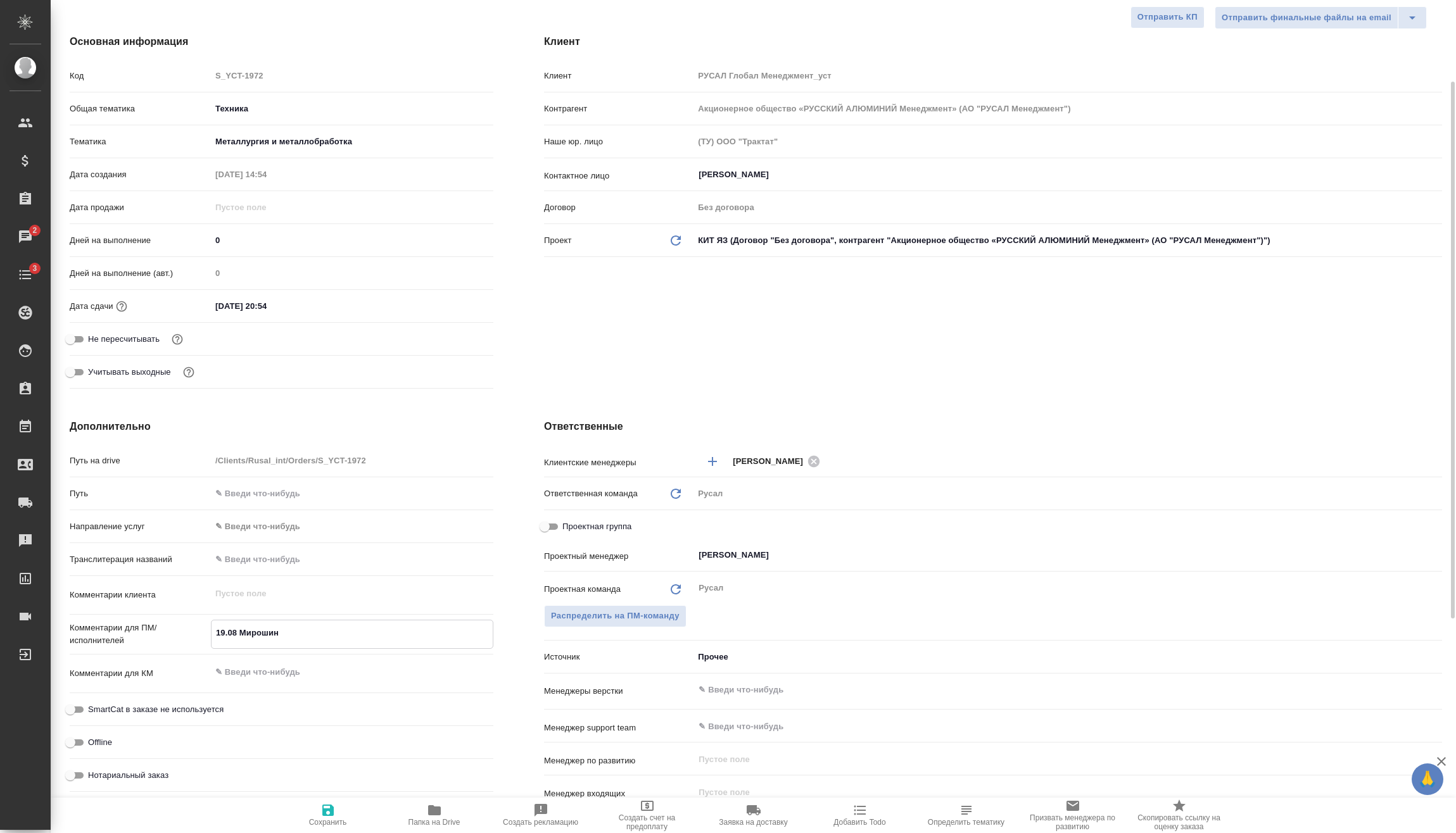
type textarea "x"
type textarea "19.08 Мирошина"
type textarea "x"
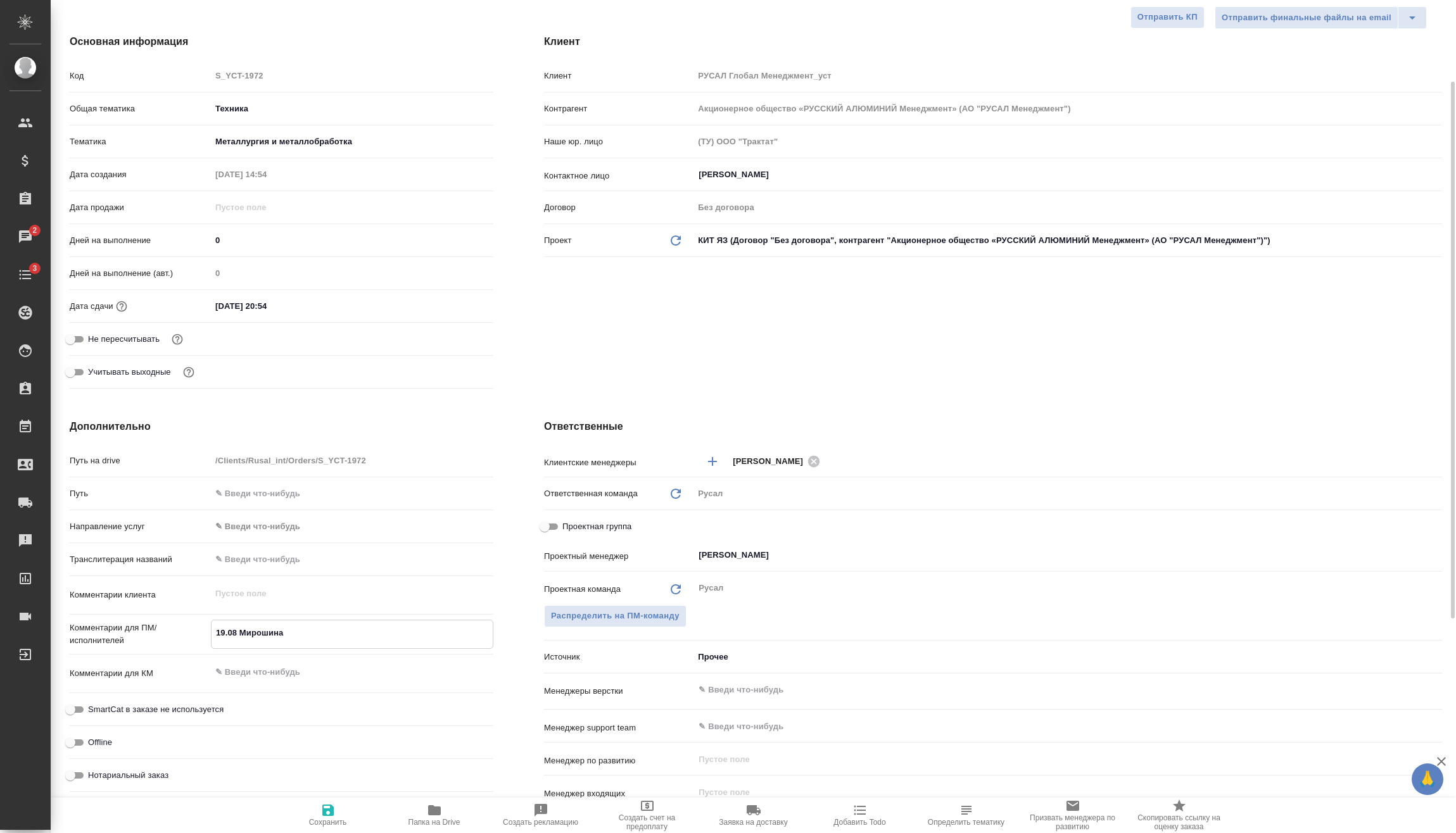
type textarea "x"
type textarea "19.08 Мирошина о"
type textarea "x"
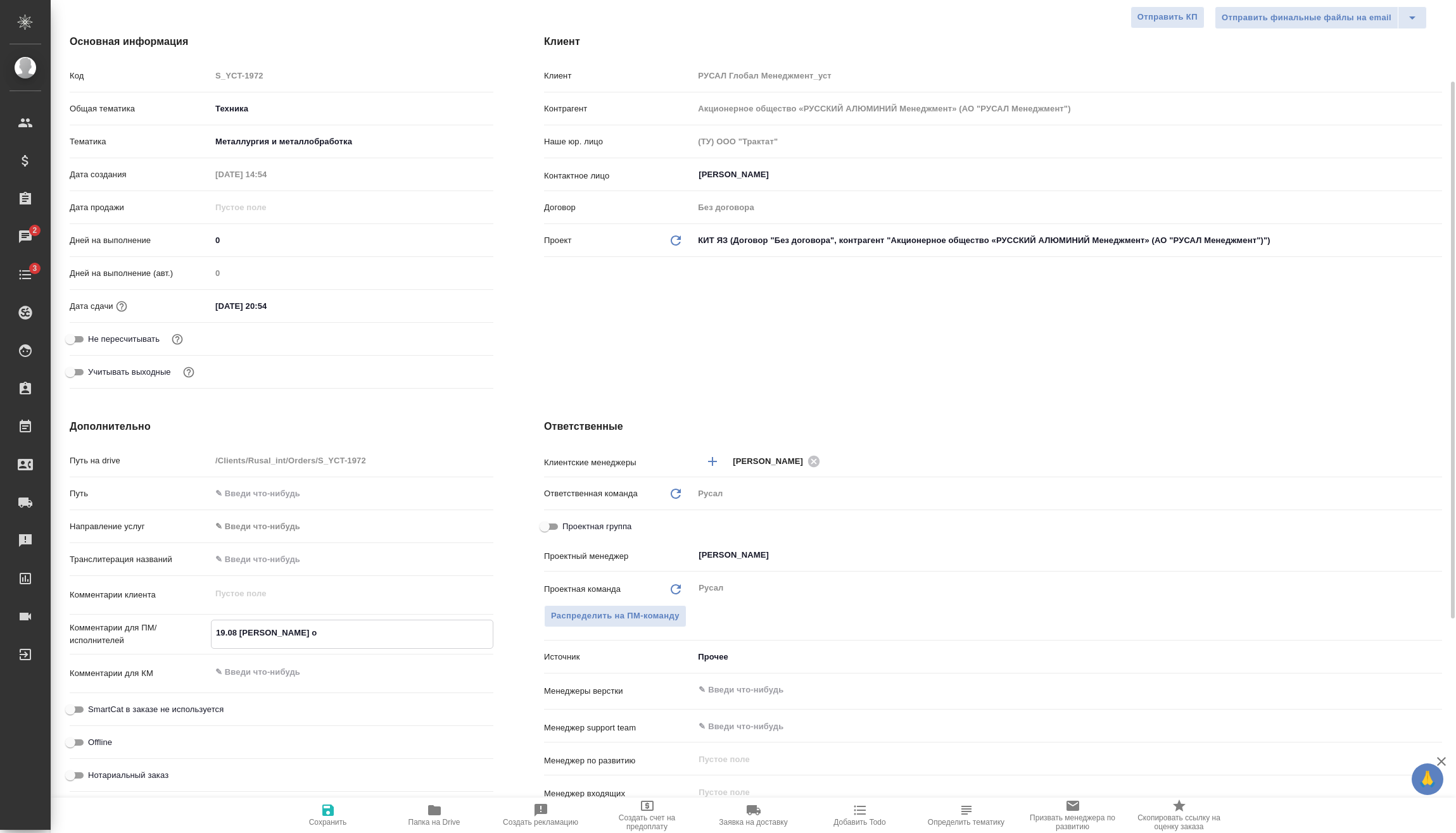
type textarea "19.08 Мирошина он"
type textarea "x"
type textarea "19.08 Мирошина онл"
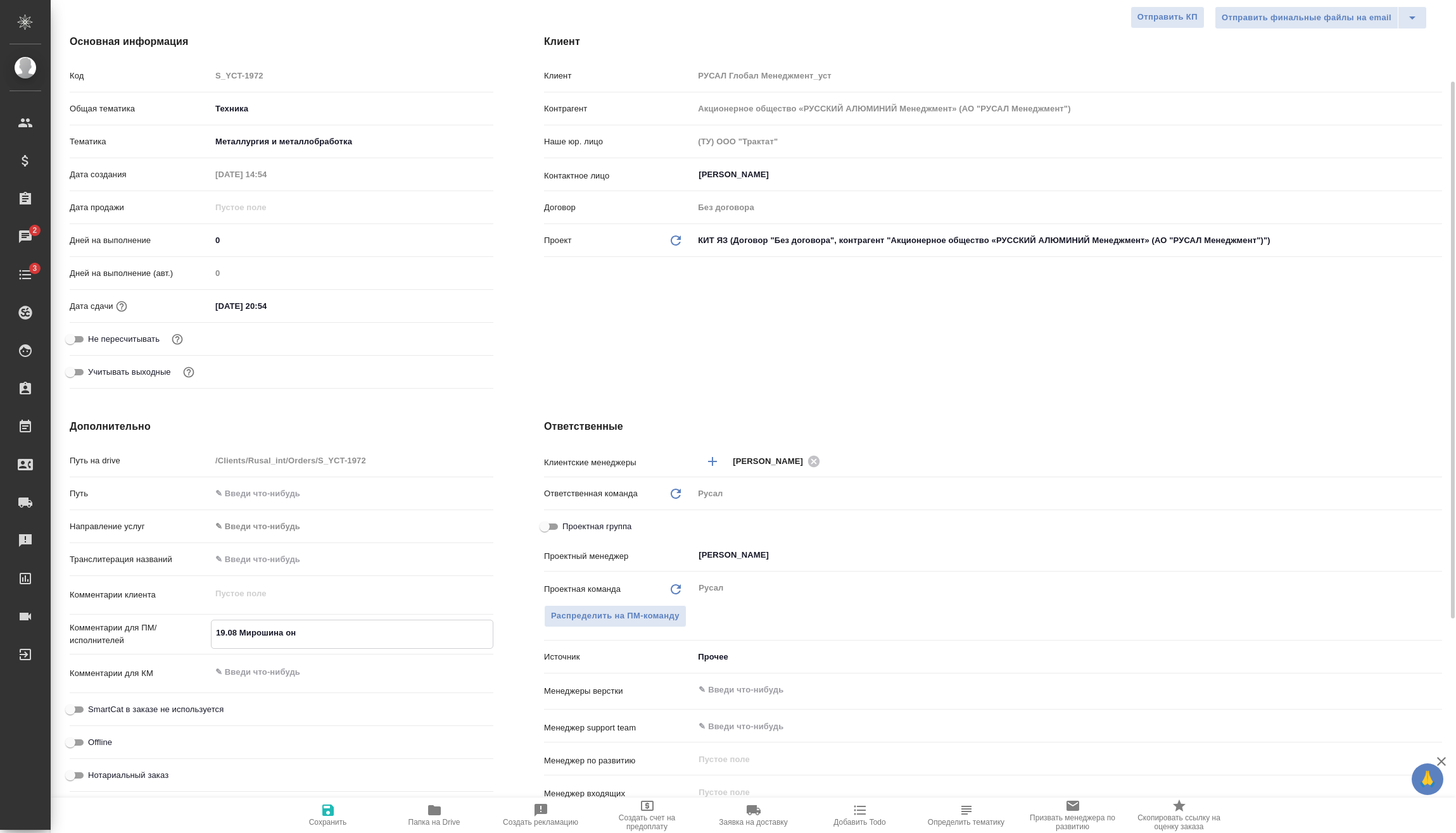
type textarea "x"
type textarea "19.08 Мирошина онла"
type textarea "x"
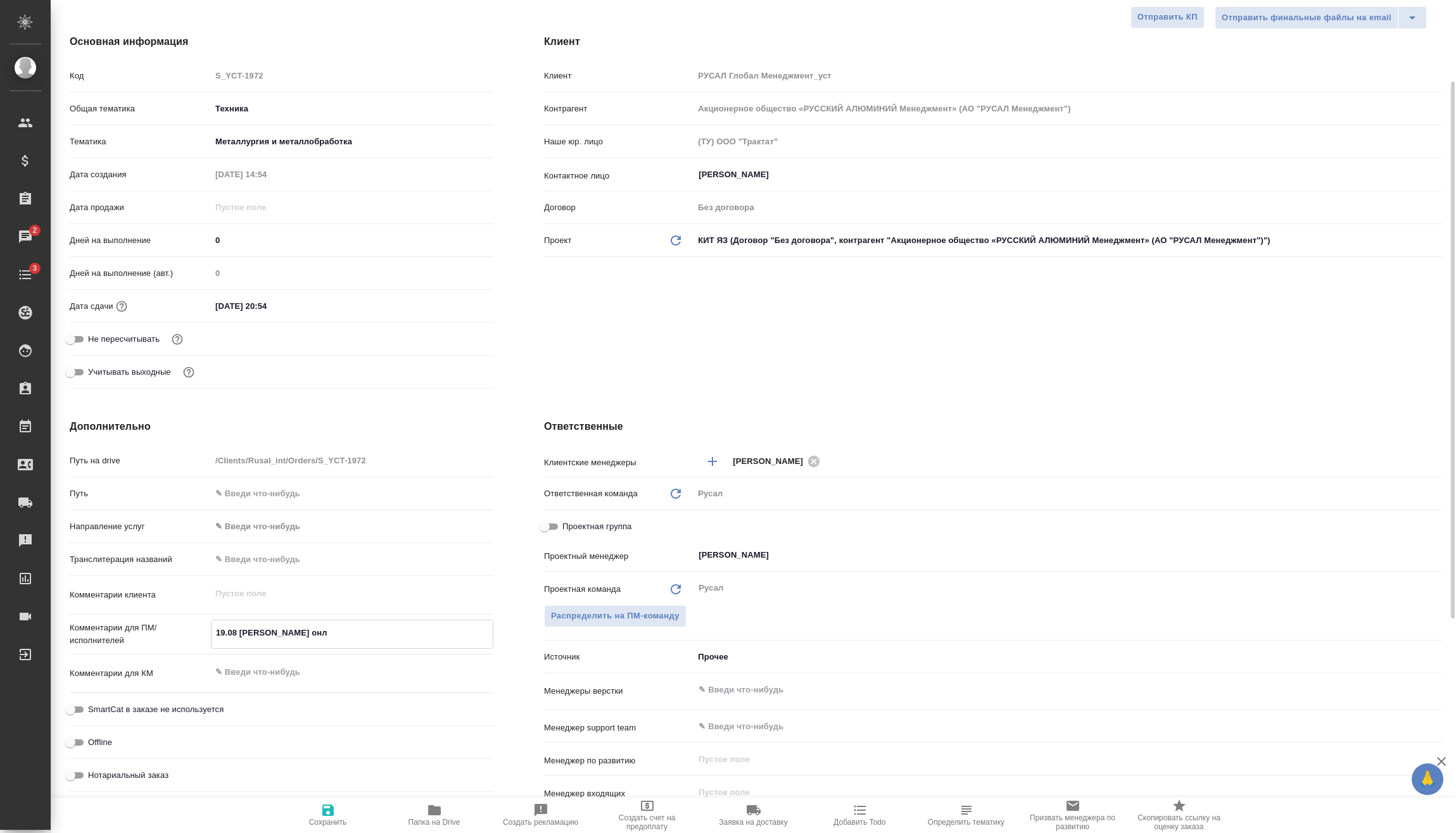
type textarea "x"
type textarea "19.08 Мирошина онлай"
type textarea "x"
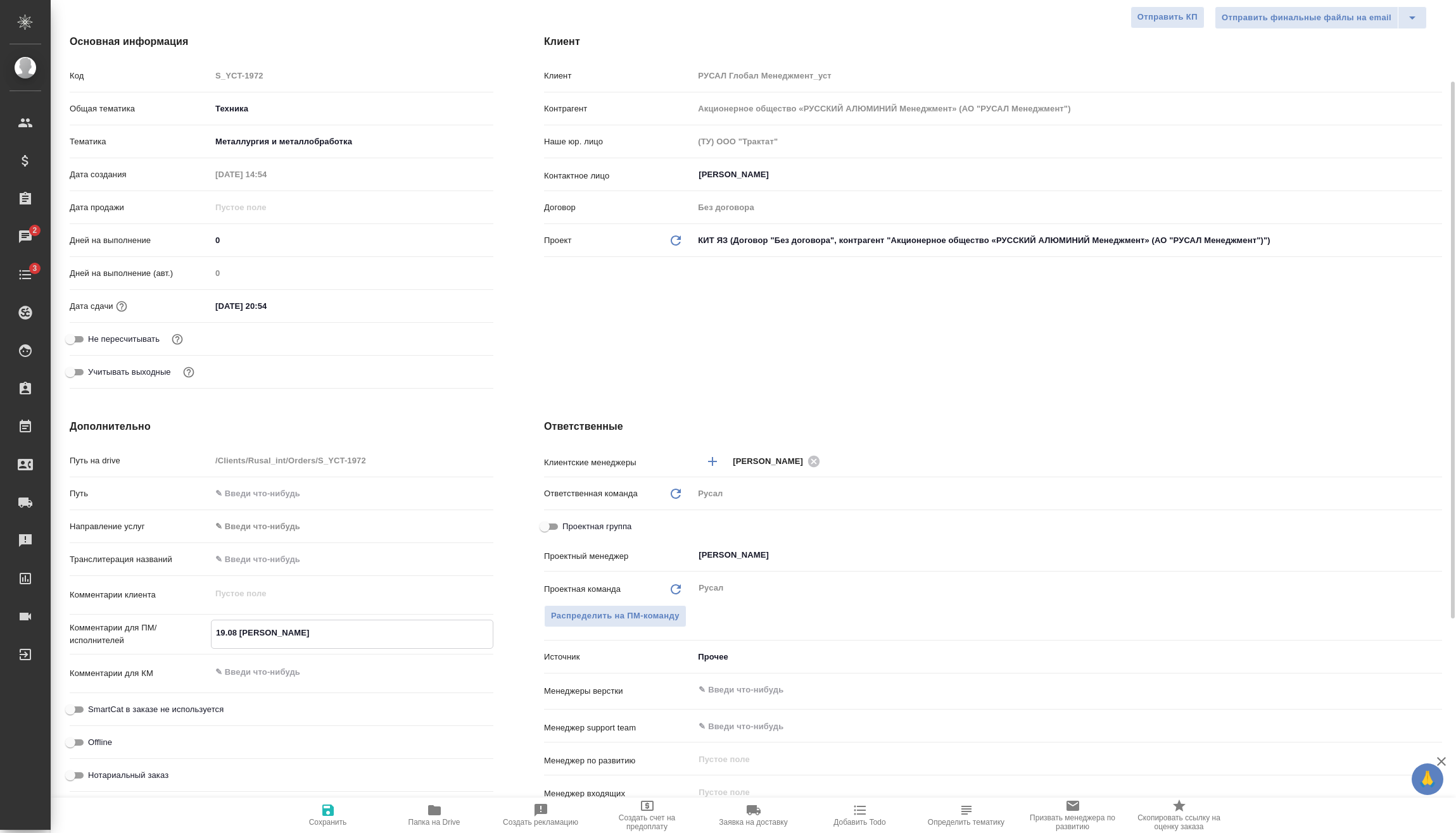
type textarea "x"
type textarea "19.08 Мирошина онлайн"
type textarea "x"
type textarea "19.08 Мирошина онлайн"
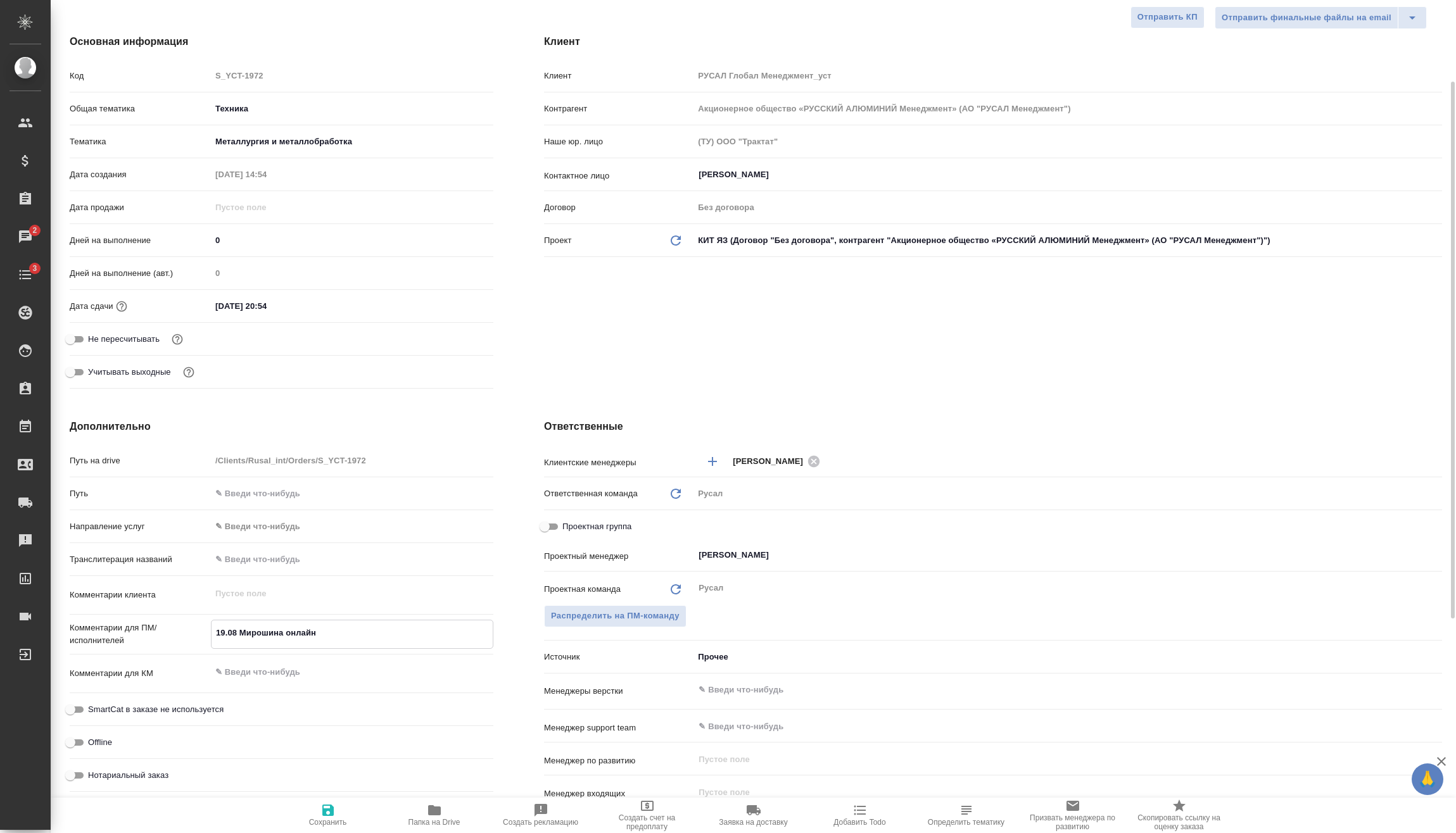
type textarea "x"
click at [333, 814] on icon "button" at bounding box center [328, 810] width 12 height 12
type textarea "x"
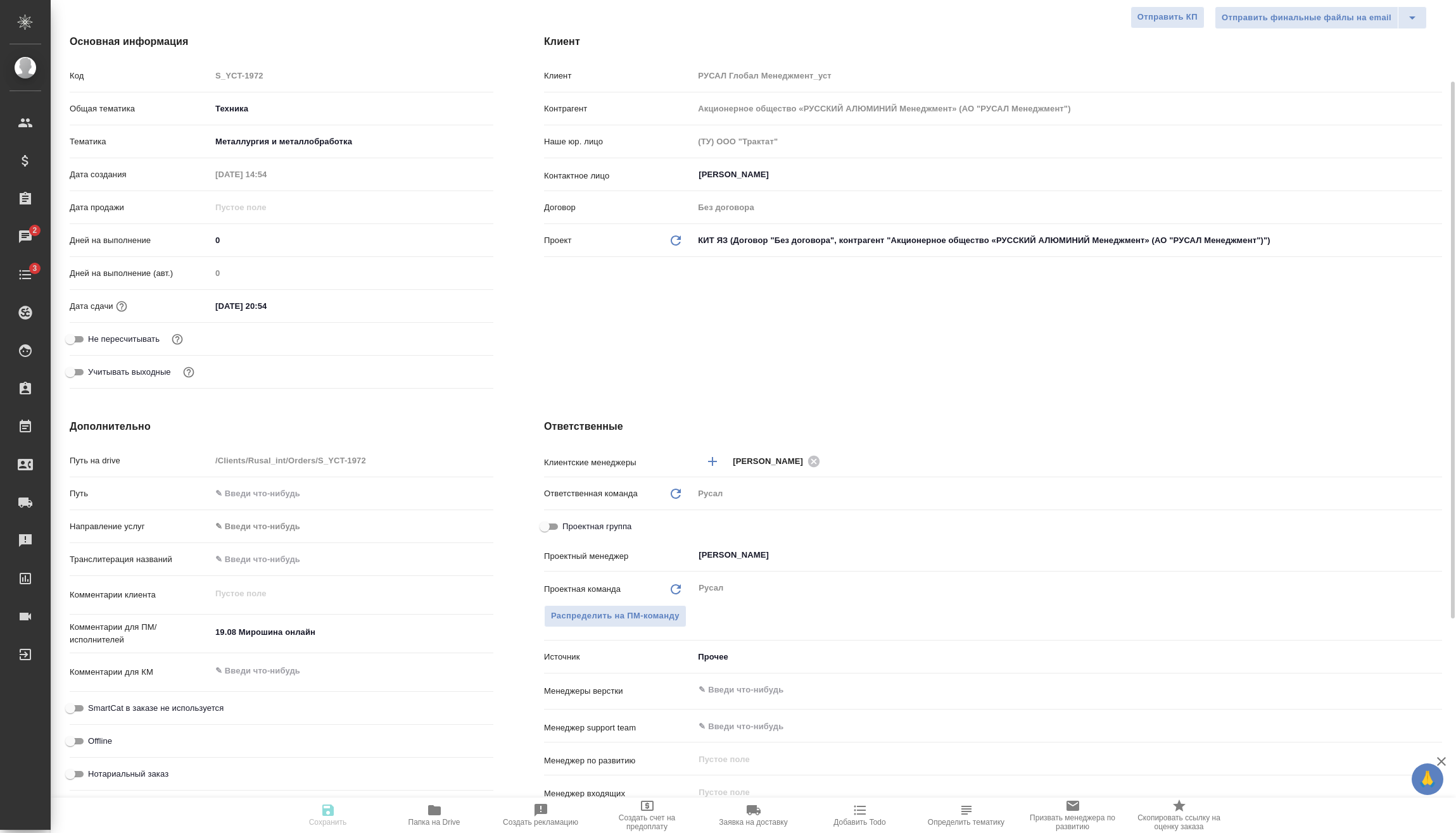
type textarea "x"
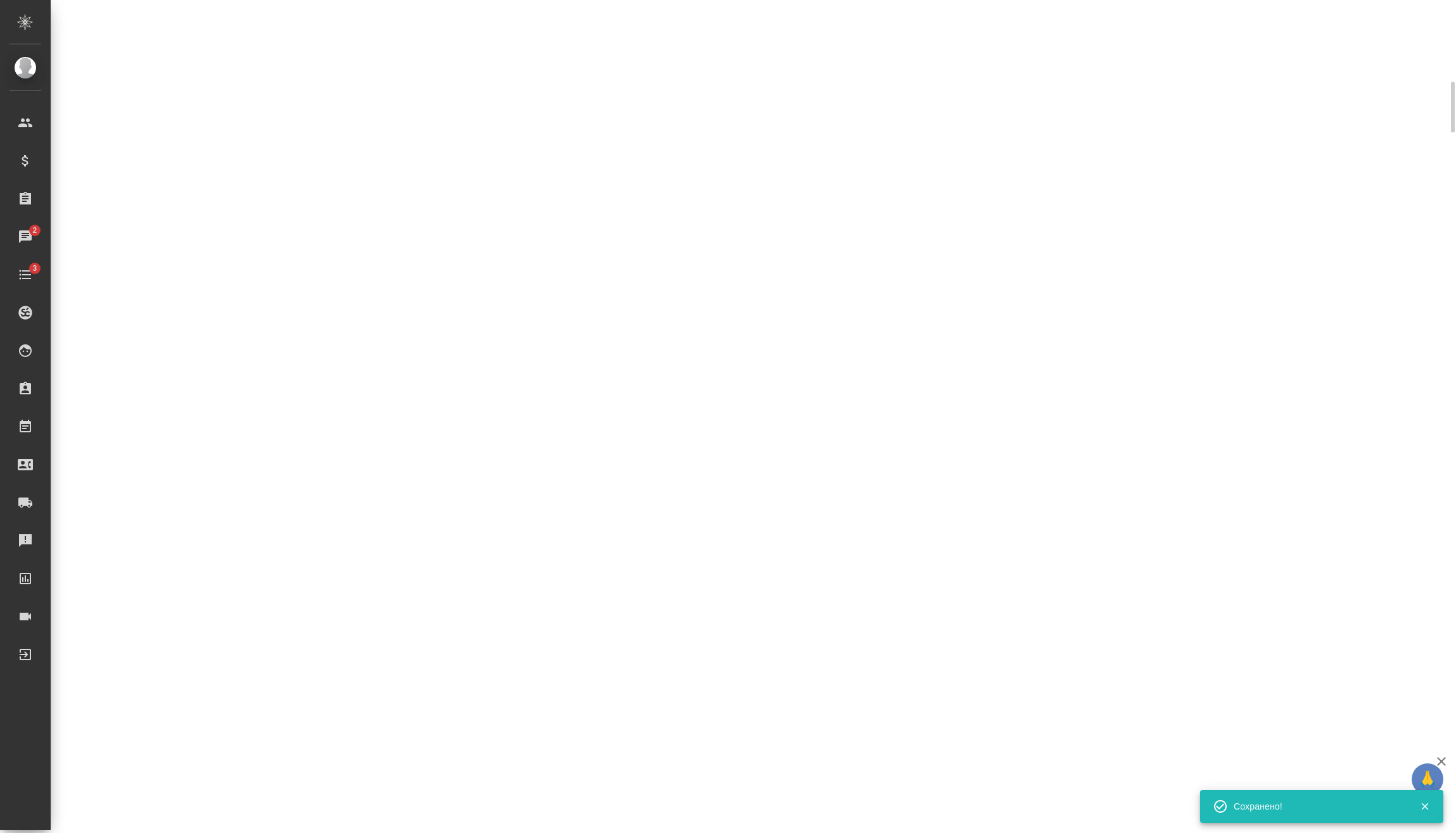
select select "RU"
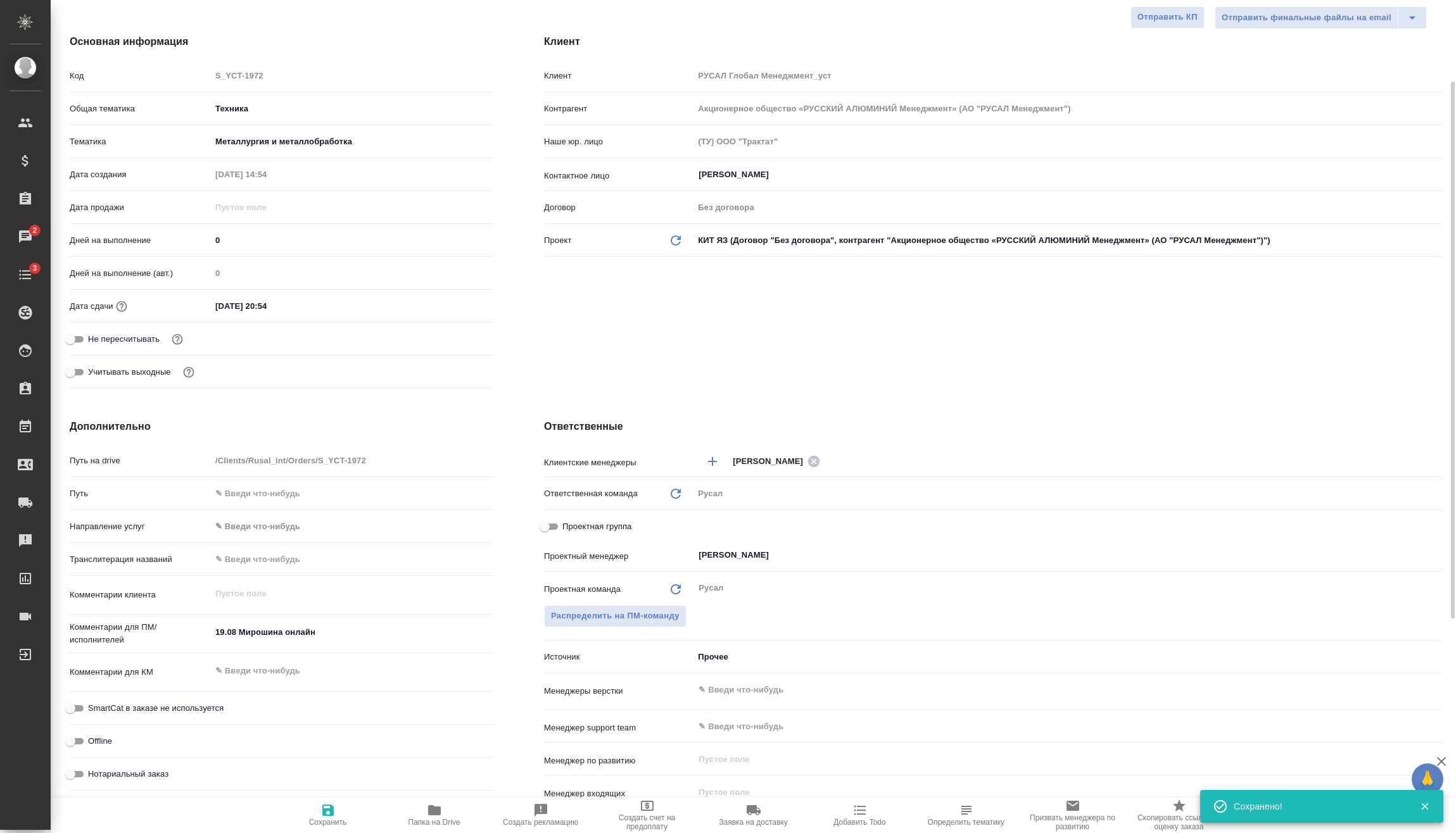
type textarea "x"
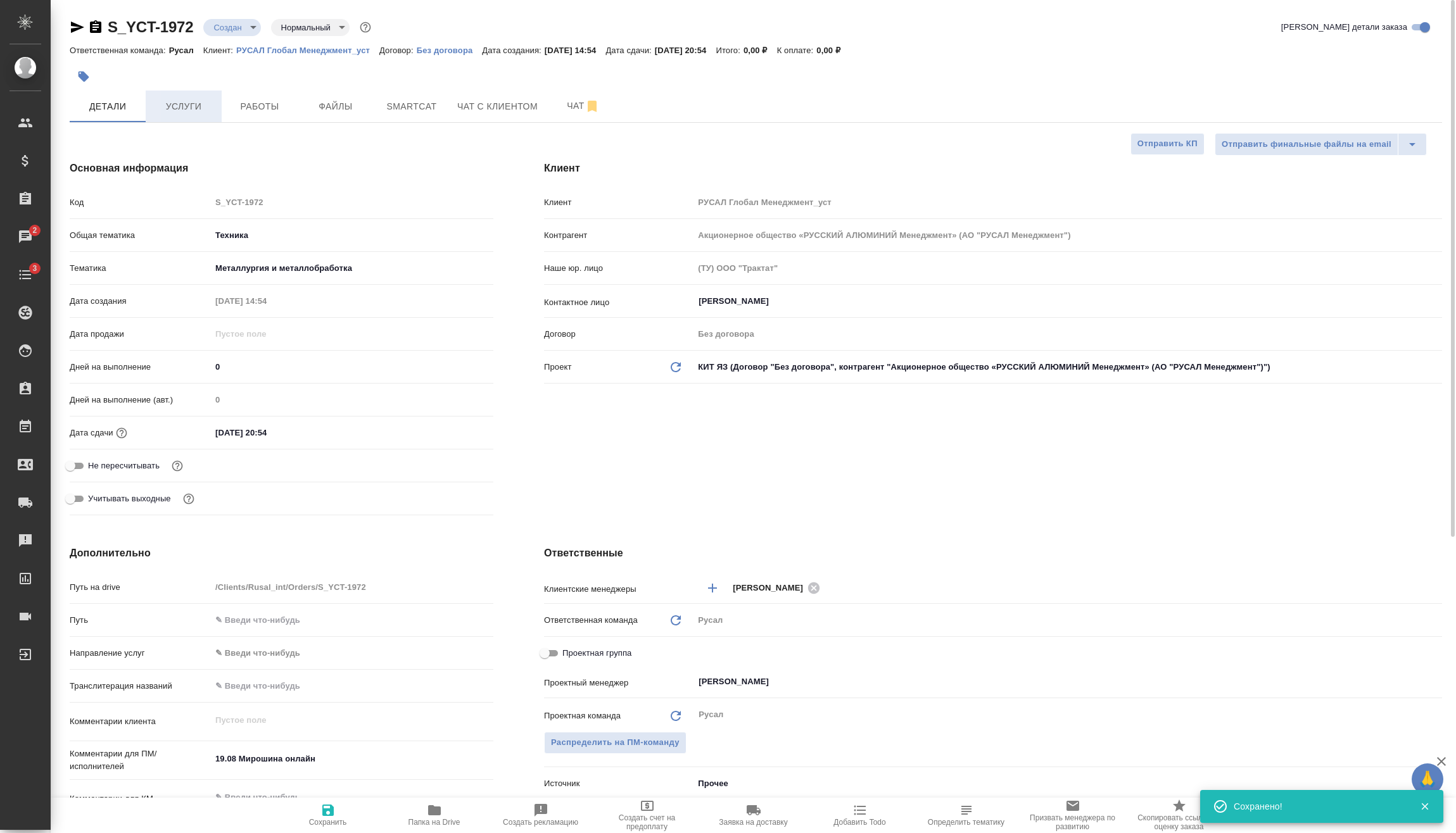
click at [177, 93] on button "Услуги" at bounding box center [183, 106] width 76 height 31
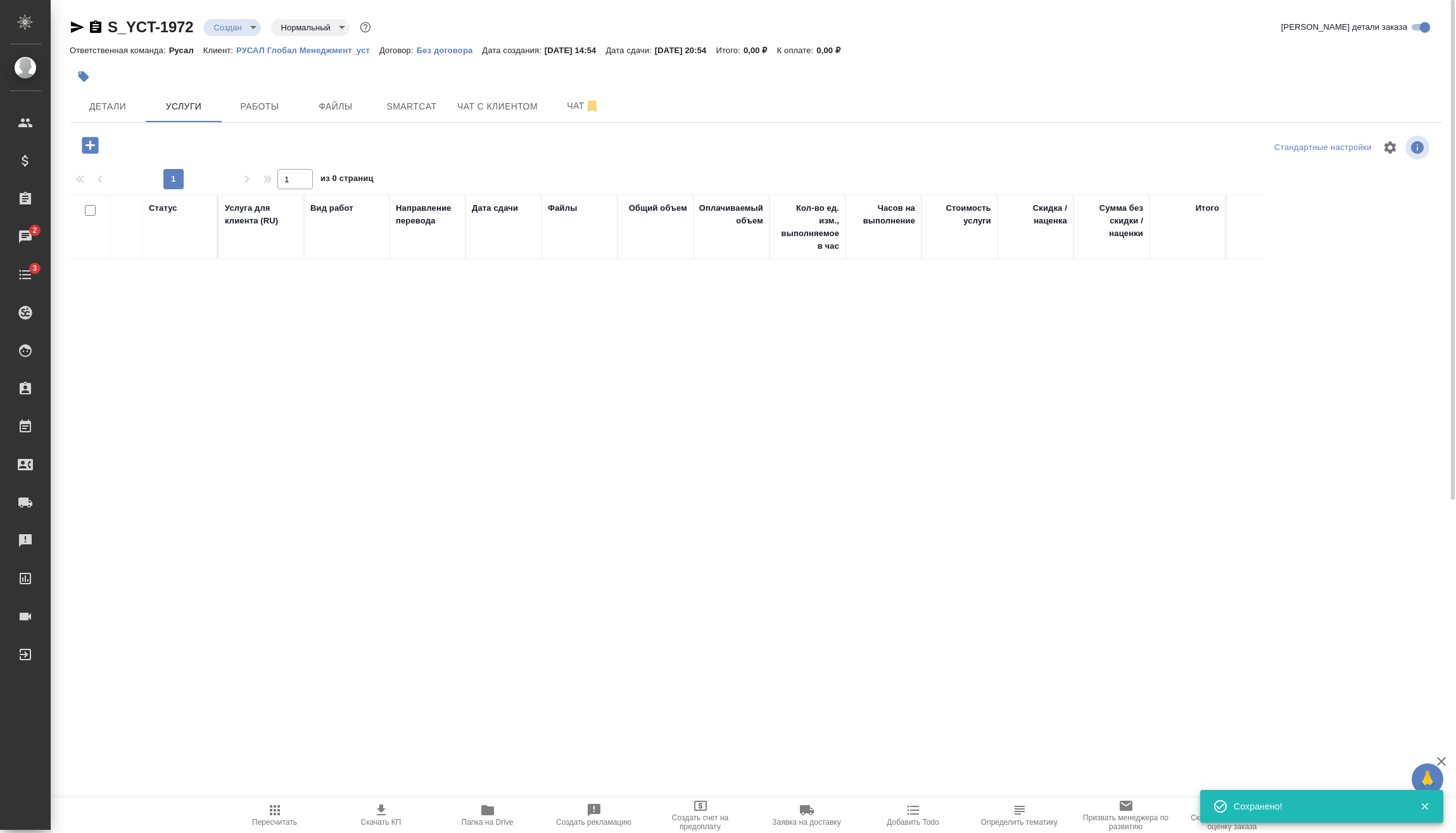
click at [253, 21] on body "🙏 .cls-1 fill:#fff; AWATERA Vasilev Evgeniy Клиенты Спецификации Заказы 2 Чаты …" at bounding box center [728, 416] width 1456 height 833
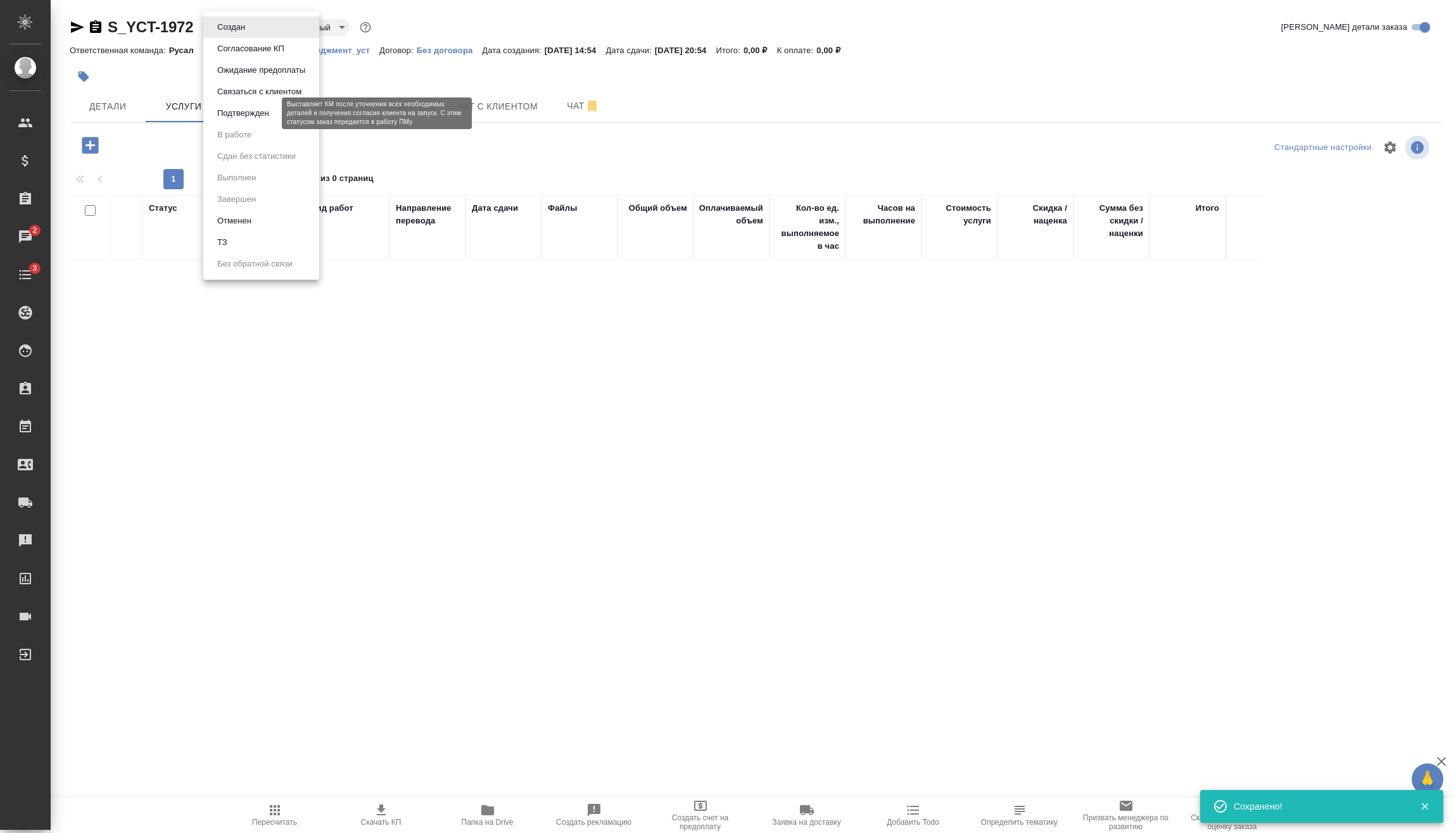
click at [247, 107] on button "Подтвержден" at bounding box center [243, 114] width 60 height 14
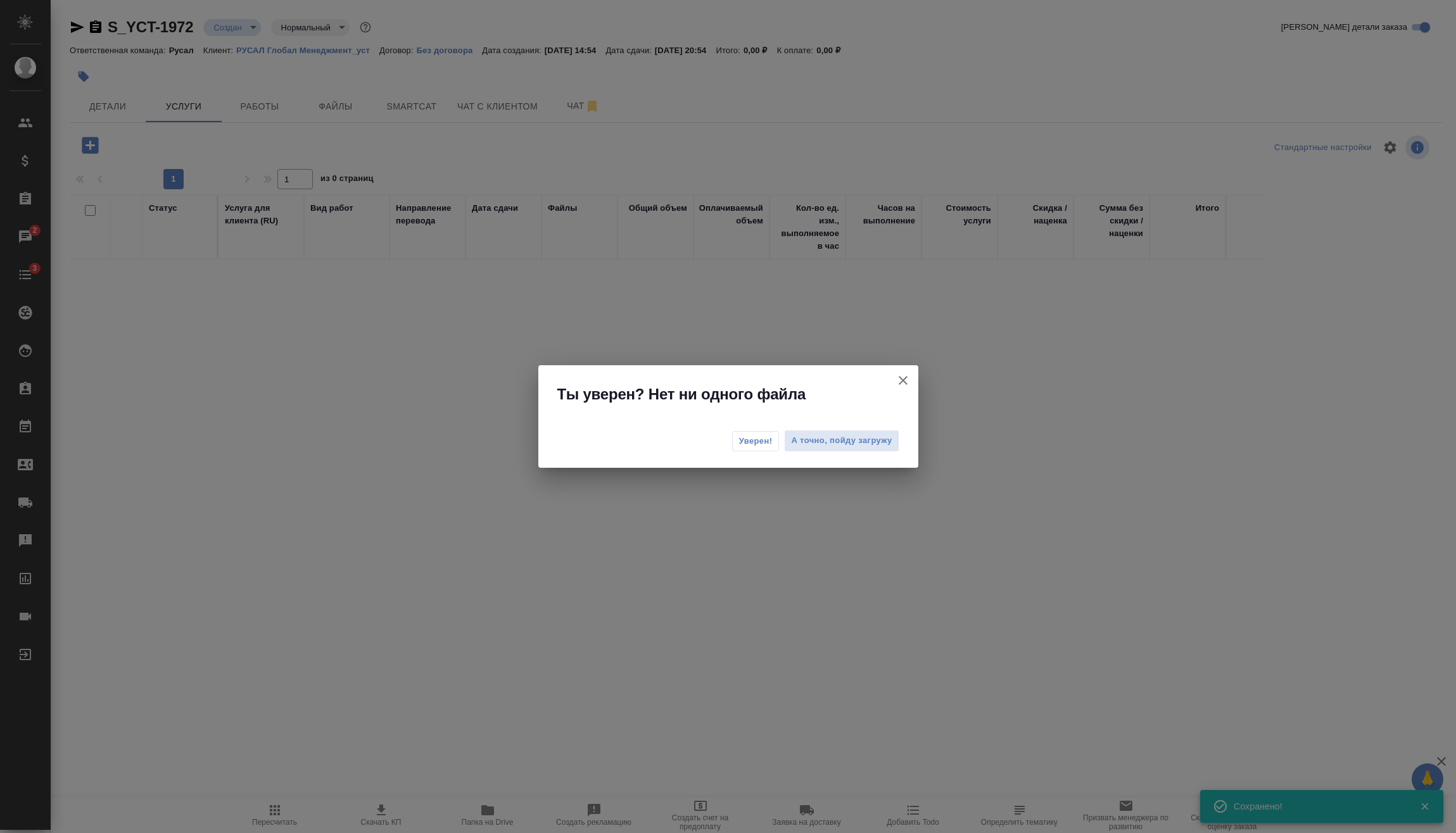
click at [746, 430] on div "Уверен! А точно, пойду загружу" at bounding box center [728, 443] width 380 height 51
drag, startPoint x: 756, startPoint y: 440, endPoint x: 748, endPoint y: 440, distance: 8.0
click at [756, 440] on span "Уверен!" at bounding box center [756, 441] width 34 height 13
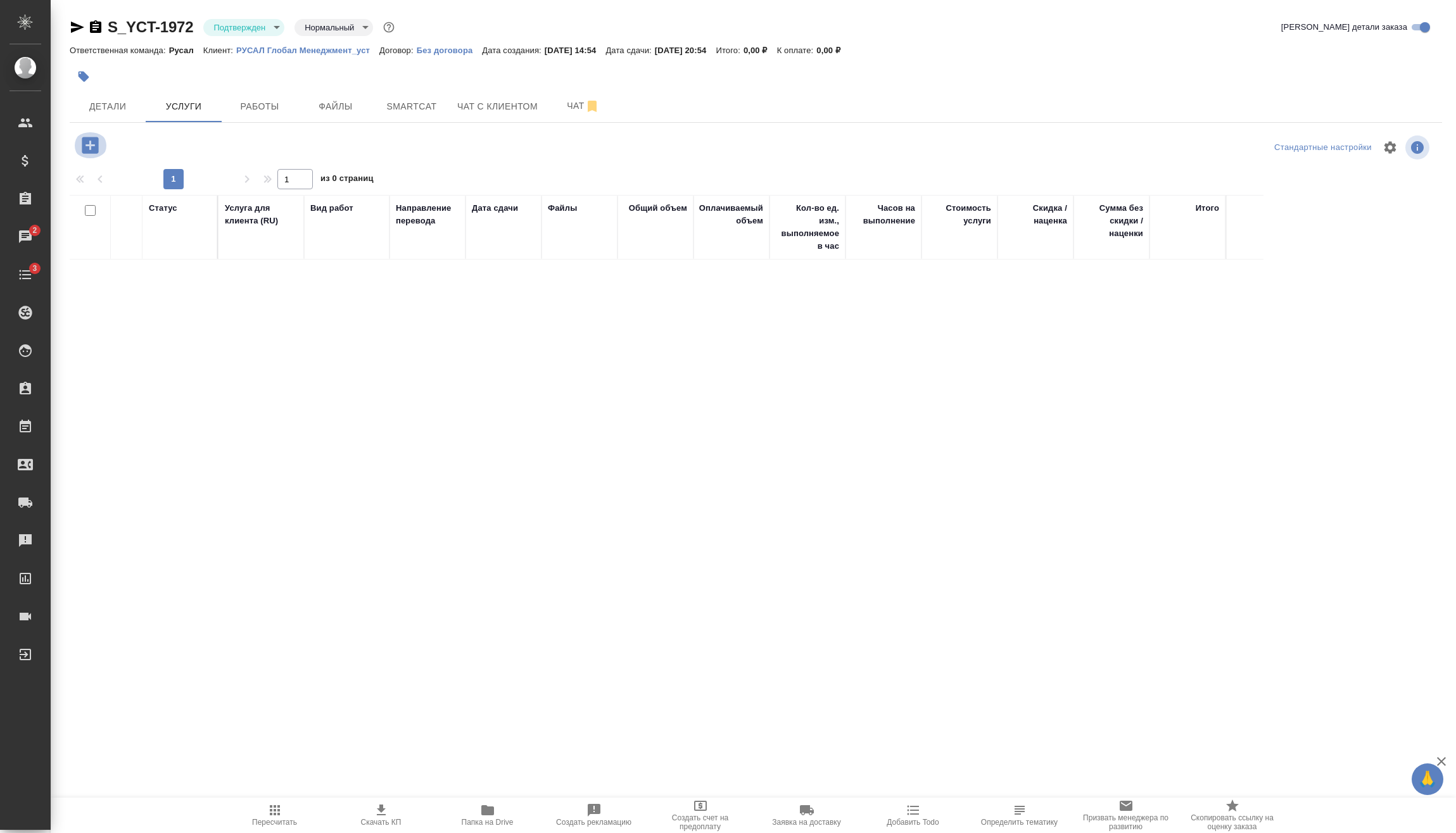
click at [89, 145] on icon "button" at bounding box center [90, 145] width 22 height 22
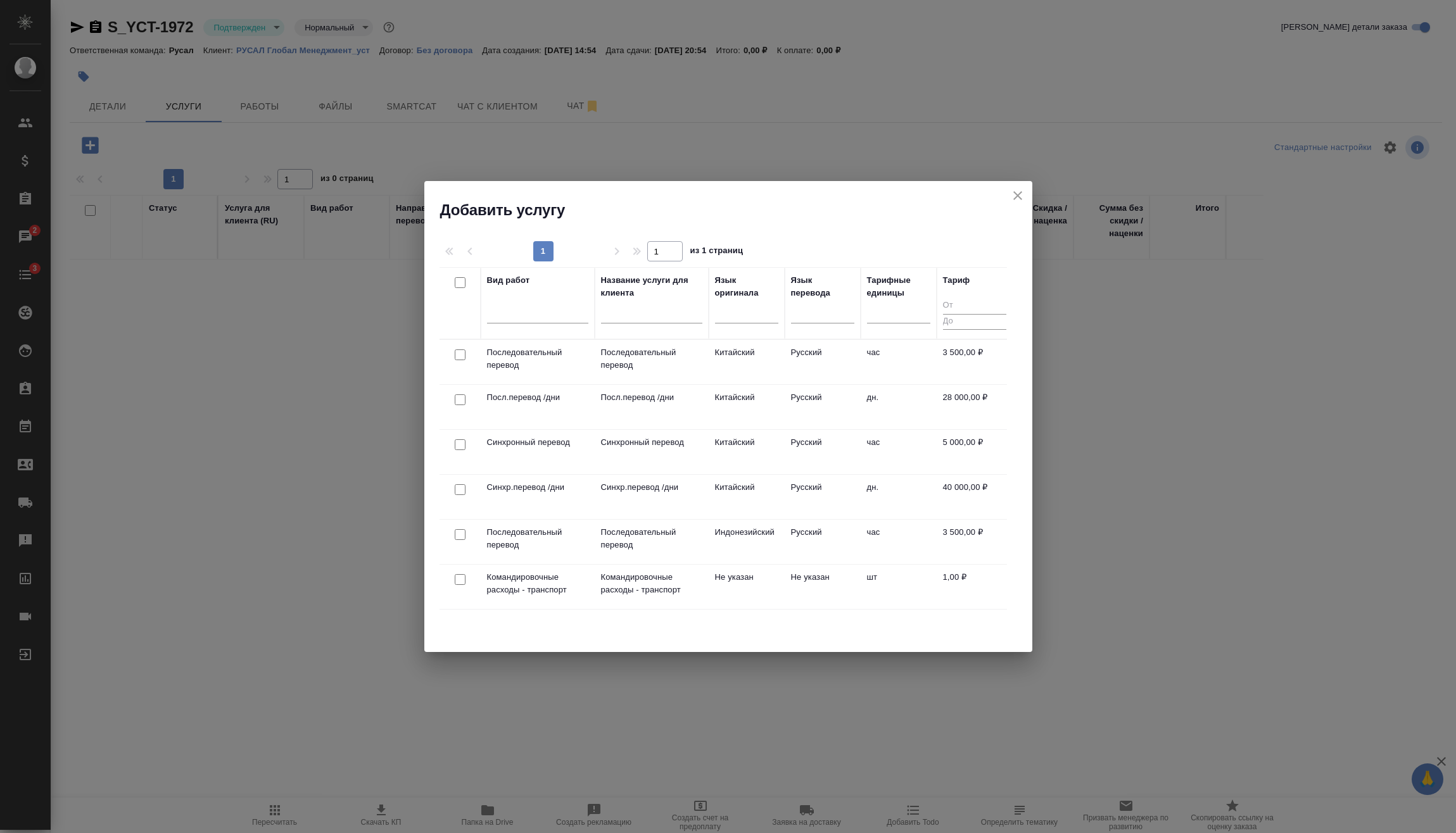
click at [461, 354] on input "checkbox" at bounding box center [460, 355] width 11 height 11
checkbox input "true"
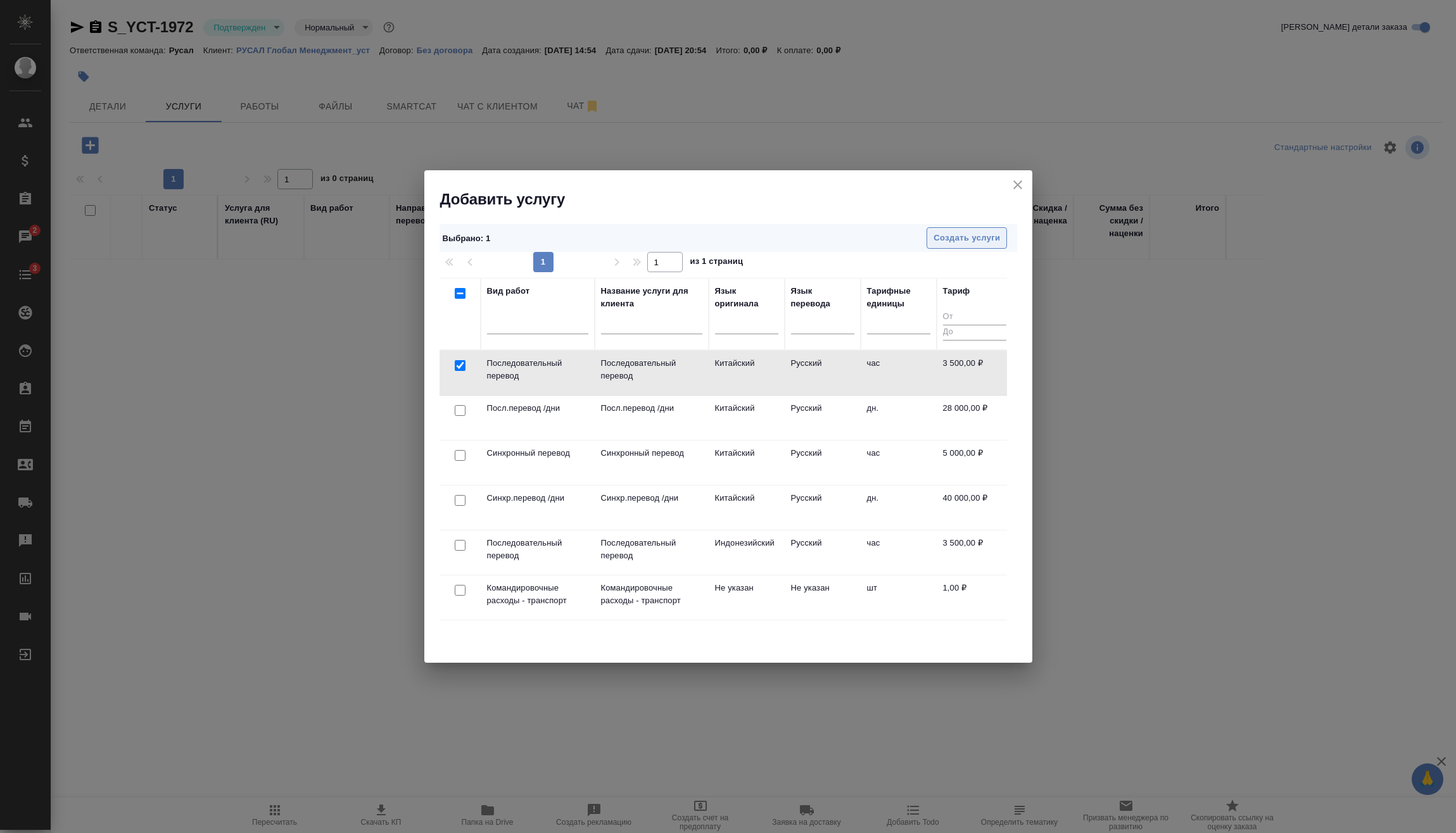
click at [955, 245] on button "Создать услуги" at bounding box center [967, 238] width 81 height 22
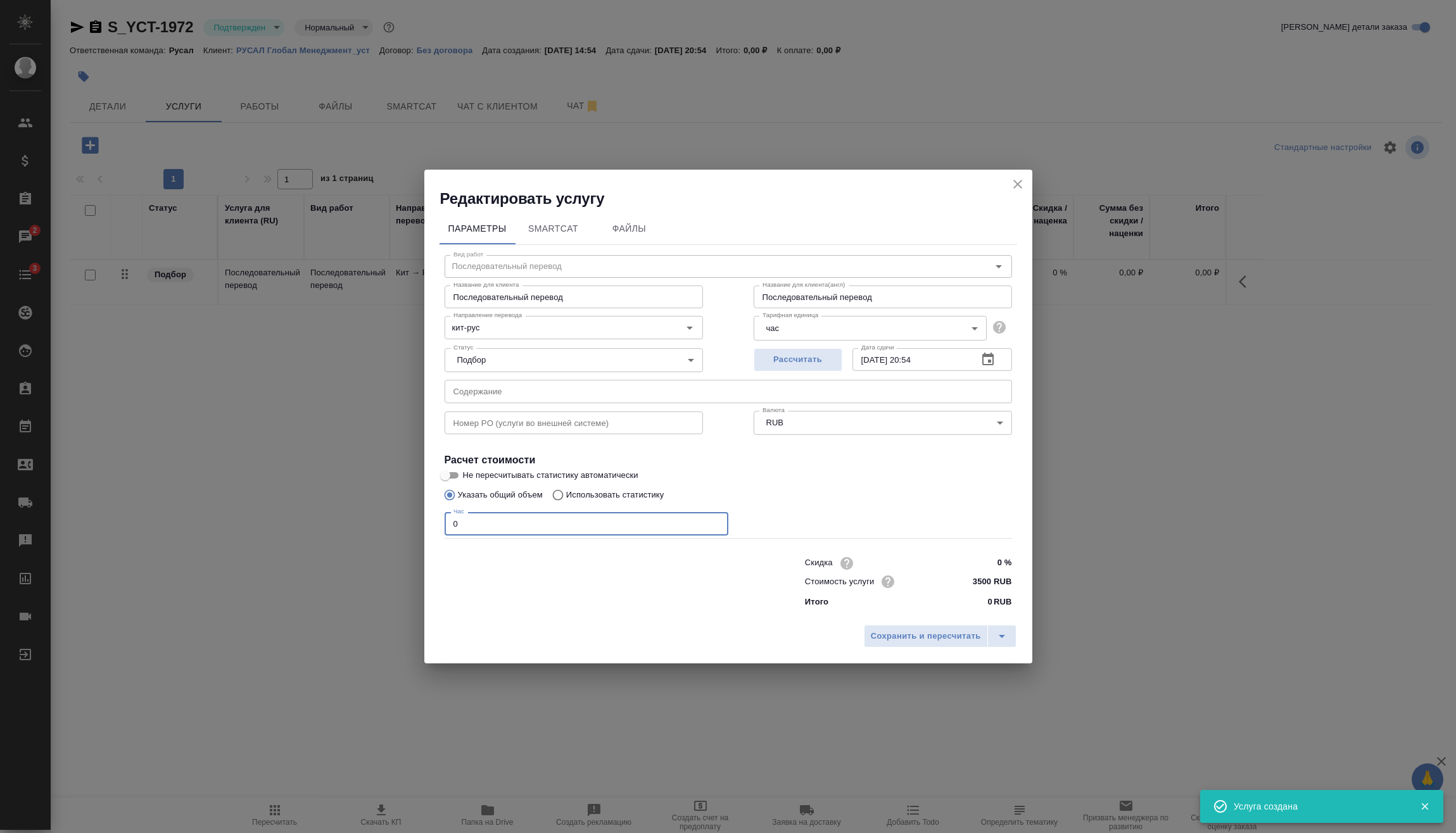
drag, startPoint x: 405, startPoint y: 526, endPoint x: 308, endPoint y: 525, distance: 97.0
click at [288, 518] on div "Редактировать услугу Параметры SmartCat Файлы Вид работ Последовательный перево…" at bounding box center [728, 416] width 1456 height 833
type input "4"
click at [934, 635] on span "Сохранить и пересчитать" at bounding box center [926, 636] width 110 height 15
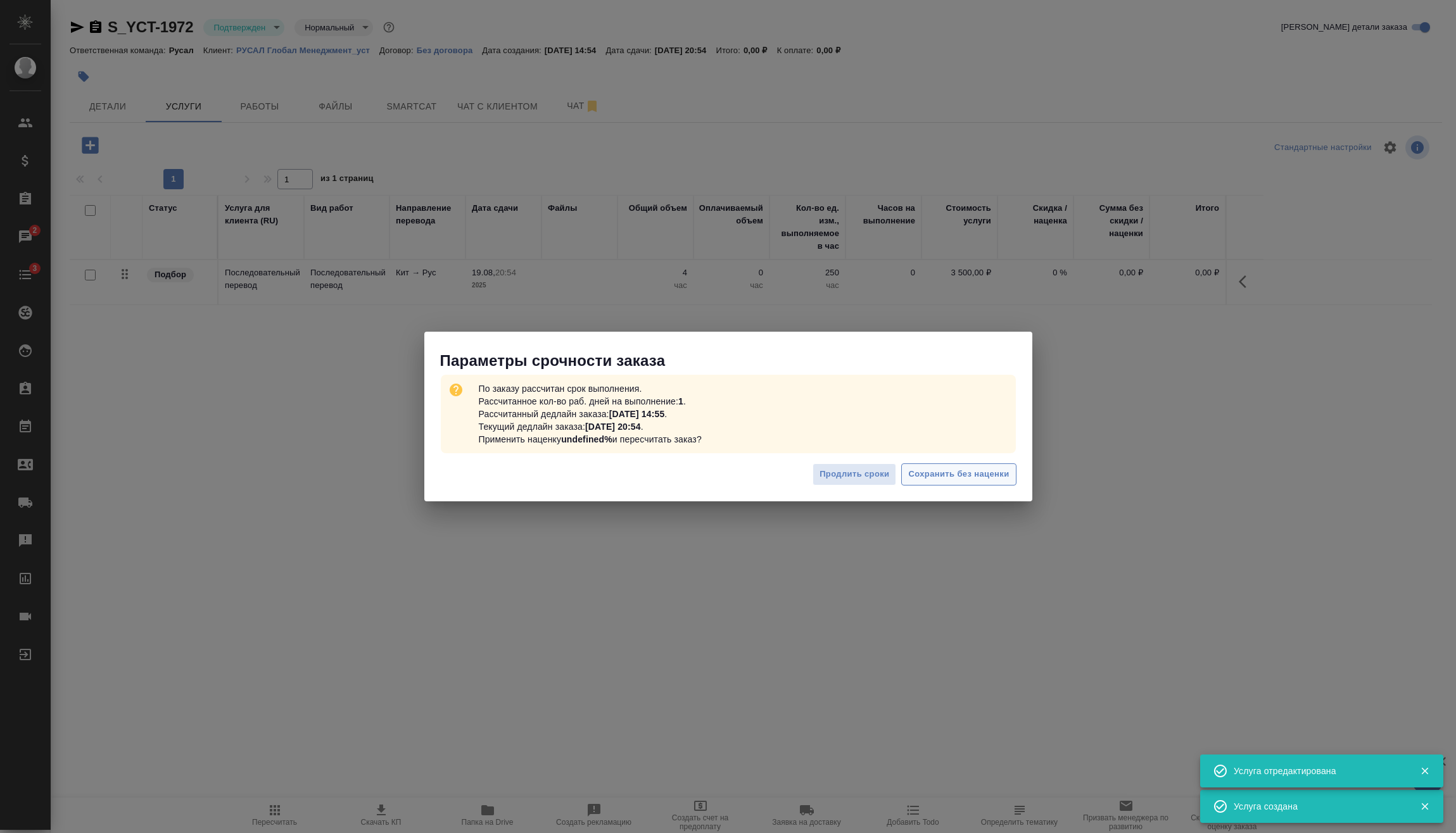
click at [973, 484] on button "Сохранить без наценки" at bounding box center [958, 474] width 114 height 22
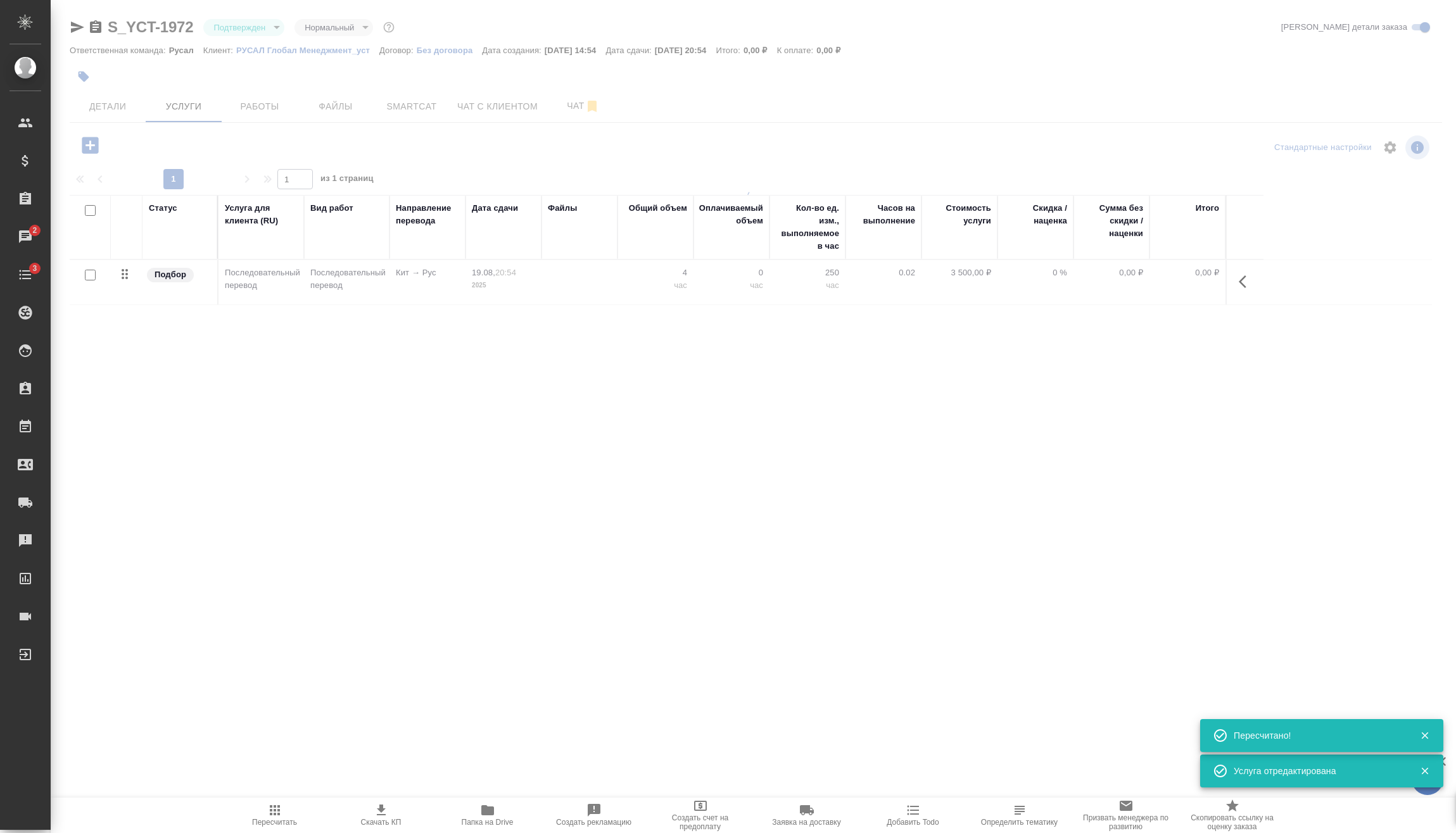
type input "urgent"
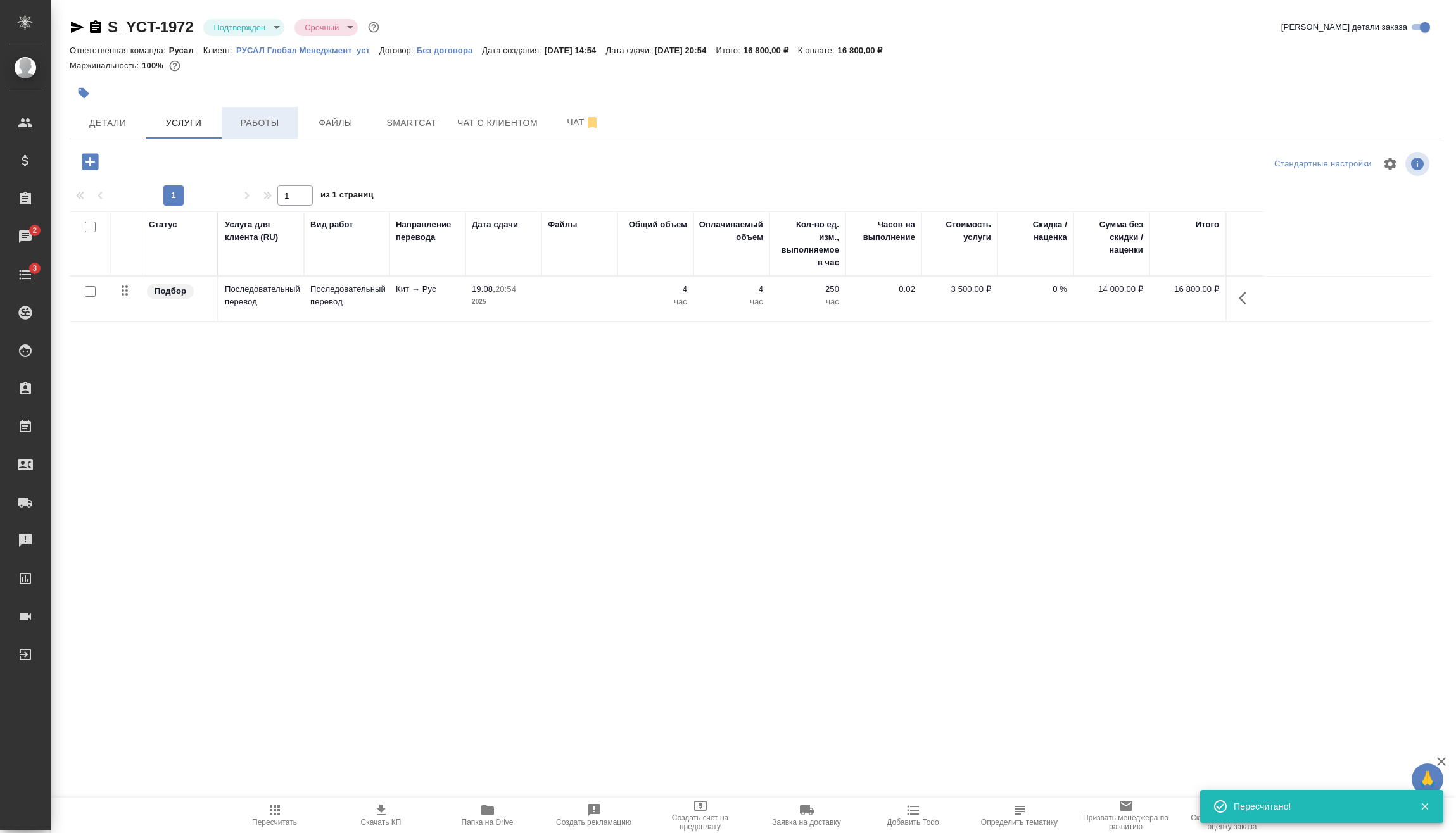
click at [259, 118] on span "Работы" at bounding box center [259, 123] width 61 height 16
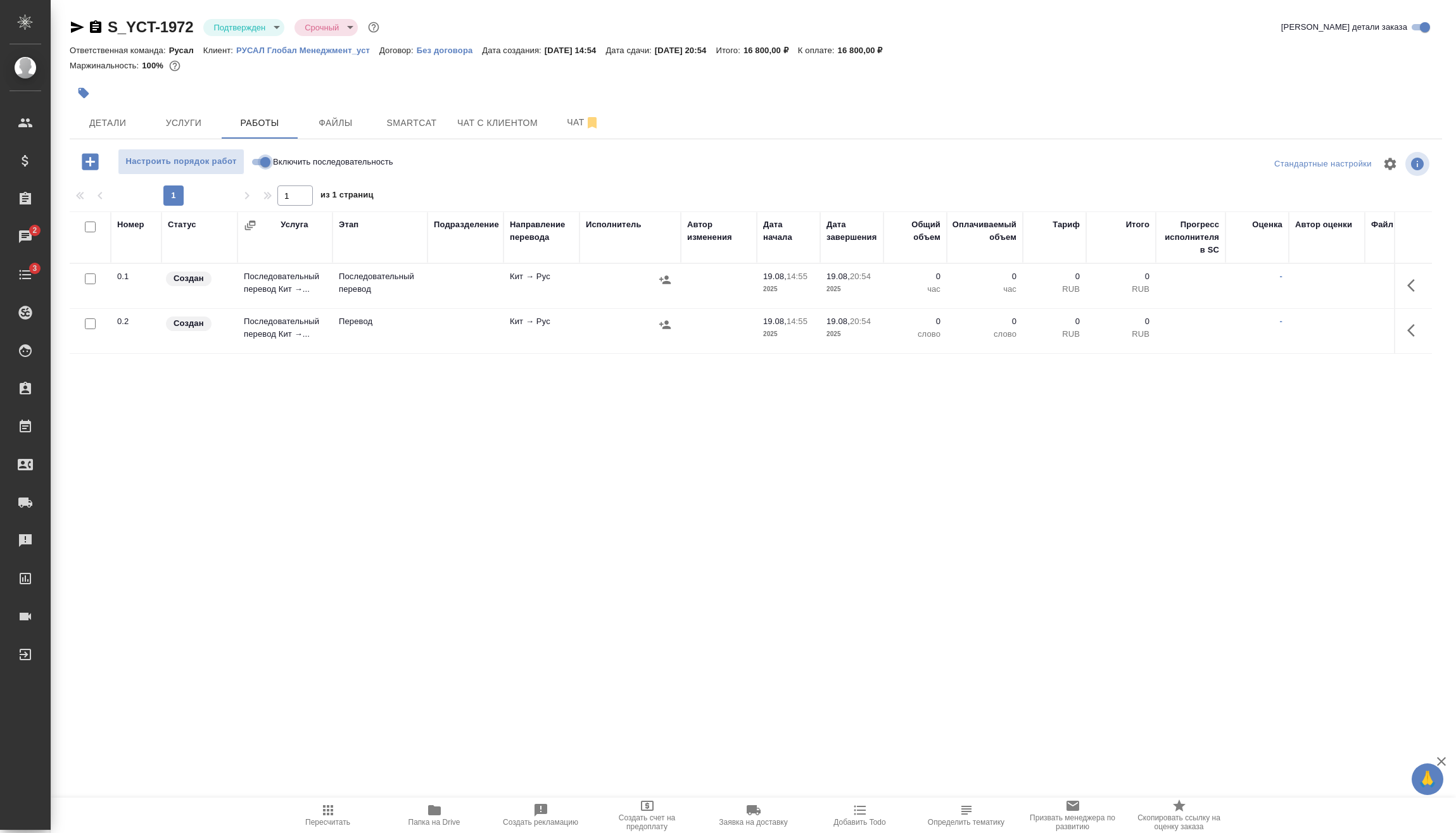
click at [262, 163] on input "Включить последовательность" at bounding box center [265, 162] width 45 height 15
checkbox input "true"
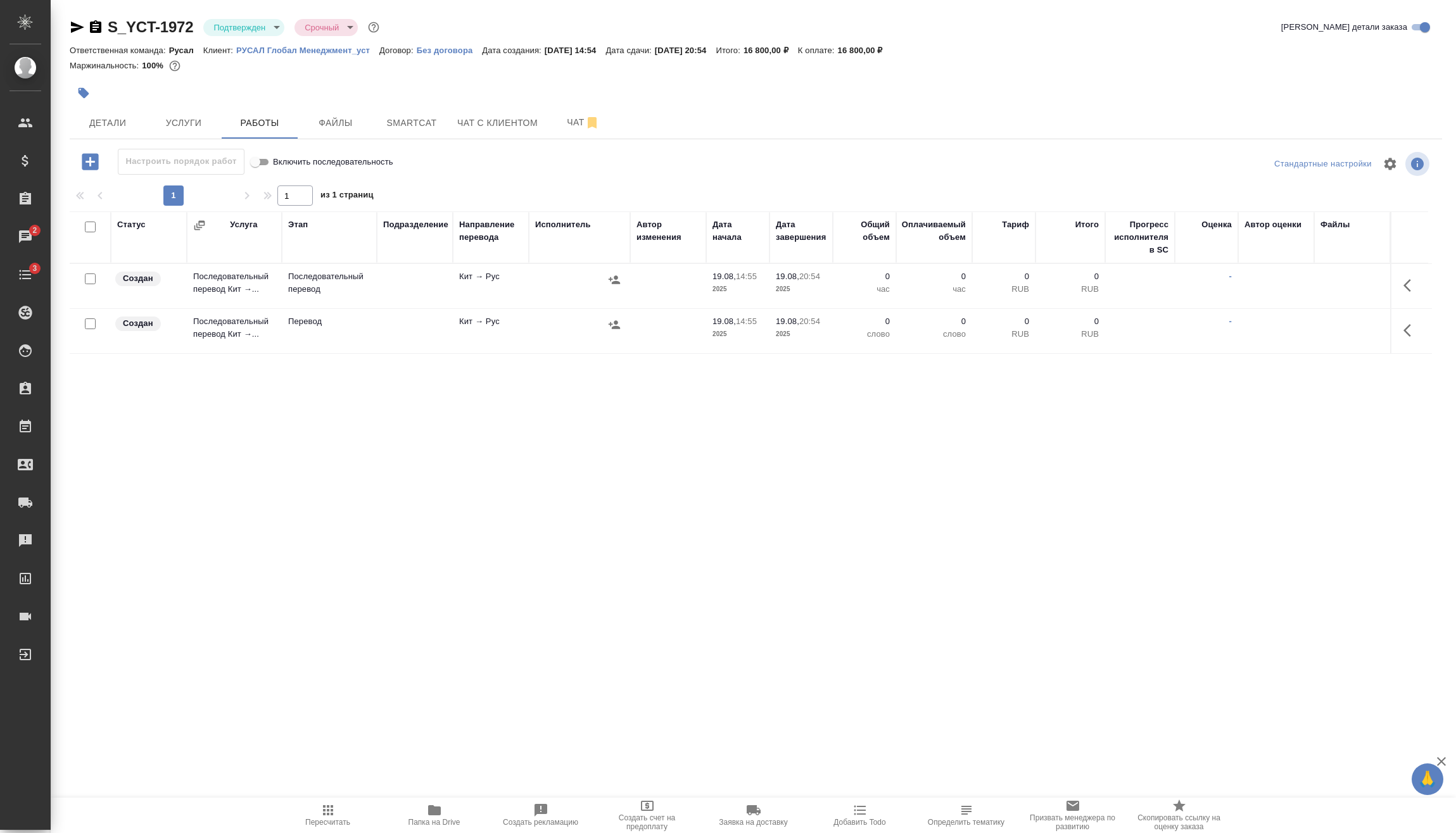
click at [94, 326] on input "checkbox" at bounding box center [91, 324] width 11 height 11
checkbox input "true"
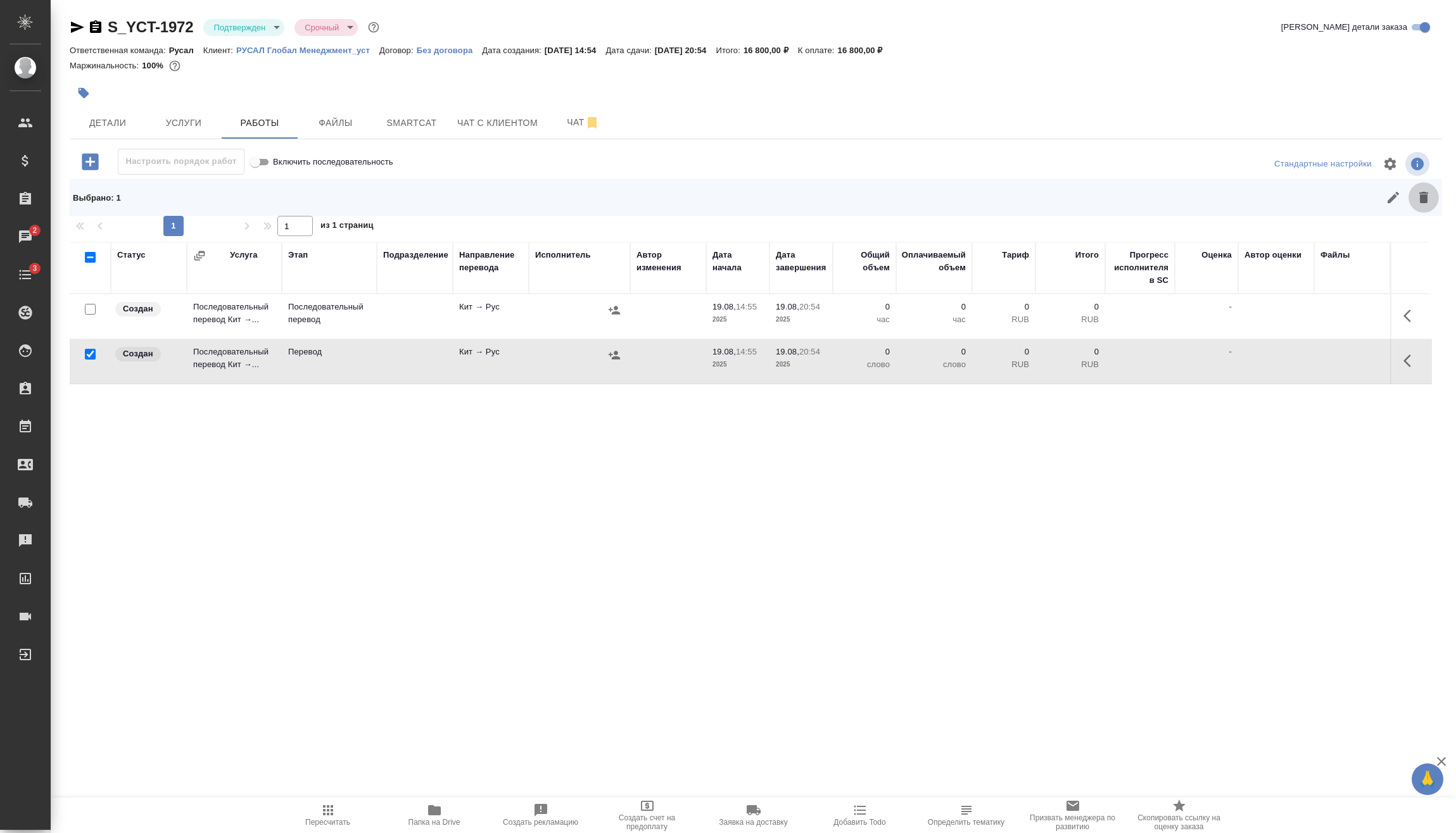
click at [1431, 211] on button "button" at bounding box center [1424, 198] width 31 height 31
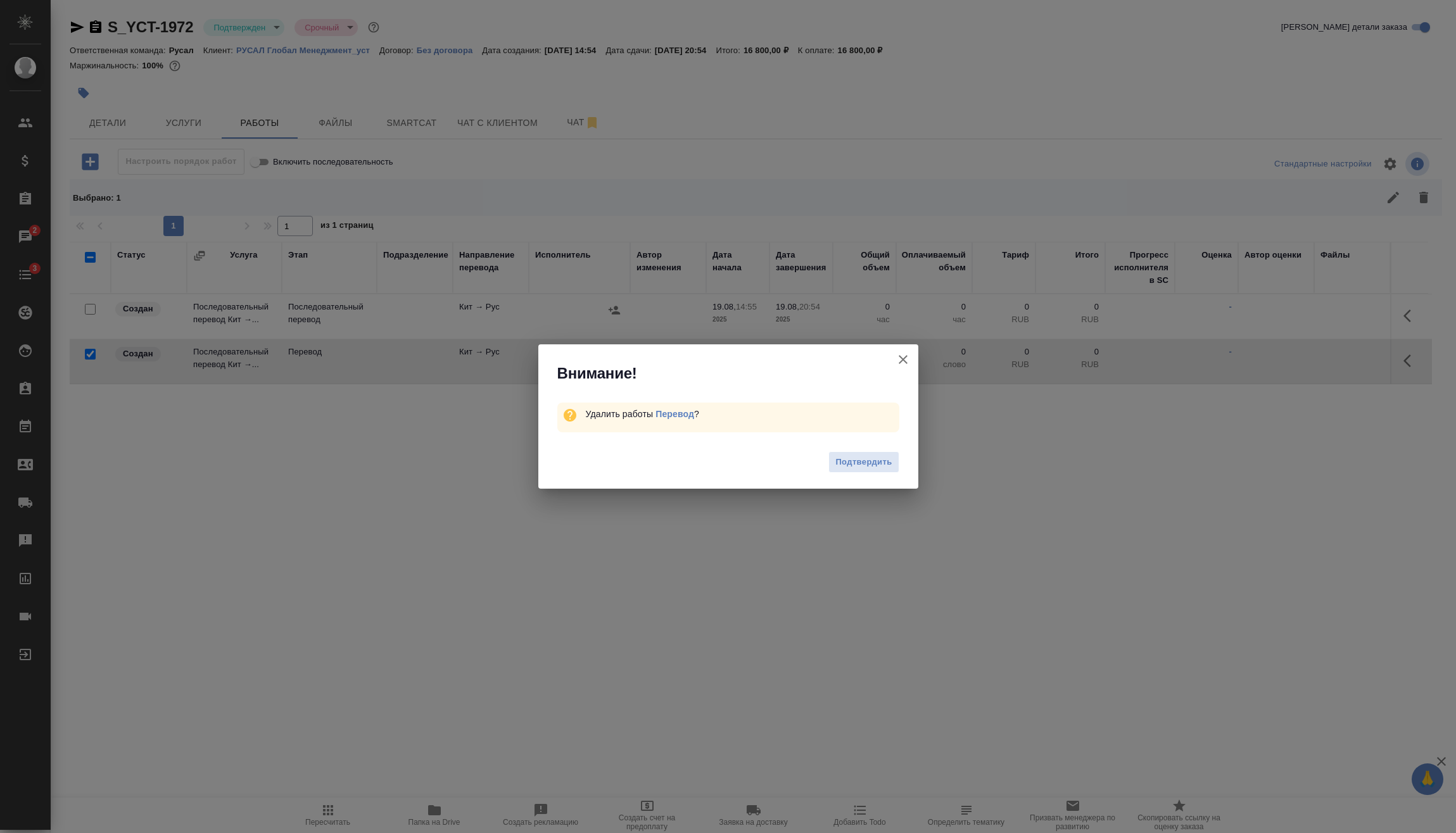
click at [1427, 201] on div "Внимание! Удалить работы Перевод ? Подтвердить" at bounding box center [728, 416] width 1456 height 833
click at [875, 459] on span "Подтвердить" at bounding box center [863, 462] width 56 height 15
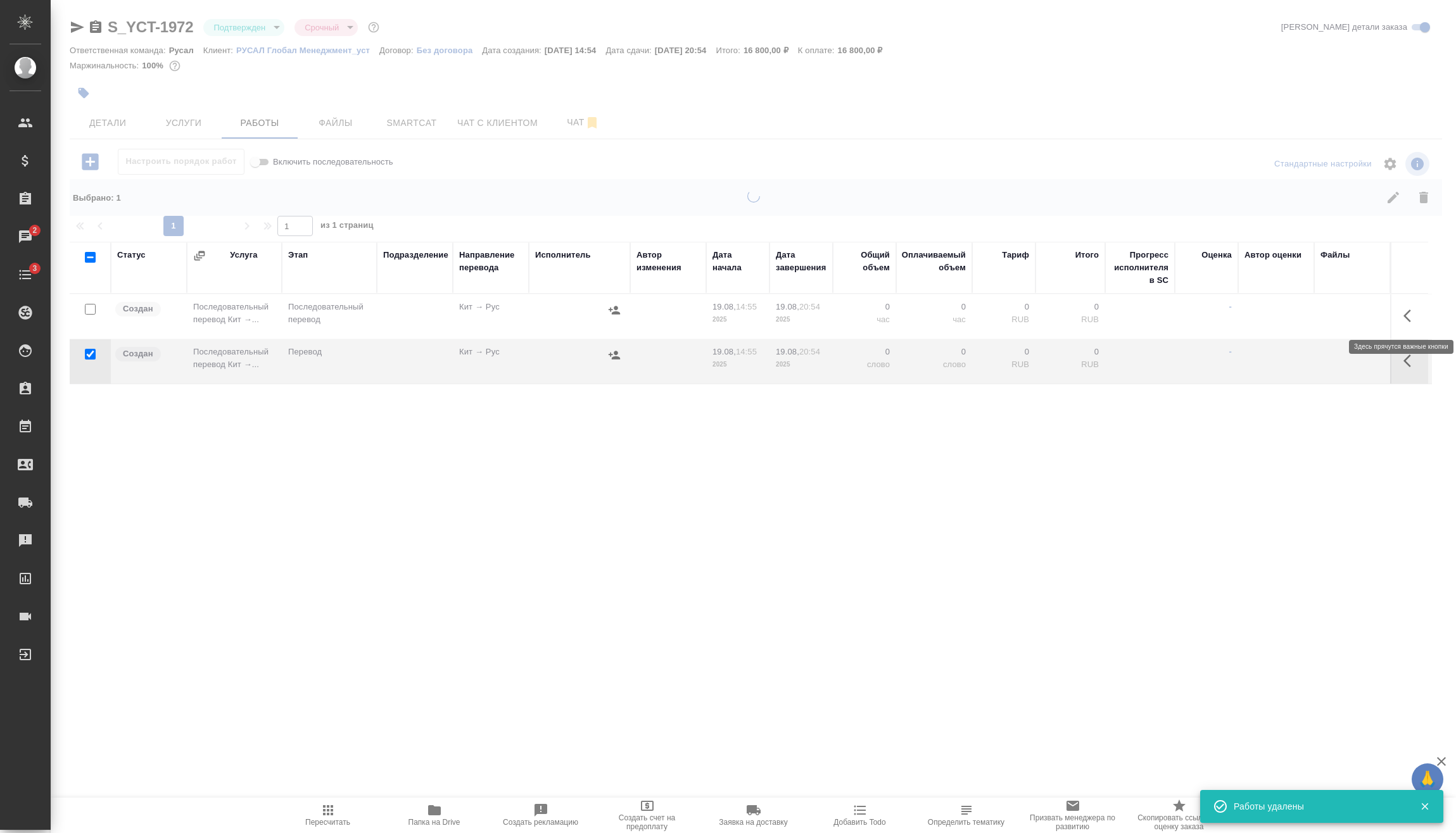
click at [1403, 314] on icon "button" at bounding box center [1411, 316] width 15 height 15
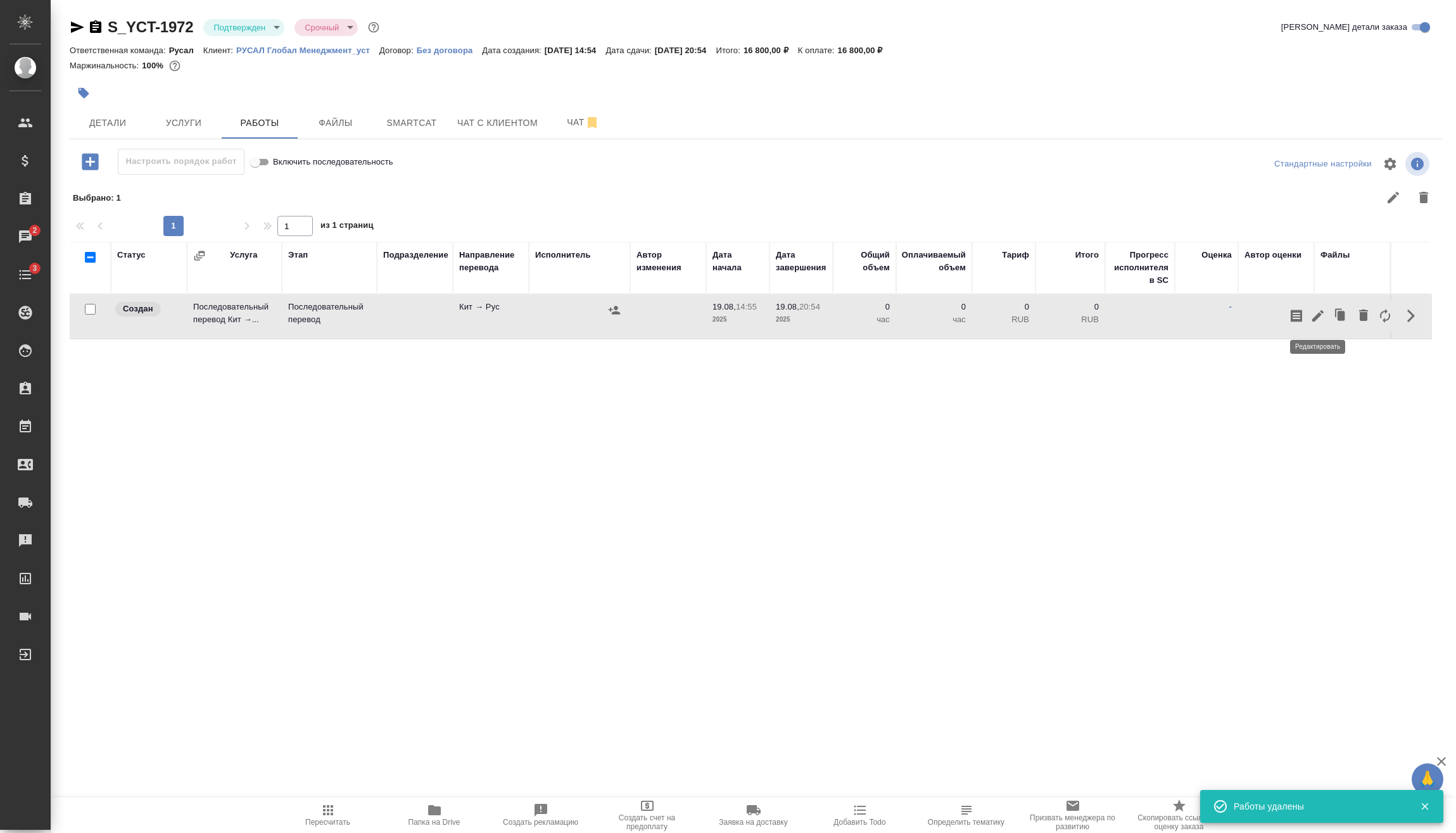
click at [1324, 318] on icon "button" at bounding box center [1318, 316] width 15 height 15
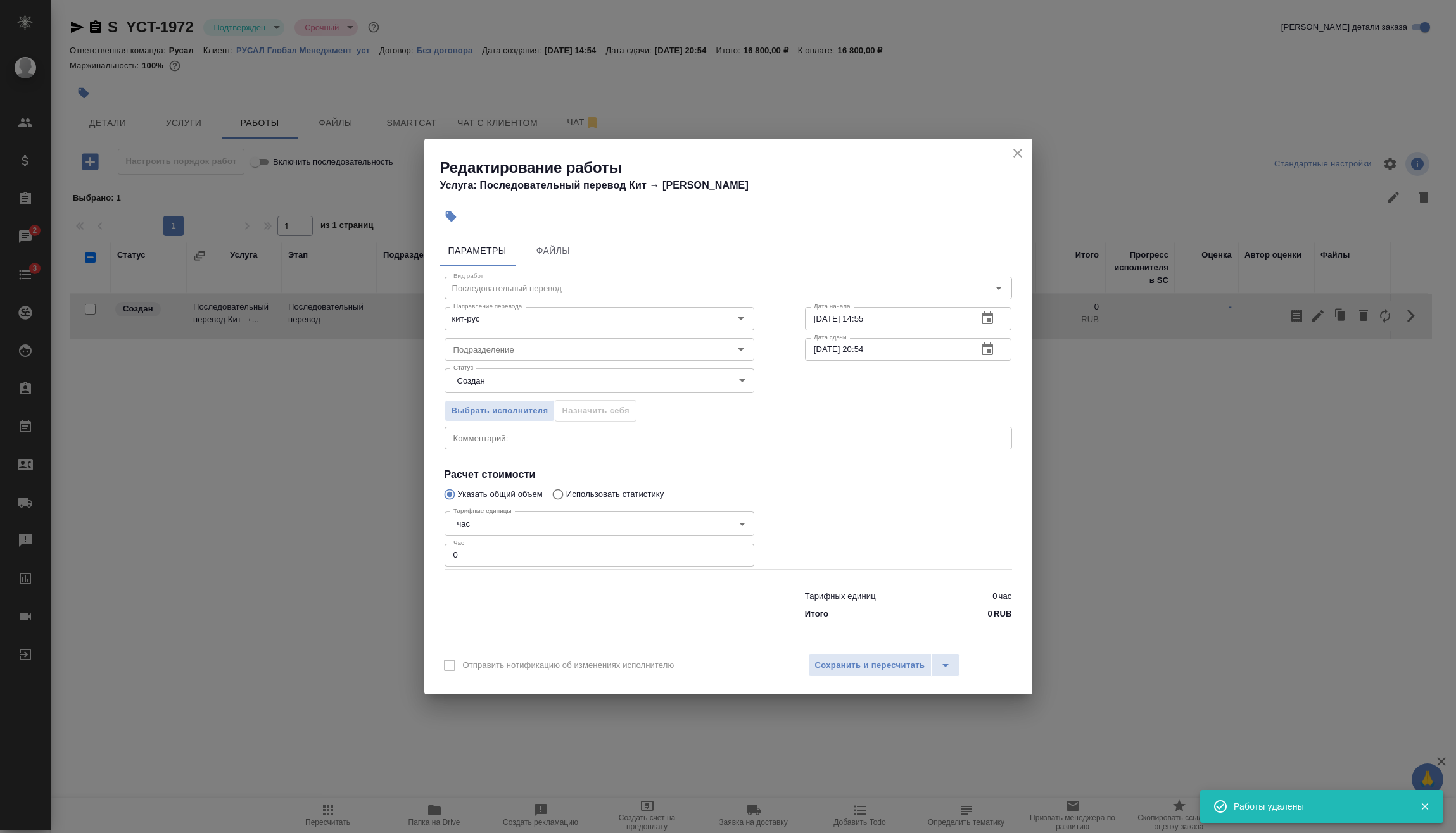
drag, startPoint x: 502, startPoint y: 555, endPoint x: 437, endPoint y: 569, distance: 66.5
click at [454, 557] on input "0" at bounding box center [599, 555] width 310 height 23
type input "2"
click at [834, 661] on span "Сохранить и пересчитать" at bounding box center [870, 665] width 110 height 15
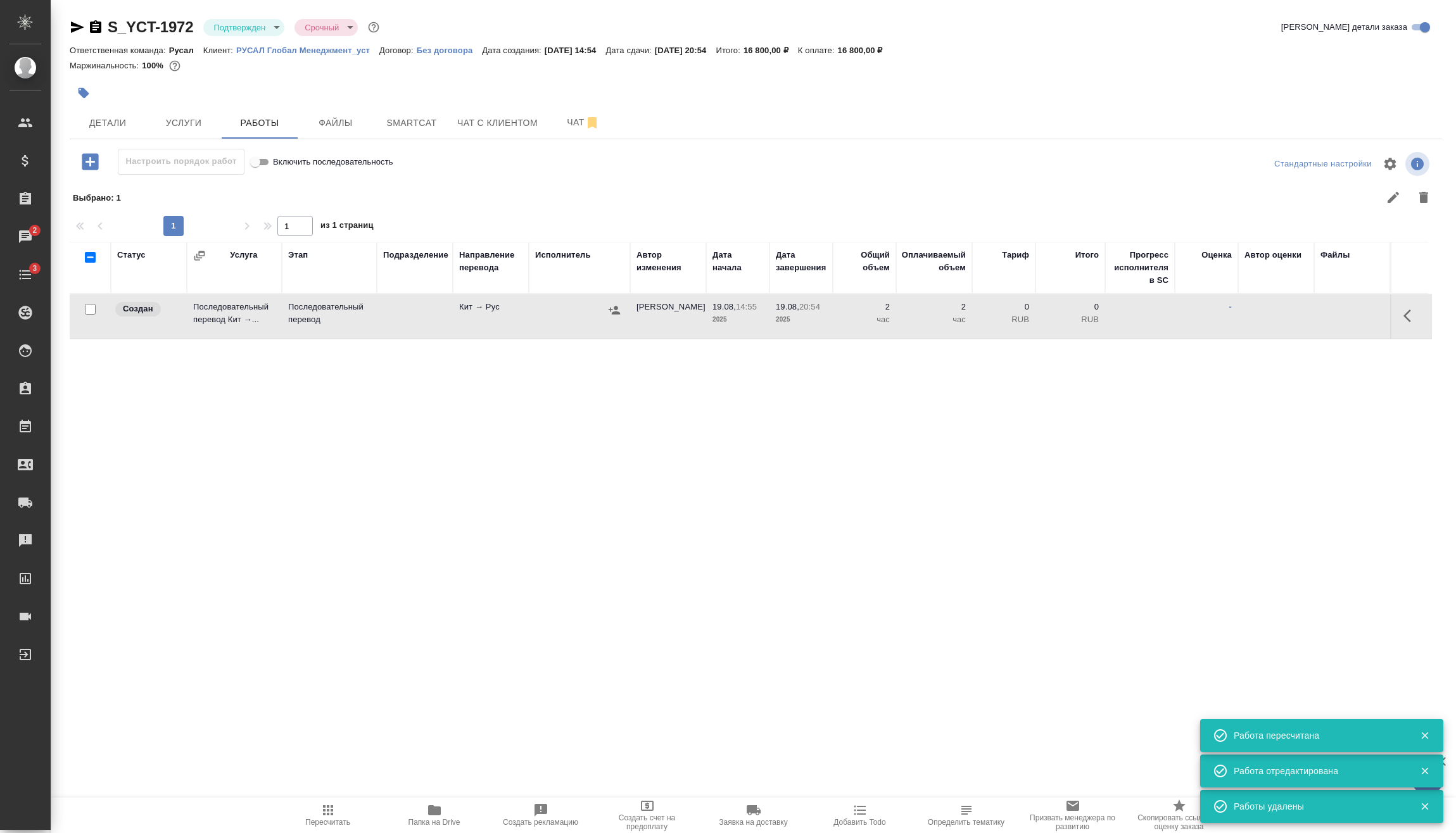
click at [617, 316] on icon "button" at bounding box center [614, 310] width 13 height 13
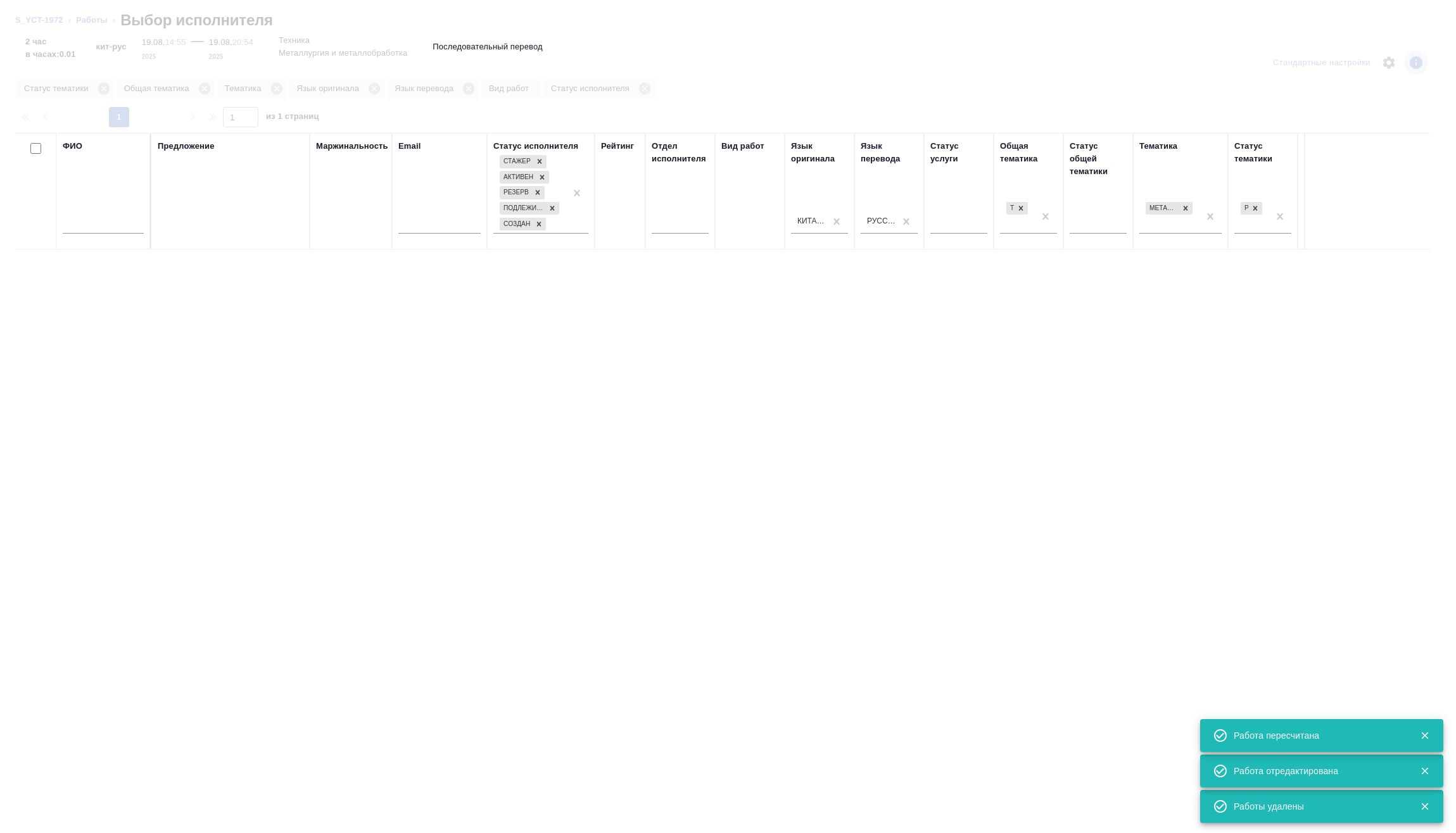
click at [91, 219] on input "text" at bounding box center [104, 226] width 81 height 16
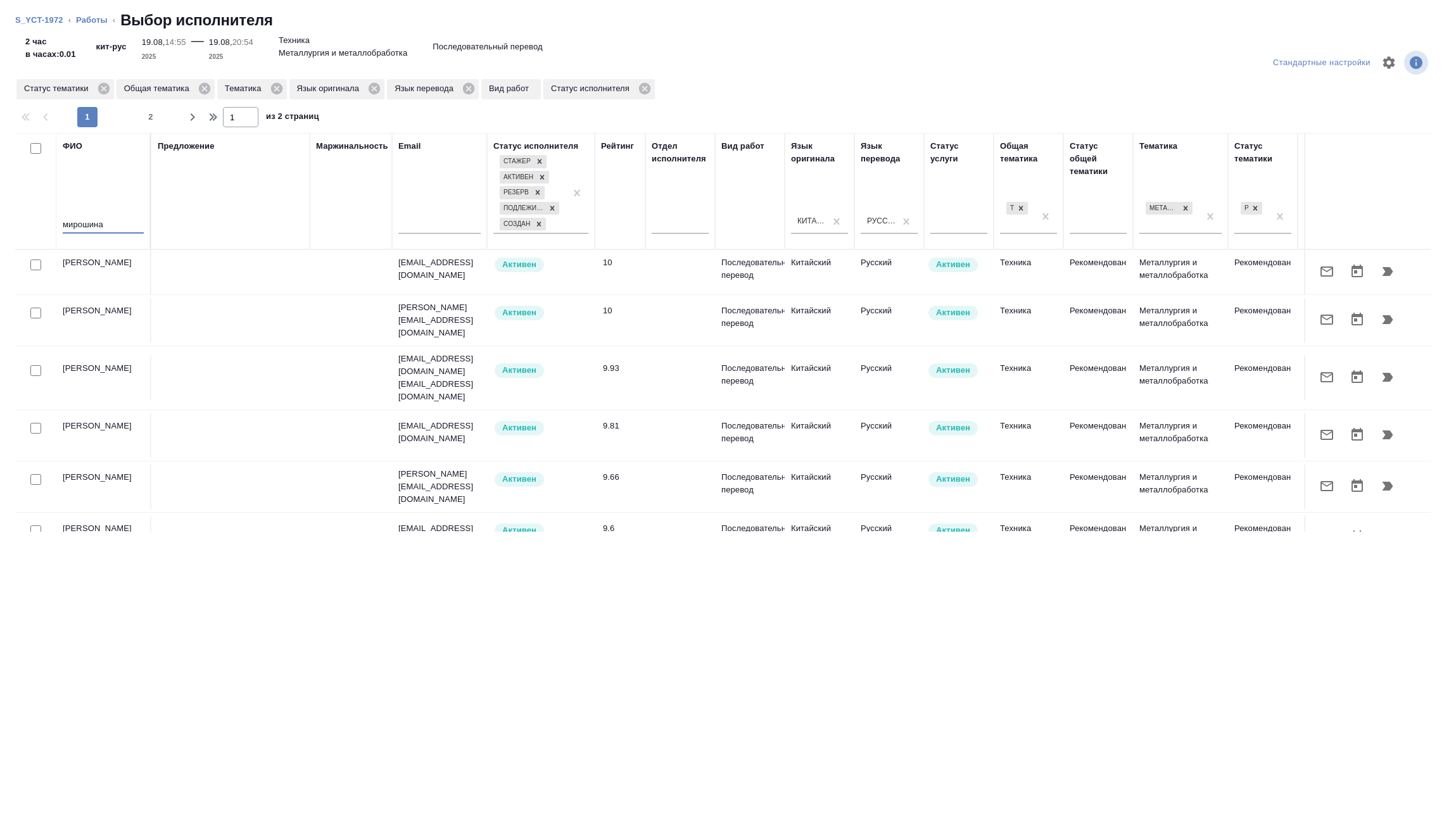
type input "мирошина"
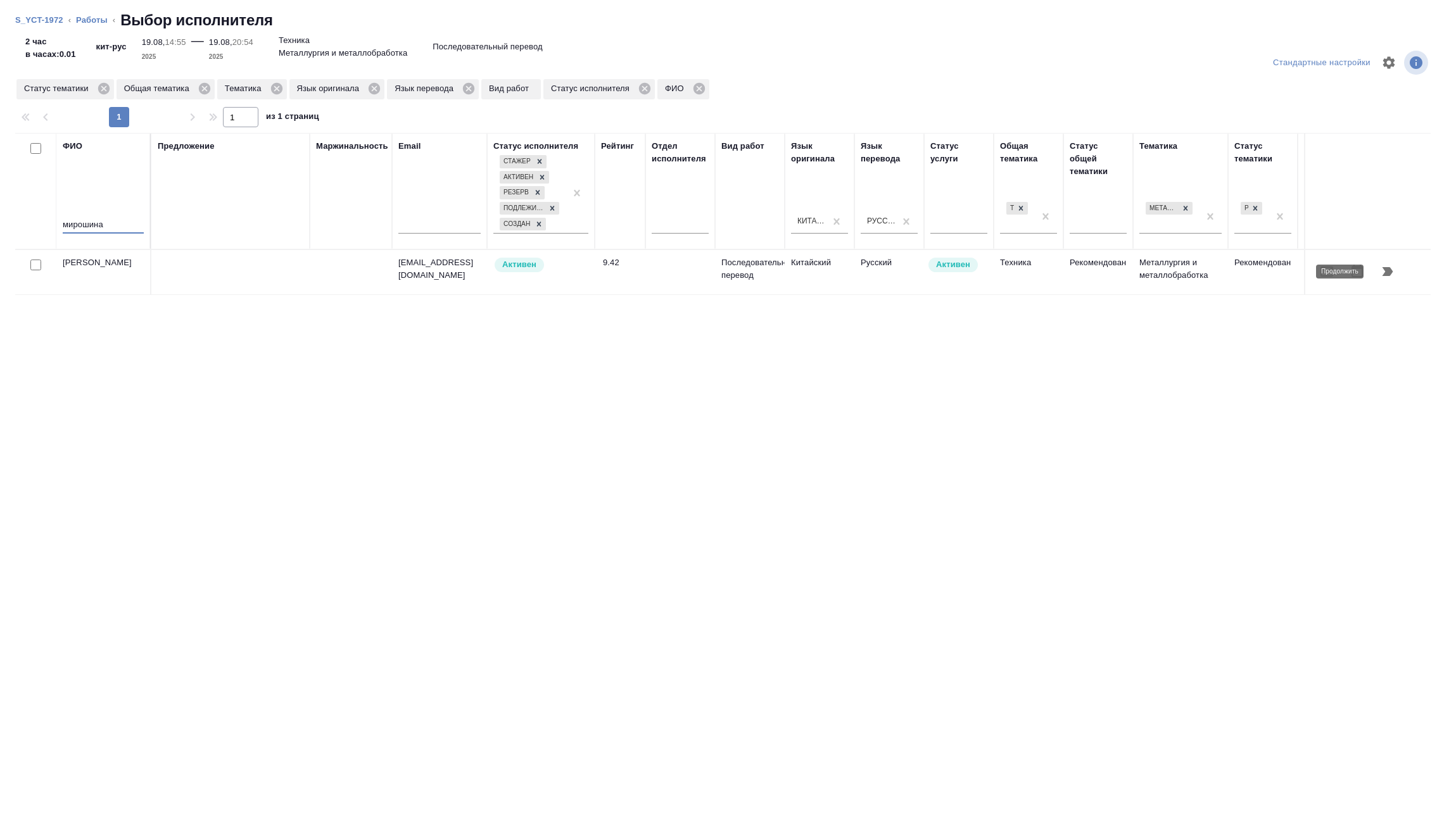
click at [1393, 274] on icon "button" at bounding box center [1388, 272] width 15 height 15
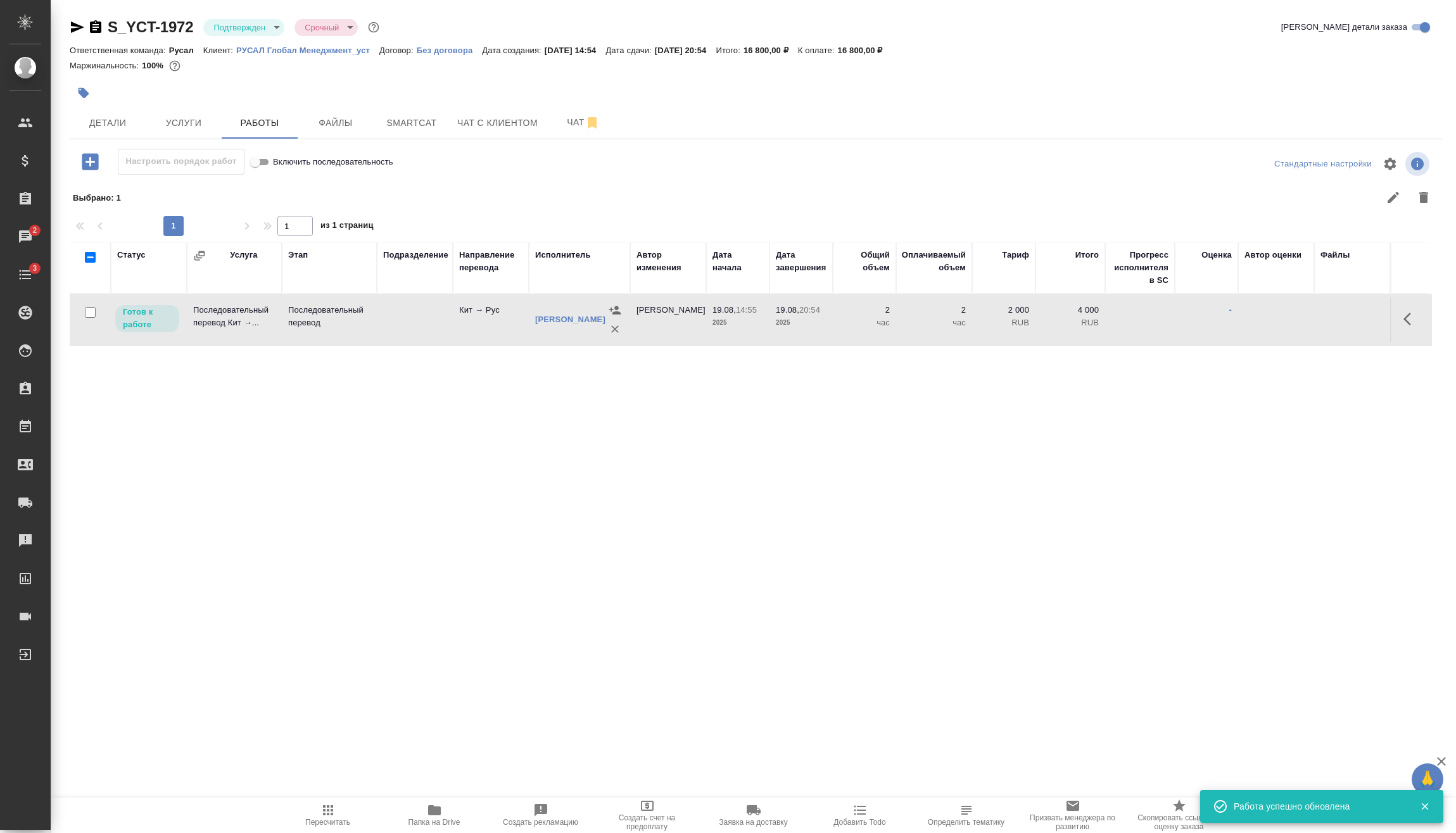
click at [343, 814] on span "Пересчитать" at bounding box center [328, 815] width 91 height 24
click at [278, 31] on body "🙏 .cls-1 fill:#fff; AWATERA Vasilev Evgeniy Клиенты Спецификации Заказы 2 Чаты …" at bounding box center [728, 416] width 1456 height 833
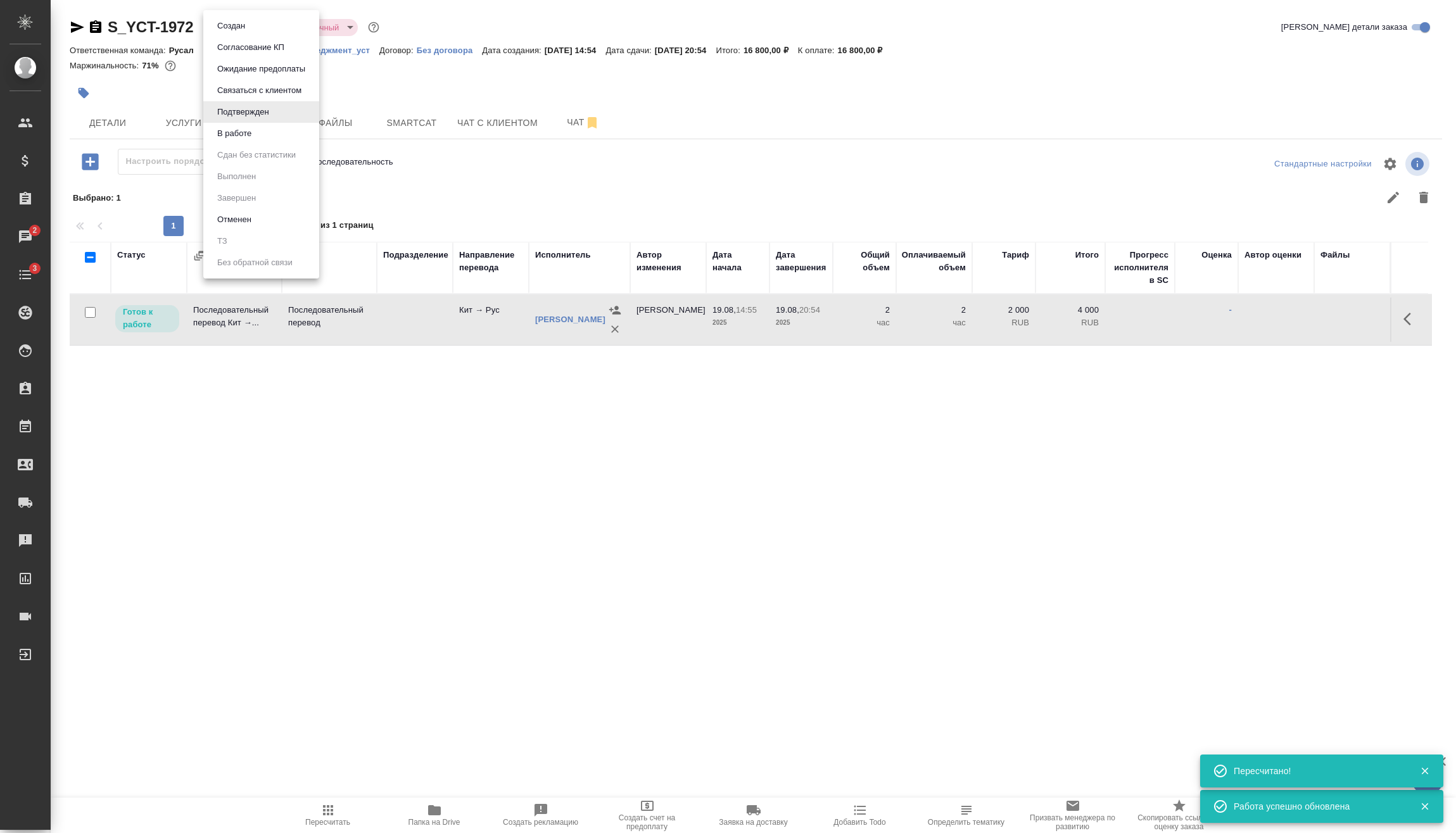
click at [262, 132] on li "В работе" at bounding box center [261, 133] width 116 height 21
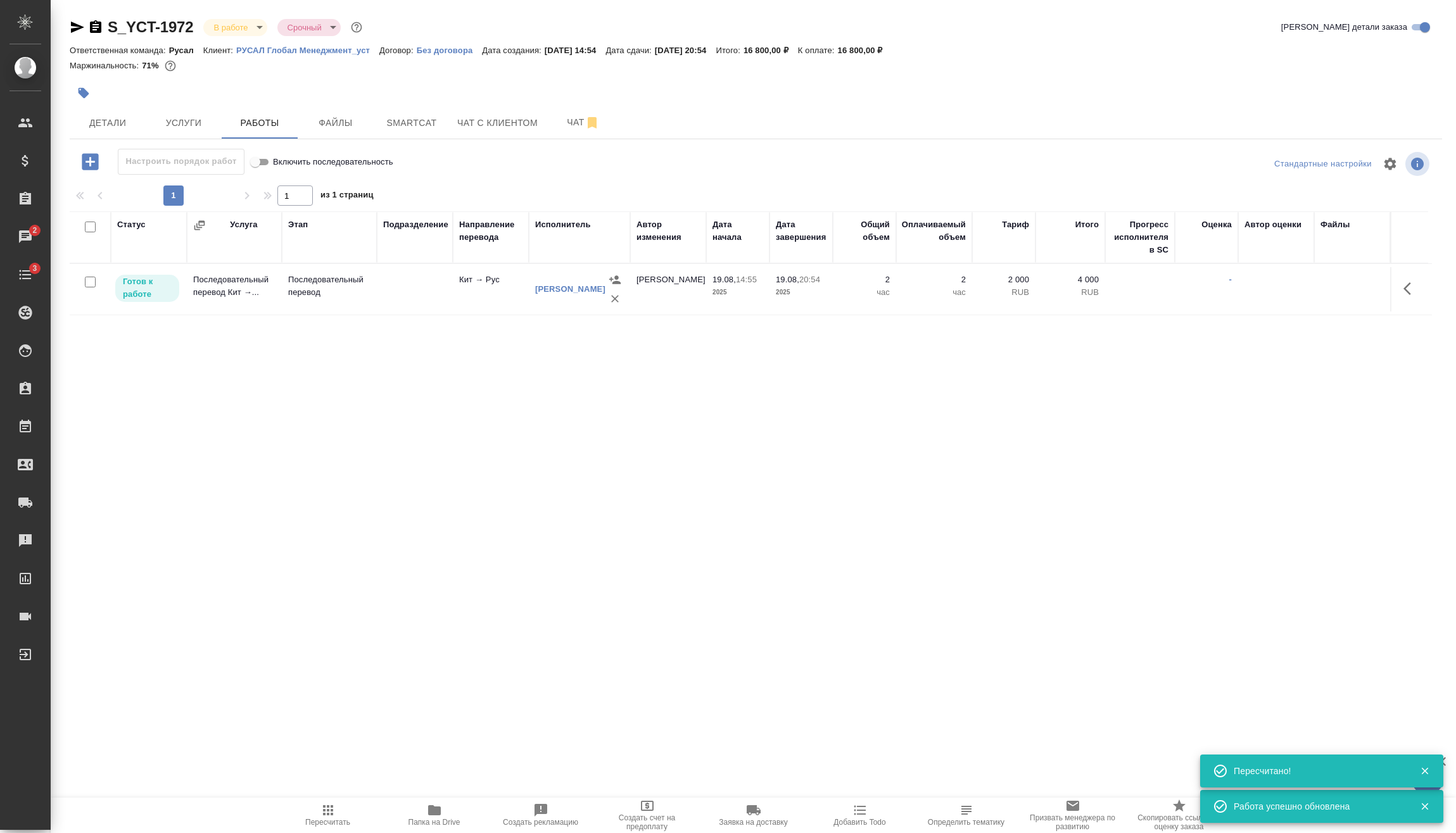
click at [93, 284] on input "checkbox" at bounding box center [91, 282] width 11 height 11
checkbox input "true"
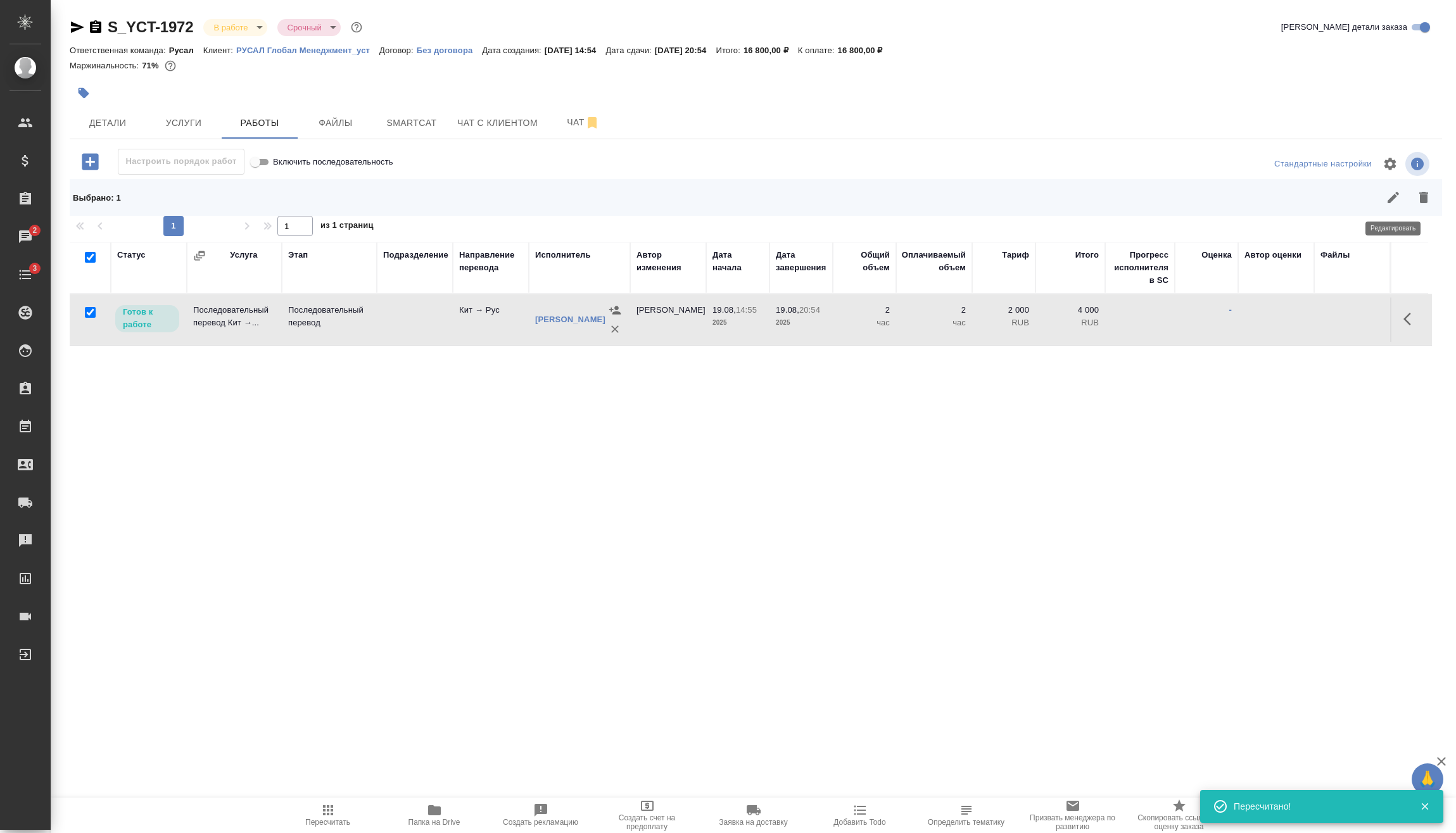
click at [1399, 195] on icon "button" at bounding box center [1393, 198] width 15 height 15
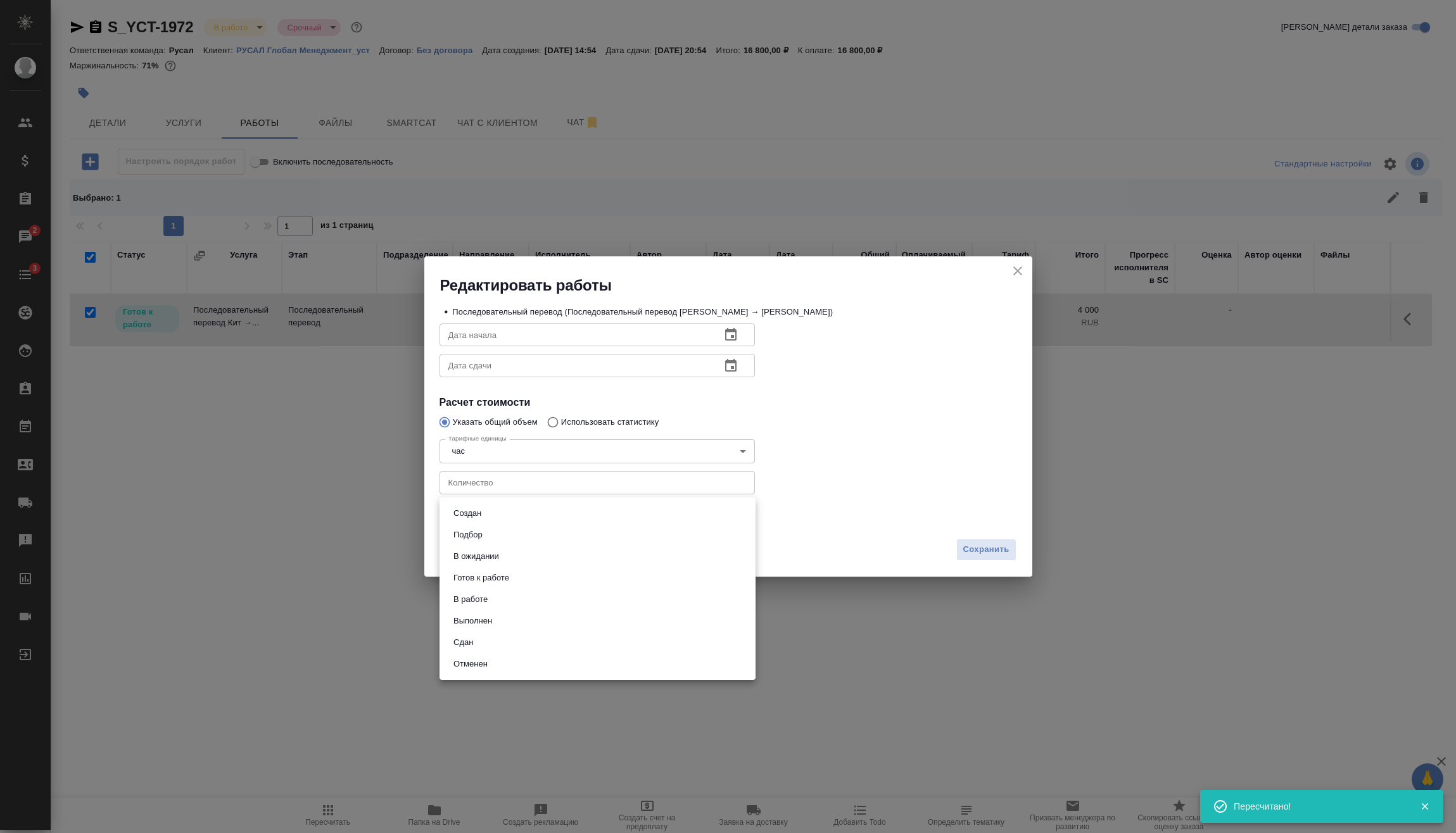
click at [552, 522] on body "🙏 .cls-1 fill:#fff; AWATERA Vasilev Evgeniy Клиенты Спецификации Заказы 2 Чаты …" at bounding box center [728, 416] width 1456 height 833
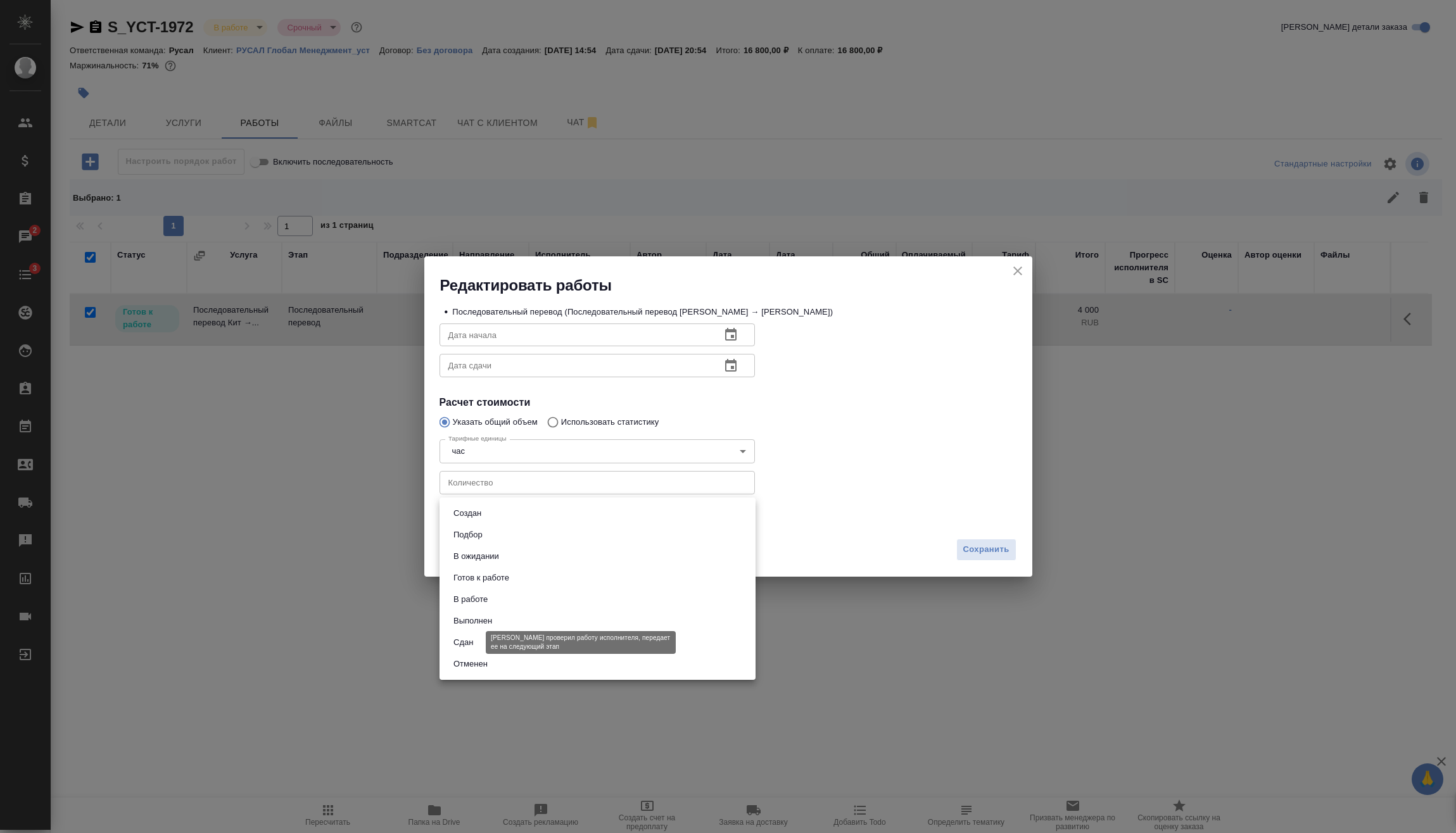
click at [475, 647] on button "Сдан" at bounding box center [463, 643] width 27 height 14
type input "closed"
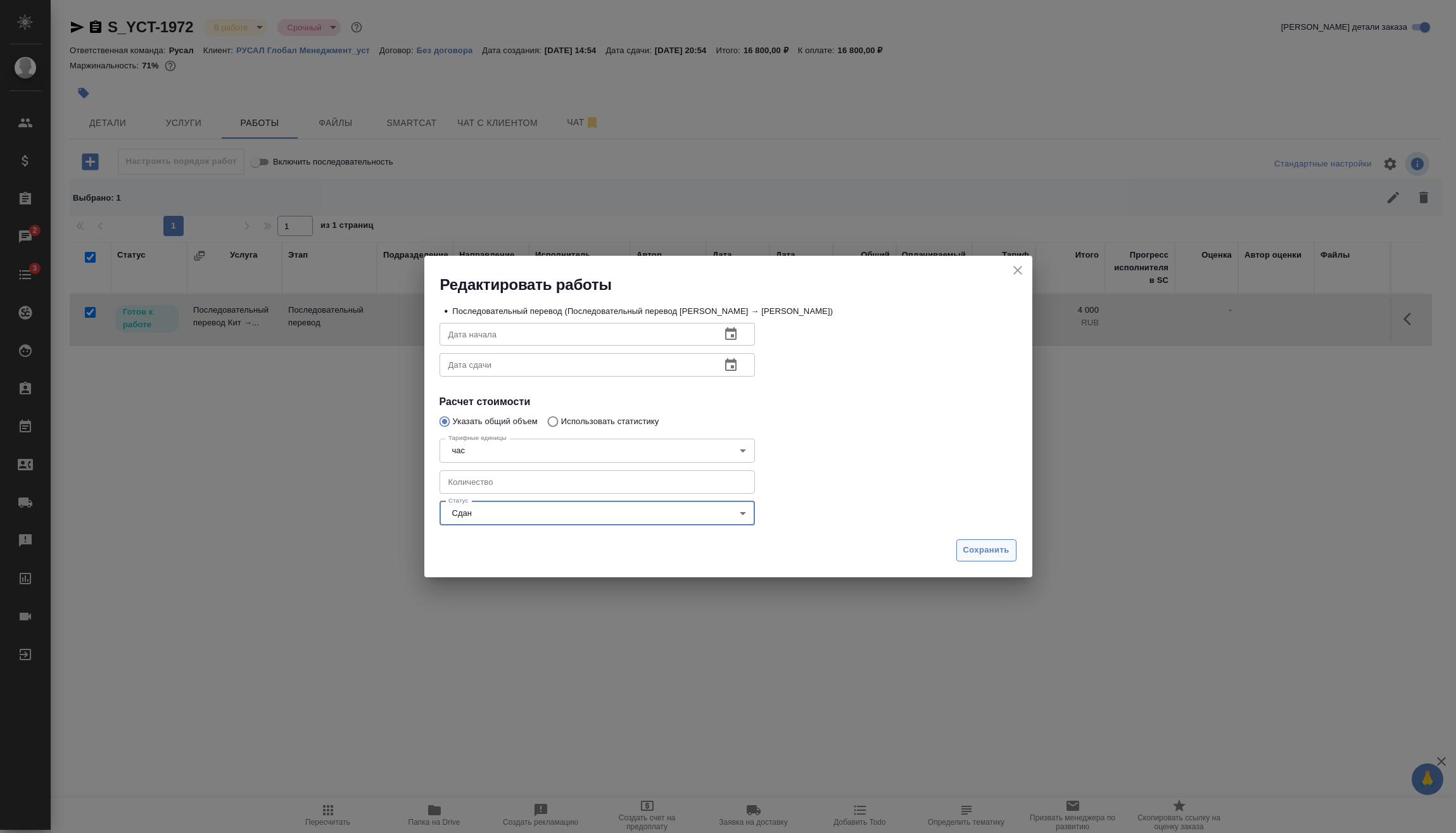
click at [998, 550] on span "Сохранить" at bounding box center [986, 550] width 46 height 15
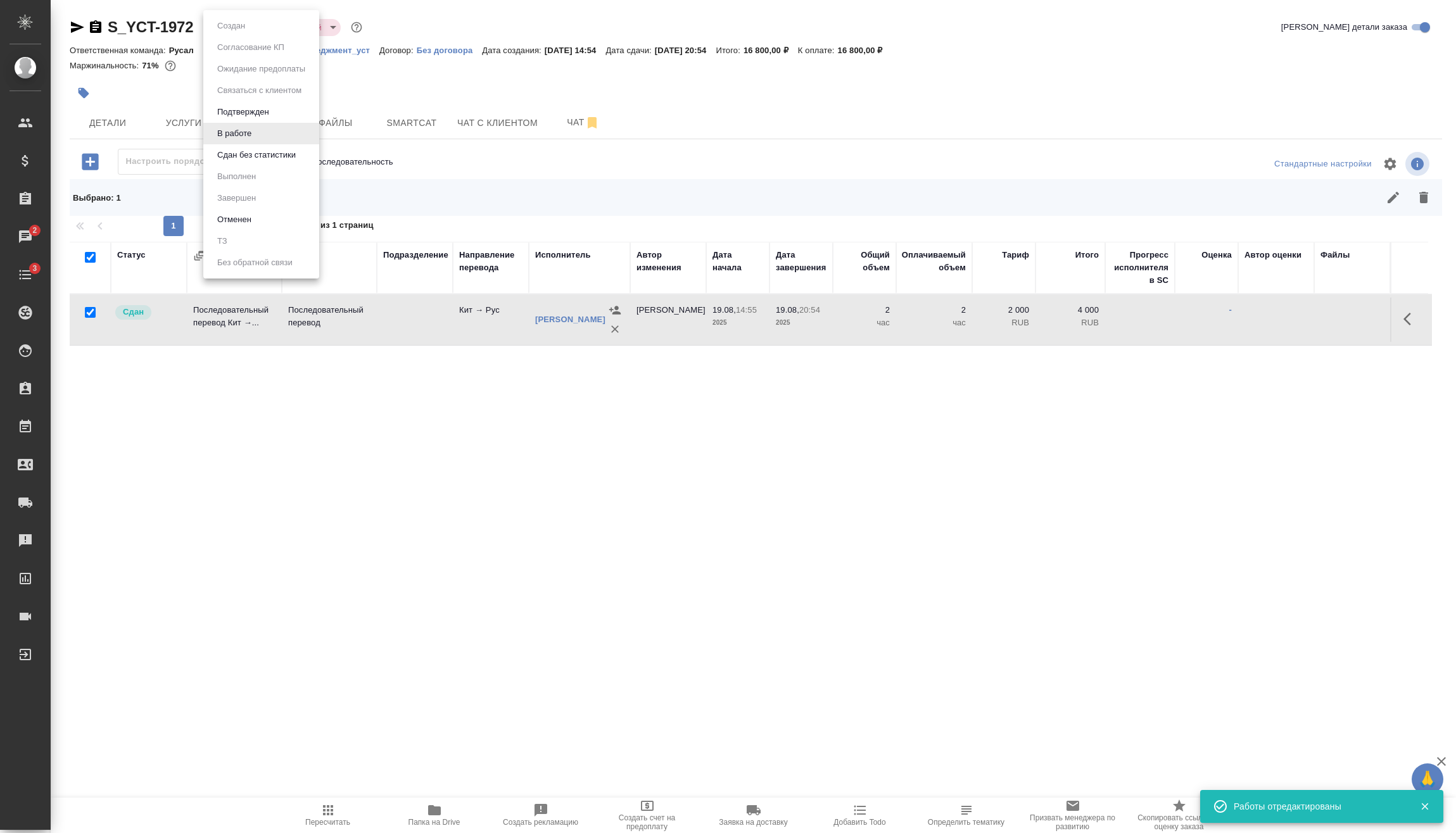
click at [249, 31] on body "🙏 .cls-1 fill:#fff; AWATERA Vasilev Evgeniy Клиенты Спецификации Заказы 2 Чаты …" at bounding box center [728, 416] width 1456 height 833
click at [241, 33] on button "Сдан без статистики" at bounding box center [231, 26] width 35 height 14
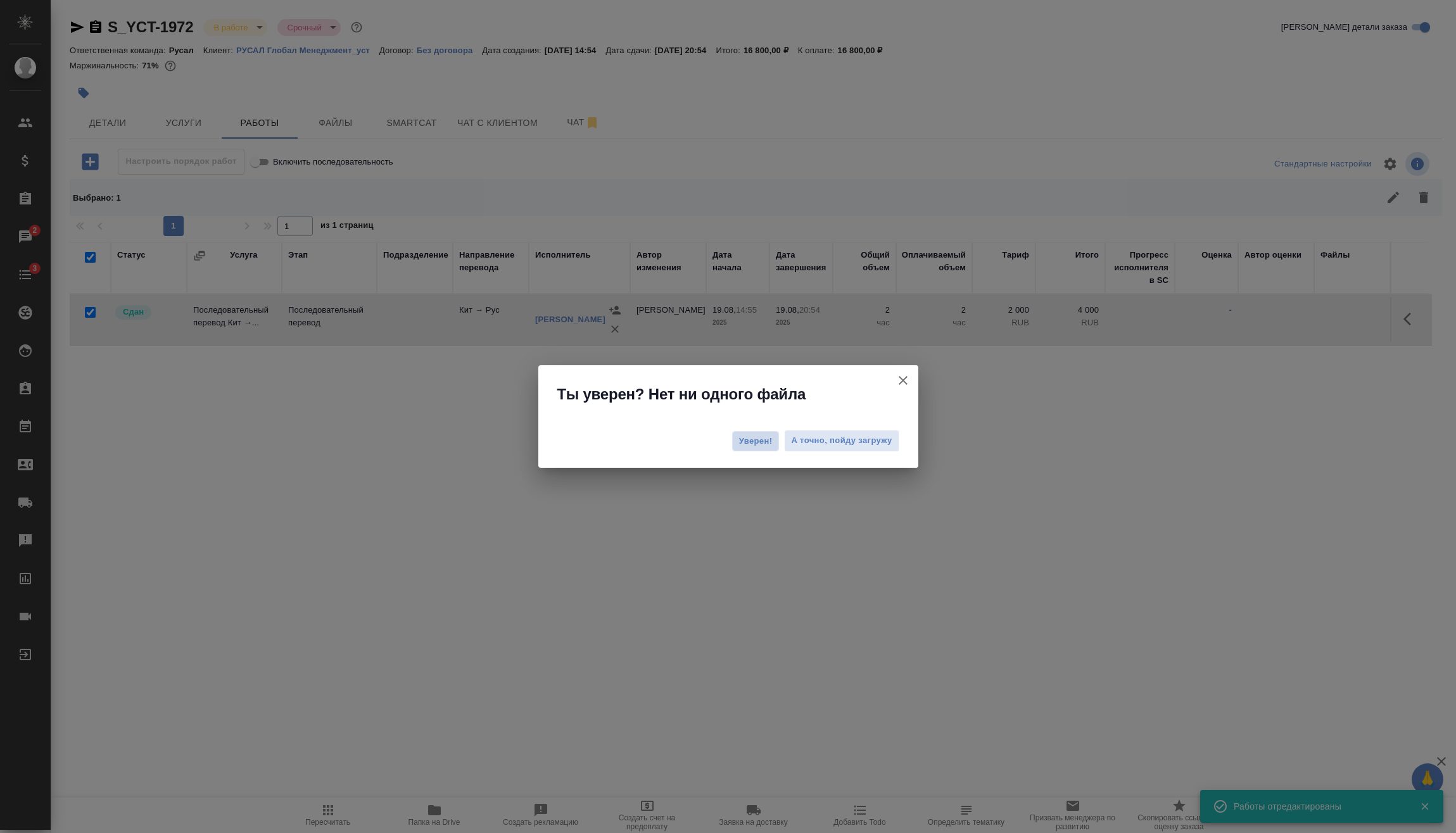
click at [753, 440] on span "Уверен!" at bounding box center [756, 441] width 34 height 13
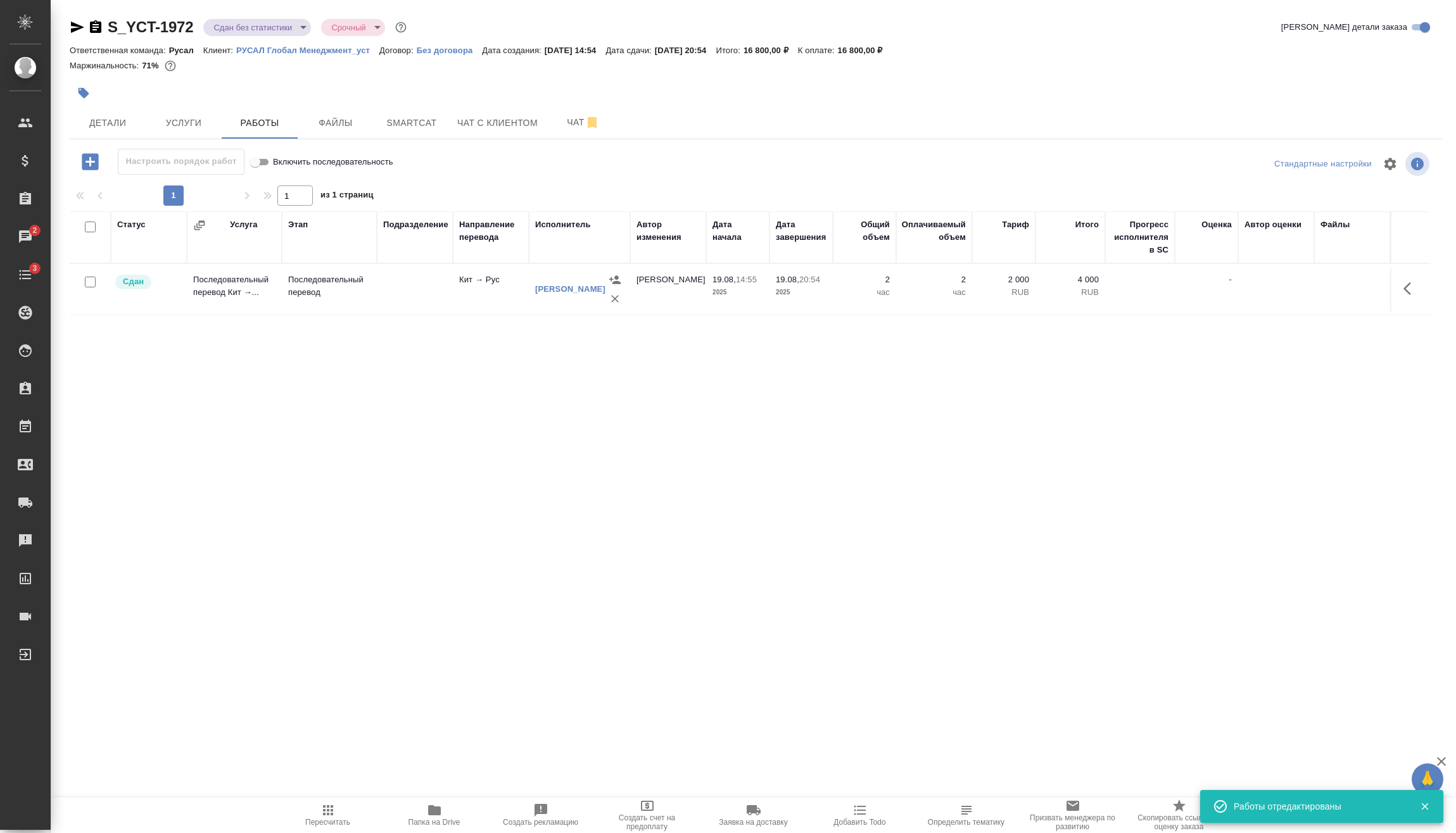
click at [243, 30] on body "🙏 .cls-1 fill:#fff; AWATERA Vasilev Evgeniy Клиенты Спецификации Заказы 2 Чаты …" at bounding box center [728, 416] width 1456 height 833
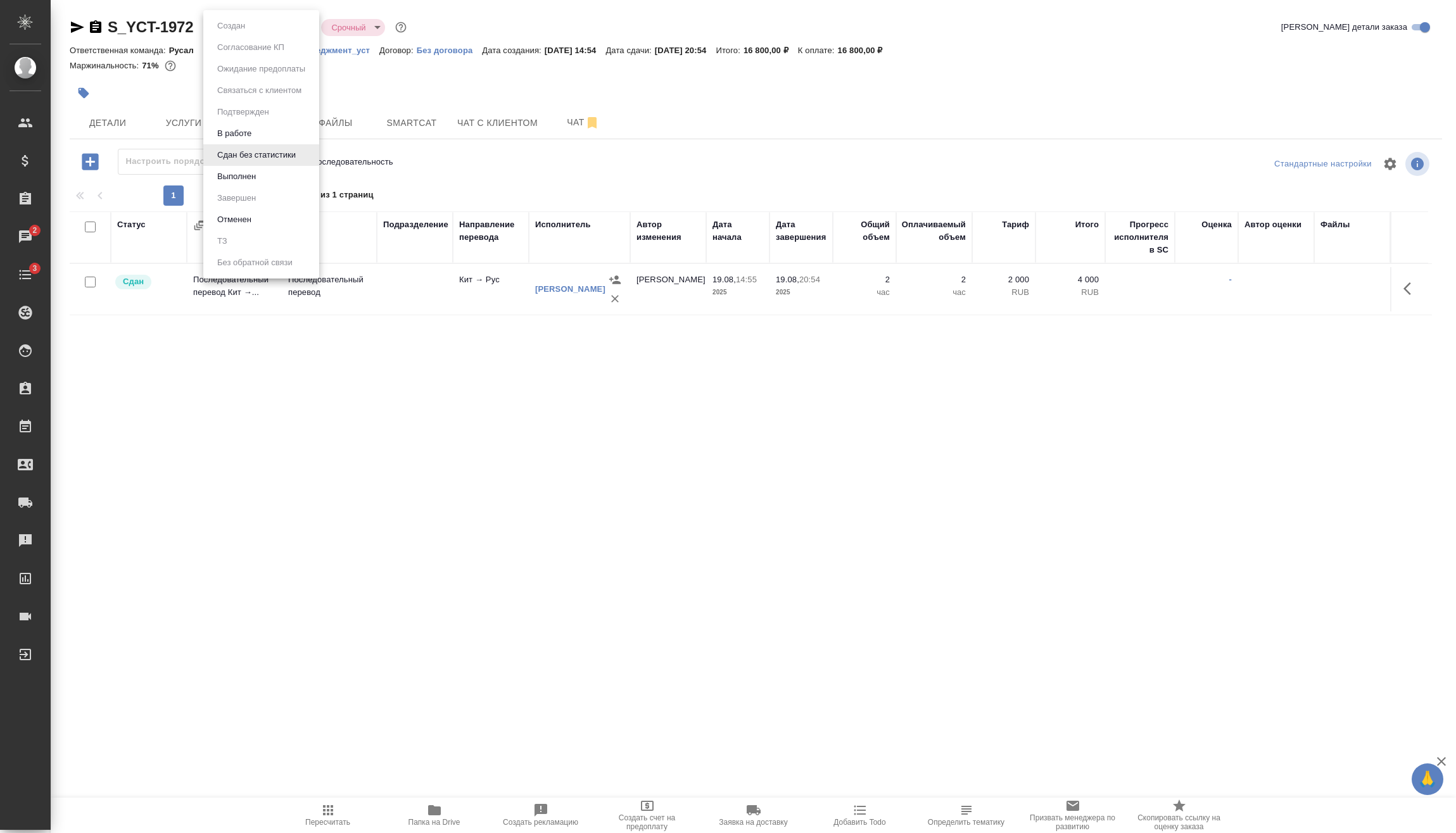
click at [281, 183] on li "Выполнен" at bounding box center [261, 176] width 116 height 21
click at [245, 28] on body "🙏 .cls-1 fill:#fff; AWATERA Vasilev Evgeniy Клиенты Спецификации Заказы 2 Чаты …" at bounding box center [728, 416] width 1456 height 833
click at [262, 200] on li "Завершен" at bounding box center [261, 198] width 116 height 21
click at [91, 24] on icon "button" at bounding box center [95, 26] width 12 height 13
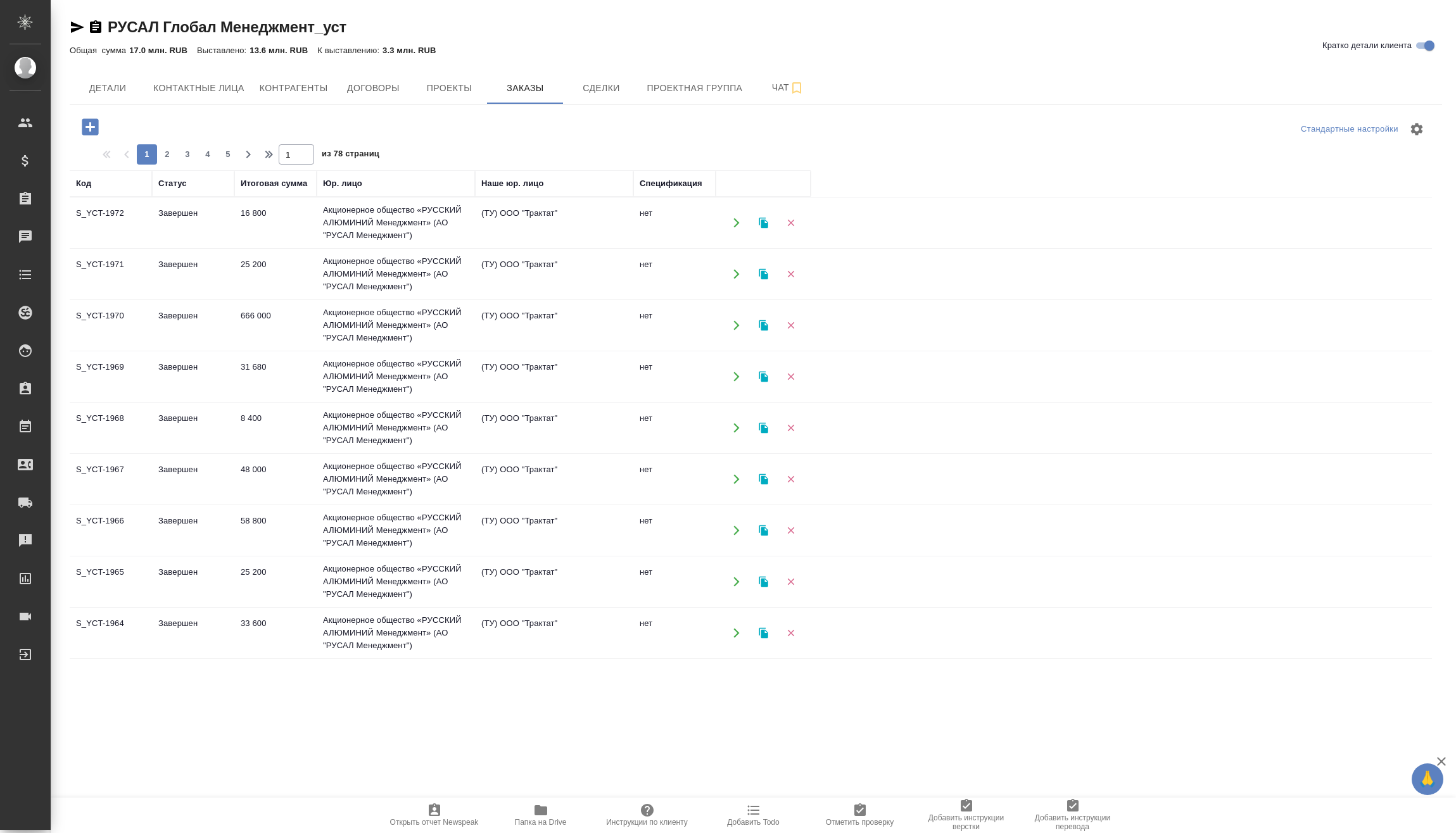
click at [88, 121] on icon "button" at bounding box center [89, 126] width 16 height 16
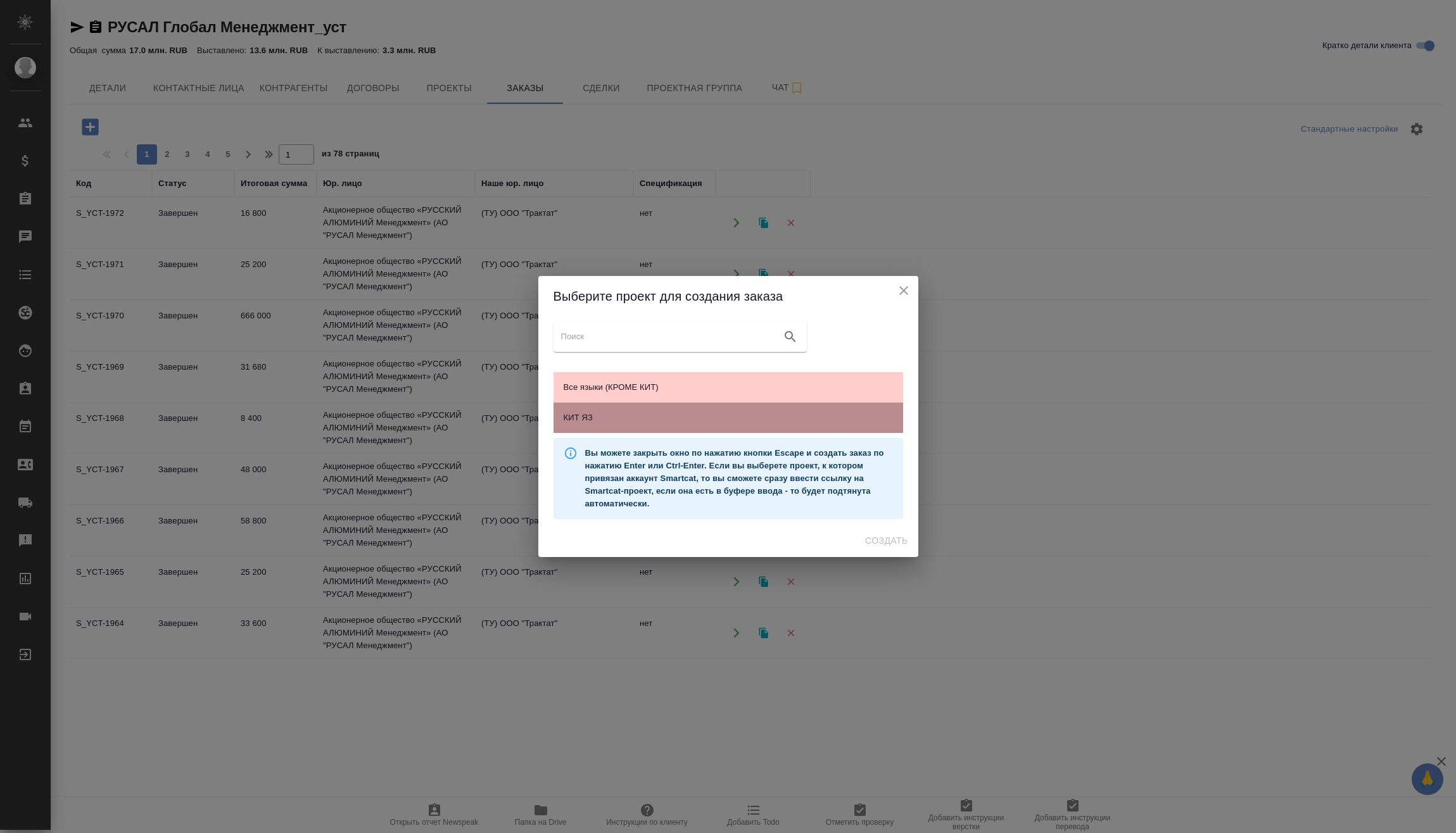
click at [699, 429] on div "КИТ ЯЗ" at bounding box center [728, 418] width 350 height 31
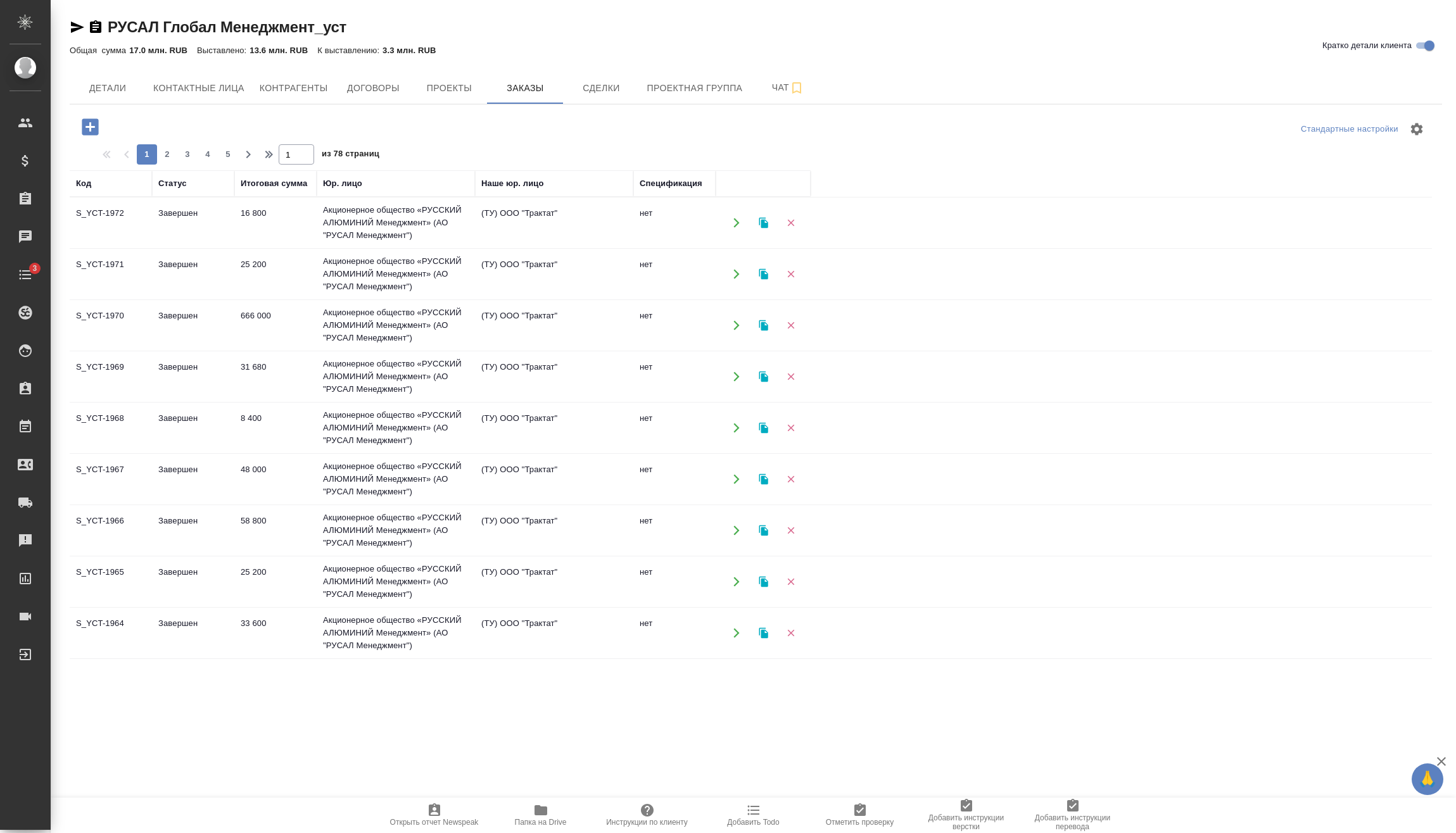
click at [901, 537] on tr "S_YCT-1966 Завершен 58 800 Акционерное общество «РУССКИЙ АЛЮМИНИЙ Менеджмент» (…" at bounding box center [750, 531] width 1362 height 51
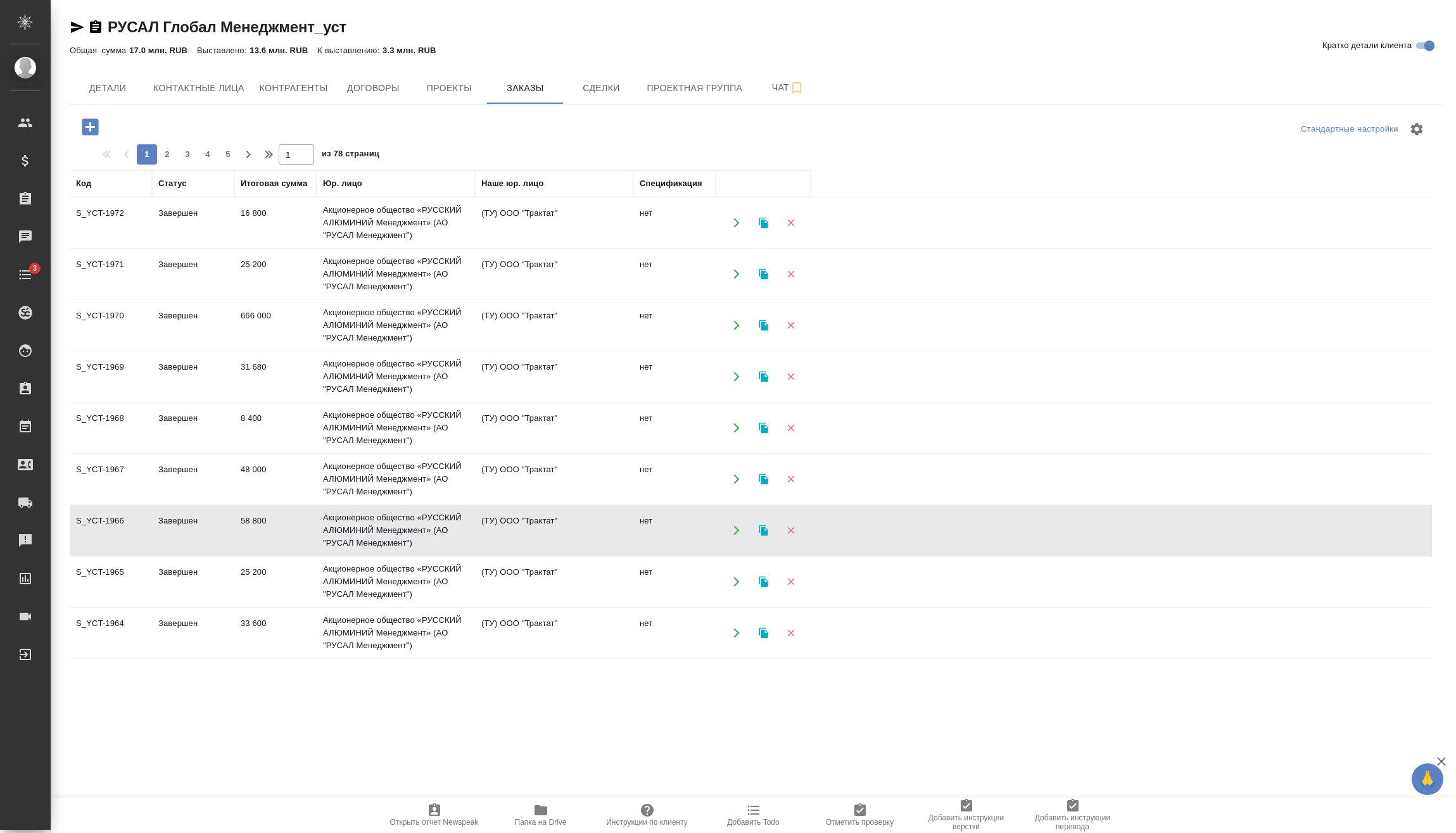
click at [97, 128] on icon "button" at bounding box center [89, 126] width 16 height 16
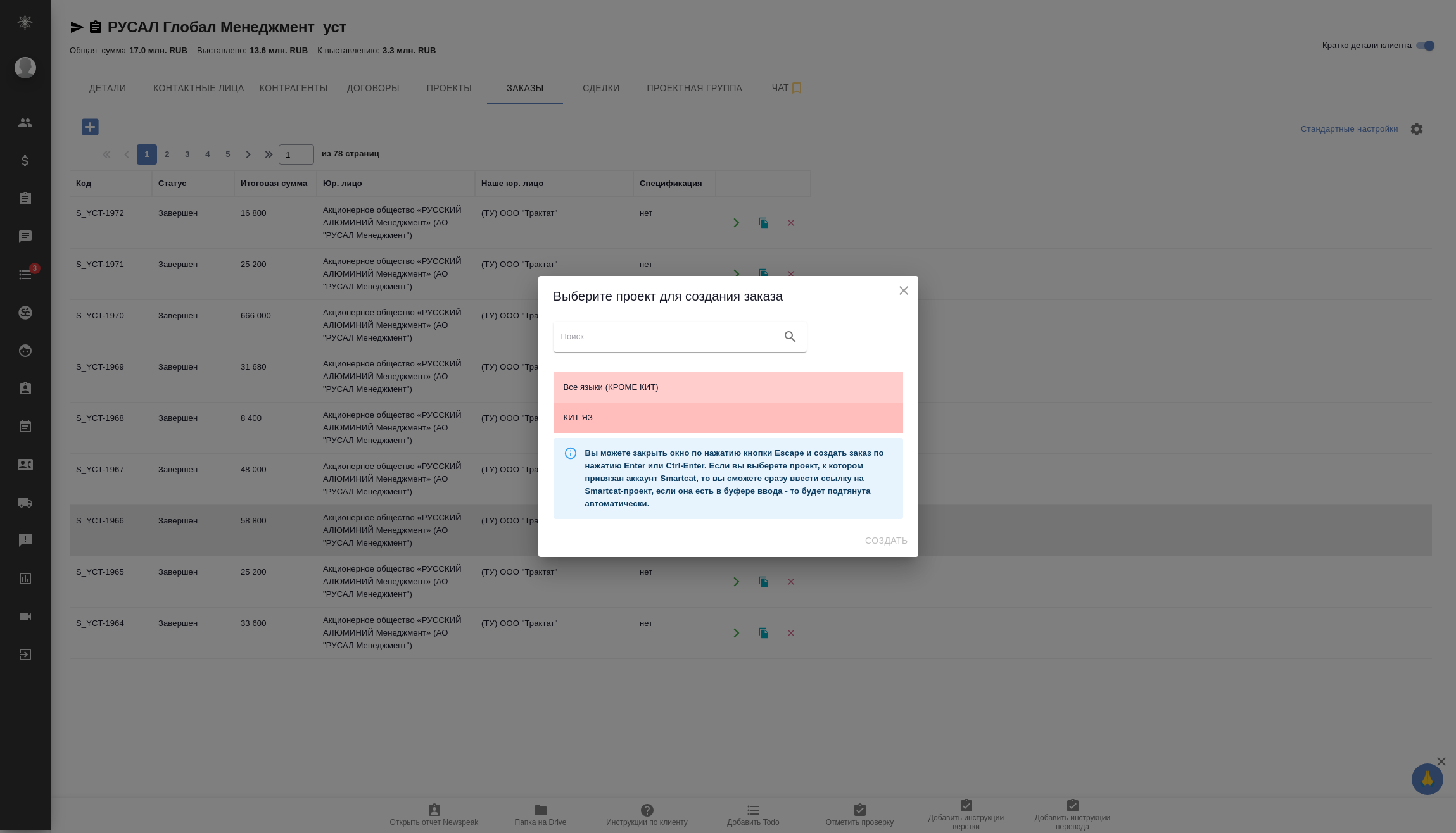
click at [662, 412] on span "КИТ ЯЗ" at bounding box center [728, 418] width 329 height 13
click at [878, 540] on span "Создать" at bounding box center [885, 541] width 42 height 16
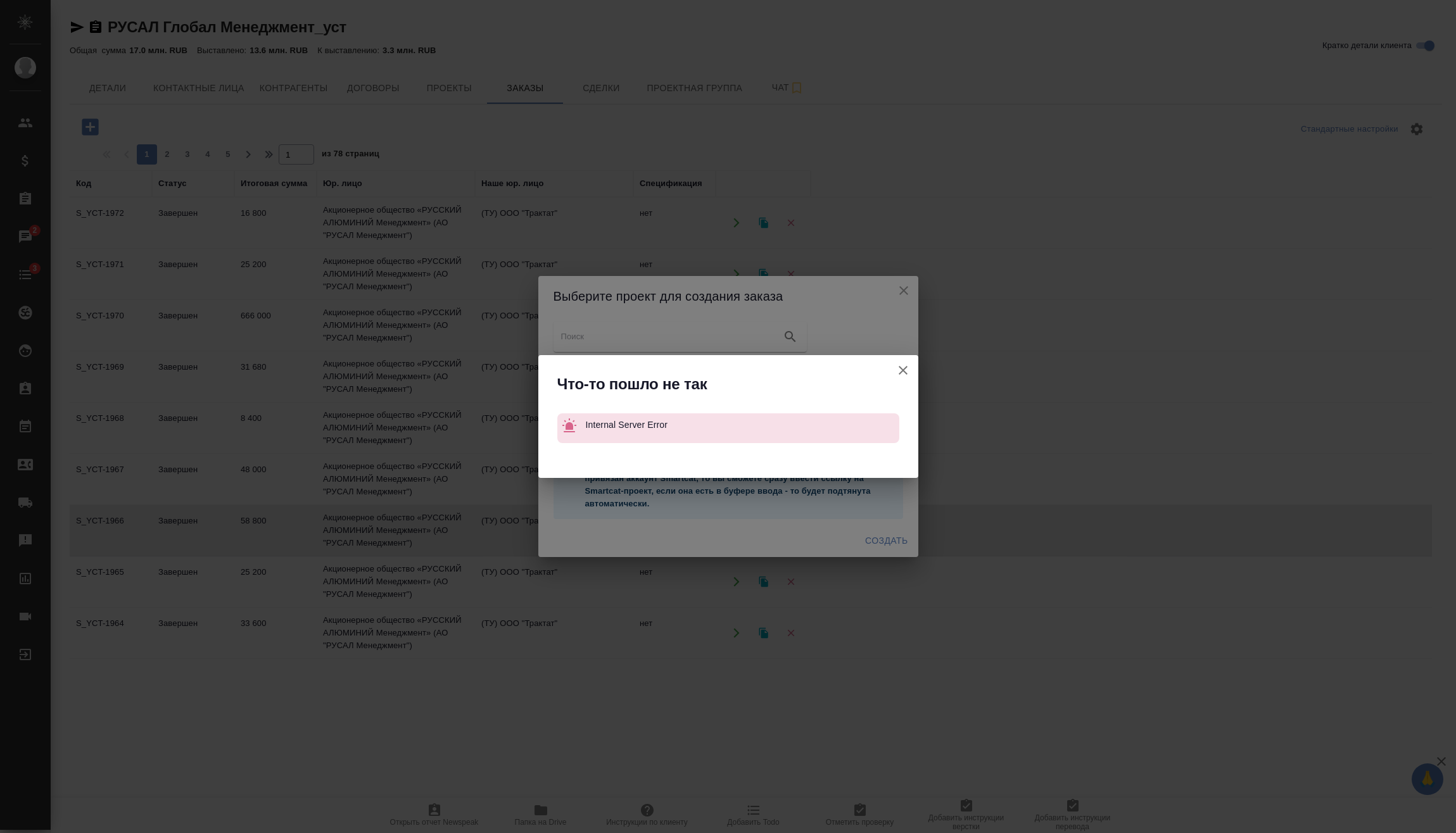
click at [901, 370] on icon "button" at bounding box center [903, 370] width 15 height 15
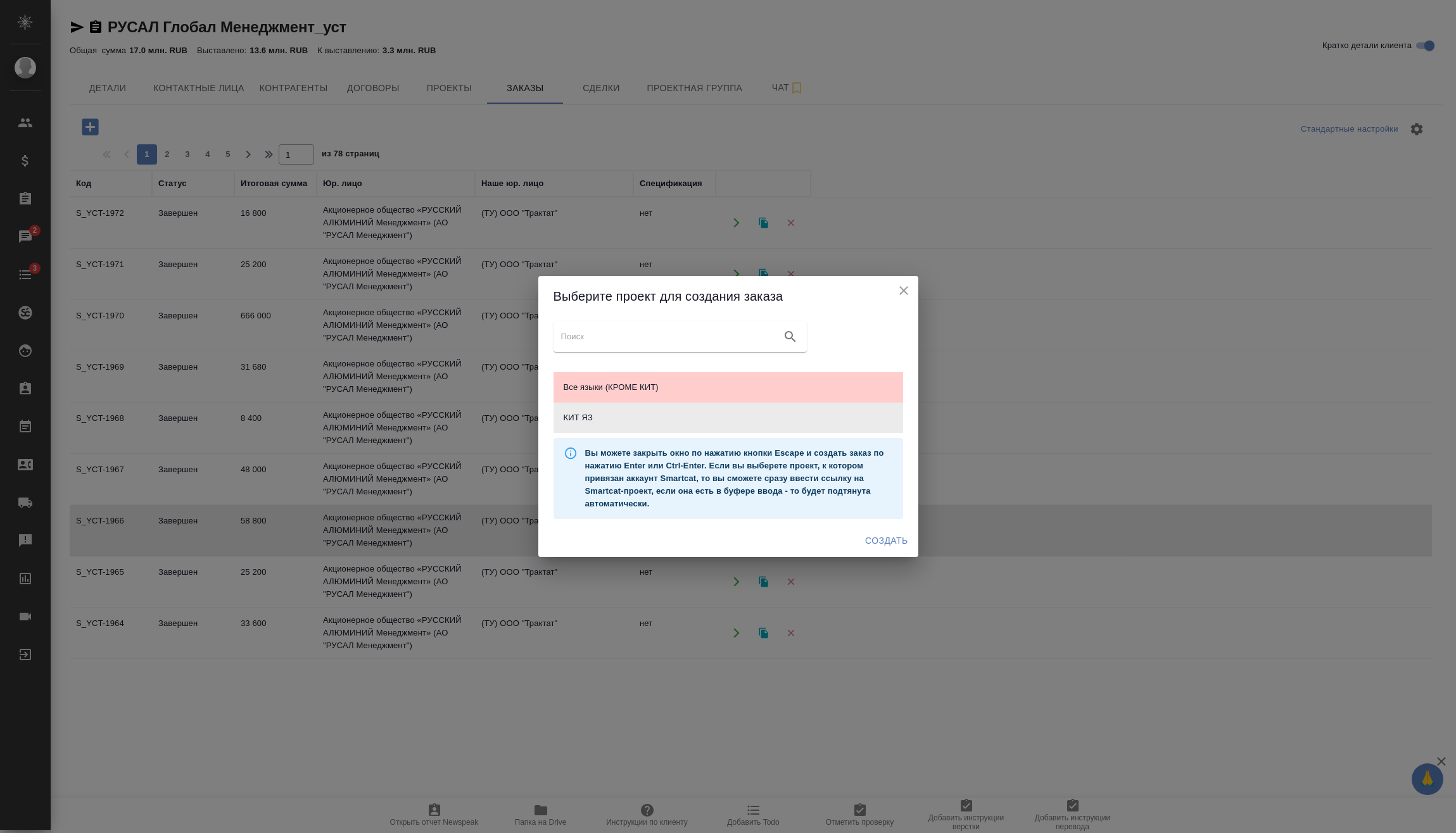
click at [903, 295] on icon "close" at bounding box center [904, 291] width 15 height 15
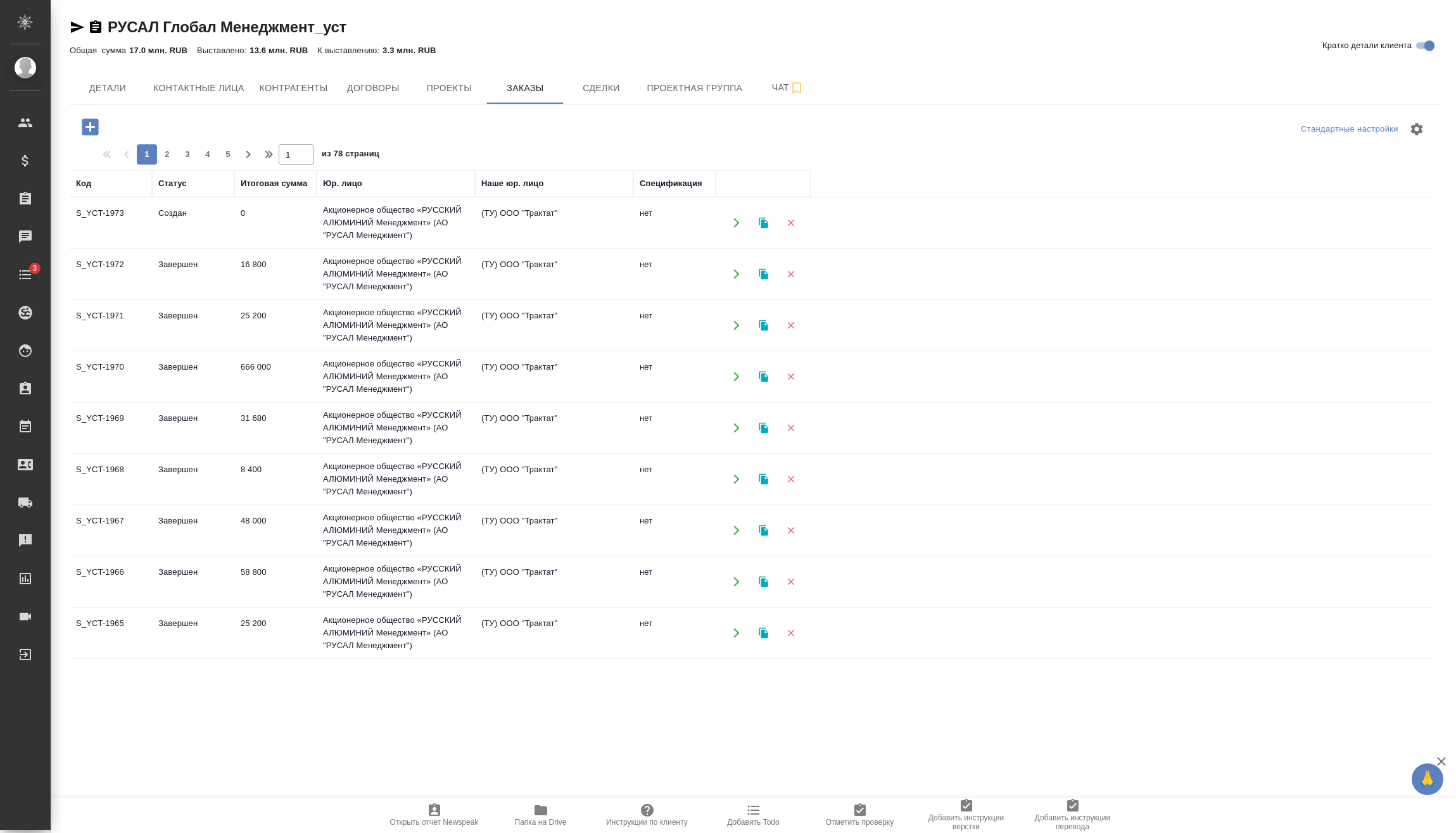
click at [180, 225] on td "Создан" at bounding box center [193, 223] width 82 height 44
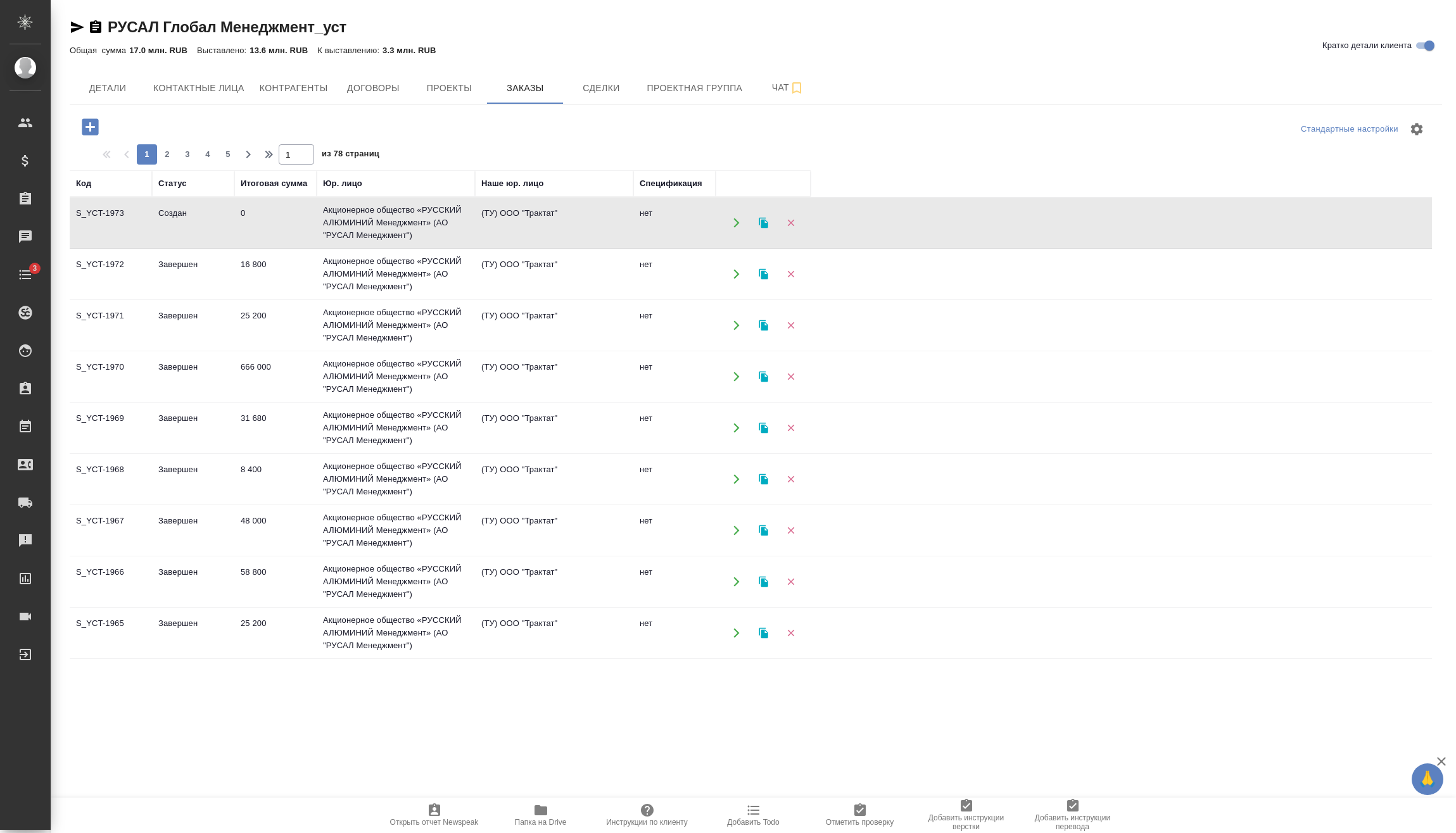
click at [180, 226] on td "Создан" at bounding box center [193, 223] width 82 height 44
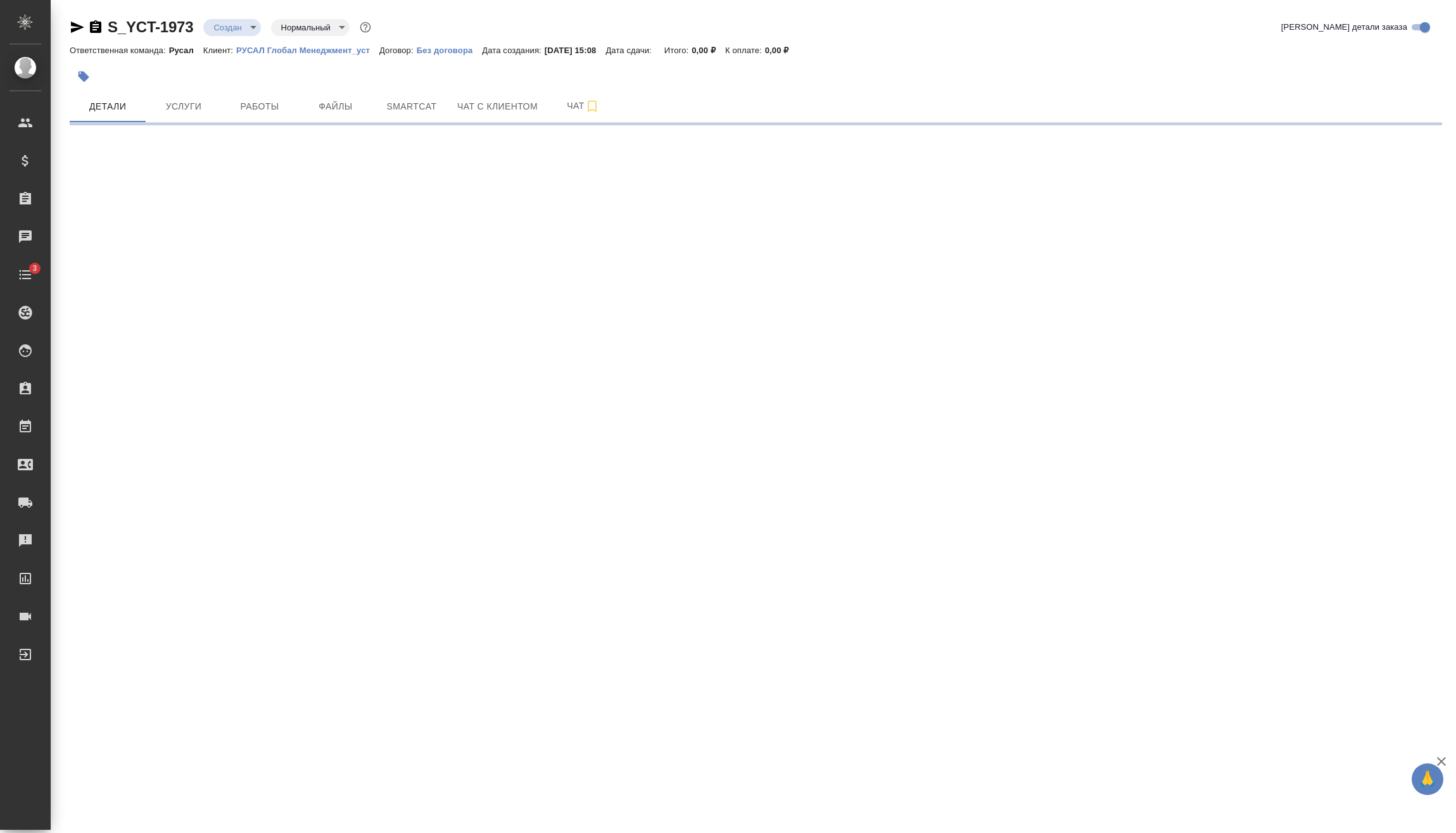
select select "RU"
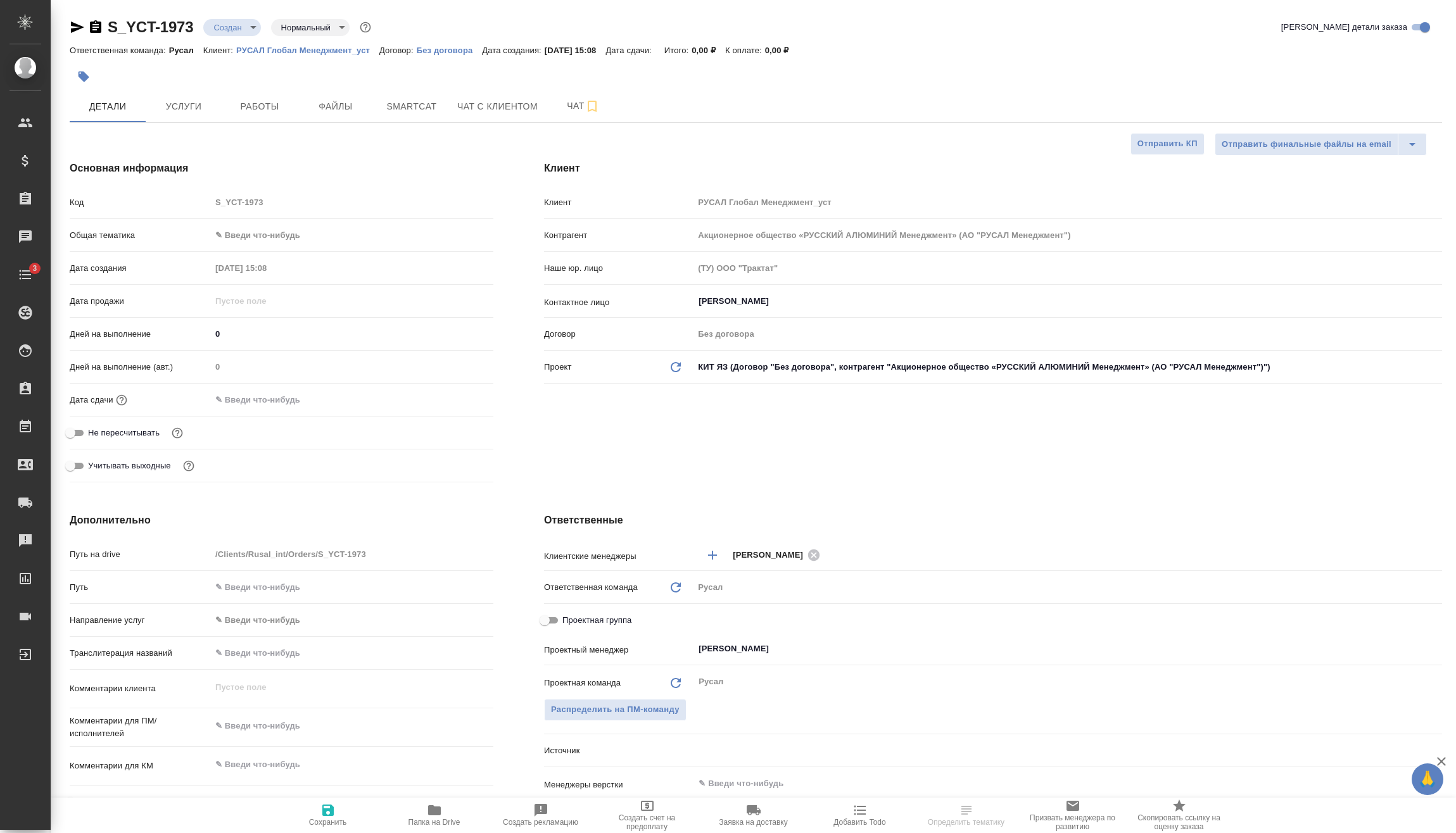
type textarea "x"
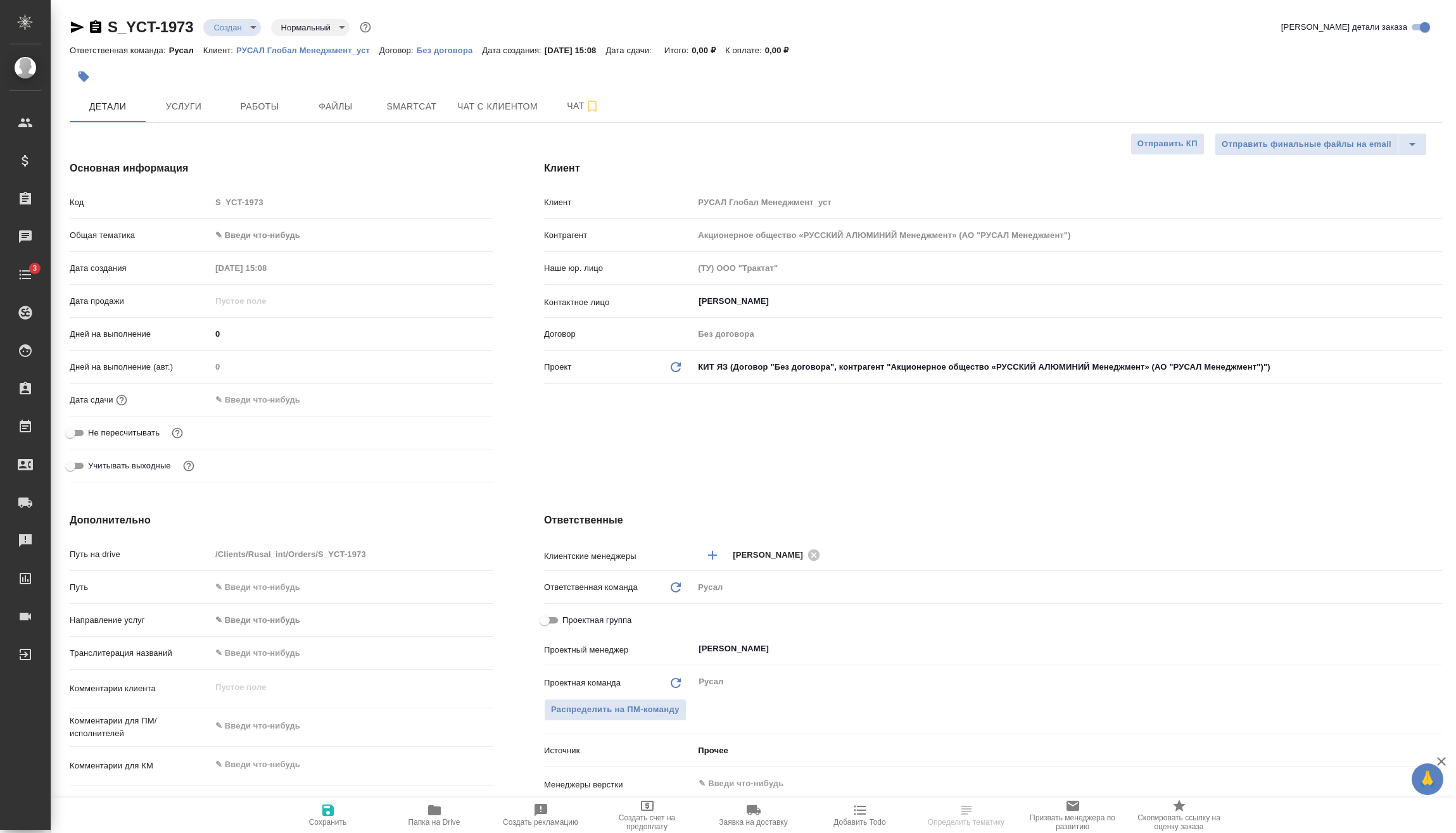
type textarea "x"
drag, startPoint x: 263, startPoint y: 236, endPoint x: 267, endPoint y: 247, distance: 11.7
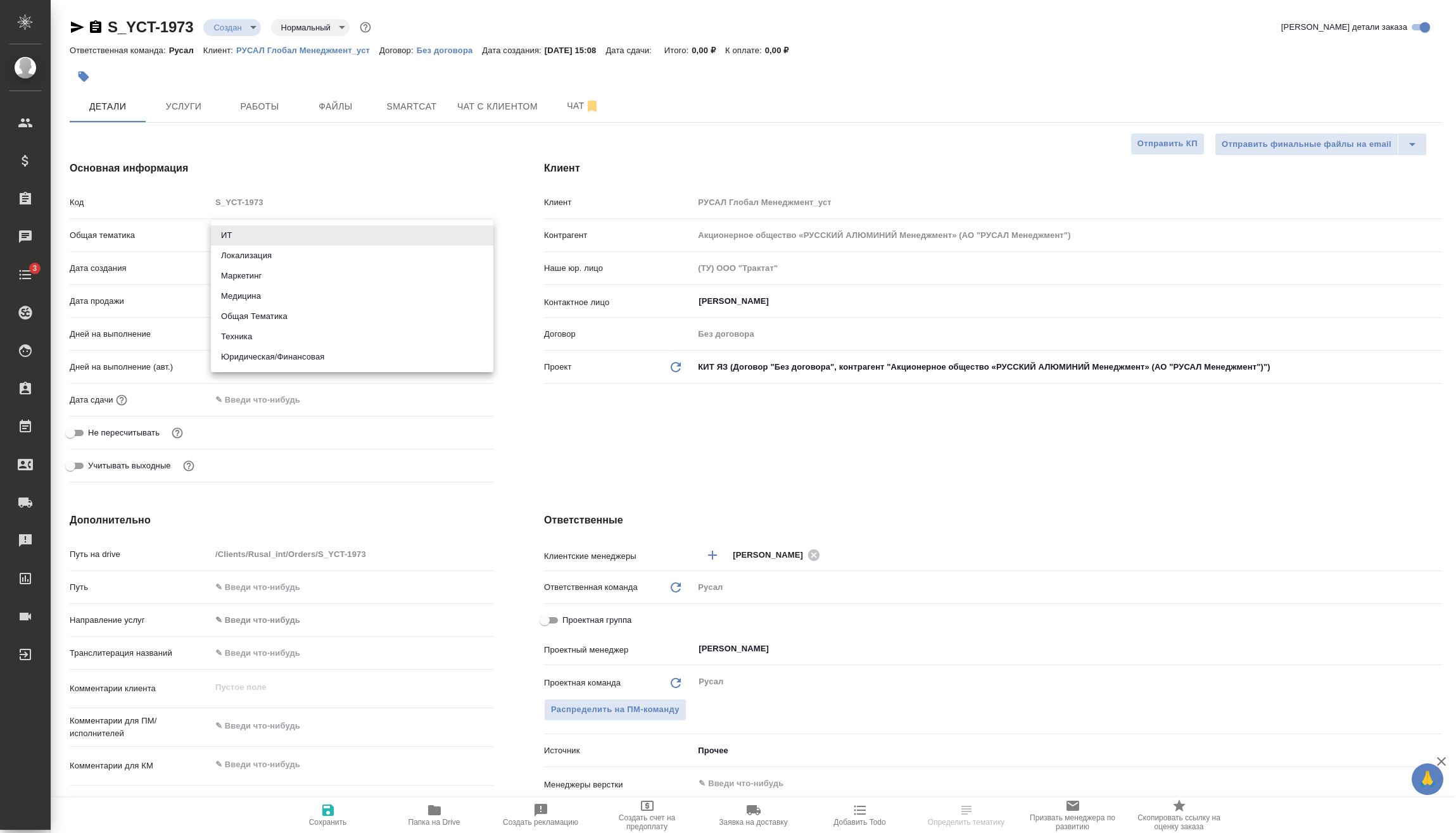
click at [261, 235] on body "🙏 .cls-1 fill:#fff; AWATERA [PERSON_NAME] Спецификации Заказы Чаты 3 Todo Проек…" at bounding box center [728, 416] width 1456 height 833
click at [272, 337] on li "Техника" at bounding box center [352, 337] width 282 height 20
type input "tech"
type textarea "x"
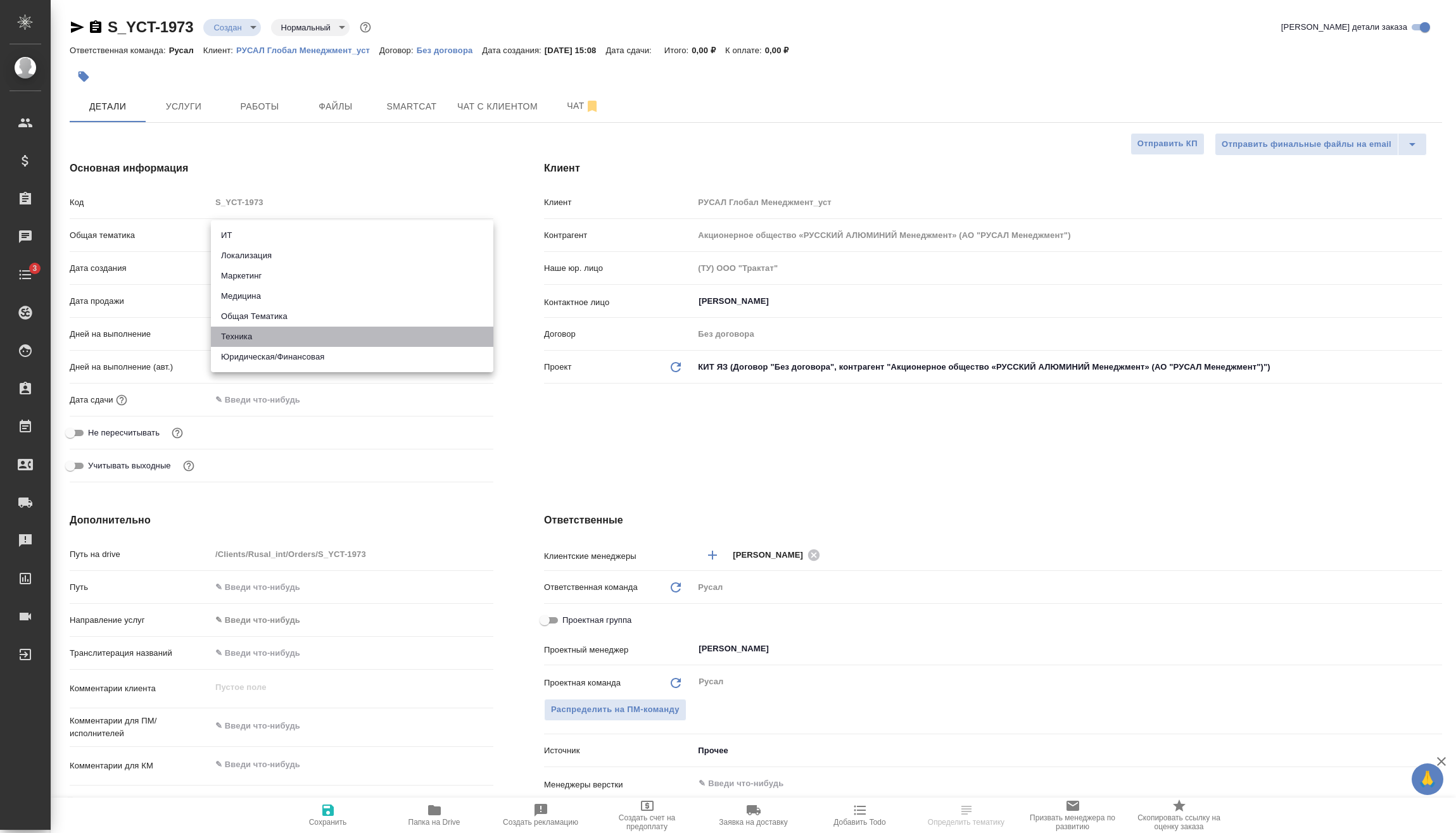
type textarea "x"
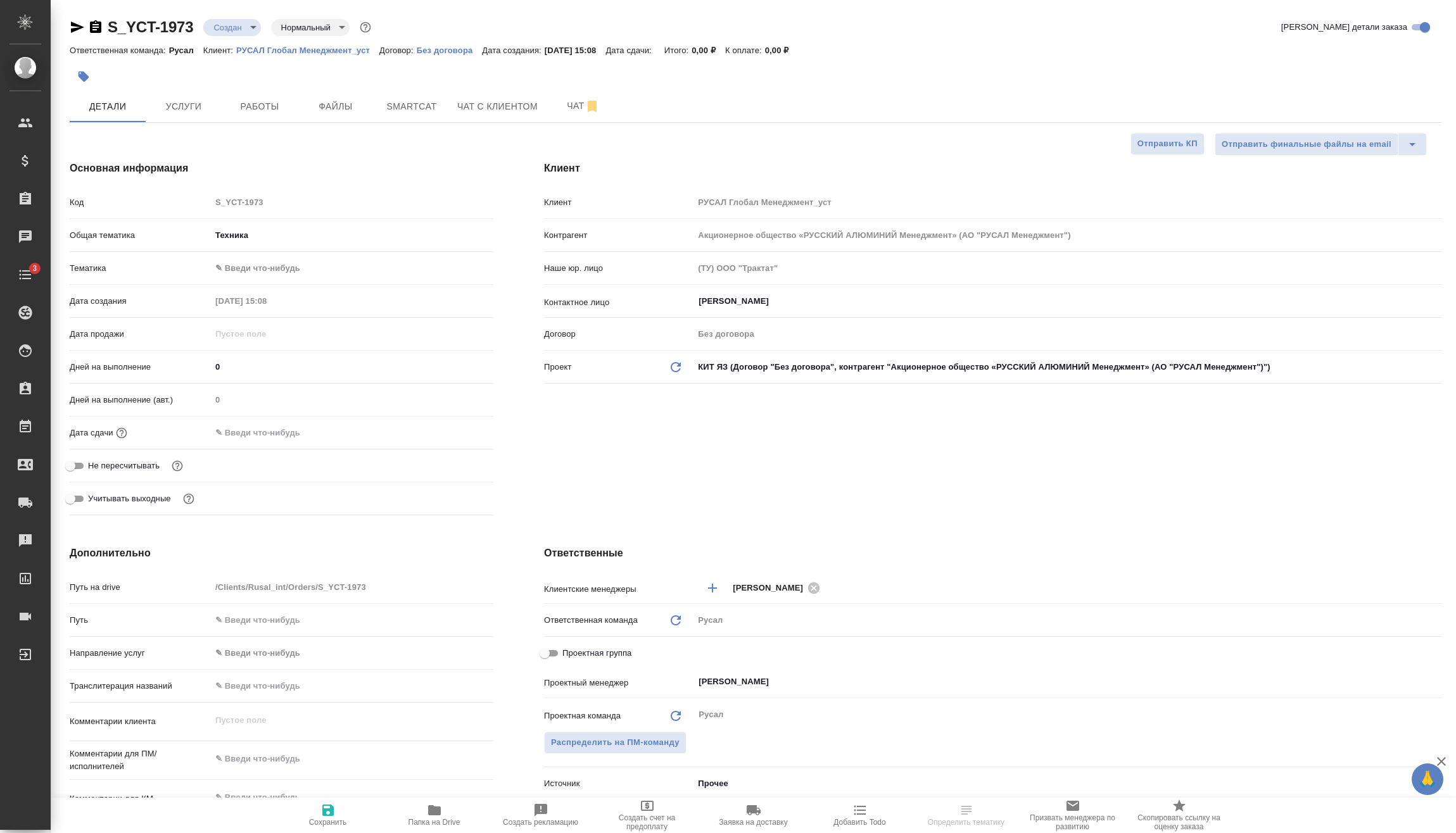
click at [270, 263] on body "🙏 .cls-1 fill:#fff; AWATERA [PERSON_NAME] Спецификации Заказы Чаты 3 Todo Проек…" at bounding box center [728, 416] width 1456 height 833
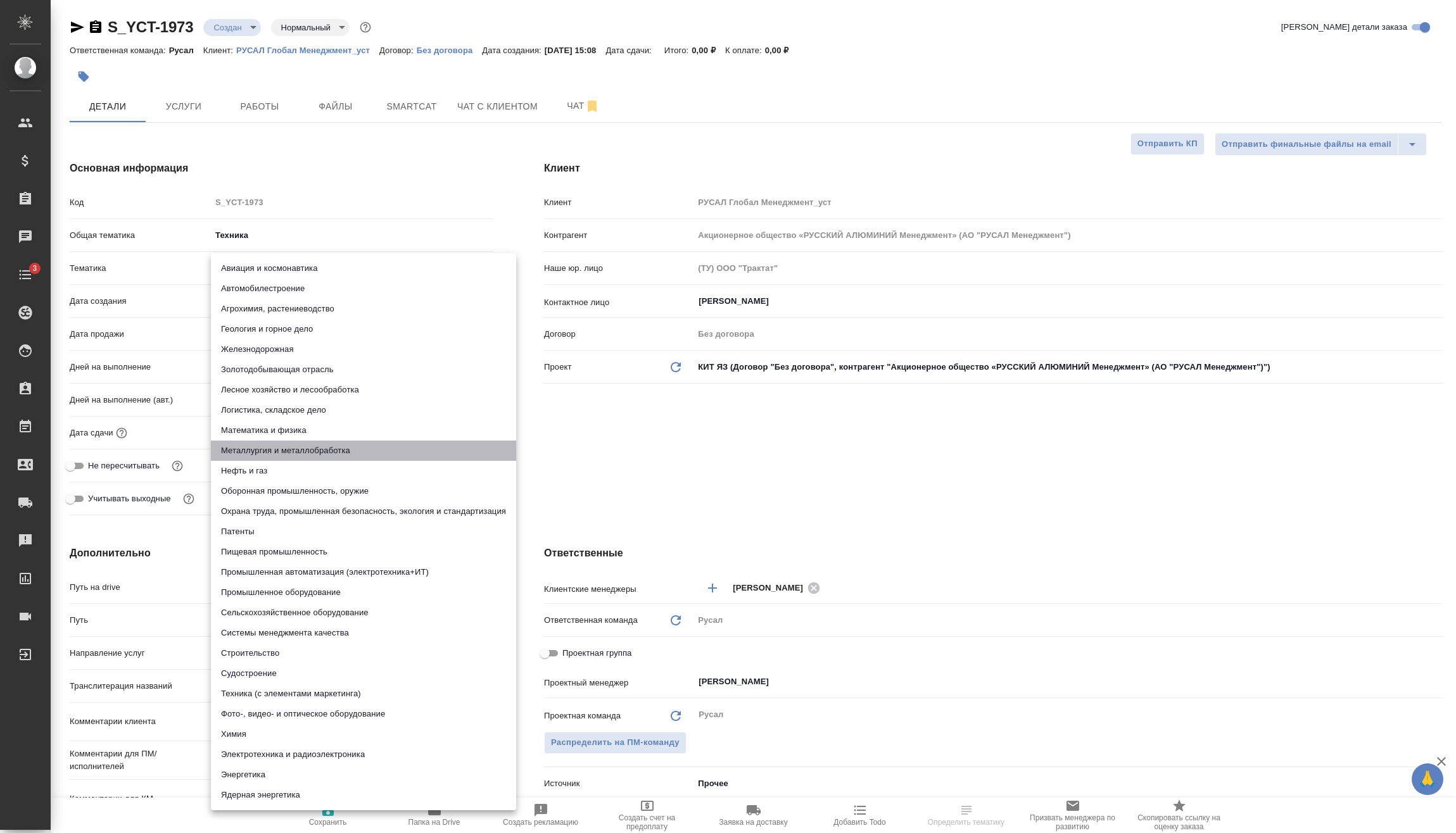
click at [286, 449] on li "Металлургия и металлобработка" at bounding box center [364, 450] width 305 height 20
type textarea "x"
type input "60014e23f7d9dc5f480a3cf8"
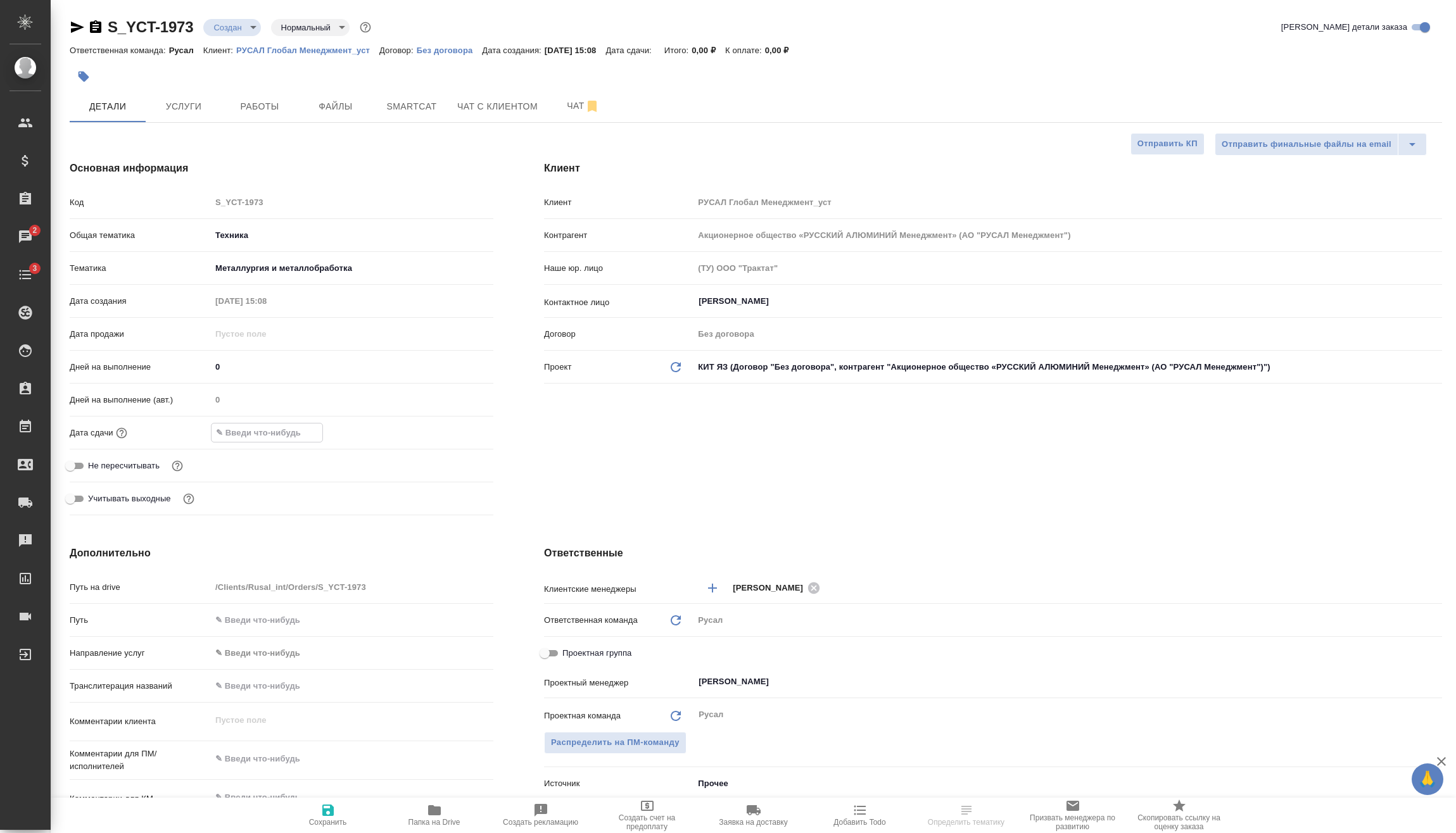
click at [286, 429] on input "text" at bounding box center [267, 433] width 110 height 18
click at [461, 430] on icon "button" at bounding box center [456, 432] width 15 height 15
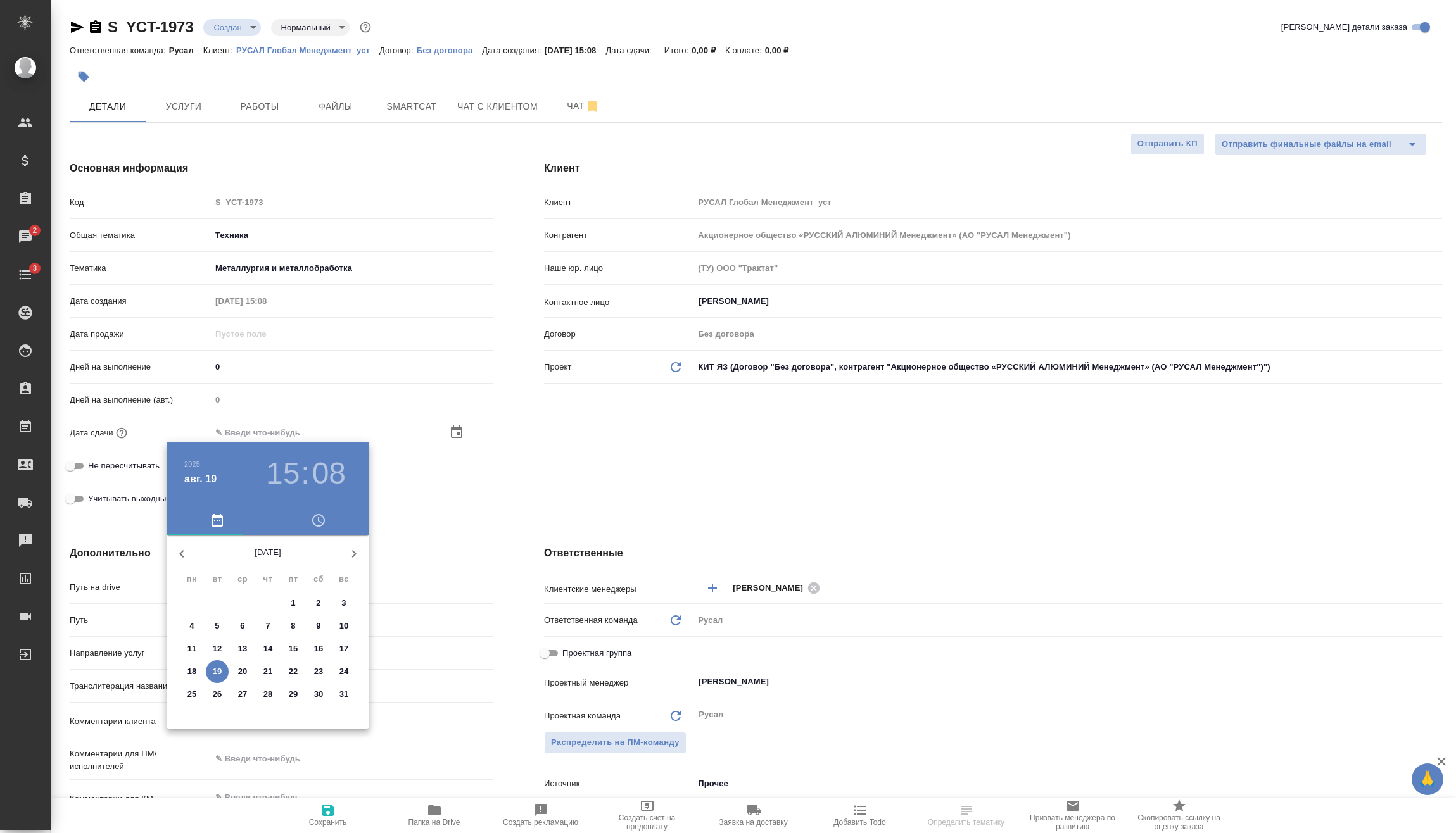
click at [288, 469] on h3 "15" at bounding box center [283, 473] width 34 height 35
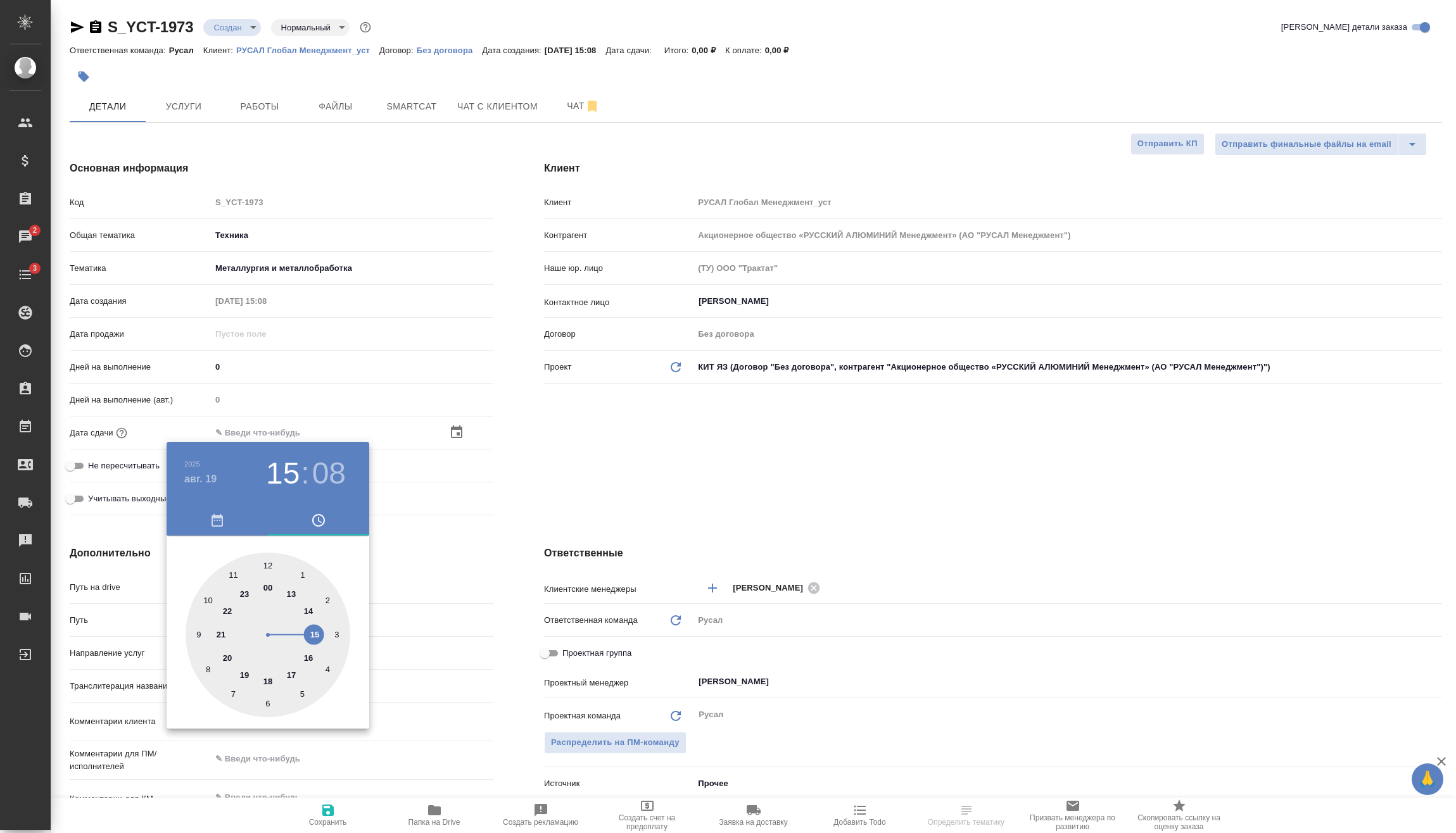
click at [226, 654] on div at bounding box center [268, 635] width 165 height 165
type input "[DATE] 20:08"
type textarea "x"
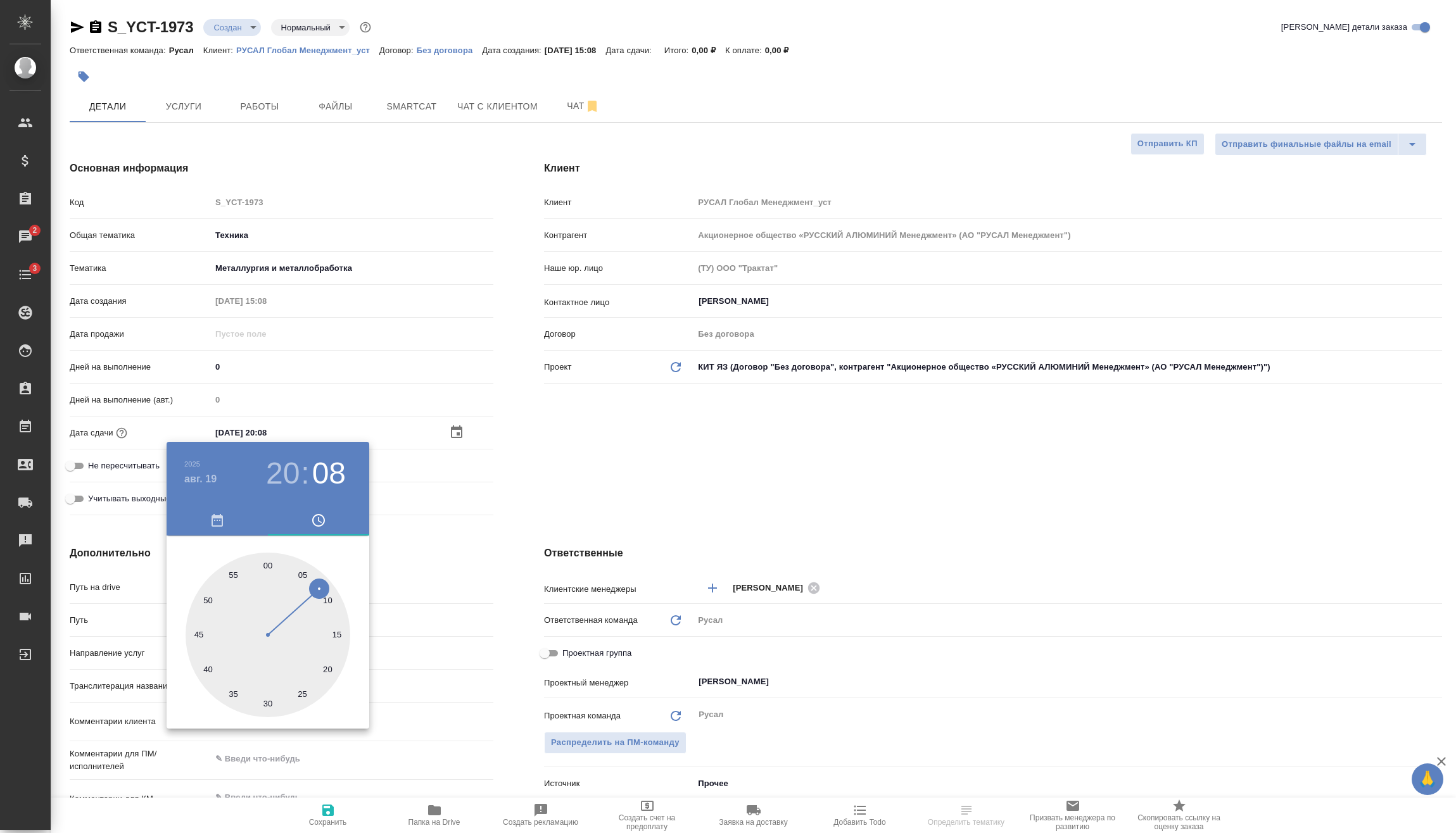
click at [270, 567] on div at bounding box center [268, 635] width 165 height 165
type input "[DATE] 20:00"
type textarea "x"
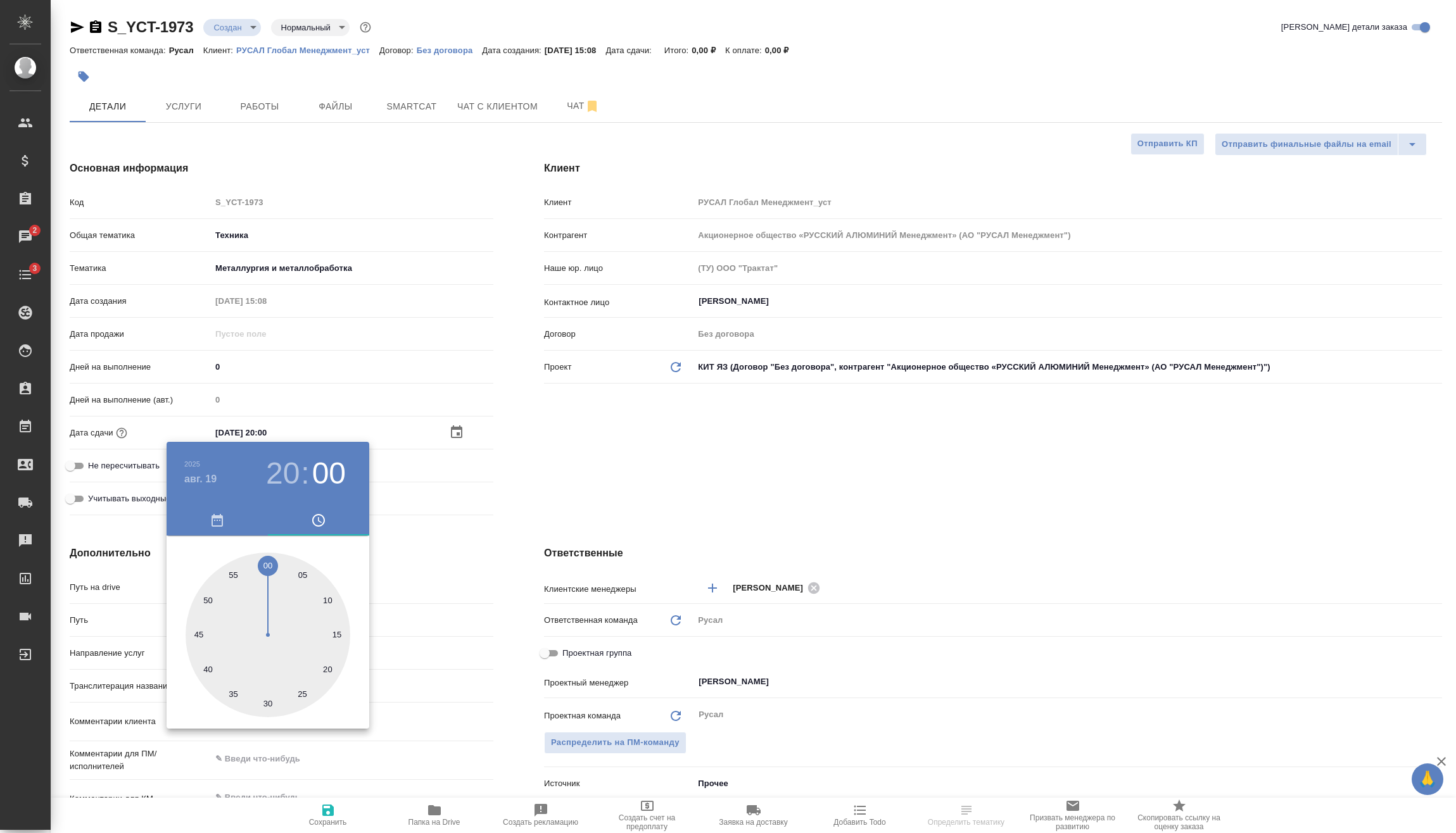
click at [443, 519] on div at bounding box center [728, 416] width 1456 height 833
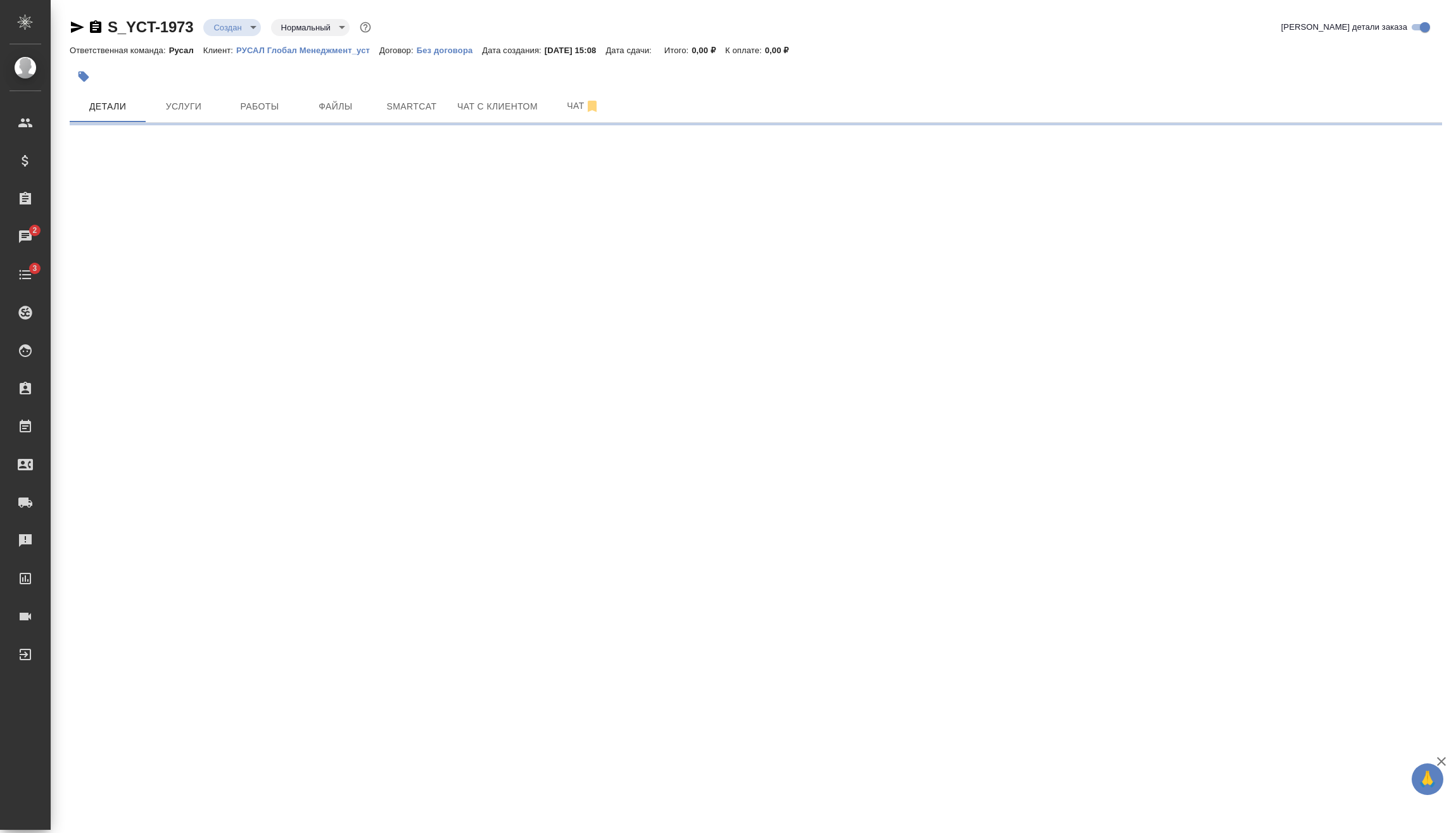
select select "RU"
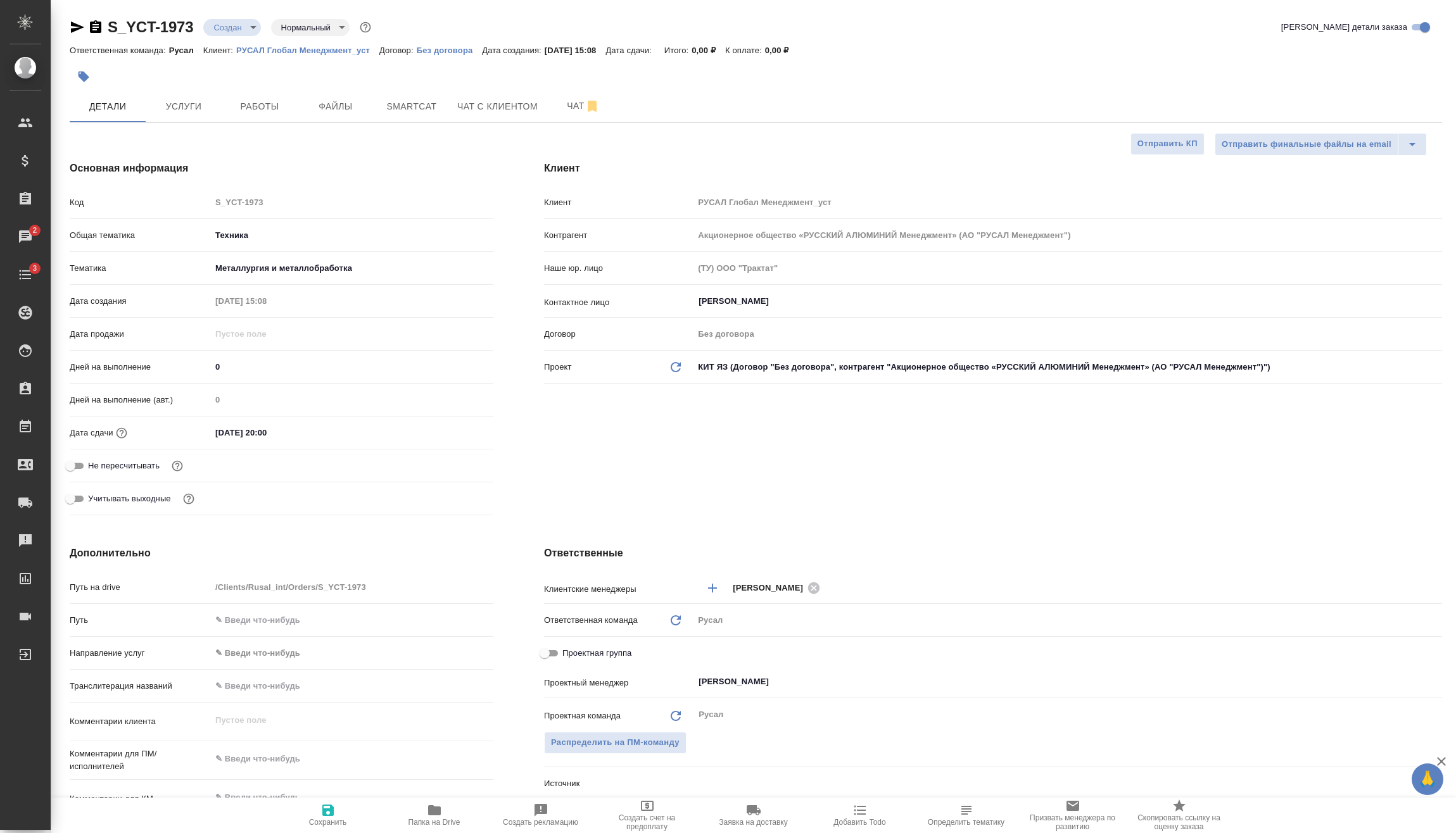
type textarea "x"
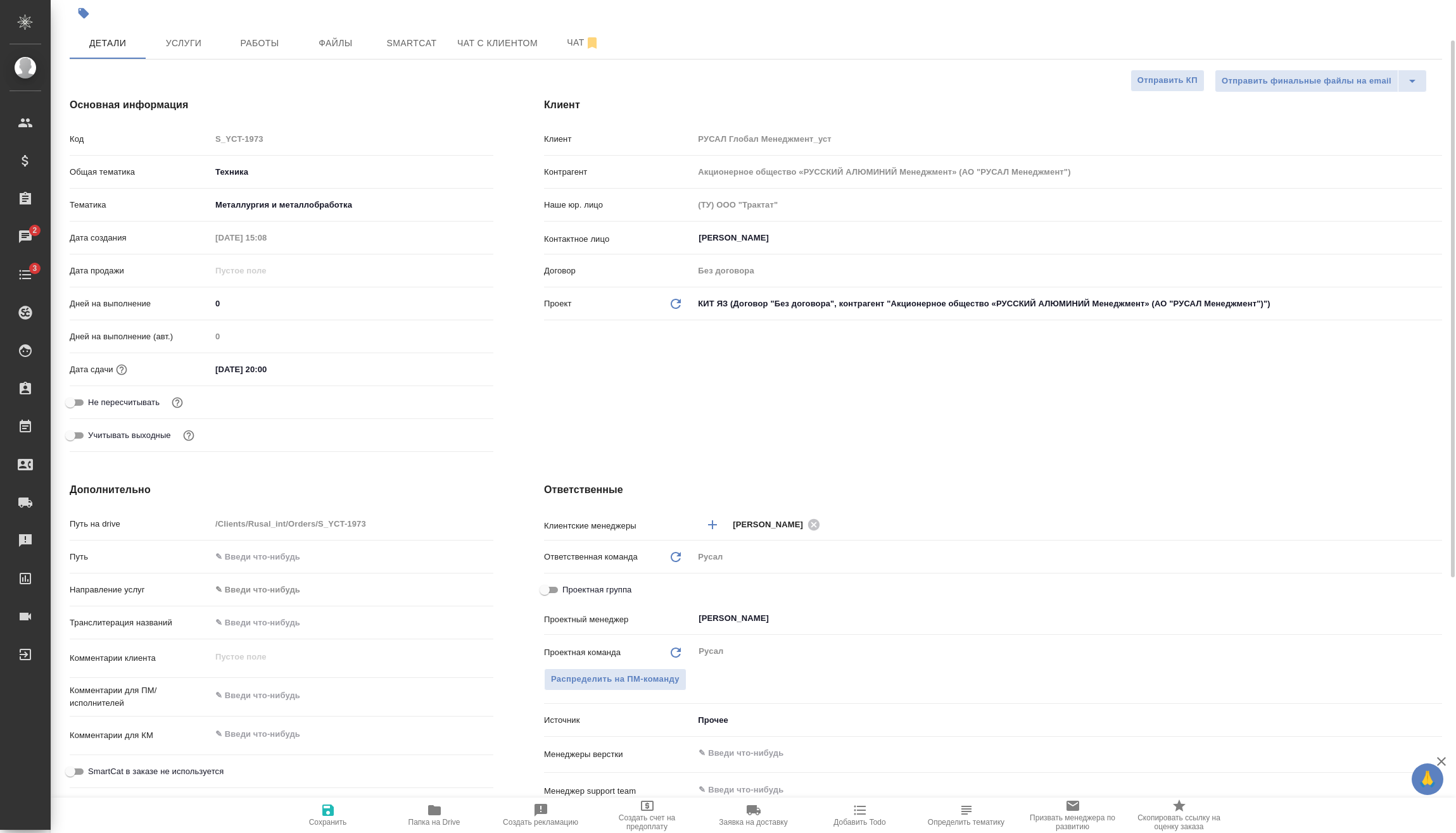
type textarea "x"
click at [290, 692] on textarea at bounding box center [352, 696] width 281 height 21
type textarea "x"
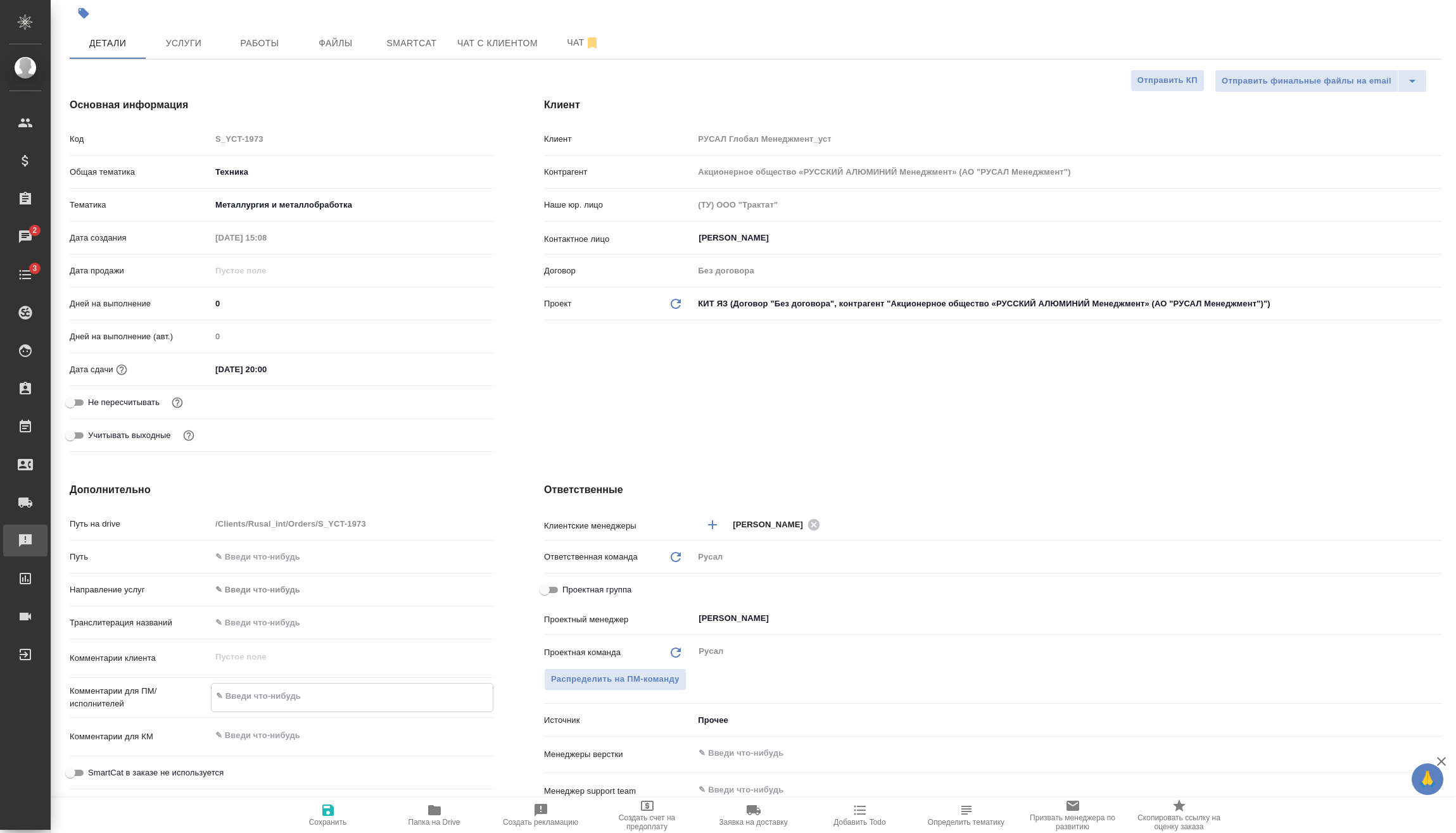
type textarea "x"
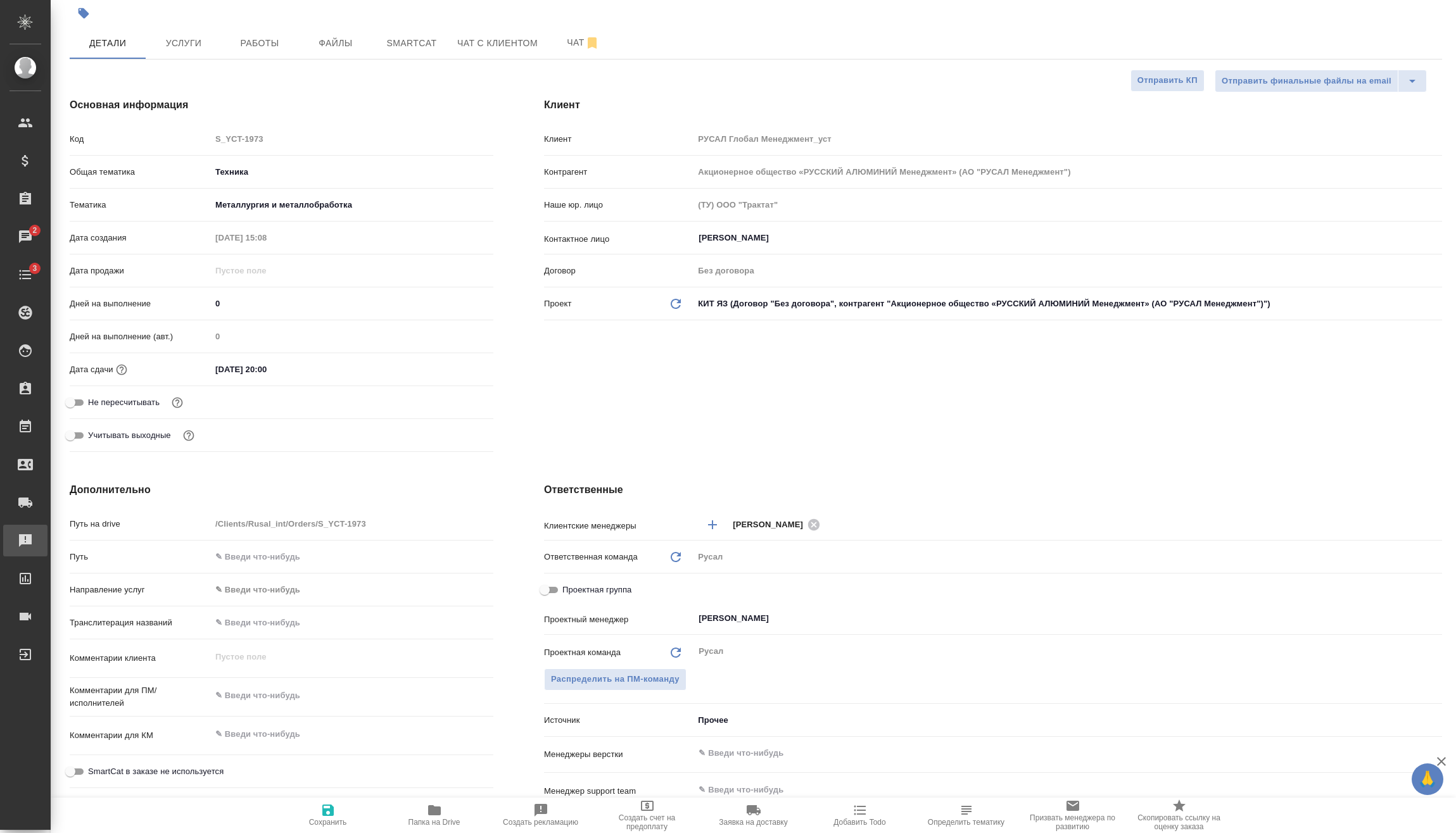
type textarea "x"
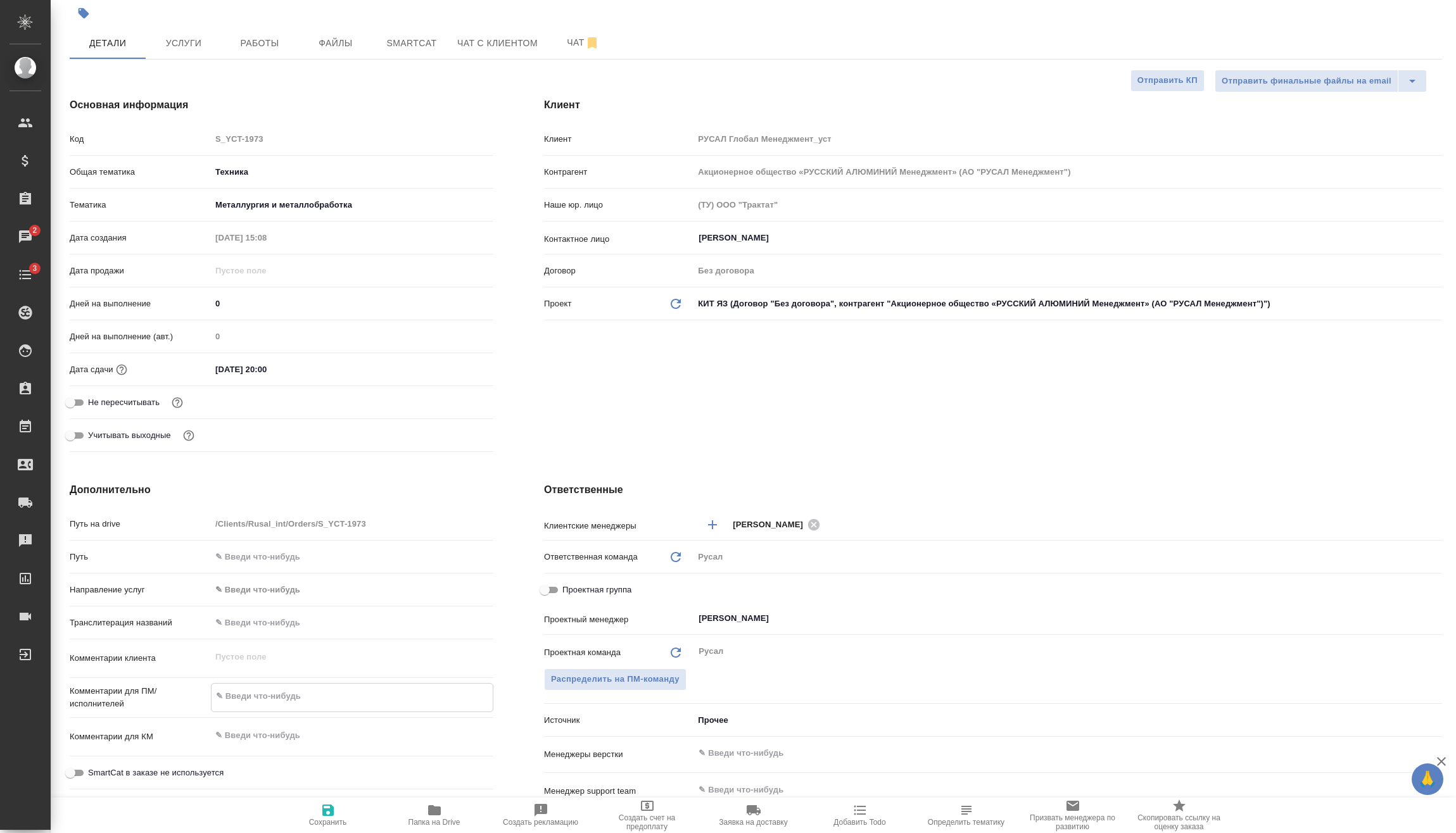
click at [297, 689] on textarea at bounding box center [352, 696] width 281 height 21
type textarea "x"
type textarea "1"
type textarea "x"
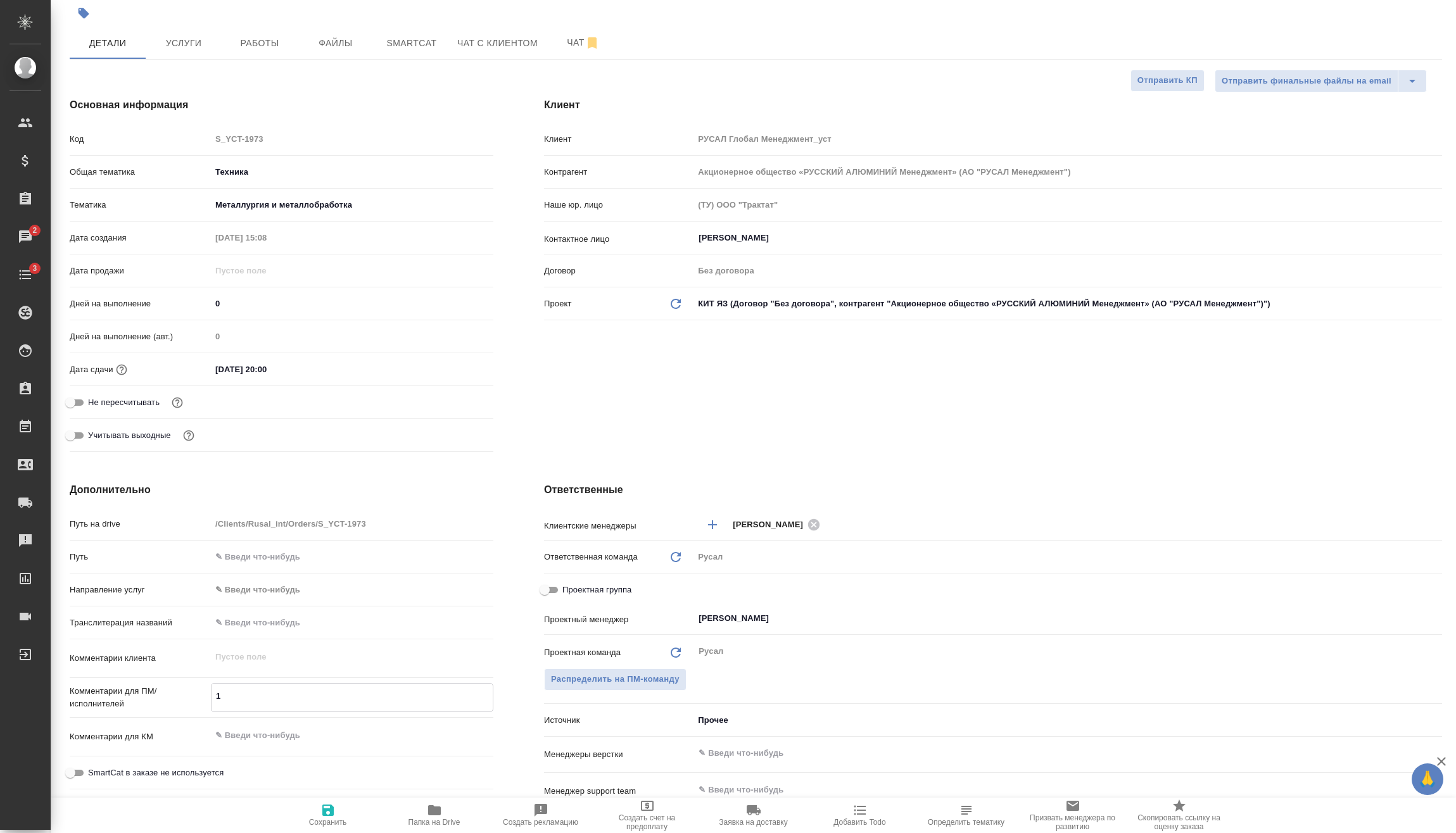
type textarea "x"
type textarea "14"
type textarea "x"
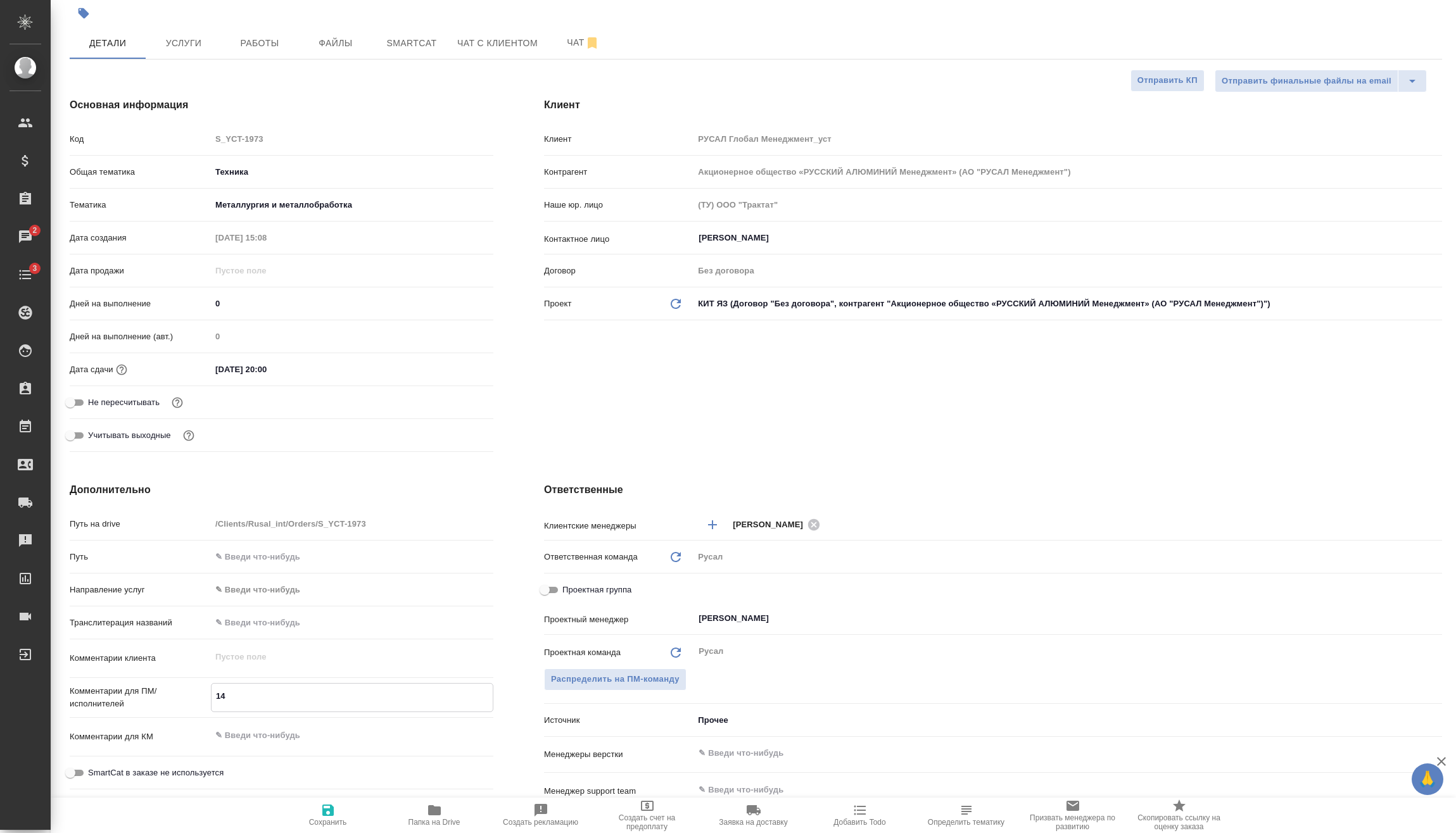
type textarea "14."
type textarea "x"
type textarea "14.0"
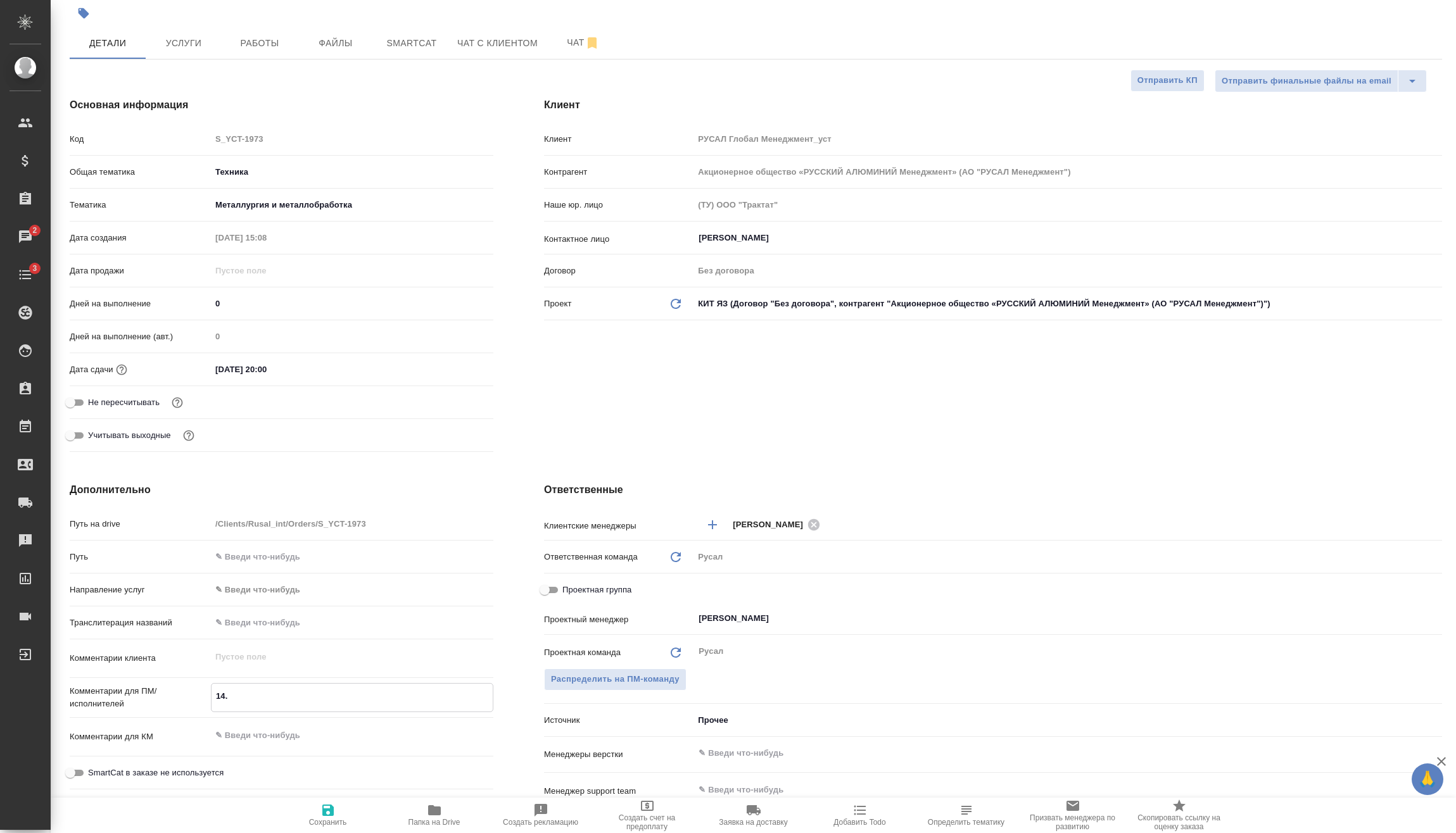
type textarea "x"
type textarea "14.08"
type textarea "x"
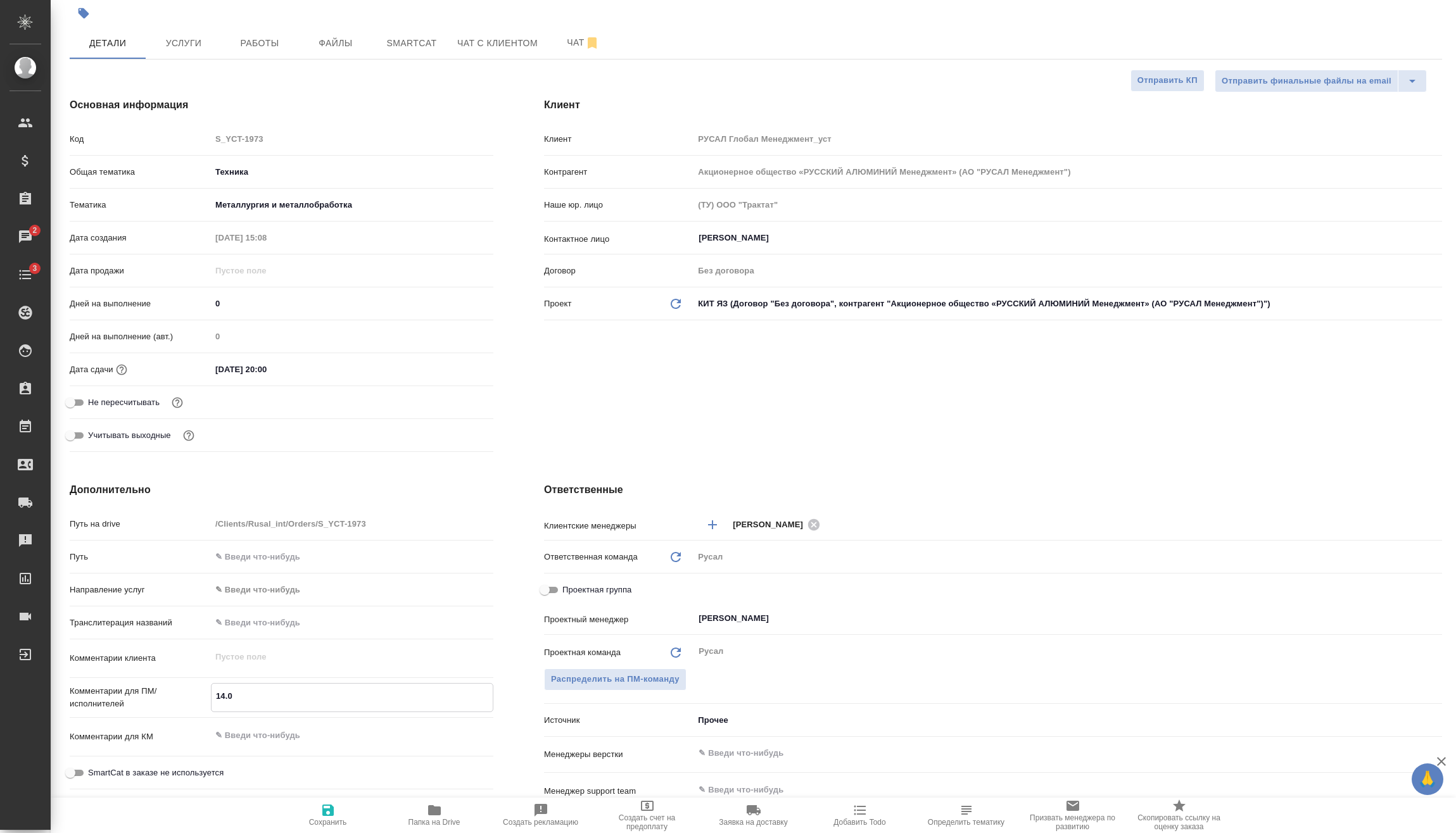
type textarea "x"
type textarea "14.08-"
type textarea "x"
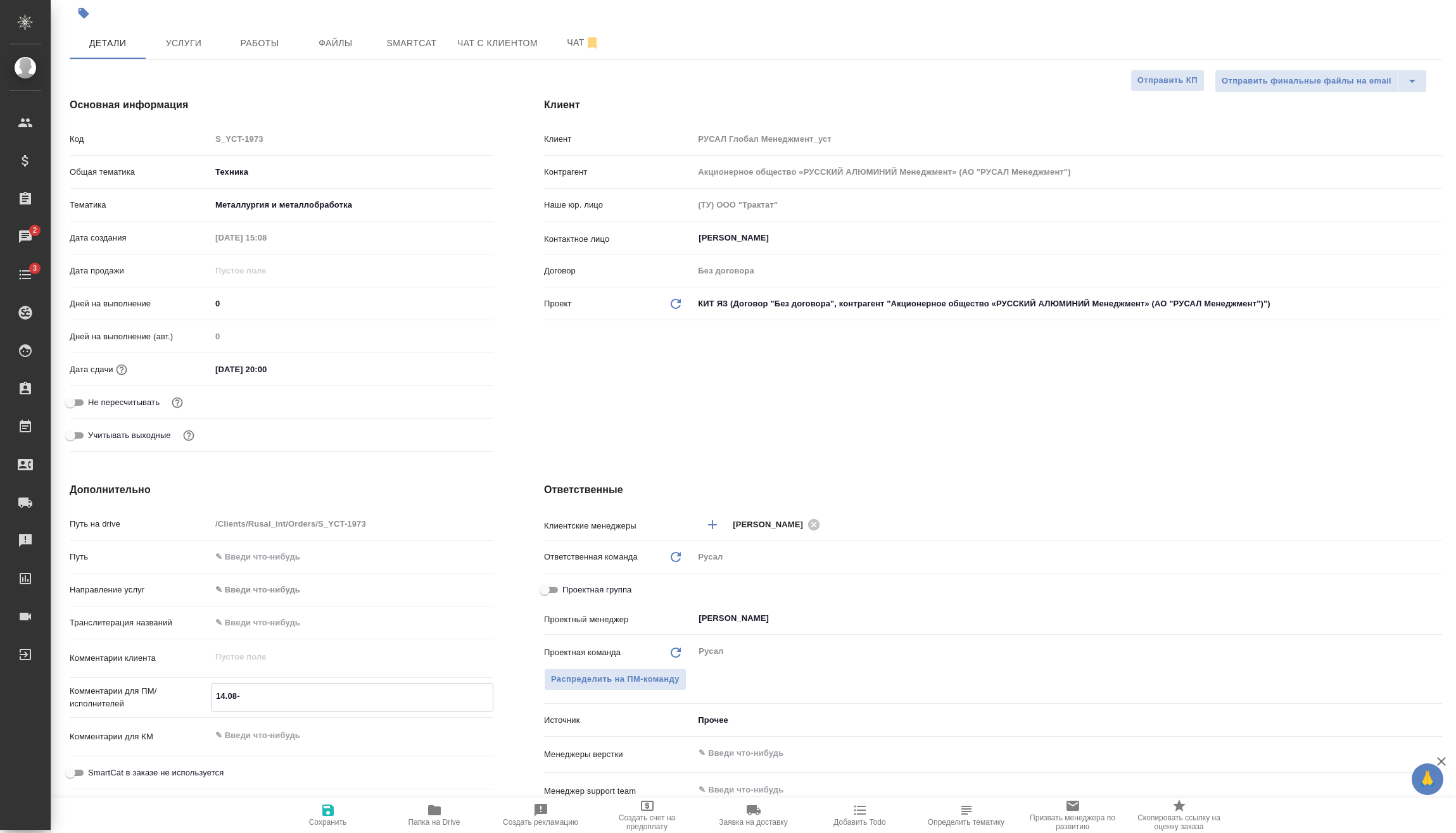
type textarea "x"
type textarea "14.08-1"
type textarea "x"
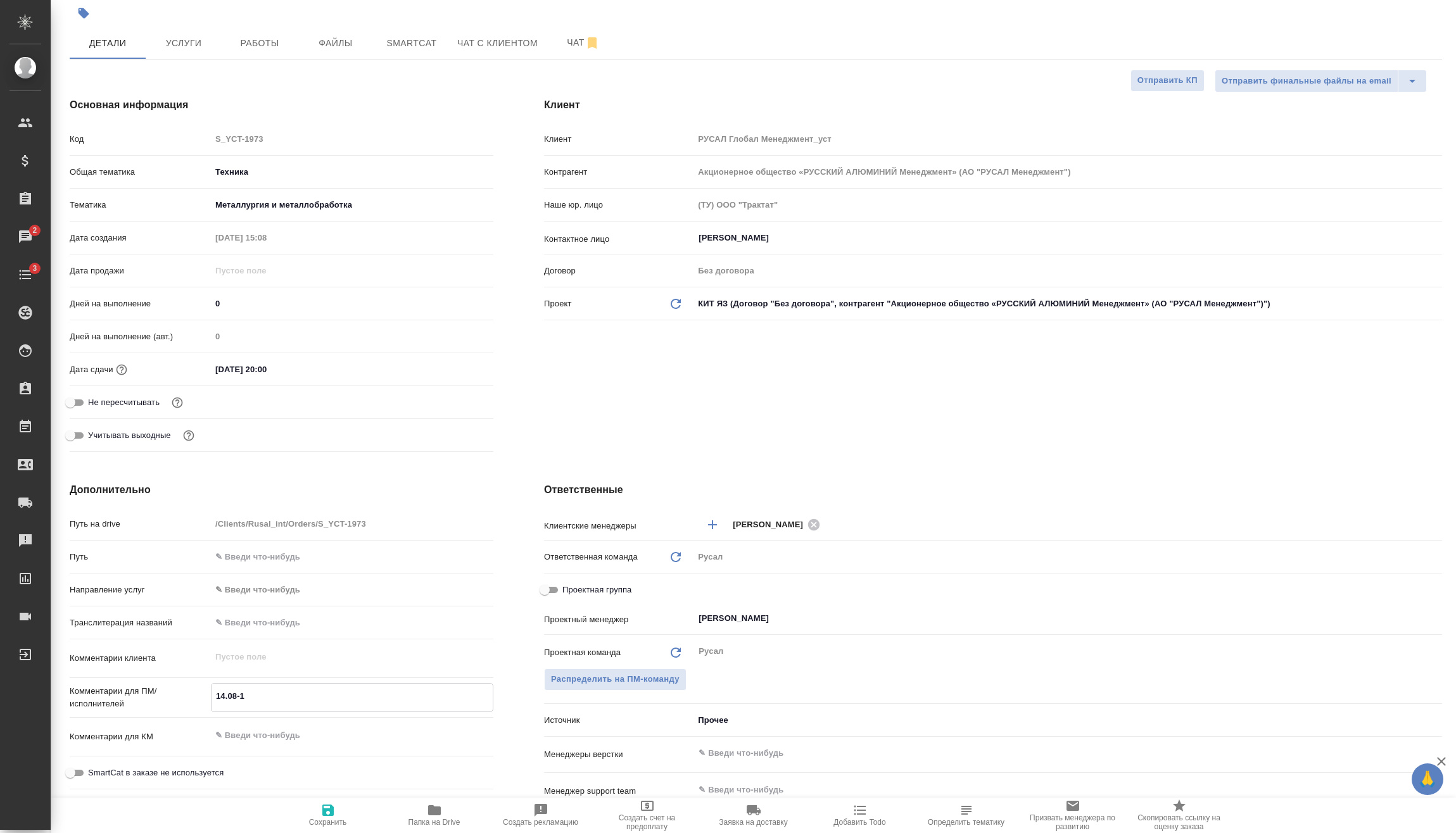
type textarea "14.08-16"
type textarea "x"
type textarea "14.08-16."
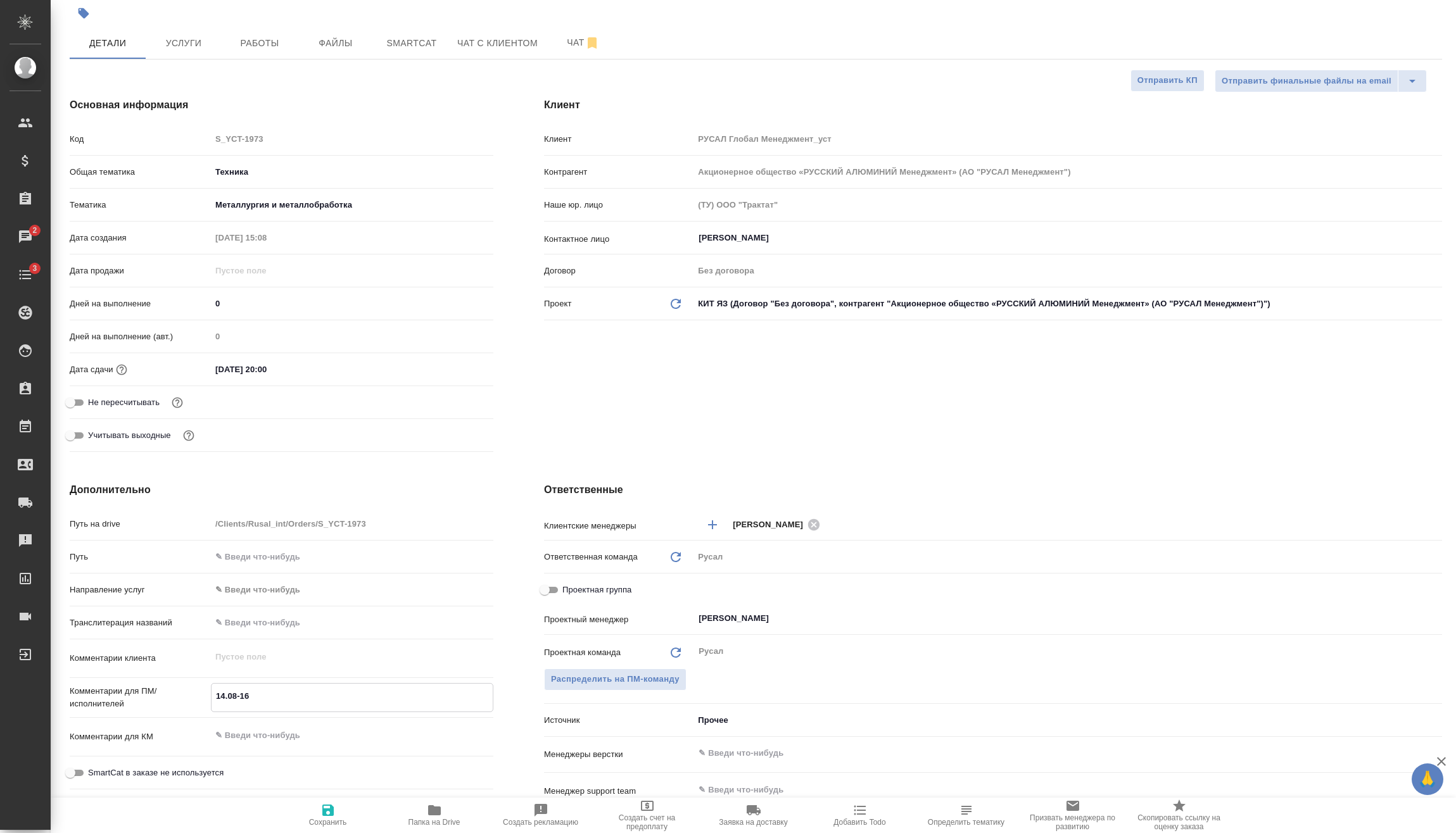
type textarea "x"
type textarea "14.08-16.0"
type textarea "x"
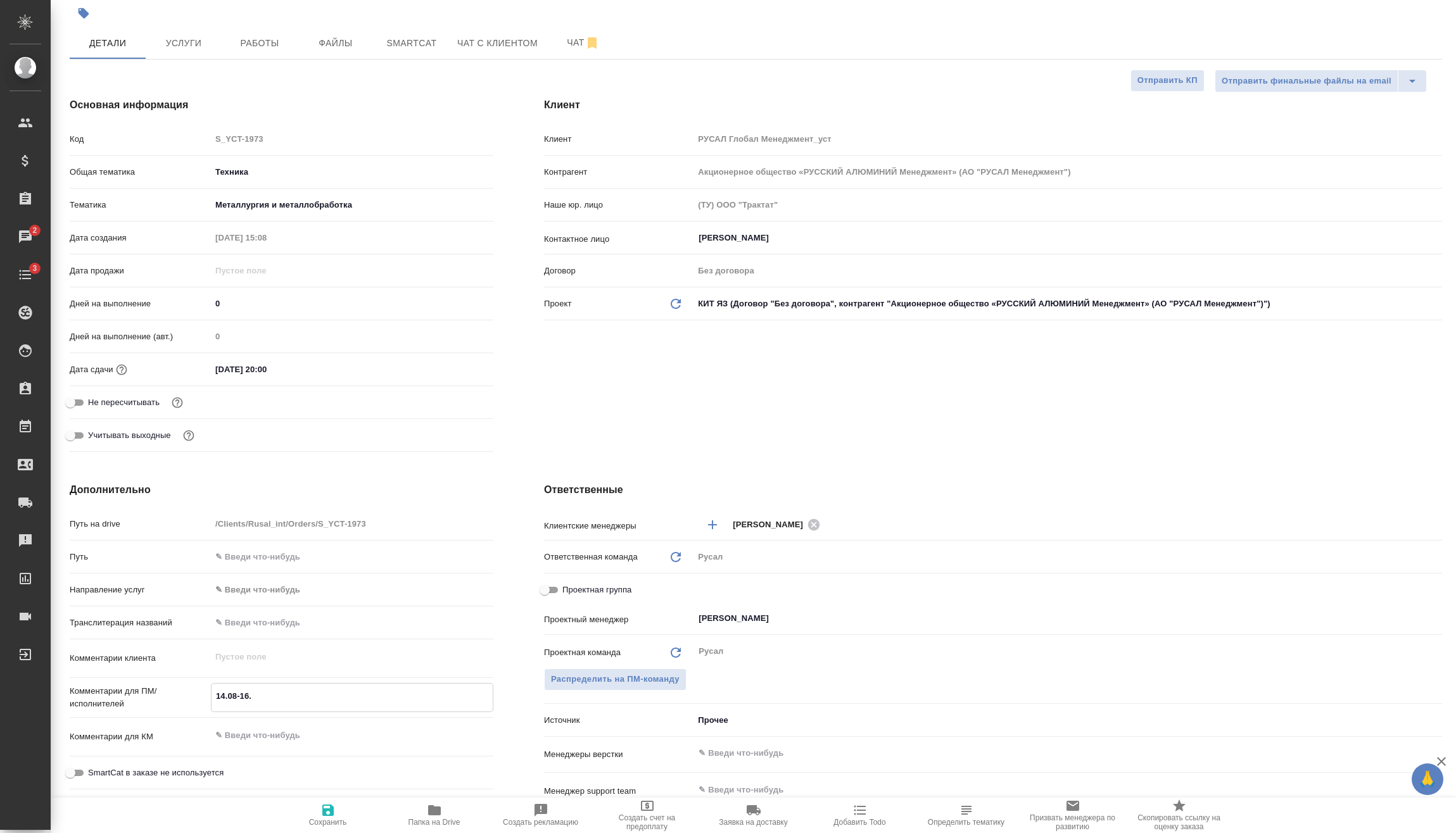
type textarea "x"
type textarea "14.08-16.08"
type textarea "x"
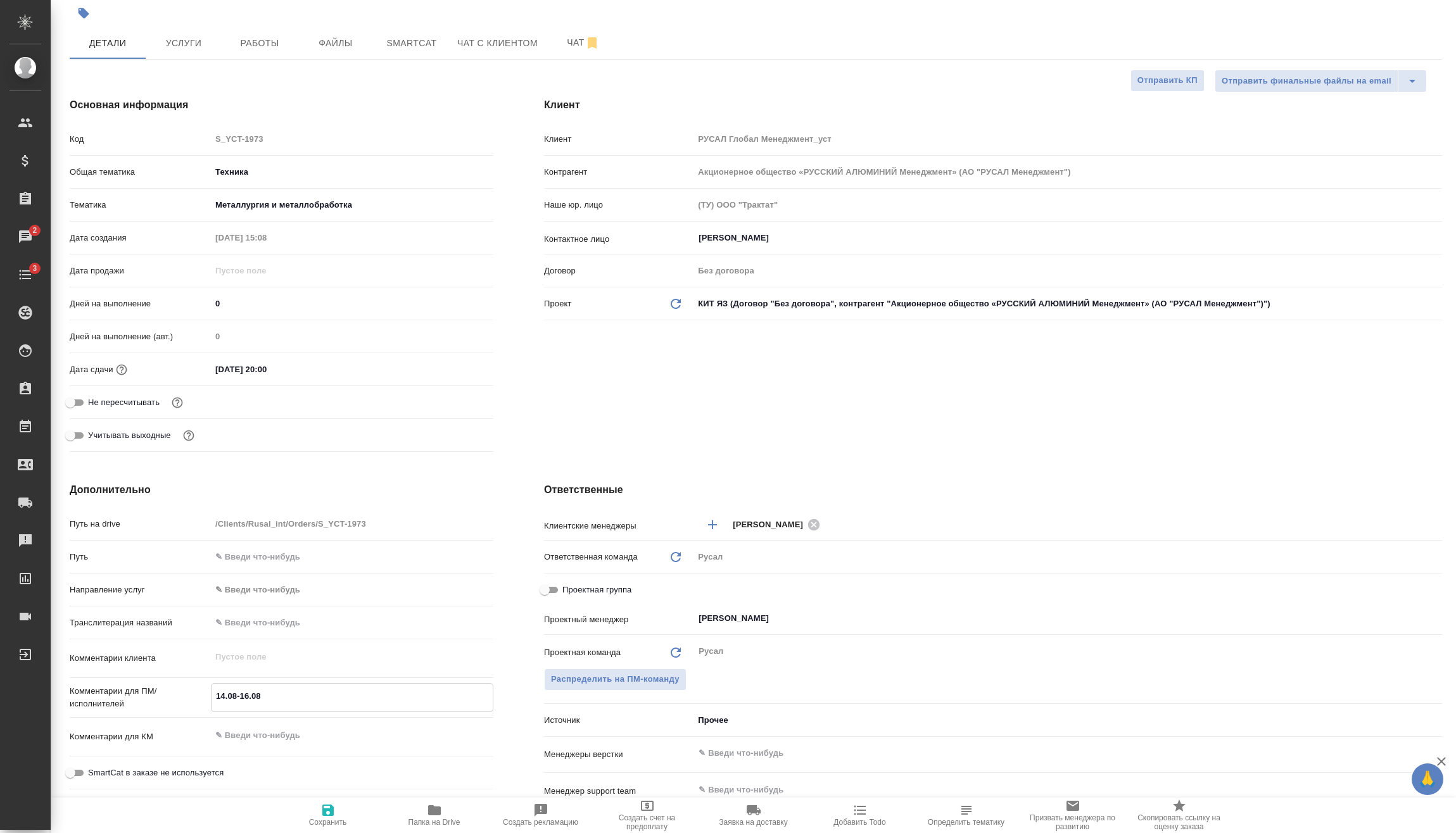
type textarea "x"
type textarea "14.08-16.08"
type textarea "x"
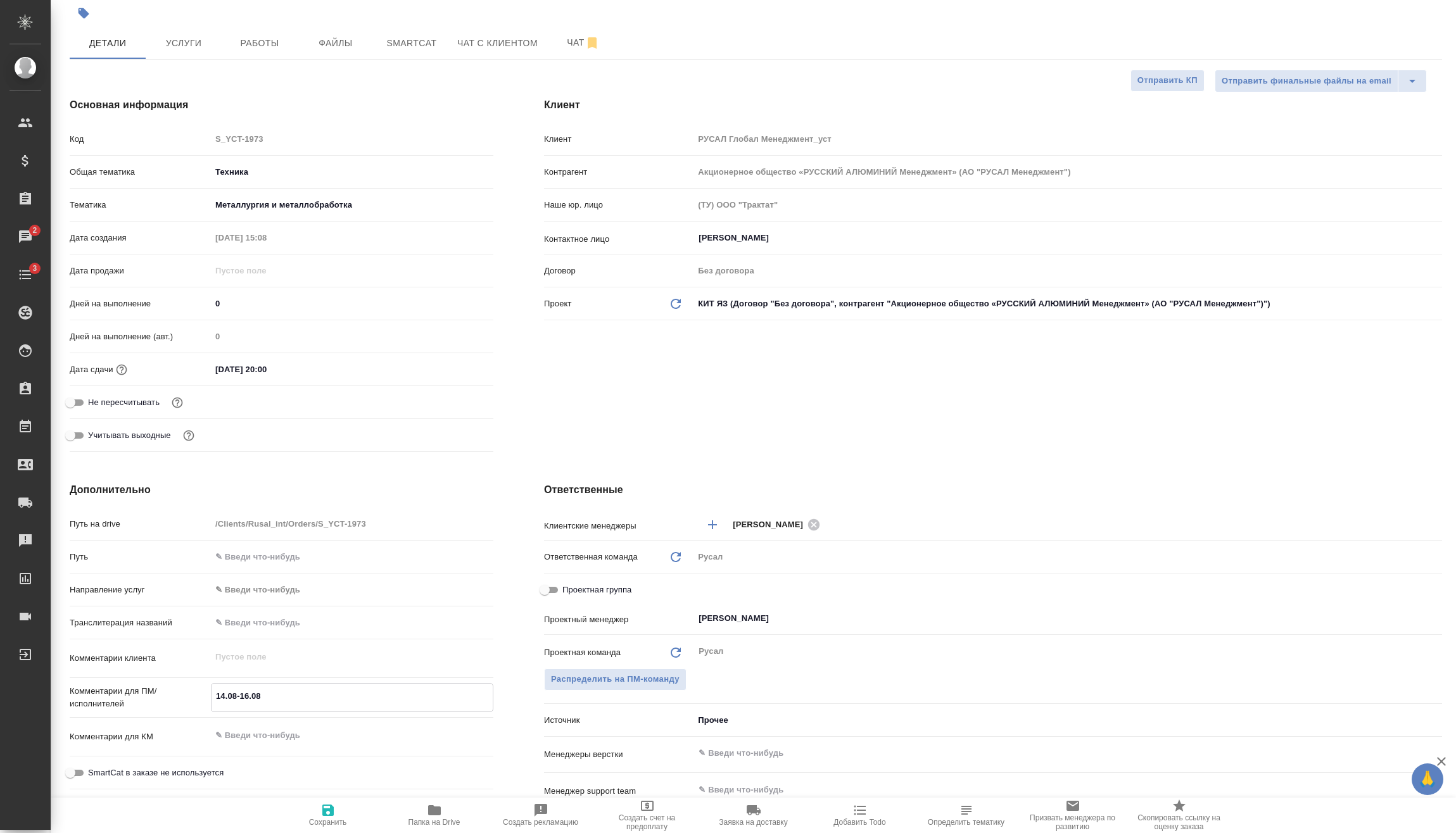
type textarea "14.08-16.08 С"
type textarea "x"
type textarea "14.08-16.08 Си"
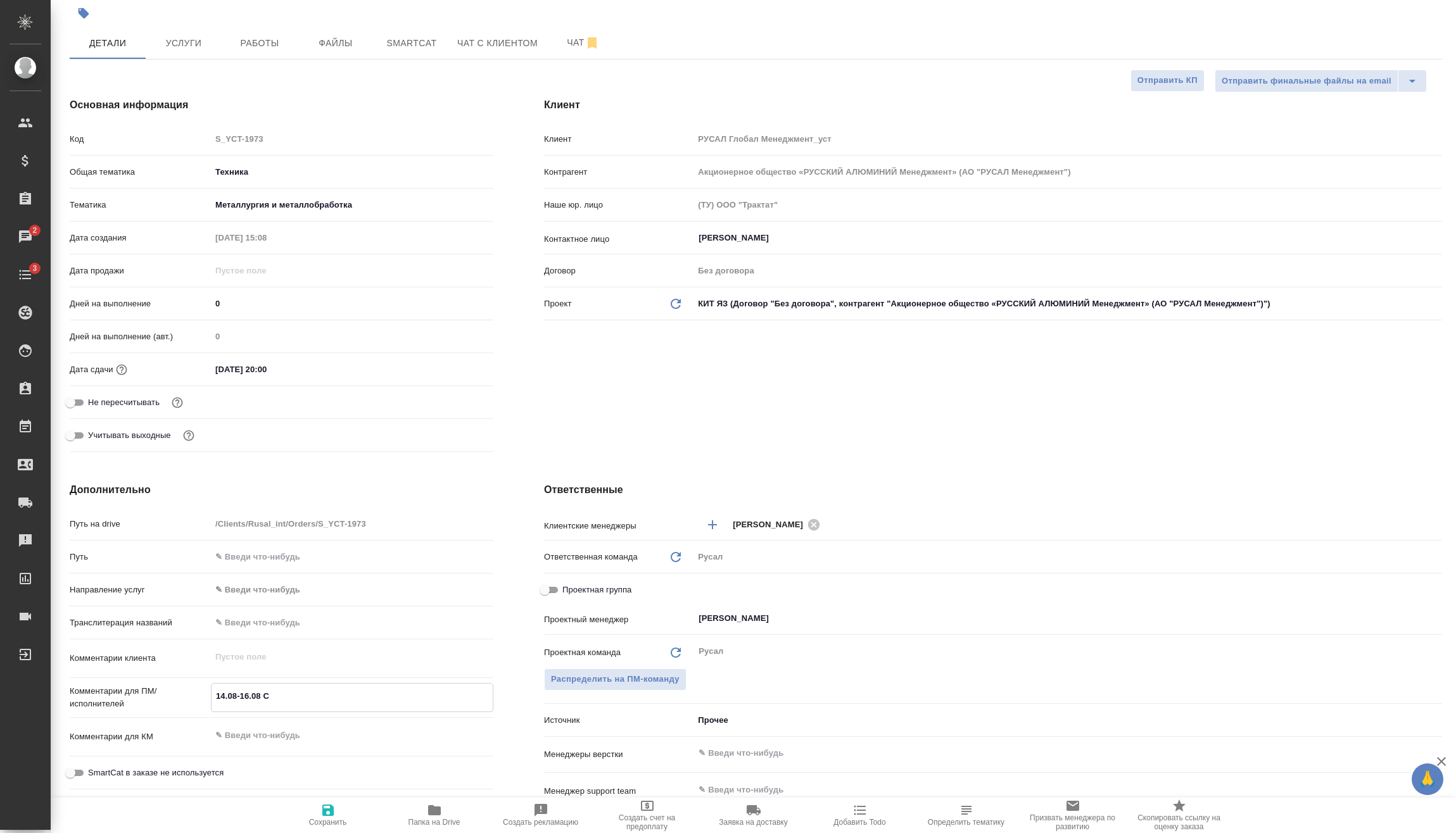
type textarea "x"
type textarea "14.08-16.08 Сид"
type textarea "x"
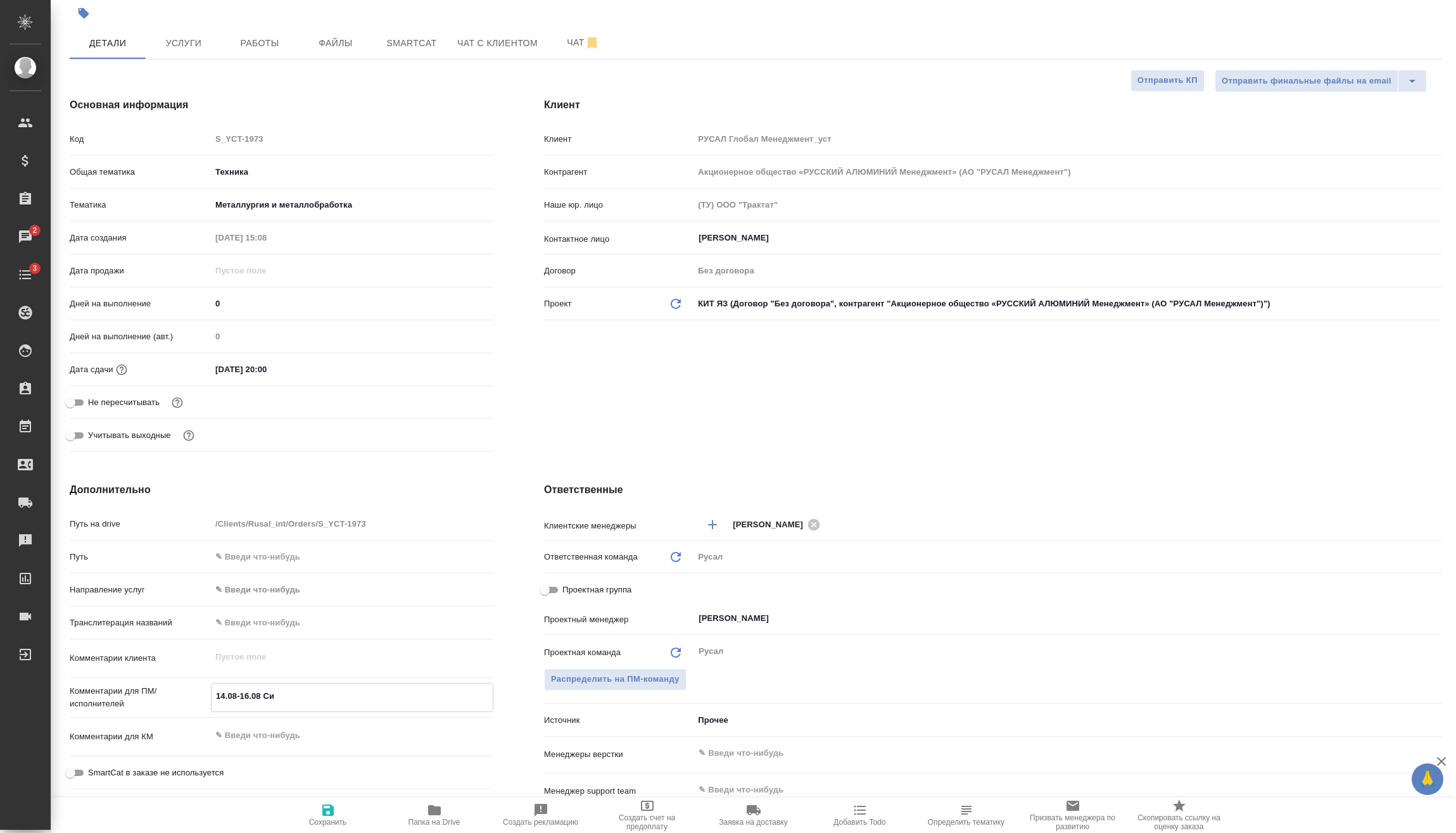
type textarea "x"
type textarea "14.08-16.08 Сидо"
type textarea "x"
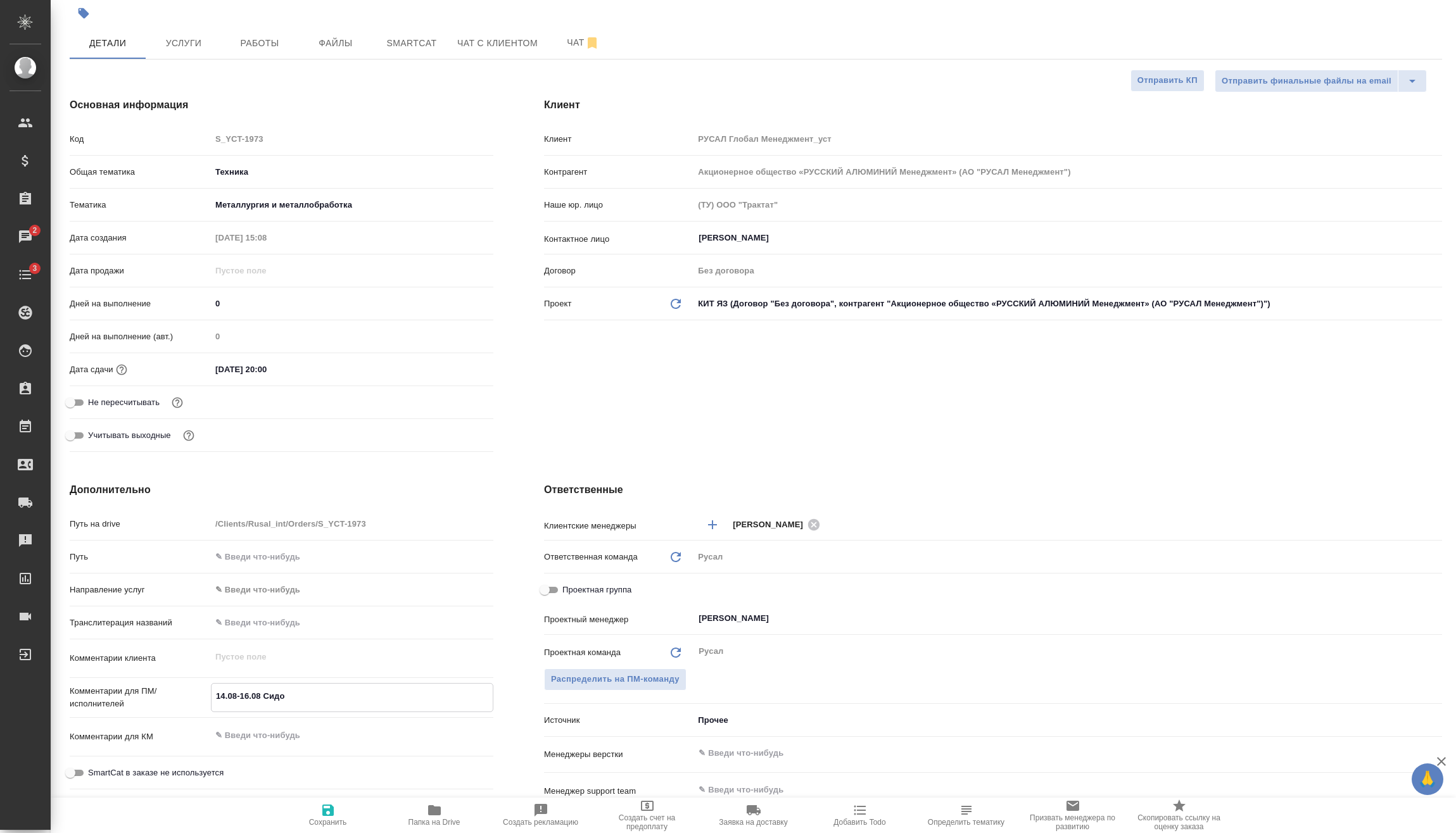
type textarea "14.08-16.08 [PERSON_NAME]"
type textarea "x"
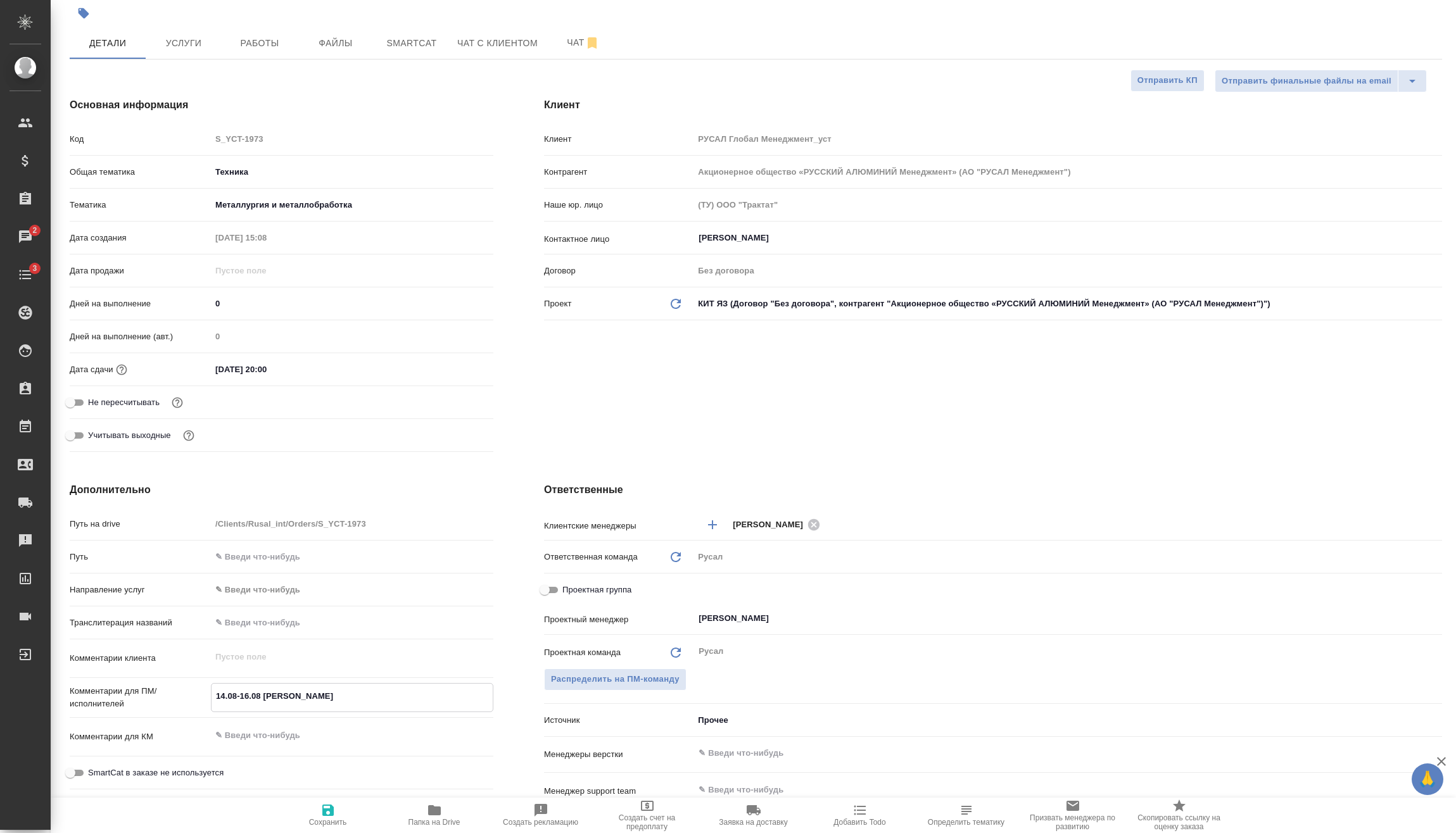
type textarea "14.08-16.08 [PERSON_NAME]"
type textarea "x"
type textarea "14.08-16.08 [PERSON_NAME]"
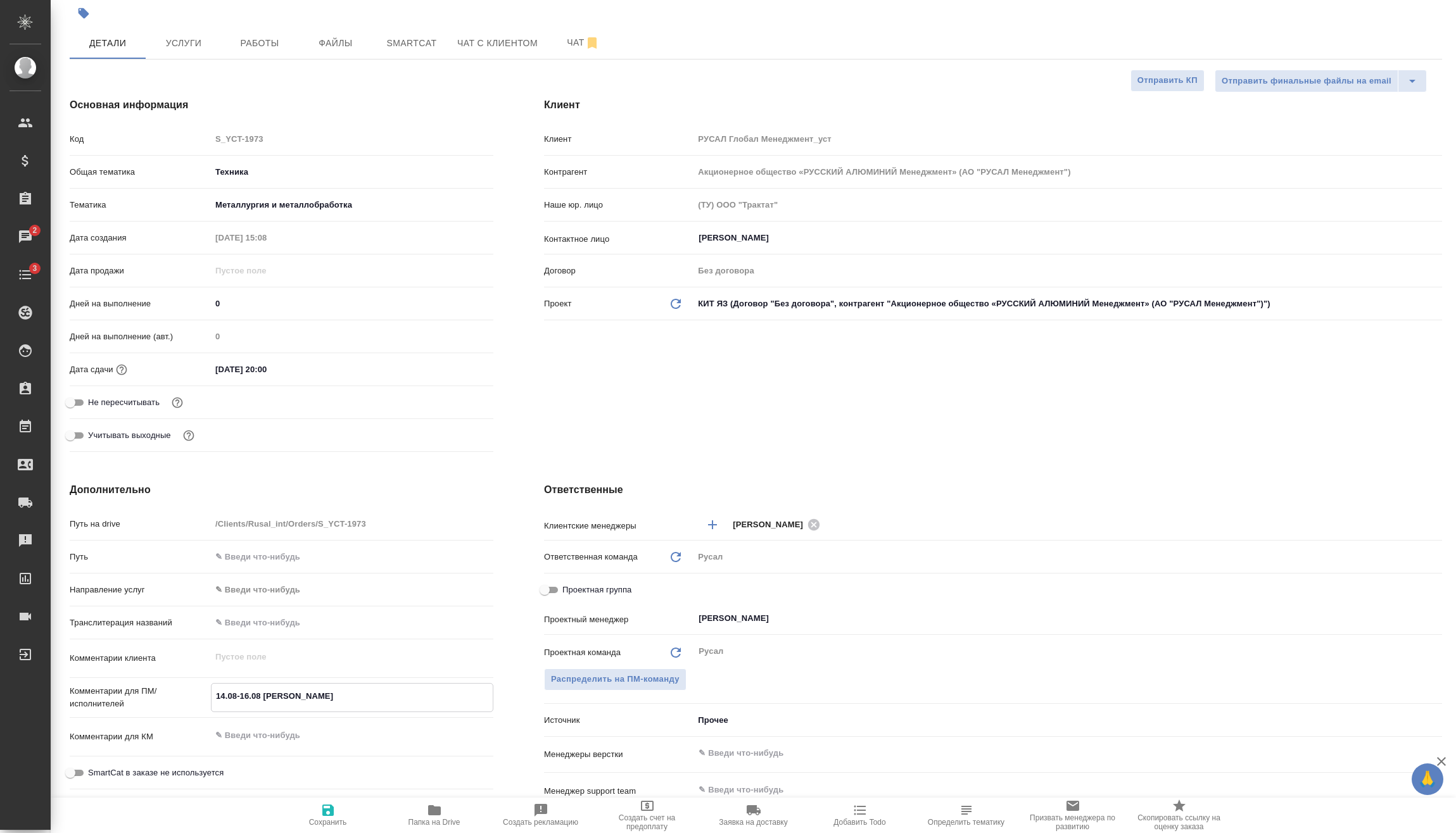
type textarea "x"
type textarea "14.08-16.08 [PERSON_NAME]"
type textarea "x"
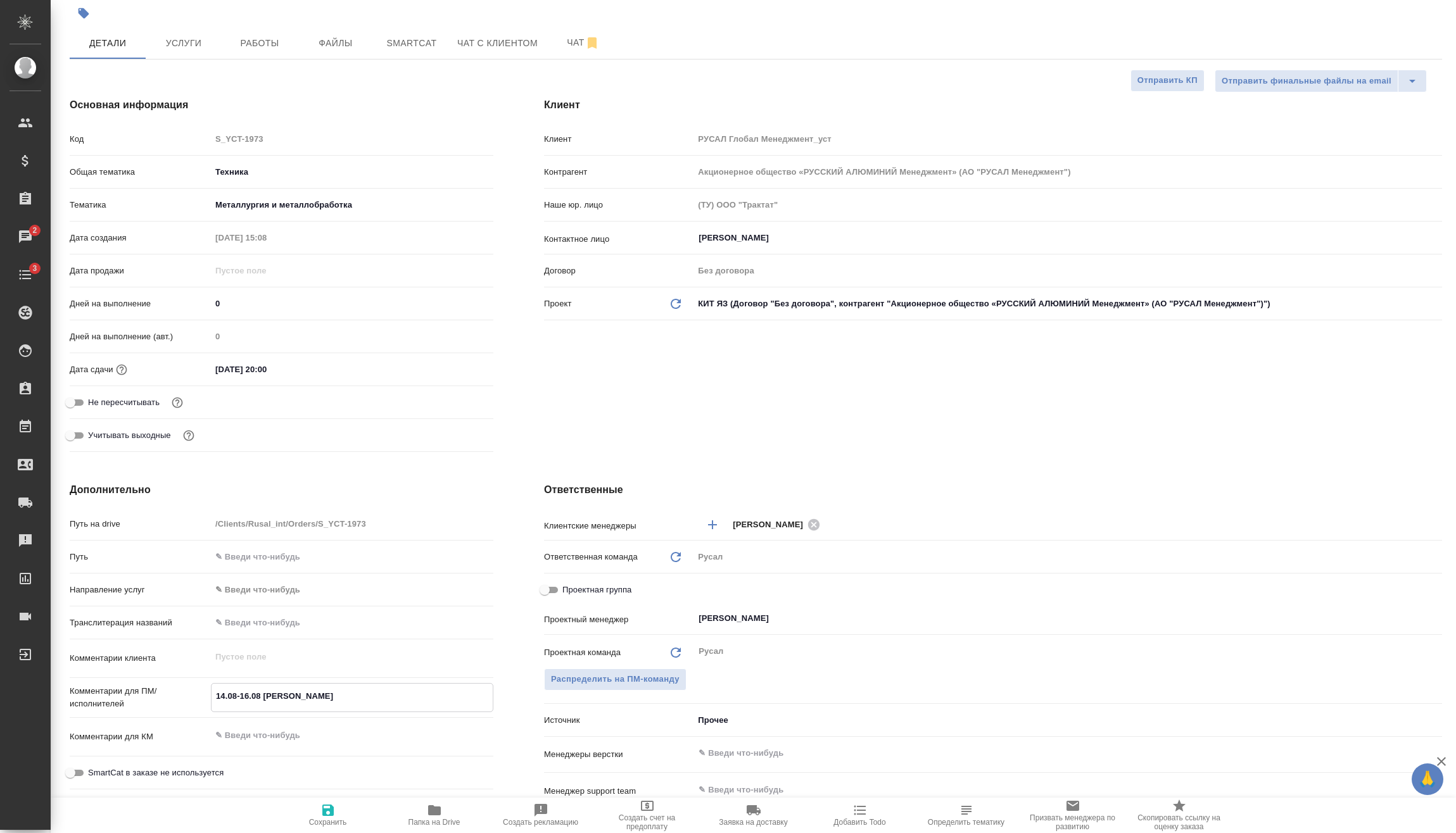
type textarea "x"
type textarea "14.08-16.08 [PERSON_NAME] [PERSON_NAME]"
type textarea "x"
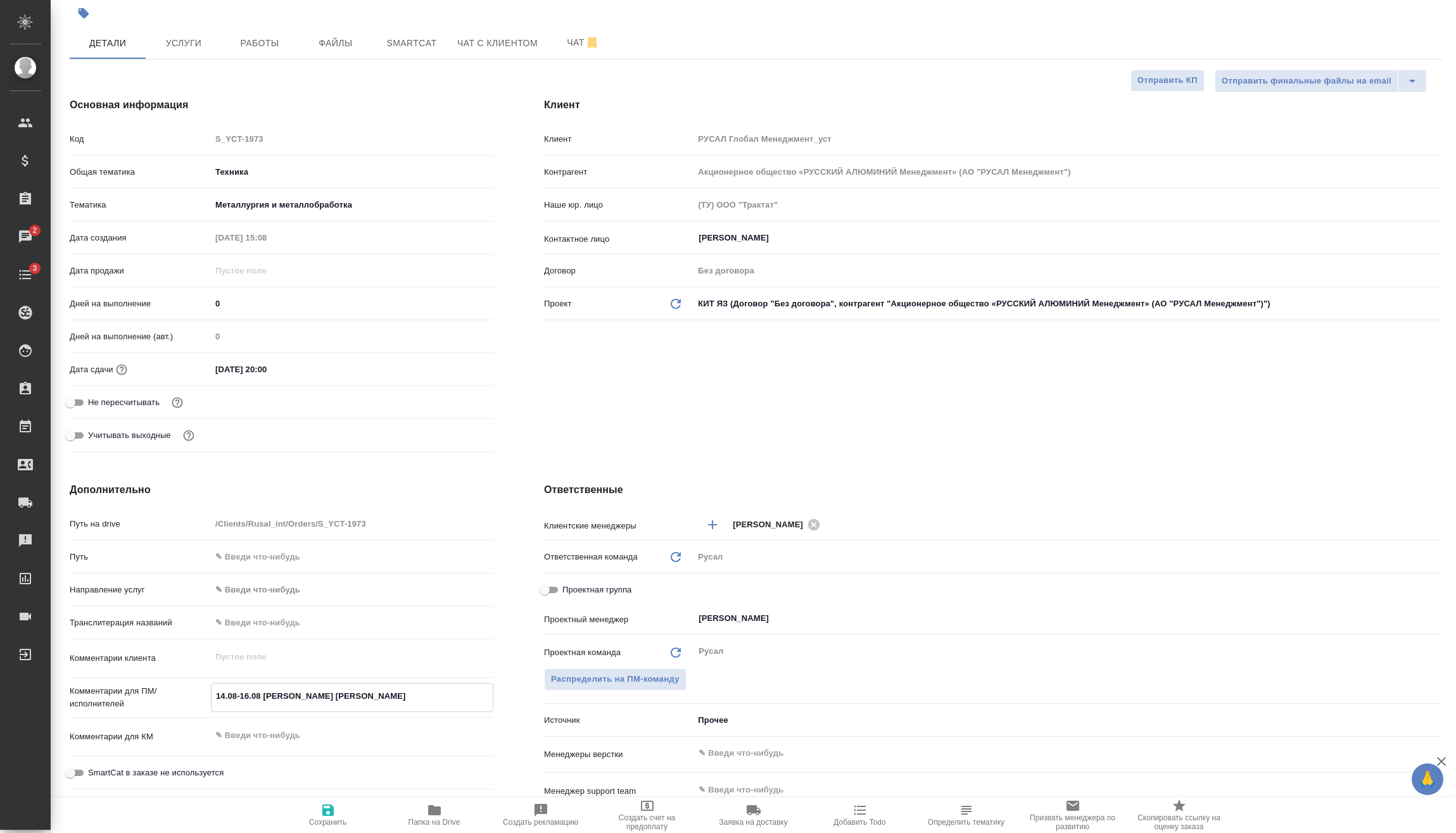
type textarea "x"
type textarea "14.08-16.08 [PERSON_NAME] Ир"
type textarea "x"
type textarea "14.08-16.08 [PERSON_NAME]"
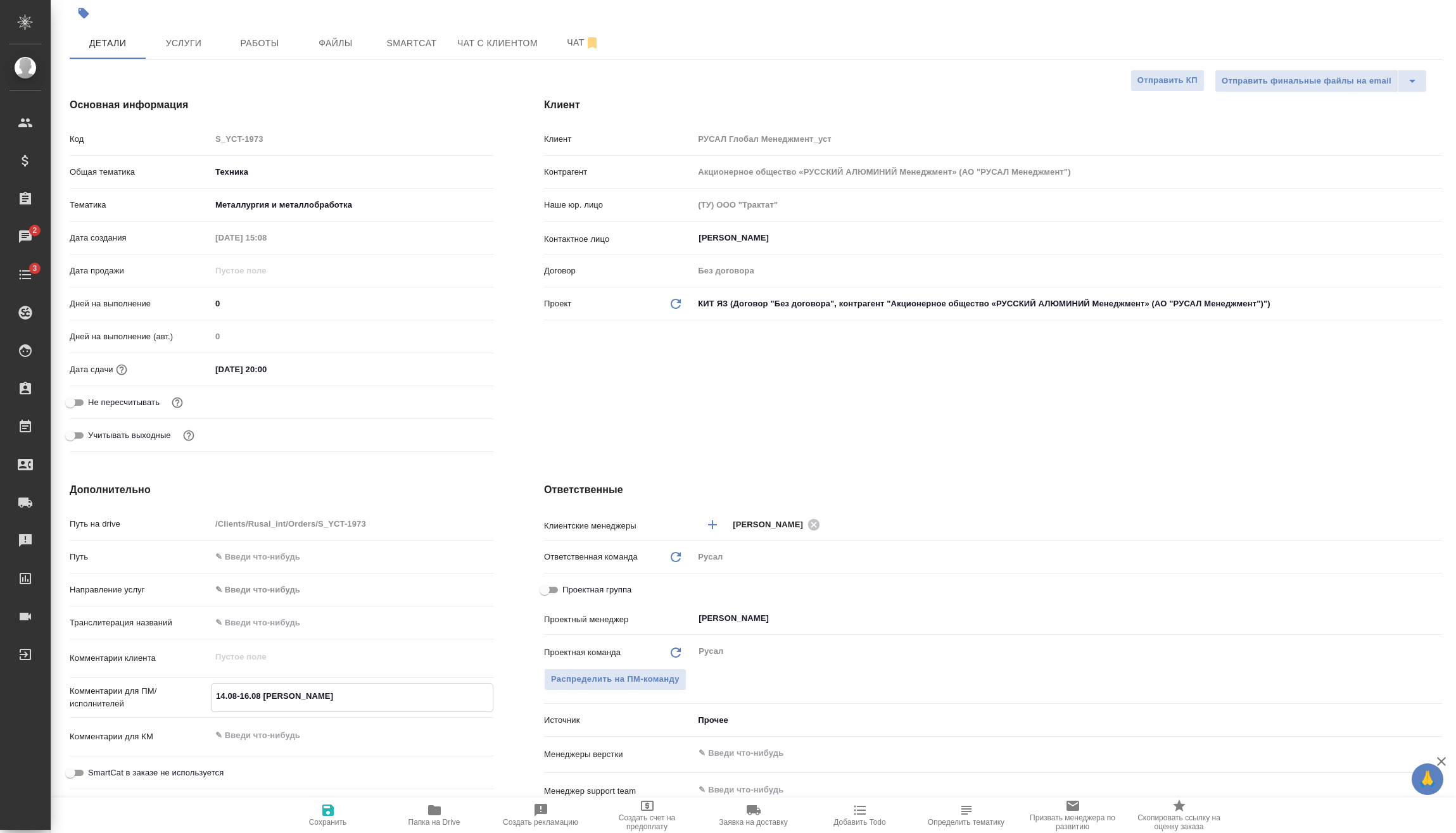
type textarea "x"
type textarea "14.08-16.08 [PERSON_NAME]"
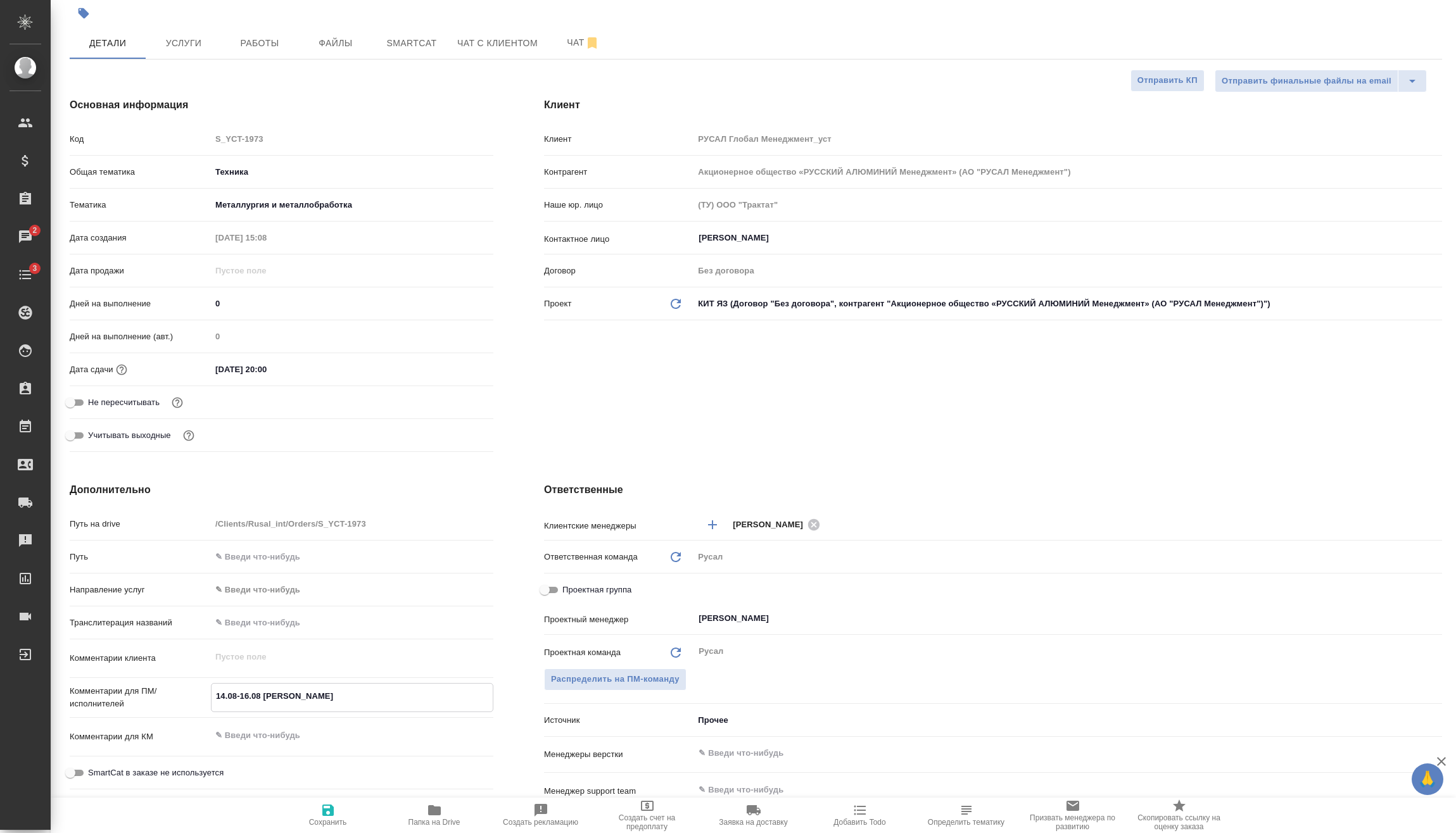
type textarea "x"
type textarea "14.08-16.08 [PERSON_NAME]"
type textarea "x"
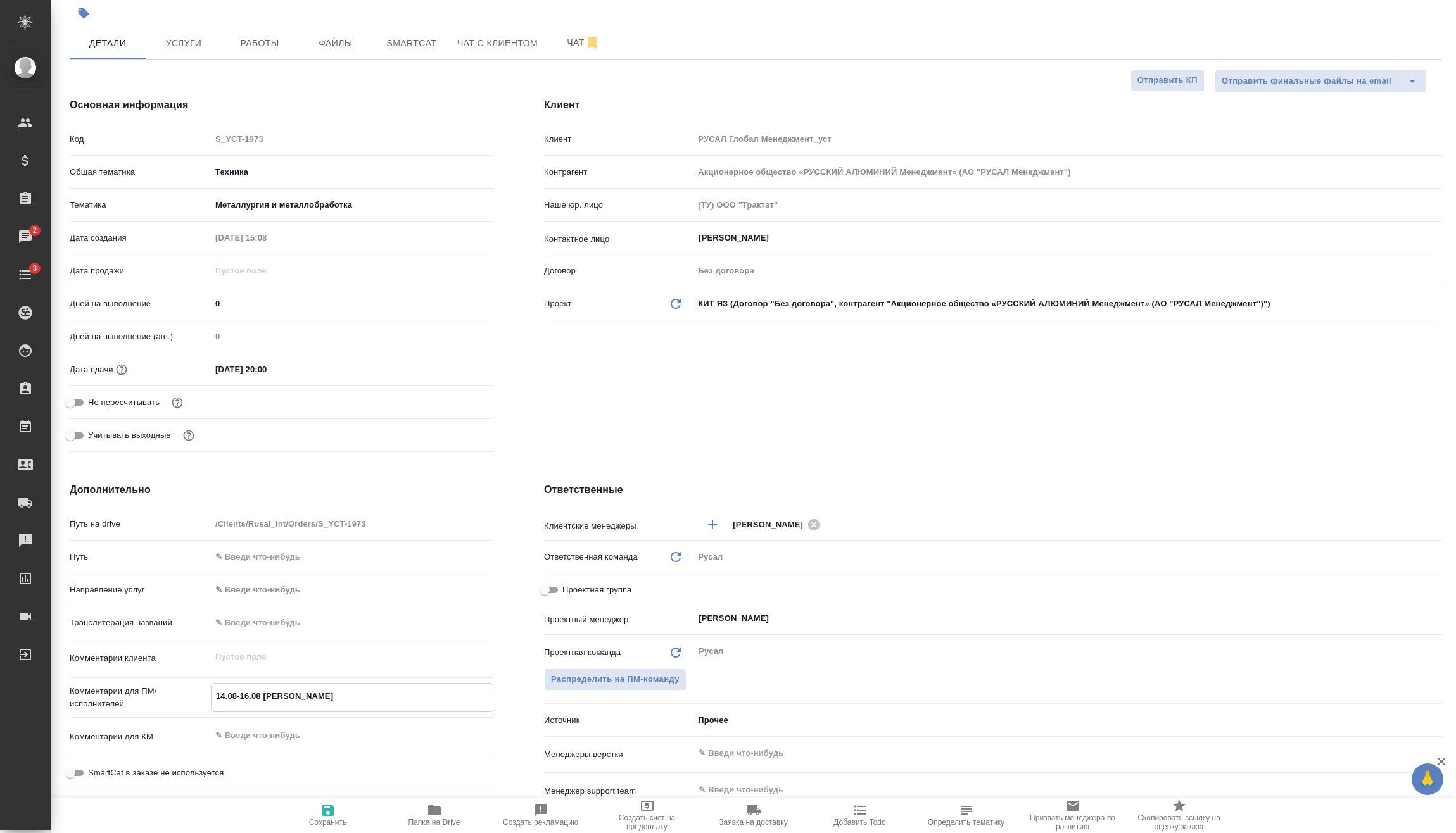
type textarea "x"
type textarea "14.08-16.08 [PERSON_NAME]"
type textarea "x"
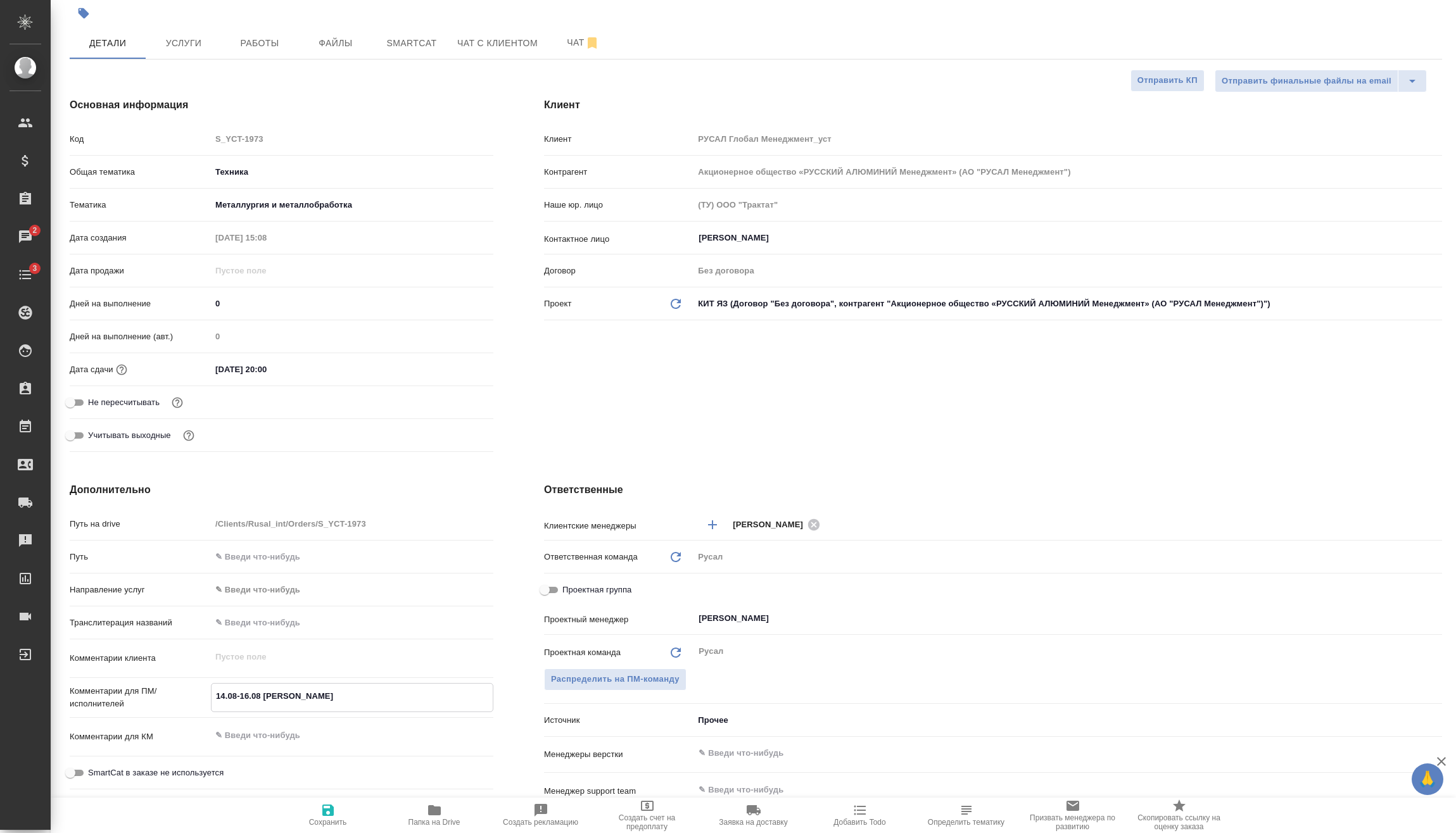
type textarea "x"
type textarea "14.08-16.08 [PERSON_NAME]"
type textarea "x"
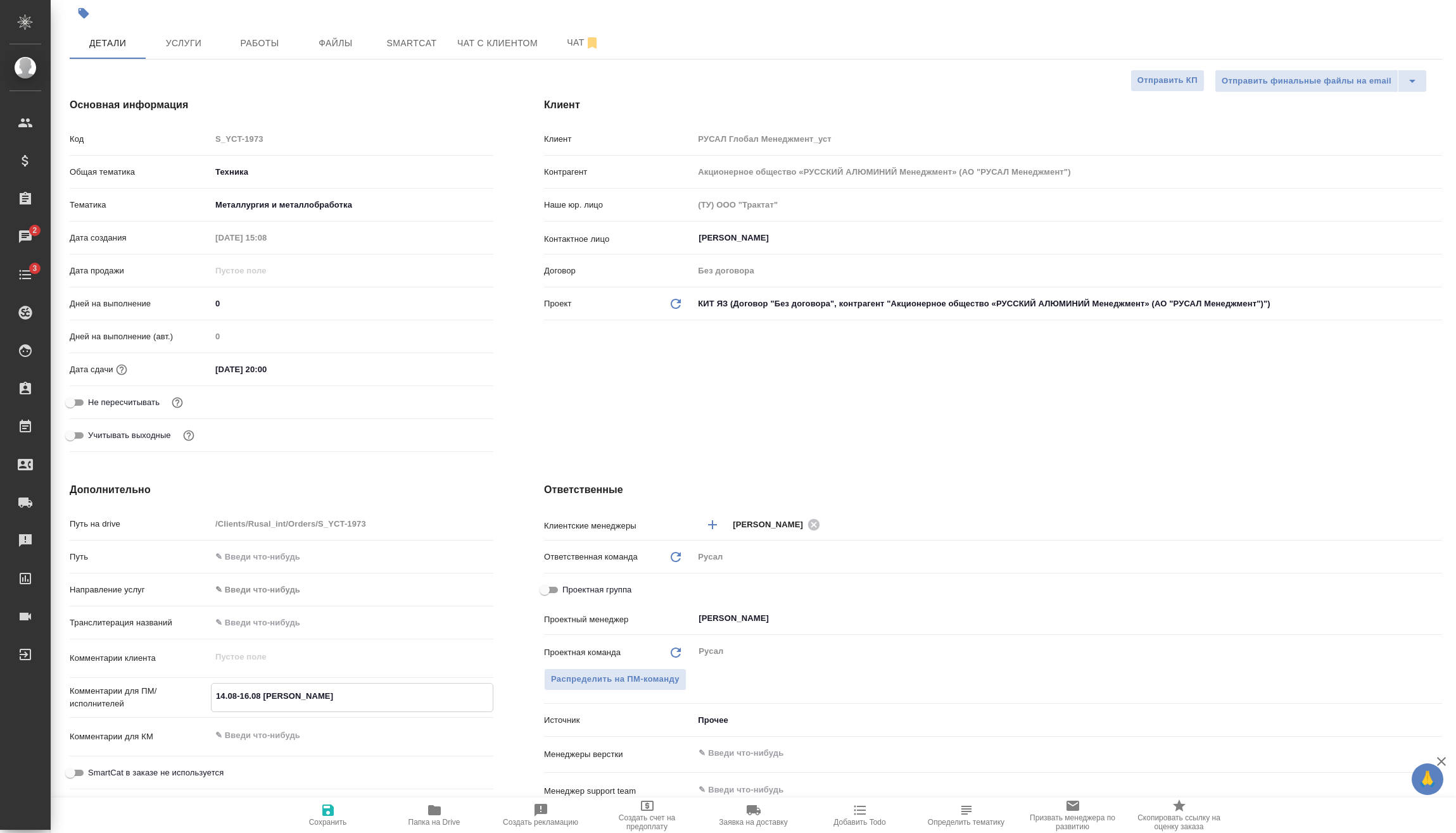
type textarea "14.08-16.08 [PERSON_NAME]"
type textarea "x"
type textarea "14.08-16.08 [PERSON_NAME] Ир"
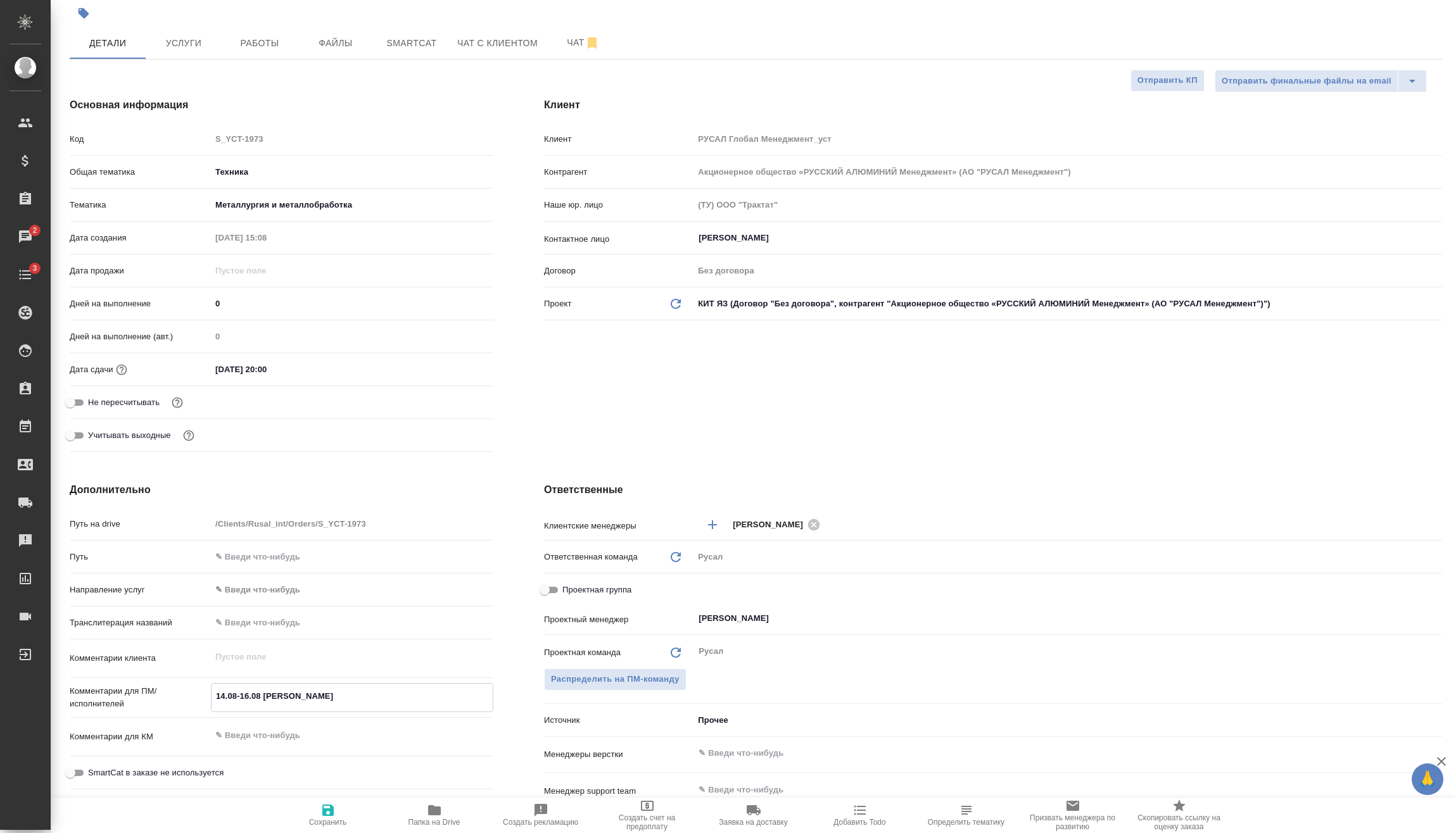
type textarea "x"
type textarea "14.08-16.08 [PERSON_NAME]"
type textarea "x"
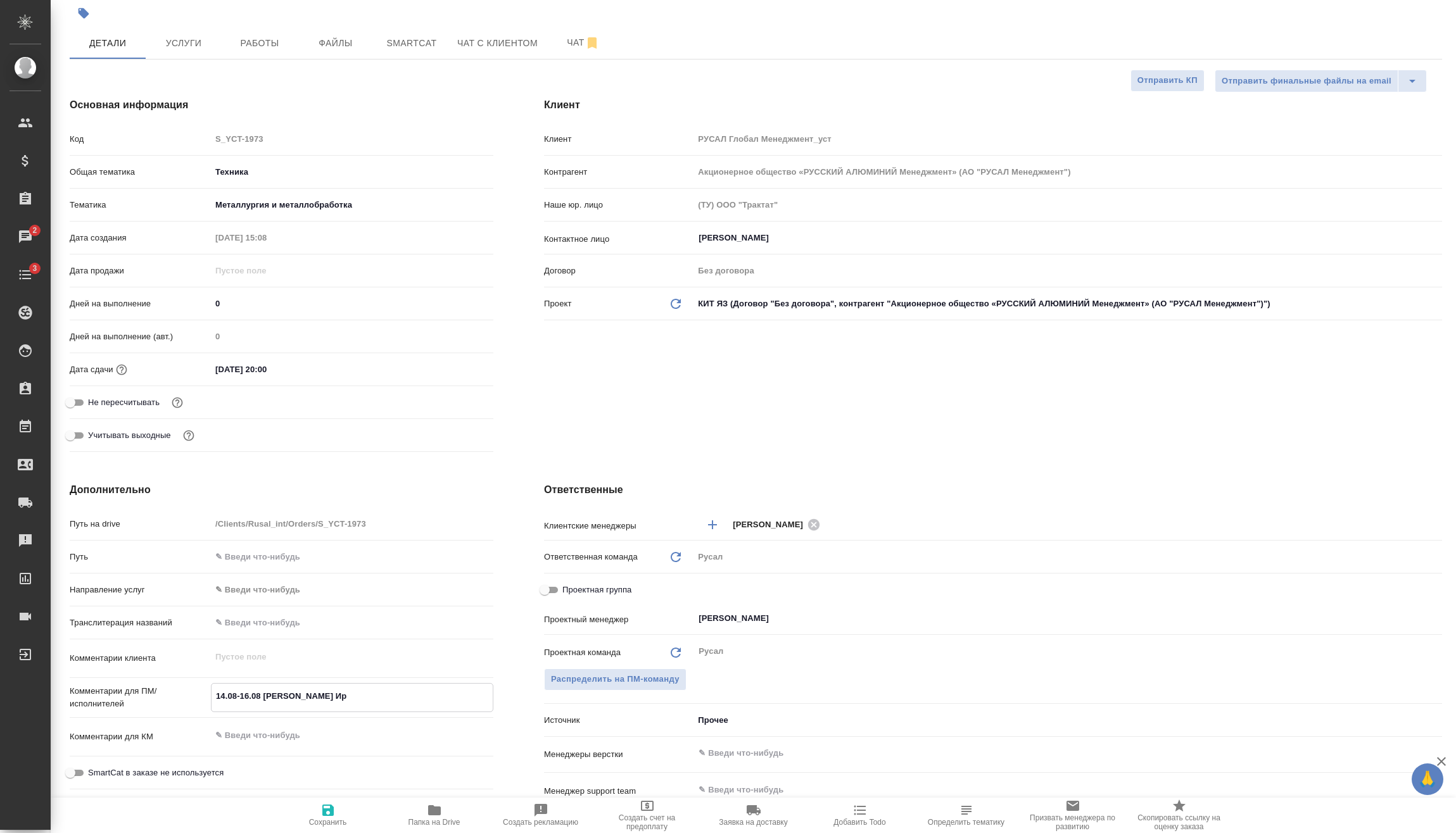
type textarea "x"
type textarea "14.08-16.08 [PERSON_NAME]"
type textarea "x"
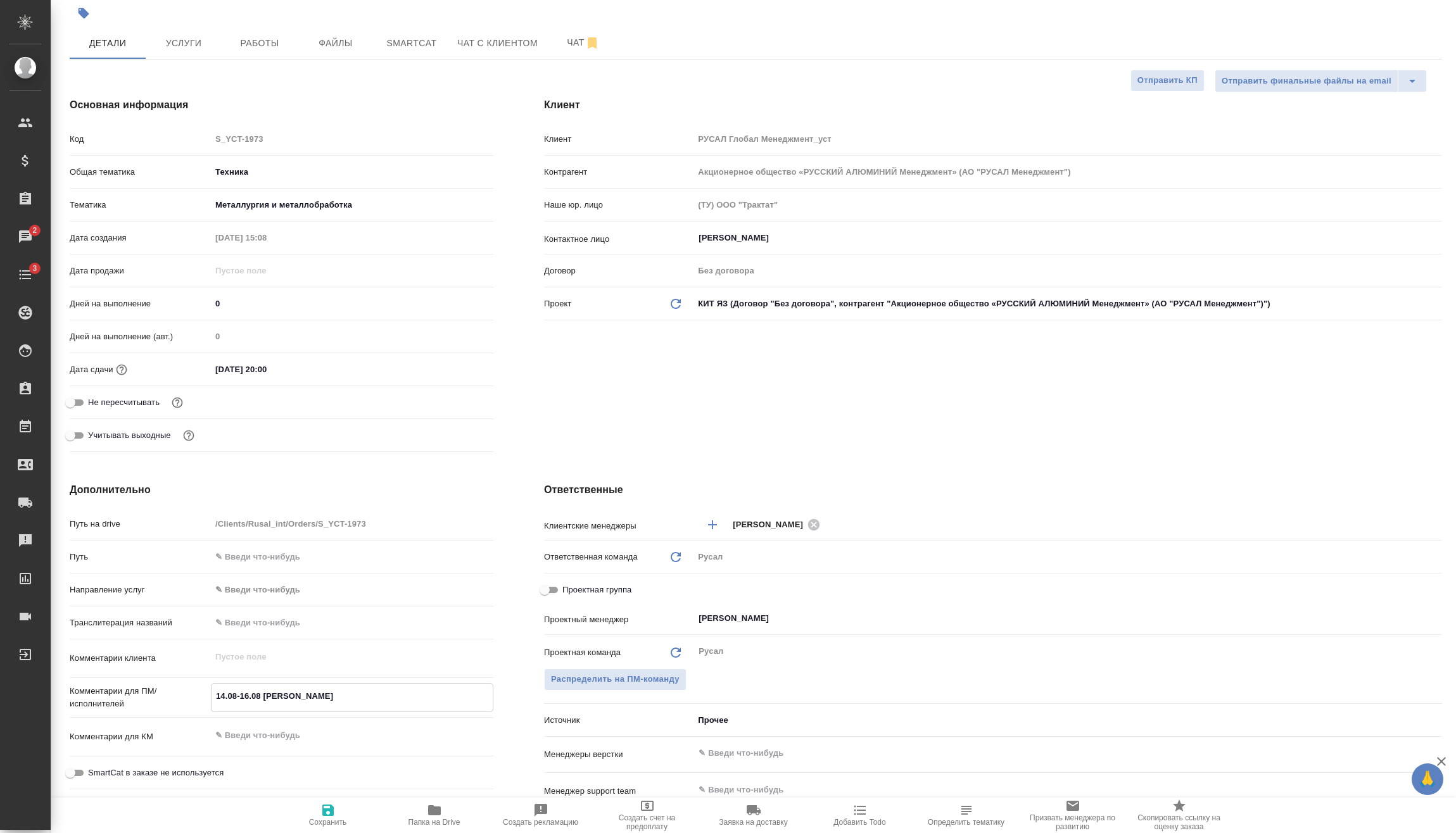
type textarea "x"
type textarea "14.08-16.08 [PERSON_NAME]"
type textarea "x"
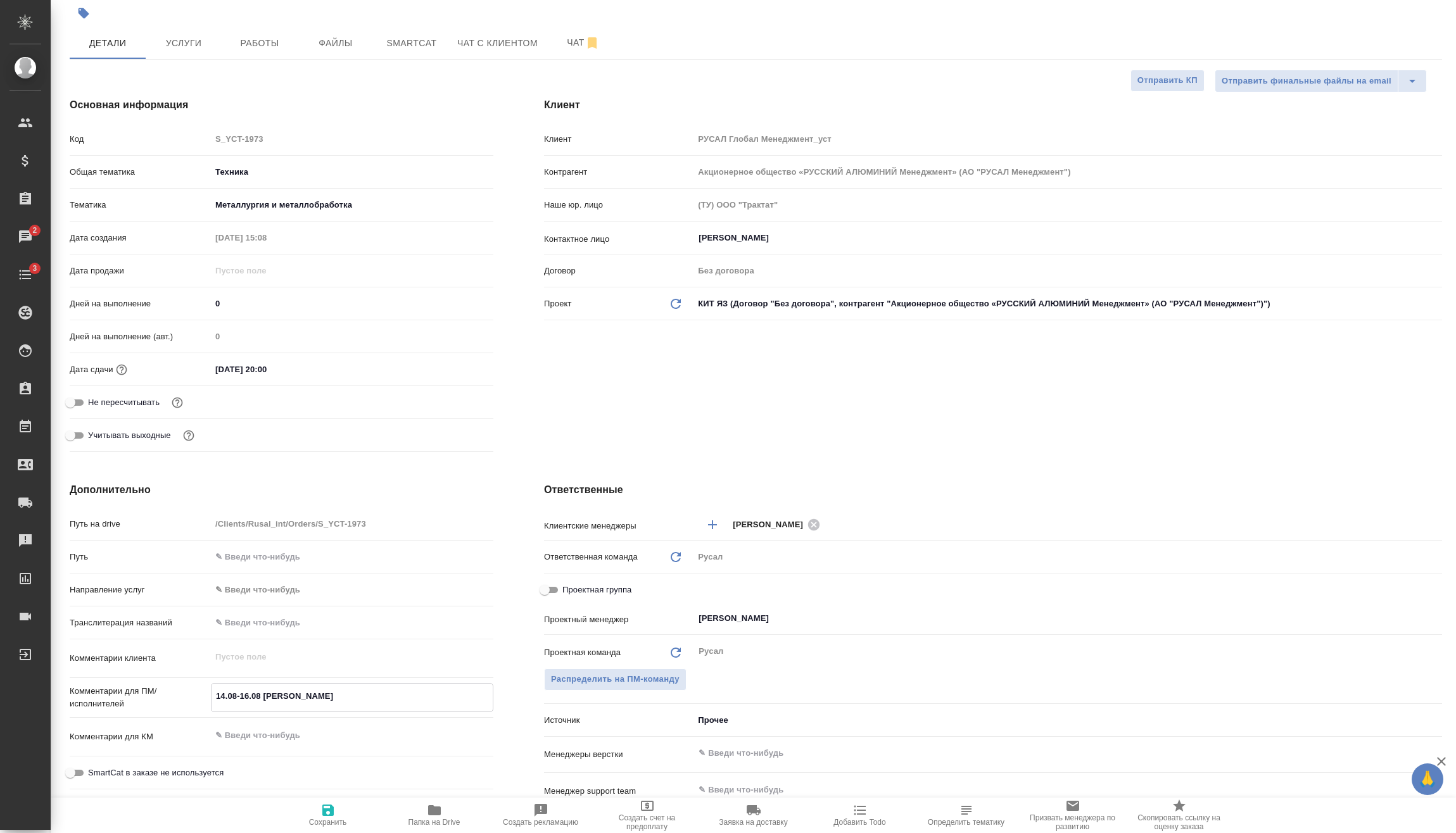
type textarea "14.08-16.08 [PERSON_NAME]"
type textarea "x"
type textarea "14.08-16.08 [PERSON_NAME] Иркутск"
type textarea "x"
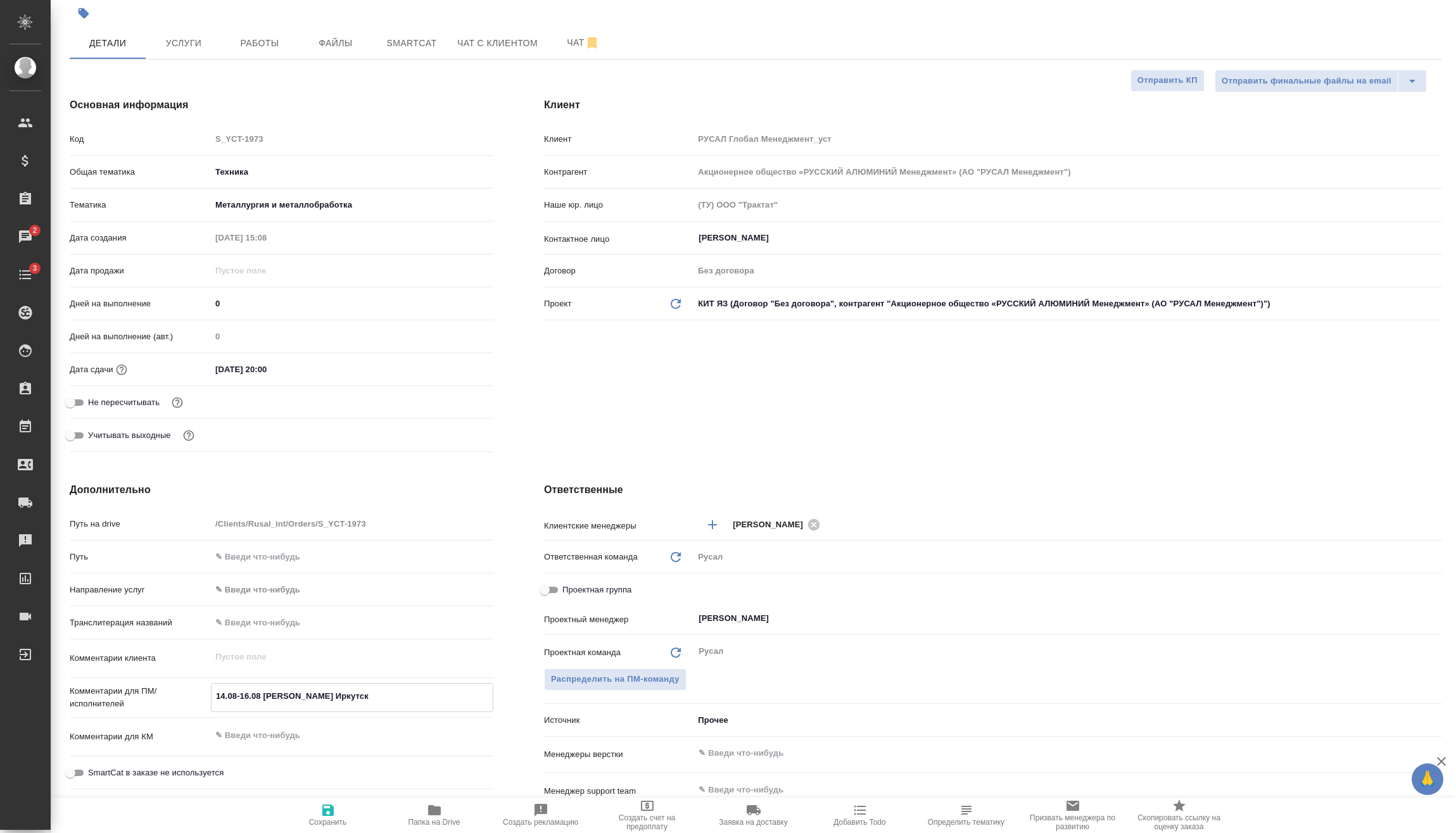
type textarea "x"
type textarea "14.08-16.08 [PERSON_NAME] Иркутскк"
type textarea "x"
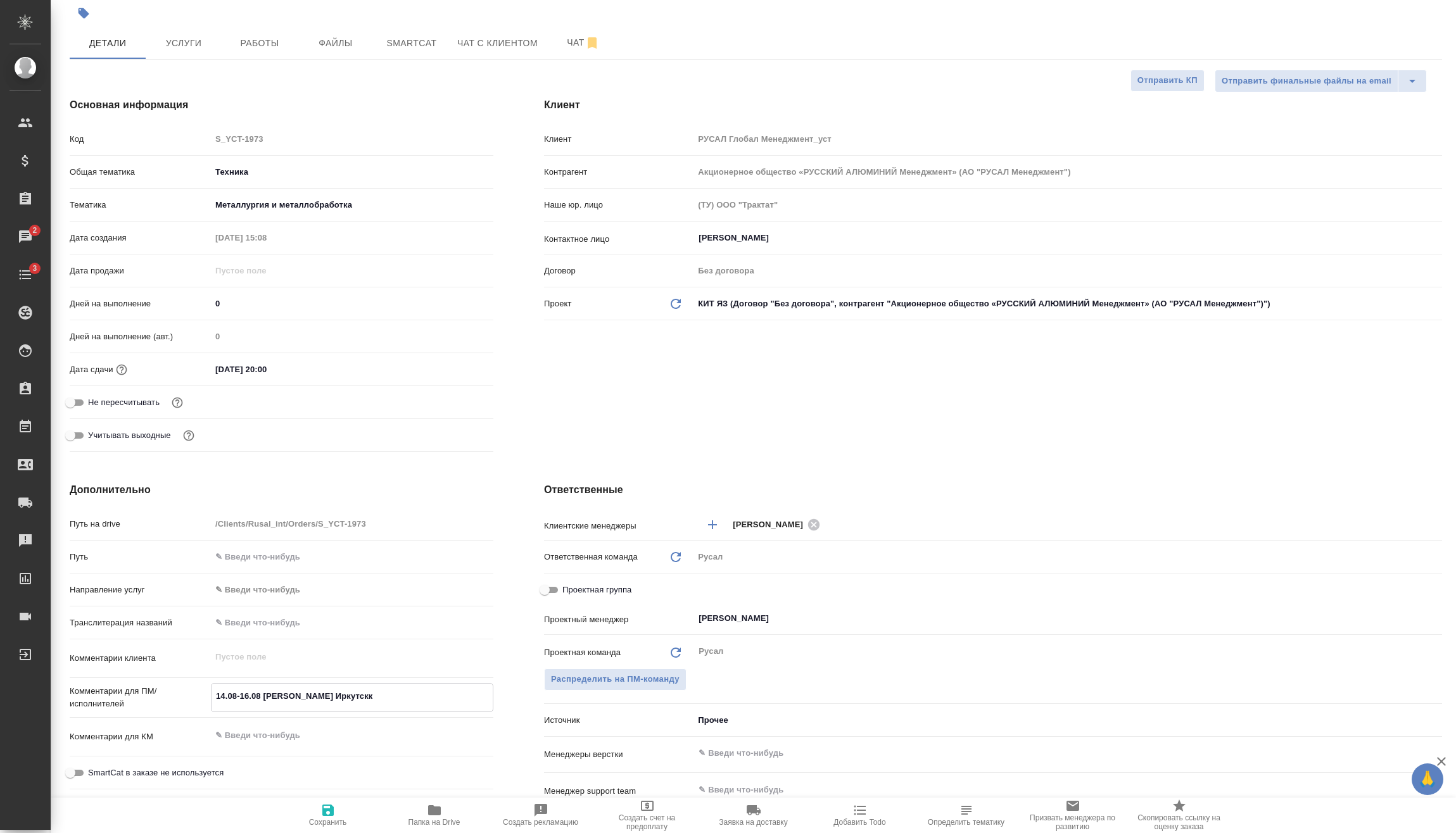
type textarea "x"
type textarea "14.08-16.08 [PERSON_NAME] Иркутск"
type textarea "x"
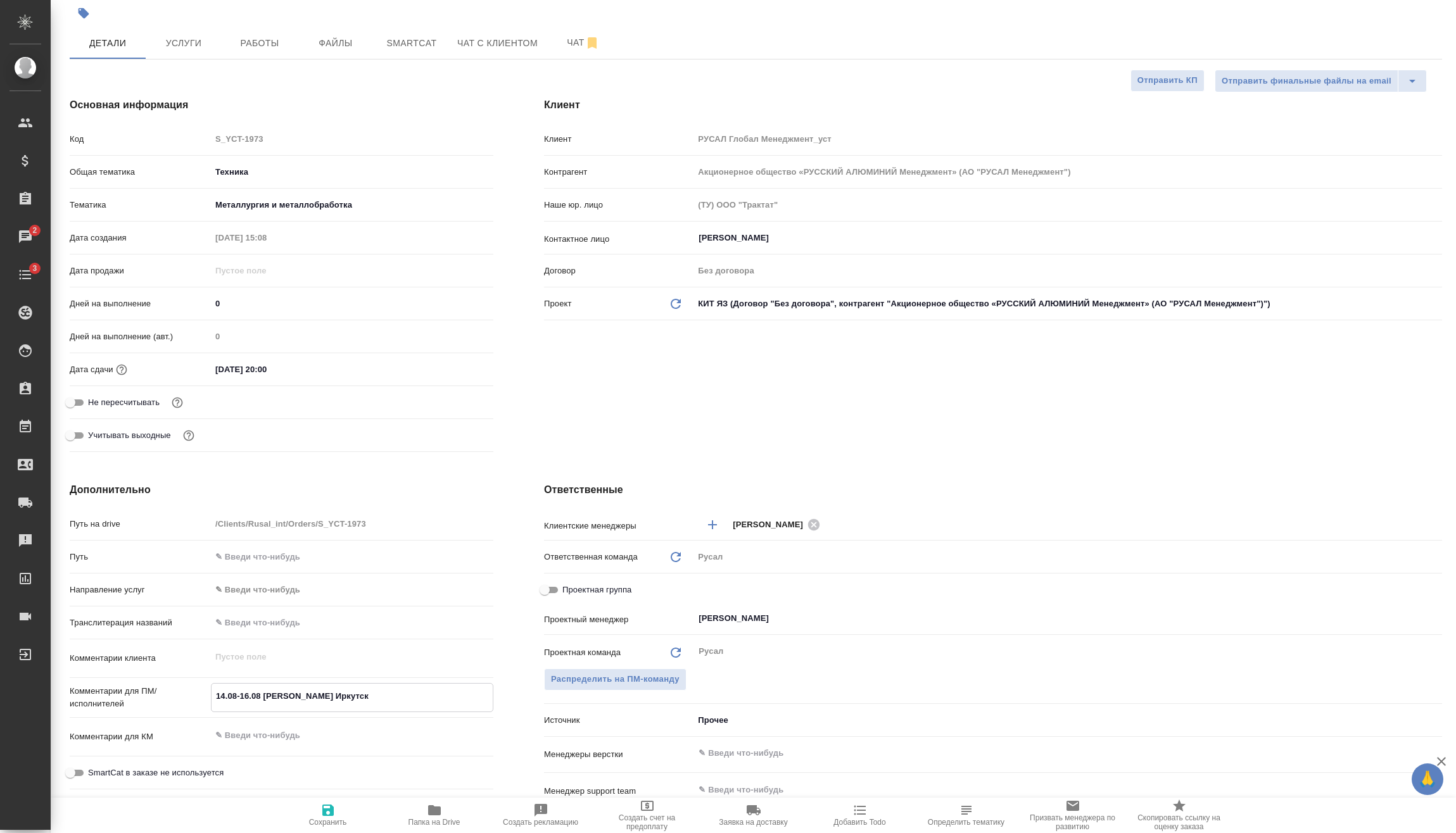
type textarea "14.08-16.08 [PERSON_NAME] Иркутск"
type textarea "x"
click at [329, 821] on span "Сохранить" at bounding box center [328, 822] width 38 height 9
type textarea "x"
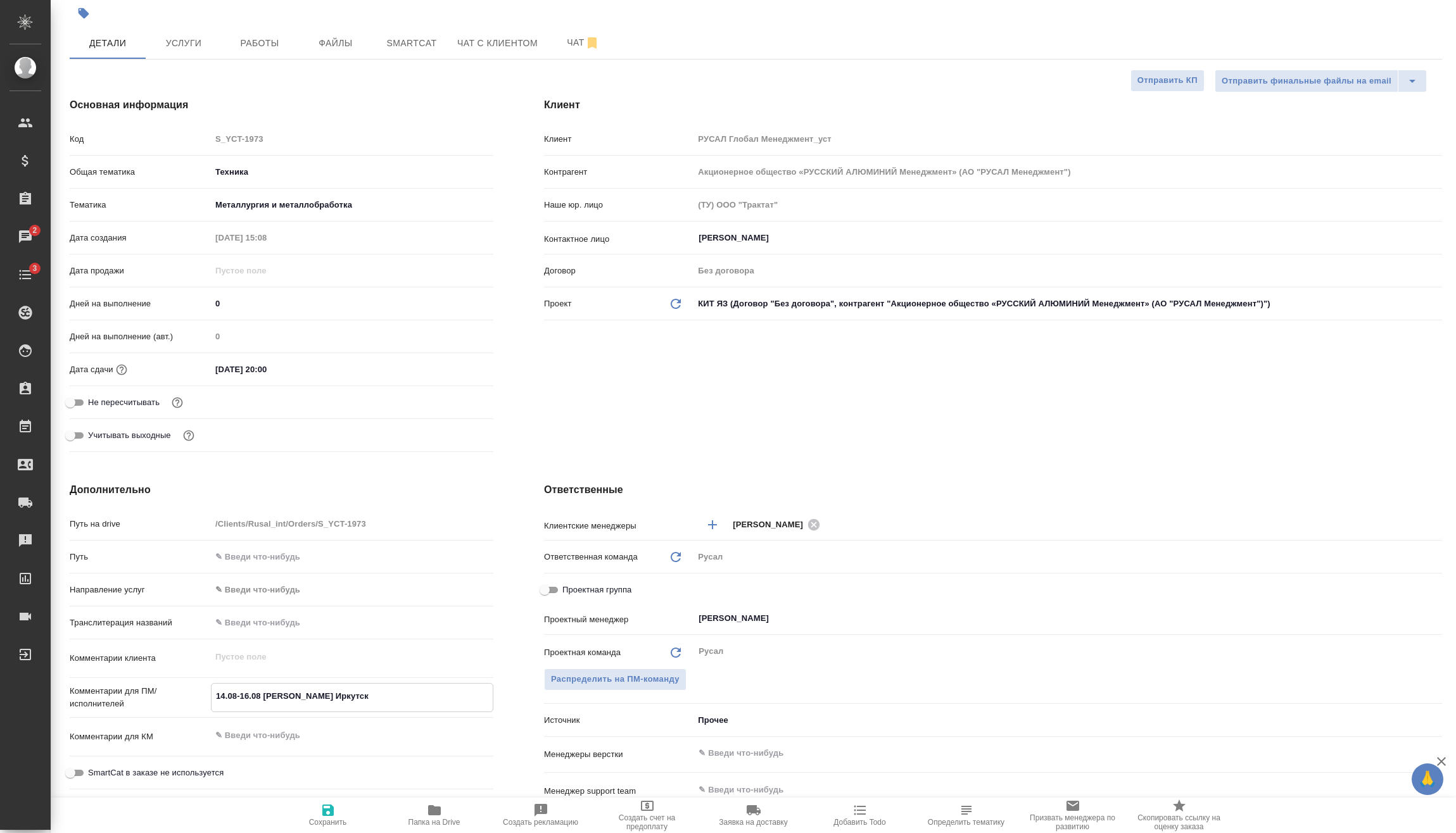
type textarea "x"
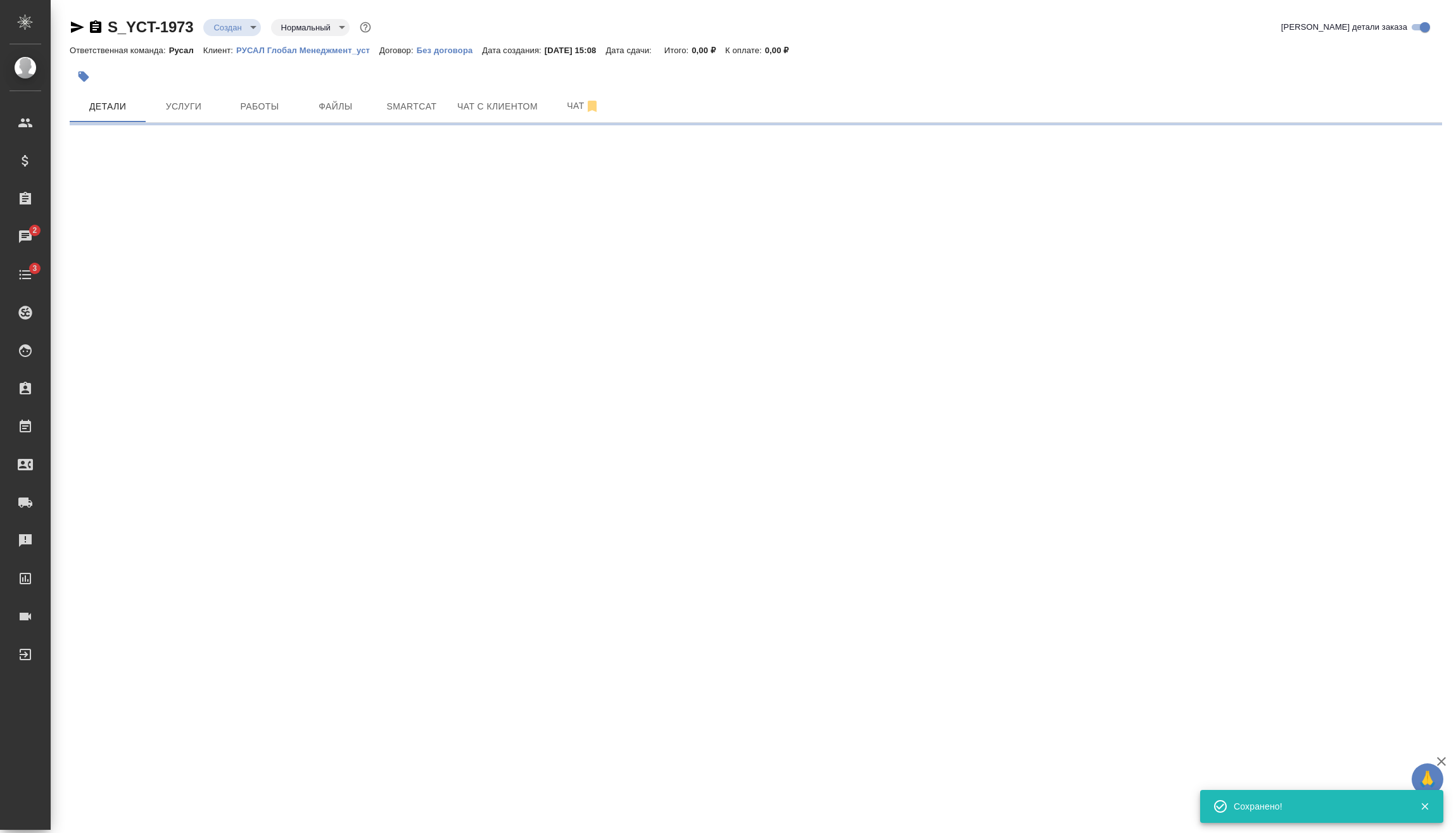
scroll to position [0, 0]
select select "RU"
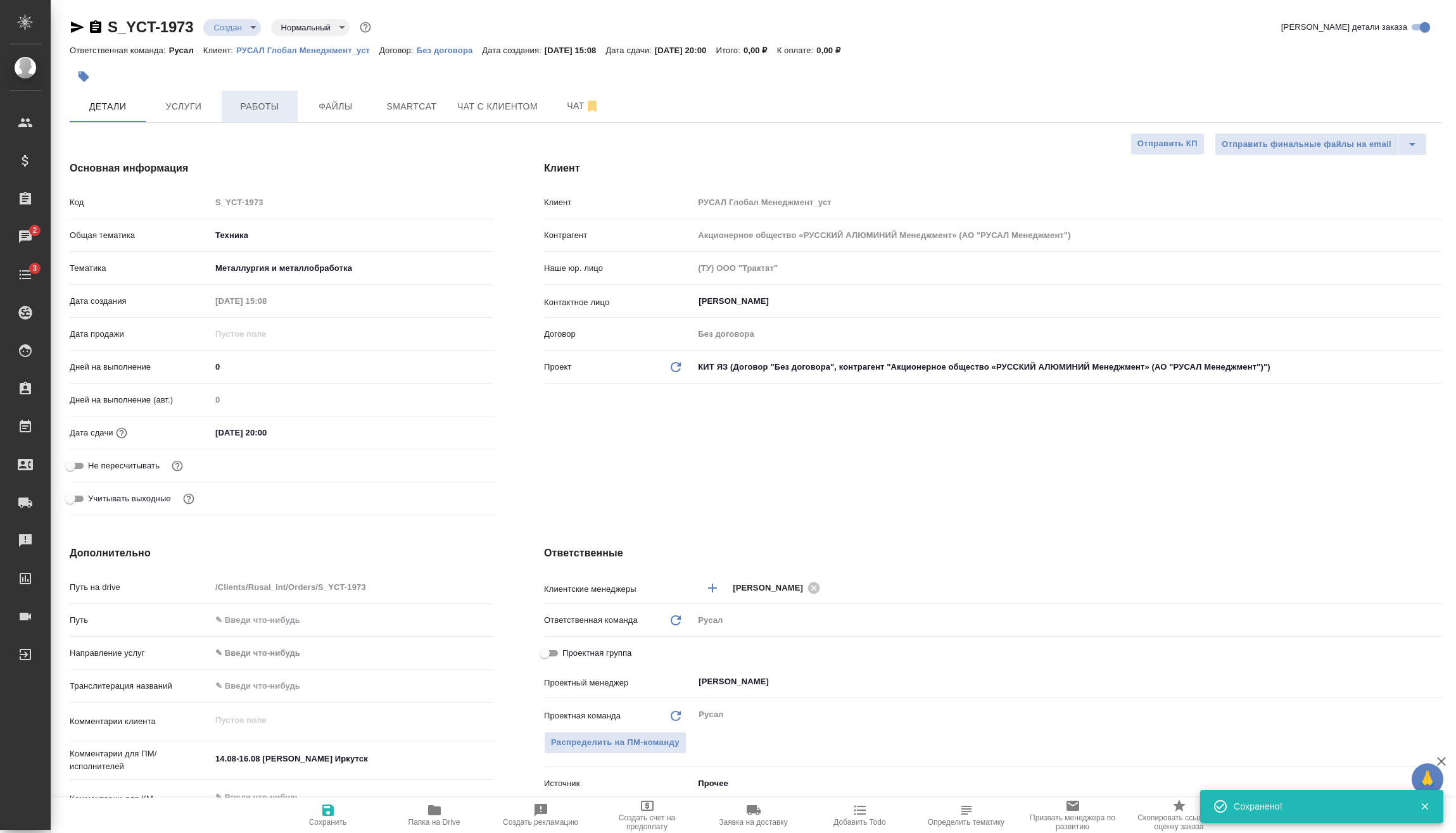
type textarea "x"
click at [194, 111] on span "Услуги" at bounding box center [183, 107] width 61 height 16
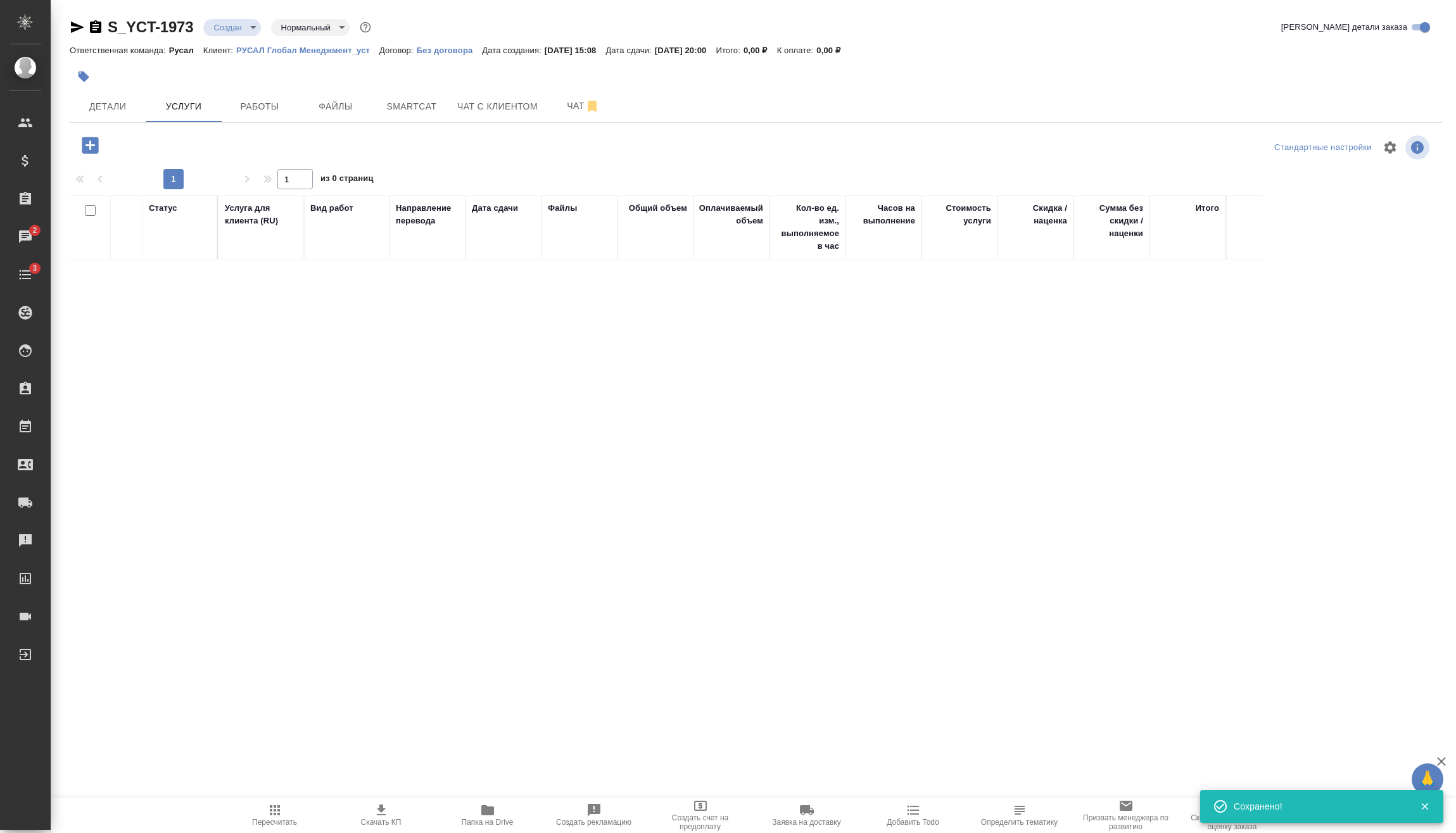
click at [83, 150] on icon "button" at bounding box center [89, 144] width 16 height 16
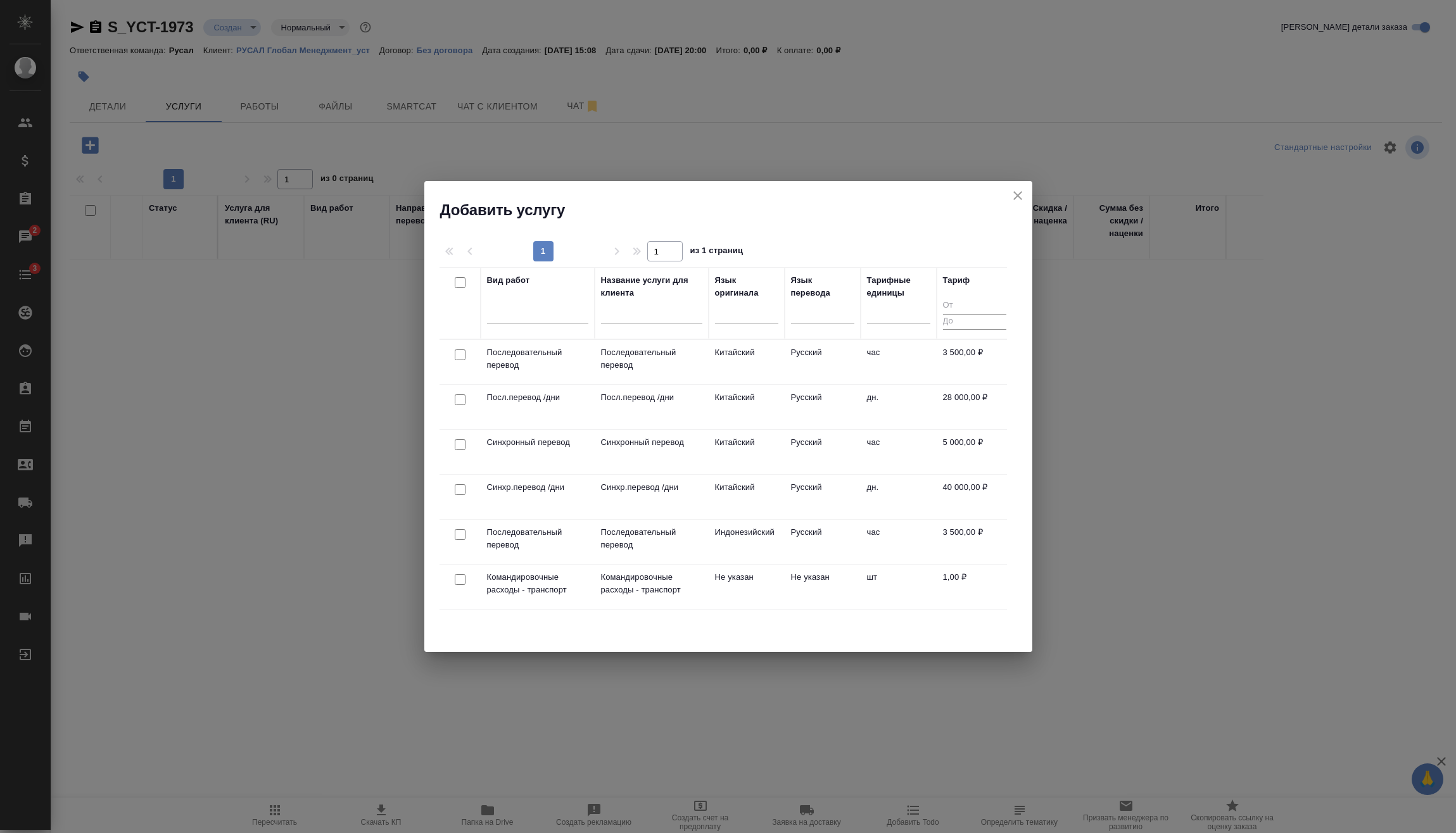
click at [463, 492] on input "checkbox" at bounding box center [460, 489] width 11 height 11
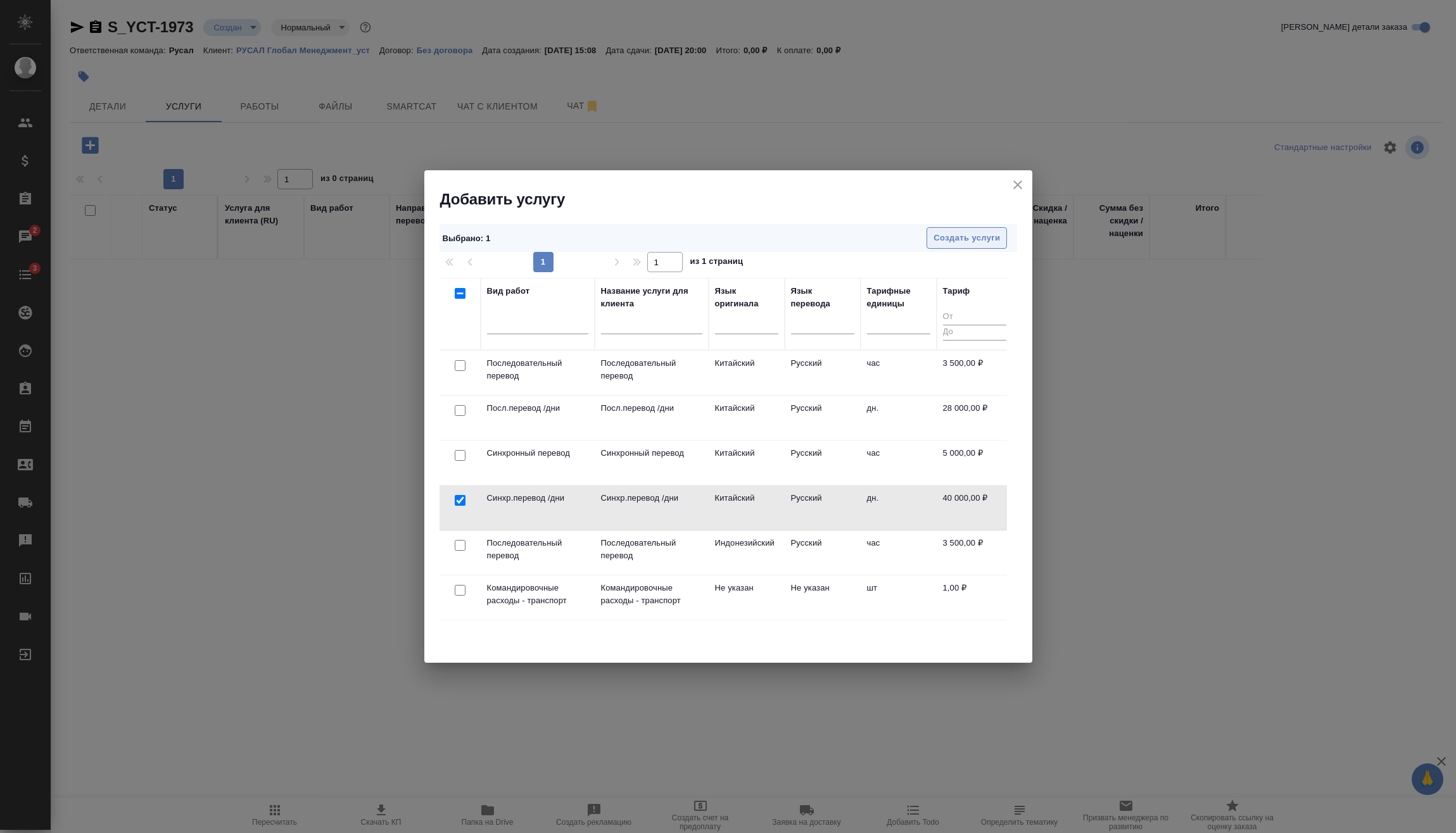
click at [988, 232] on span "Создать услуги" at bounding box center [967, 238] width 67 height 15
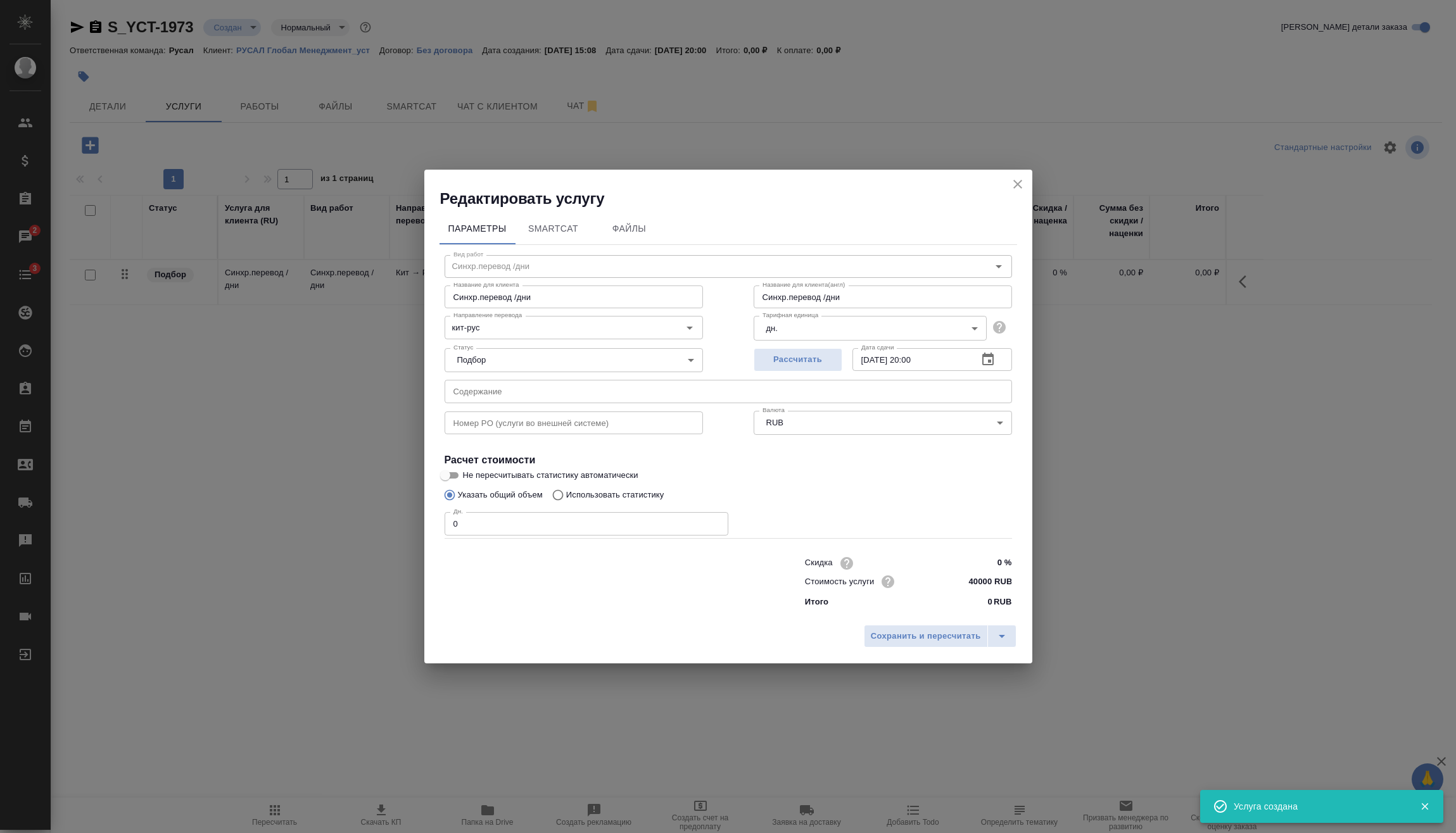
drag, startPoint x: 349, startPoint y: 543, endPoint x: 252, endPoint y: 541, distance: 97.0
click at [311, 543] on div "Редактировать услугу Параметры SmartCat Файлы Вид работ [PERSON_NAME].перевод /…" at bounding box center [728, 416] width 1456 height 833
click at [915, 636] on span "Сохранить и пересчитать" at bounding box center [926, 636] width 110 height 15
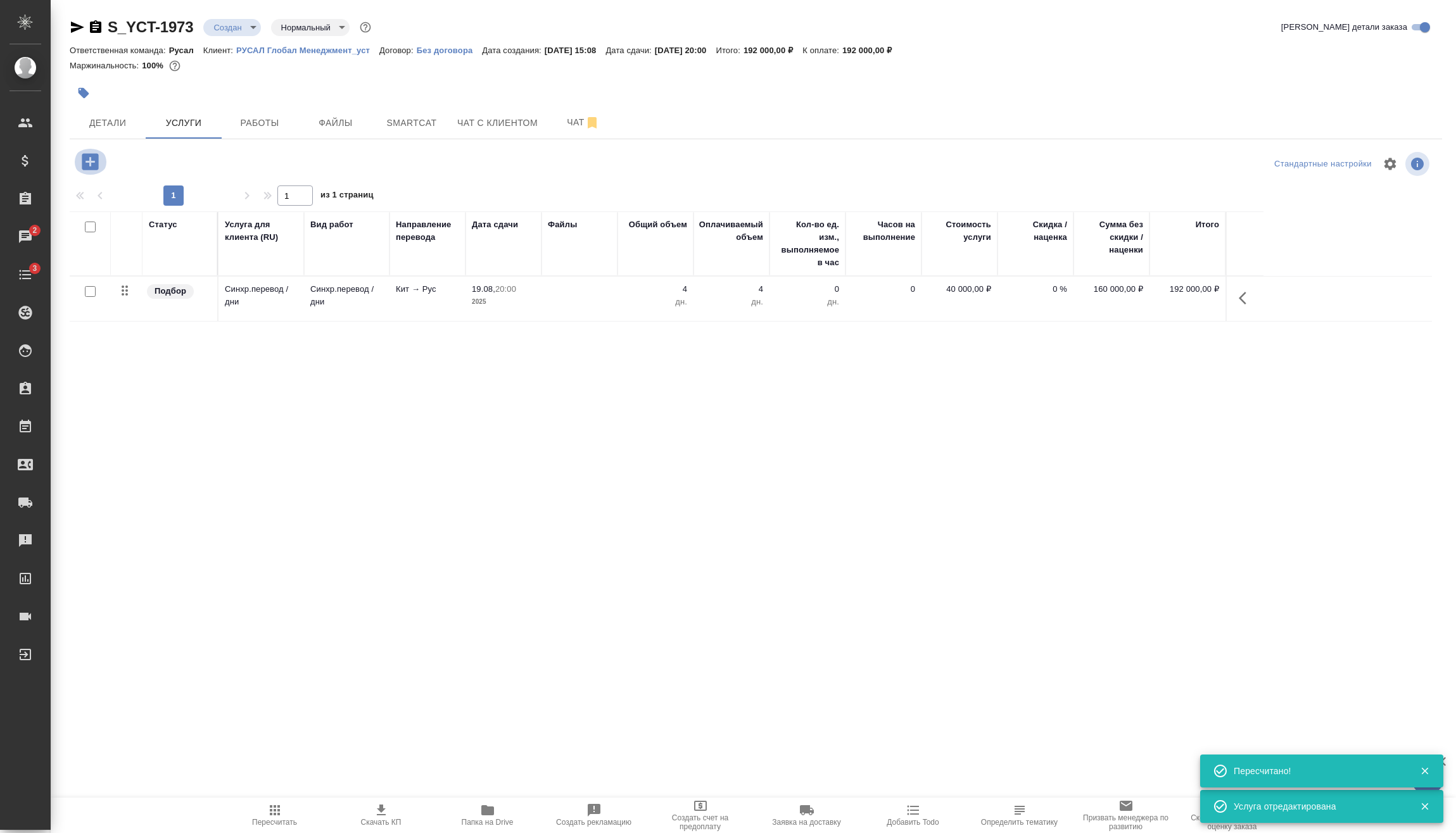
click at [91, 157] on icon "button" at bounding box center [89, 161] width 16 height 16
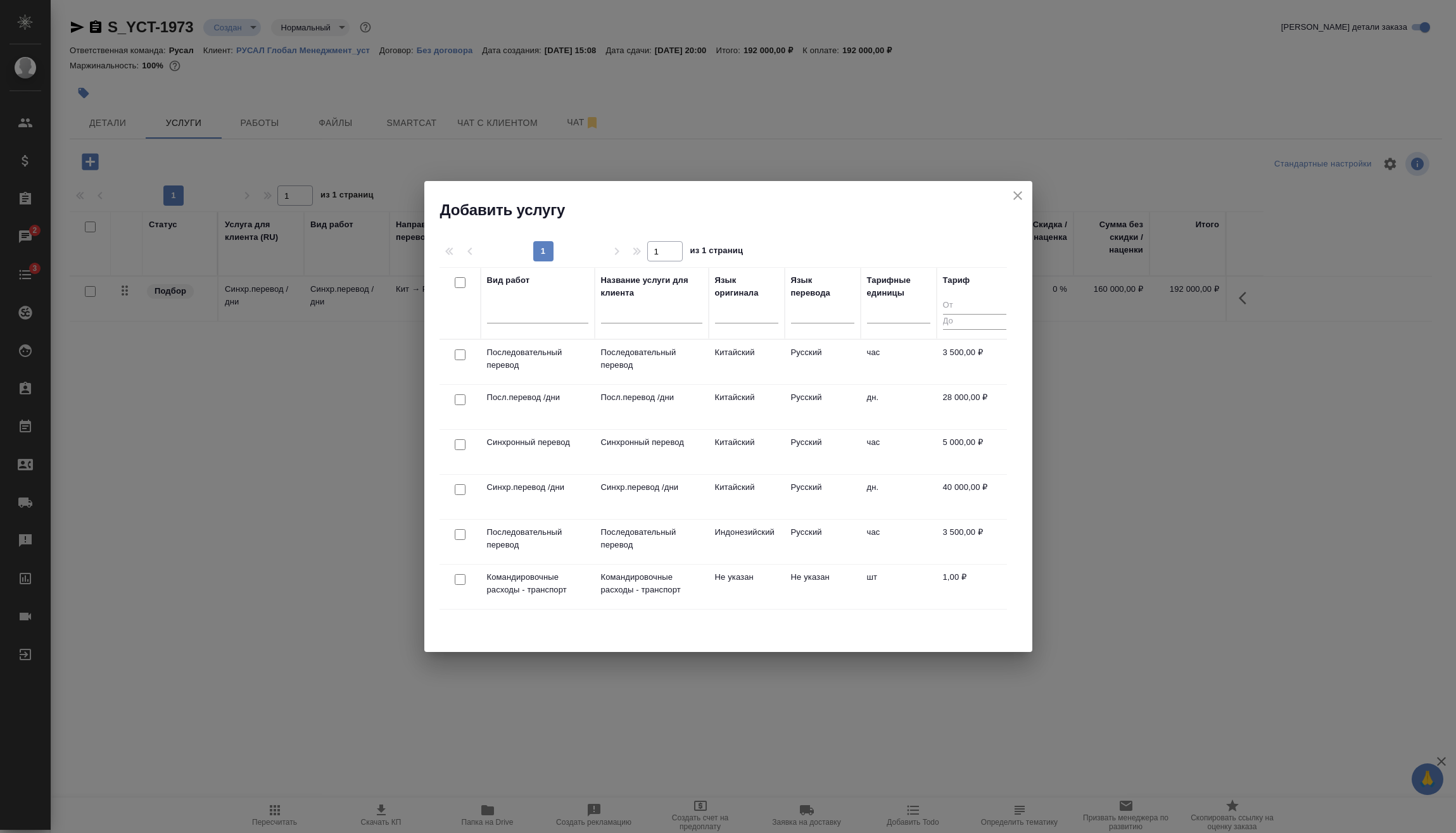
click at [461, 444] on input "checkbox" at bounding box center [460, 445] width 11 height 11
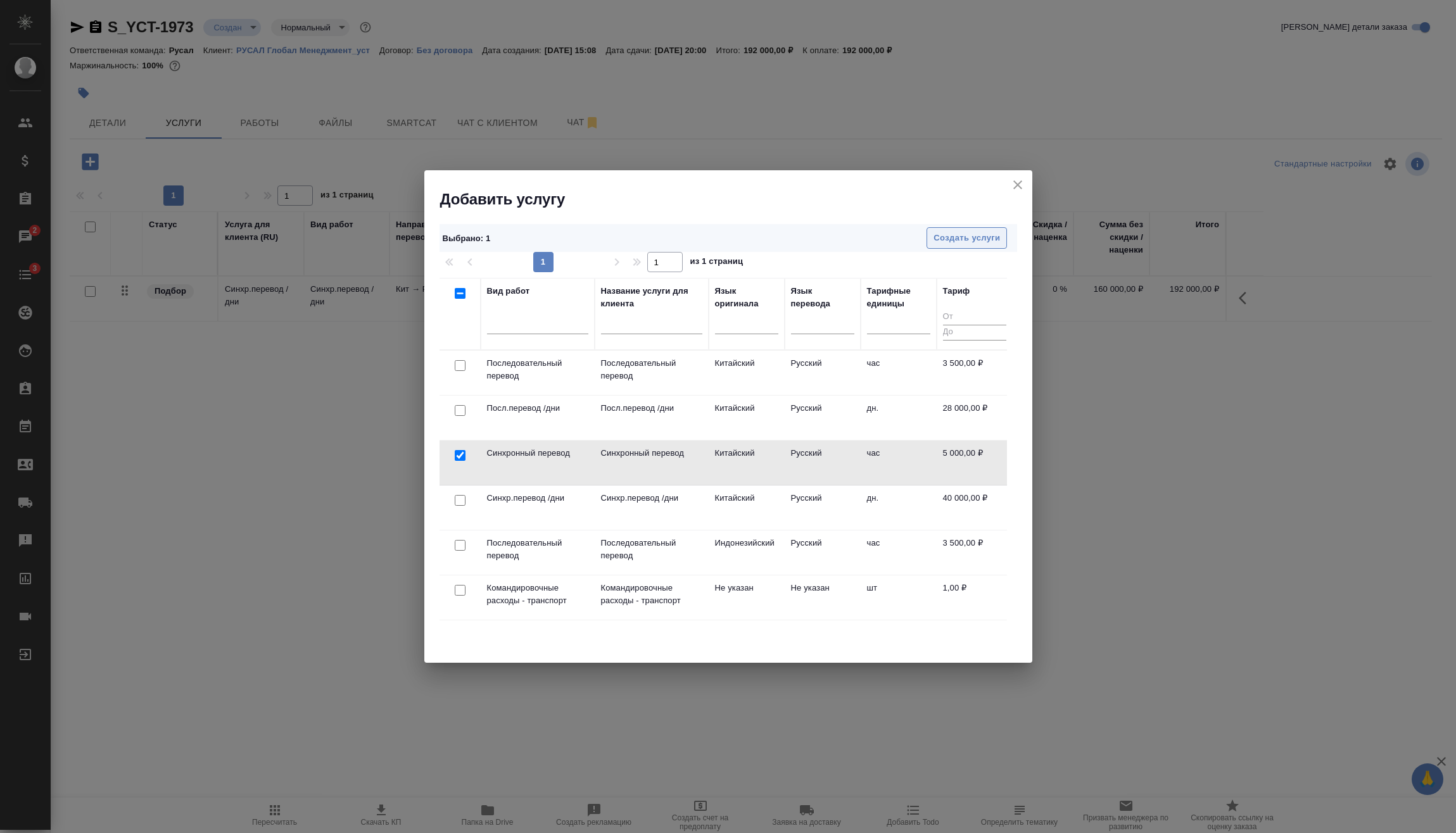
click at [984, 235] on span "Создать услуги" at bounding box center [967, 238] width 67 height 15
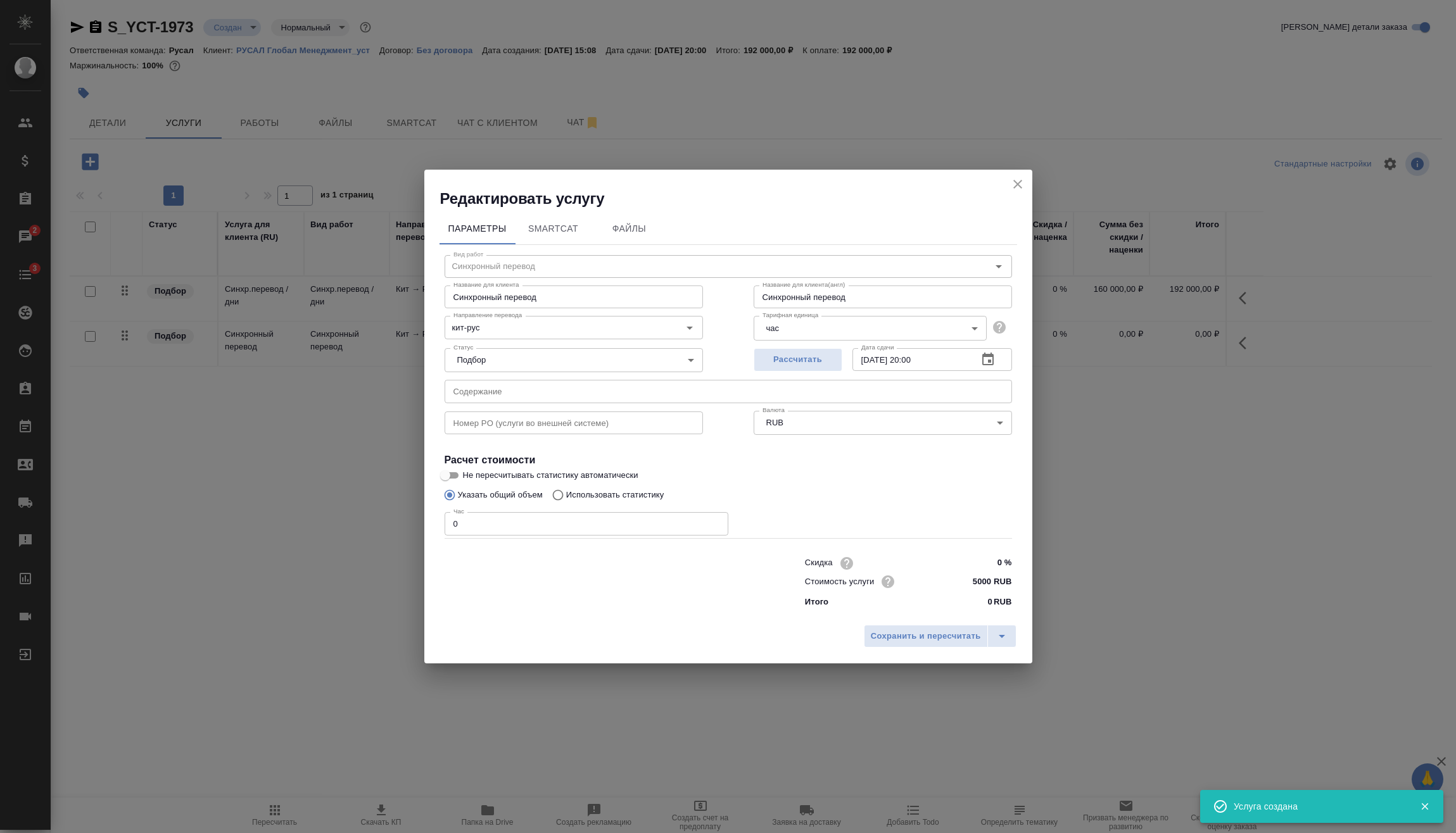
click at [323, 545] on div "Редактировать услугу Параметры SmartCat Файлы Вид работ Синхронный перевод Вид …" at bounding box center [728, 416] width 1456 height 833
click at [924, 617] on div "Параметры SmartCat Файлы Вид работ Синхронный перевод Вид работ Название для кл…" at bounding box center [728, 413] width 608 height 410
click at [927, 627] on button "Сохранить и пересчитать" at bounding box center [926, 637] width 124 height 23
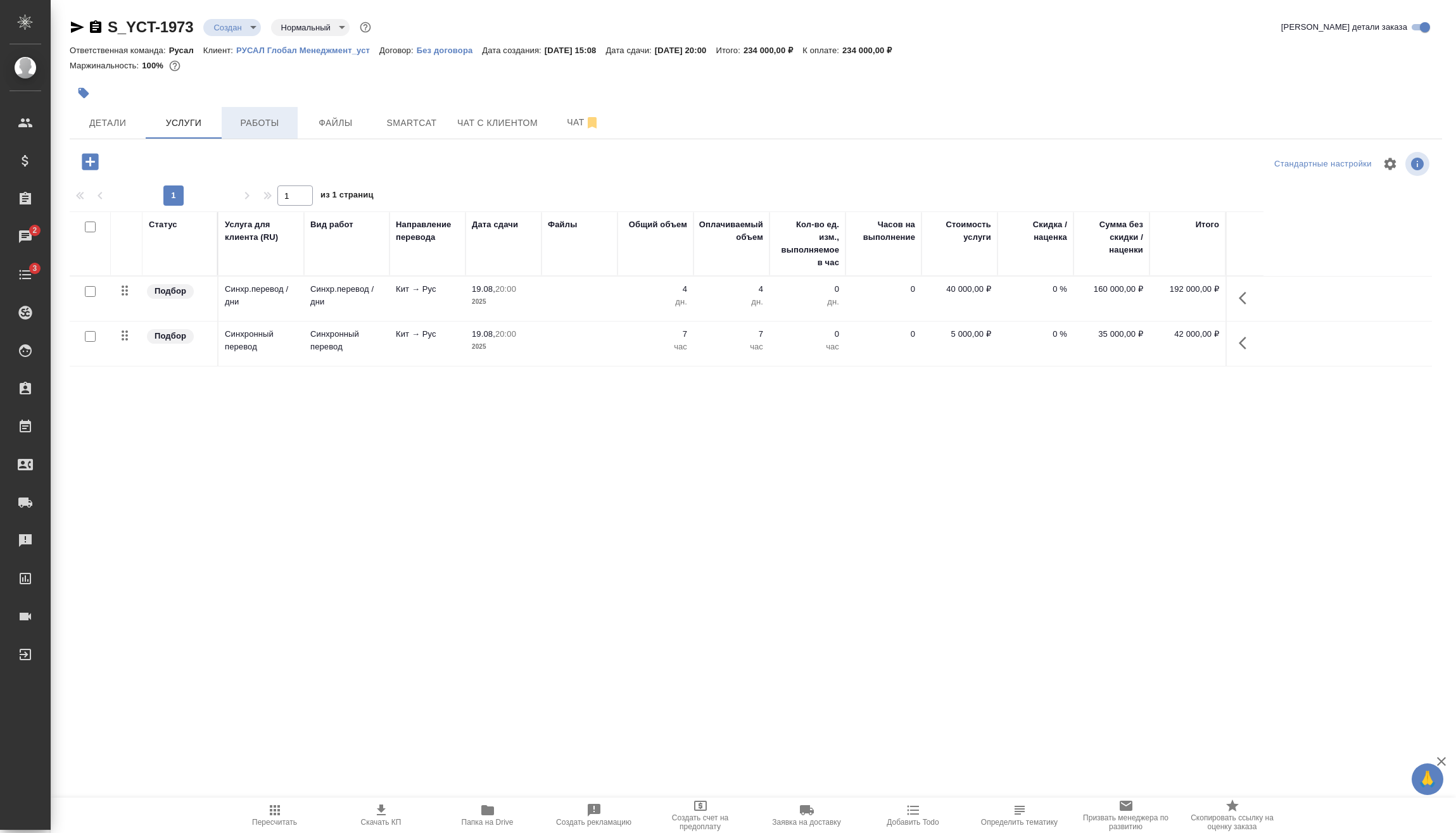
click at [244, 124] on button "Работы" at bounding box center [259, 122] width 76 height 31
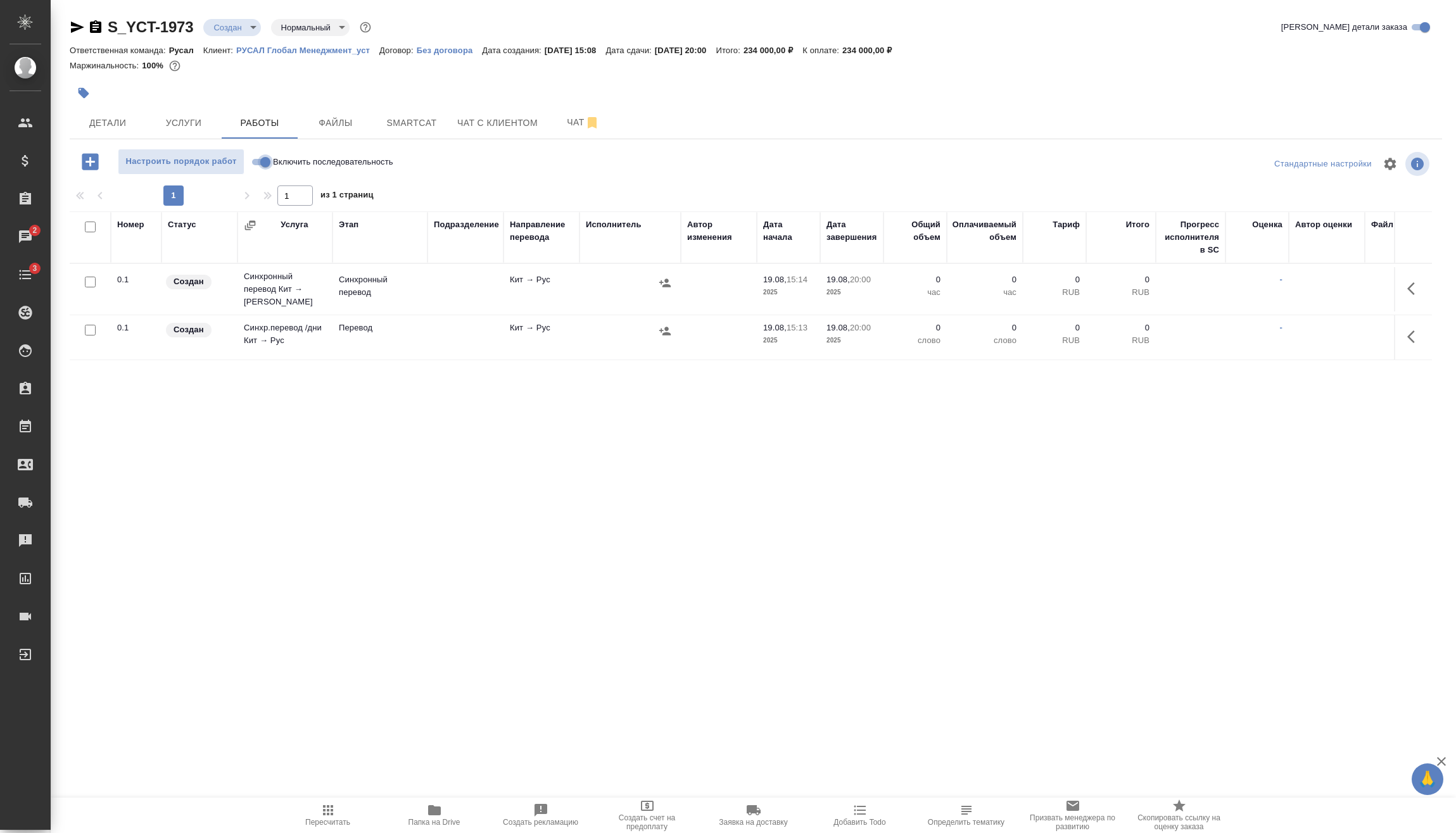
click at [265, 159] on input "Включить последовательность" at bounding box center [265, 162] width 45 height 15
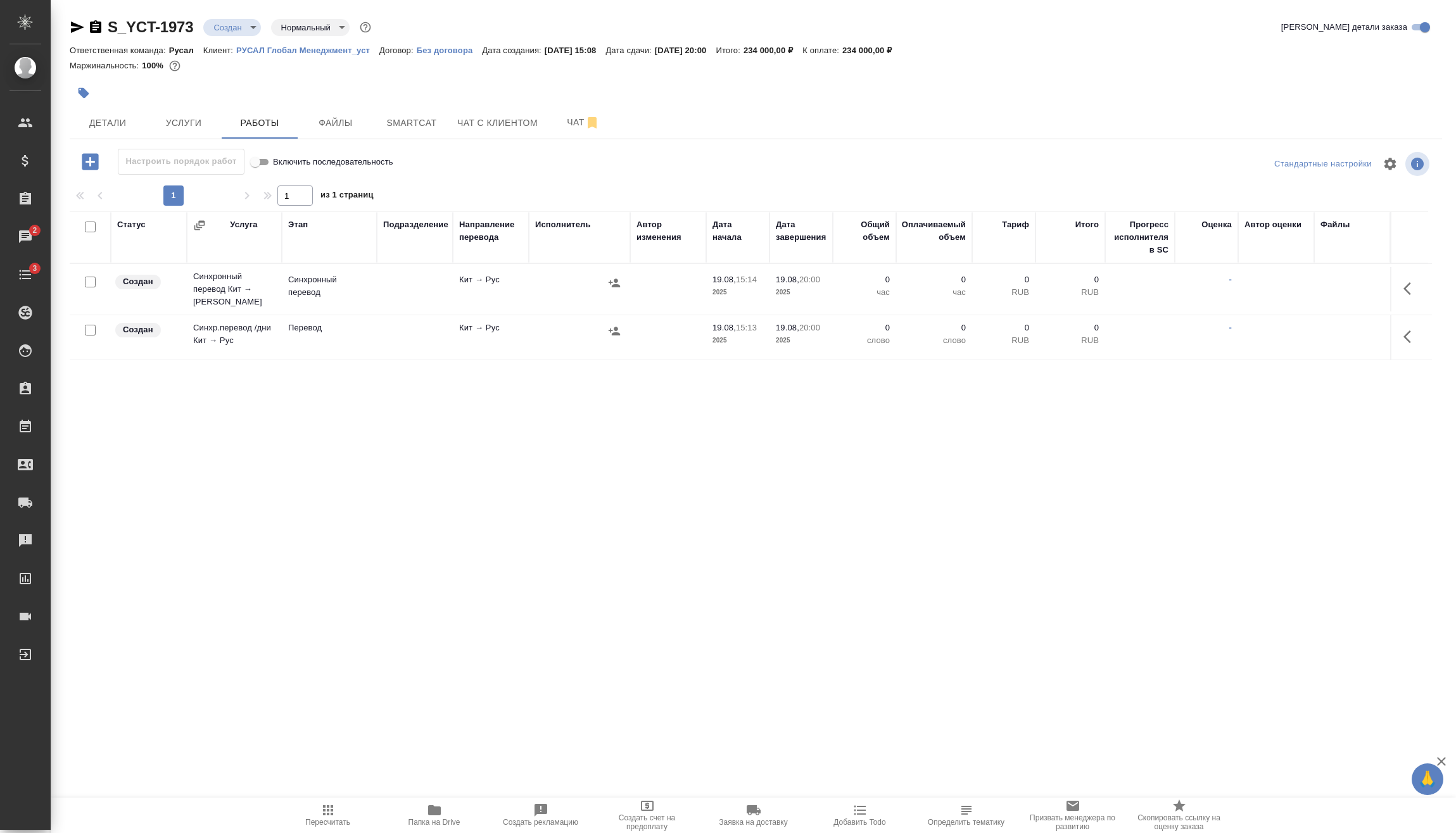
click at [93, 324] on input "checkbox" at bounding box center [91, 330] width 11 height 11
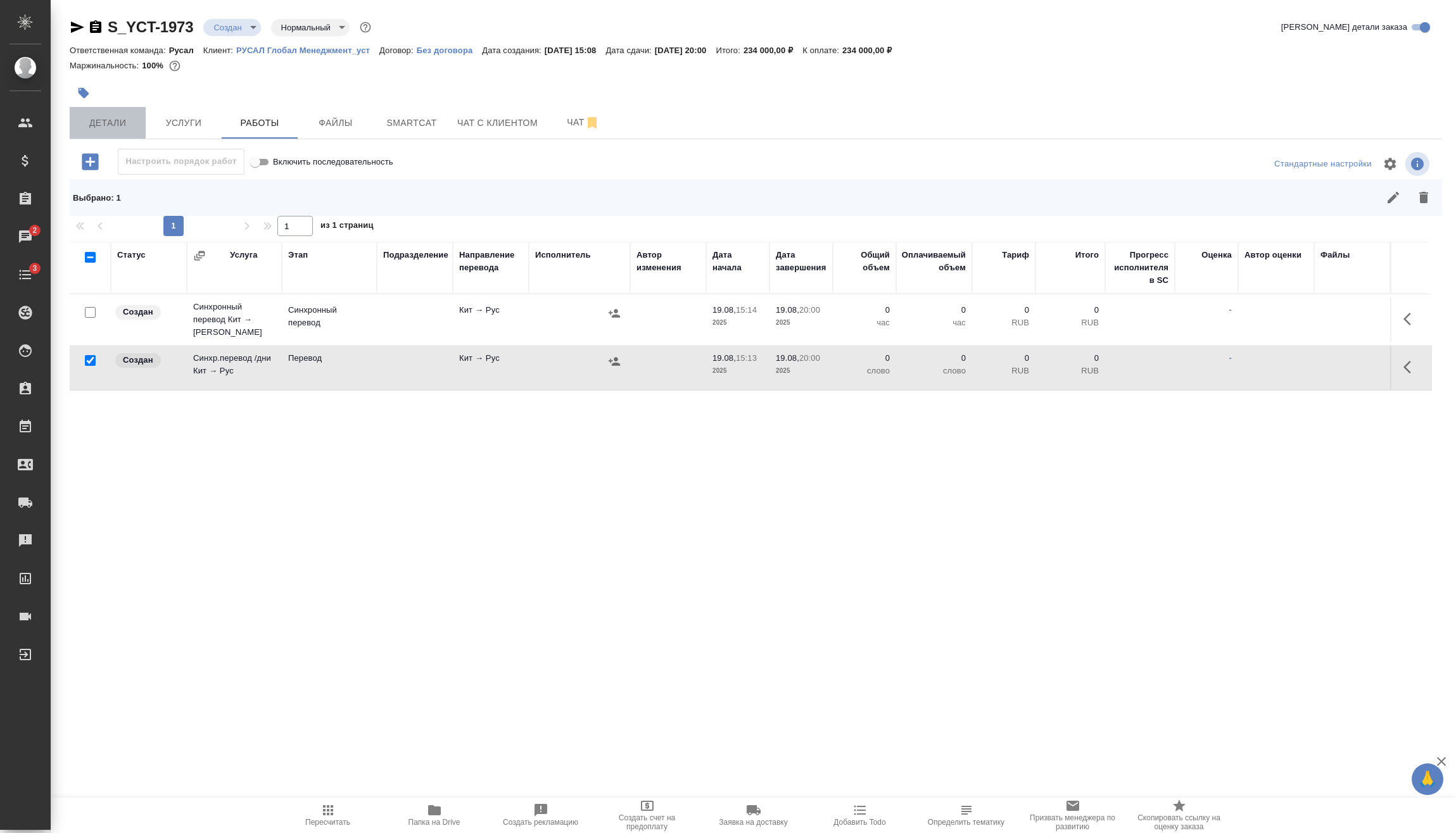
click at [117, 131] on button "Детали" at bounding box center [107, 122] width 76 height 31
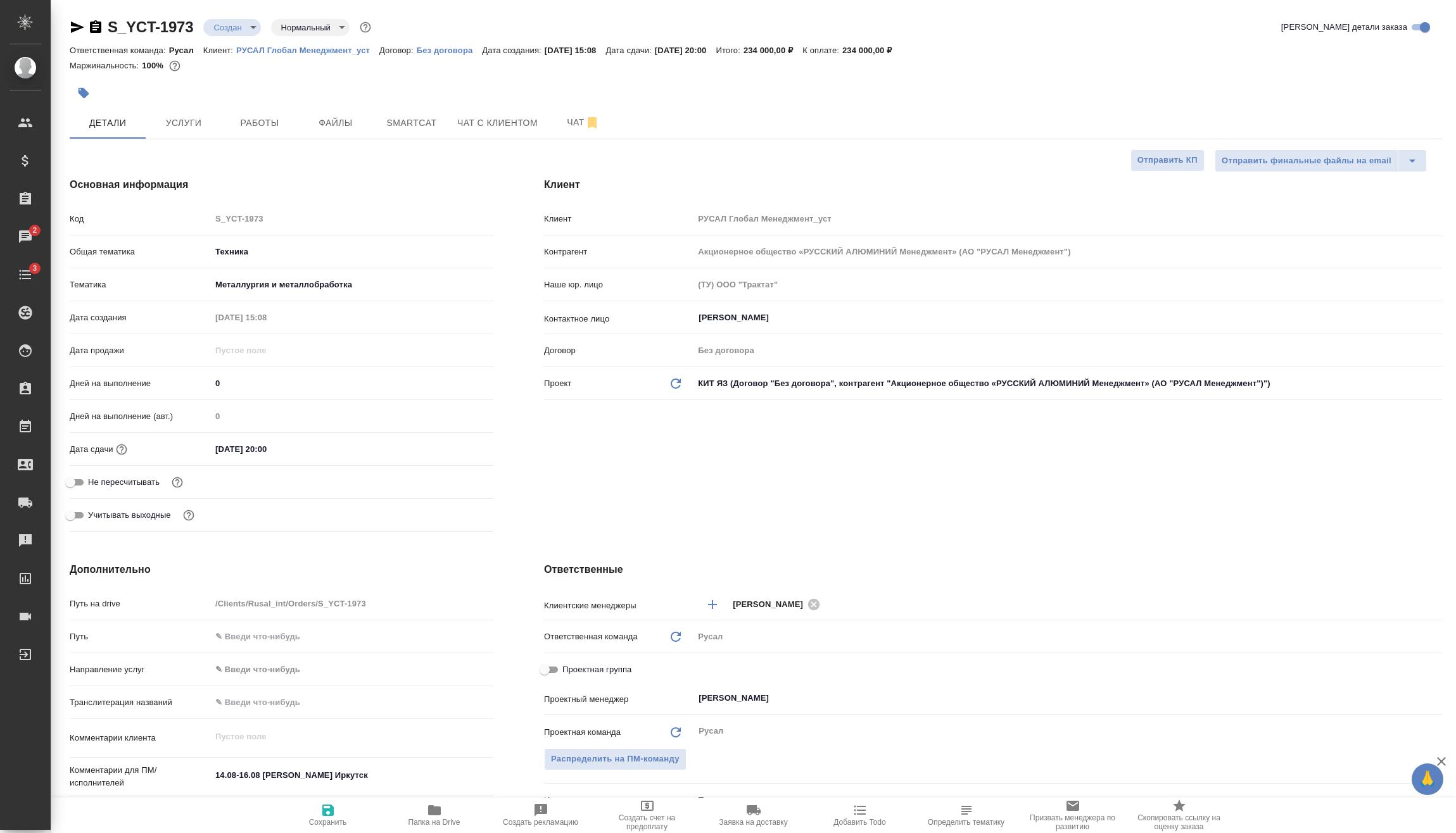
click at [266, 105] on div at bounding box center [527, 93] width 915 height 28
click at [274, 118] on span "Работы" at bounding box center [259, 123] width 61 height 16
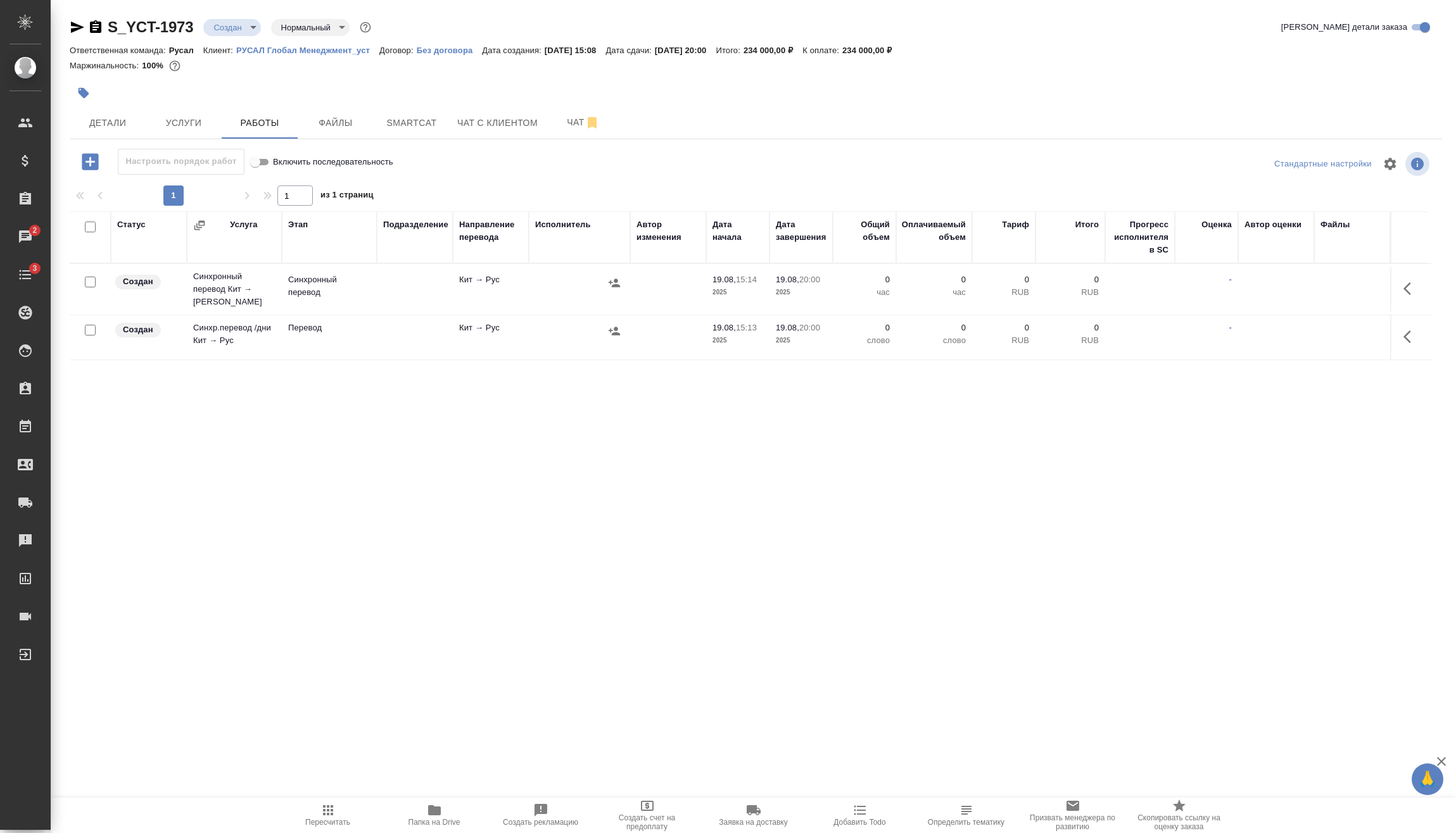
click at [91, 324] on input "checkbox" at bounding box center [91, 330] width 11 height 11
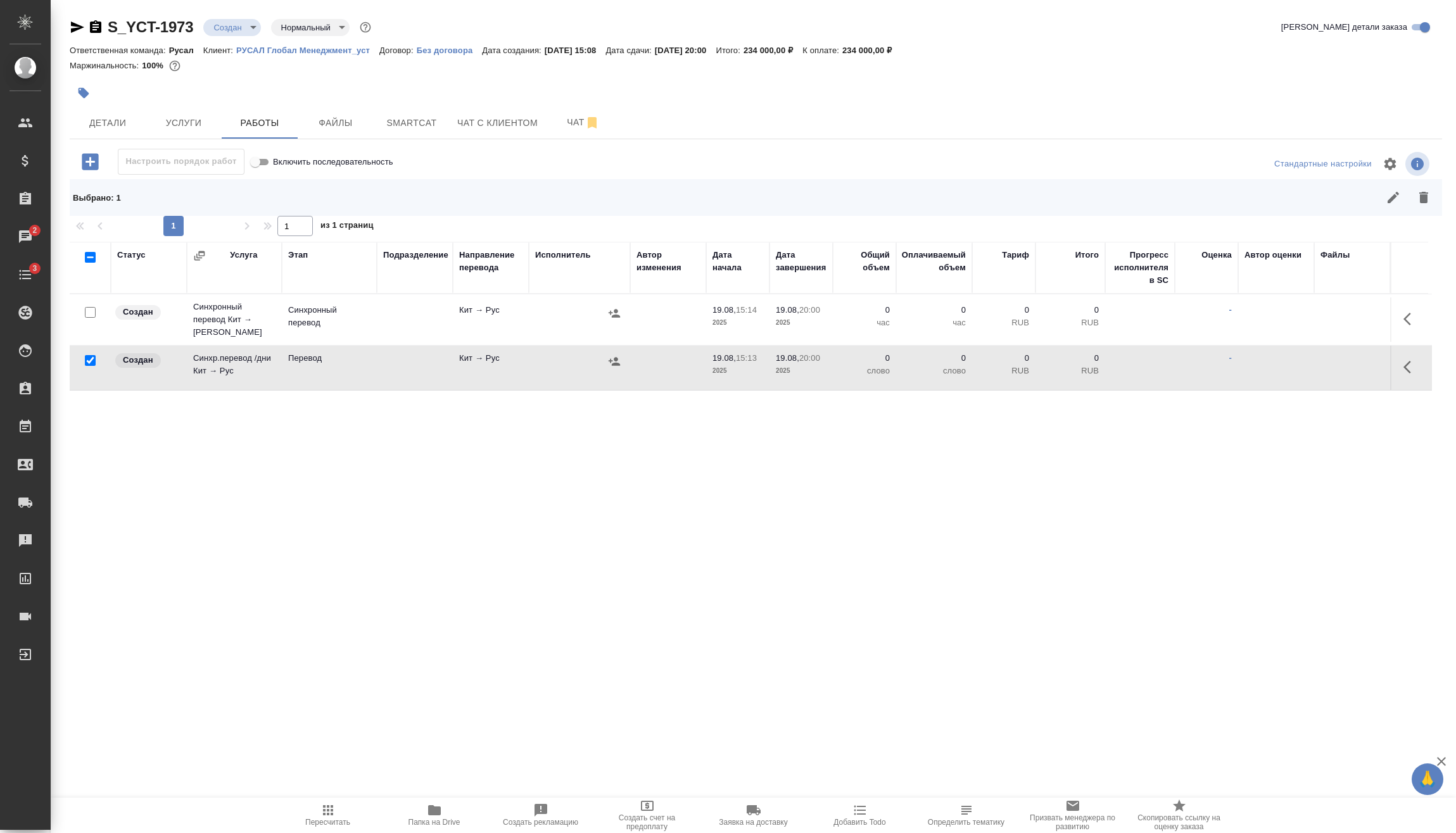
click at [88, 310] on input "checkbox" at bounding box center [91, 312] width 11 height 11
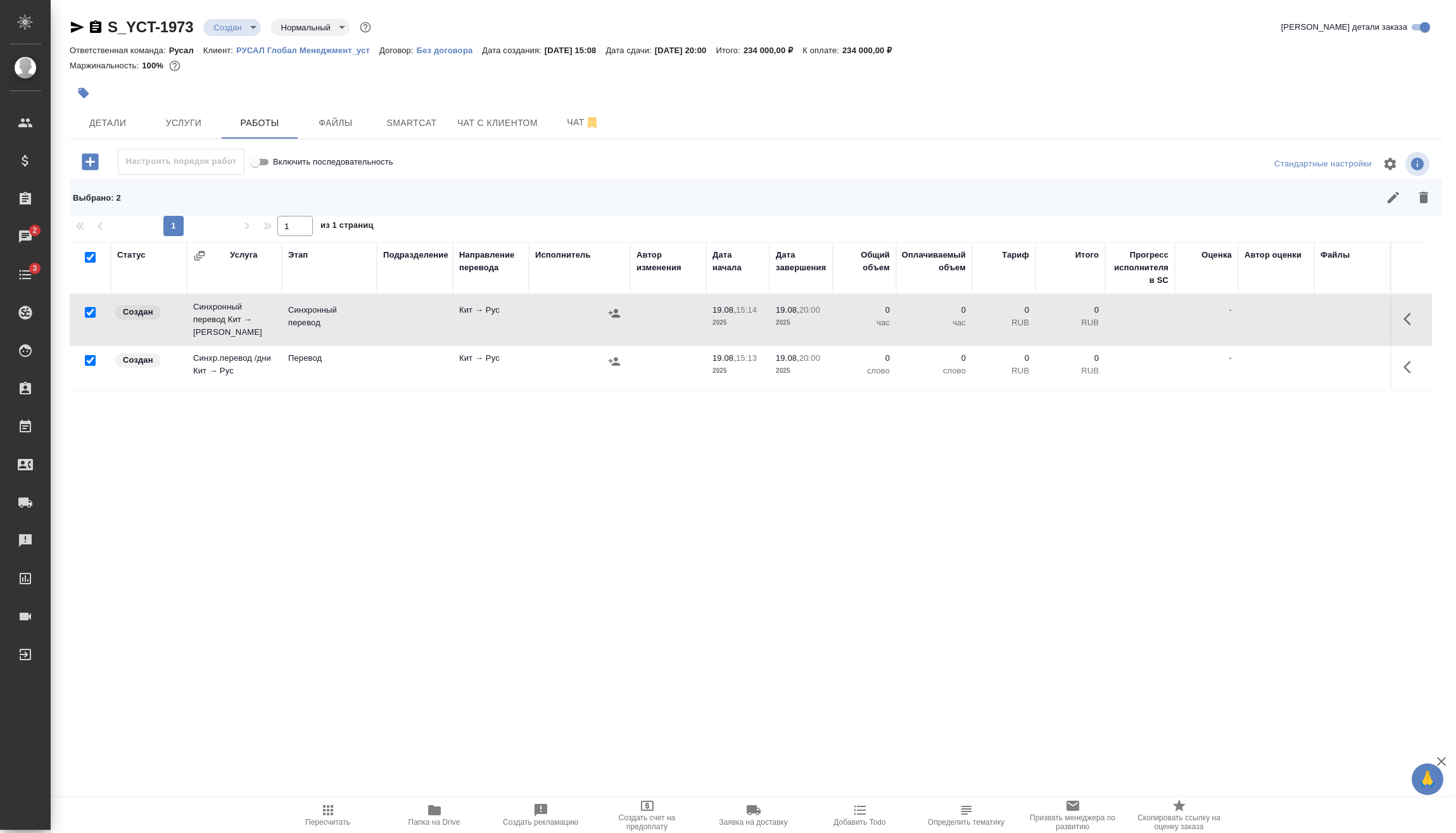
click at [1423, 205] on button "button" at bounding box center [1424, 198] width 31 height 31
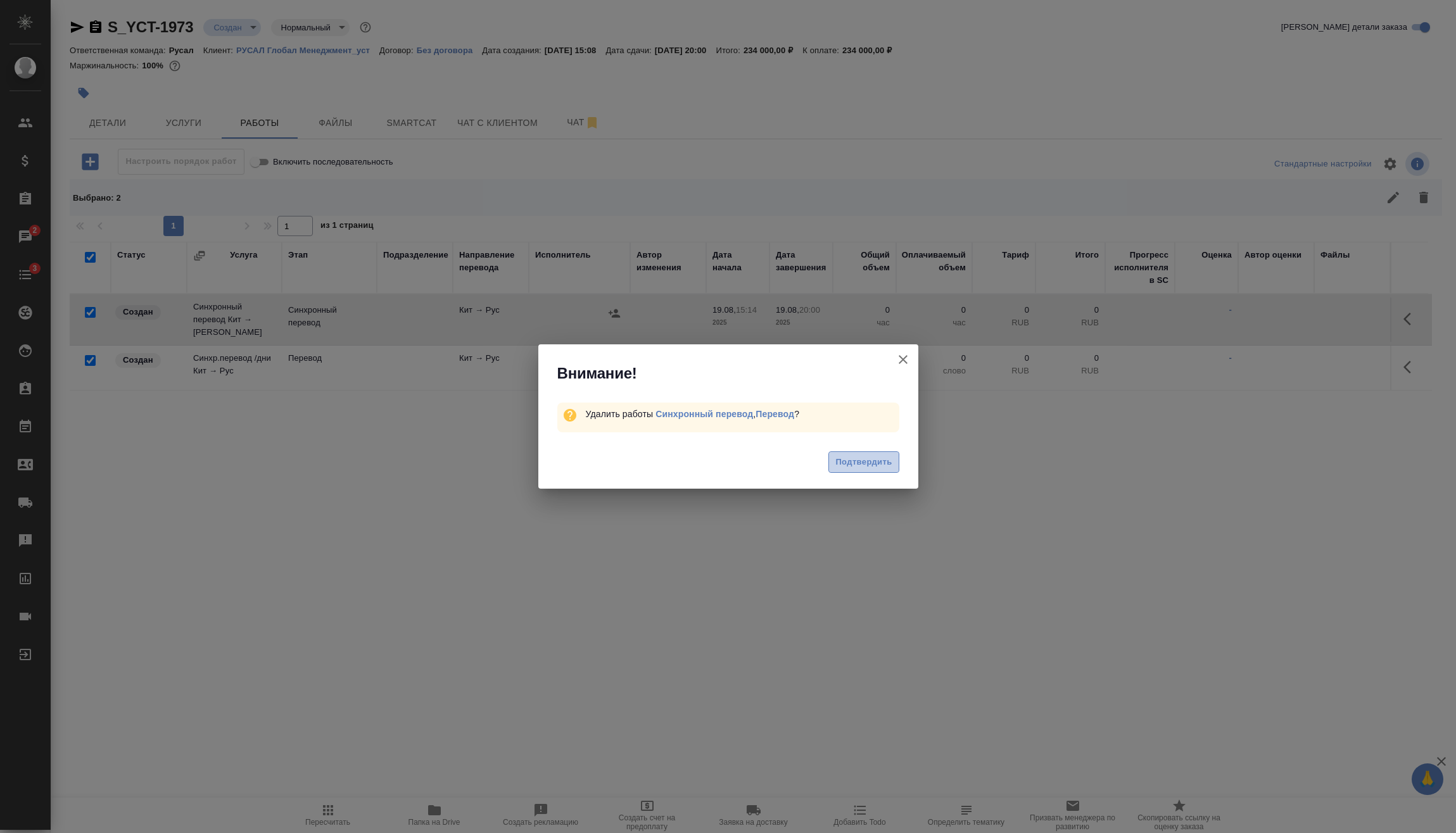
click at [844, 457] on span "Подтвердить" at bounding box center [863, 462] width 56 height 15
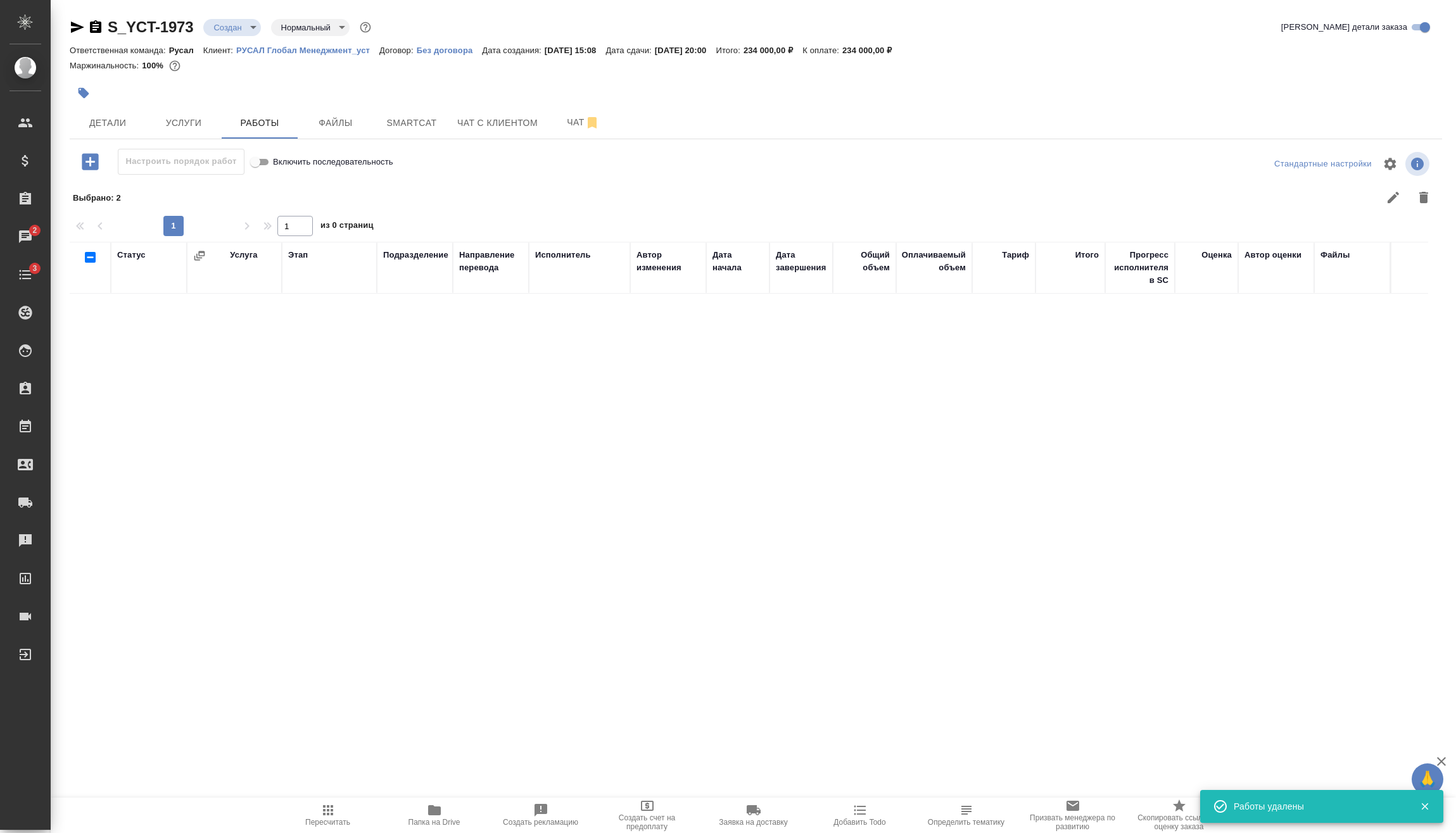
click at [86, 166] on icon "button" at bounding box center [89, 161] width 16 height 16
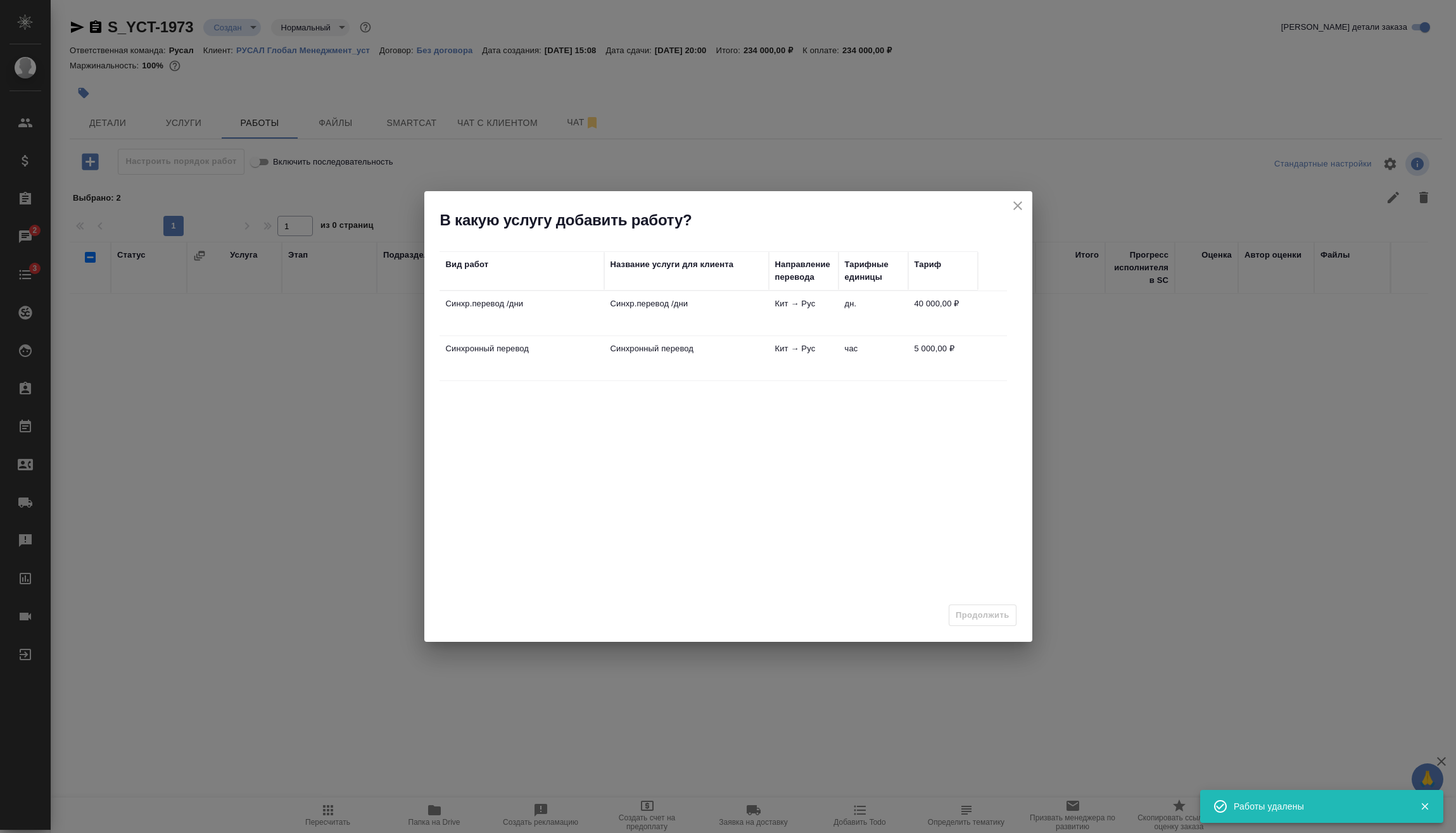
click at [796, 324] on td "Кит → Рус" at bounding box center [803, 314] width 70 height 44
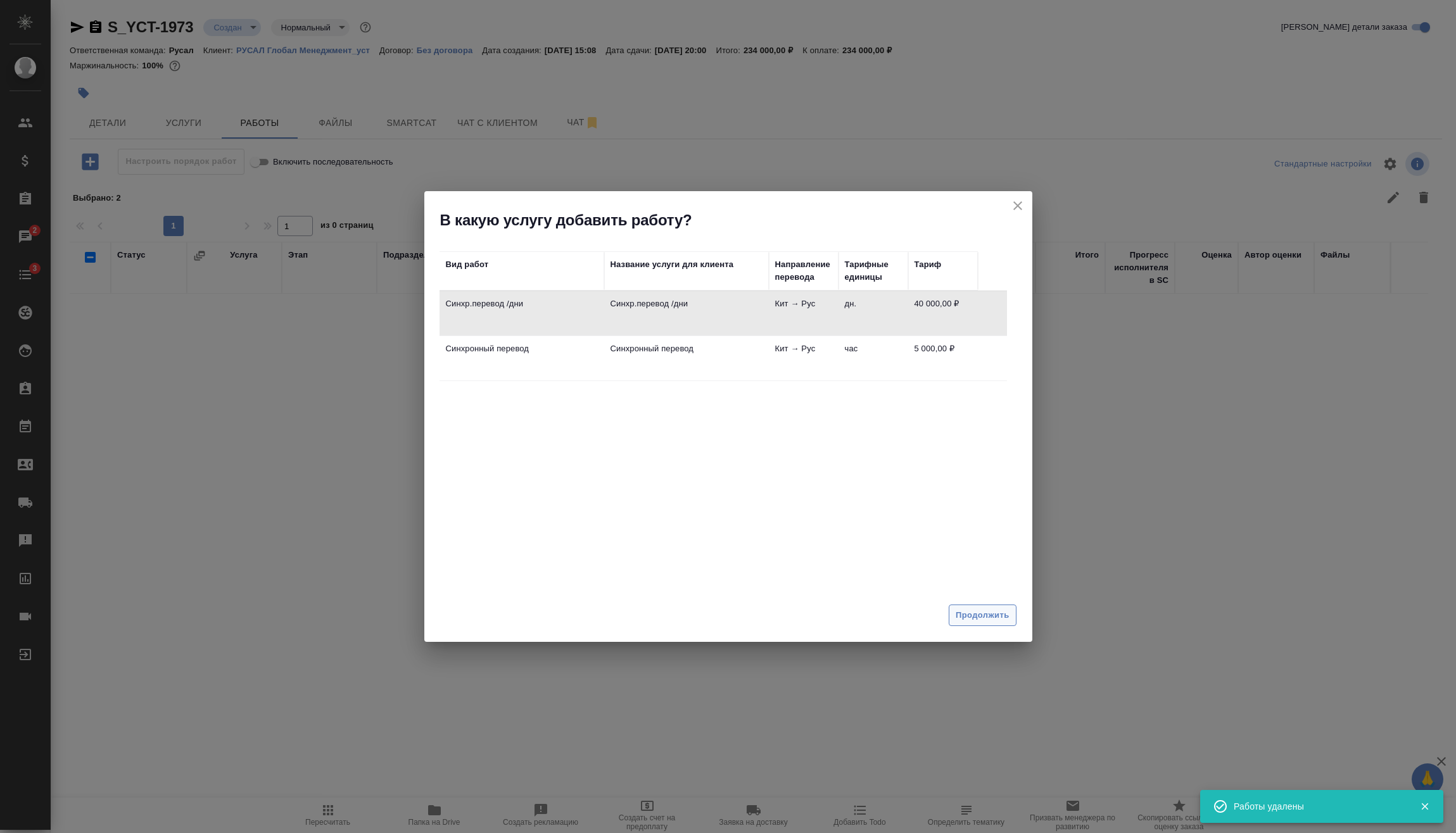
click at [996, 617] on span "Продолжить" at bounding box center [982, 615] width 53 height 15
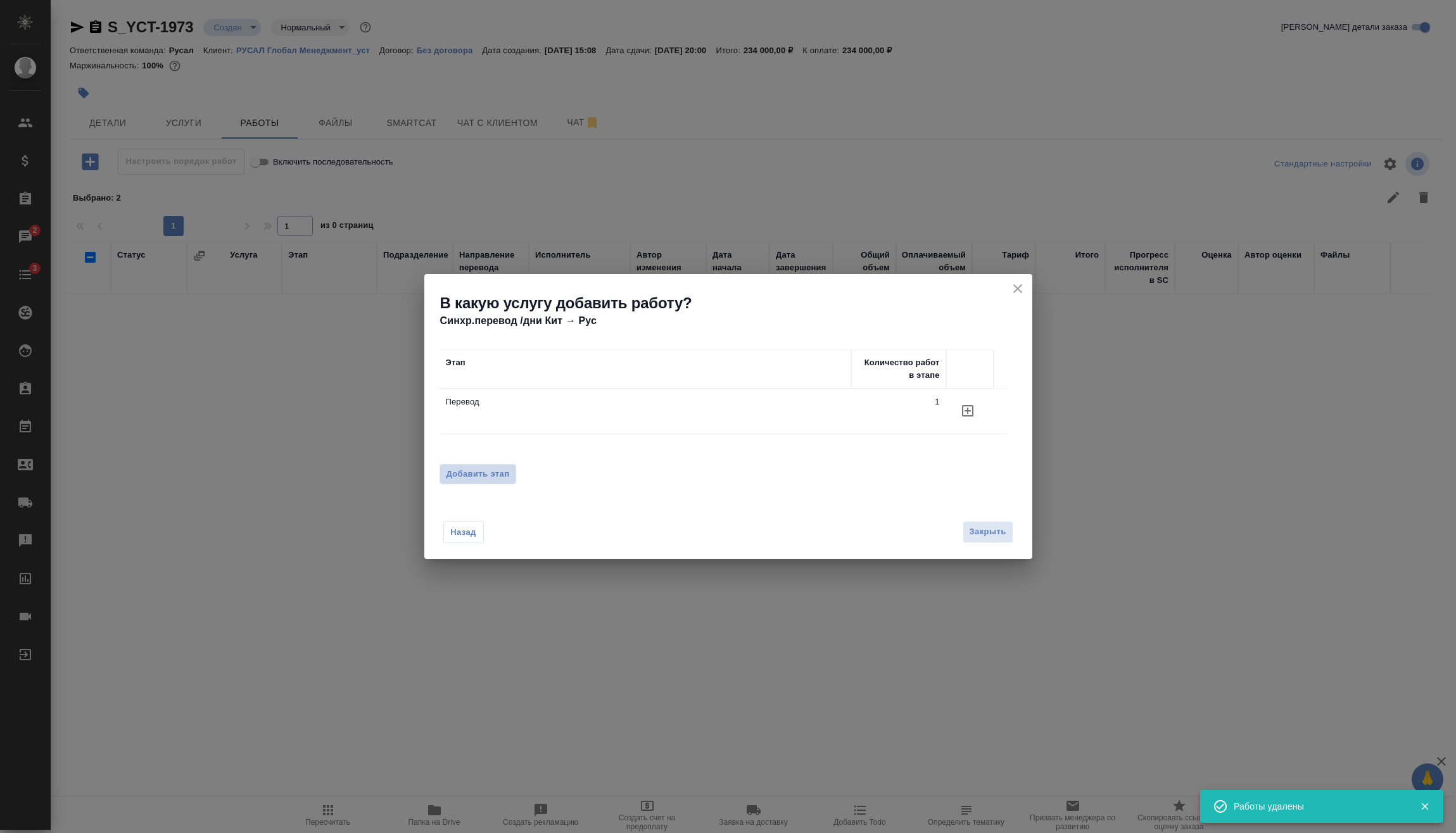
click at [488, 468] on span "Добавить этап" at bounding box center [478, 474] width 64 height 13
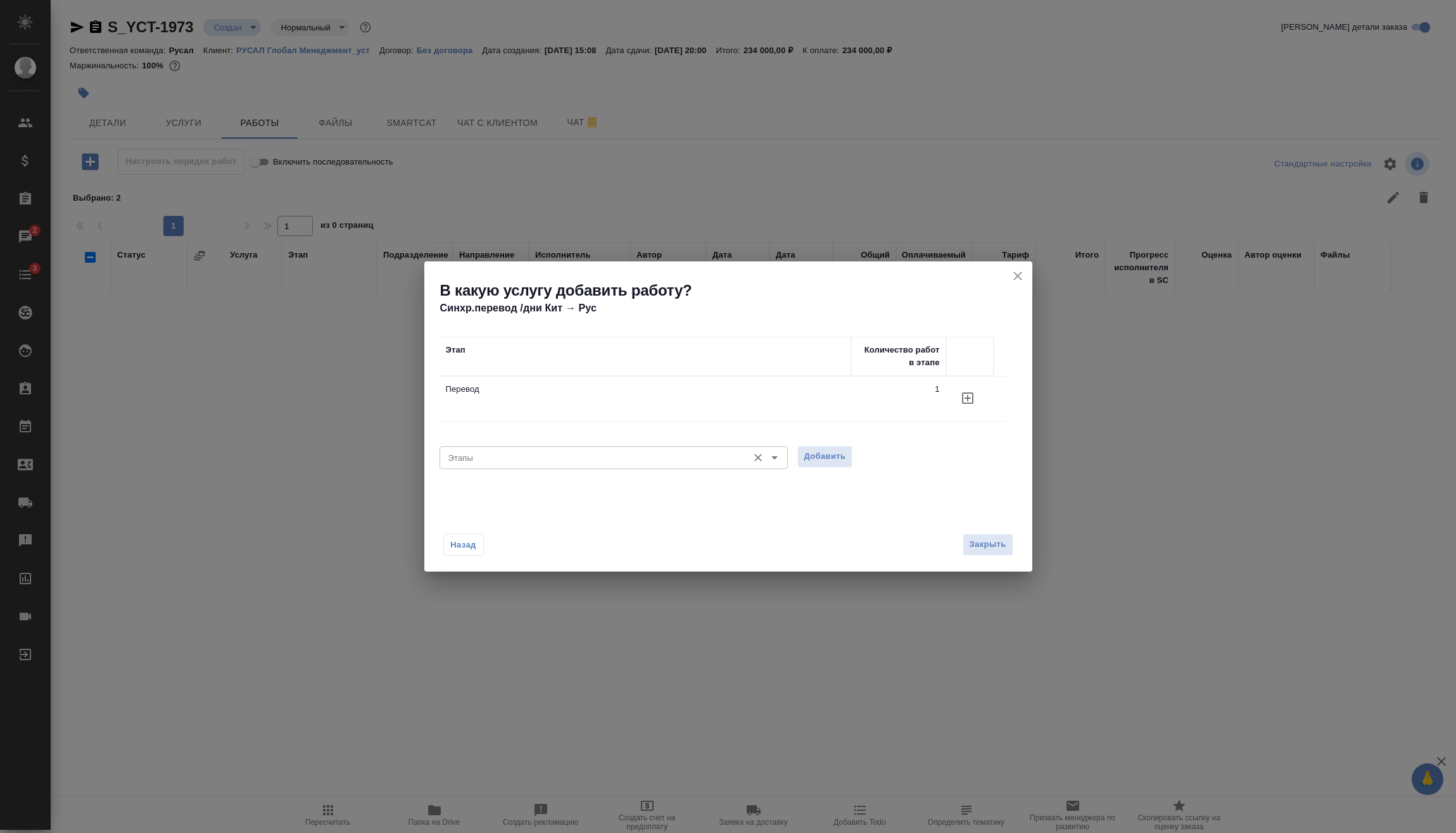
click at [593, 469] on div "Этапы" at bounding box center [614, 458] width 348 height 23
click at [804, 458] on span "Добавить" at bounding box center [825, 456] width 41 height 15
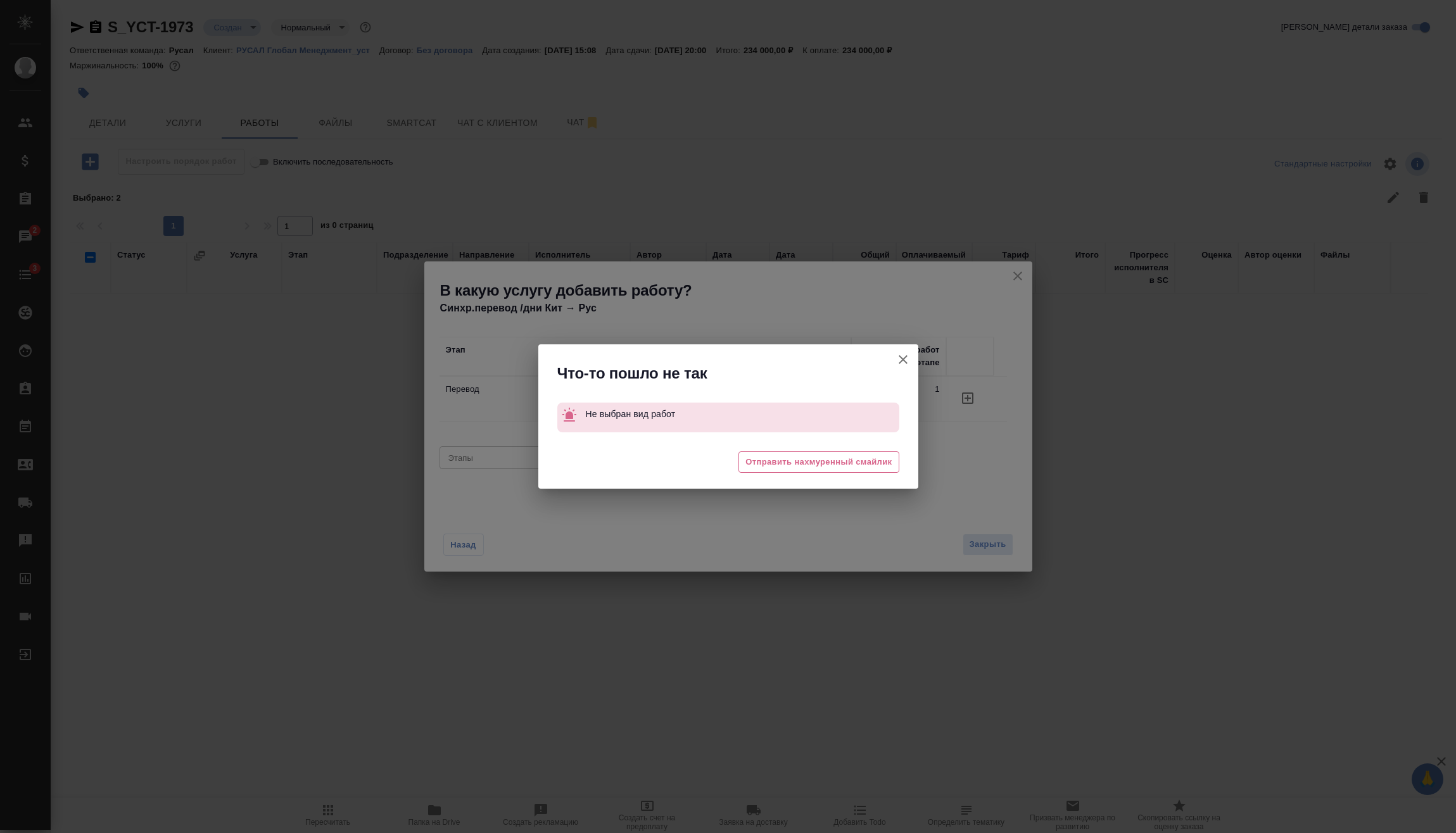
click at [576, 447] on div "😖 Отправить нахмуренный смайлик" at bounding box center [728, 464] width 380 height 51
click at [902, 351] on button "Группировать работы по услугам" at bounding box center [903, 360] width 31 height 31
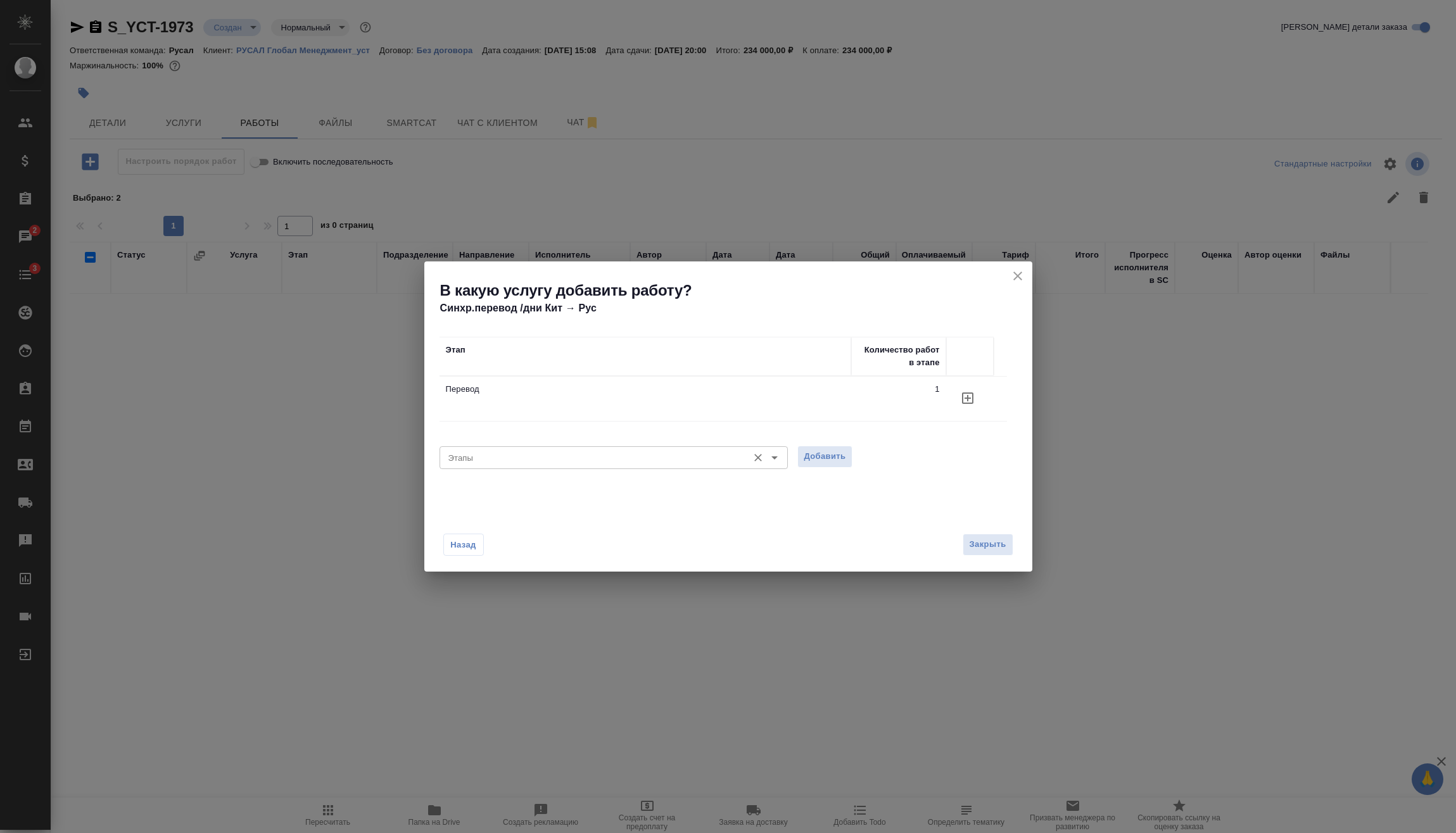
click at [662, 462] on input "Этапы" at bounding box center [592, 458] width 298 height 15
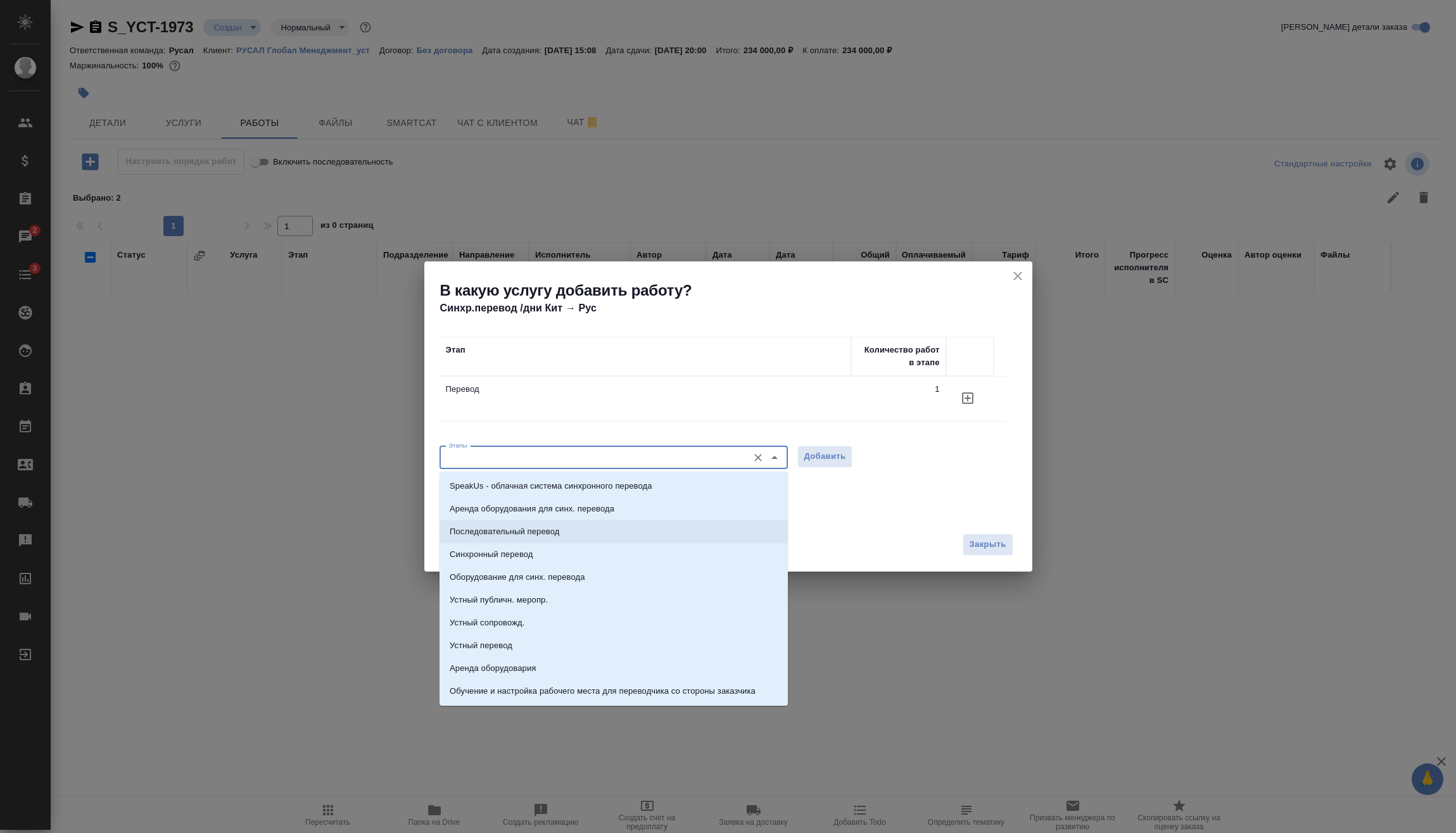
click at [543, 523] on li "Последовательный перевод" at bounding box center [614, 532] width 348 height 23
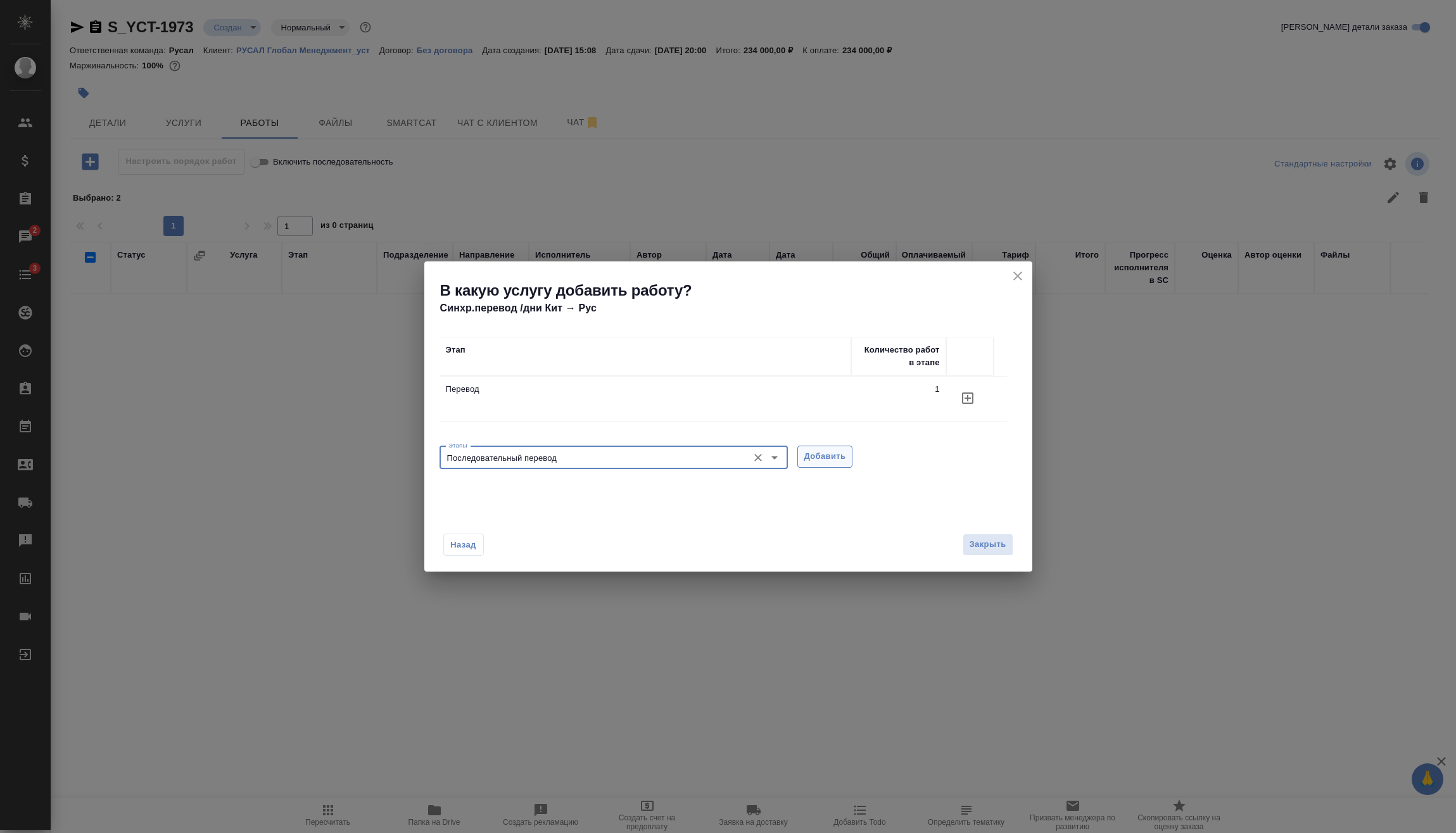
click at [845, 459] on span "Добавить" at bounding box center [825, 456] width 41 height 15
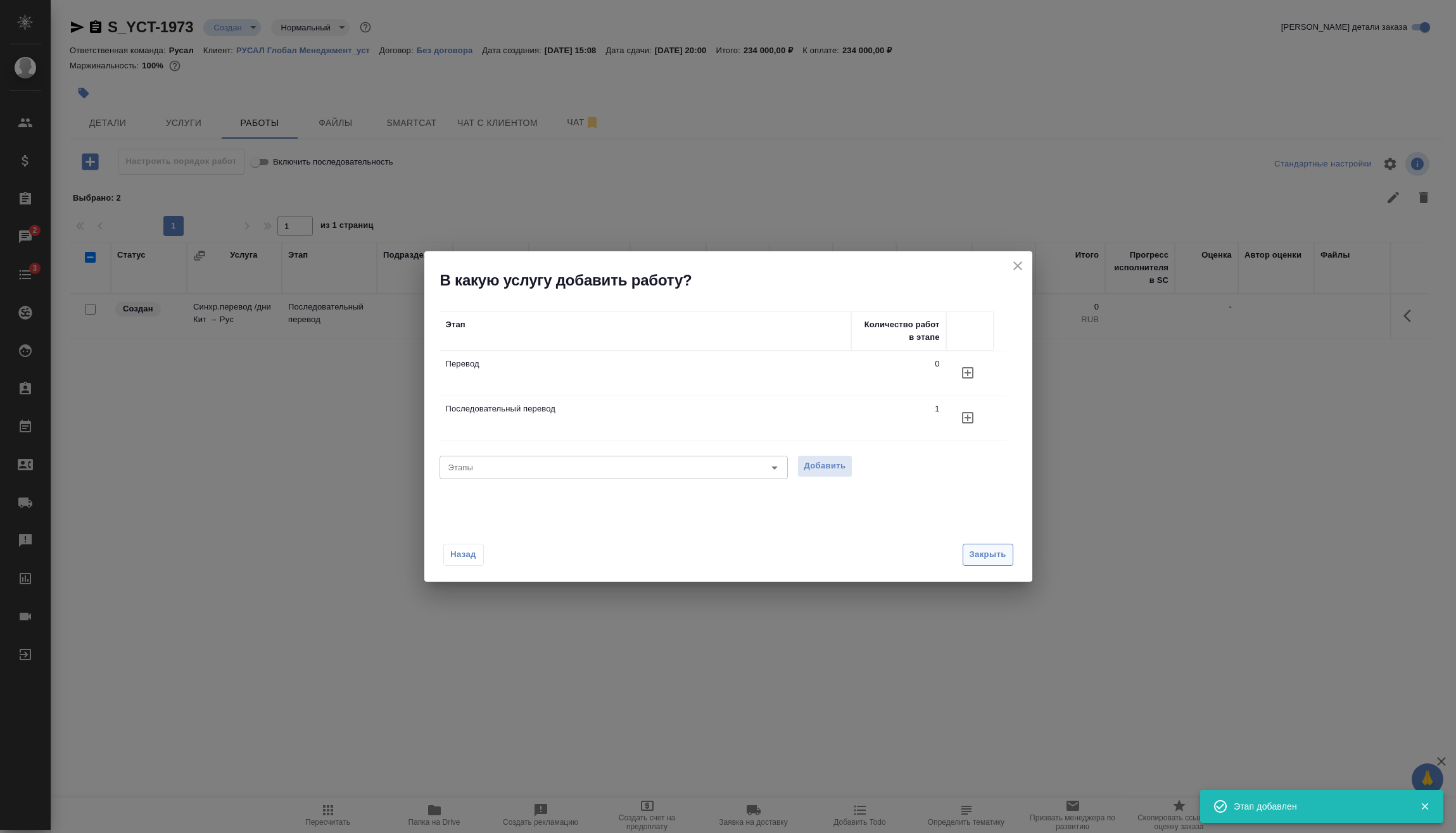
click at [990, 546] on button "Закрыть" at bounding box center [988, 555] width 51 height 22
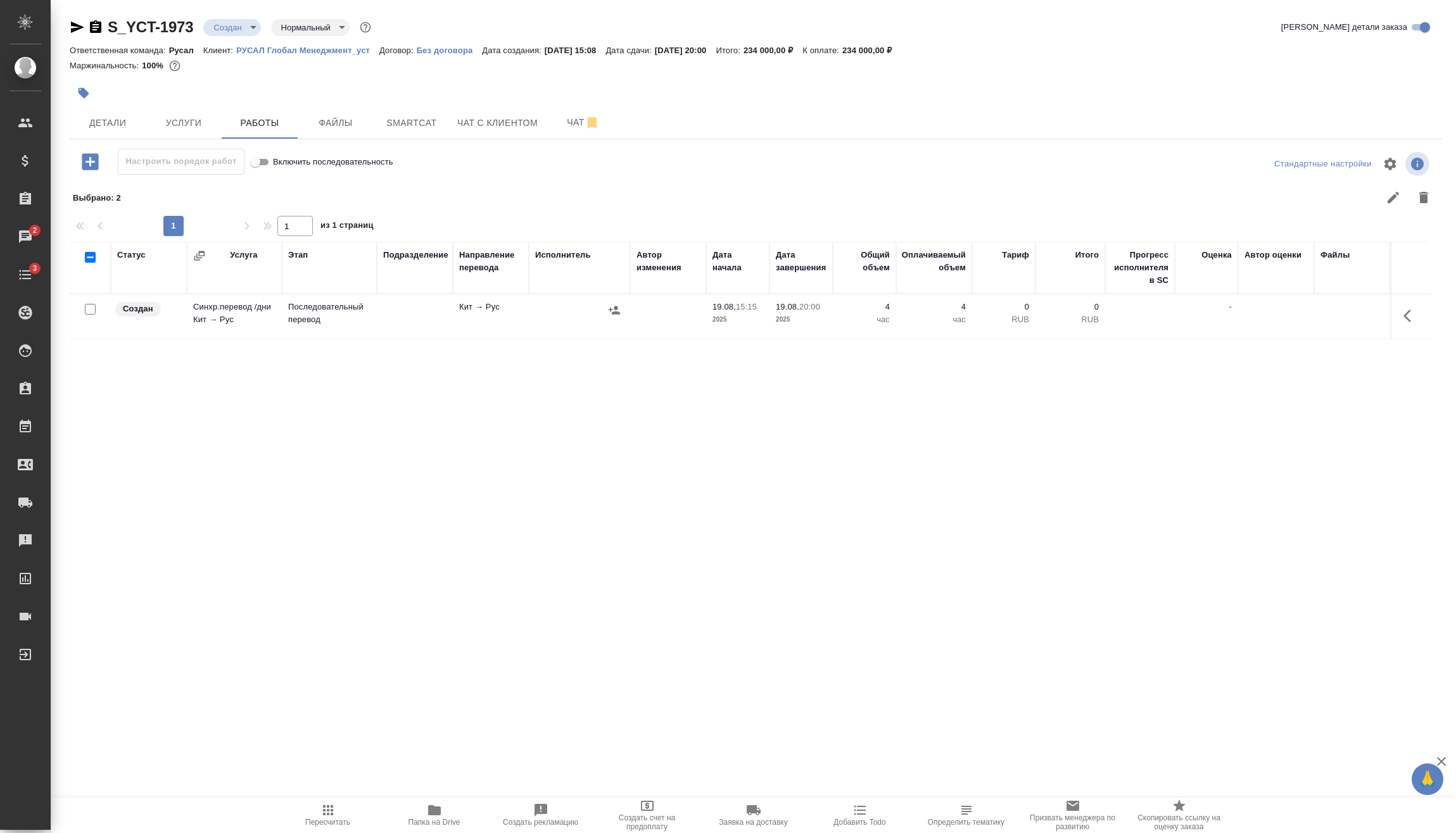
click at [1408, 313] on icon "button" at bounding box center [1411, 316] width 15 height 15
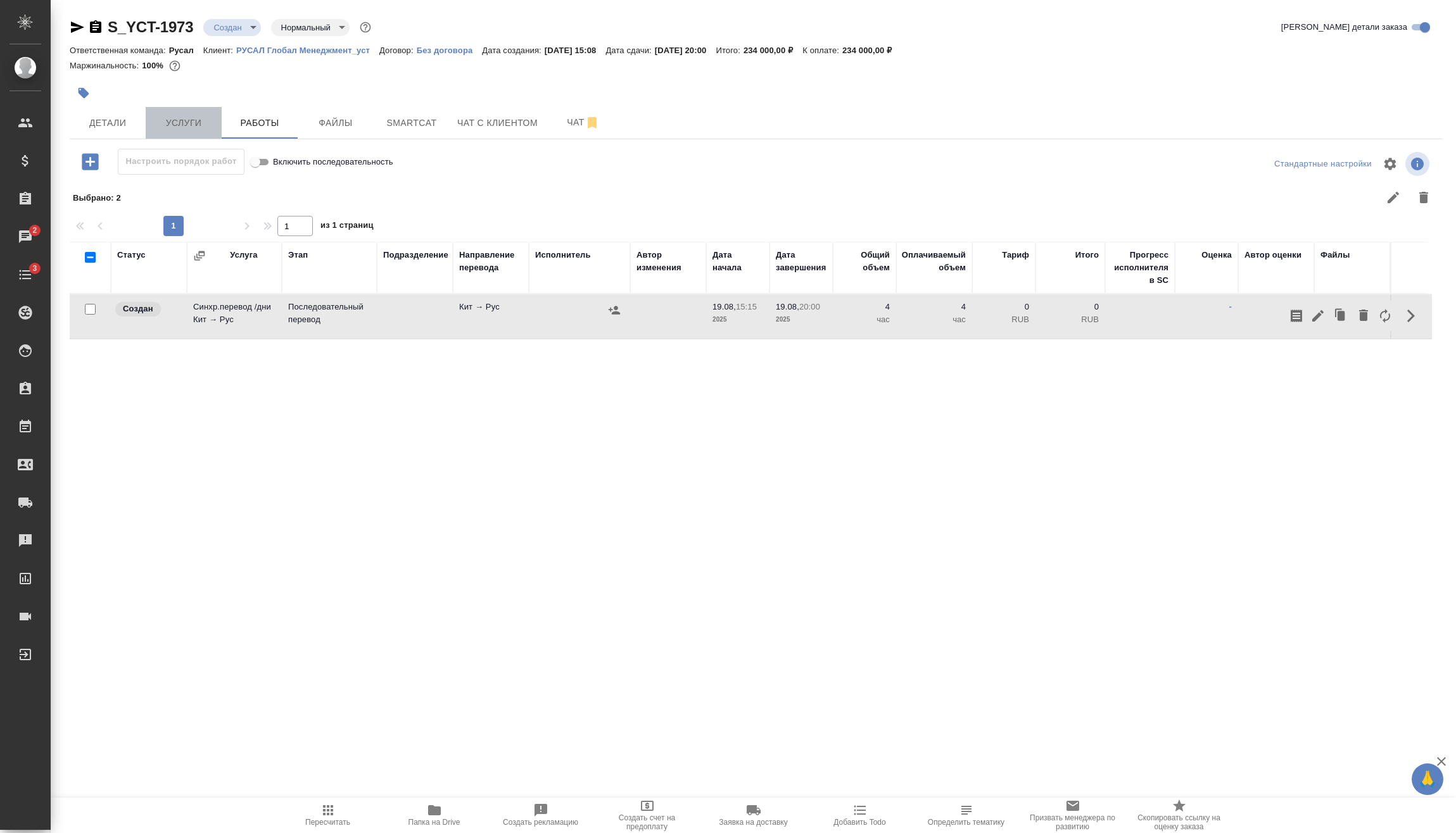
click at [166, 120] on span "Услуги" at bounding box center [183, 123] width 61 height 16
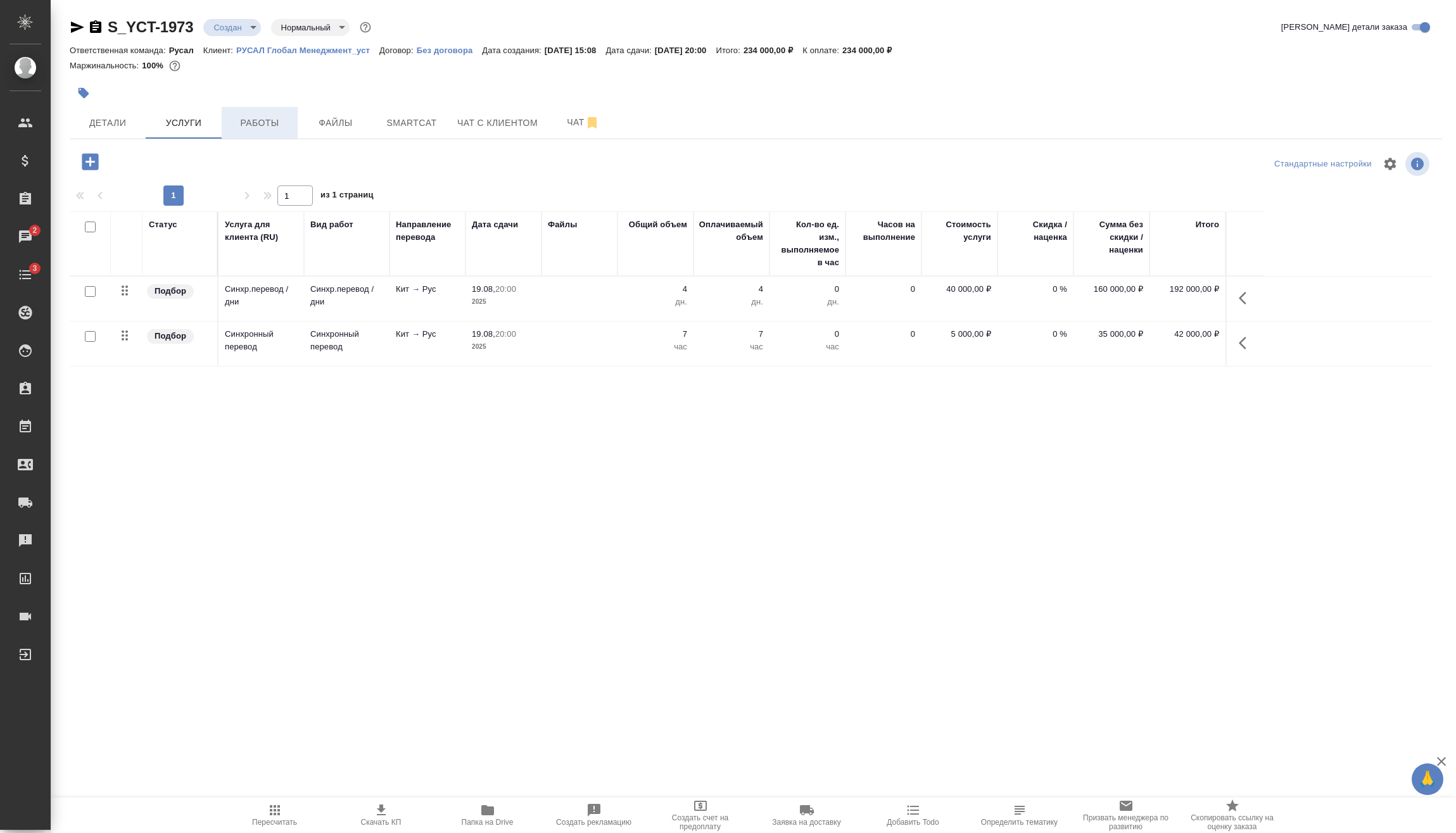
click at [226, 136] on button "Работы" at bounding box center [259, 122] width 76 height 31
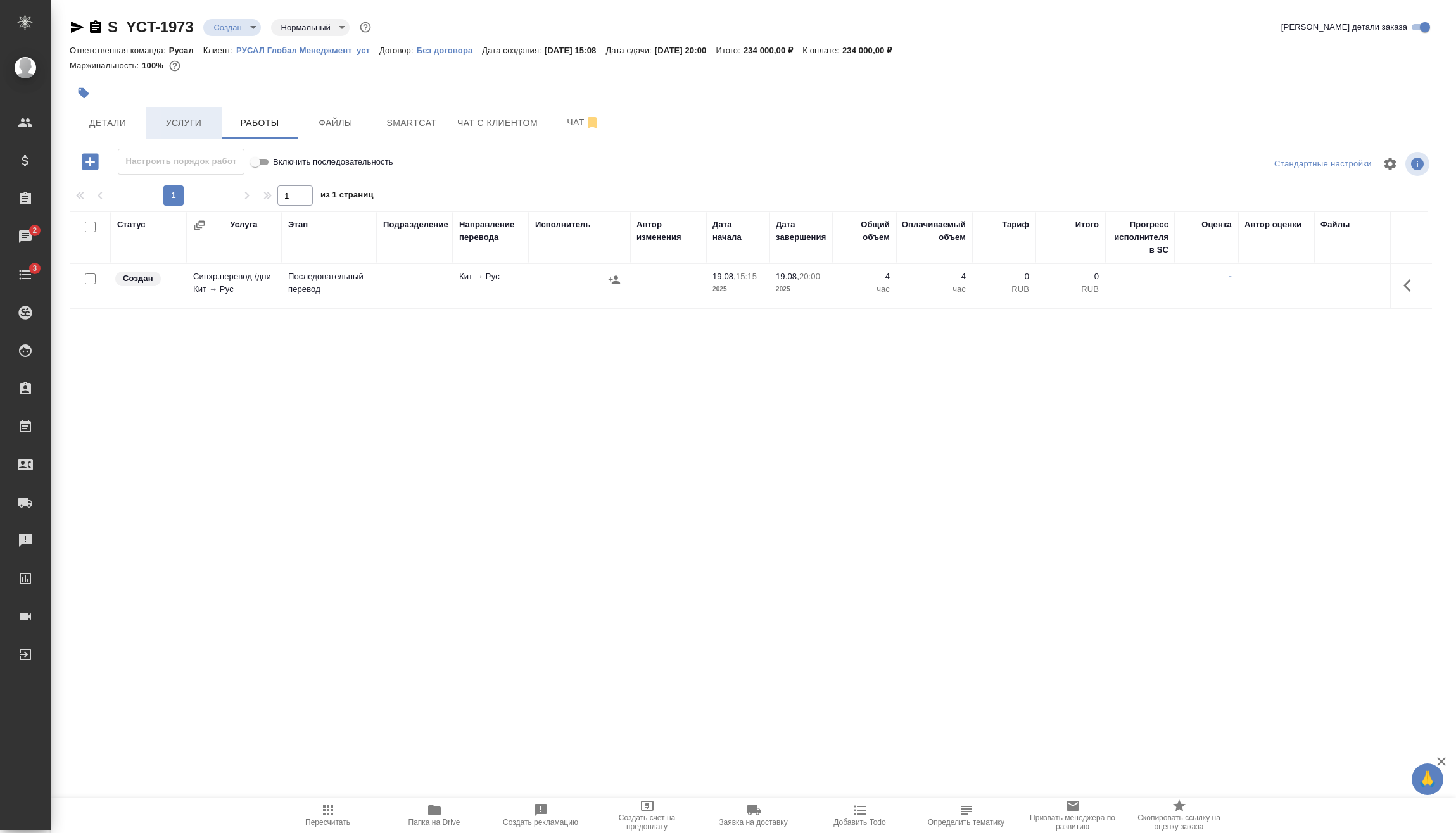
click at [206, 124] on span "Услуги" at bounding box center [183, 123] width 61 height 16
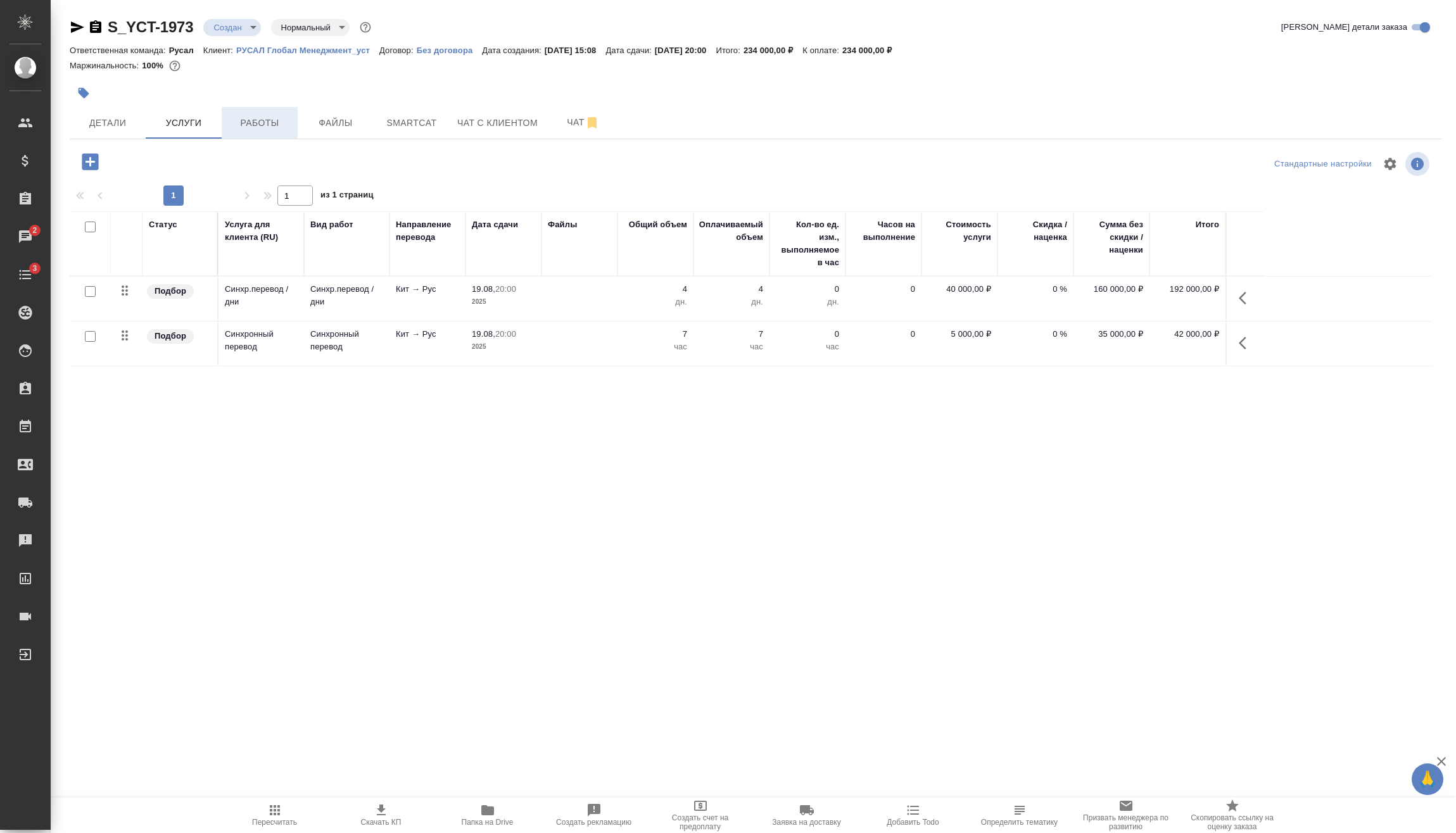
click at [275, 117] on span "Работы" at bounding box center [259, 123] width 61 height 16
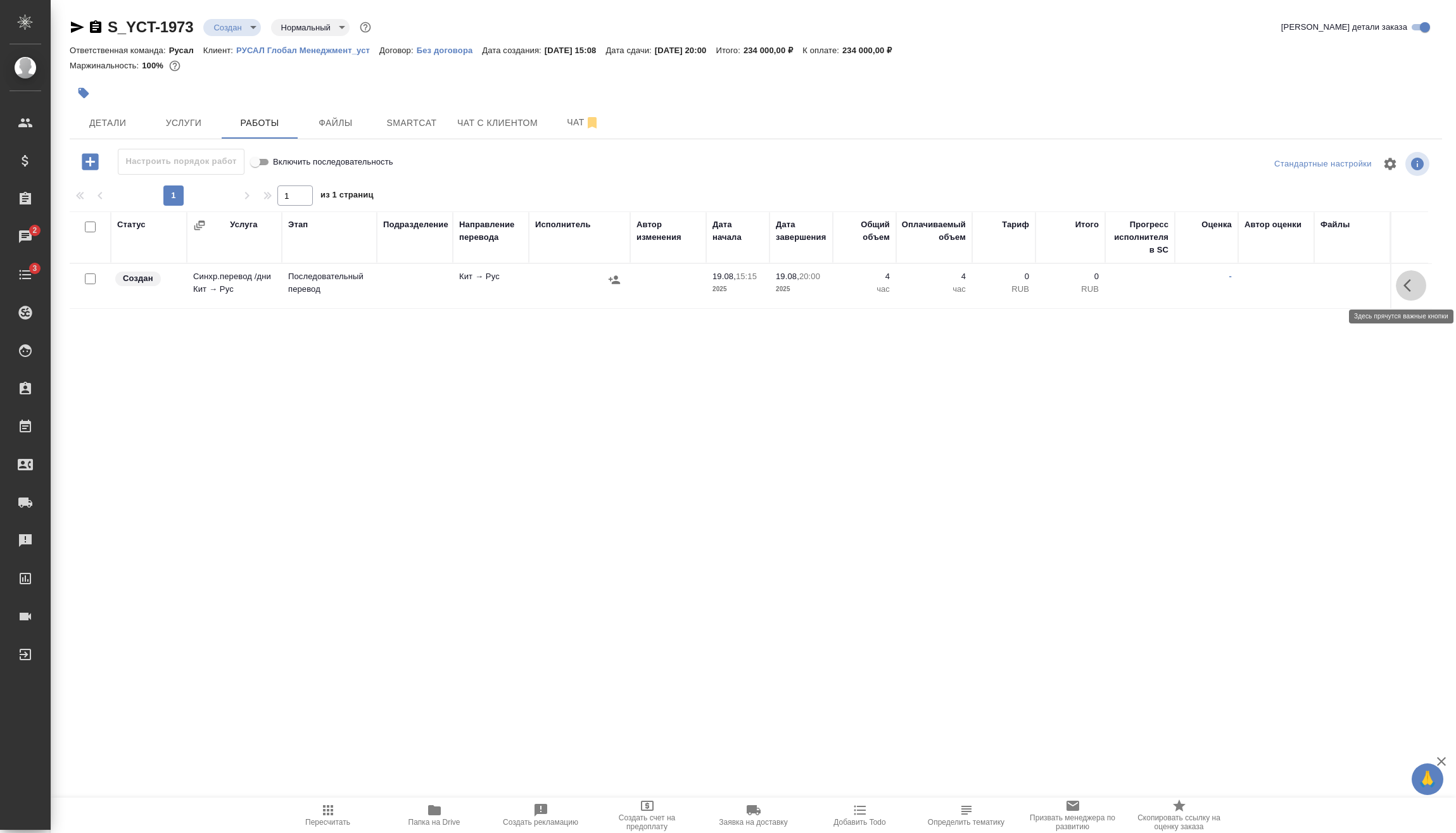
click at [1402, 287] on button "button" at bounding box center [1411, 285] width 31 height 31
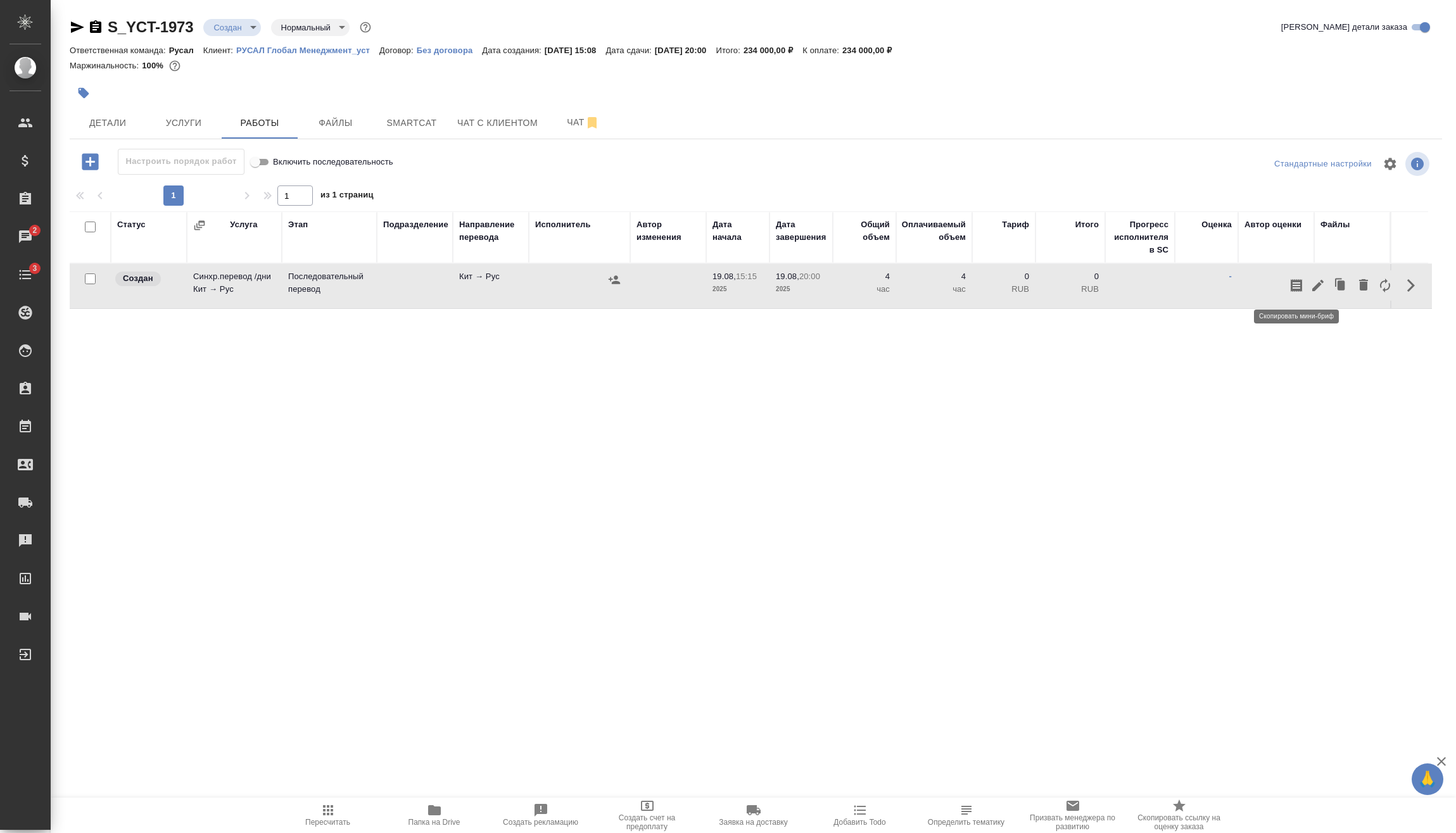
click at [1316, 282] on icon "button" at bounding box center [1318, 285] width 15 height 15
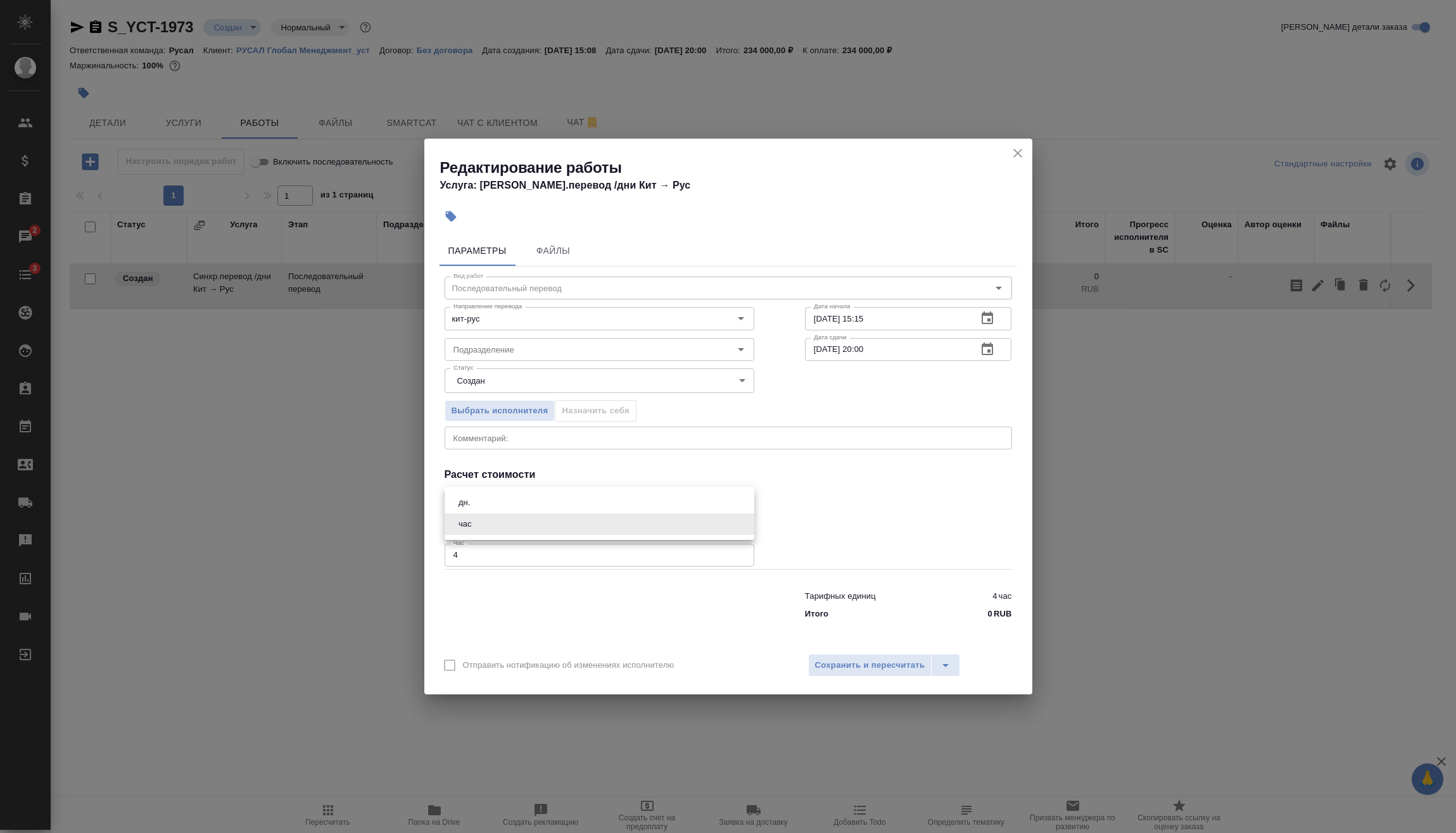
click at [557, 514] on body "🙏 .cls-1 fill:#fff; AWATERA [PERSON_NAME] Спецификации Заказы 2 Чаты 3 Todo Про…" at bounding box center [728, 416] width 1456 height 833
click at [496, 502] on li "дн." at bounding box center [599, 502] width 310 height 21
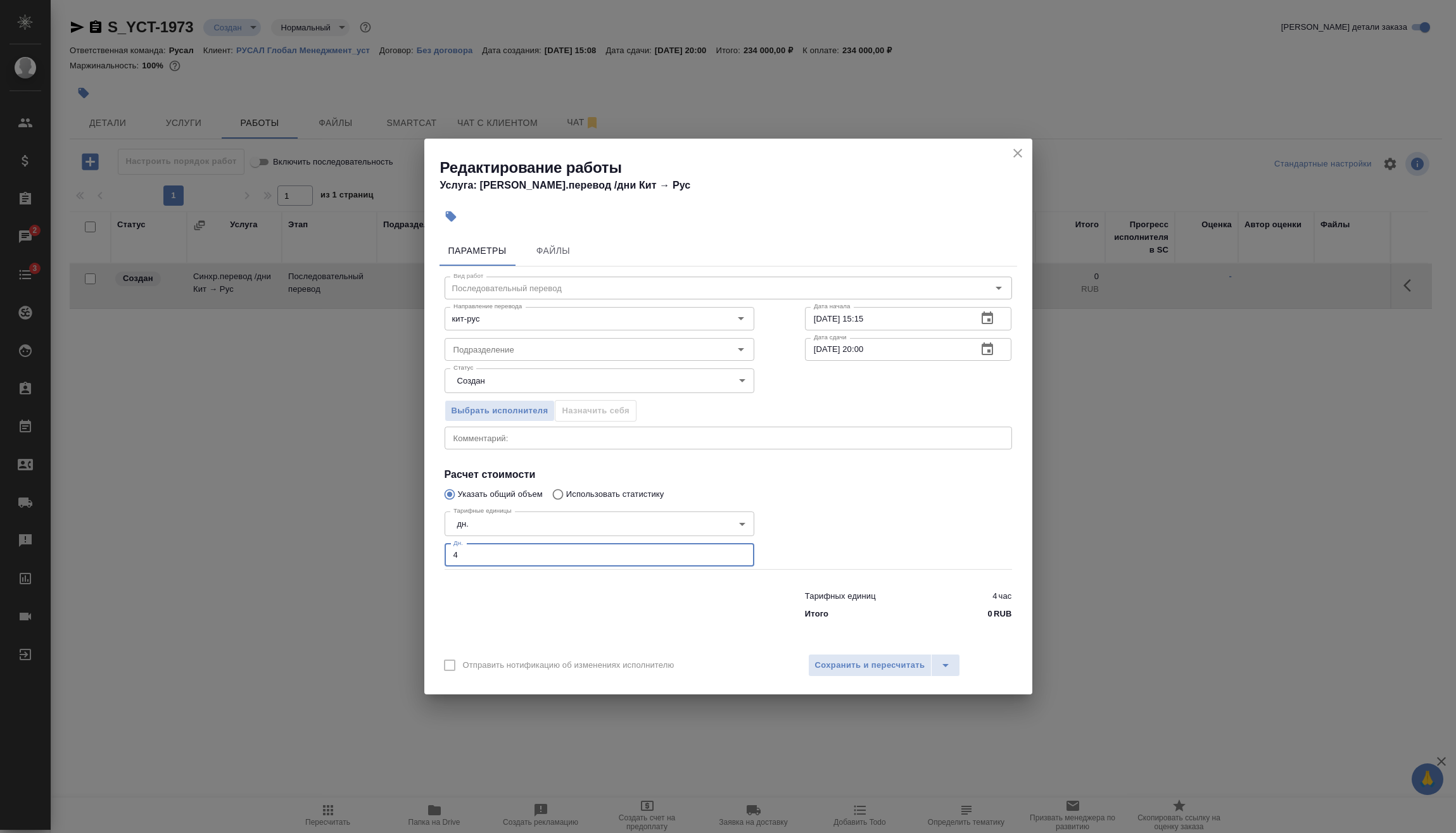
drag, startPoint x: 477, startPoint y: 558, endPoint x: 433, endPoint y: 561, distance: 44.1
click at [420, 561] on div "Редактирование работы Услуга: [PERSON_NAME].перевод /дни Кит → [PERSON_NAME] Фа…" at bounding box center [728, 416] width 1456 height 833
click at [843, 667] on span "Сохранить и пересчитать" at bounding box center [870, 665] width 110 height 15
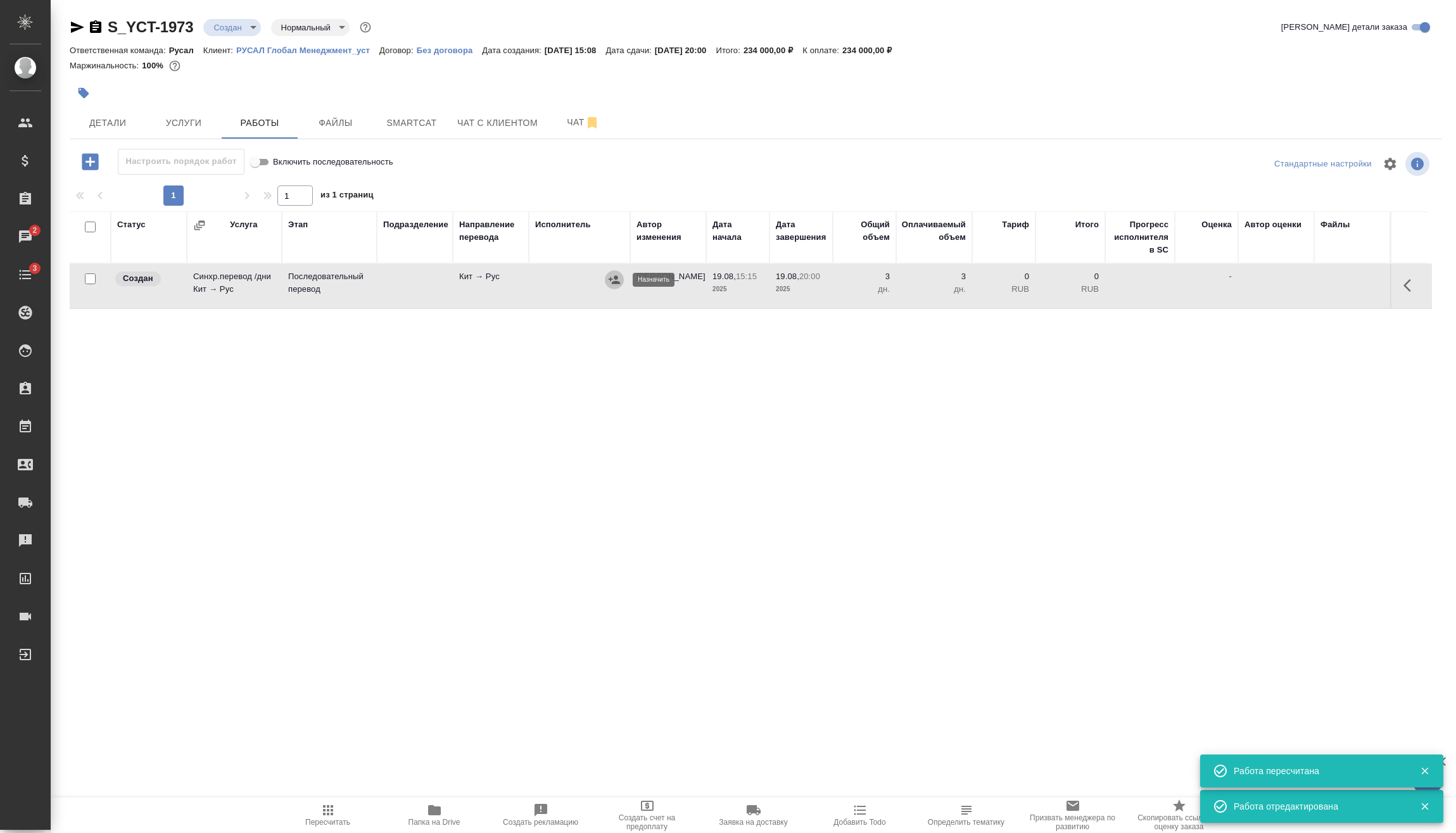
click at [615, 285] on icon "button" at bounding box center [614, 280] width 13 height 13
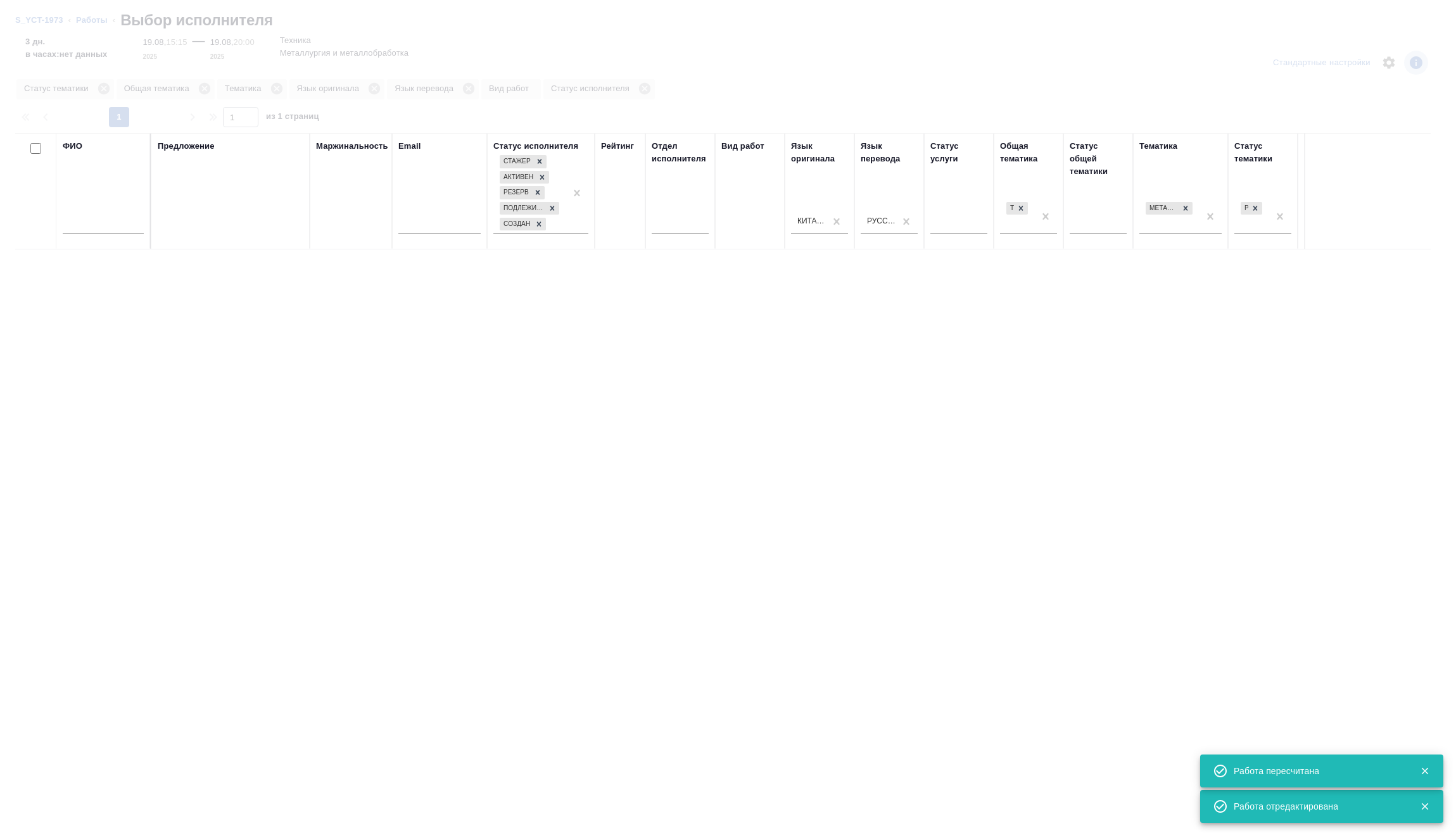
click at [98, 222] on input "text" at bounding box center [104, 226] width 81 height 16
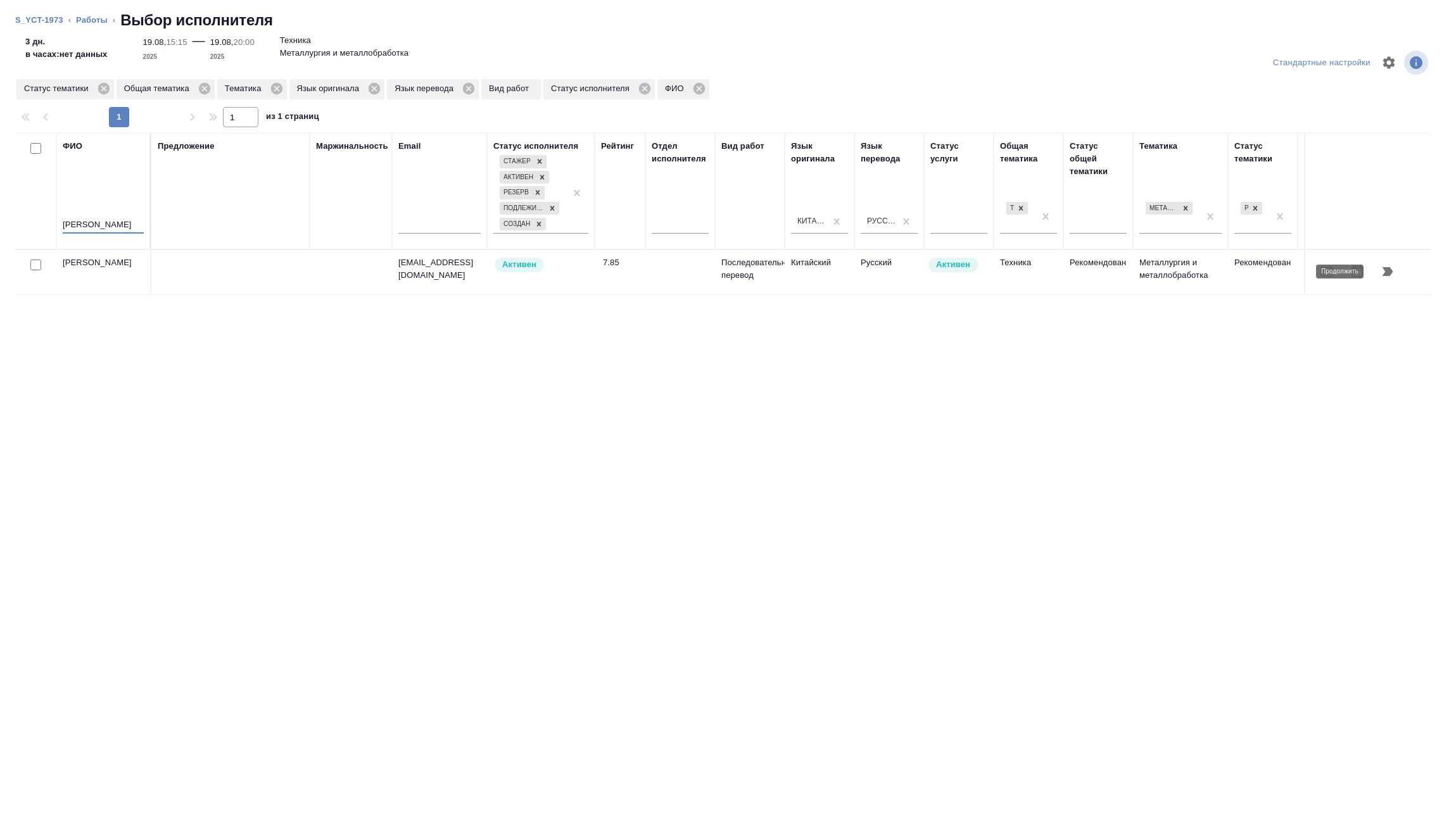
click at [1382, 275] on icon "button" at bounding box center [1388, 272] width 15 height 15
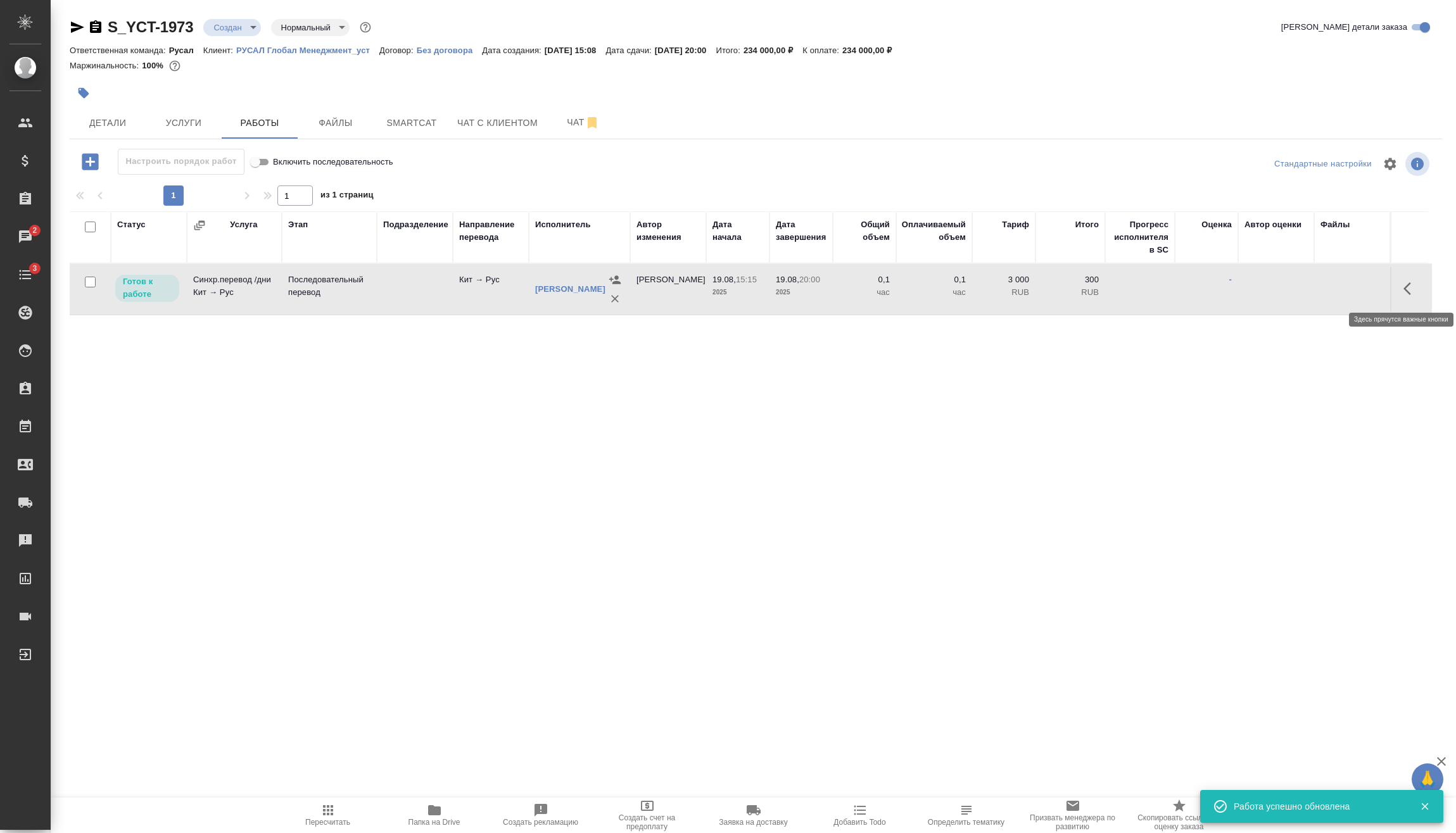
click at [1402, 293] on button "button" at bounding box center [1411, 289] width 31 height 31
click at [1319, 291] on icon "button" at bounding box center [1318, 288] width 15 height 15
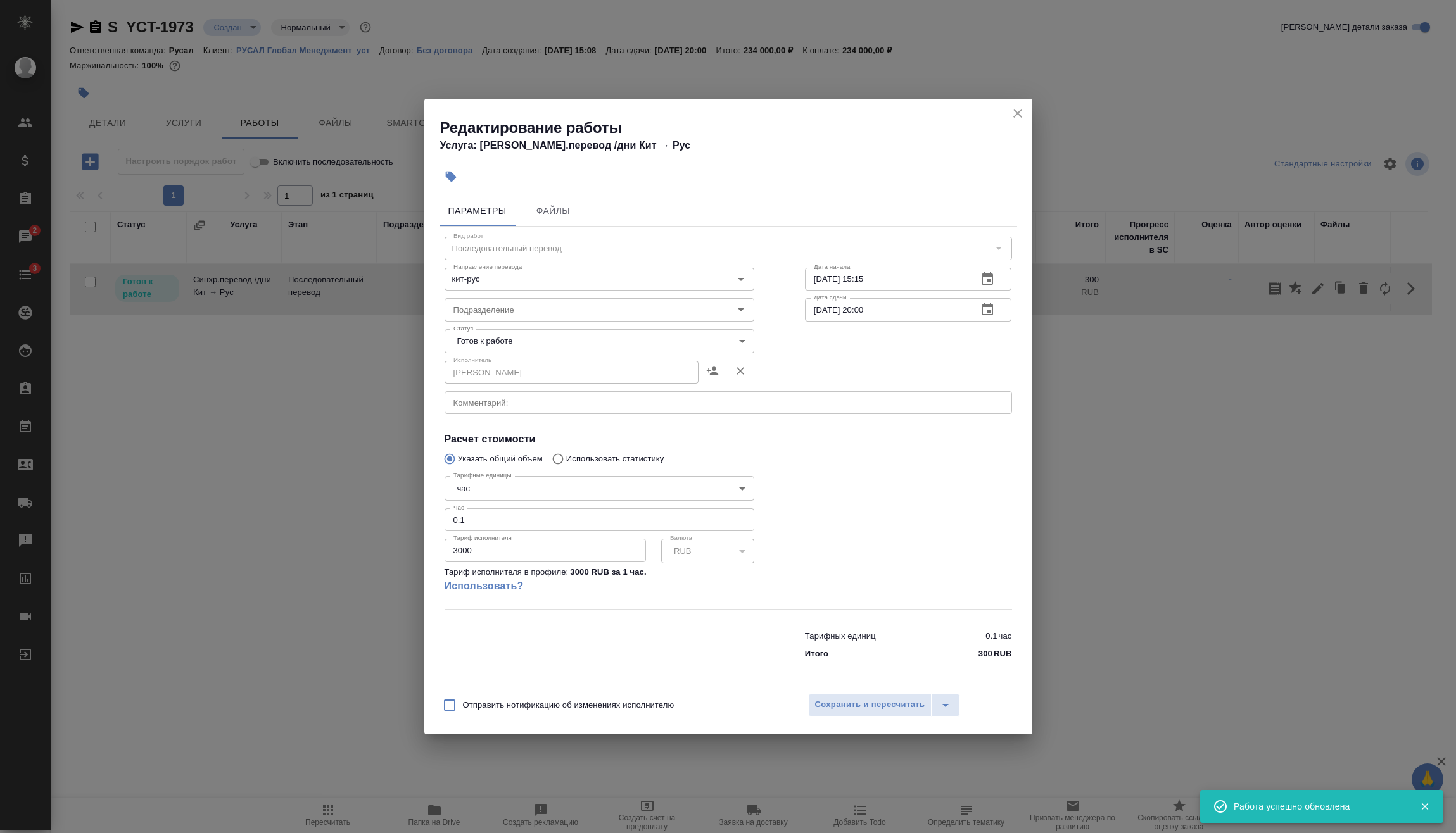
click at [509, 484] on body "🙏 .cls-1 fill:#fff; AWATERA [PERSON_NAME] Спецификации Заказы 2 Чаты 3 Todo Про…" at bounding box center [728, 416] width 1456 height 833
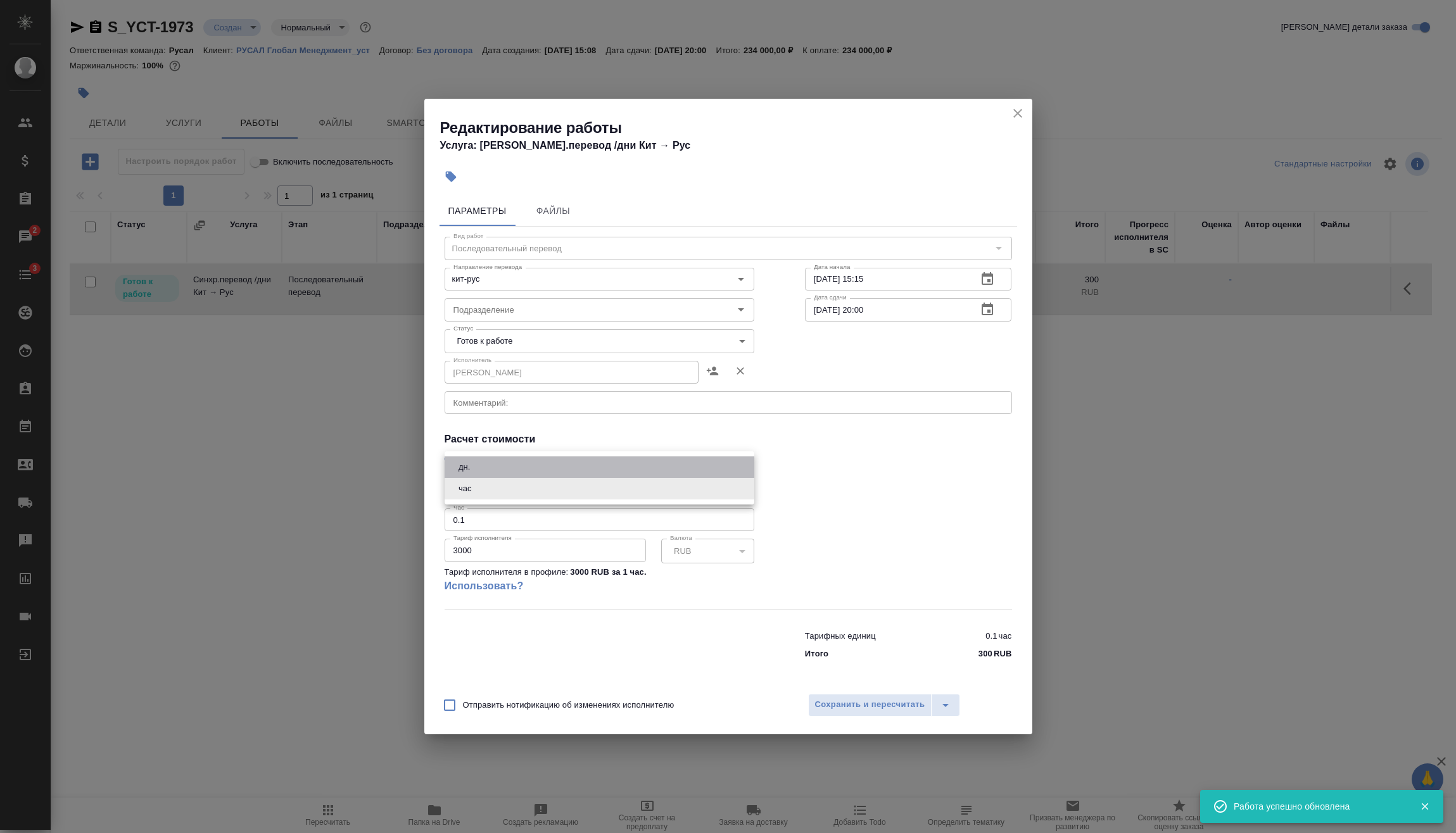
click at [496, 469] on li "дн." at bounding box center [599, 467] width 310 height 21
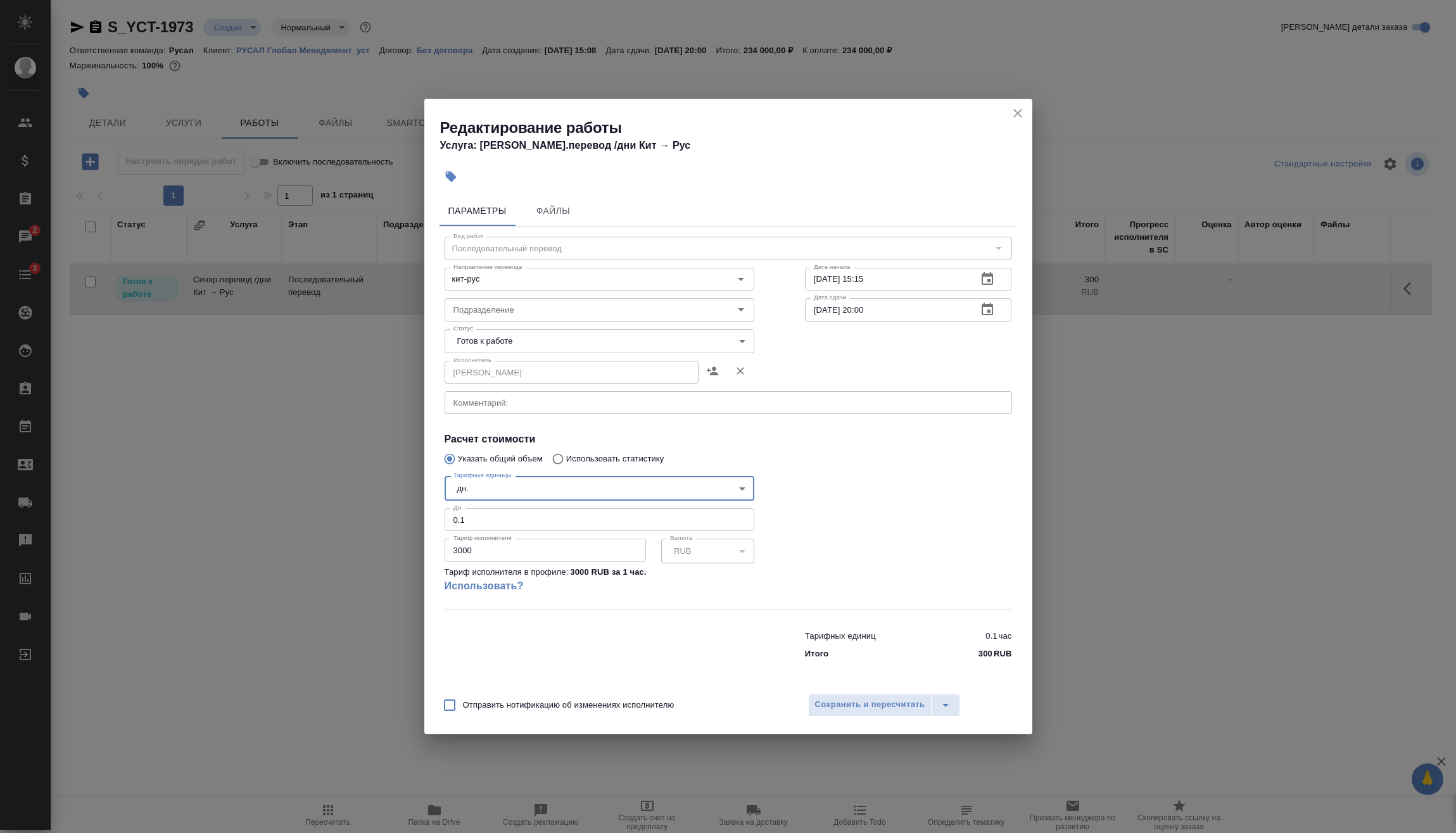
click at [493, 517] on input "0.1" at bounding box center [599, 520] width 310 height 23
drag, startPoint x: 517, startPoint y: 521, endPoint x: 358, endPoint y: 517, distance: 159.1
click at [366, 517] on div "Редактирование работы Услуга: [PERSON_NAME].перевод /дни Кит → [PERSON_NAME] Фа…" at bounding box center [728, 416] width 1456 height 833
drag, startPoint x: 489, startPoint y: 548, endPoint x: 345, endPoint y: 549, distance: 144.0
click at [383, 548] on div "Редактирование работы Услуга: [PERSON_NAME].перевод /дни Кит → [PERSON_NAME] Фа…" at bounding box center [728, 416] width 1456 height 833
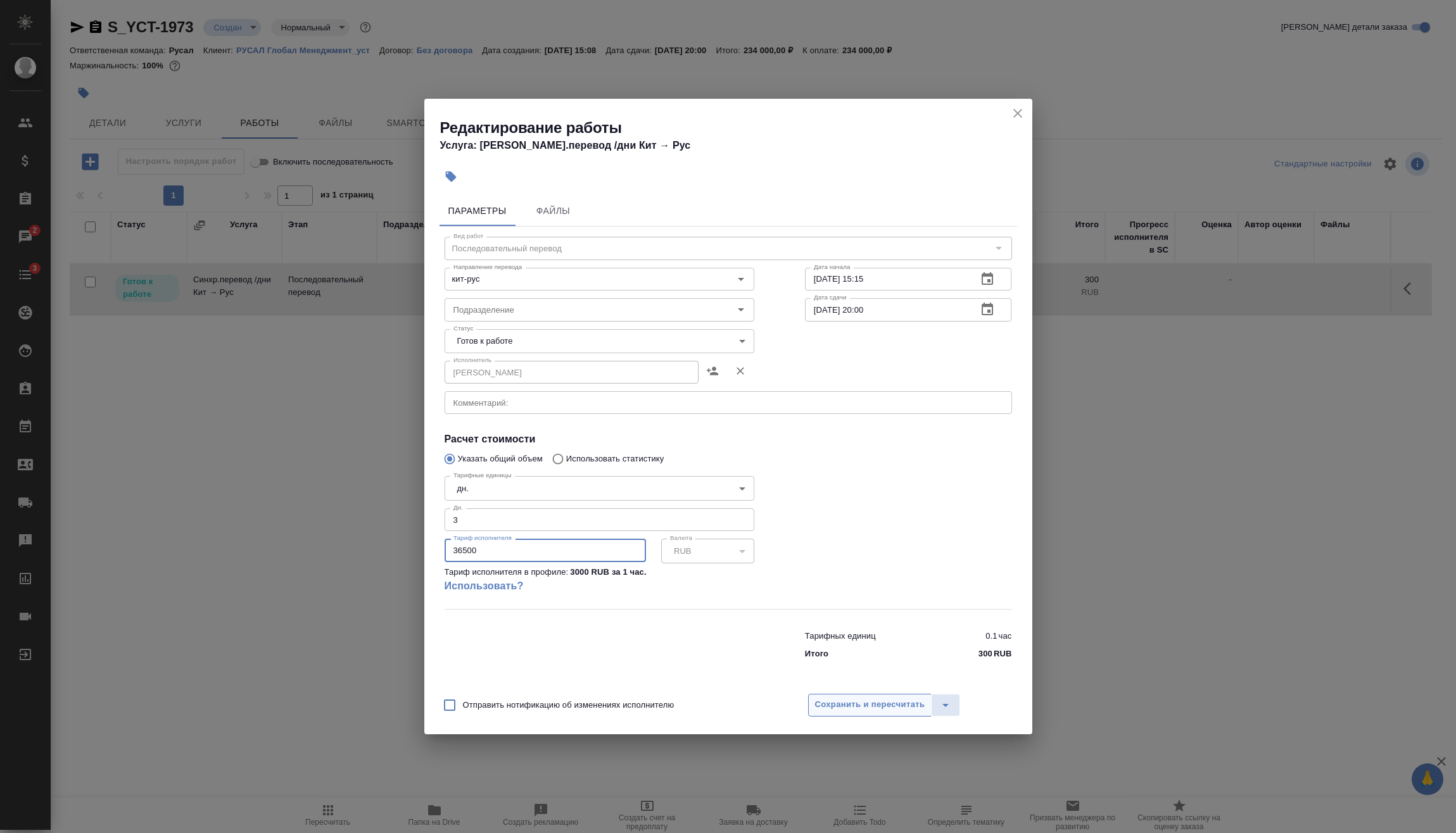
click at [901, 715] on button "Сохранить и пересчитать" at bounding box center [870, 706] width 124 height 23
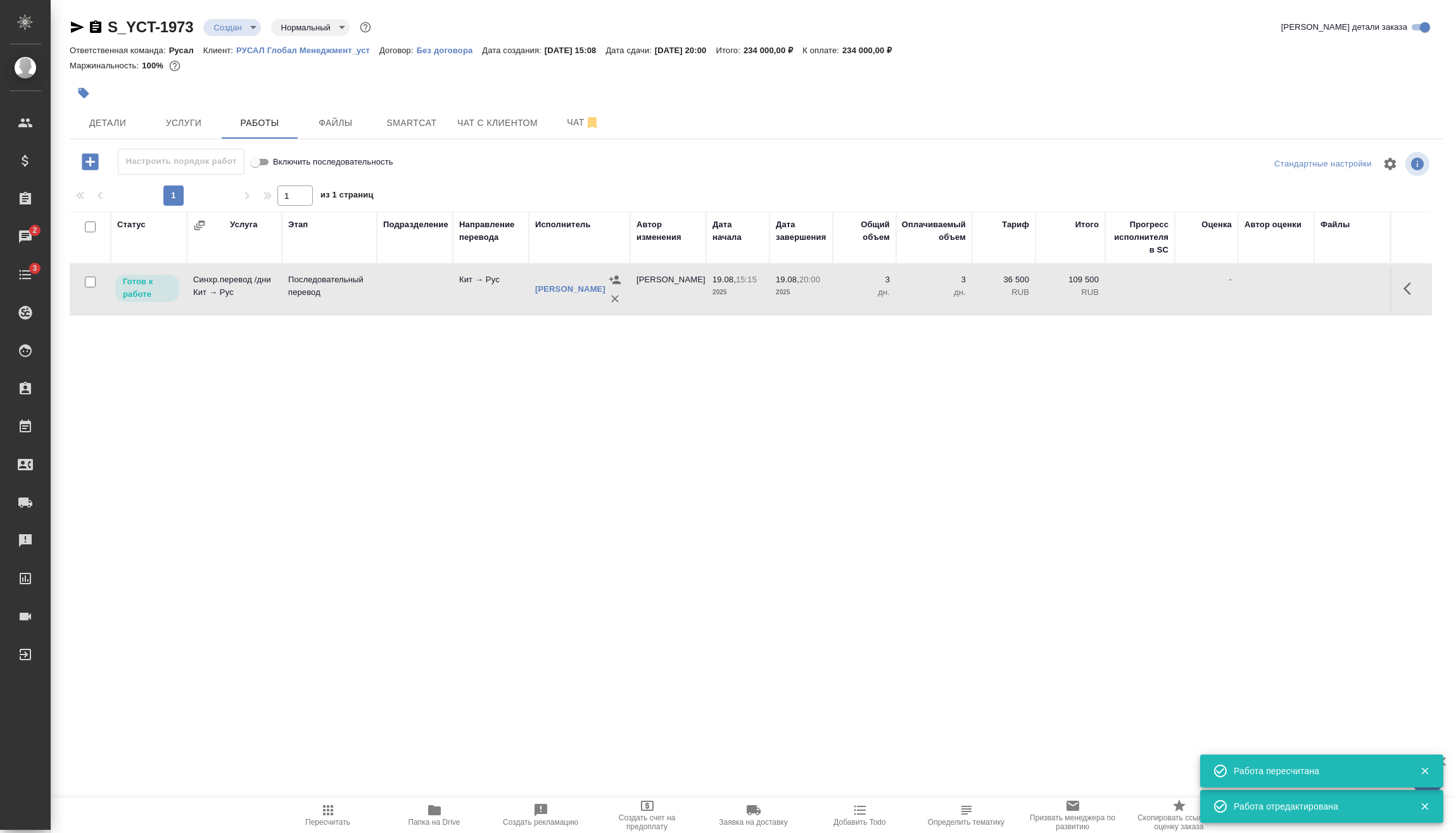
click at [311, 819] on span "Пересчитать" at bounding box center [328, 822] width 45 height 9
click at [243, 35] on body "🙏 .cls-1 fill:#fff; AWATERA [PERSON_NAME] Спецификации Заказы 2 Чаты 3 Todo Про…" at bounding box center [728, 416] width 1456 height 833
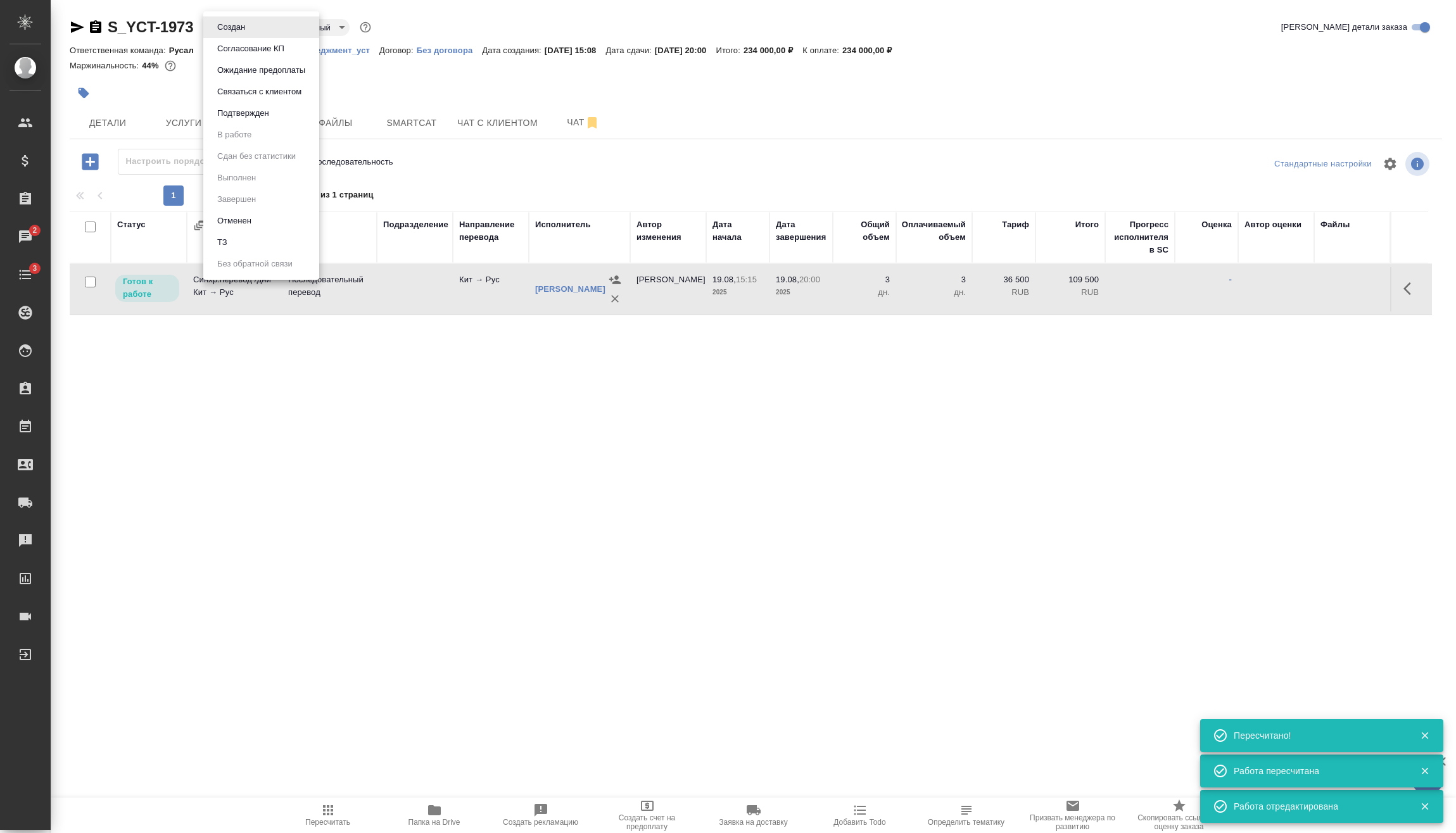
click at [238, 35] on button "Подтвержден" at bounding box center [231, 27] width 35 height 14
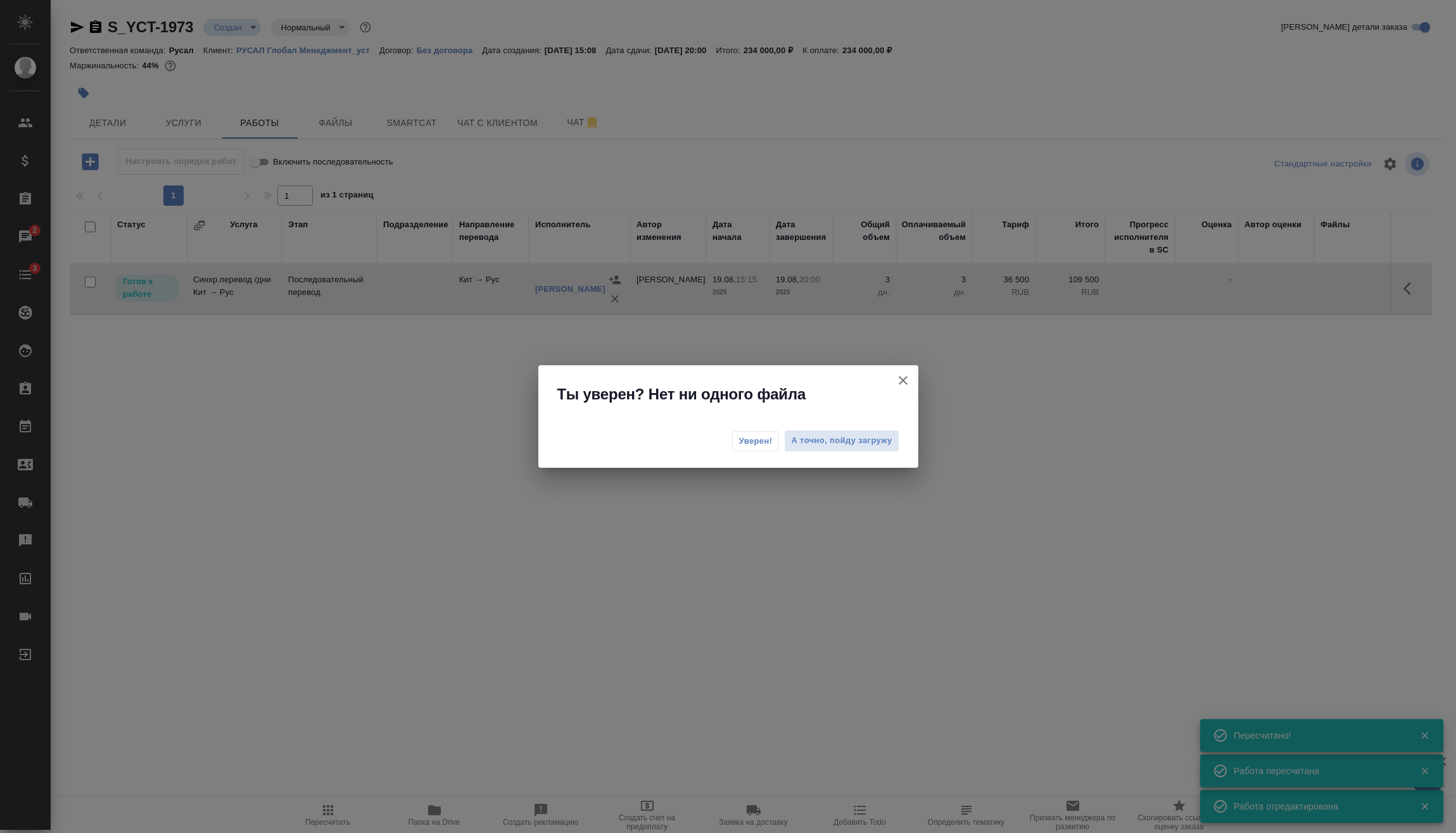
click at [726, 441] on div "Уверен! А точно, пойду загружу" at bounding box center [728, 443] width 380 height 51
click at [742, 443] on span "Уверен!" at bounding box center [756, 441] width 34 height 13
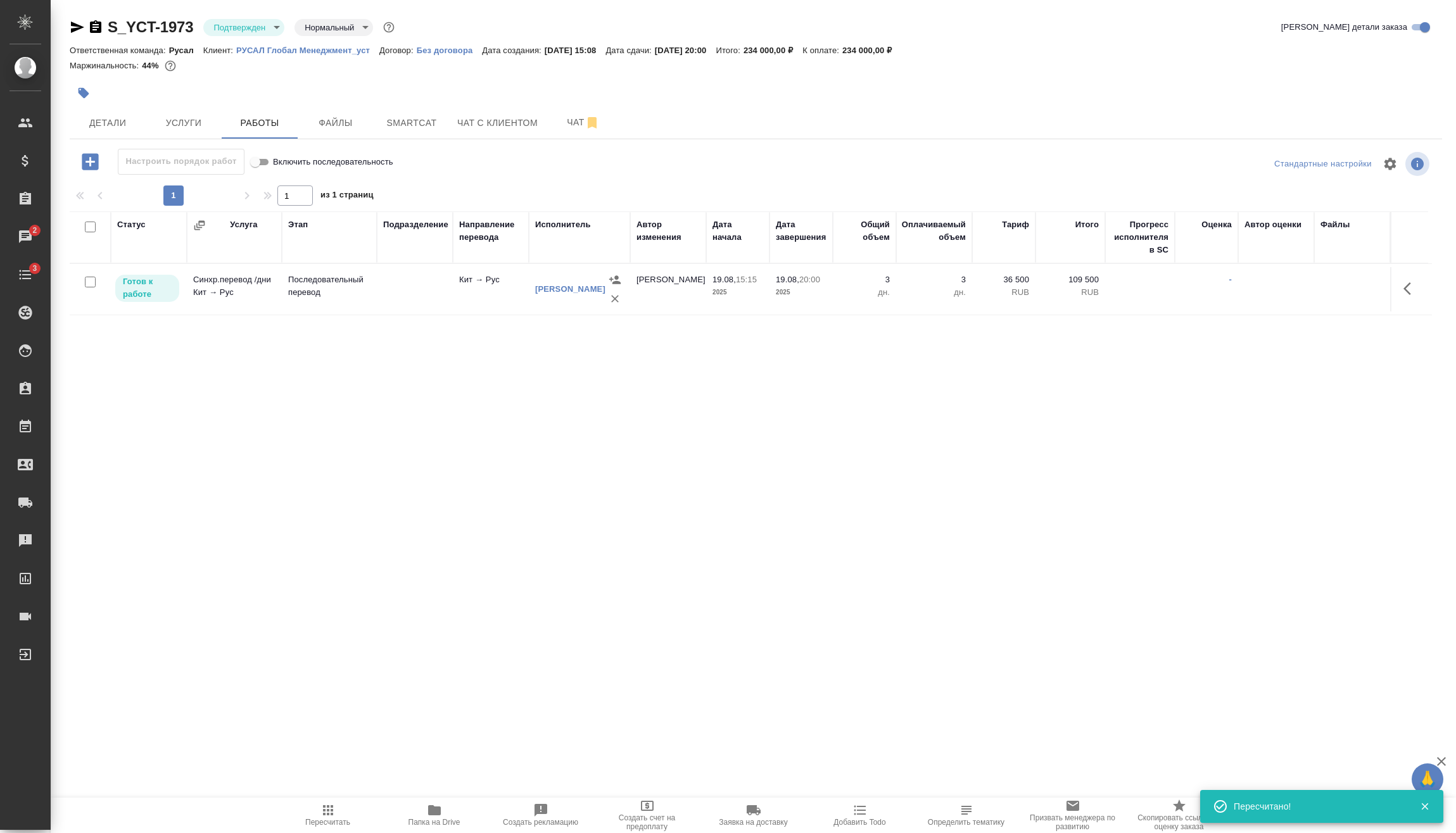
click at [94, 285] on input "checkbox" at bounding box center [91, 282] width 11 height 11
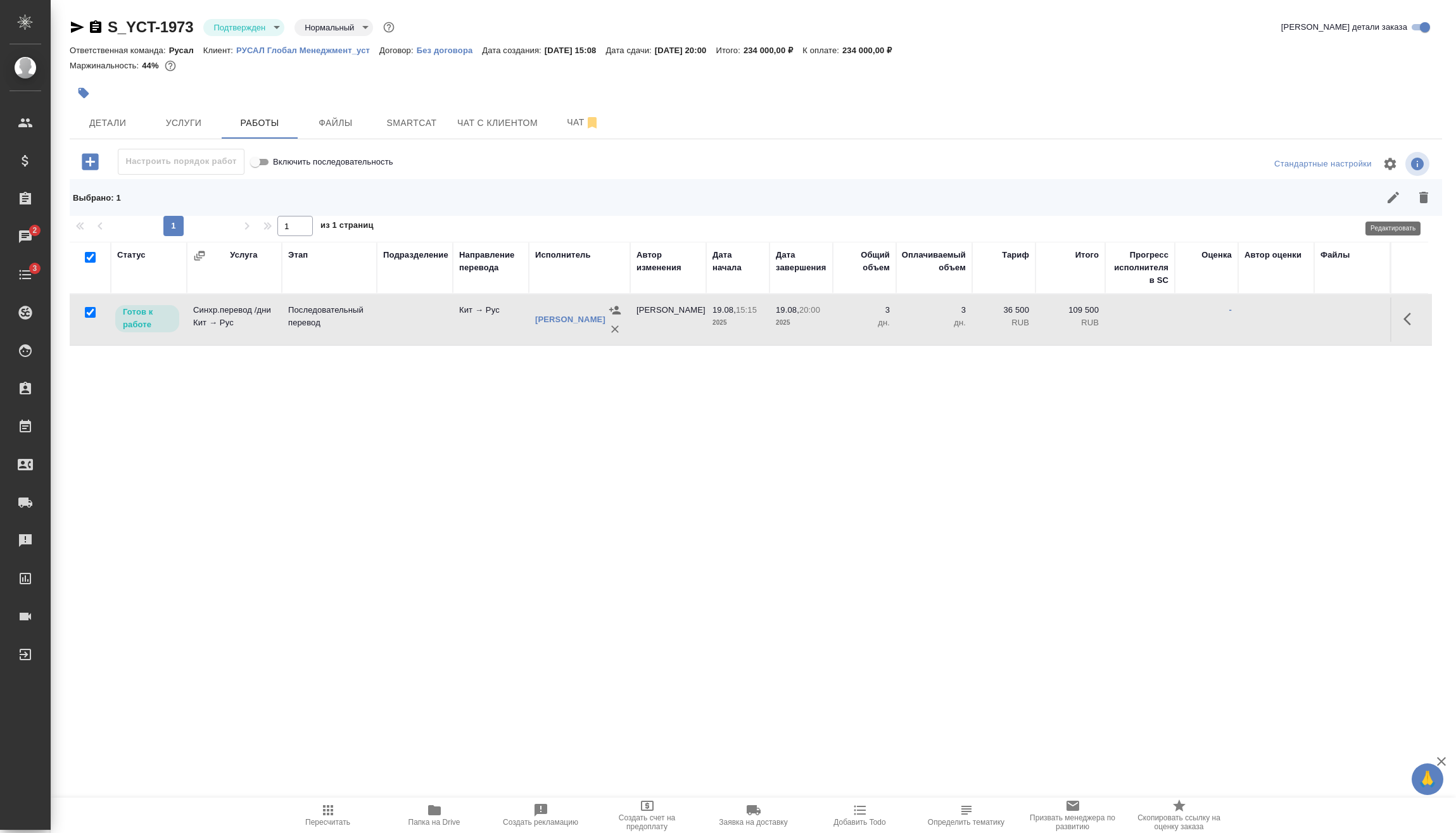
click at [1395, 192] on icon "button" at bounding box center [1393, 198] width 15 height 15
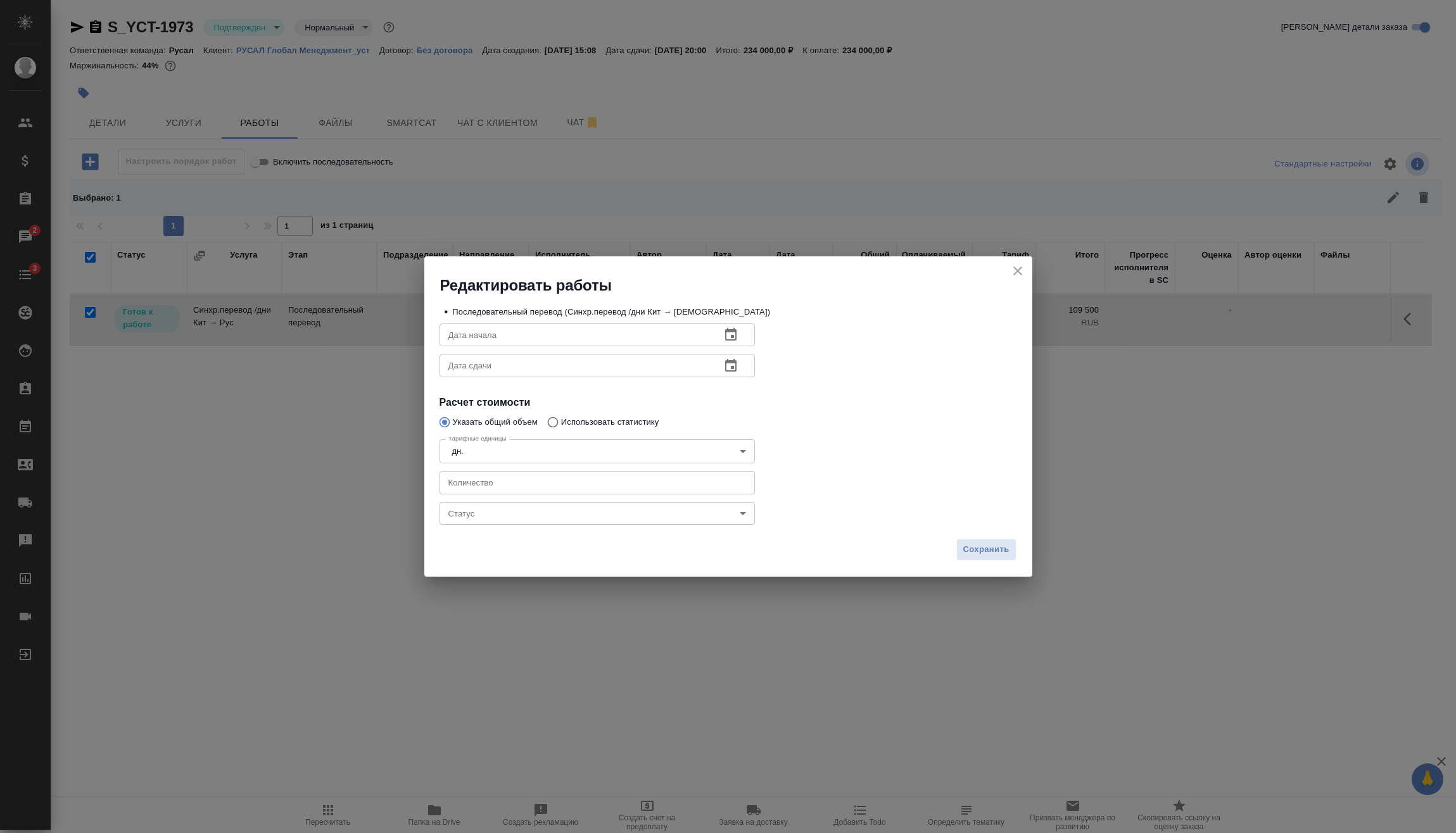
click at [591, 504] on body "🙏 .cls-1 fill:#fff; AWATERA [PERSON_NAME] Спецификации Заказы 2 Чаты 3 Todo Про…" at bounding box center [728, 416] width 1456 height 833
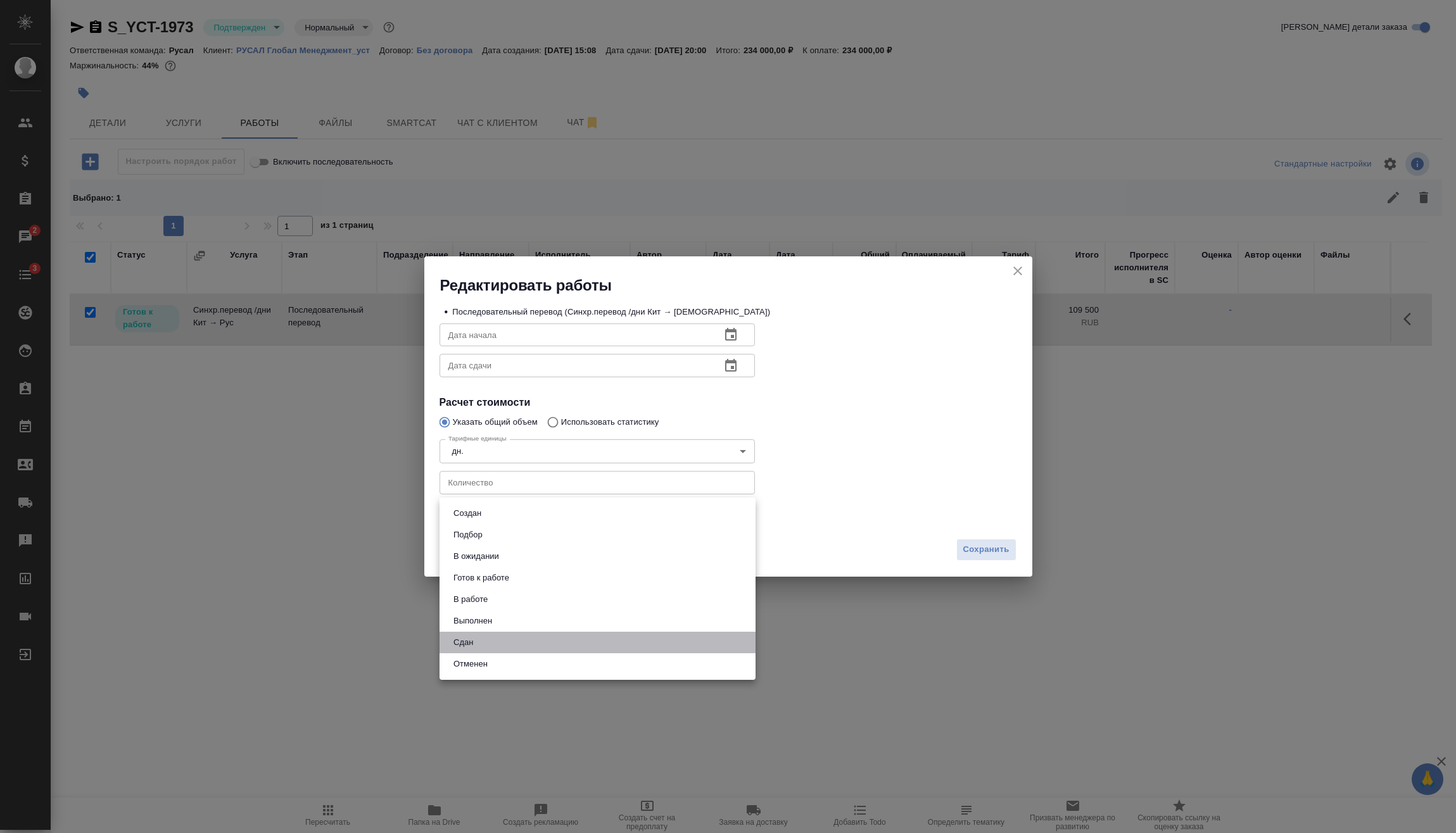
click at [509, 641] on li "Сдан" at bounding box center [598, 643] width 316 height 21
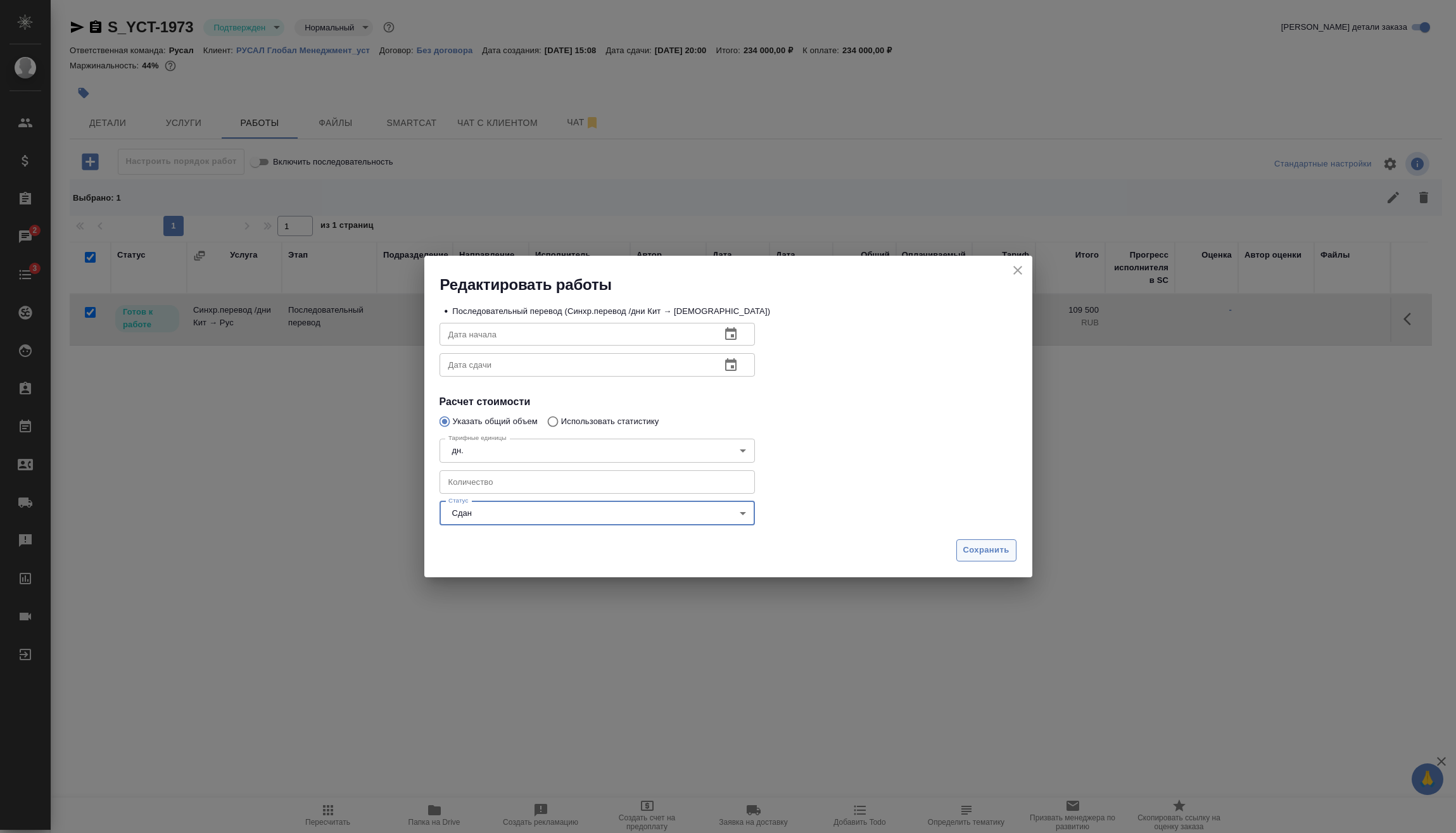
click at [1008, 551] on span "Сохранить" at bounding box center [986, 550] width 46 height 15
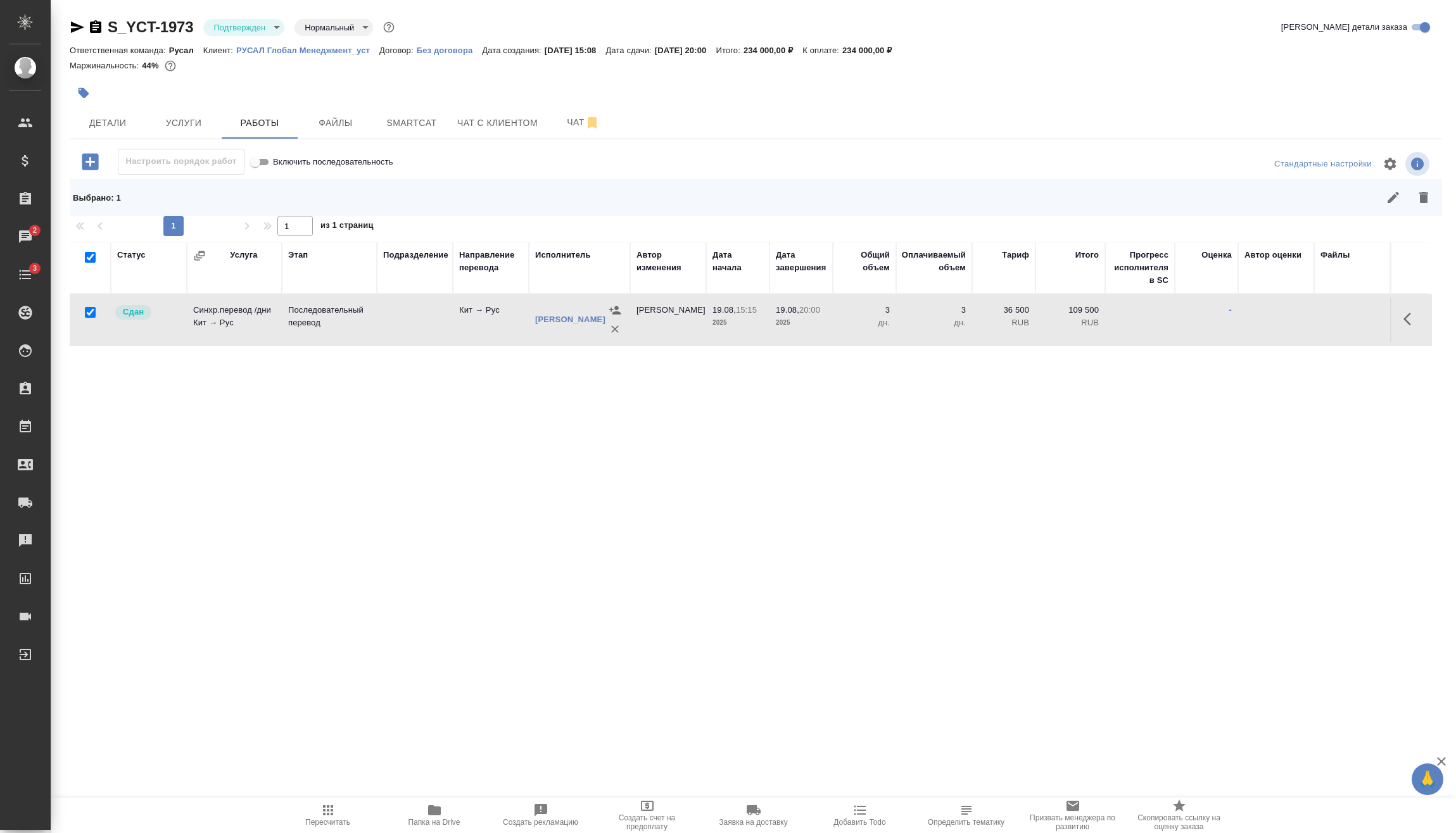
click at [270, 23] on body "🙏 .cls-1 fill:#fff; AWATERA [PERSON_NAME] Спецификации Заказы 2 Чаты 3 Todo Про…" at bounding box center [728, 416] width 1456 height 833
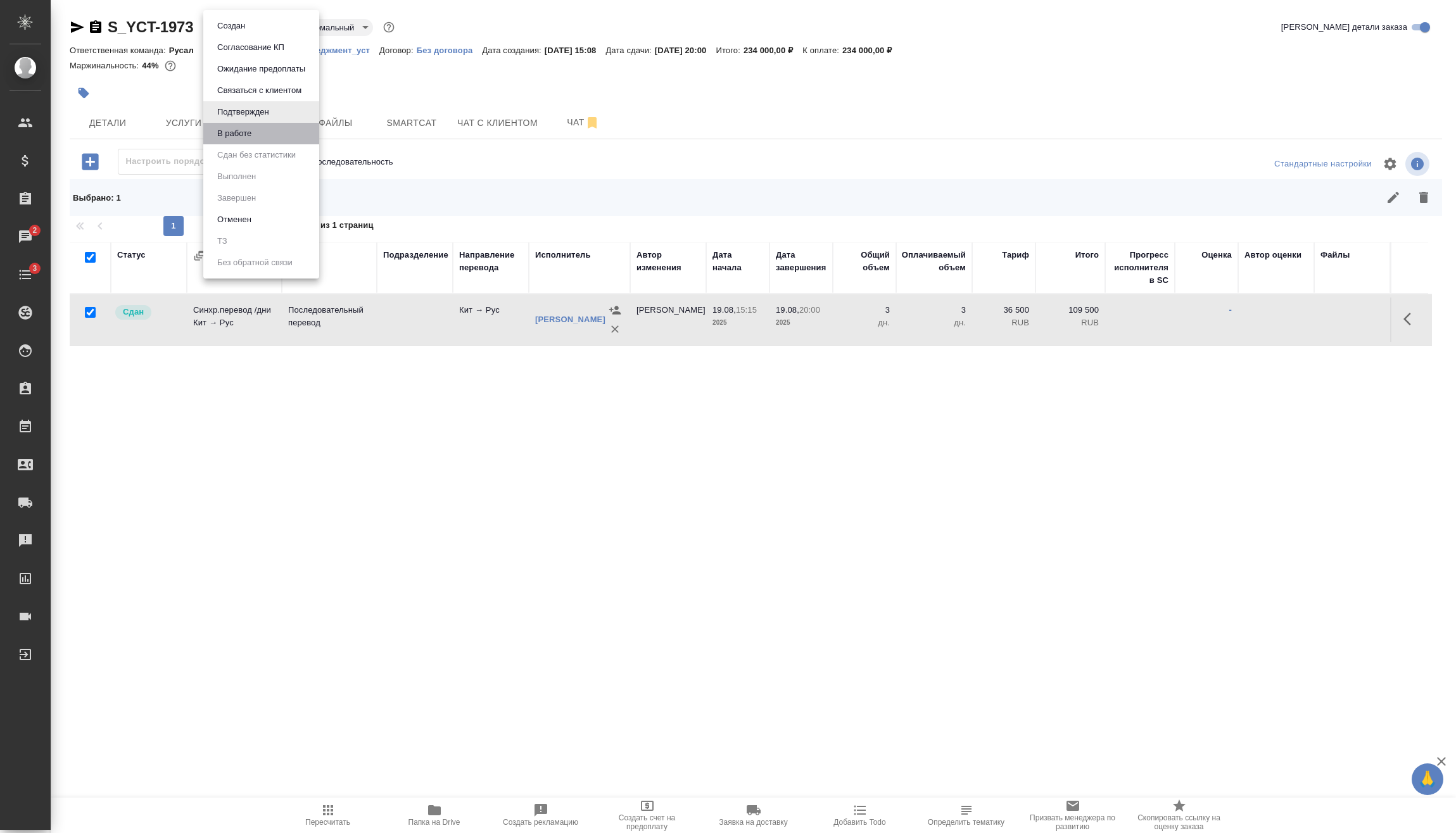
click at [270, 131] on li "В работе" at bounding box center [261, 133] width 116 height 21
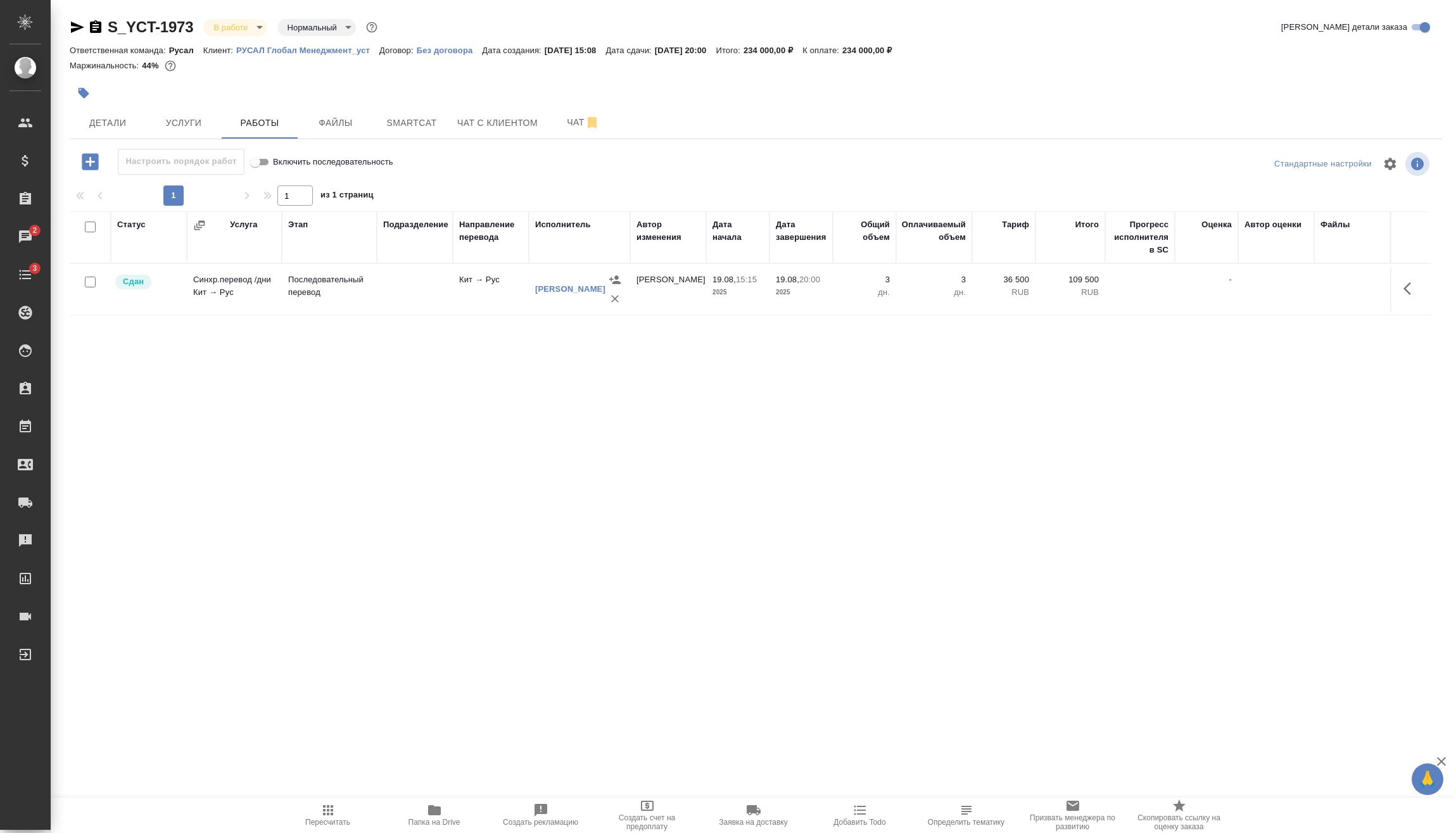
click at [253, 31] on body "🙏 .cls-1 fill:#fff; AWATERA [PERSON_NAME] Спецификации Заказы 2 Чаты 3 Todo Про…" at bounding box center [728, 416] width 1456 height 833
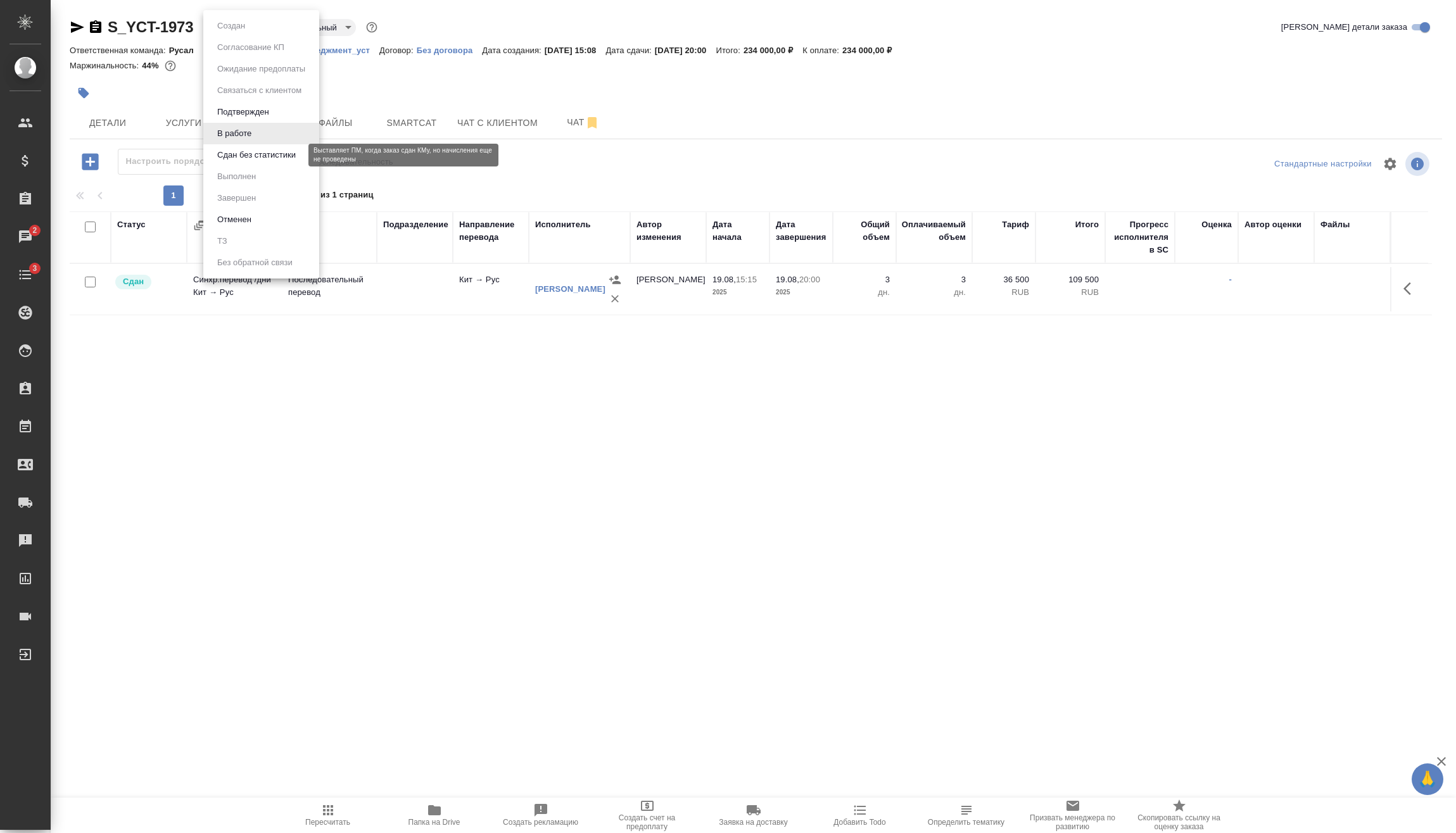
click at [263, 156] on button "Сдан без статистики" at bounding box center [256, 155] width 86 height 14
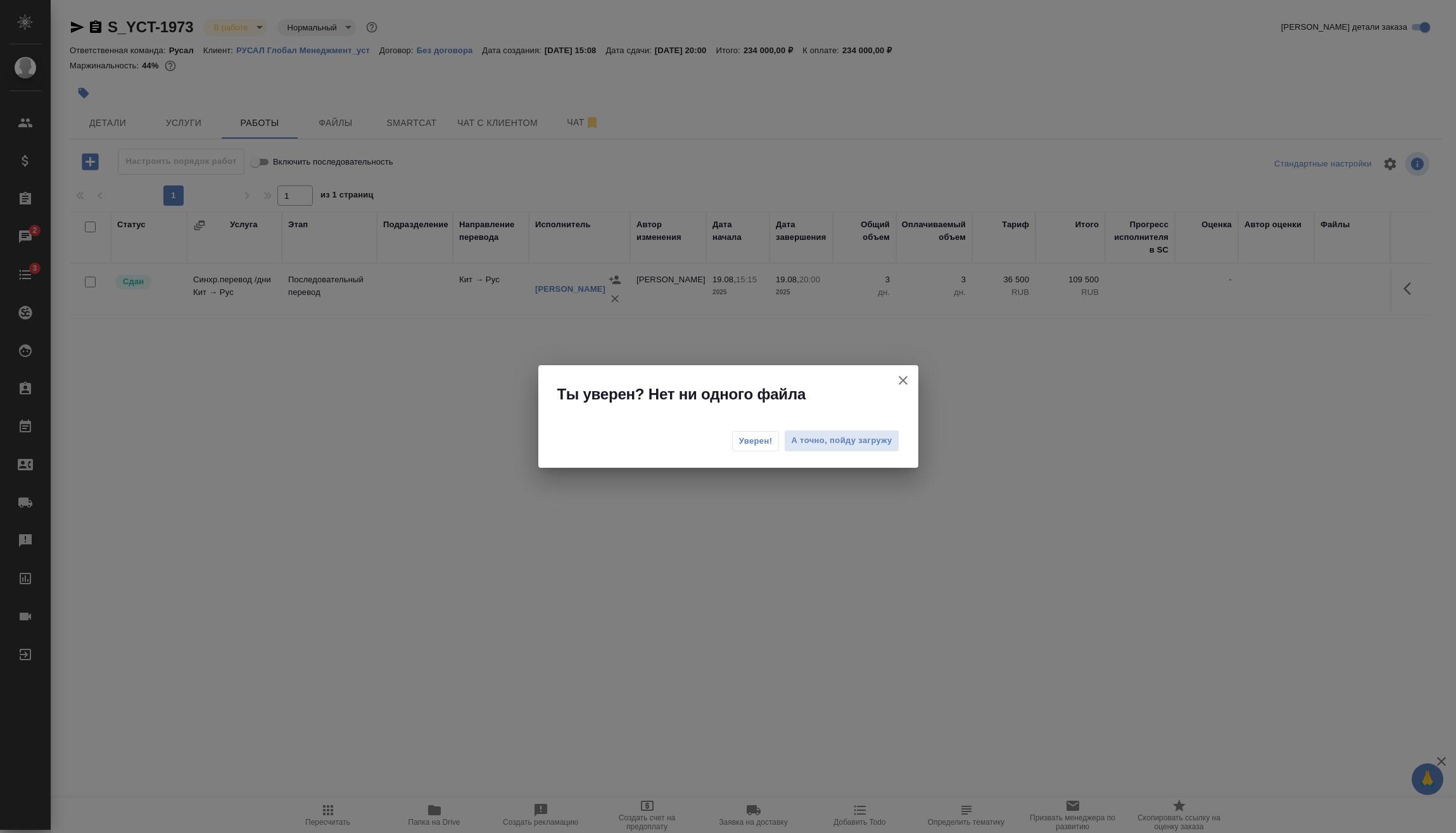
click at [763, 439] on span "Уверен!" at bounding box center [756, 441] width 34 height 13
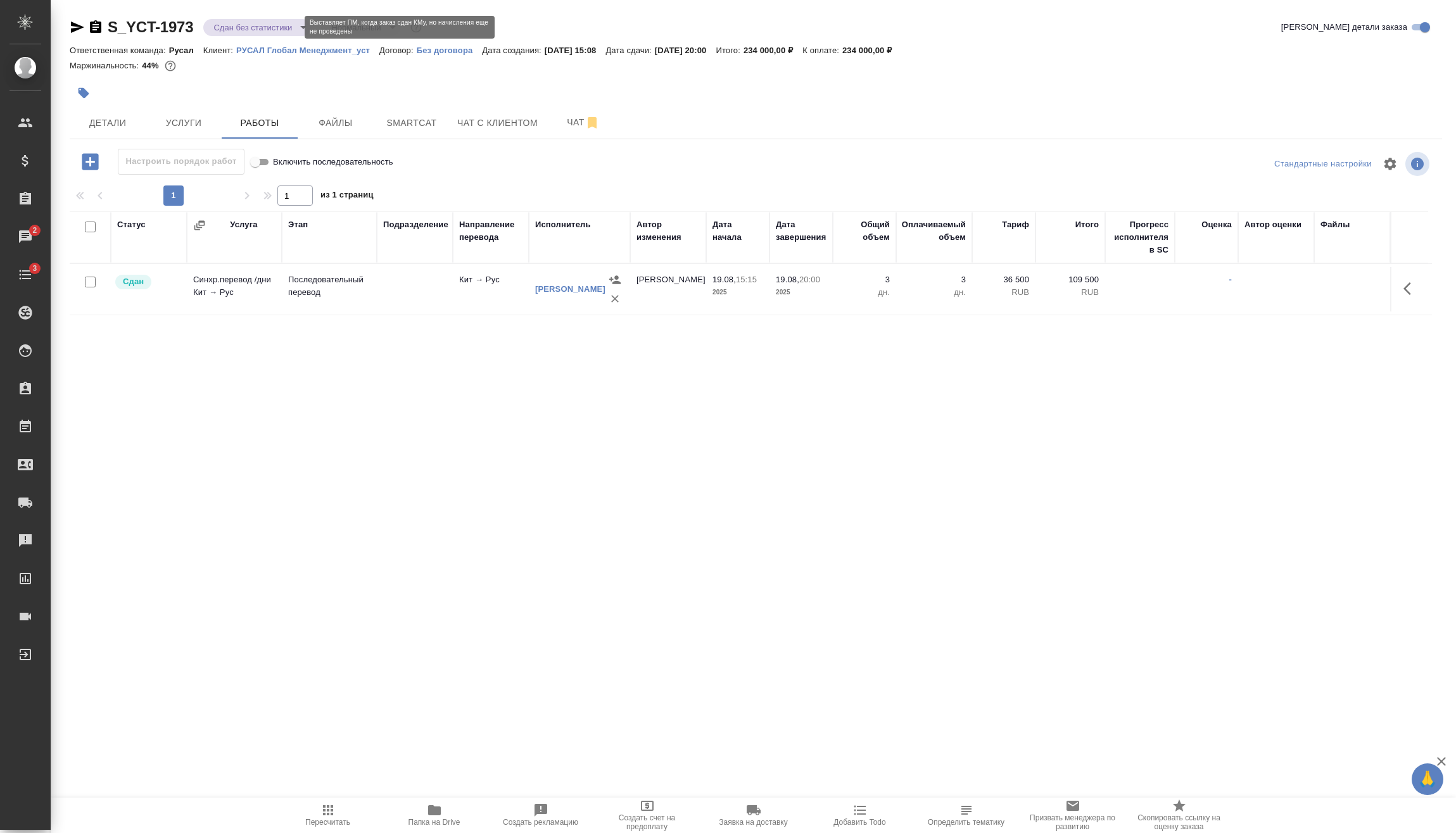
click at [249, 25] on body "🙏 .cls-1 fill:#fff; AWATERA [PERSON_NAME] Спецификации Заказы 2 Чаты 3 Todo Про…" at bounding box center [728, 416] width 1456 height 833
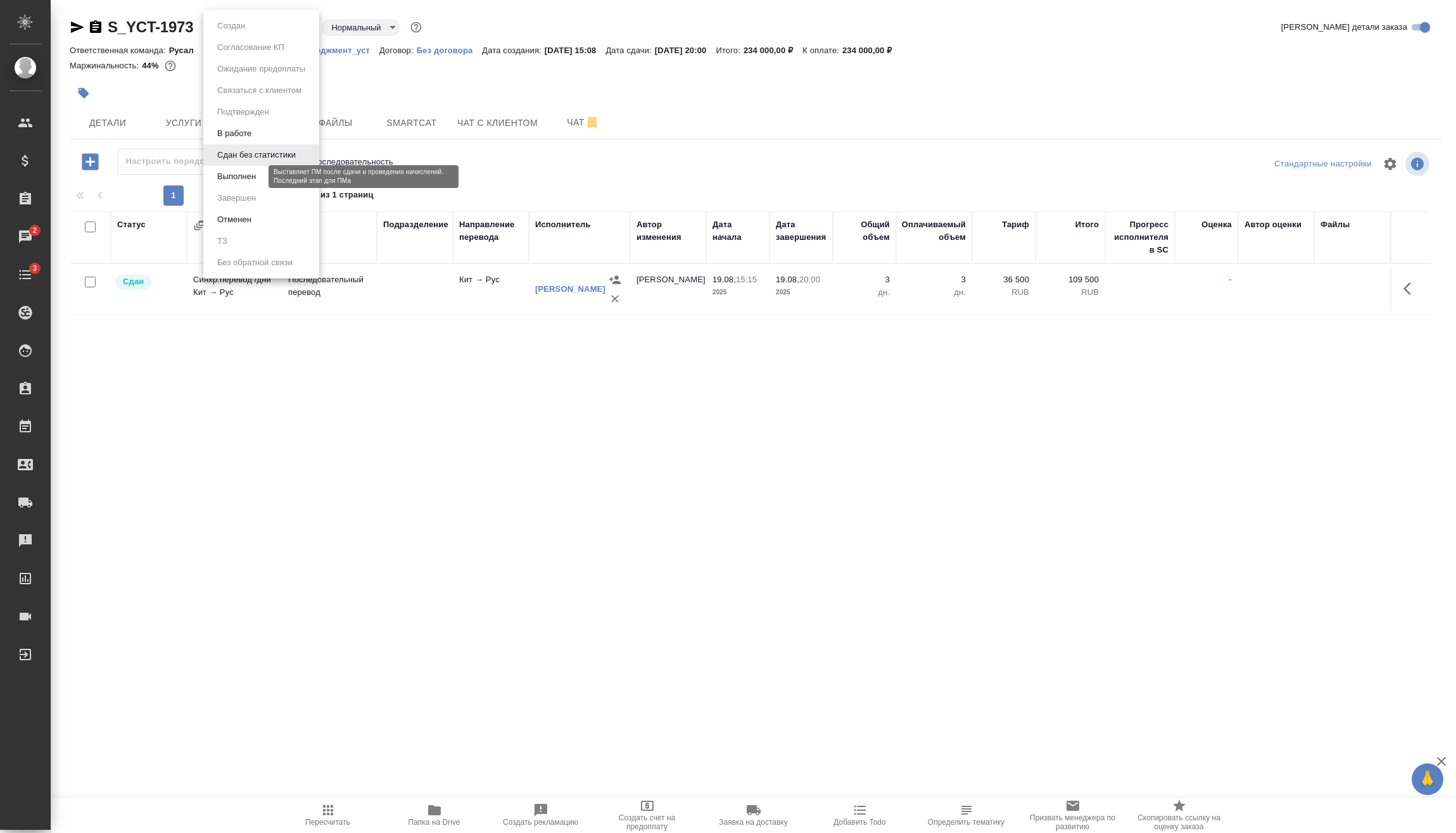
click at [250, 174] on button "Выполнен" at bounding box center [236, 176] width 46 height 14
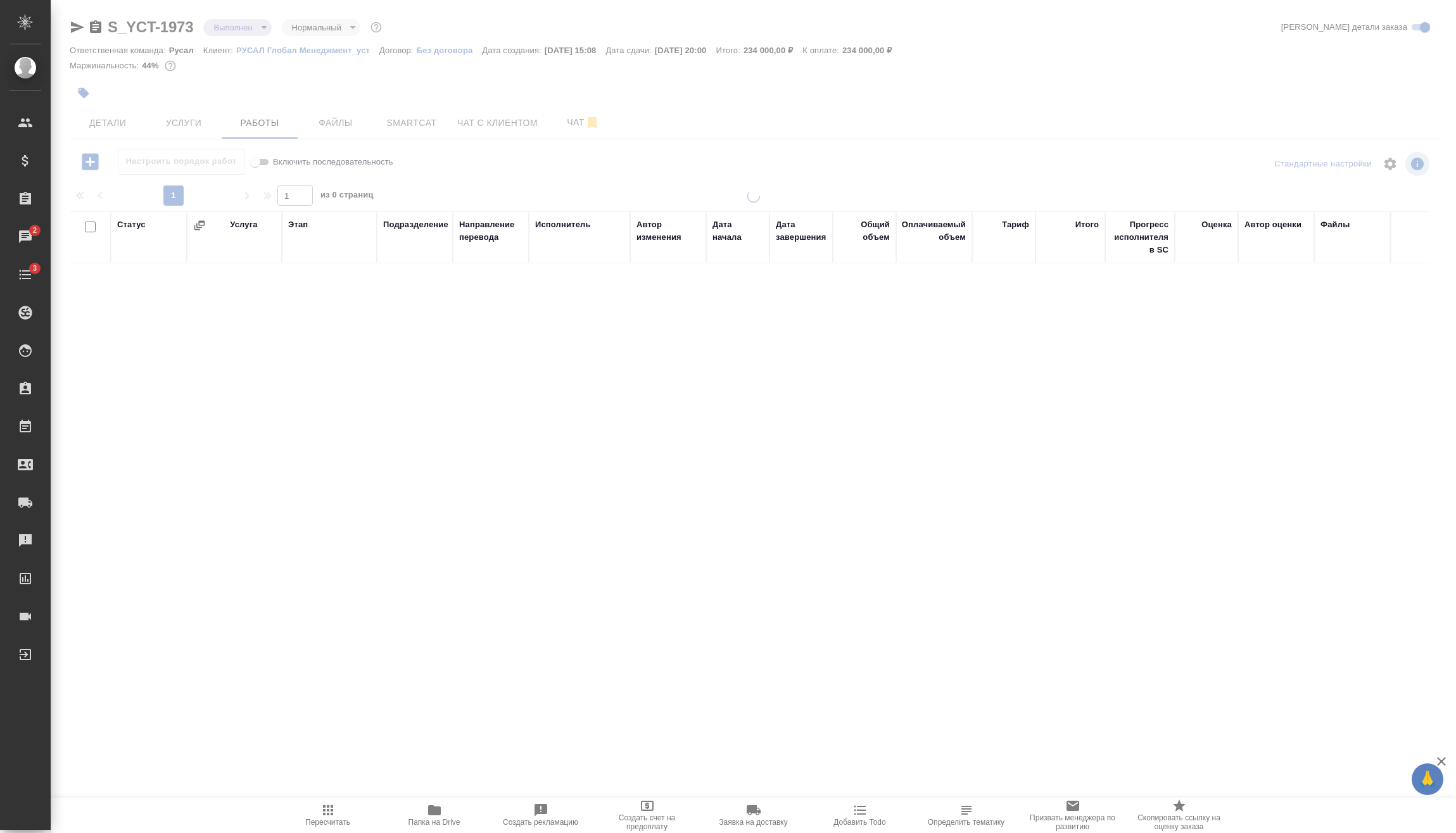
click at [257, 32] on body "🙏 .cls-1 fill:#fff; AWATERA [PERSON_NAME] Спецификации Заказы 2 Чаты 3 Todo Про…" at bounding box center [728, 416] width 1456 height 833
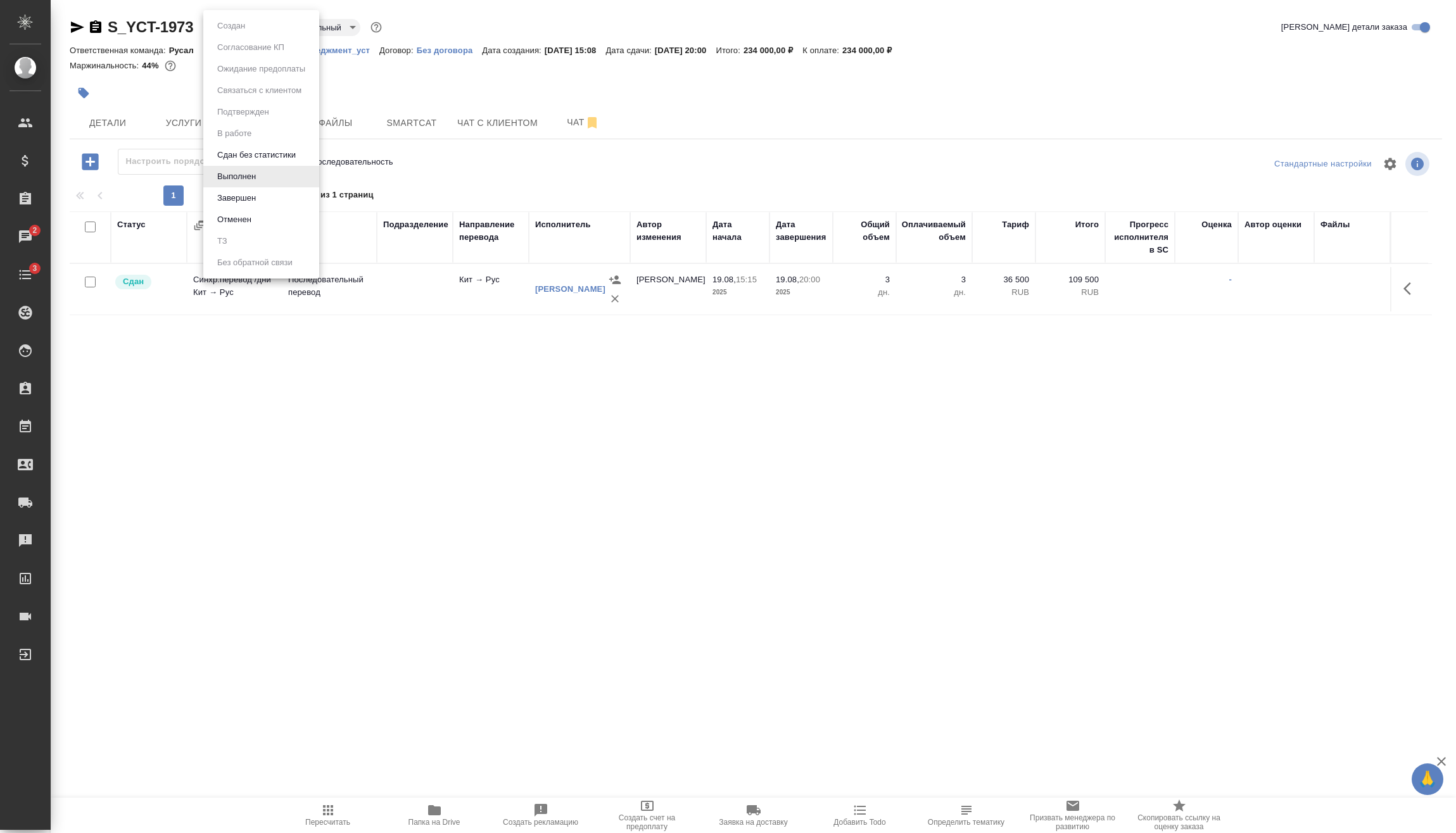
click at [249, 33] on button "Завершен" at bounding box center [231, 26] width 35 height 14
click at [93, 31] on icon "button" at bounding box center [95, 26] width 12 height 13
